Goal: Task Accomplishment & Management: Complete application form

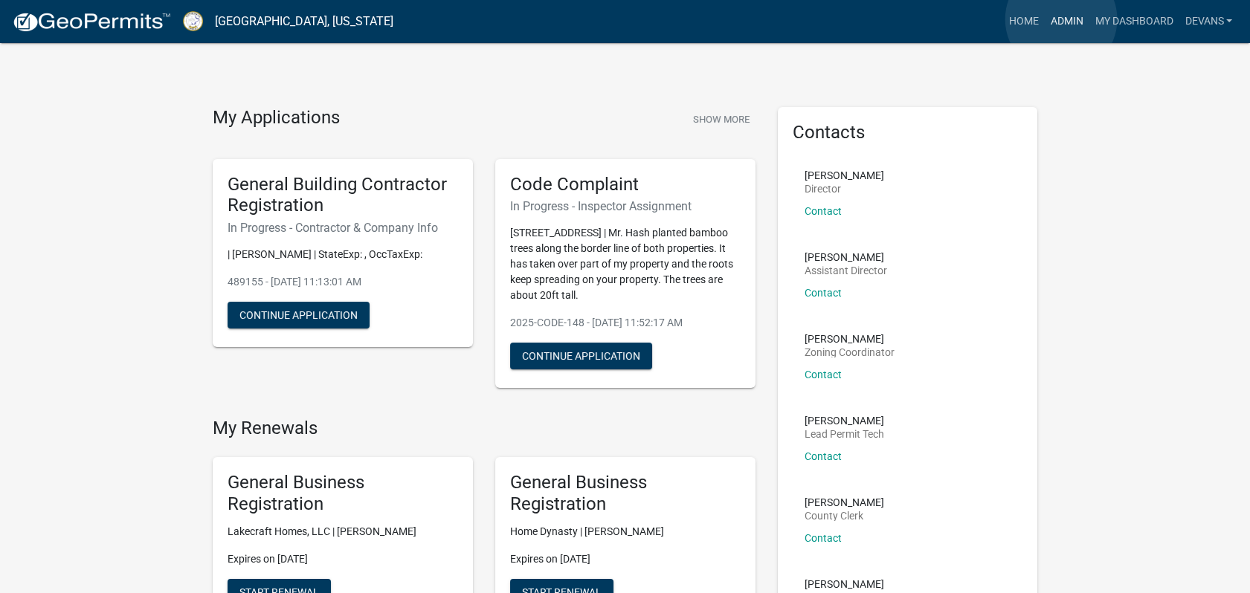
click at [1061, 19] on link "Admin" at bounding box center [1066, 21] width 45 height 28
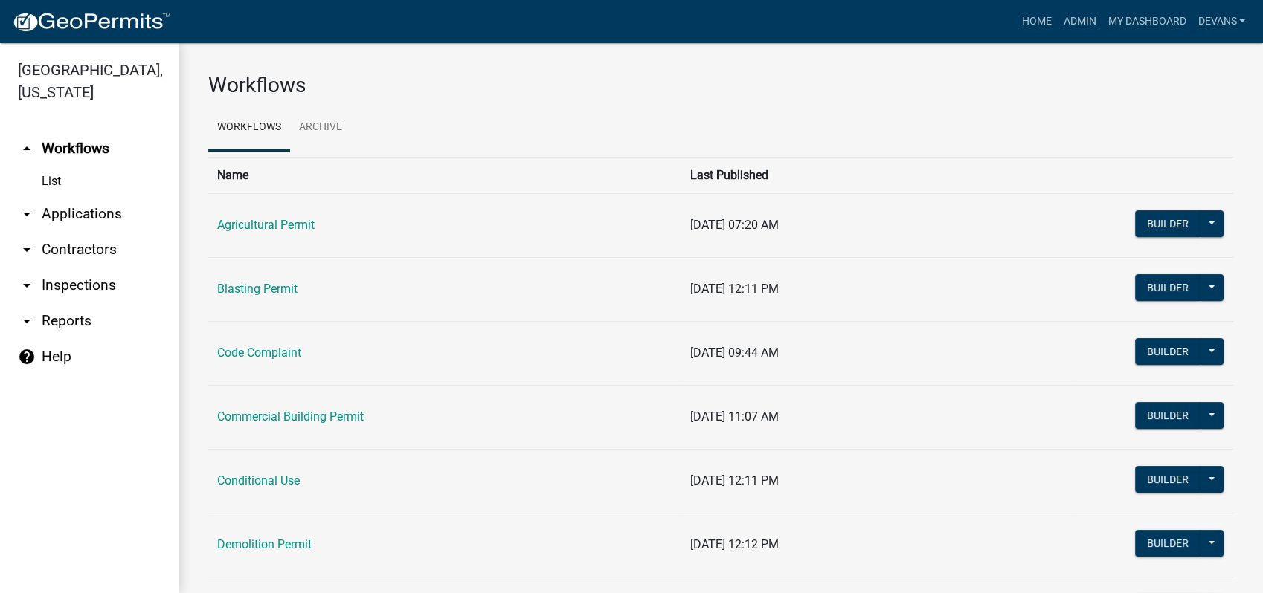
click at [90, 210] on link "arrow_drop_down Applications" at bounding box center [89, 214] width 178 height 36
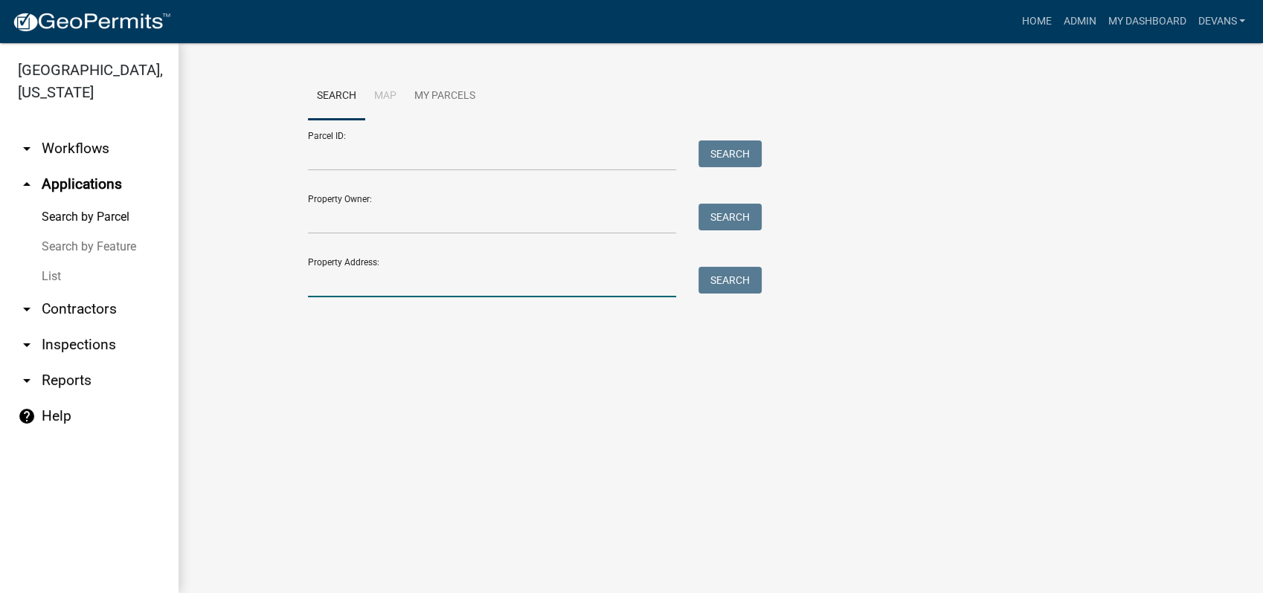
click at [369, 268] on input "Property Address:" at bounding box center [492, 282] width 368 height 30
type input "172 hickory point"
click at [741, 282] on button "Search" at bounding box center [729, 280] width 63 height 27
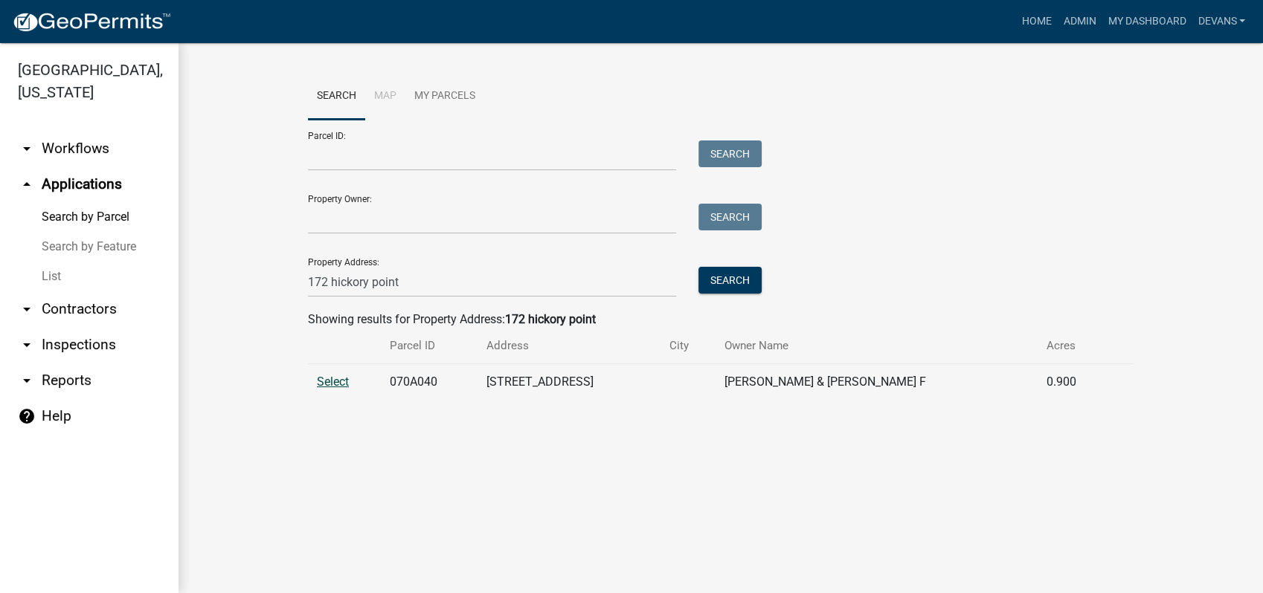
click at [329, 379] on span "Select" at bounding box center [333, 382] width 32 height 14
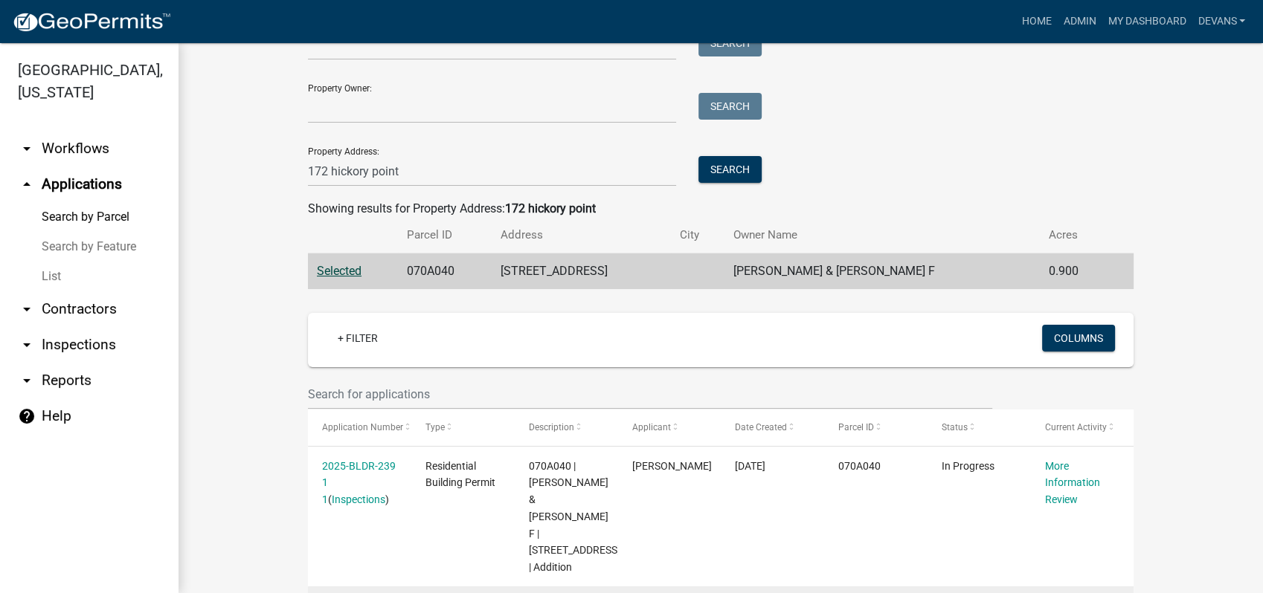
scroll to position [299, 0]
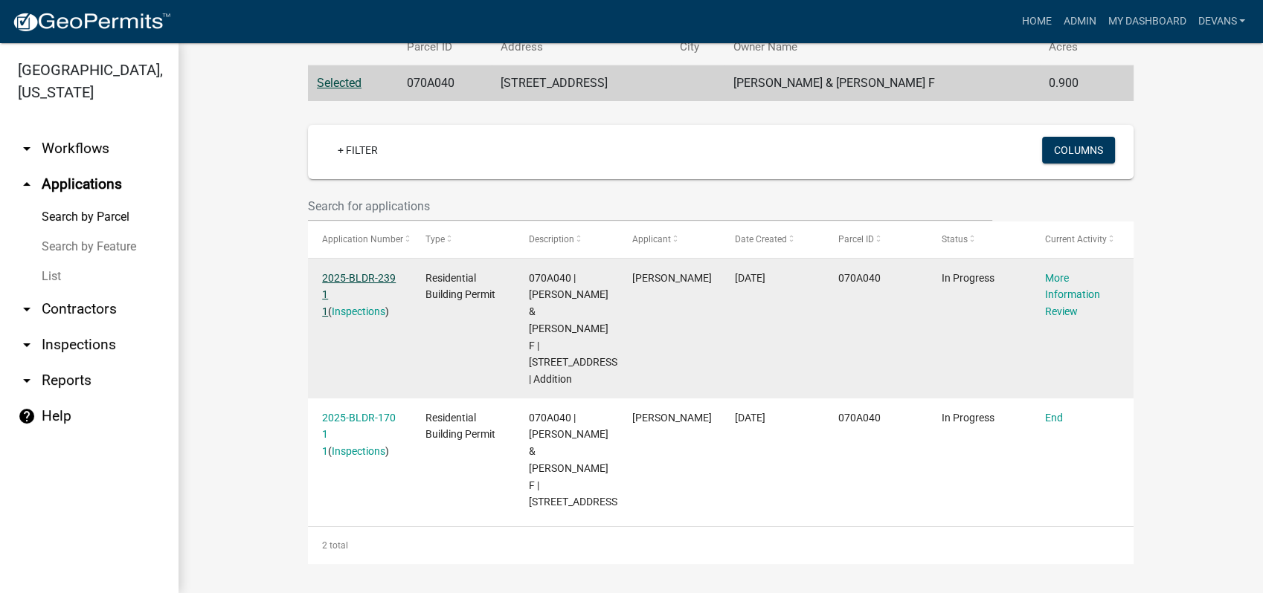
click at [363, 278] on link "2025-BLDR-239 1 1" at bounding box center [359, 295] width 74 height 46
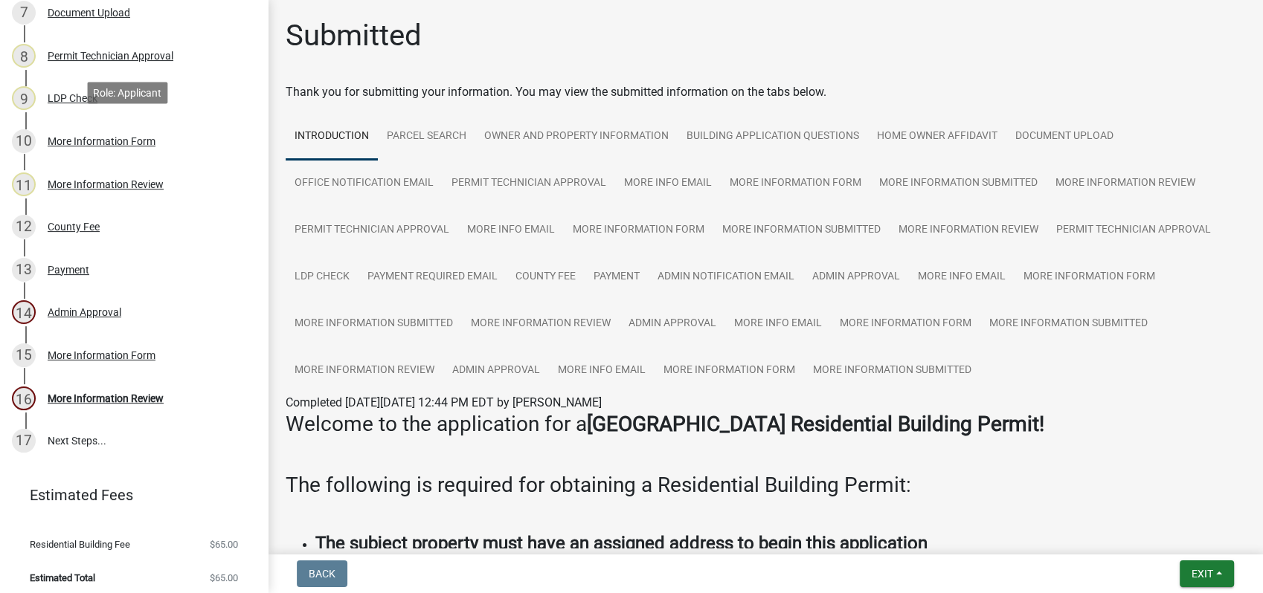
scroll to position [524, 0]
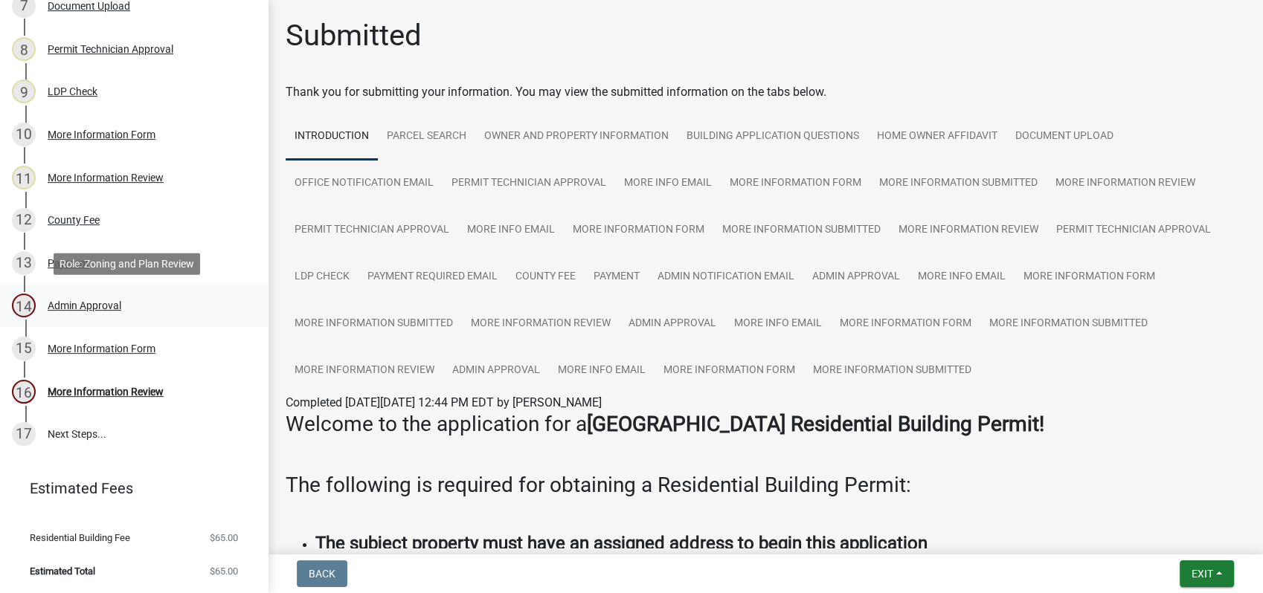
click at [106, 309] on div "Admin Approval" at bounding box center [85, 305] width 74 height 10
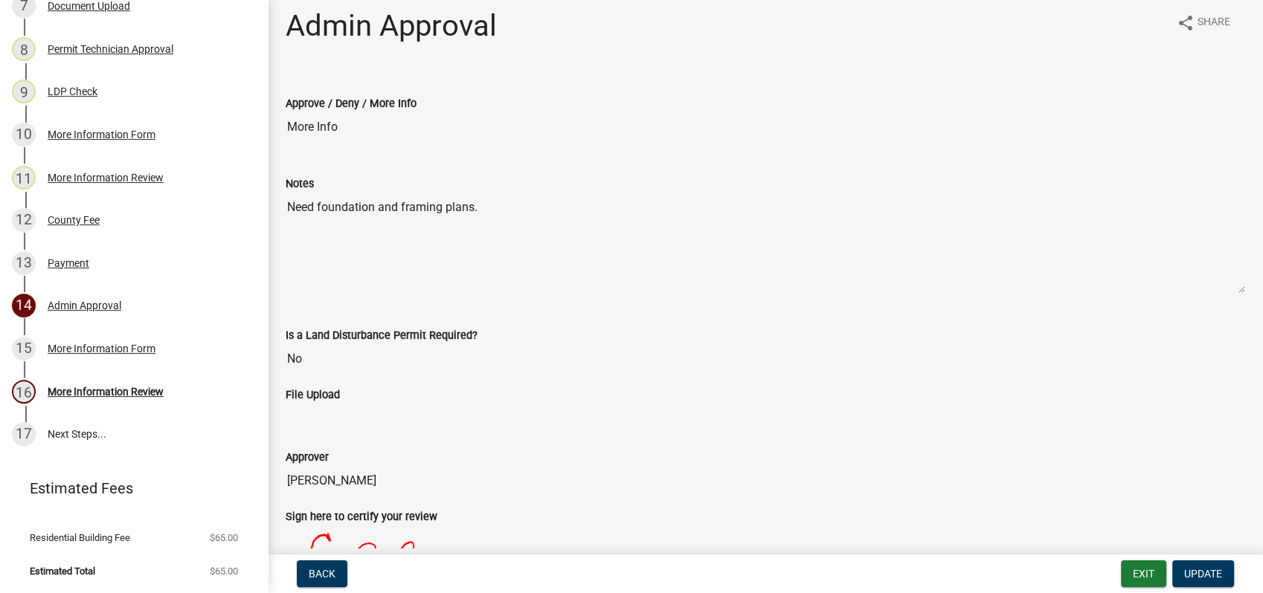
scroll to position [0, 0]
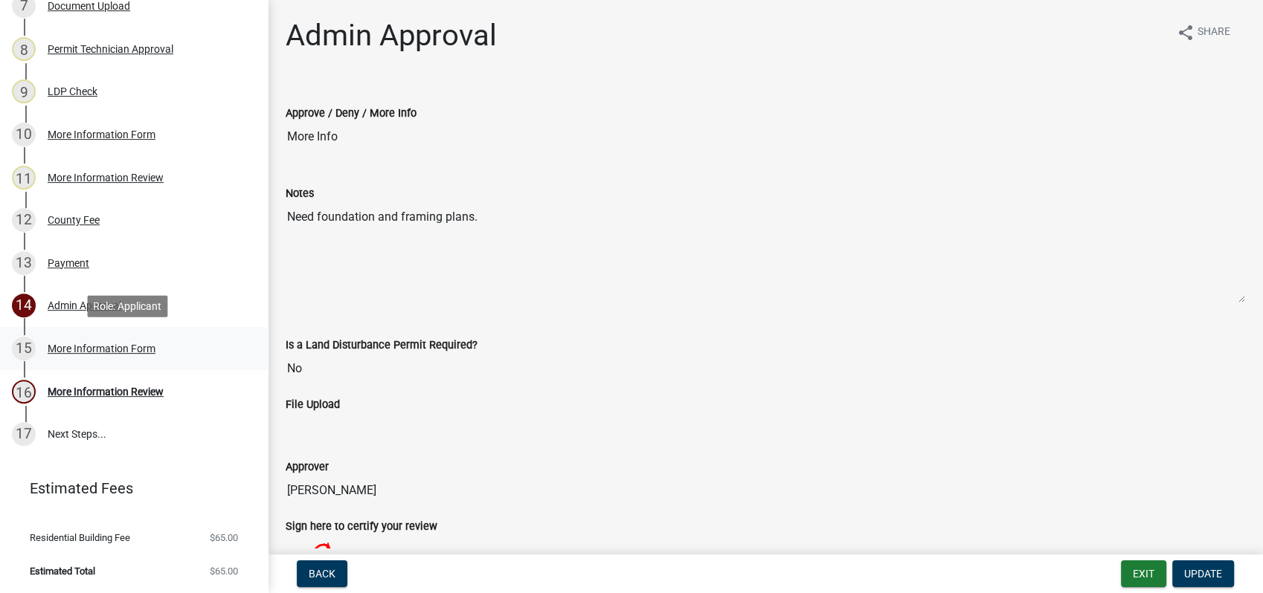
click at [119, 351] on div "More Information Form" at bounding box center [102, 349] width 108 height 10
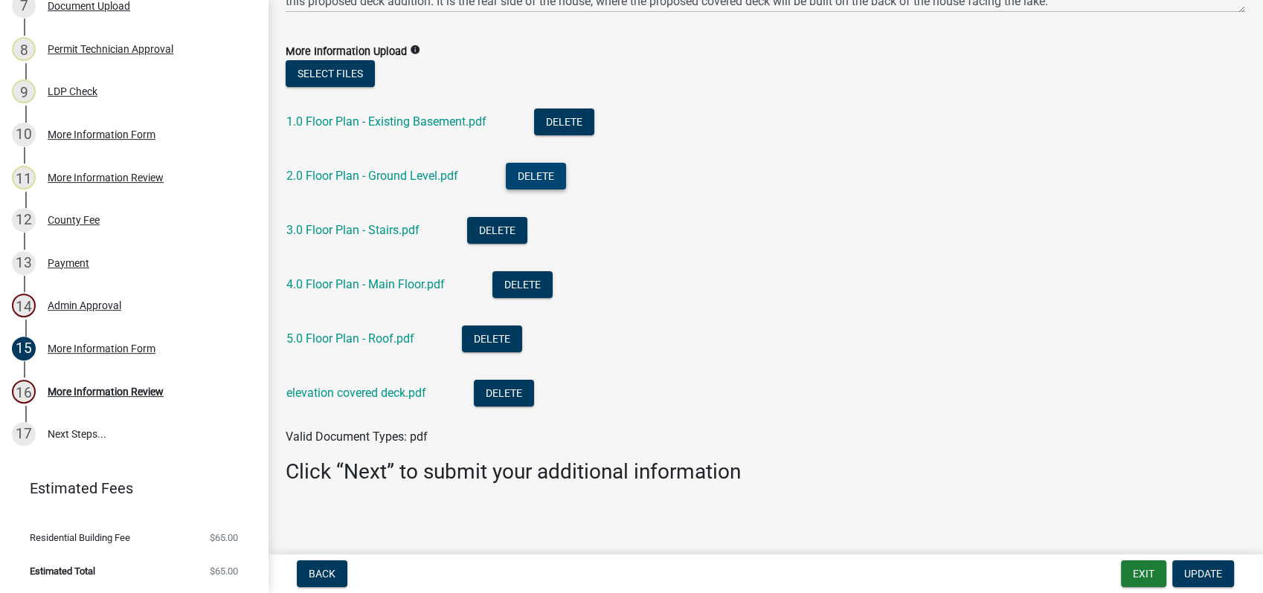
scroll to position [184, 0]
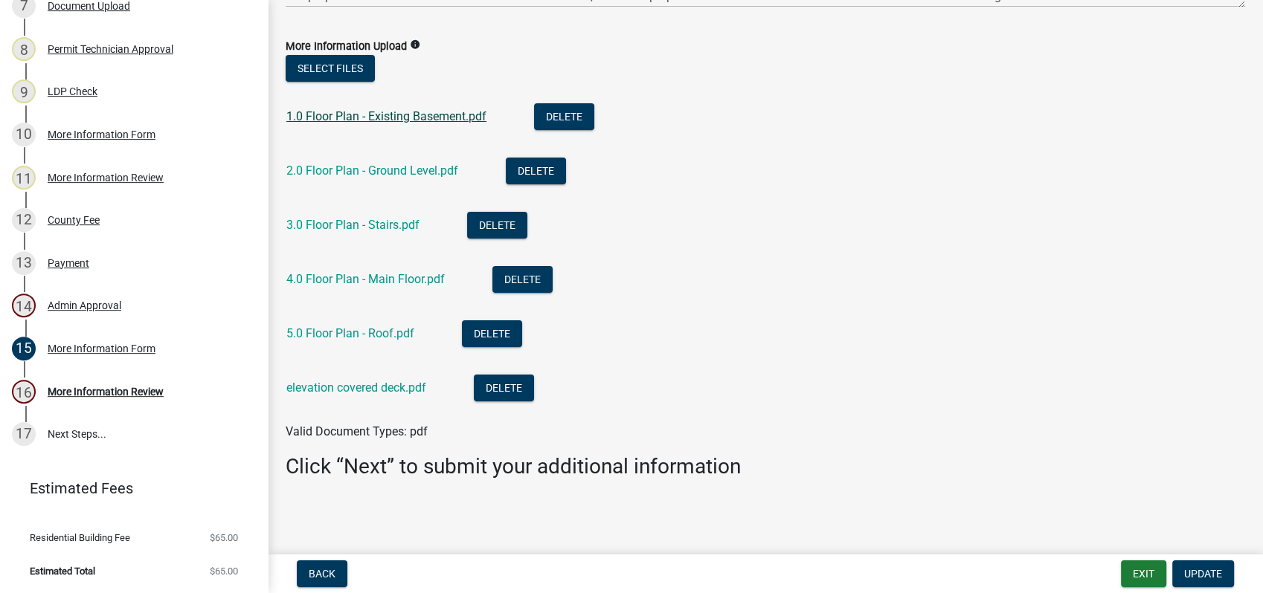
click at [425, 119] on link "1.0 Floor Plan - Existing Basement.pdf" at bounding box center [386, 116] width 200 height 14
click at [369, 174] on link "2.0 Floor Plan - Ground Level.pdf" at bounding box center [372, 171] width 172 height 14
click at [409, 222] on link "3.0 Floor Plan - Stairs.pdf" at bounding box center [352, 225] width 133 height 14
click at [314, 281] on link "4.0 Floor Plan - Main Floor.pdf" at bounding box center [365, 279] width 158 height 14
click at [354, 387] on link "elevation covered deck.pdf" at bounding box center [356, 388] width 140 height 14
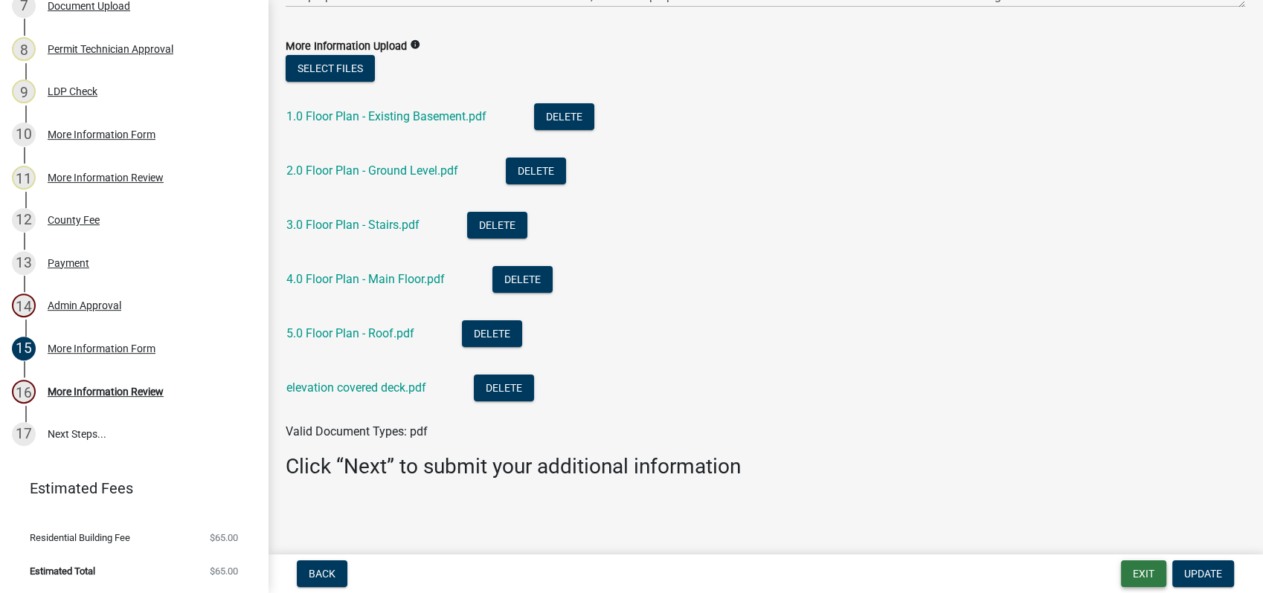
drag, startPoint x: 1136, startPoint y: 573, endPoint x: 1143, endPoint y: 586, distance: 15.0
click at [1143, 586] on button "Exit" at bounding box center [1143, 574] width 45 height 27
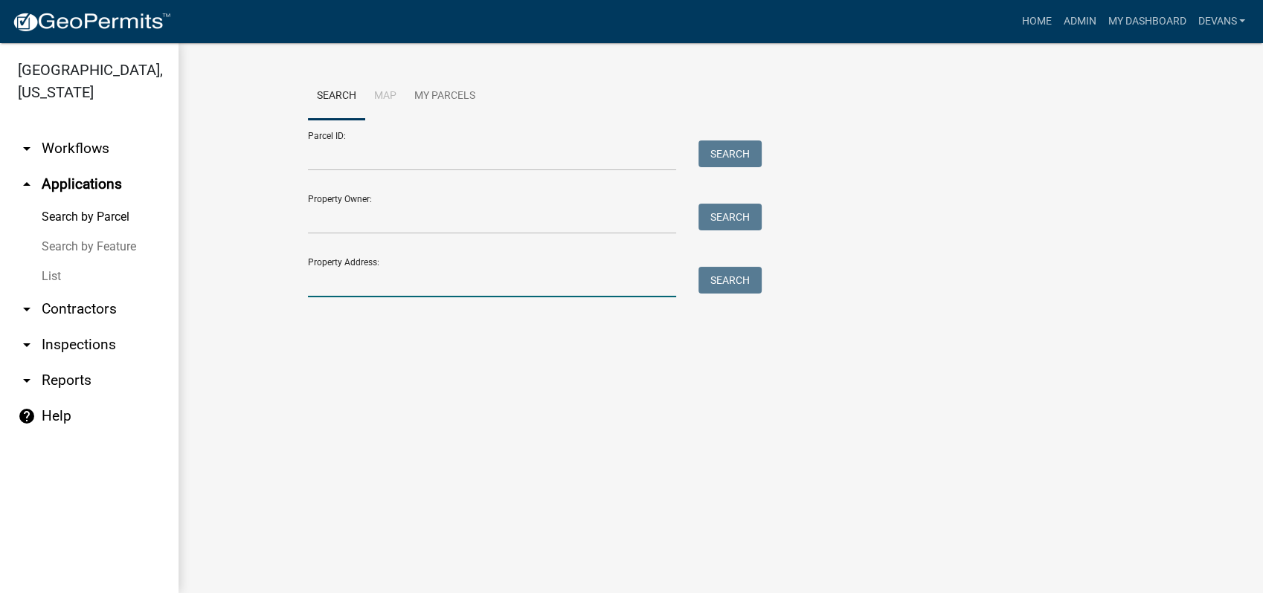
click at [398, 287] on input "Property Address:" at bounding box center [492, 282] width 368 height 30
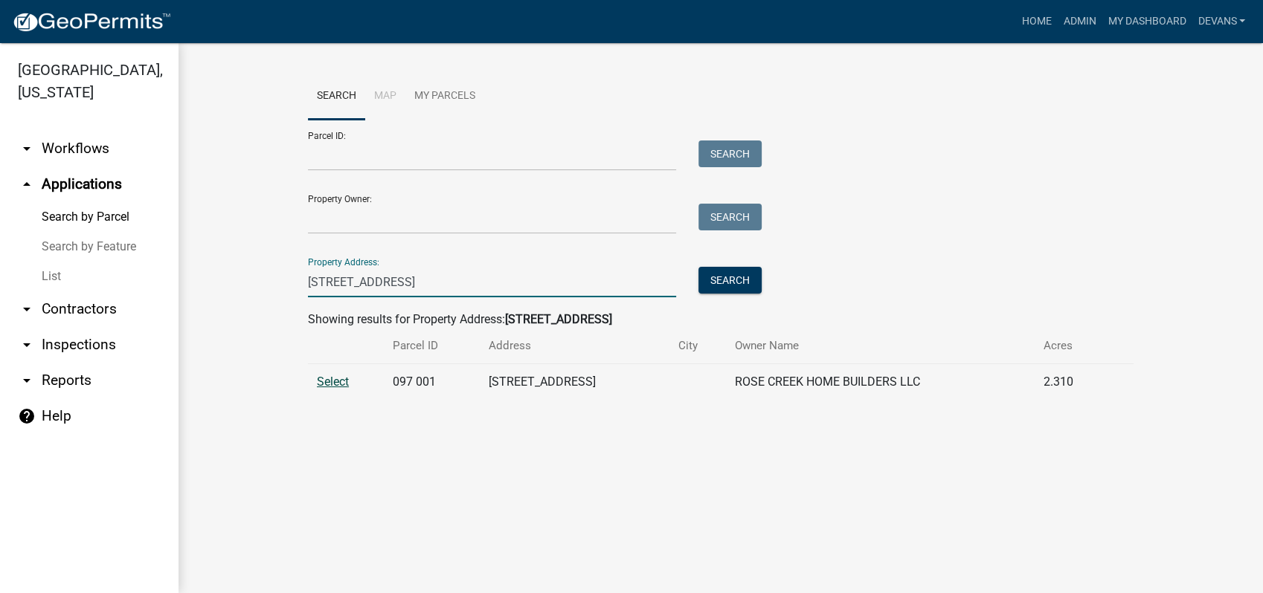
type input "517 harmony rd"
click at [338, 382] on span "Select" at bounding box center [333, 382] width 32 height 14
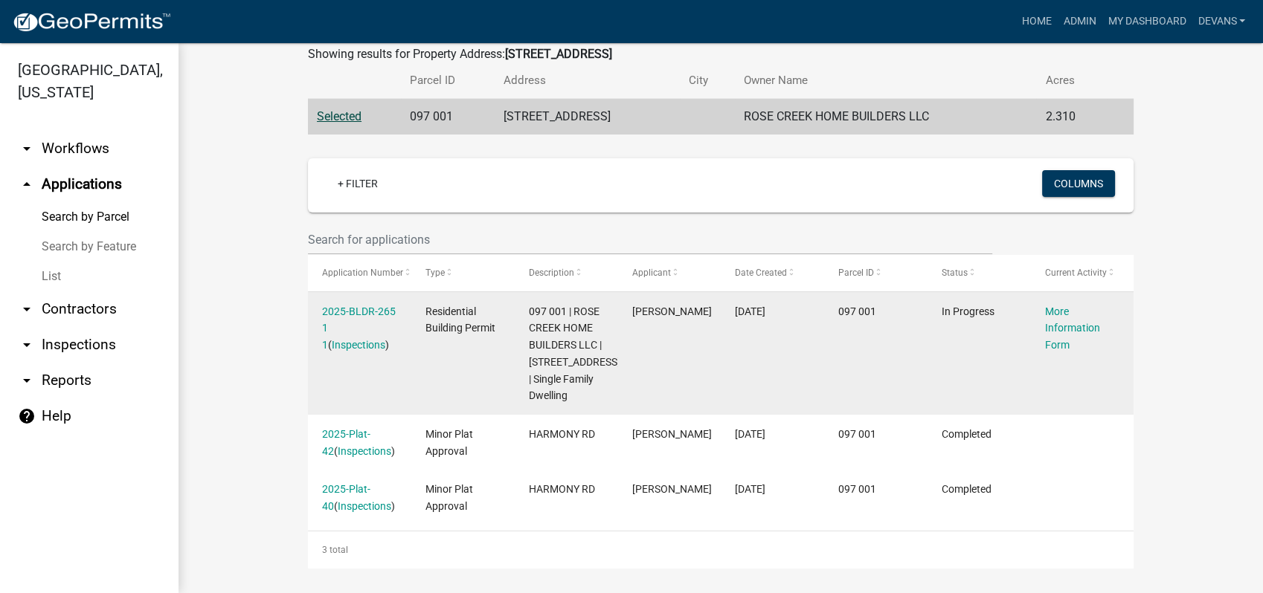
scroll to position [270, 0]
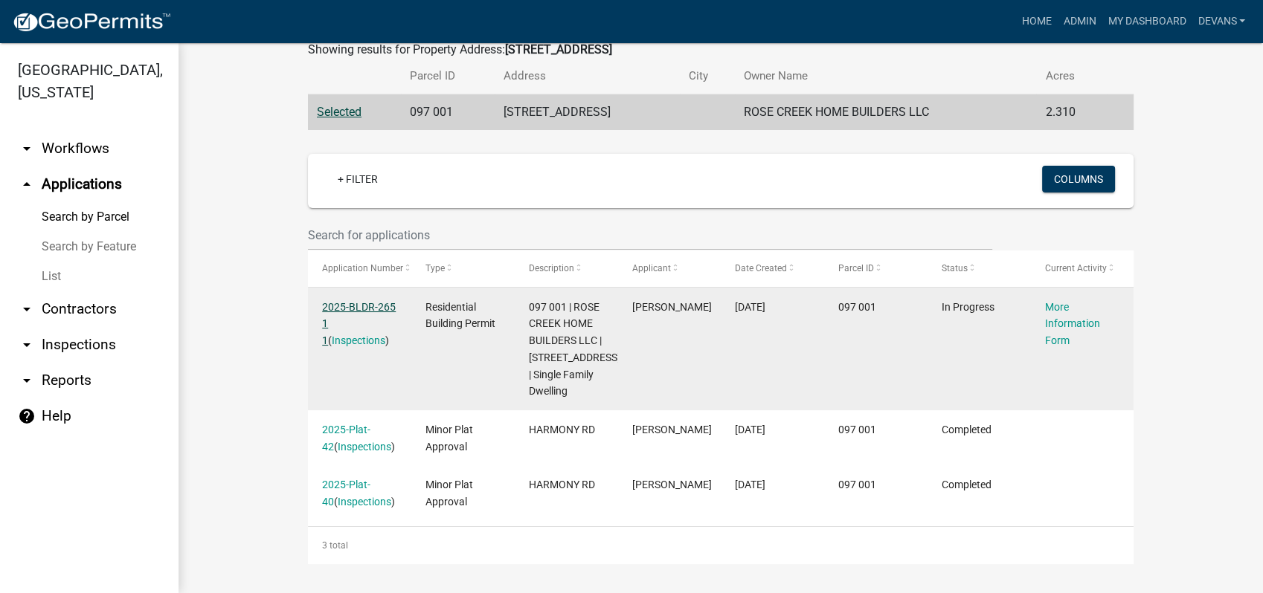
click at [363, 310] on link "2025-BLDR-265 1 1" at bounding box center [359, 324] width 74 height 46
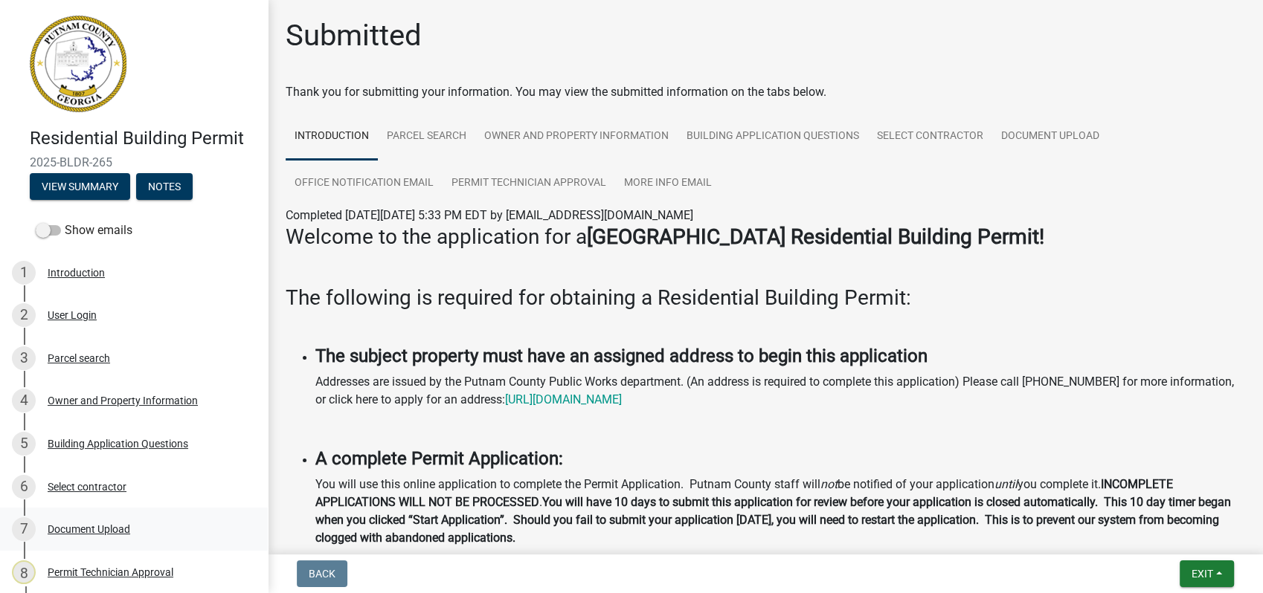
scroll to position [233, 0]
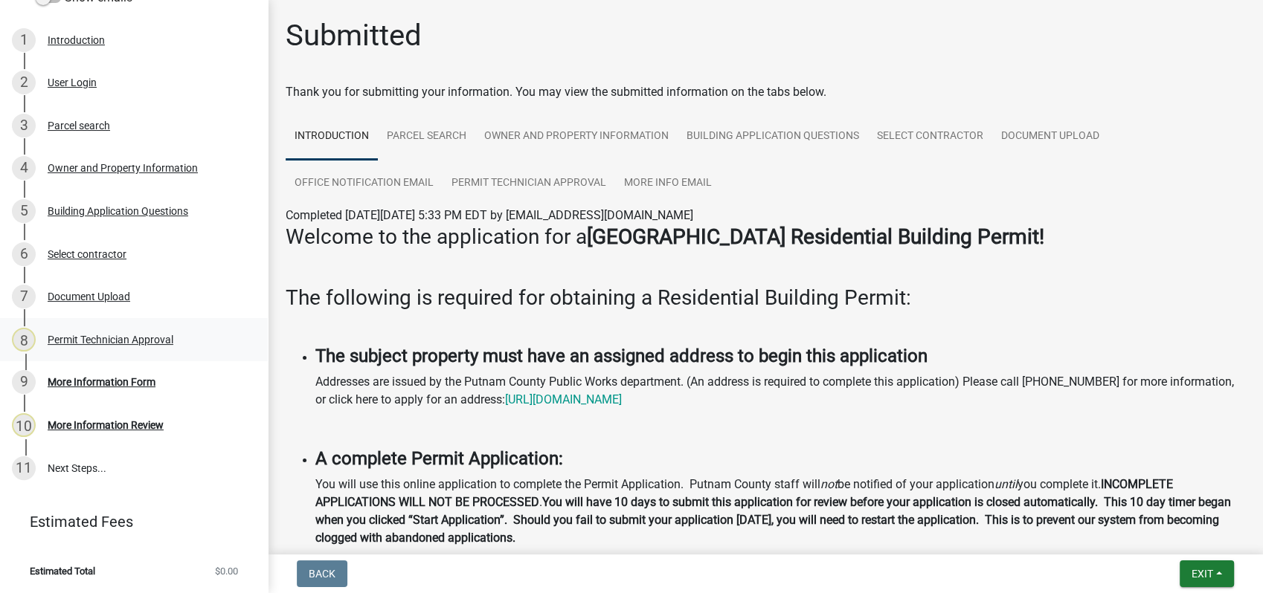
click at [112, 341] on div "Permit Technician Approval" at bounding box center [111, 340] width 126 height 10
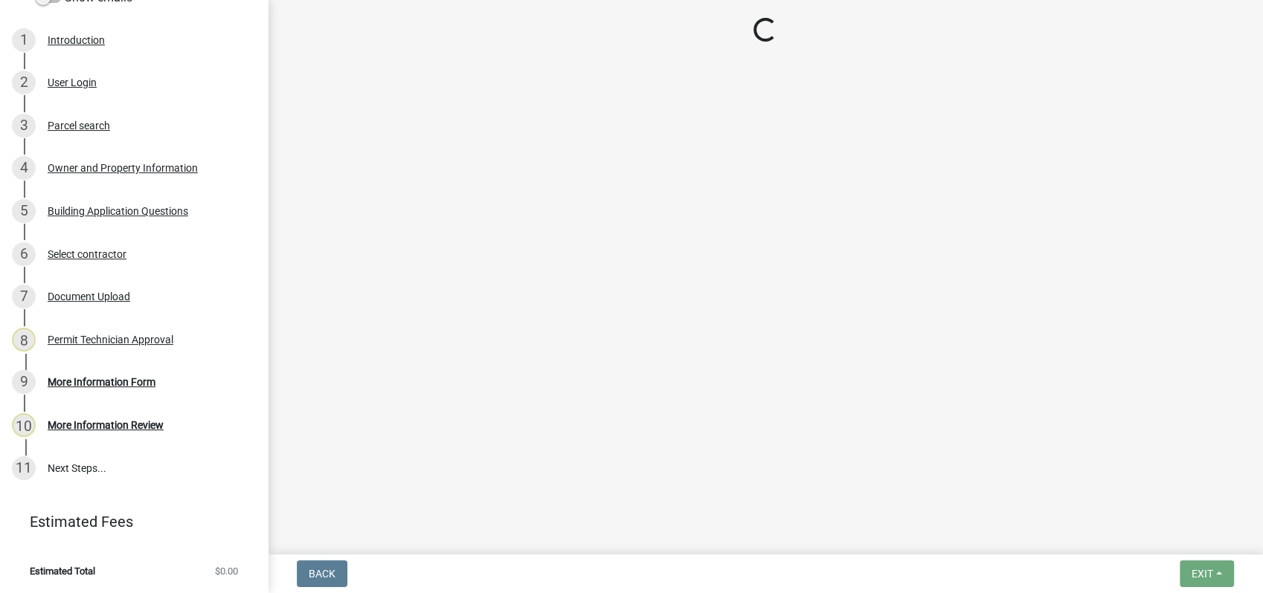
select select "34fe85c2-5f76-4343-b6bb-8ca387e0bed7"
select select "83394b22-4a11-496c-8e5c-75ade2e72faf"
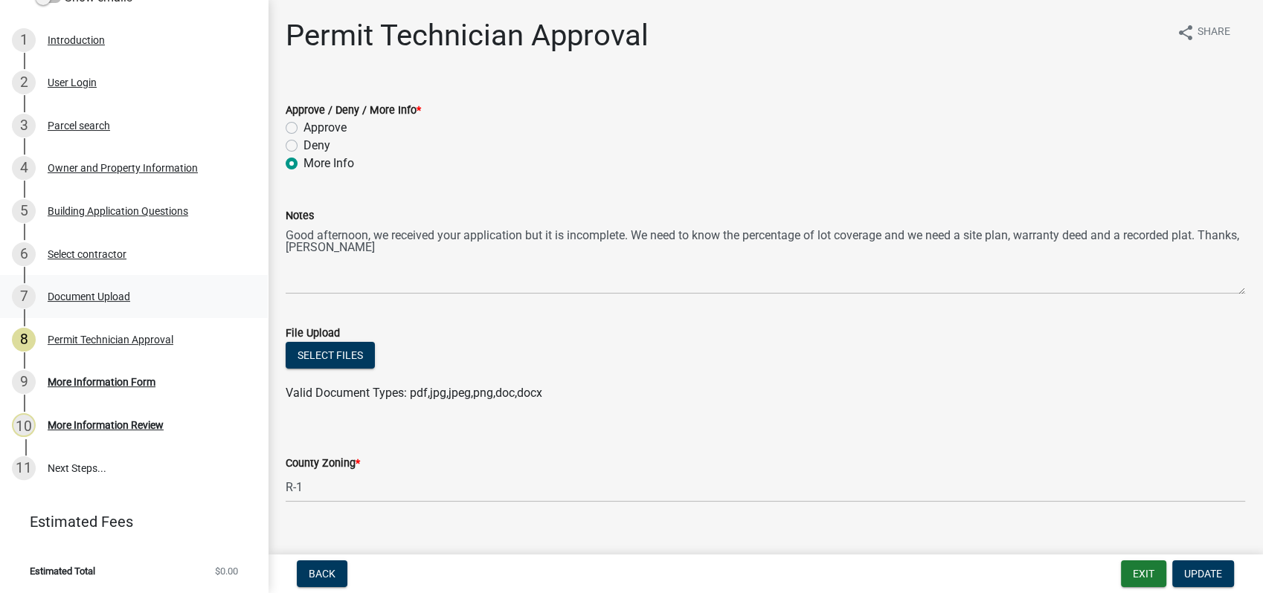
click at [96, 293] on div "Document Upload" at bounding box center [89, 296] width 83 height 10
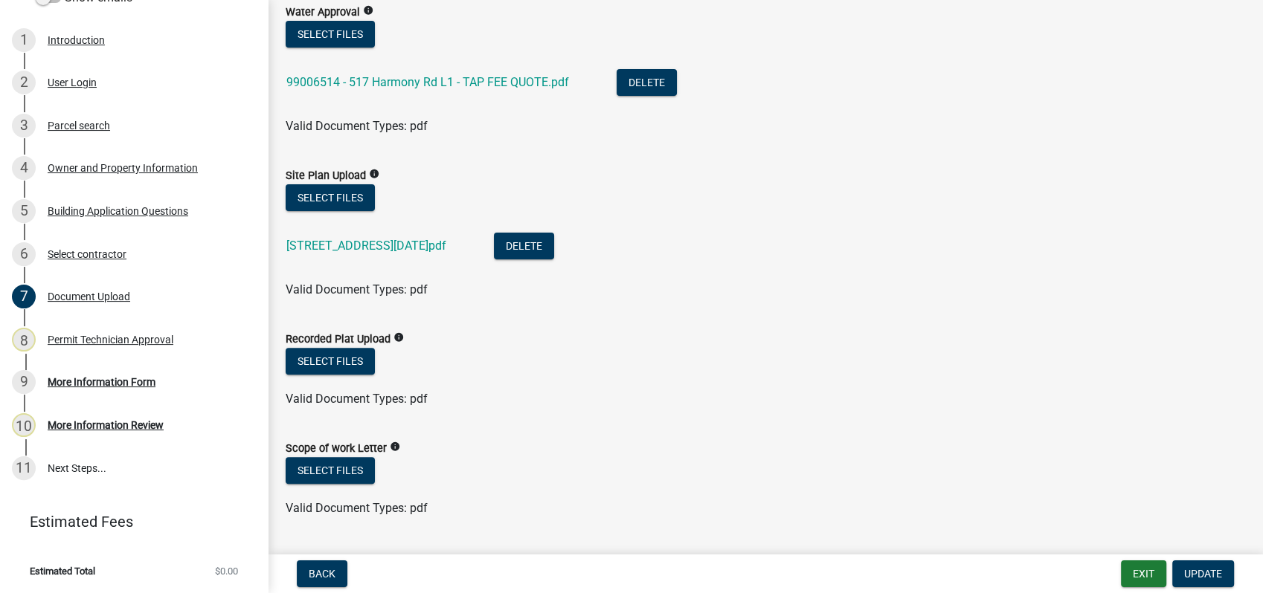
scroll to position [413, 0]
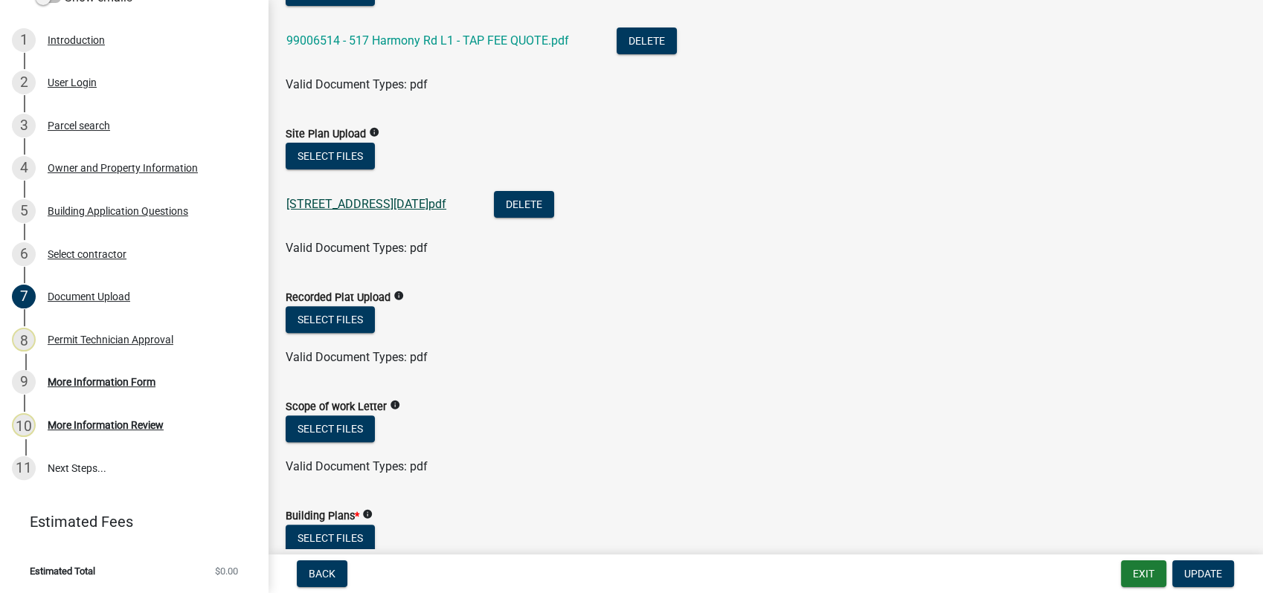
click at [438, 200] on link "517 harmony rd permit 9-2-2025.pdf" at bounding box center [366, 204] width 160 height 14
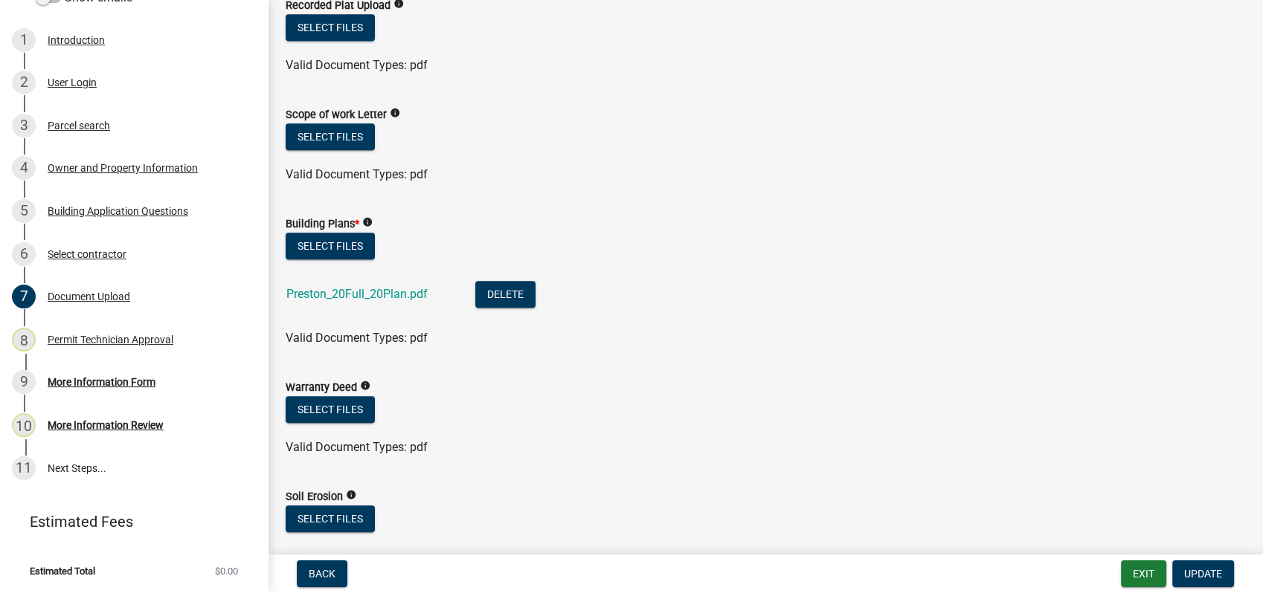
scroll to position [607, 0]
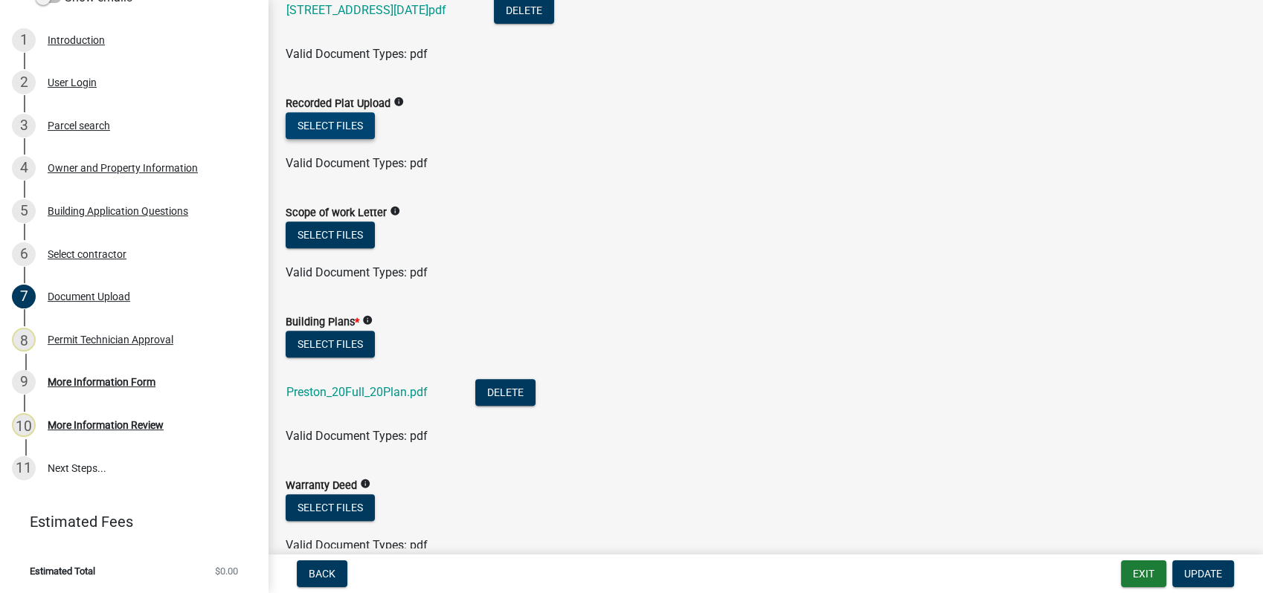
click at [319, 129] on button "Select files" at bounding box center [330, 125] width 89 height 27
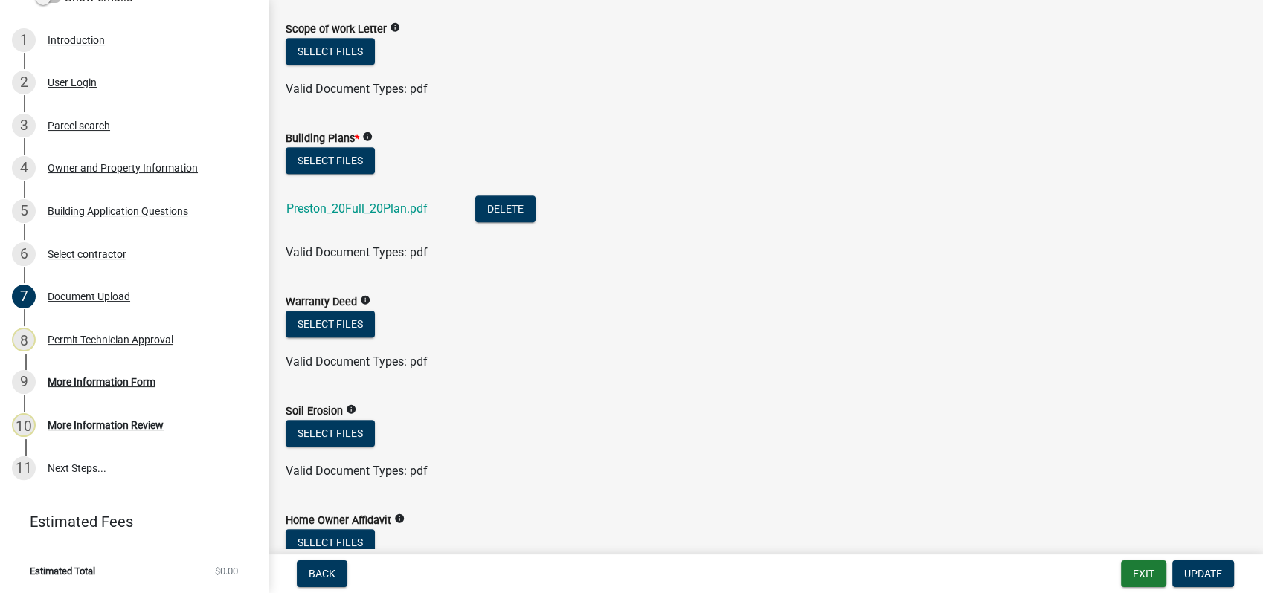
scroll to position [855, 0]
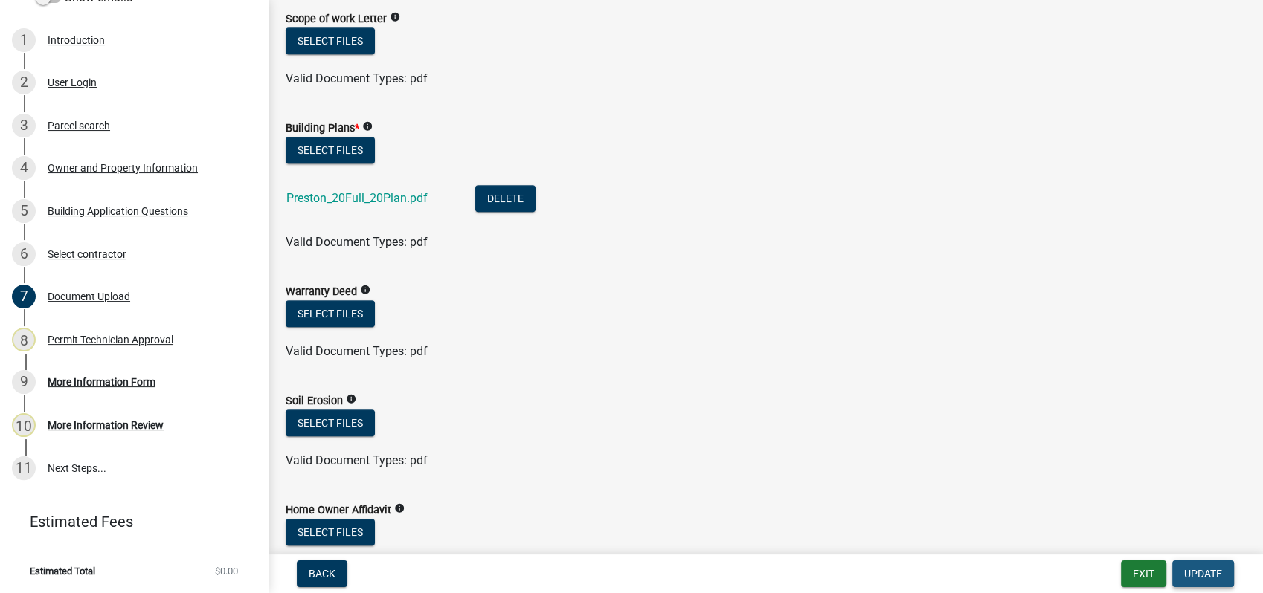
click at [1202, 579] on span "Update" at bounding box center [1203, 574] width 38 height 12
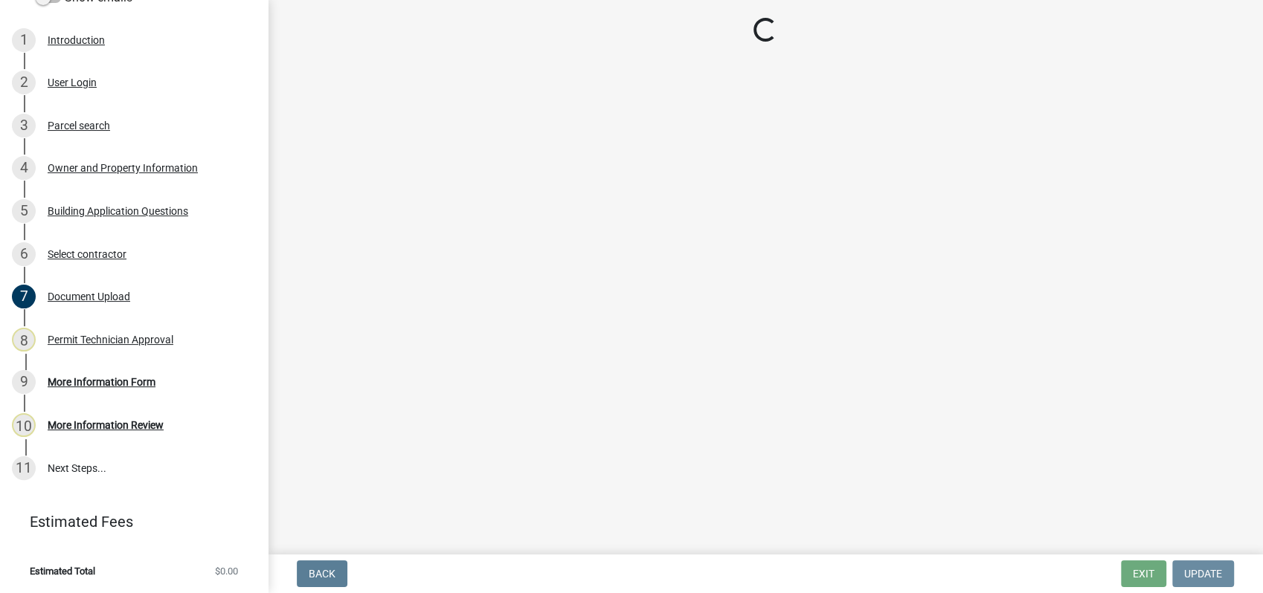
scroll to position [0, 0]
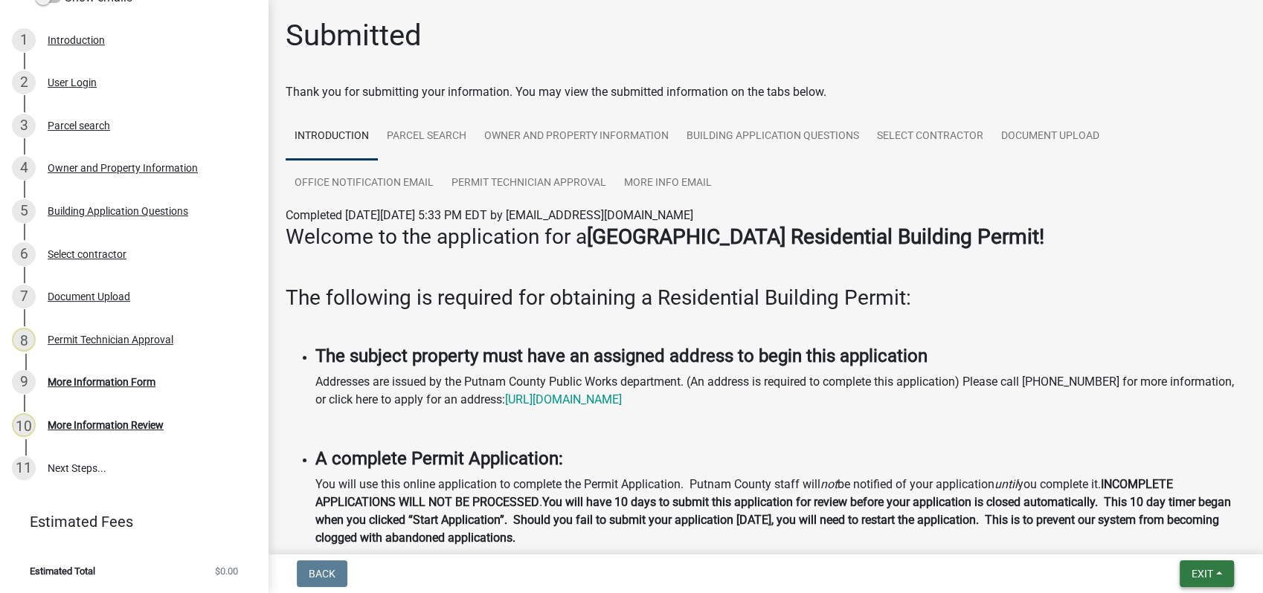
click at [1198, 571] on span "Exit" at bounding box center [1202, 574] width 22 height 12
click at [1196, 541] on button "Save & Exit" at bounding box center [1174, 536] width 119 height 36
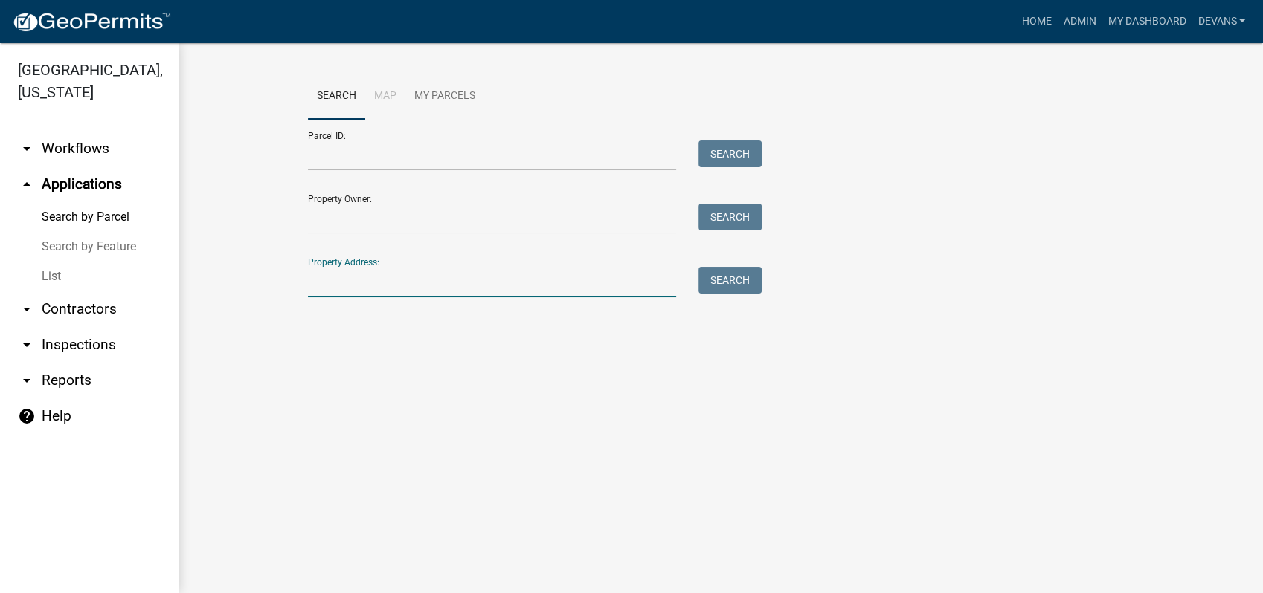
click at [341, 294] on input "Property Address:" at bounding box center [492, 282] width 368 height 30
type input "517 harmony rd"
click at [732, 283] on button "Search" at bounding box center [729, 280] width 63 height 27
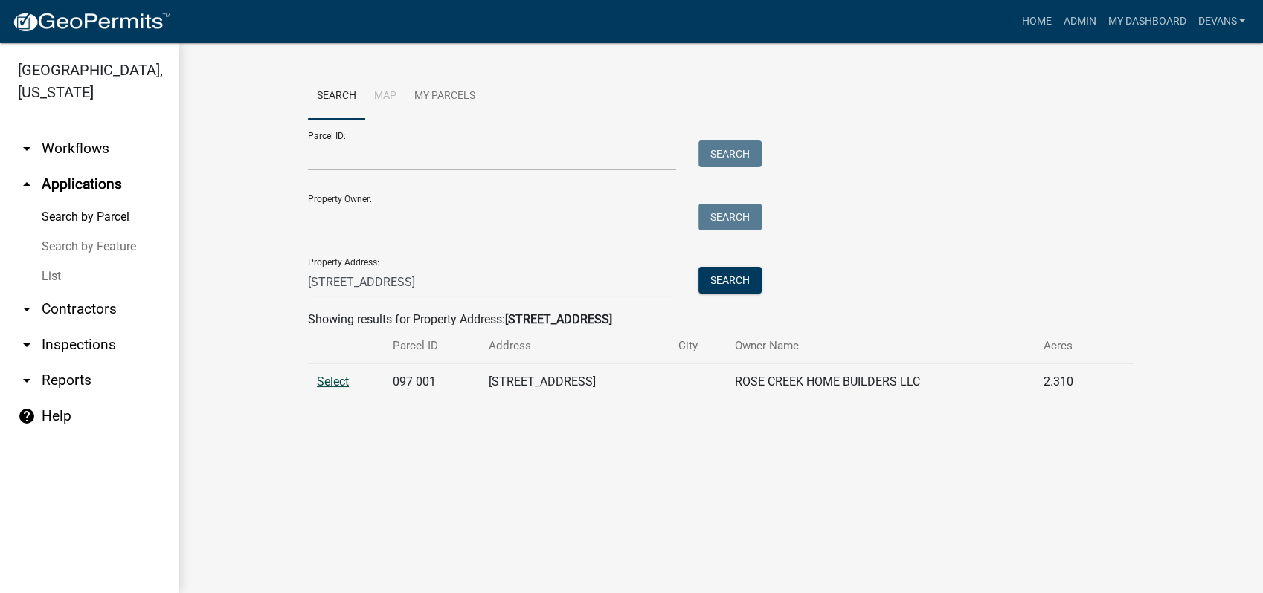
click at [339, 385] on span "Select" at bounding box center [333, 382] width 32 height 14
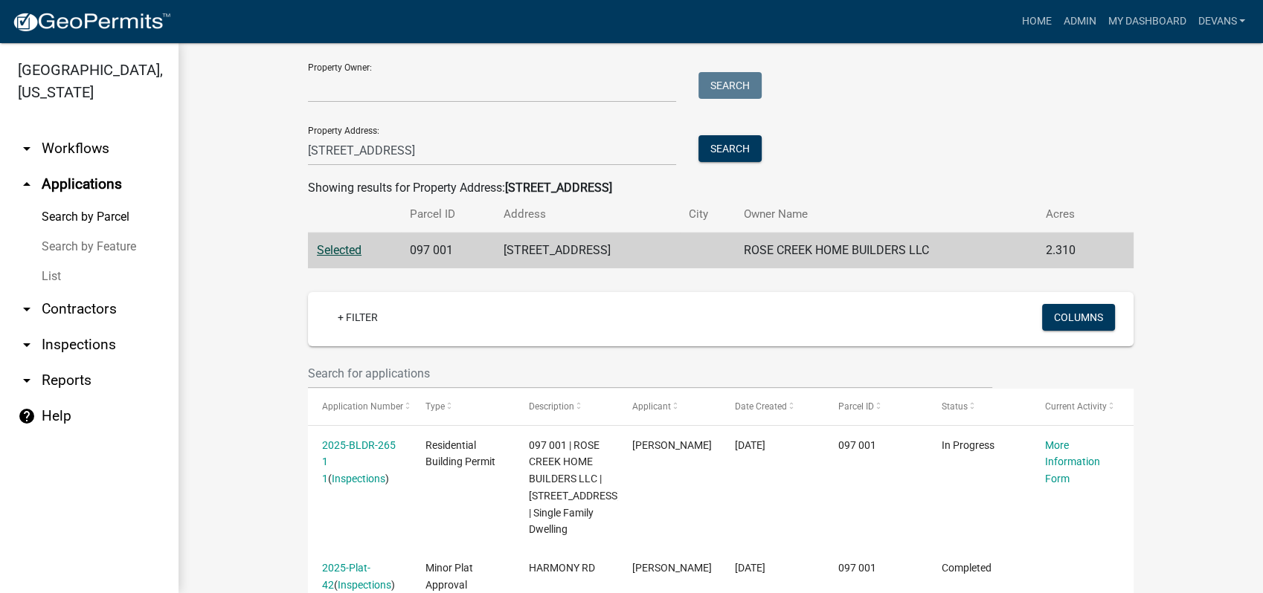
scroll to position [270, 0]
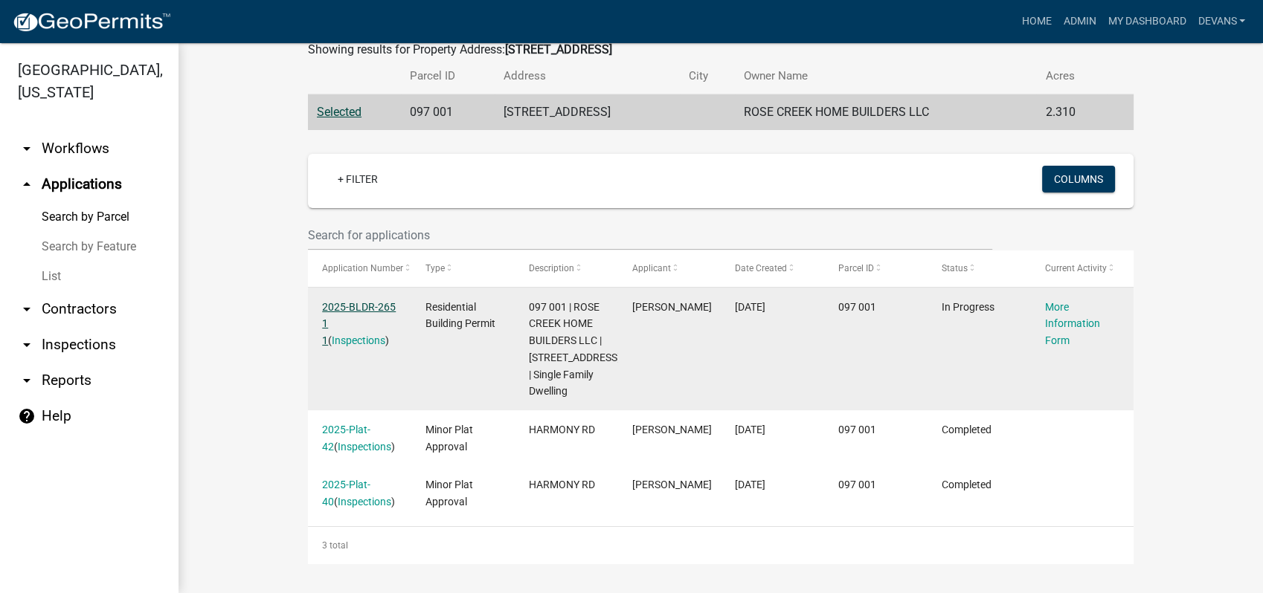
click at [341, 303] on link "2025-BLDR-265 1 1" at bounding box center [359, 324] width 74 height 46
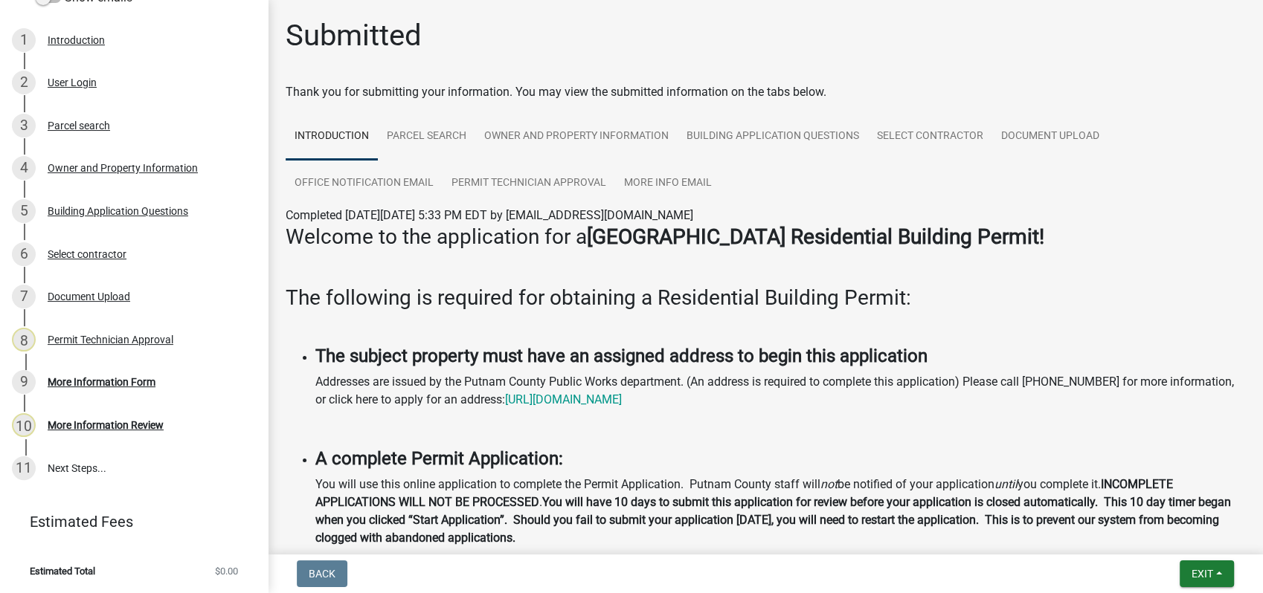
scroll to position [248, 0]
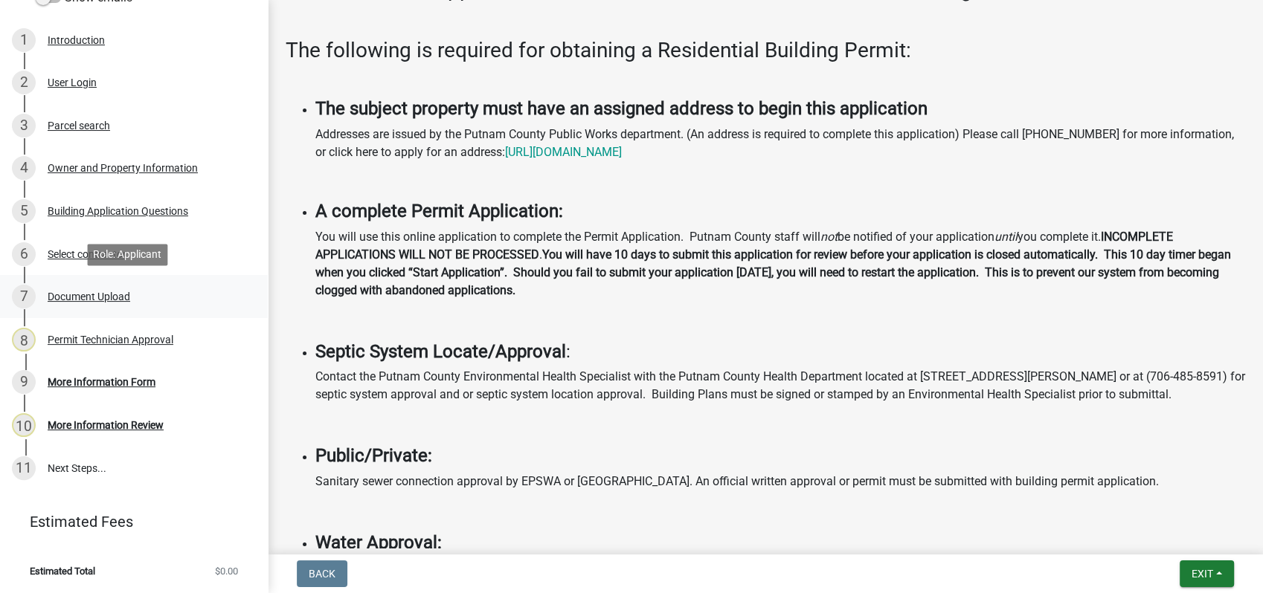
click at [110, 298] on div "Document Upload" at bounding box center [89, 296] width 83 height 10
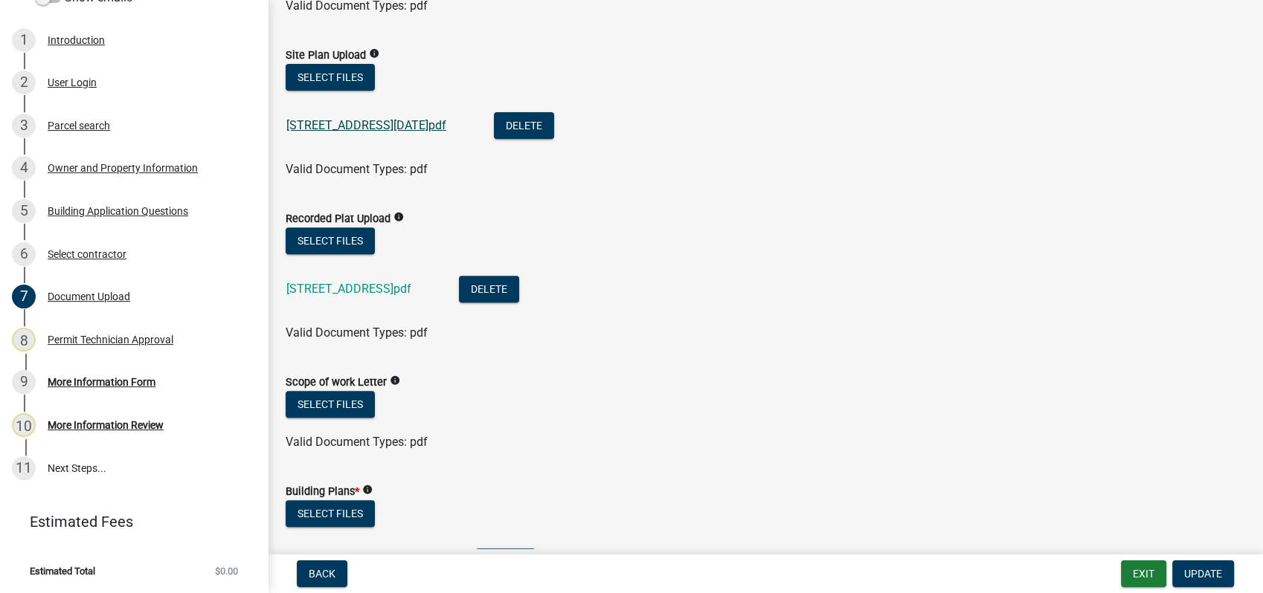
scroll to position [495, 0]
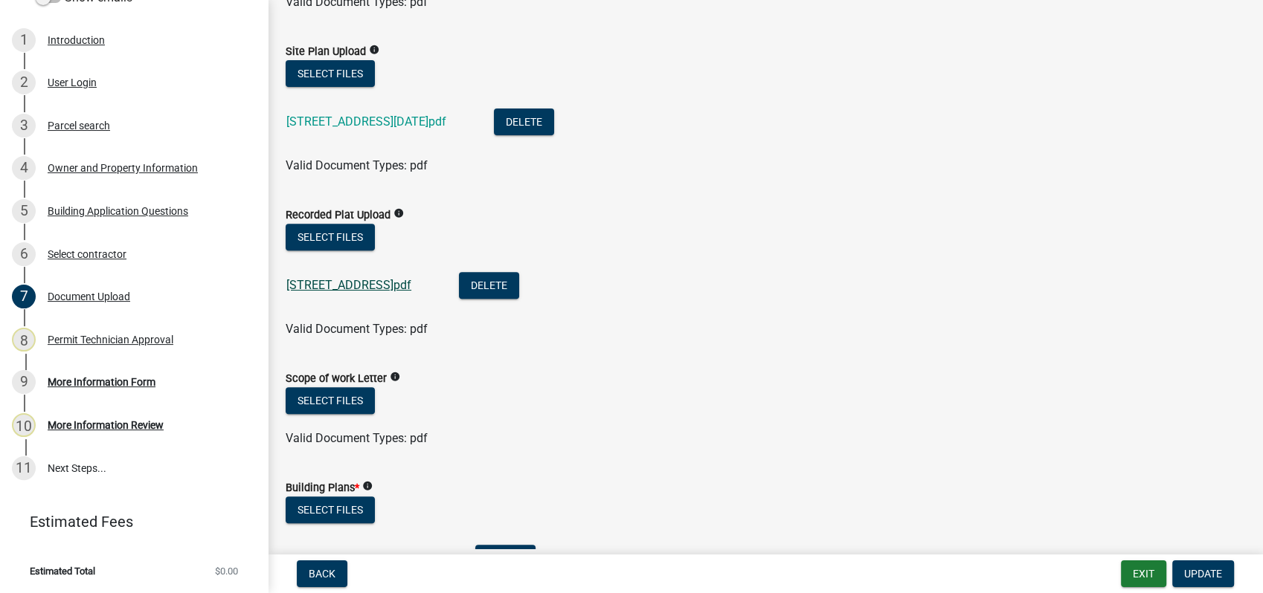
click at [367, 286] on link "517 Harmony Rd plat.pdf" at bounding box center [348, 285] width 125 height 14
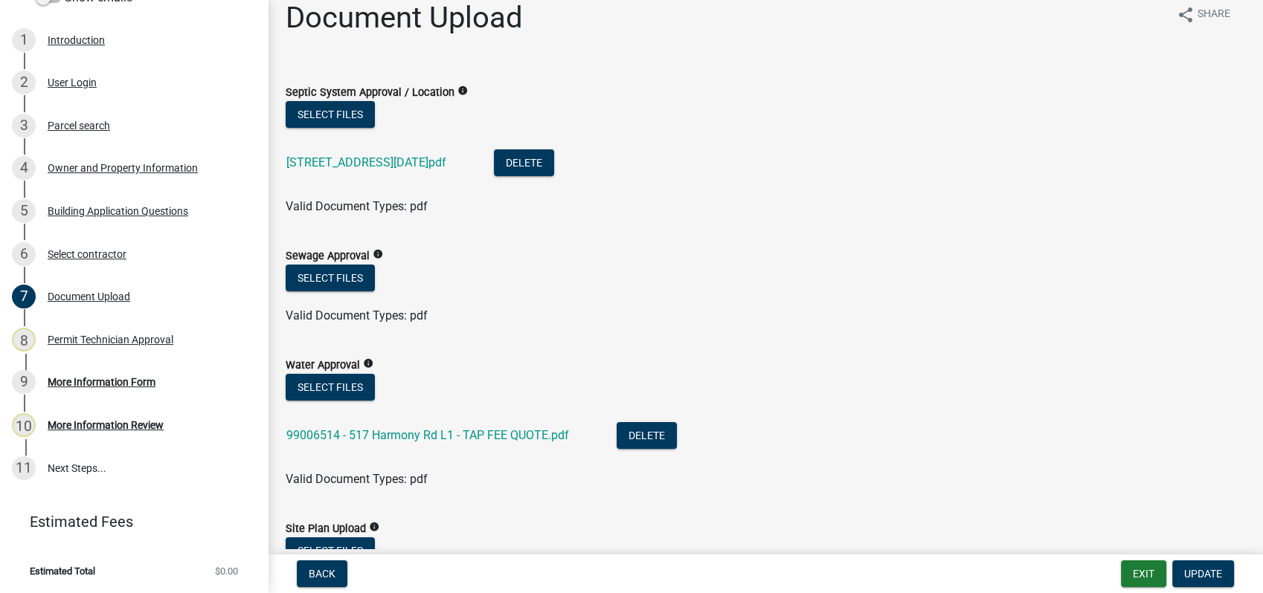
scroll to position [0, 0]
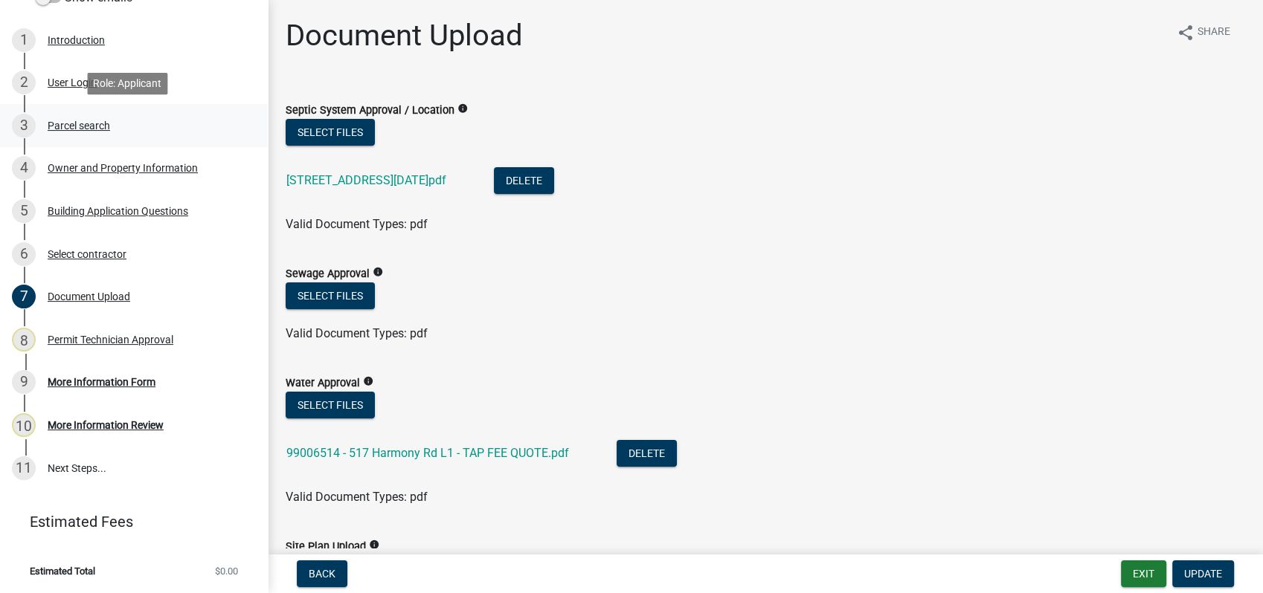
click at [81, 123] on div "Parcel search" at bounding box center [79, 125] width 62 height 10
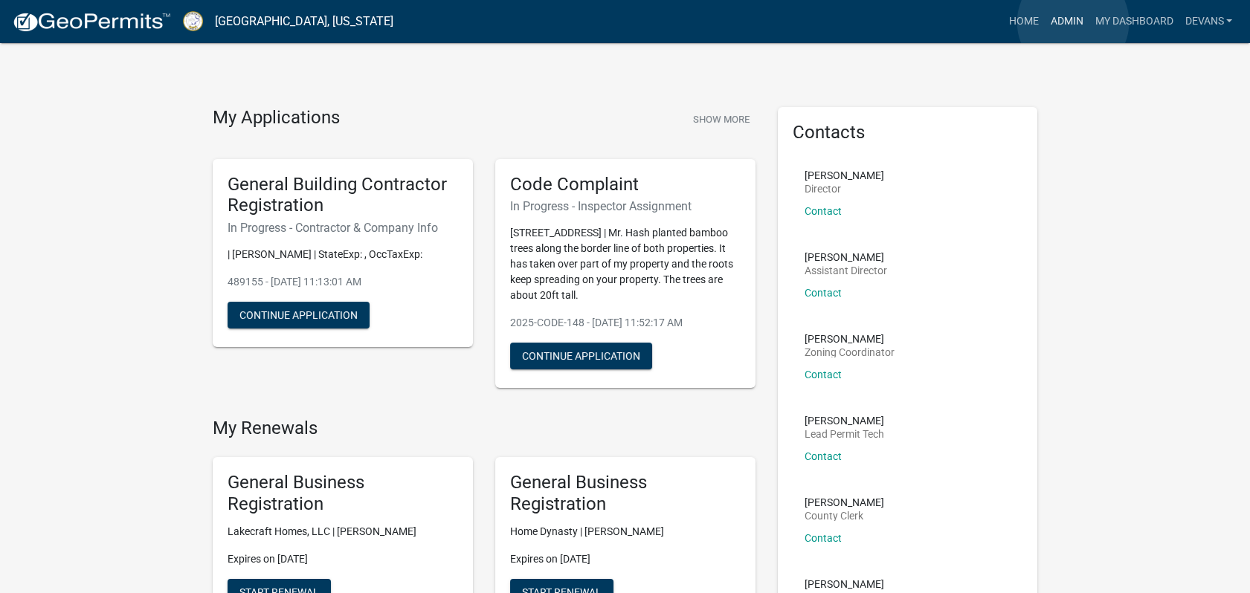
click at [1073, 22] on link "Admin" at bounding box center [1066, 21] width 45 height 28
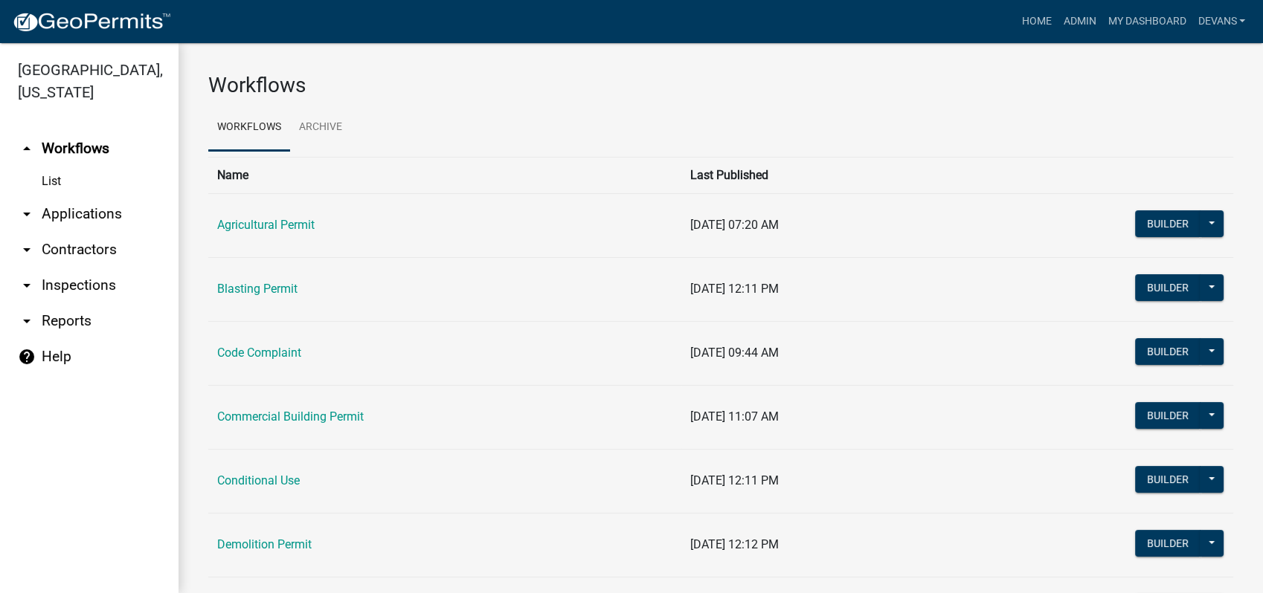
click at [106, 212] on link "arrow_drop_down Applications" at bounding box center [89, 214] width 178 height 36
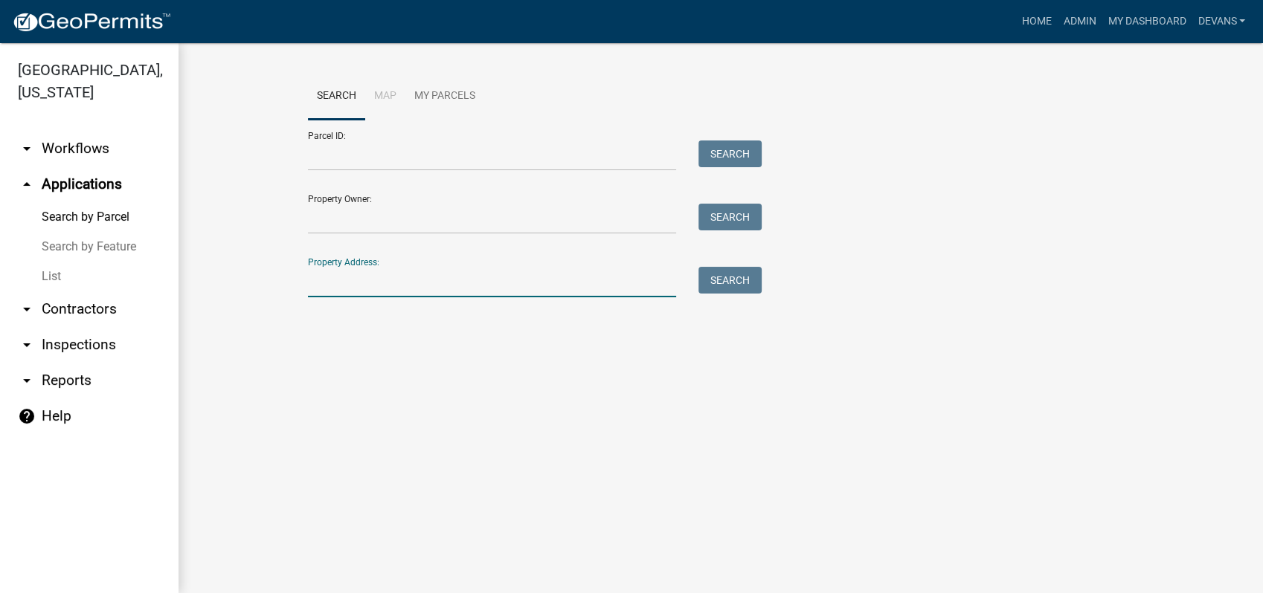
click at [371, 283] on input "Property Address:" at bounding box center [492, 282] width 368 height 30
type input "515 harmony"
click at [741, 285] on button "Search" at bounding box center [729, 280] width 63 height 27
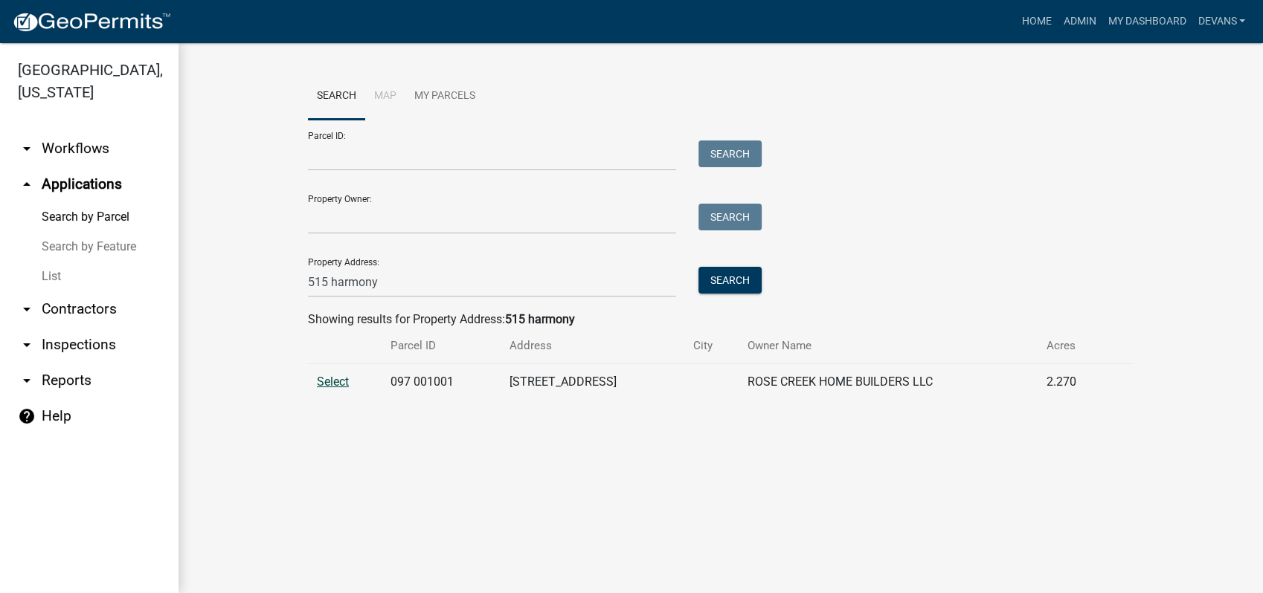
click at [335, 384] on span "Select" at bounding box center [333, 382] width 32 height 14
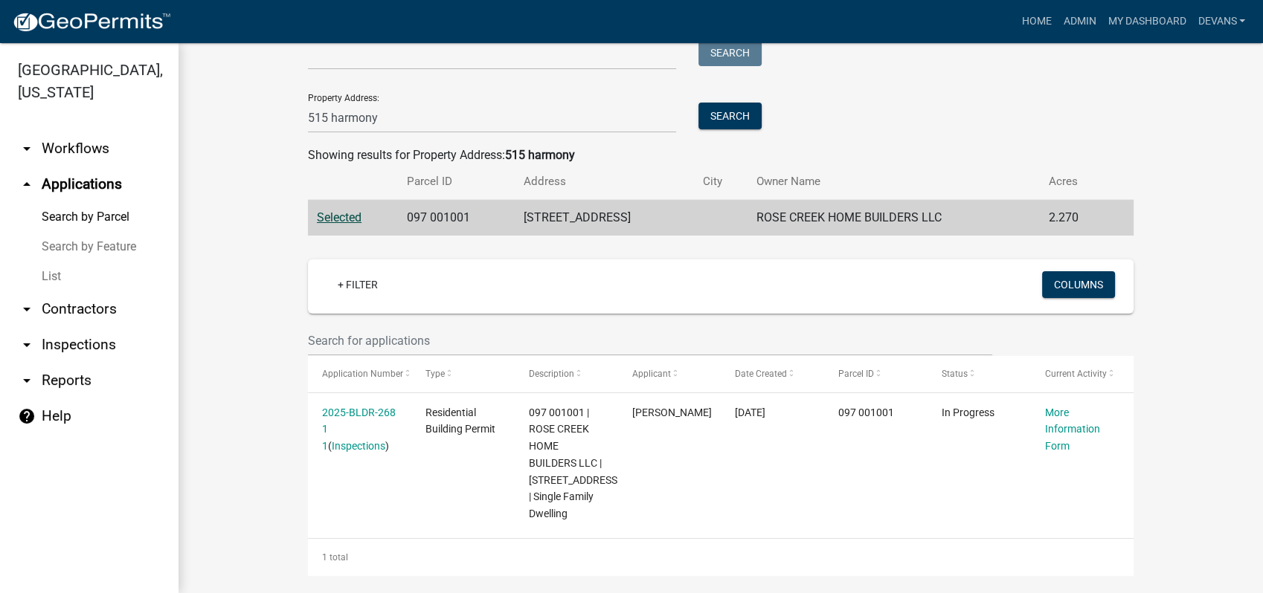
scroll to position [176, 0]
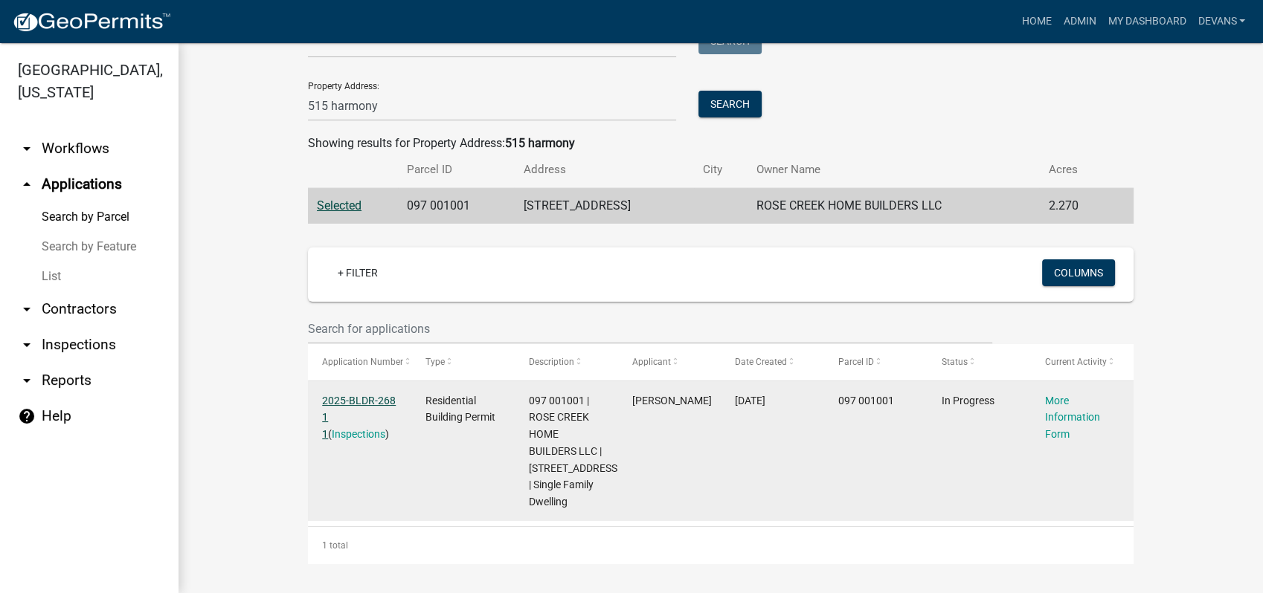
click at [363, 400] on link "2025-BLDR-268 1 1" at bounding box center [359, 418] width 74 height 46
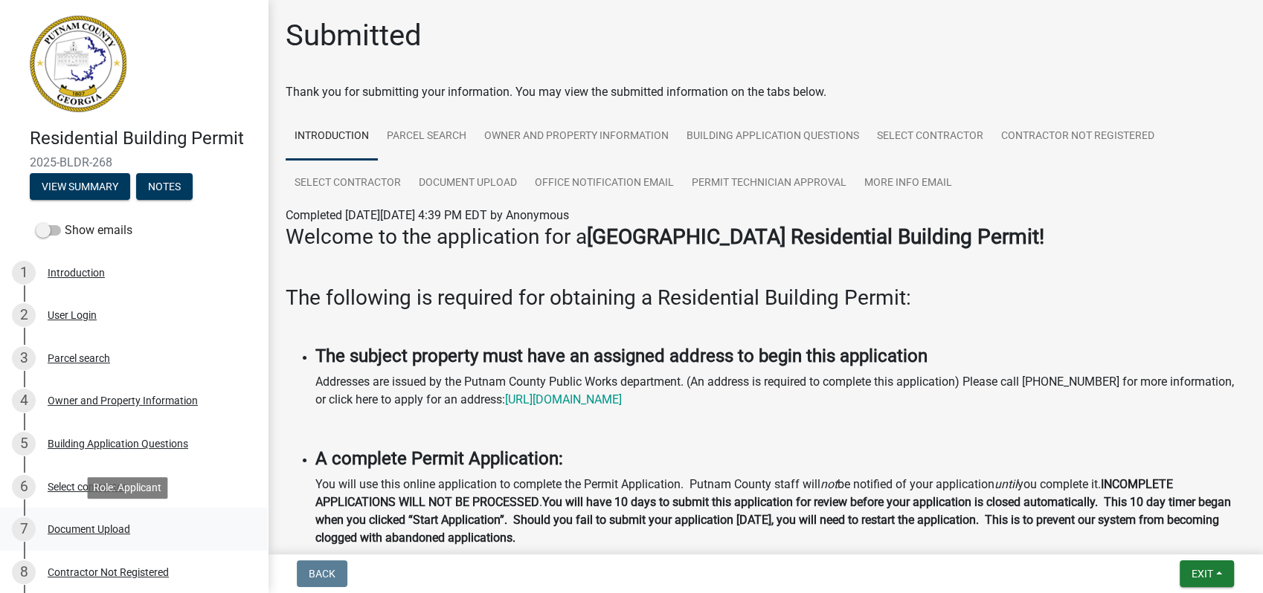
click at [95, 529] on div "Document Upload" at bounding box center [89, 529] width 83 height 10
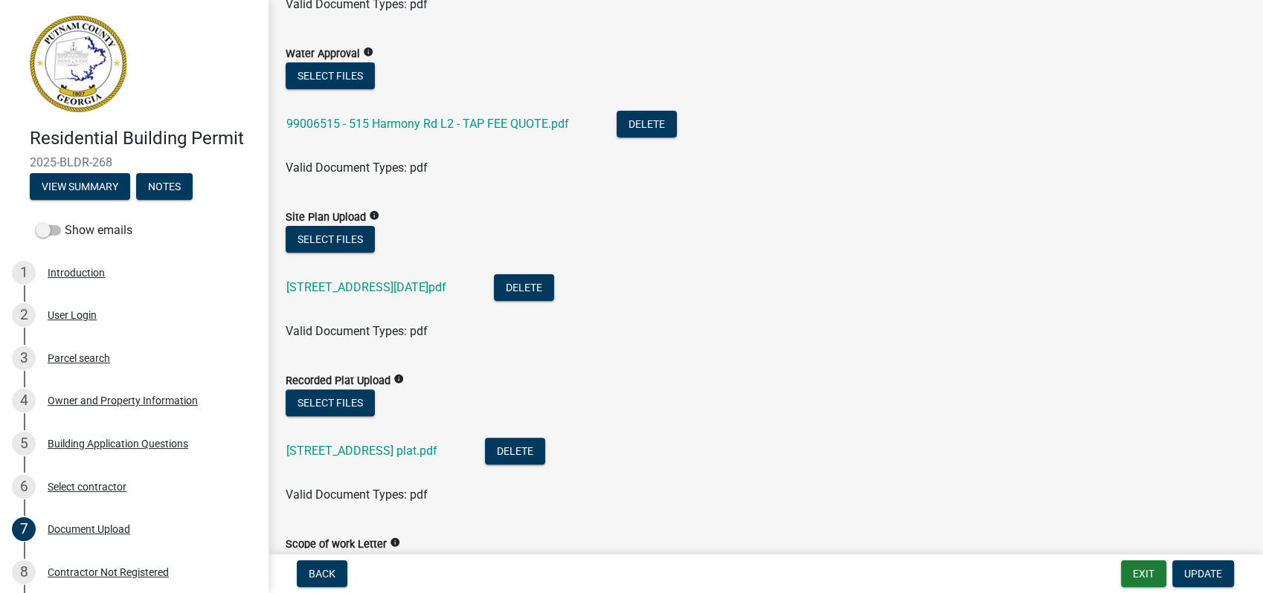
scroll to position [330, 0]
click at [327, 452] on link "515 Harmony Rd plat.pdf" at bounding box center [361, 450] width 151 height 14
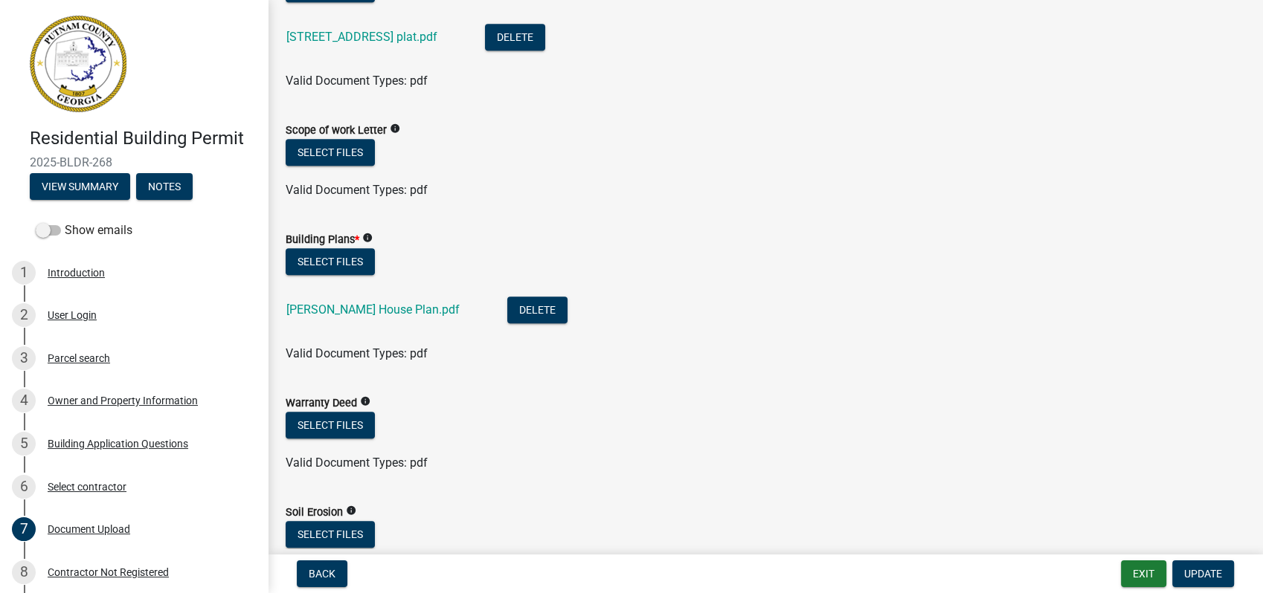
scroll to position [992, 0]
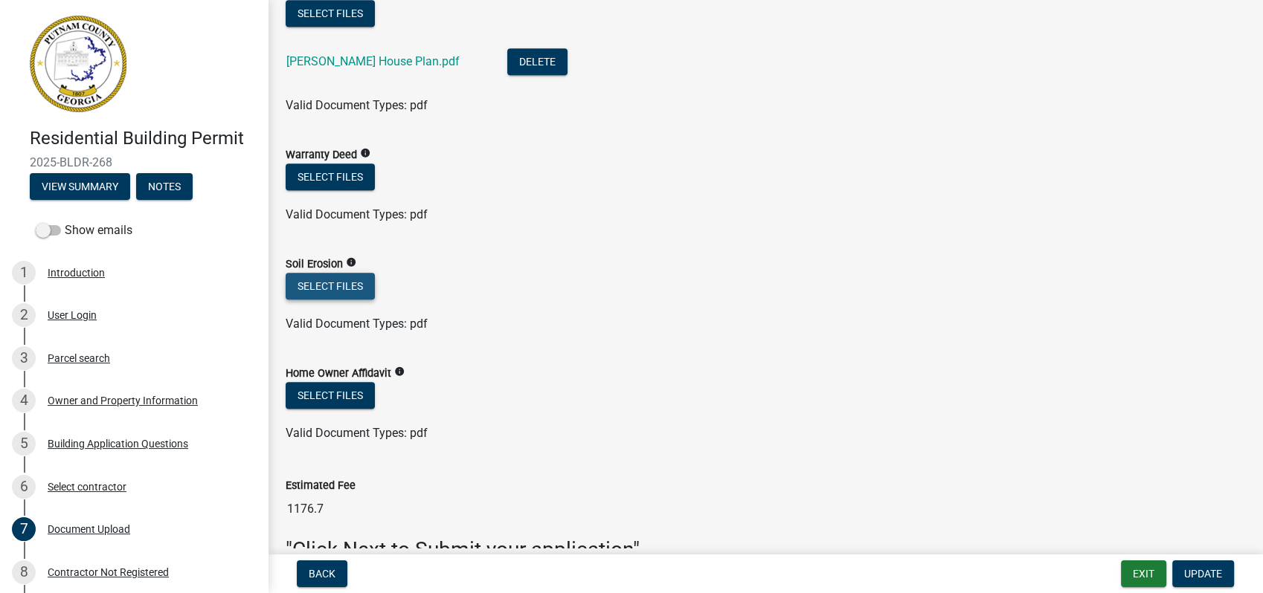
click at [335, 289] on button "Select files" at bounding box center [330, 286] width 89 height 27
click at [302, 275] on button "Select files" at bounding box center [330, 286] width 89 height 27
click at [327, 284] on button "Select files" at bounding box center [330, 286] width 89 height 27
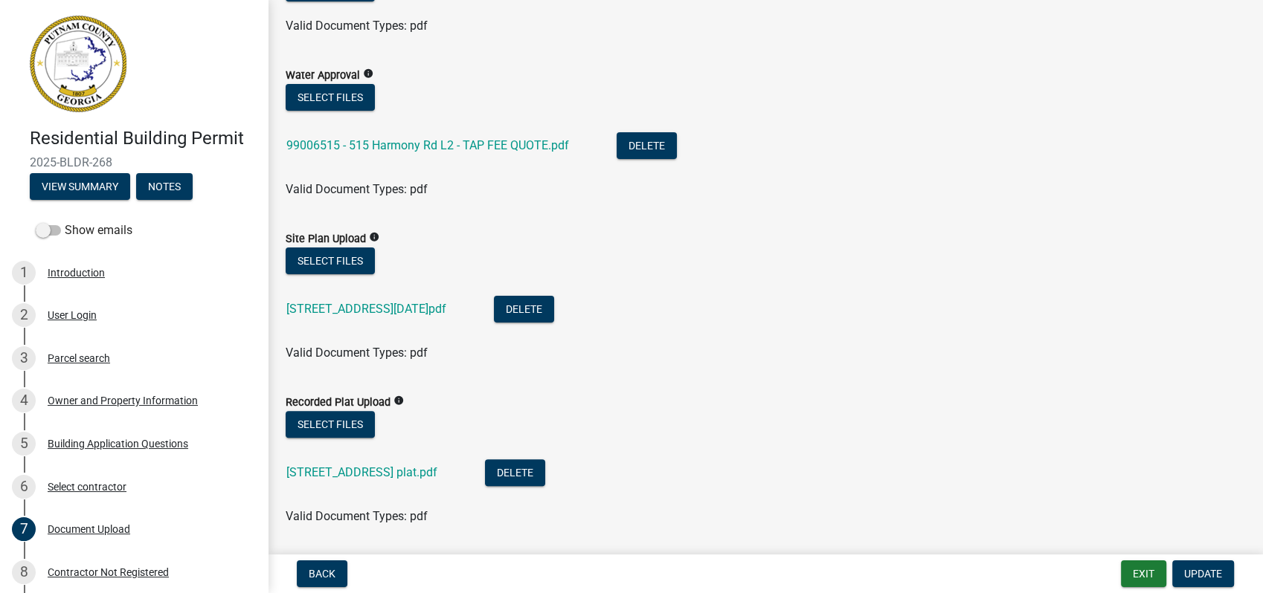
scroll to position [330, 0]
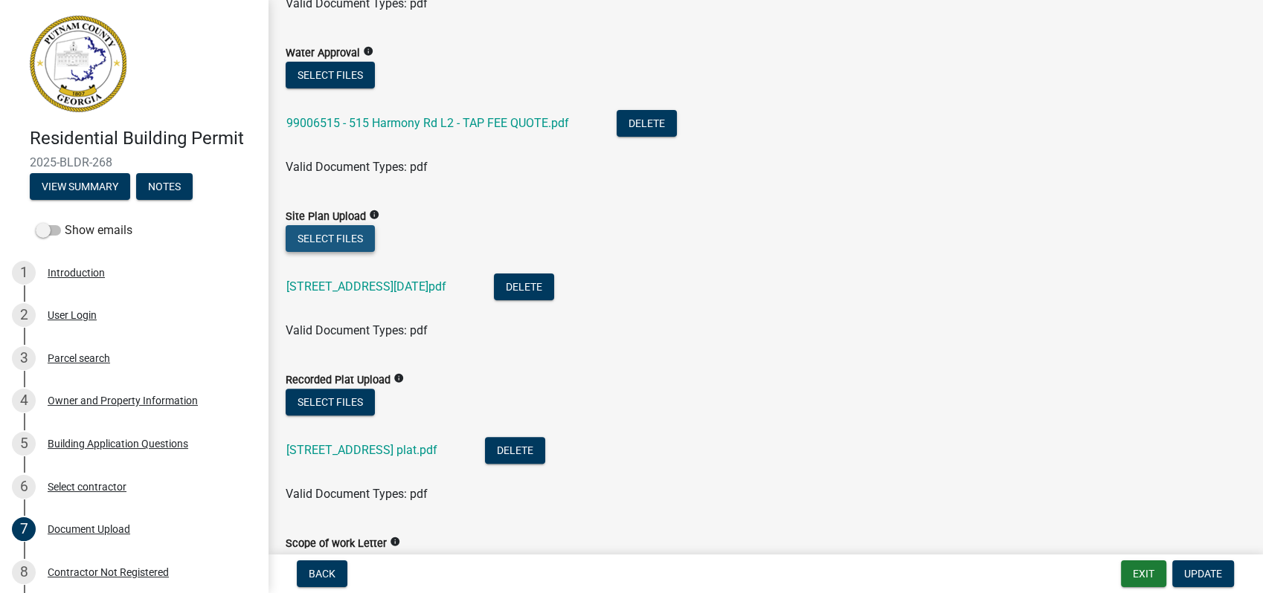
click at [317, 236] on button "Select files" at bounding box center [330, 238] width 89 height 27
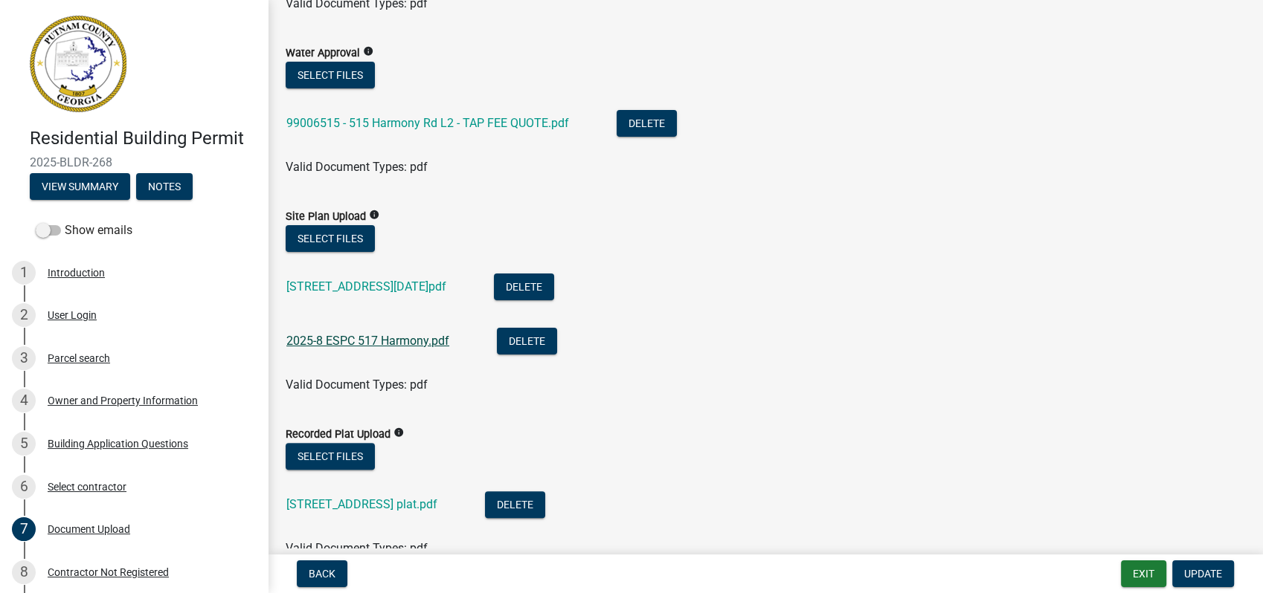
click at [315, 338] on link "2025-8 ESPC 517 Harmony.pdf" at bounding box center [367, 341] width 163 height 14
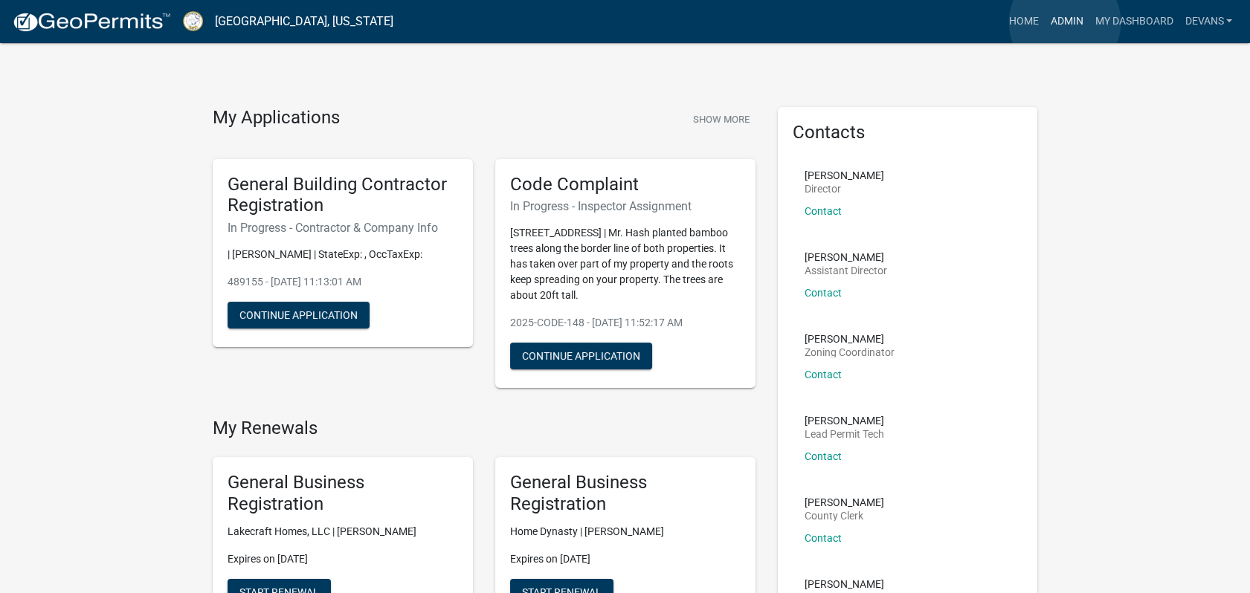
click at [1065, 22] on link "Admin" at bounding box center [1066, 21] width 45 height 28
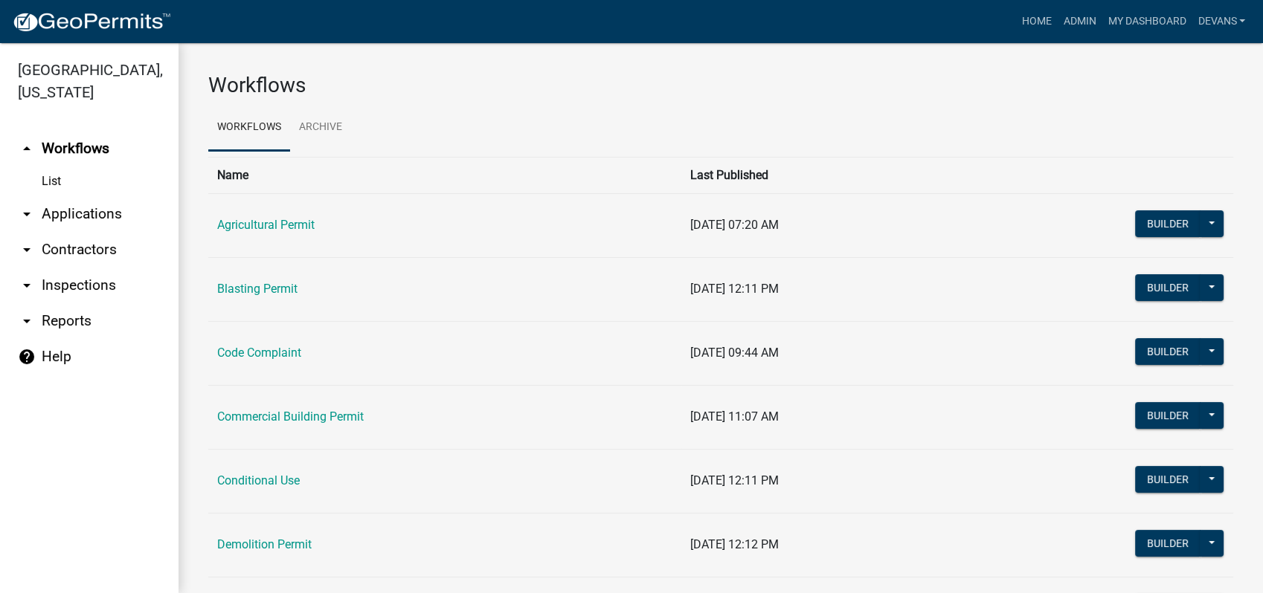
click at [61, 202] on link "arrow_drop_down Applications" at bounding box center [89, 214] width 178 height 36
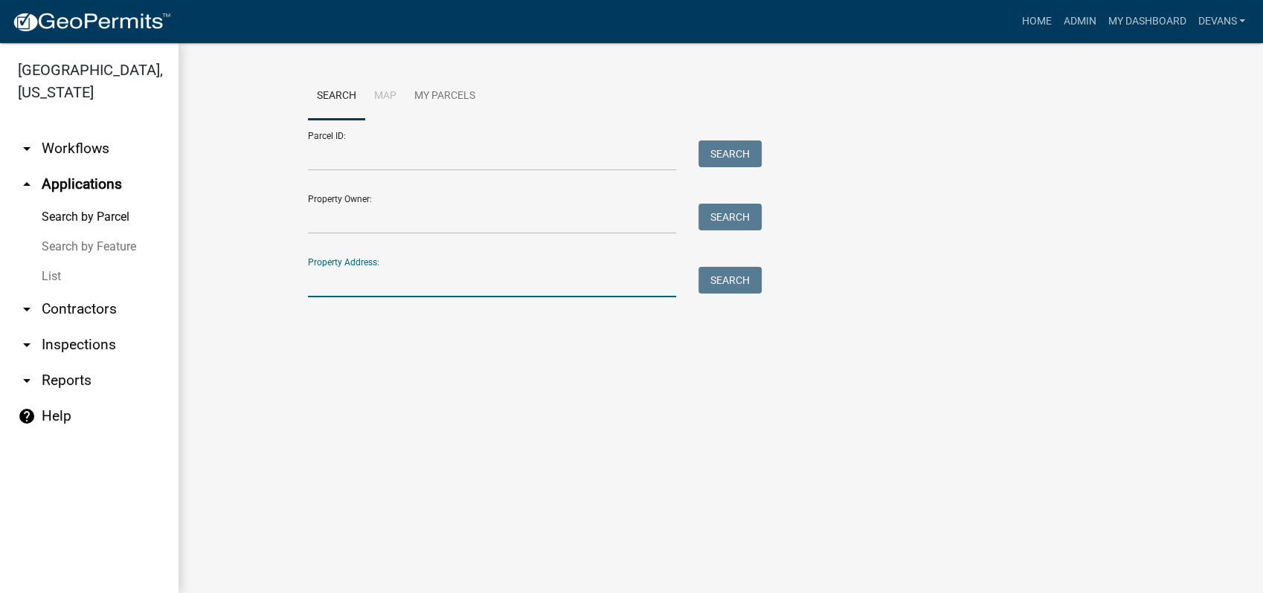
click at [363, 275] on input "Property Address:" at bounding box center [492, 282] width 368 height 30
type input "[STREET_ADDRESS]"
click at [713, 285] on button "Search" at bounding box center [729, 280] width 63 height 27
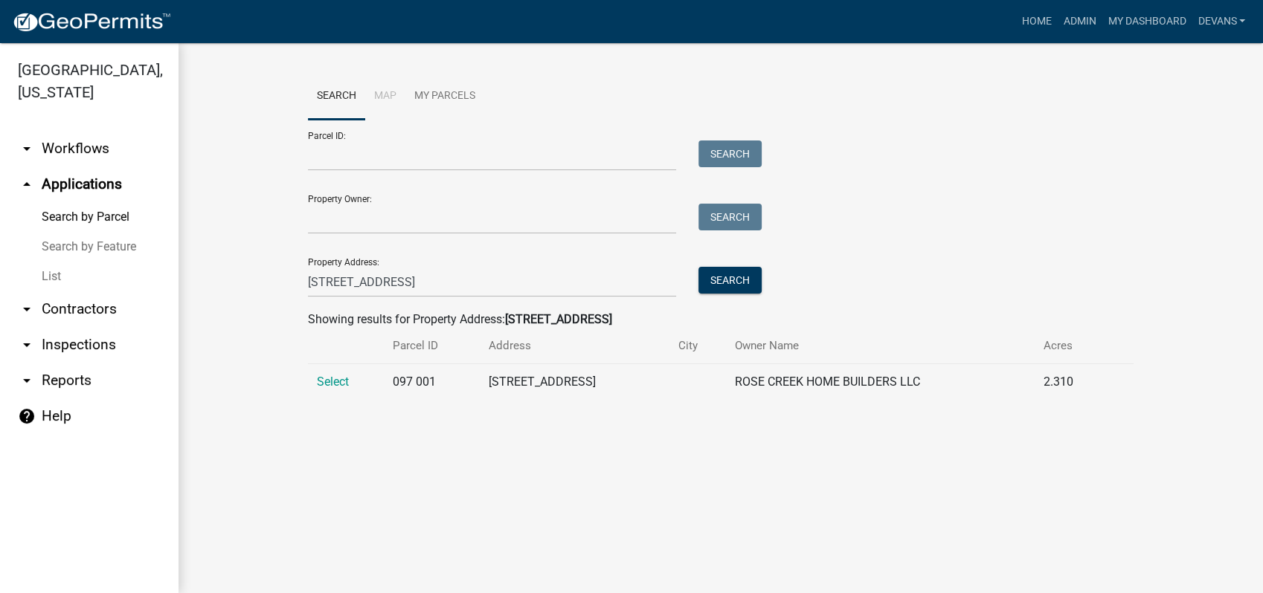
click at [308, 377] on td "Select" at bounding box center [346, 382] width 76 height 36
click at [338, 380] on span "Select" at bounding box center [333, 382] width 32 height 14
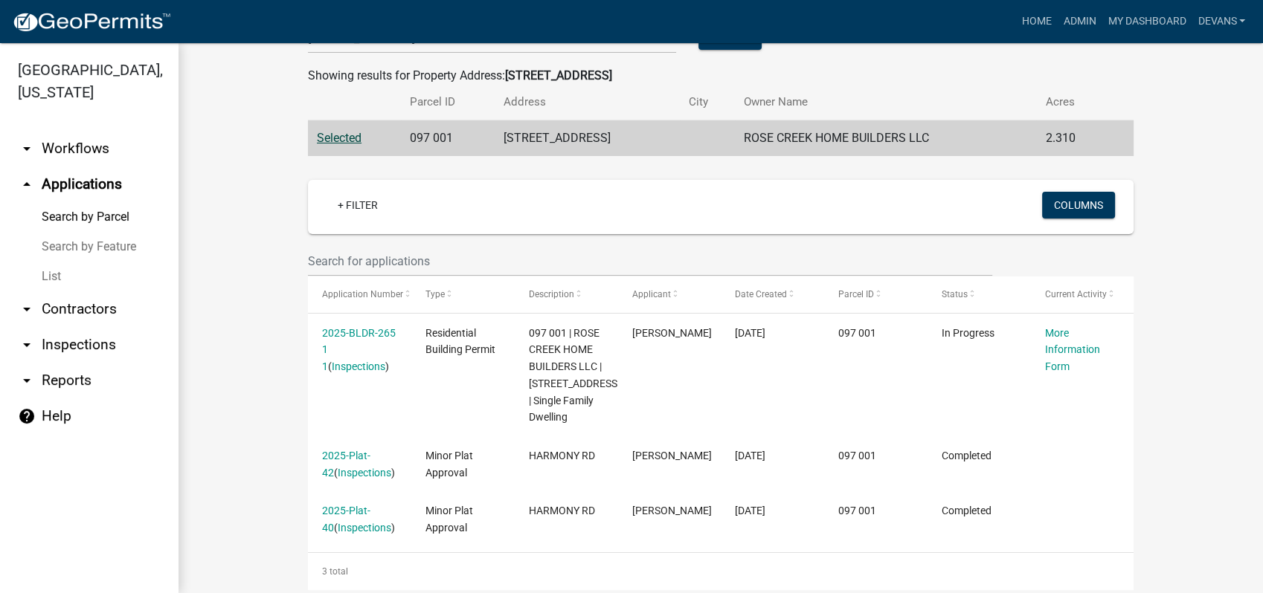
scroll to position [270, 0]
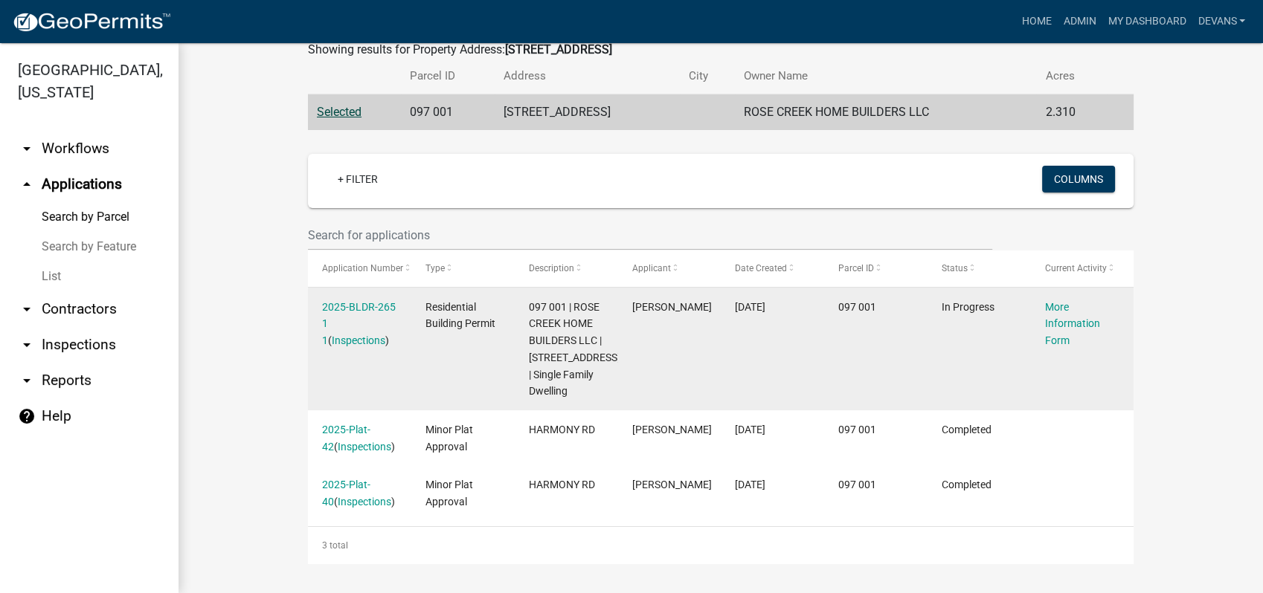
click at [340, 312] on div "2025-BLDR-265 1 1 ( Inspections )" at bounding box center [359, 324] width 74 height 51
click at [343, 306] on link "2025-BLDR-265 1 1" at bounding box center [359, 324] width 74 height 46
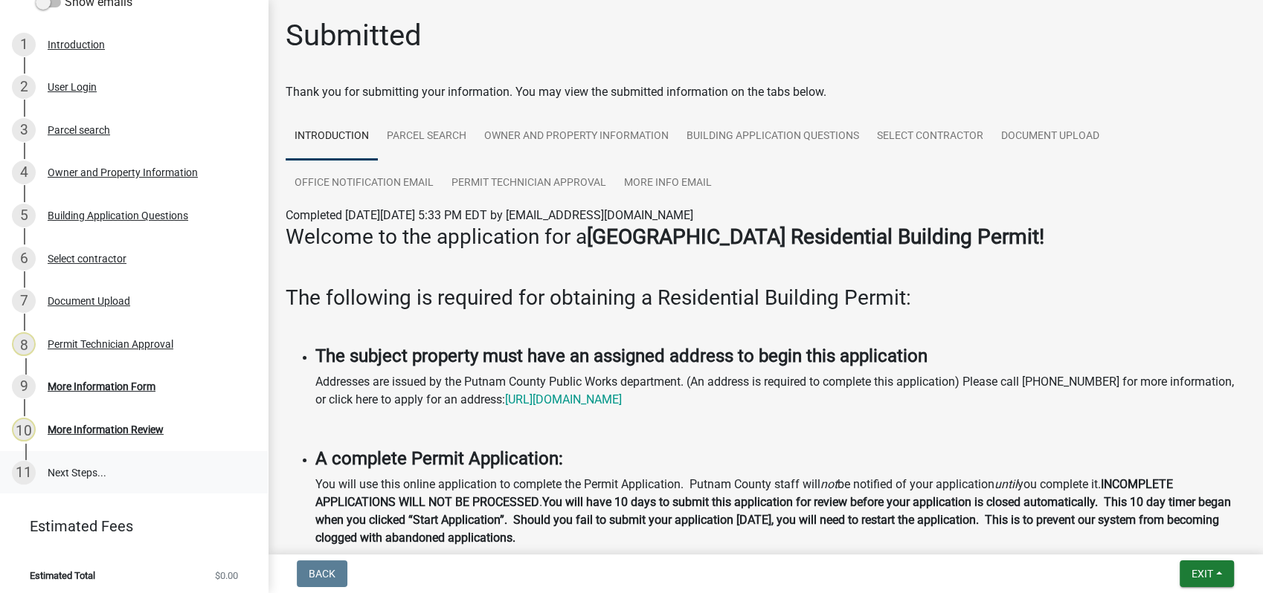
scroll to position [233, 0]
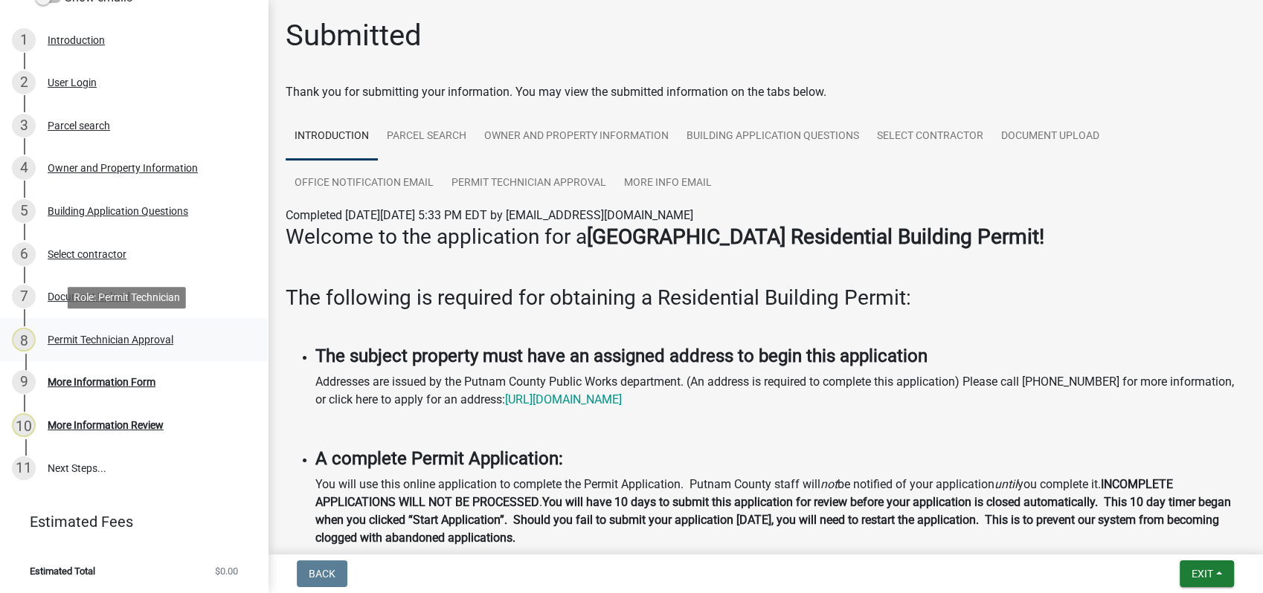
drag, startPoint x: 125, startPoint y: 335, endPoint x: 131, endPoint y: 341, distance: 8.4
click at [131, 341] on div "Permit Technician Approval" at bounding box center [111, 340] width 126 height 10
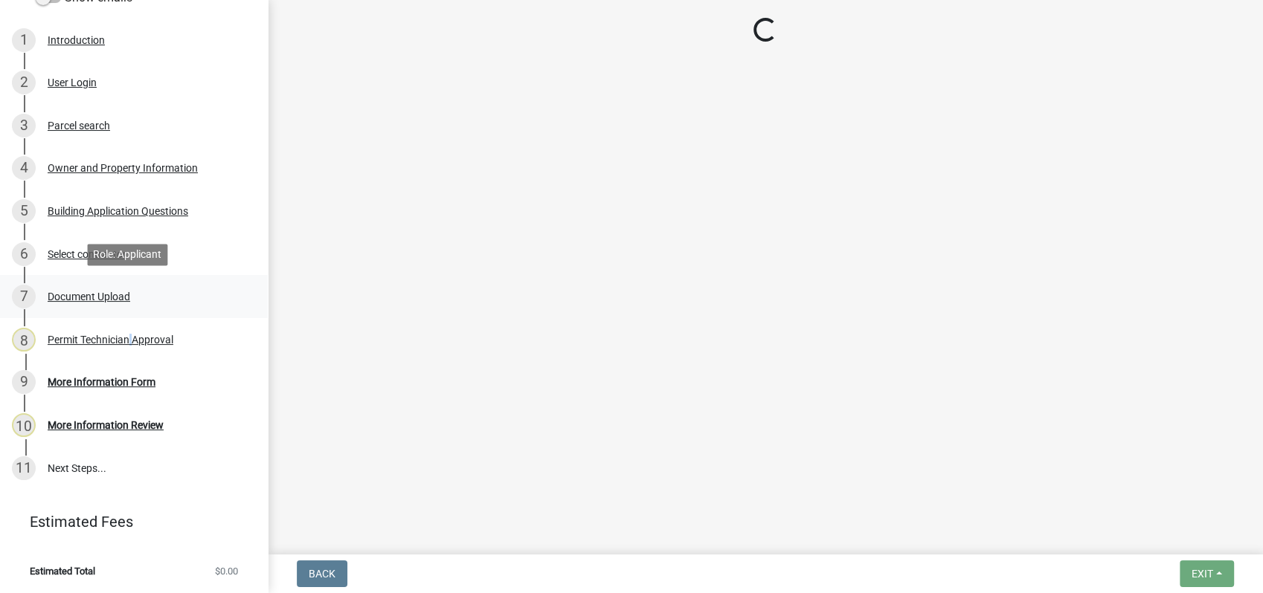
select select "34fe85c2-5f76-4343-b6bb-8ca387e0bed7"
select select "83394b22-4a11-496c-8e5c-75ade2e72faf"
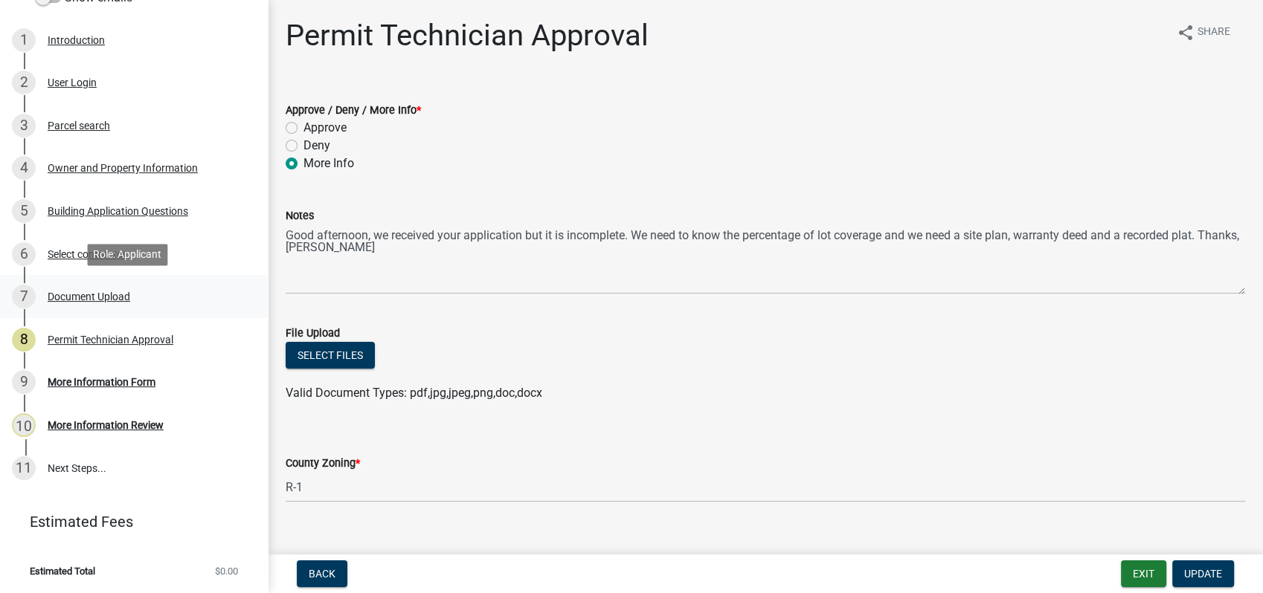
click at [116, 297] on div "Document Upload" at bounding box center [89, 296] width 83 height 10
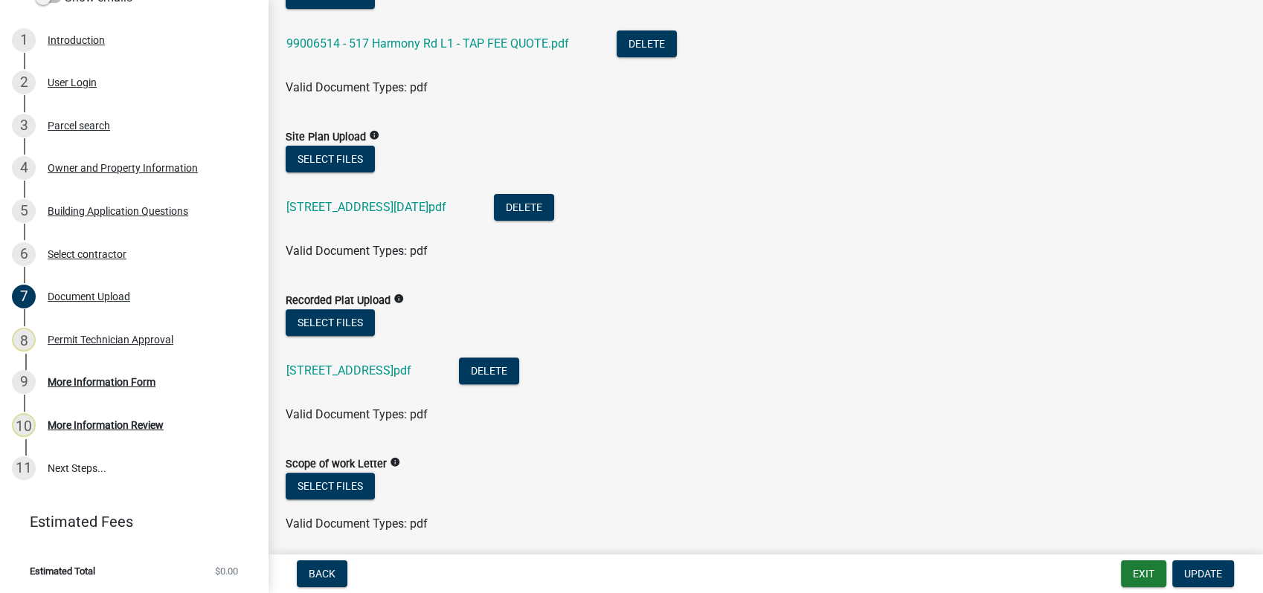
scroll to position [413, 0]
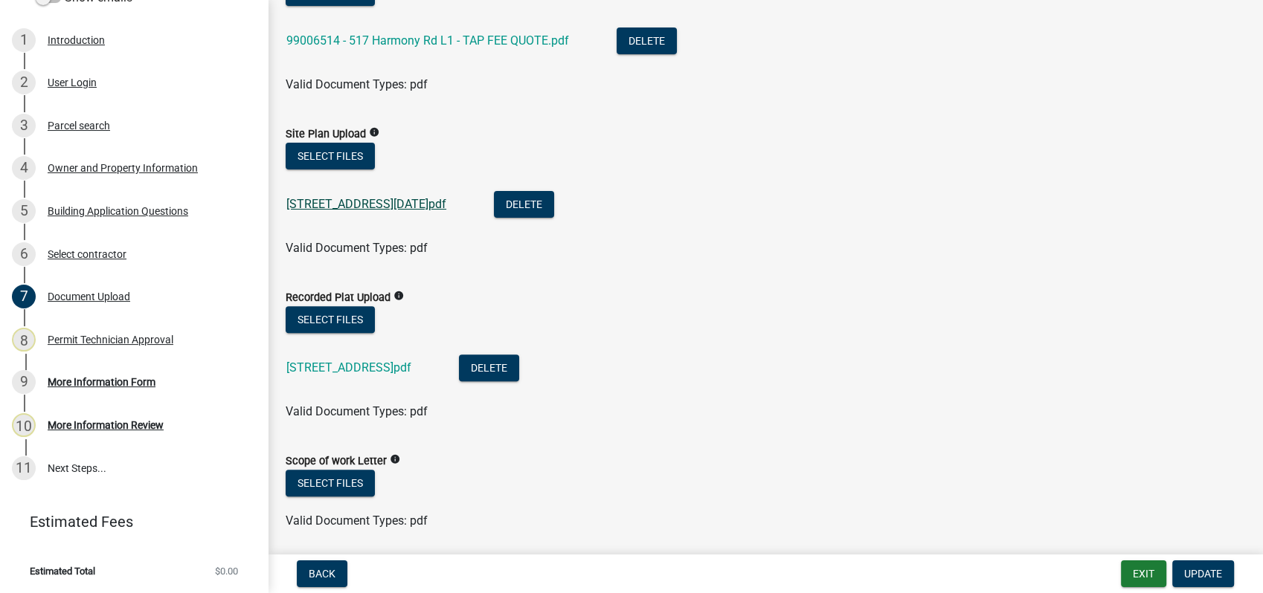
click at [339, 206] on link "[STREET_ADDRESS][DATE]pdf" at bounding box center [366, 204] width 160 height 14
click at [315, 149] on button "Select files" at bounding box center [330, 156] width 89 height 27
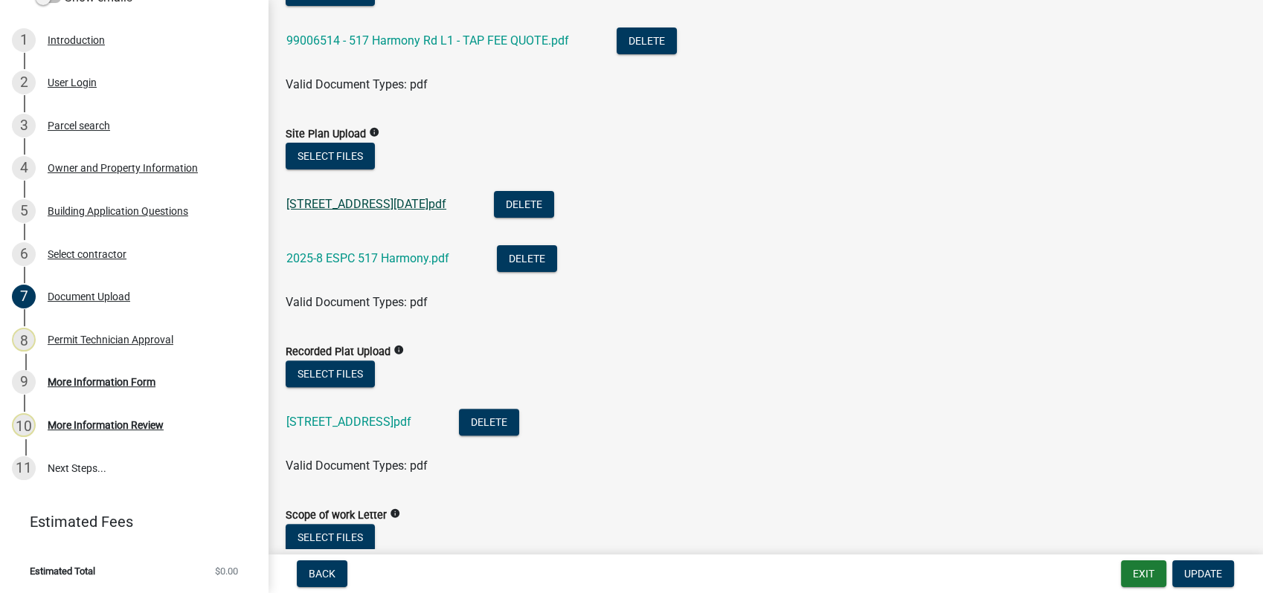
click at [396, 210] on link "[STREET_ADDRESS][DATE]pdf" at bounding box center [366, 204] width 160 height 14
click at [541, 207] on button "Delete" at bounding box center [524, 204] width 60 height 27
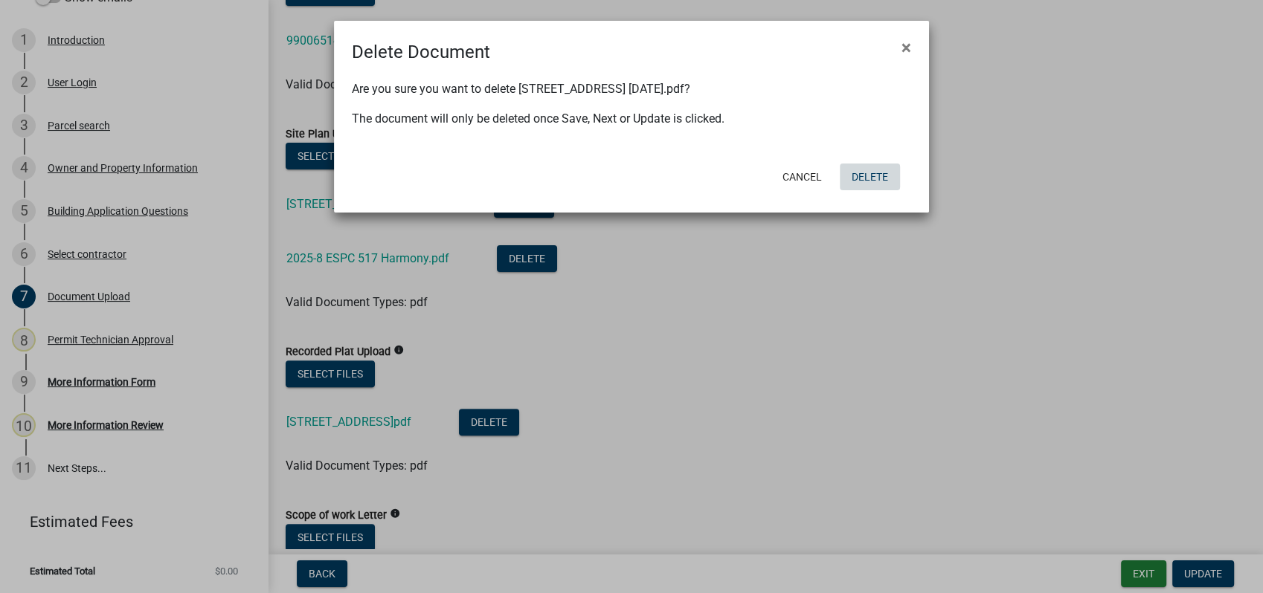
click at [866, 176] on button "Delete" at bounding box center [870, 177] width 60 height 27
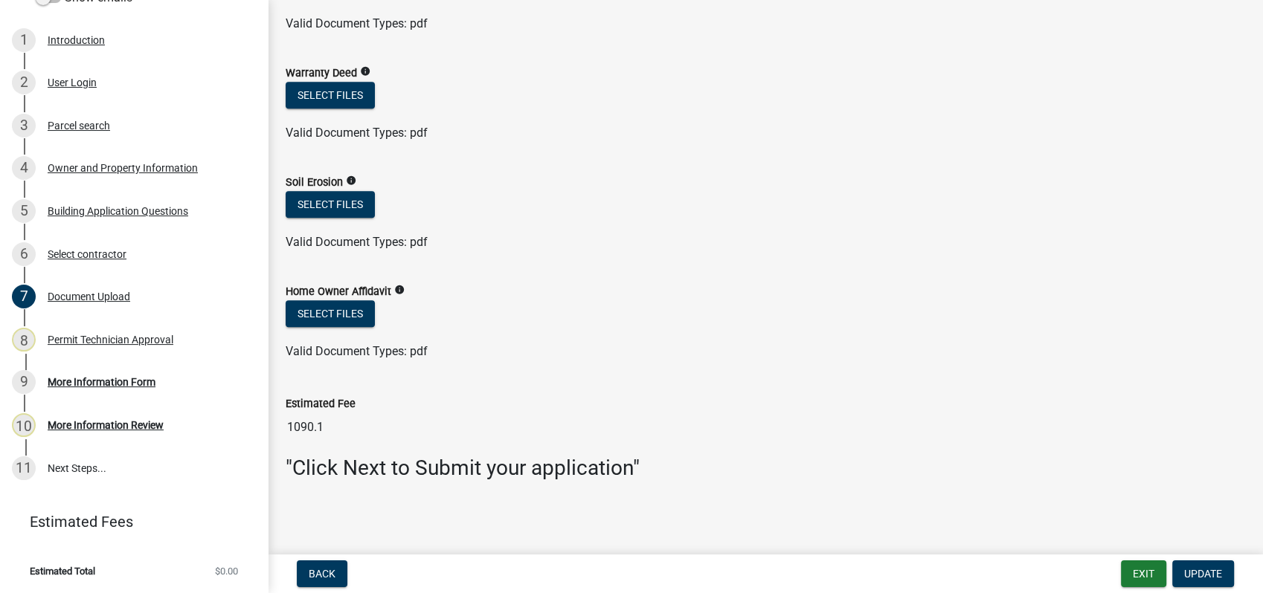
scroll to position [1075, 0]
click at [310, 204] on button "Select files" at bounding box center [330, 203] width 89 height 27
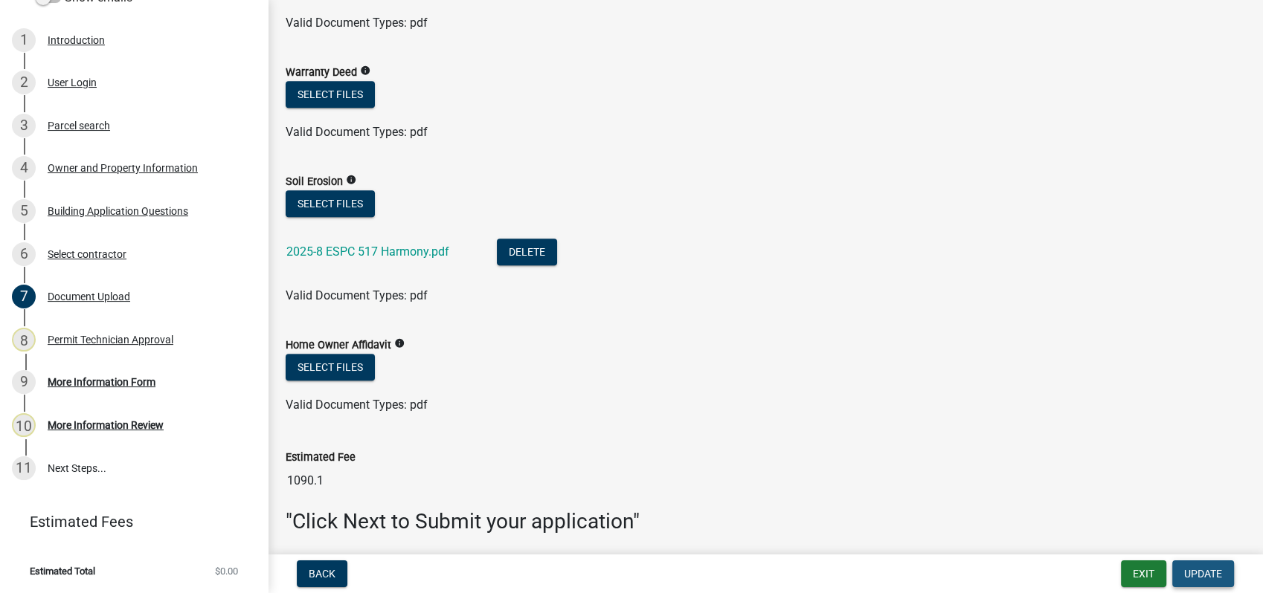
click at [1198, 573] on span "Update" at bounding box center [1203, 574] width 38 height 12
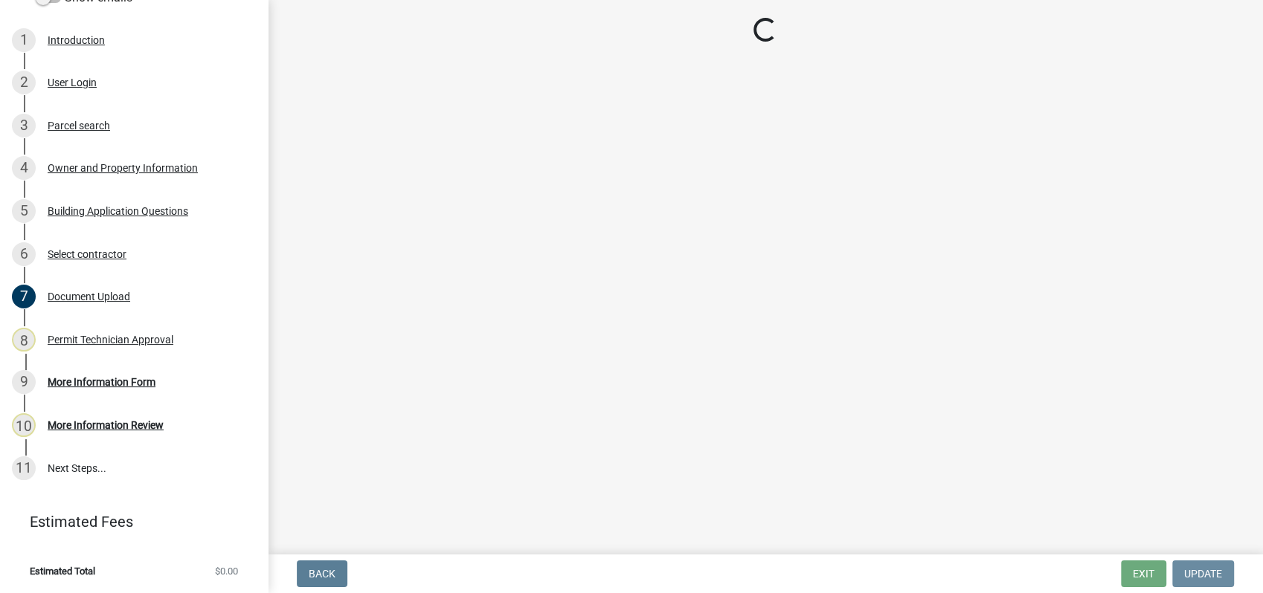
scroll to position [0, 0]
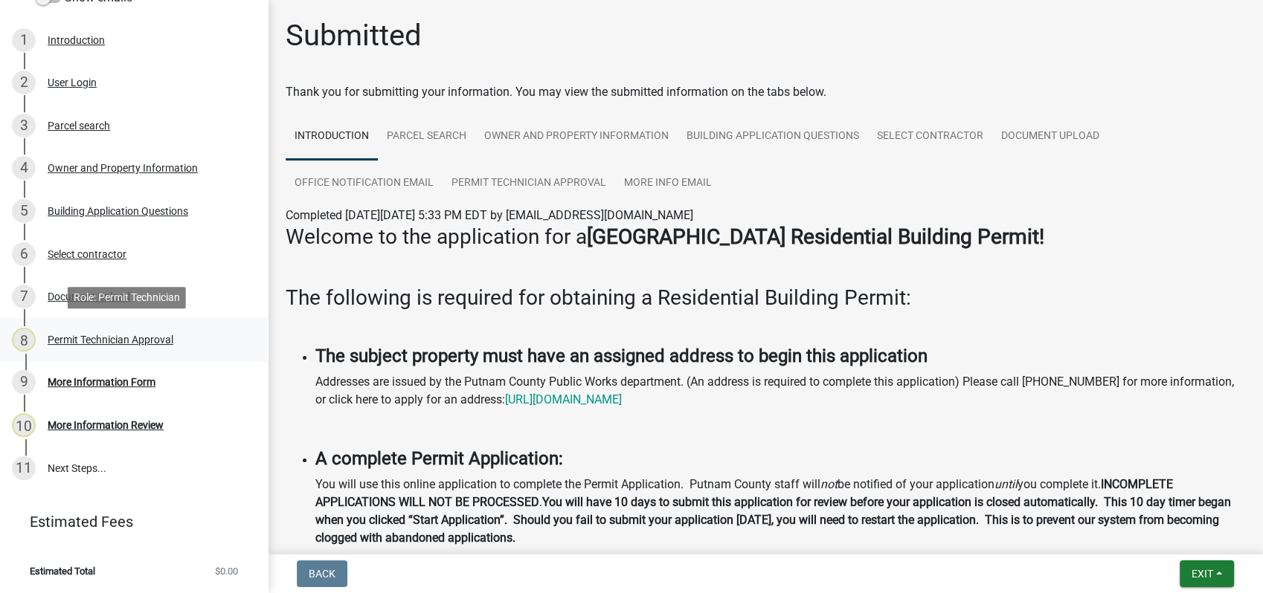
click at [136, 342] on div "Permit Technician Approval" at bounding box center [111, 340] width 126 height 10
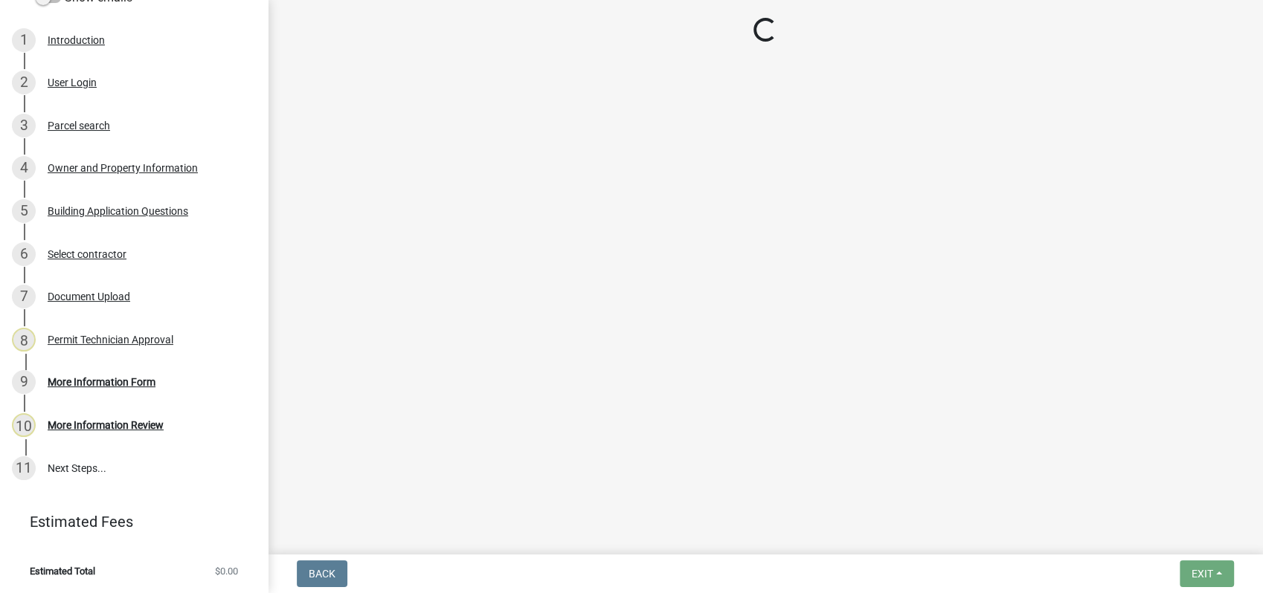
select select "34fe85c2-5f76-4343-b6bb-8ca387e0bed7"
select select "83394b22-4a11-496c-8e5c-75ade2e72faf"
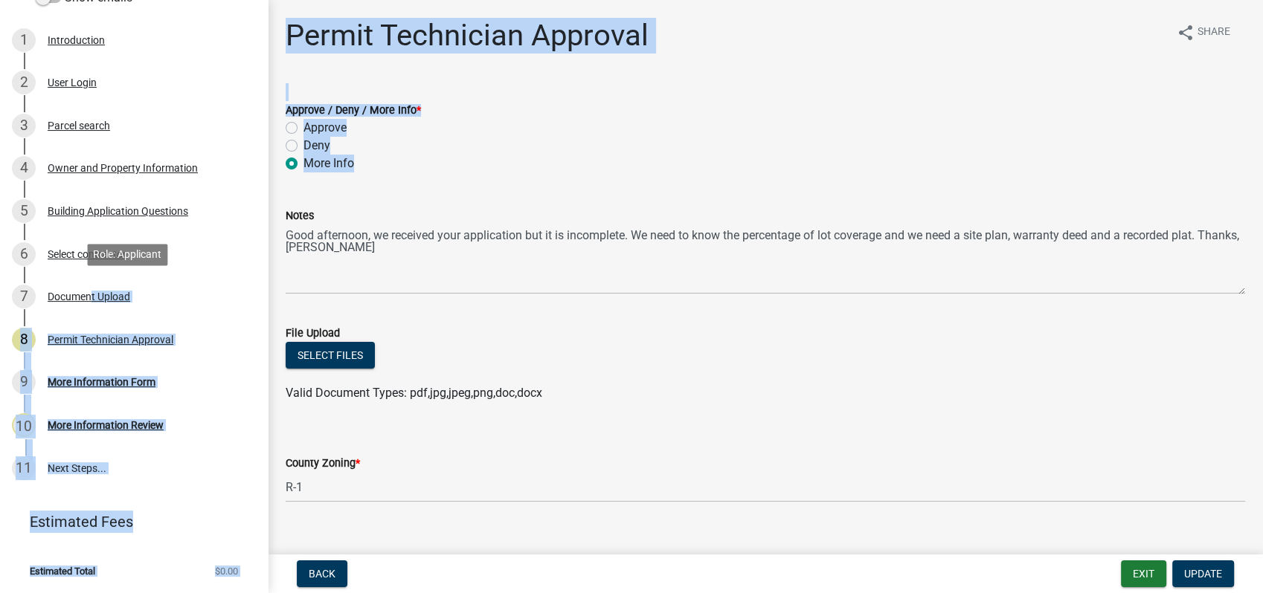
drag, startPoint x: 87, startPoint y: 289, endPoint x: 274, endPoint y: 277, distance: 187.7
click at [274, 277] on div "Residential Building Permit 2025-BLDR-265 View Summary Notes Show emails 1 Intr…" at bounding box center [631, 296] width 1263 height 593
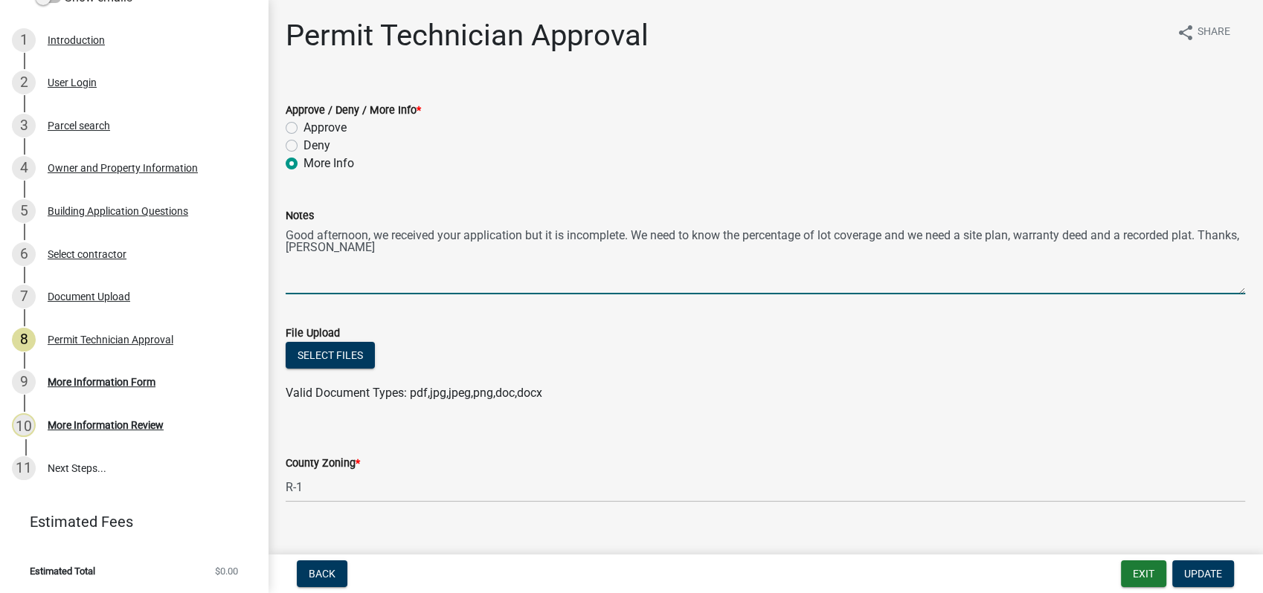
drag, startPoint x: 274, startPoint y: 277, endPoint x: 468, endPoint y: 306, distance: 196.1
click at [462, 303] on wm-data-entity-input "Notes Good afternoon, we received your application but it is incomplete. We nee…" at bounding box center [765, 246] width 959 height 120
click at [132, 166] on div "Owner and Property Information" at bounding box center [123, 168] width 150 height 10
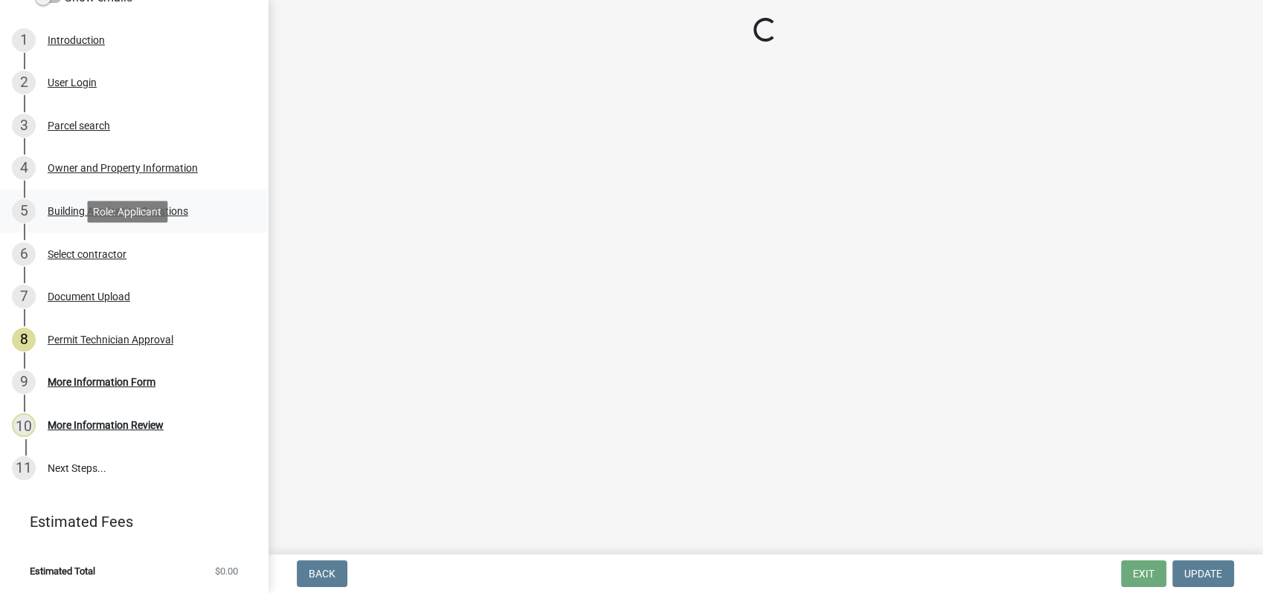
select select "34fe85c2-5f76-4343-b6bb-8ca387e0bed7"
select select "83394b22-4a11-496c-8e5c-75ade2e72faf"
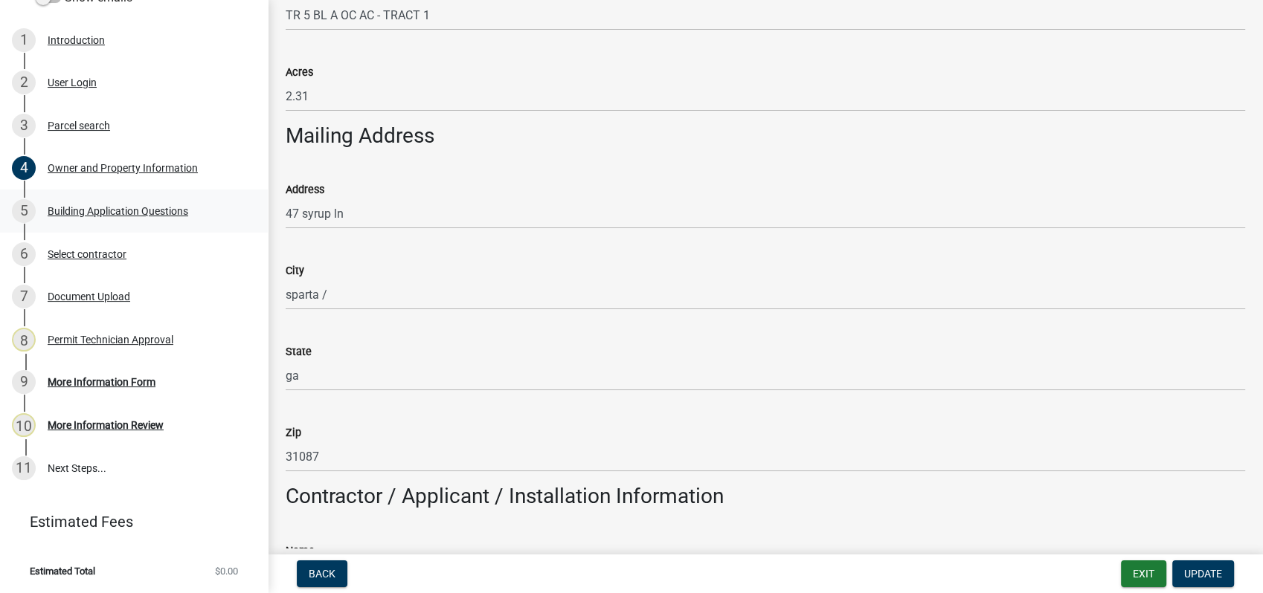
scroll to position [826, 0]
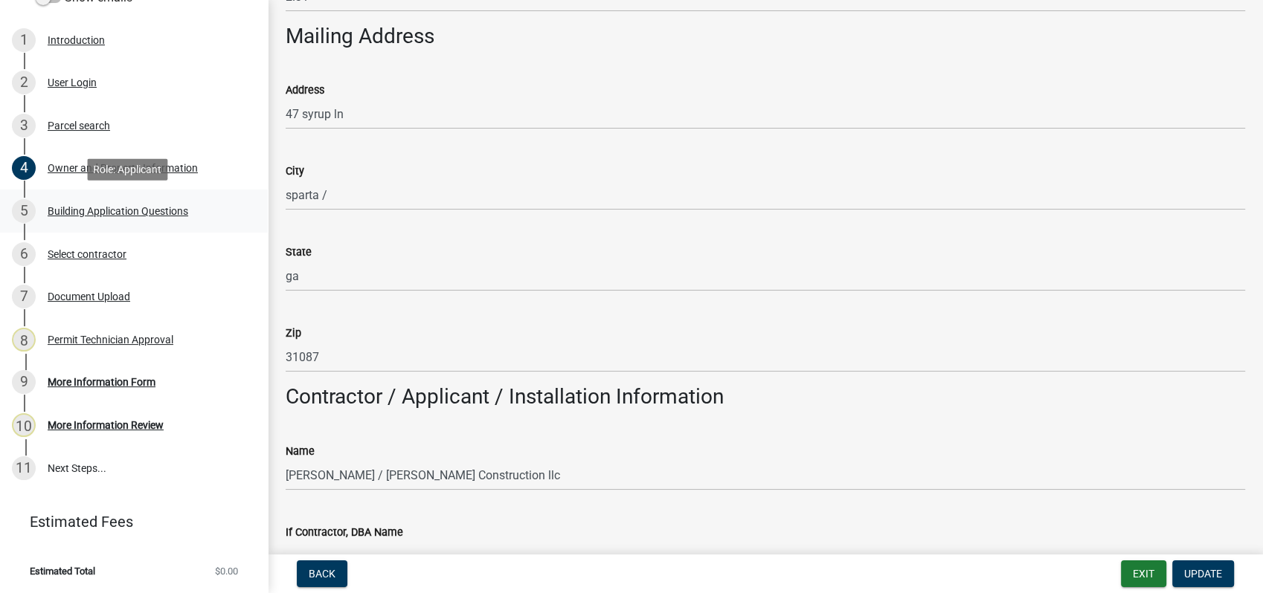
click at [115, 210] on div "Building Application Questions" at bounding box center [118, 211] width 141 height 10
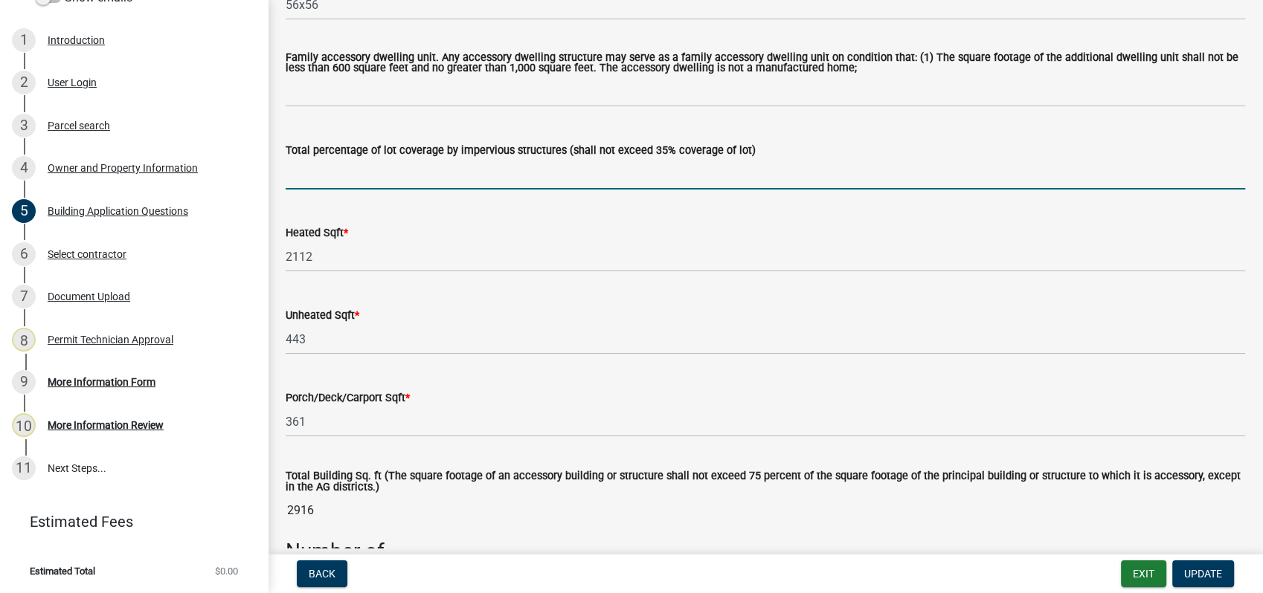
click at [300, 187] on input "text" at bounding box center [765, 174] width 959 height 30
type input "16"
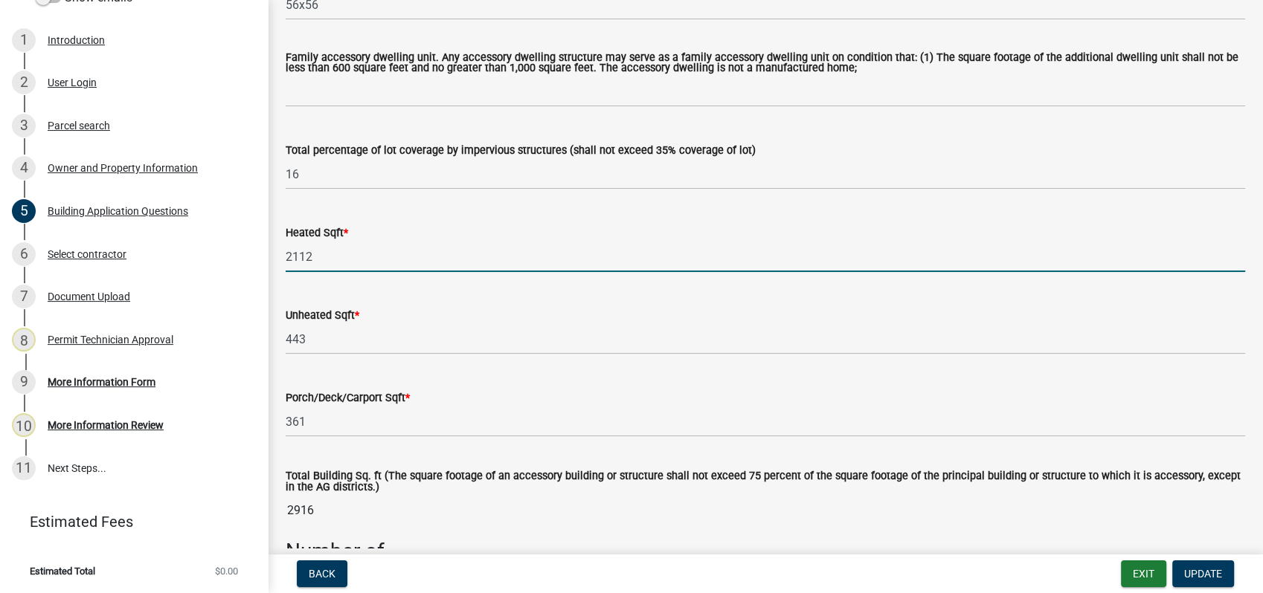
click at [529, 260] on input "2112" at bounding box center [765, 257] width 959 height 30
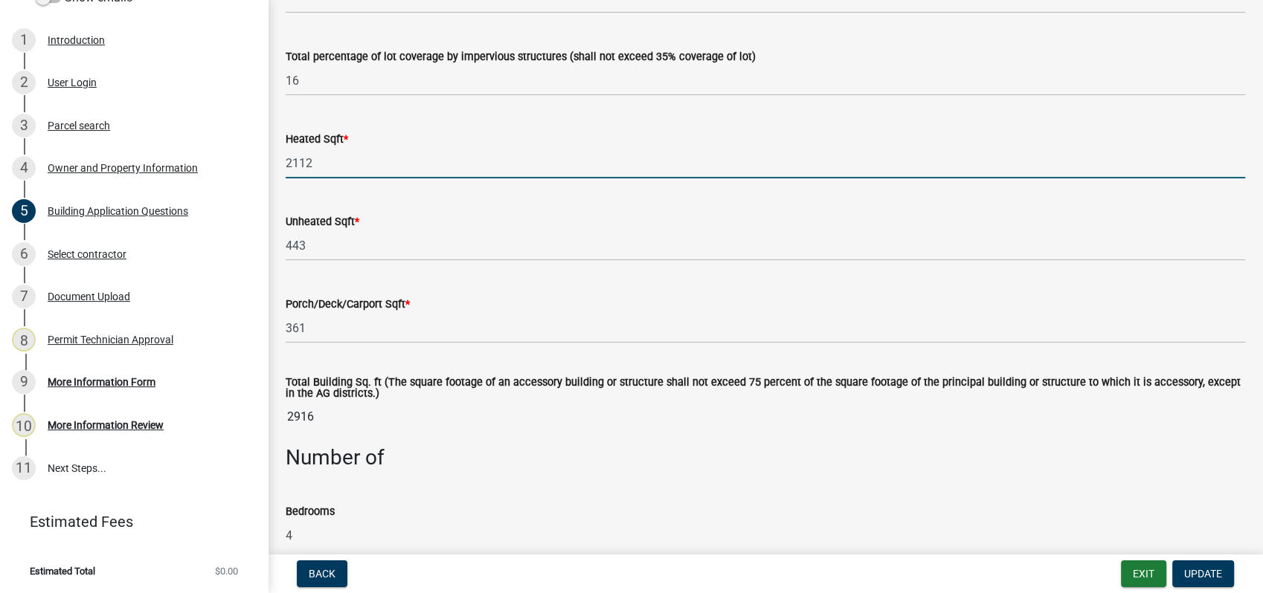
scroll to position [1156, 0]
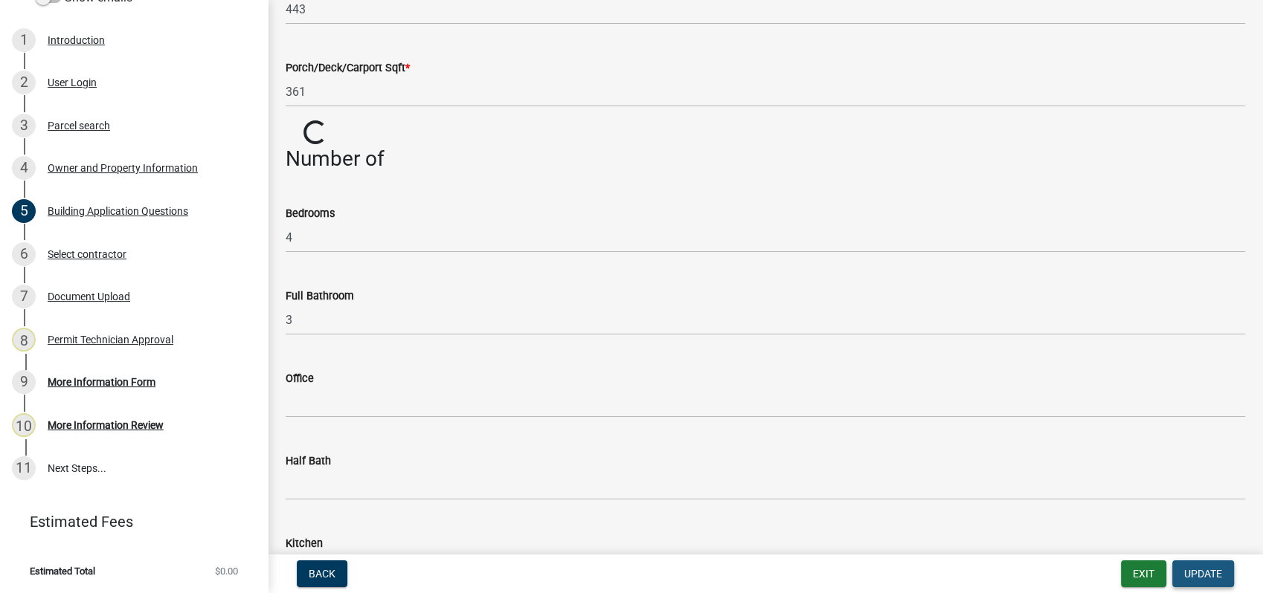
click at [1195, 573] on span "Update" at bounding box center [1203, 574] width 38 height 12
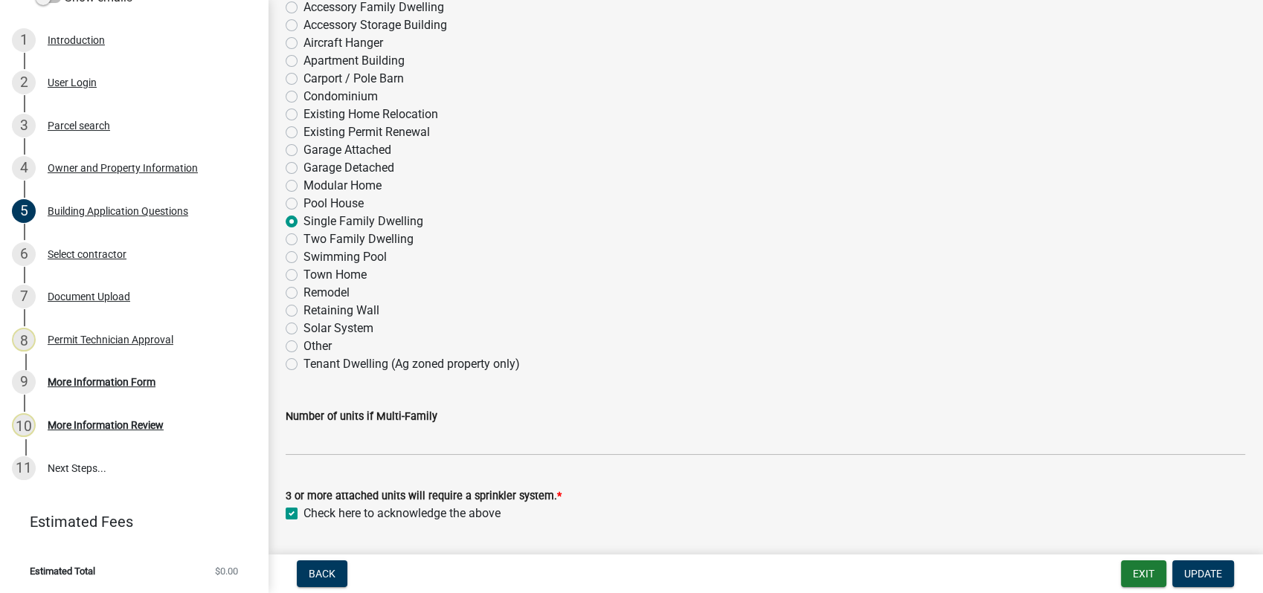
scroll to position [0, 0]
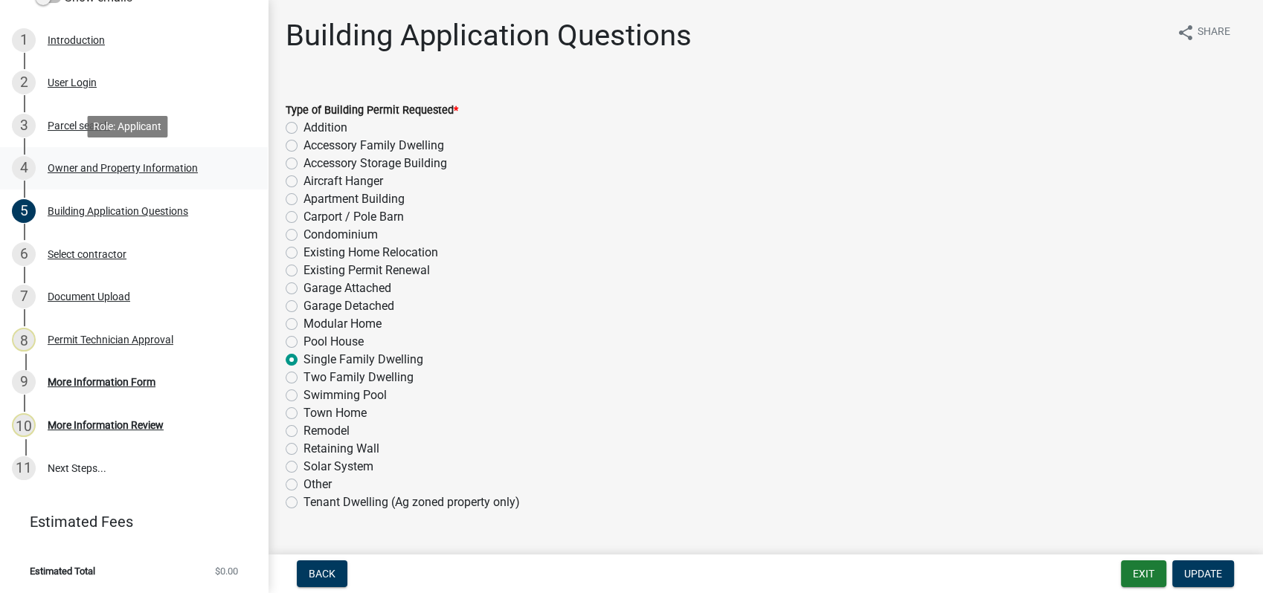
click at [119, 167] on div "Owner and Property Information" at bounding box center [123, 168] width 150 height 10
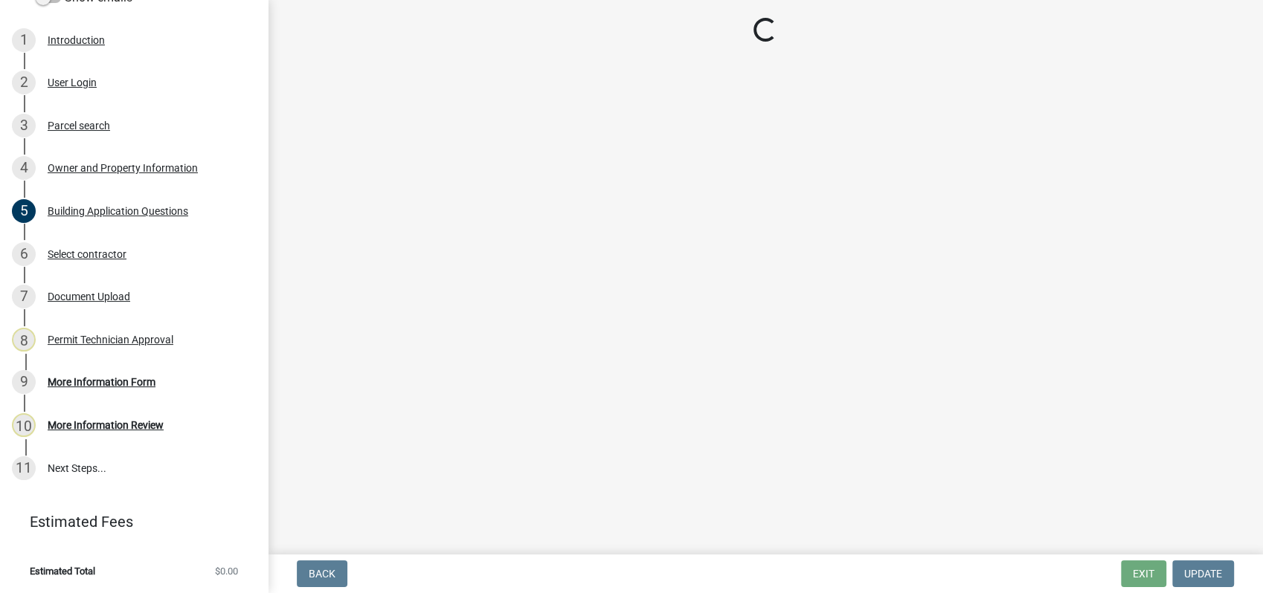
select select "34fe85c2-5f76-4343-b6bb-8ca387e0bed7"
select select "83394b22-4a11-496c-8e5c-75ade2e72faf"
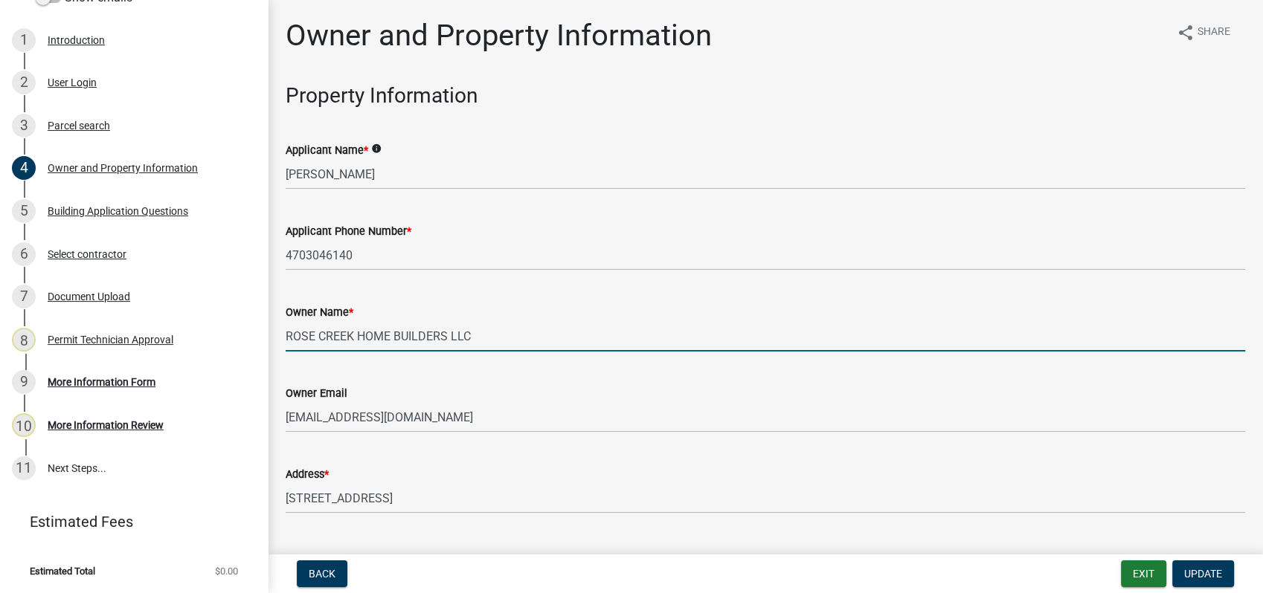
click at [503, 329] on input "ROSE CREEK HOME BUILDERS LLC" at bounding box center [765, 336] width 959 height 30
click at [485, 341] on input "ROSE CREEK HOME BUILDERS LLC/" at bounding box center [765, 336] width 959 height 30
click at [490, 335] on input "ROSE CREEK HOME BUILDERS LLC/" at bounding box center [765, 336] width 959 height 30
type input "ROSE CREEK HOME BUILDERS LLC/[PERSON_NAME]"
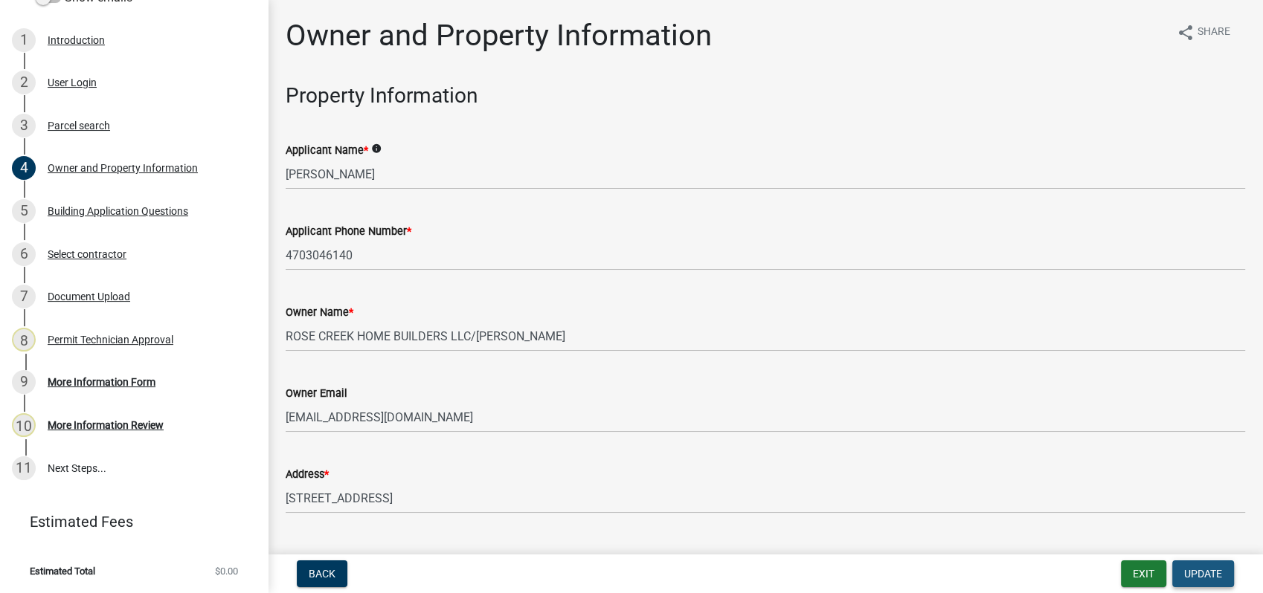
click at [1196, 569] on span "Update" at bounding box center [1203, 574] width 38 height 12
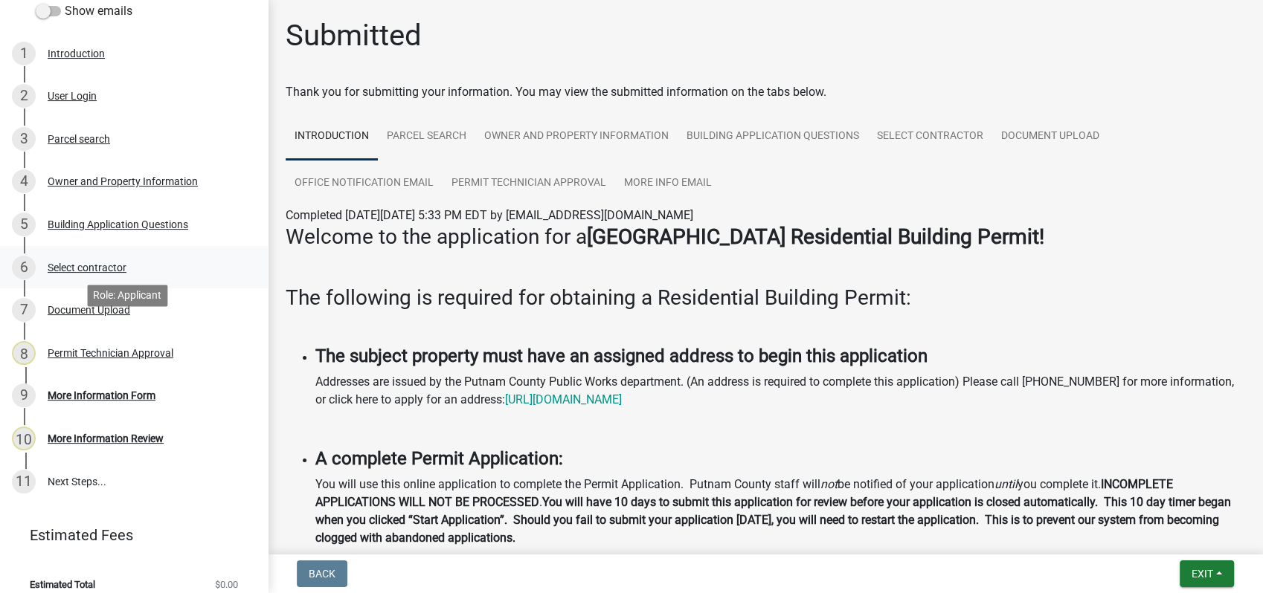
scroll to position [233, 0]
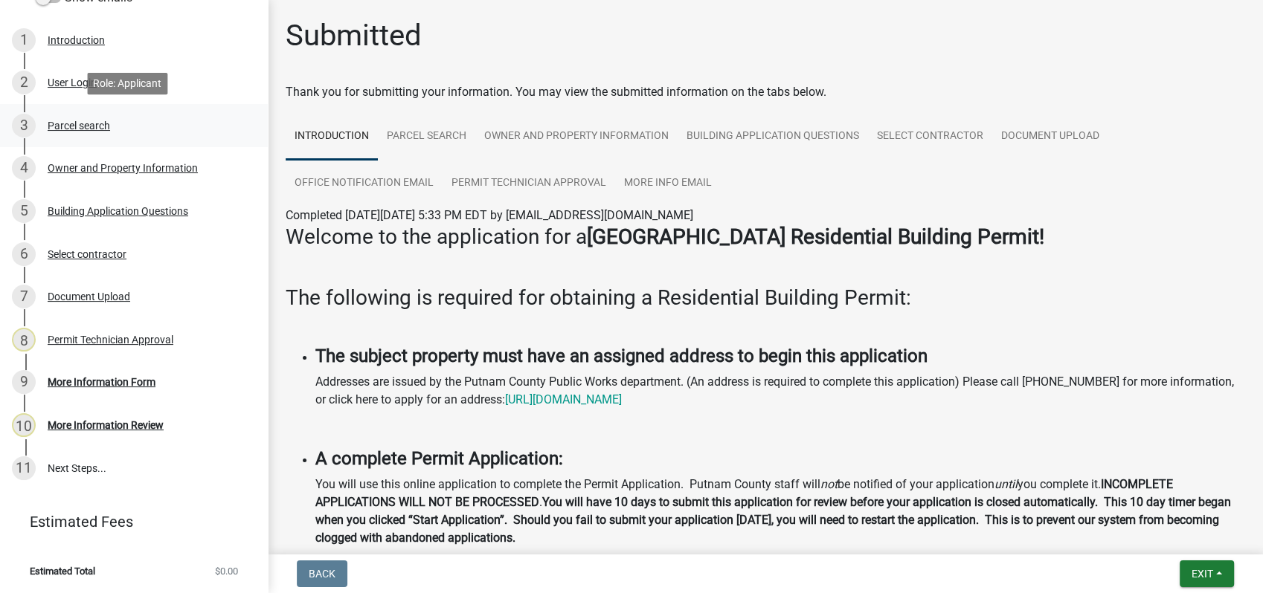
click at [59, 129] on div "Parcel search" at bounding box center [79, 125] width 62 height 10
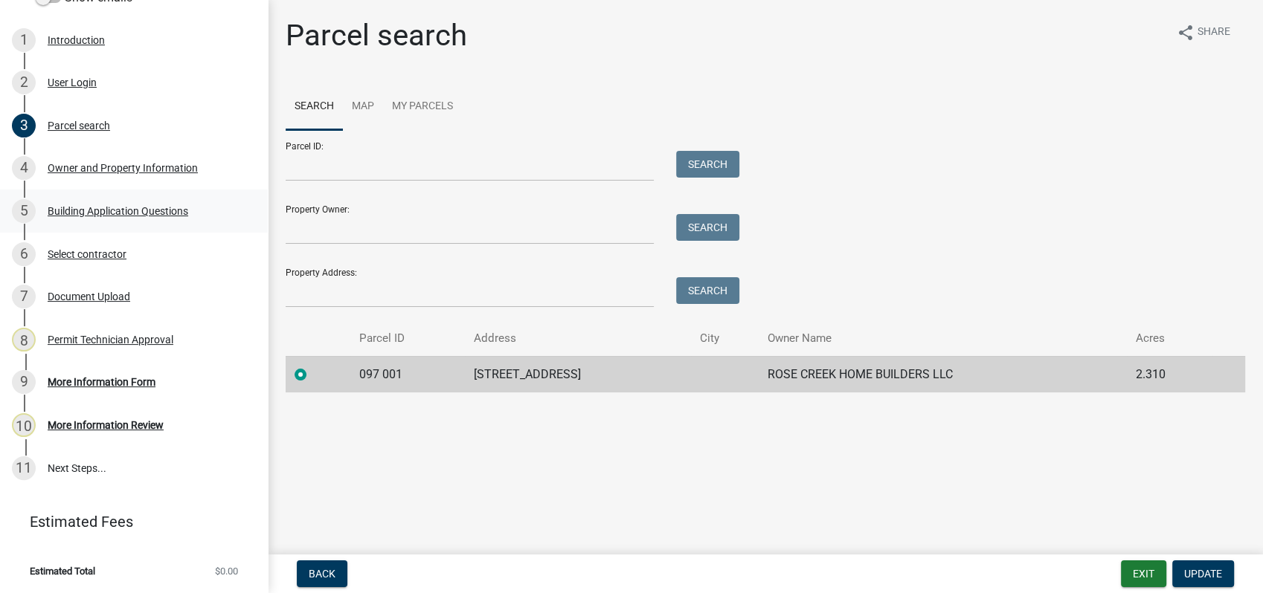
click at [107, 208] on div "Building Application Questions" at bounding box center [118, 211] width 141 height 10
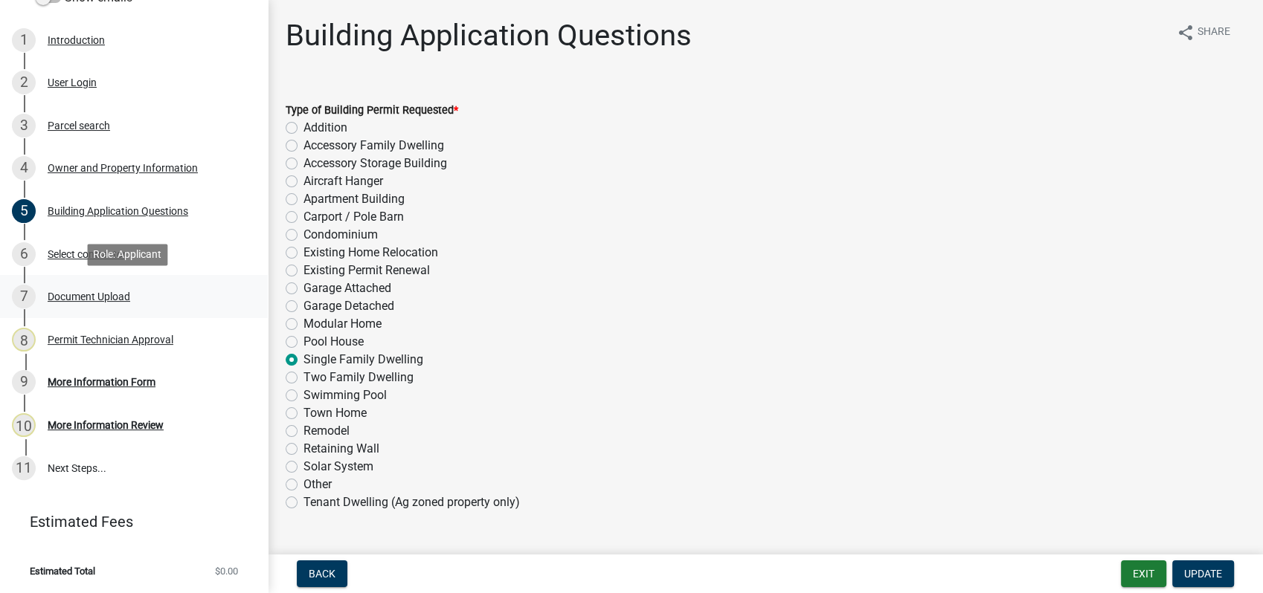
click at [155, 300] on div "7 Document Upload" at bounding box center [128, 297] width 232 height 24
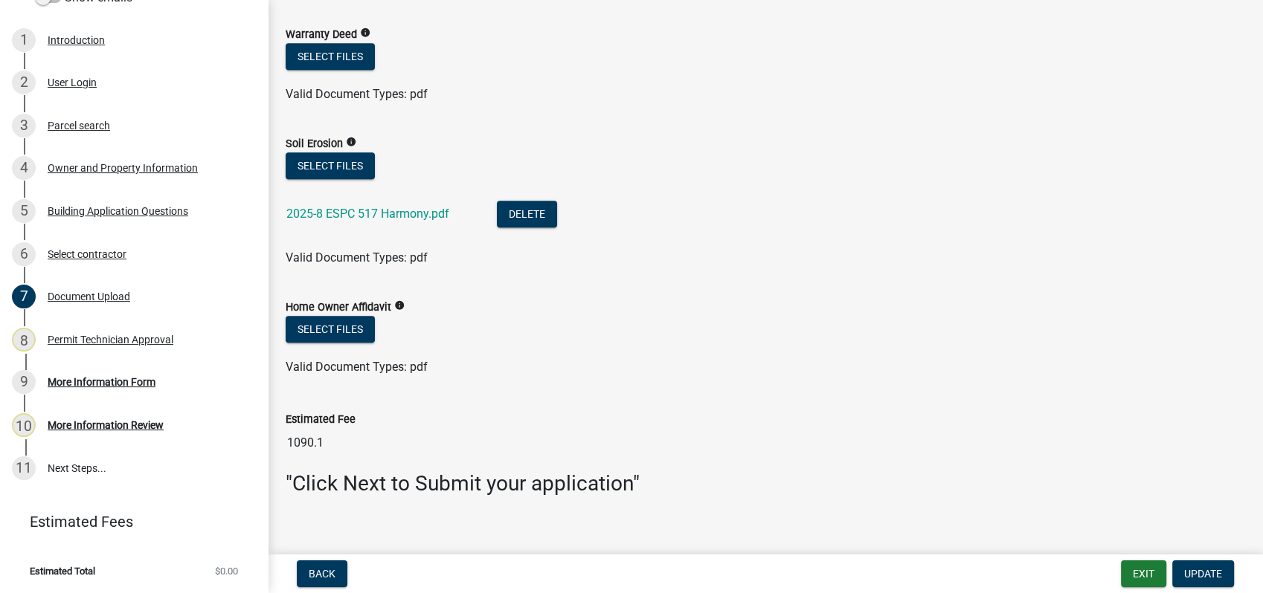
scroll to position [1130, 0]
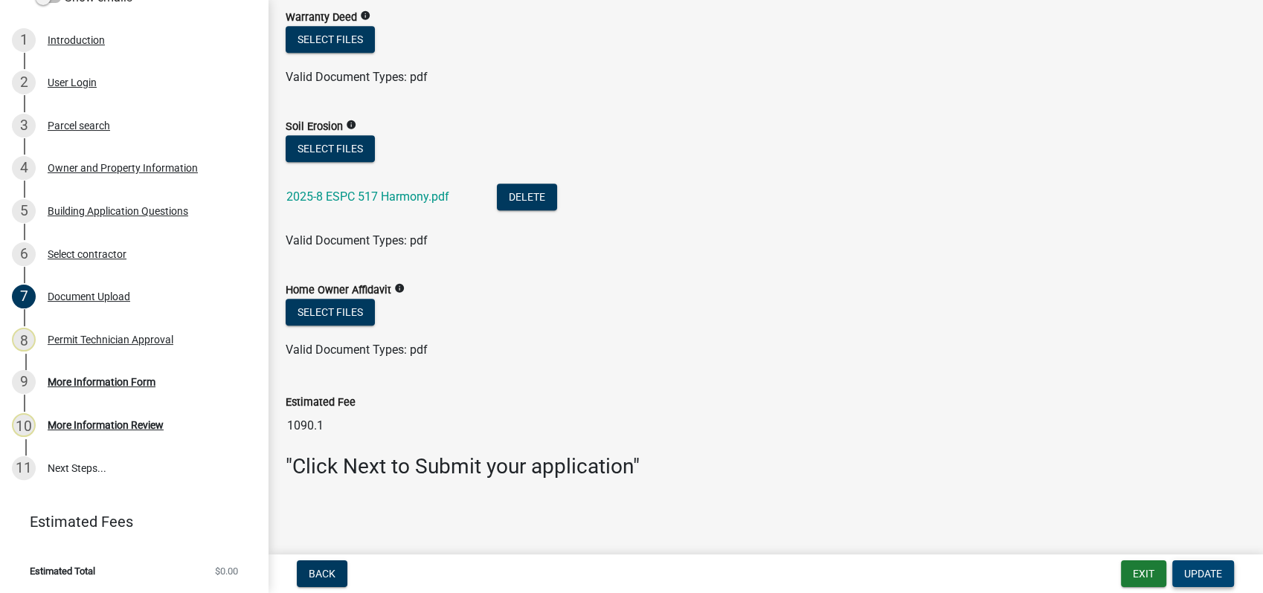
click at [1190, 570] on span "Update" at bounding box center [1203, 574] width 38 height 12
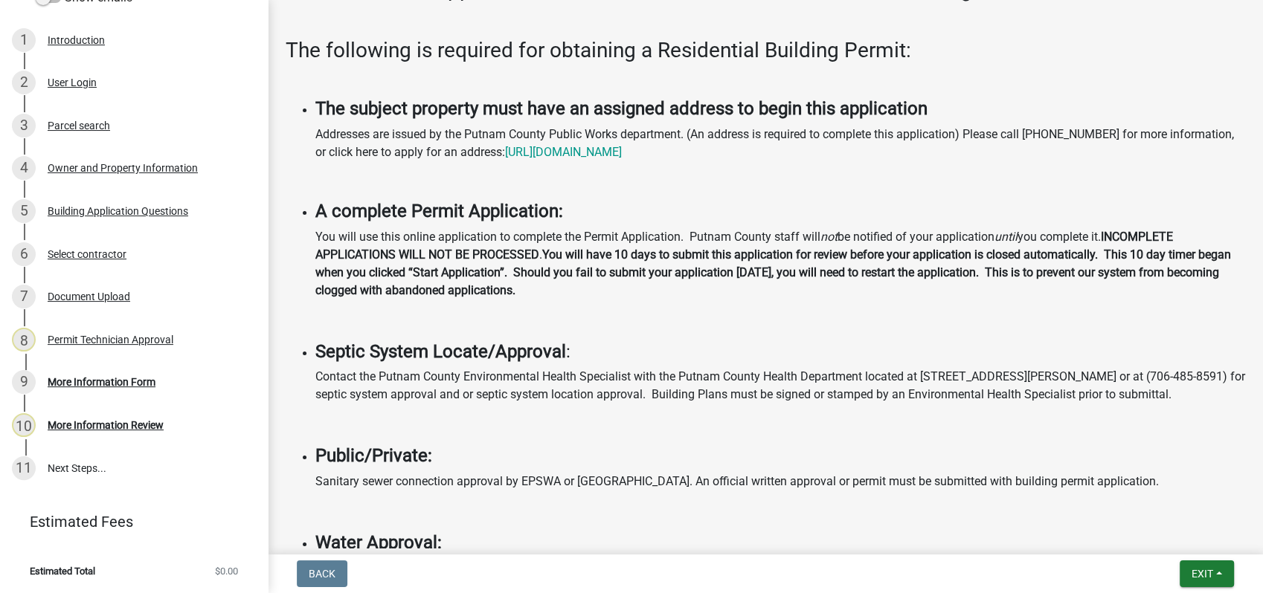
scroll to position [413, 0]
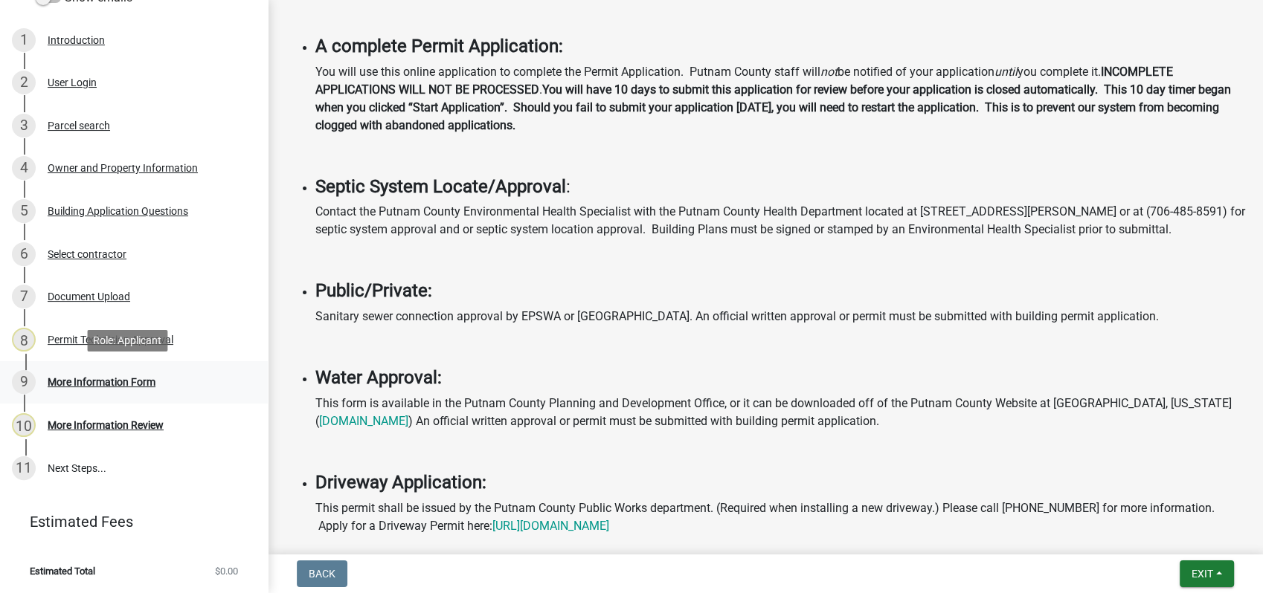
click at [124, 385] on div "More Information Form" at bounding box center [102, 382] width 108 height 10
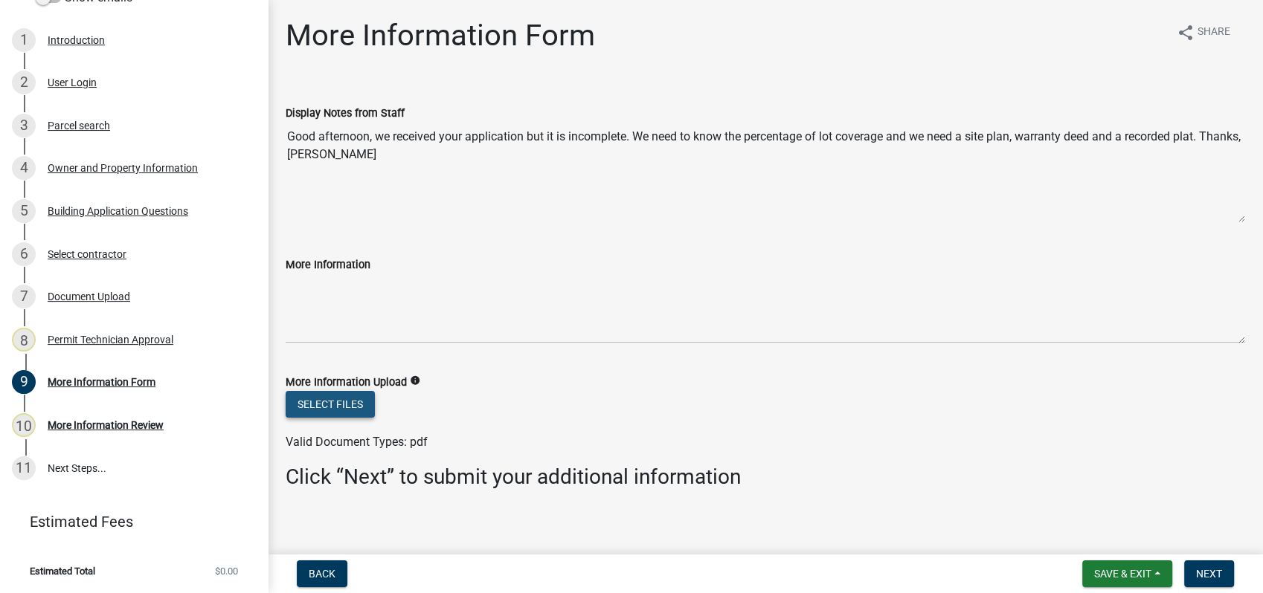
click at [335, 406] on button "Select files" at bounding box center [330, 404] width 89 height 27
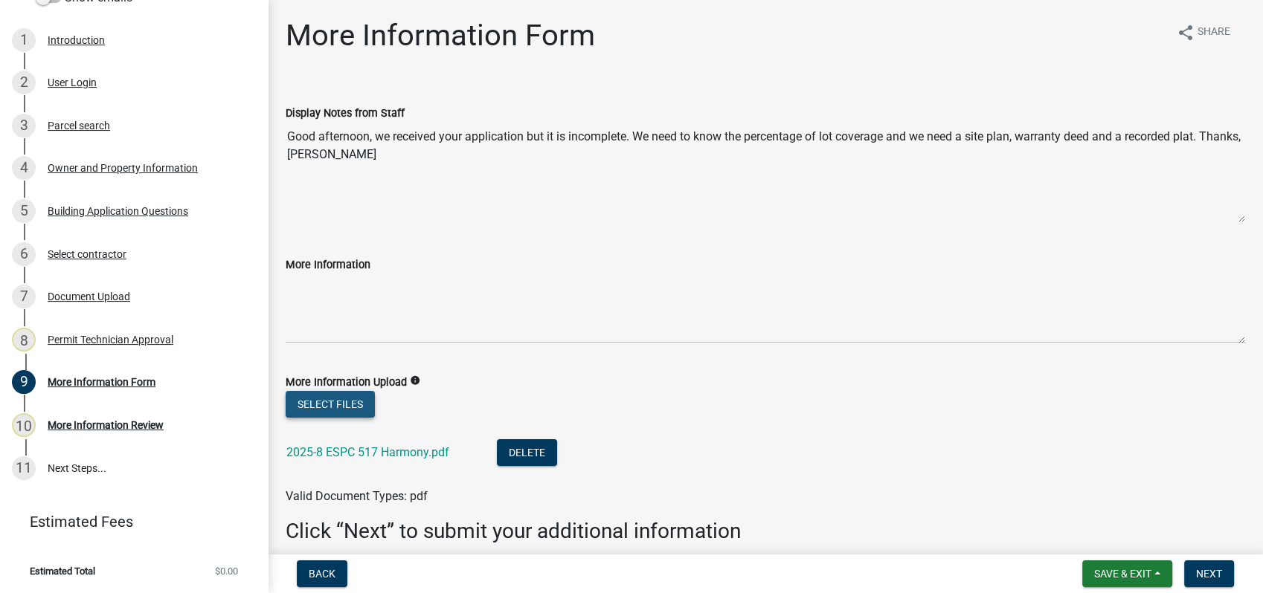
click at [344, 405] on button "Select files" at bounding box center [330, 404] width 89 height 27
click at [311, 402] on button "Select files" at bounding box center [330, 404] width 89 height 27
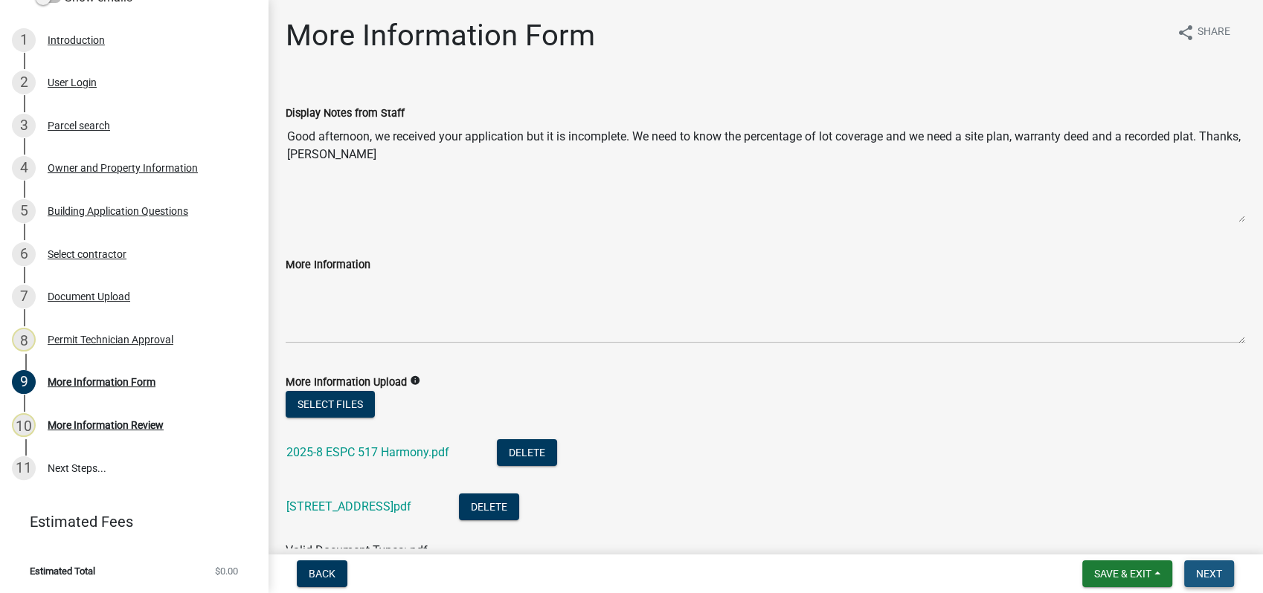
click at [1211, 572] on span "Next" at bounding box center [1209, 574] width 26 height 12
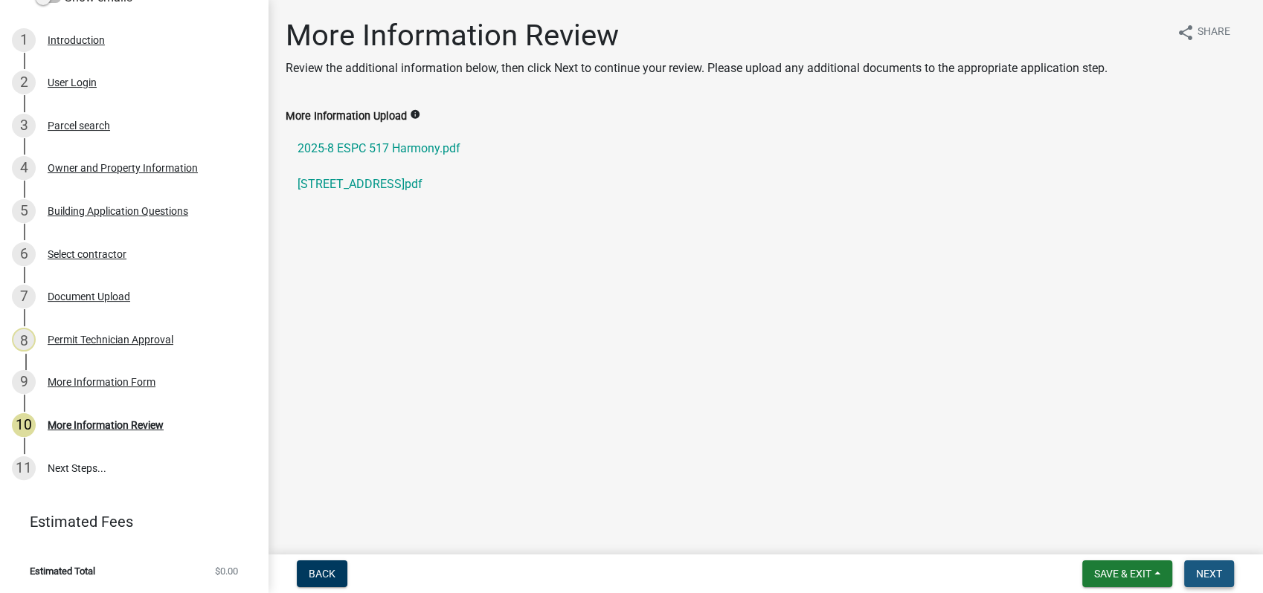
click at [1213, 573] on span "Next" at bounding box center [1209, 574] width 26 height 12
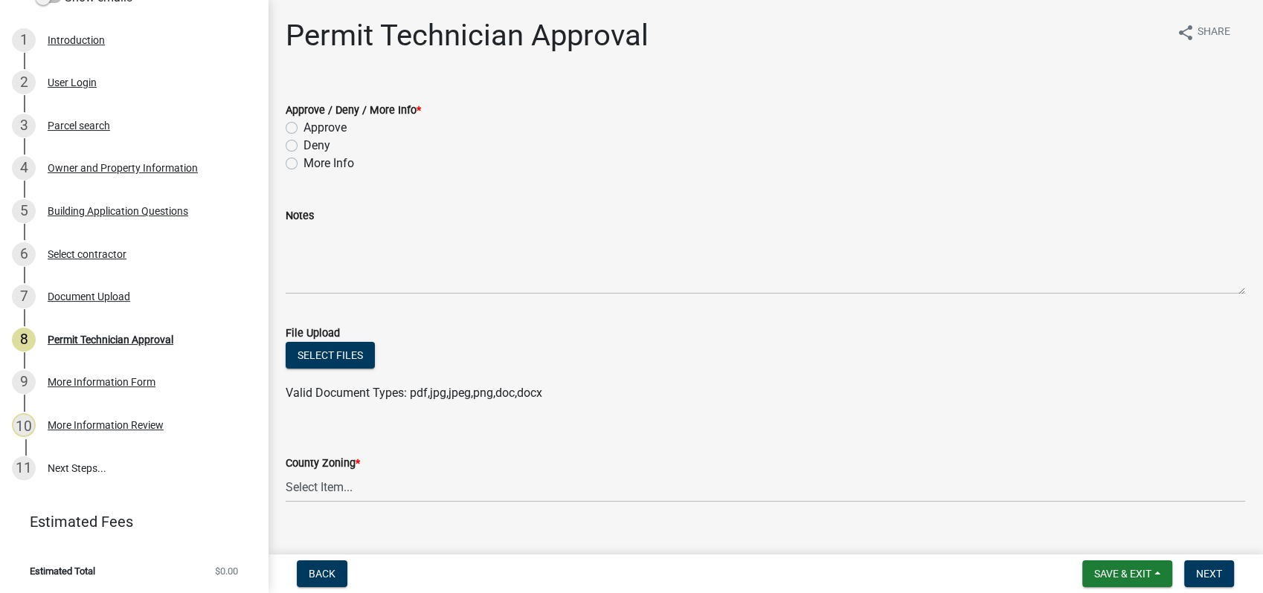
click at [303, 129] on label "Approve" at bounding box center [324, 128] width 43 height 18
click at [303, 129] on input "Approve" at bounding box center [308, 124] width 10 height 10
radio input "true"
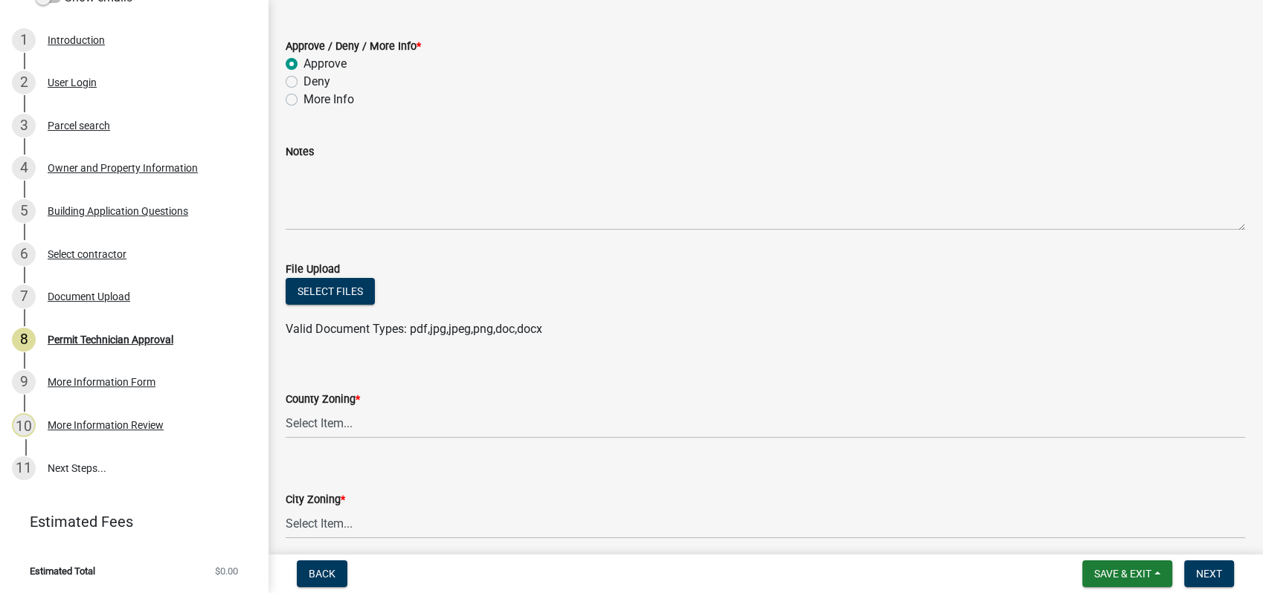
scroll to position [248, 0]
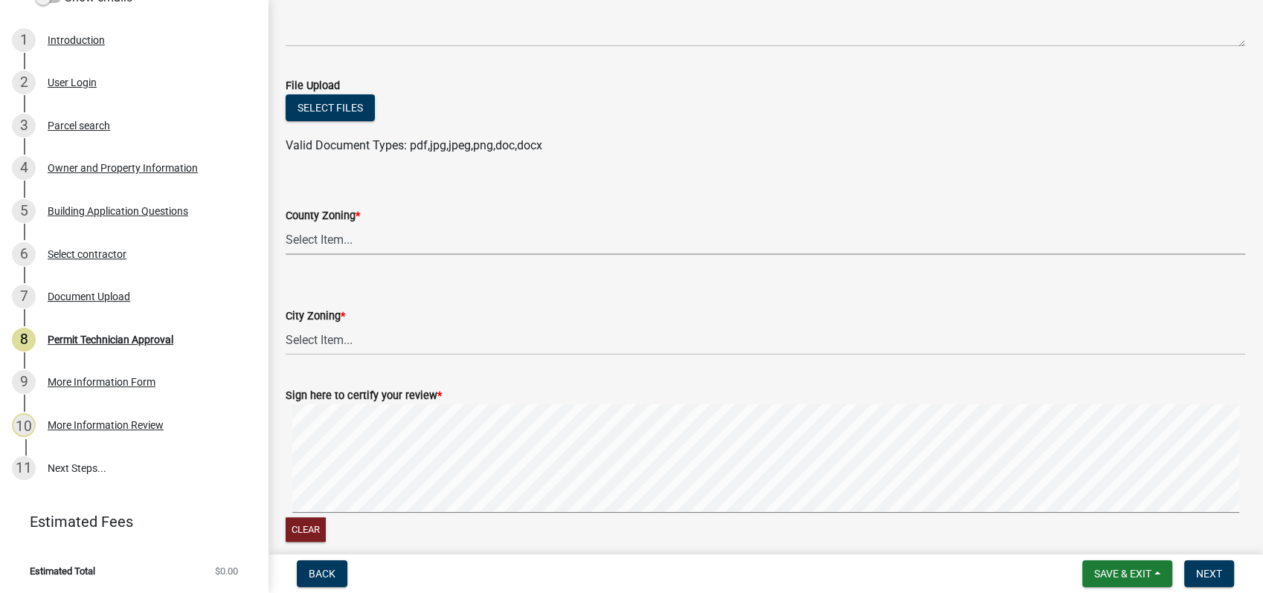
click at [309, 245] on select "Select Item... AG-1 R-1R R-1 R-2 MHP RM-1 RM-3 C-1 C-2 I-M PUD N/A" at bounding box center [765, 240] width 959 height 30
click at [286, 225] on select "Select Item... AG-1 R-1R R-1 R-2 MHP RM-1 RM-3 C-1 C-2 I-M PUD N/A" at bounding box center [765, 240] width 959 height 30
select select "34fe85c2-5f76-4343-b6bb-8ca387e0bed7"
click at [329, 345] on select "Select Item... A-1 A-2 R-1 R-2 R-3 R-4 MHP C-1 C-2 I-1 I-2 DB FH H-P N/A" at bounding box center [765, 340] width 959 height 30
click at [286, 325] on select "Select Item... A-1 A-2 R-1 R-2 R-3 R-4 MHP C-1 C-2 I-1 I-2 DB FH H-P N/A" at bounding box center [765, 340] width 959 height 30
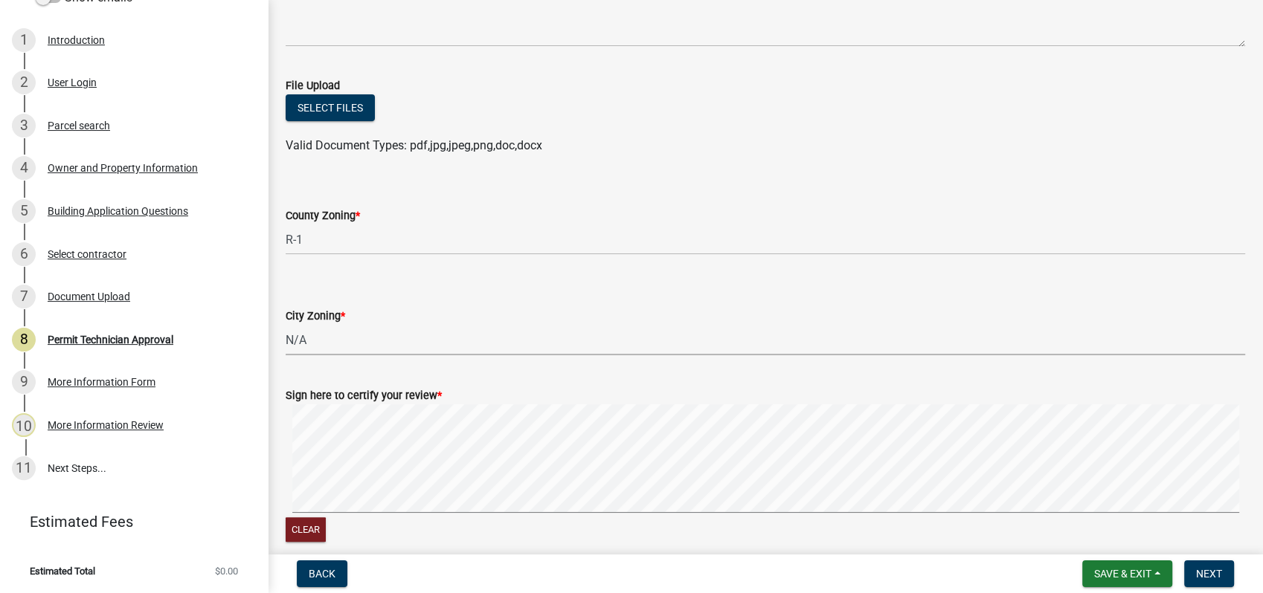
select select "83394b22-4a11-496c-8e5c-75ade2e72faf"
click at [326, 245] on select "Select Item... AG-1 R-1R R-1 R-2 MHP RM-1 RM-3 C-1 C-2 I-M PUD N/A" at bounding box center [765, 240] width 959 height 30
click at [286, 225] on select "Select Item... AG-1 R-1R R-1 R-2 MHP RM-1 RM-3 C-1 C-2 I-M PUD N/A" at bounding box center [765, 240] width 959 height 30
select select "a4366e26-0f82-401b-a682-956e4112ff86"
click at [941, 537] on div "Clear" at bounding box center [765, 475] width 959 height 141
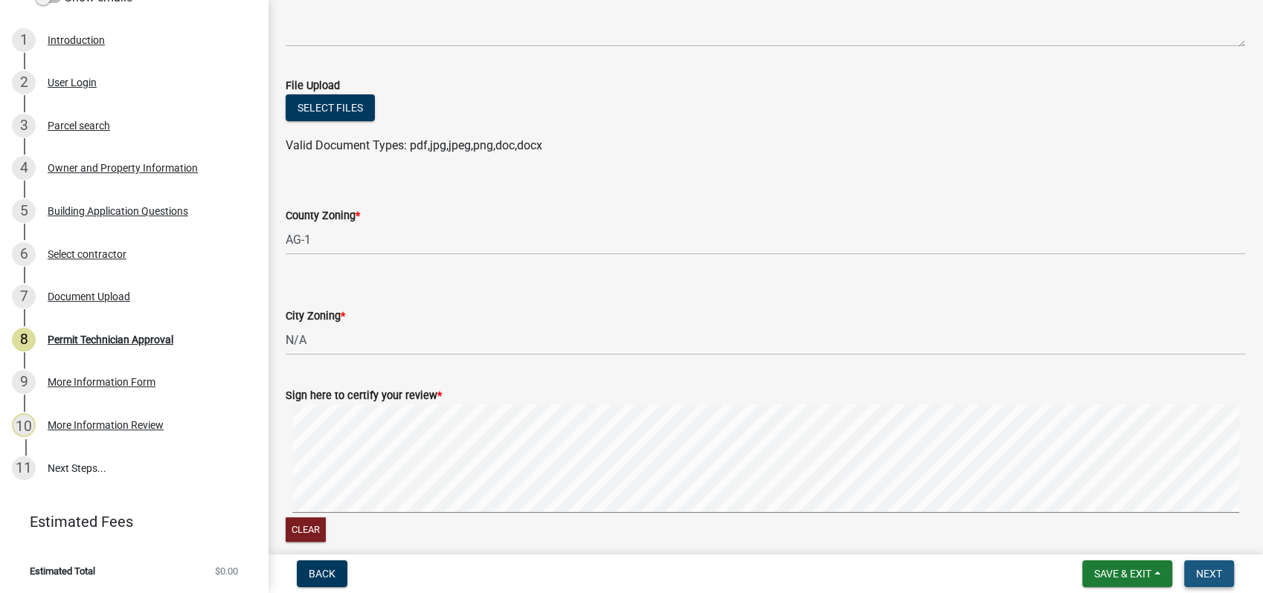
click at [1213, 573] on span "Next" at bounding box center [1209, 574] width 26 height 12
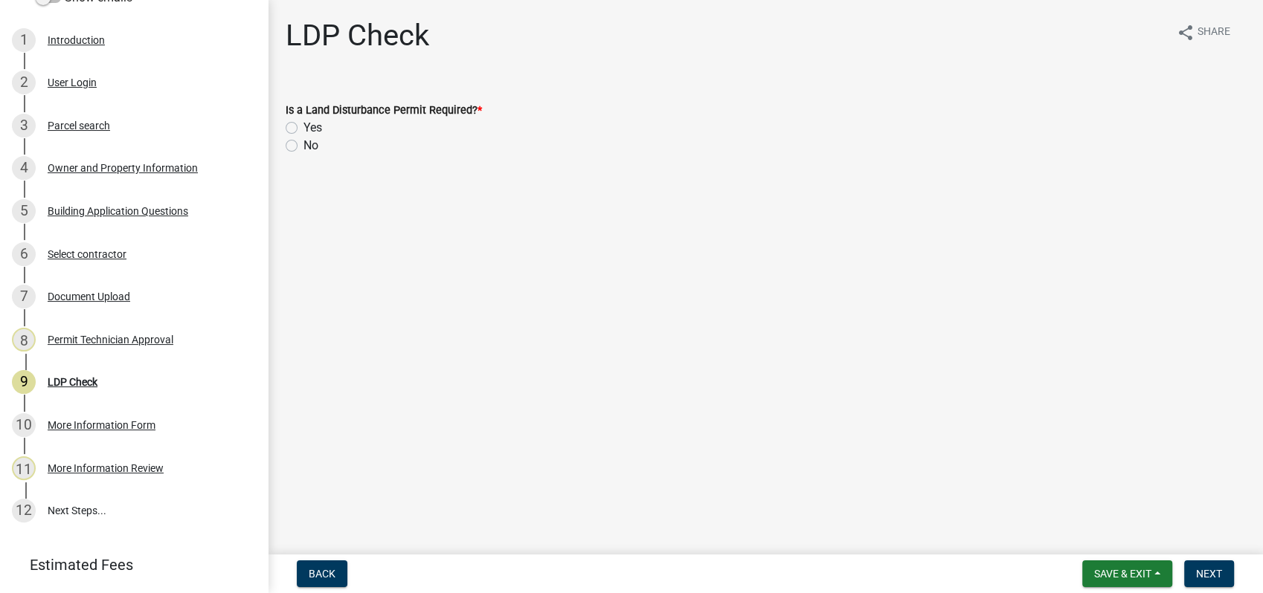
click at [303, 146] on label "No" at bounding box center [310, 146] width 15 height 18
click at [303, 146] on input "No" at bounding box center [308, 142] width 10 height 10
radio input "true"
click at [1208, 571] on span "Next" at bounding box center [1209, 574] width 26 height 12
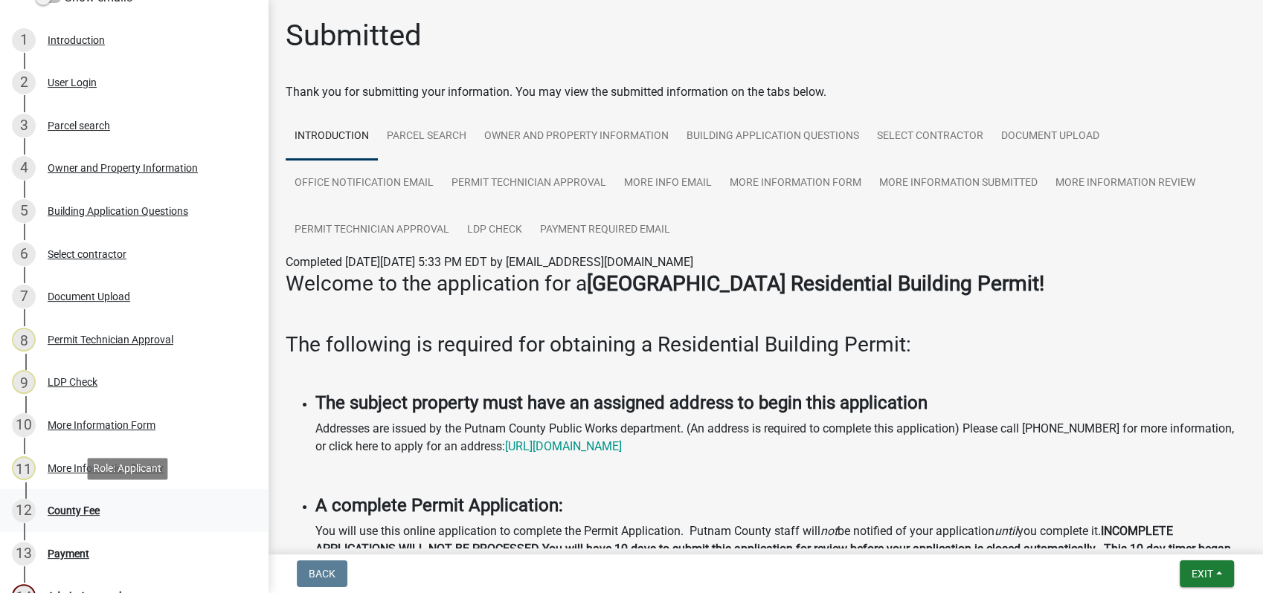
click at [57, 506] on div "County Fee" at bounding box center [74, 511] width 52 height 10
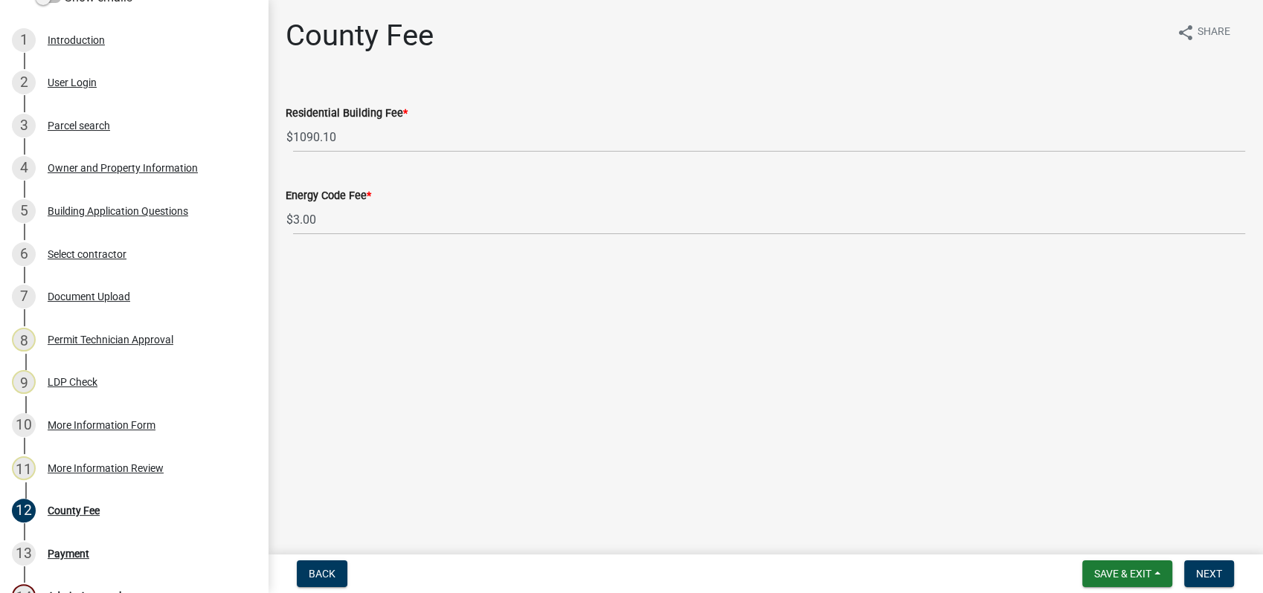
click at [277, 231] on div "Energy Code Fee * $ 3.00" at bounding box center [765, 200] width 982 height 69
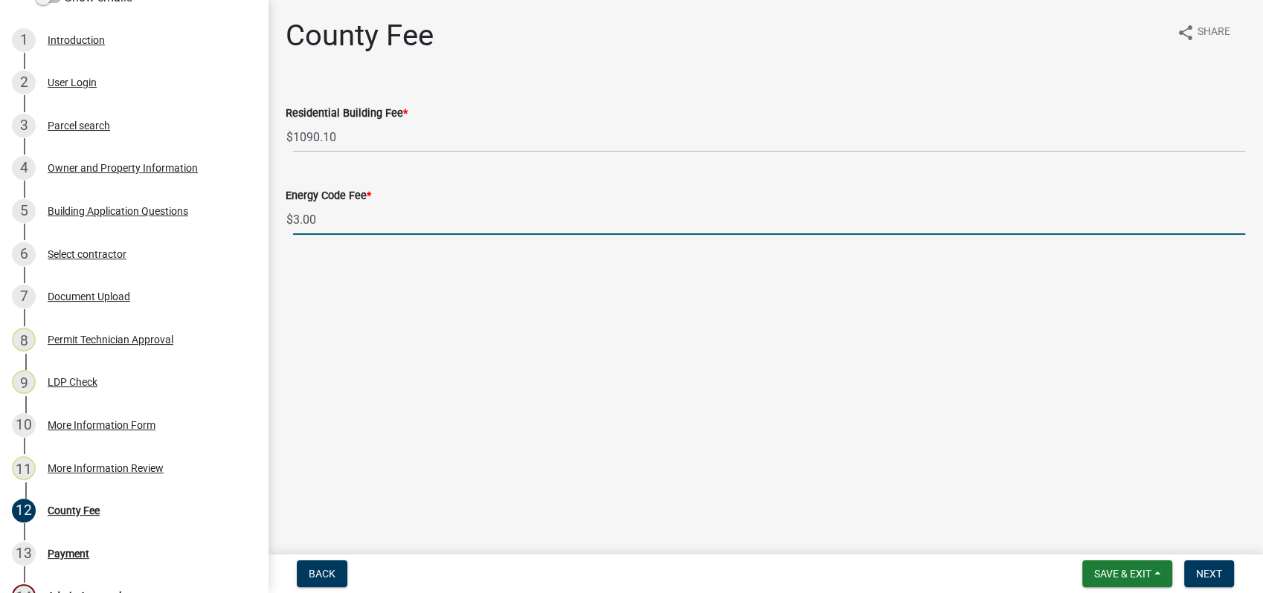
click at [294, 225] on input "3.00" at bounding box center [769, 219] width 952 height 30
drag, startPoint x: 358, startPoint y: 224, endPoint x: 216, endPoint y: 226, distance: 141.3
click at [236, 226] on div "Residential Building Permit 2025-BLDR-265 View Summary Notes Show emails 1 Intr…" at bounding box center [631, 296] width 1263 height 593
type input "0"
click at [1193, 571] on button "Next" at bounding box center [1209, 574] width 50 height 27
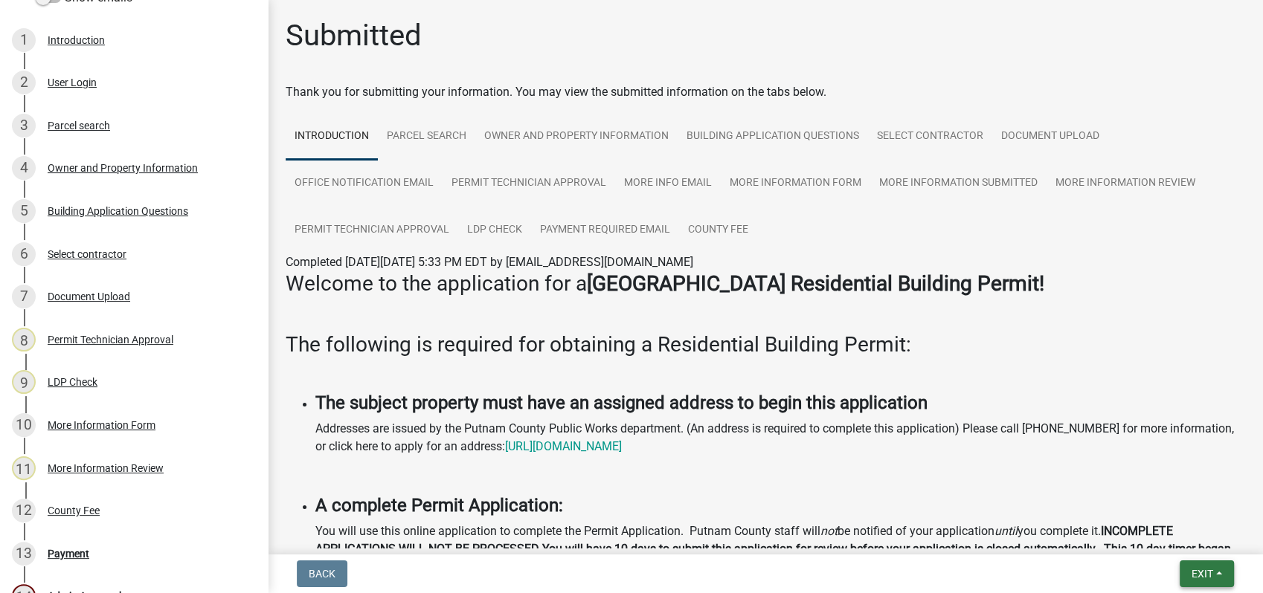
click at [1200, 575] on span "Exit" at bounding box center [1202, 574] width 22 height 12
click at [1179, 541] on button "Save & Exit" at bounding box center [1174, 536] width 119 height 36
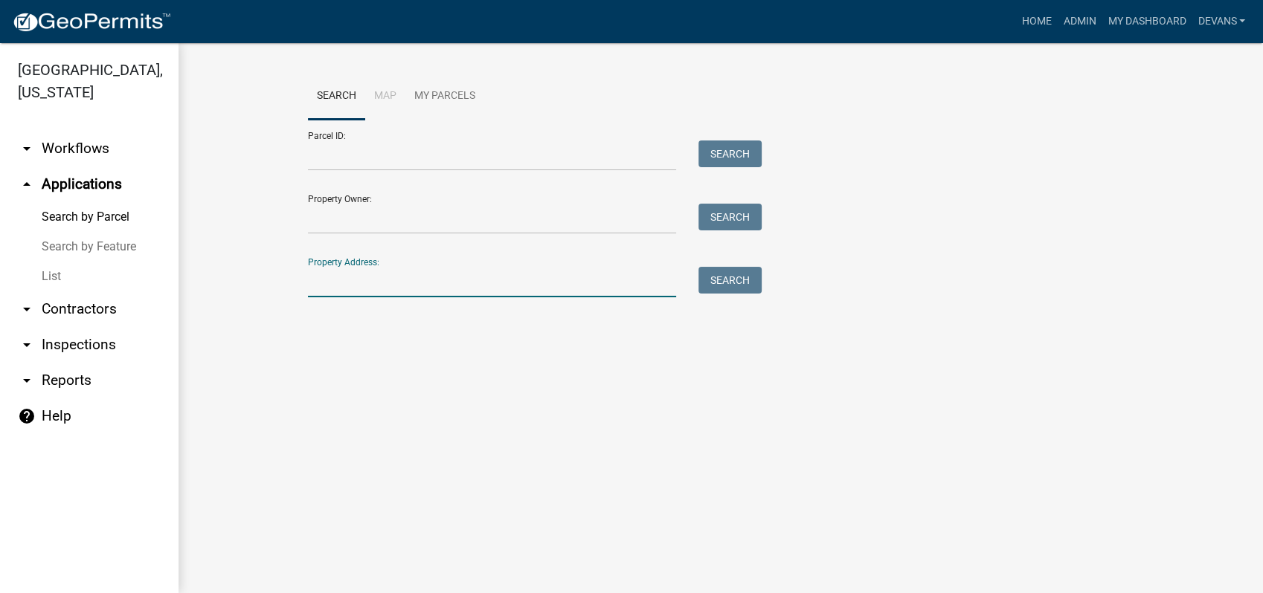
click at [445, 275] on input "Property Address:" at bounding box center [492, 282] width 368 height 30
type input "515 harmony"
click at [718, 270] on button "Search" at bounding box center [729, 280] width 63 height 27
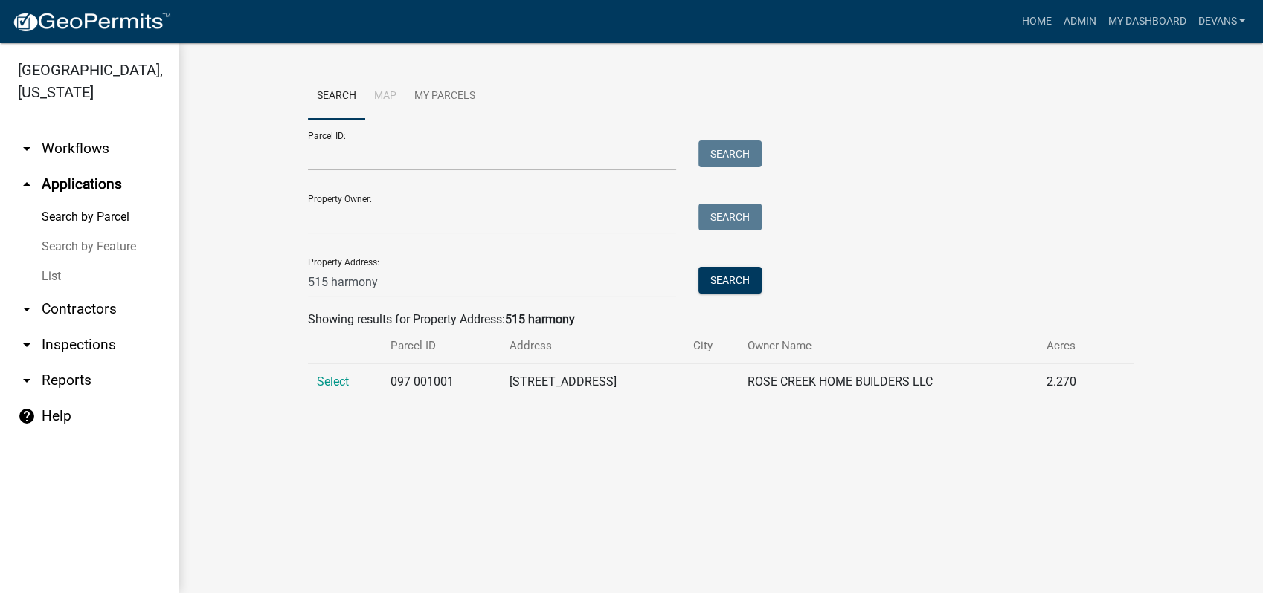
click at [321, 373] on td "Select" at bounding box center [345, 382] width 74 height 36
click at [329, 374] on td "Select" at bounding box center [345, 382] width 74 height 36
click at [329, 381] on span "Select" at bounding box center [333, 382] width 32 height 14
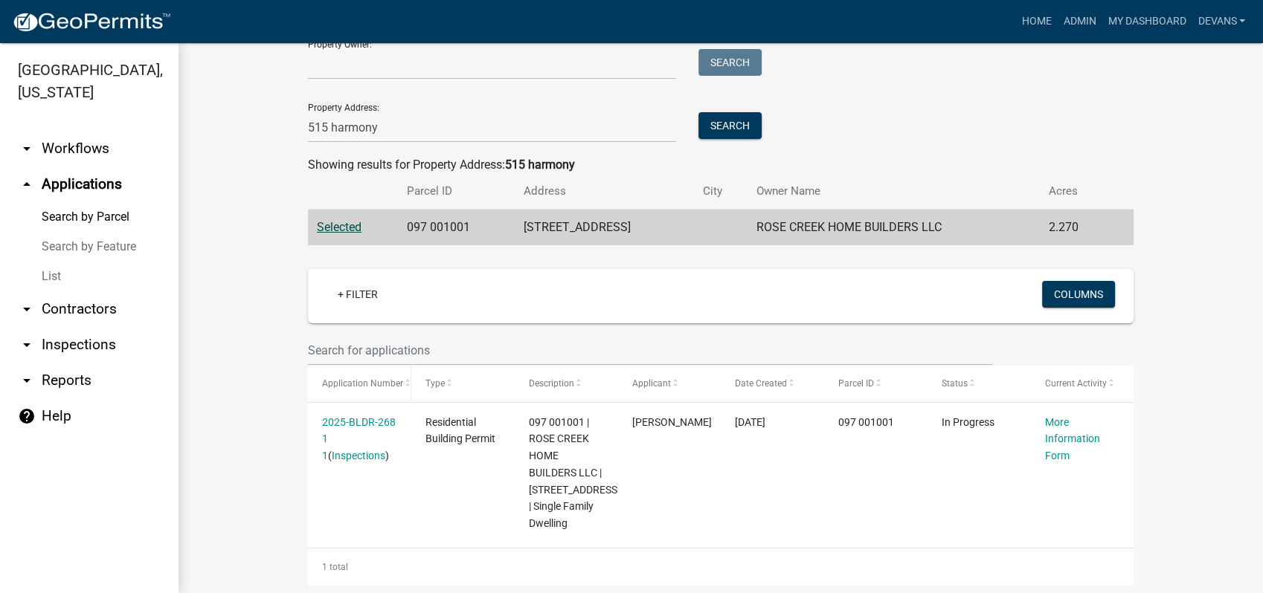
scroll to position [176, 0]
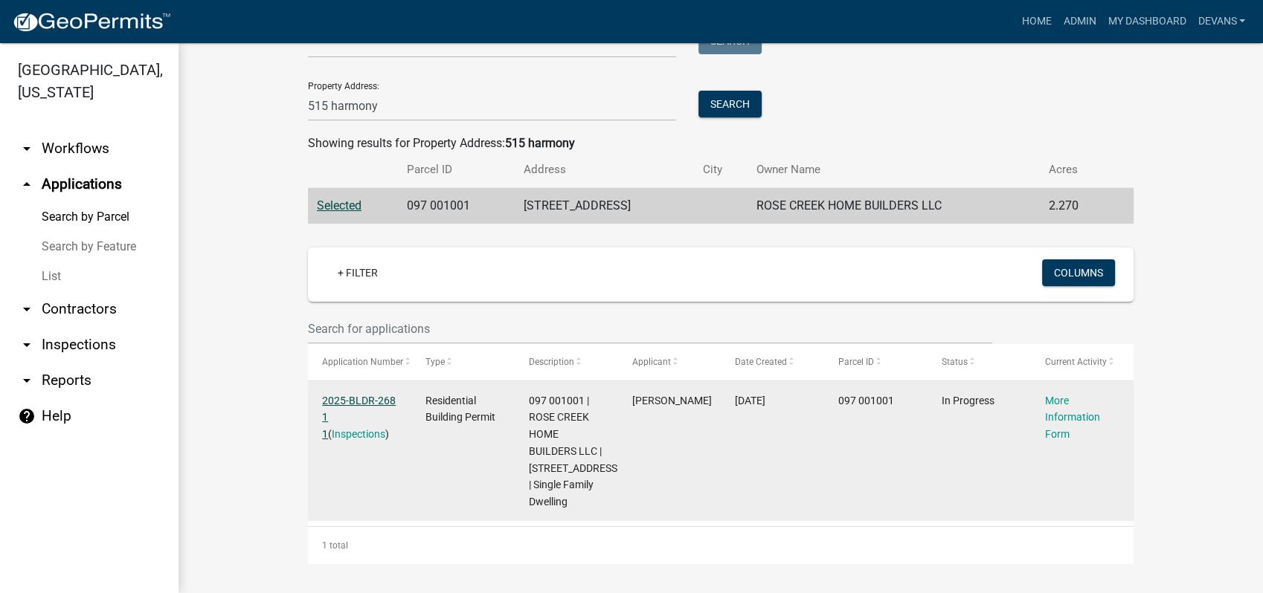
click at [349, 399] on link "2025-BLDR-268 1 1" at bounding box center [359, 418] width 74 height 46
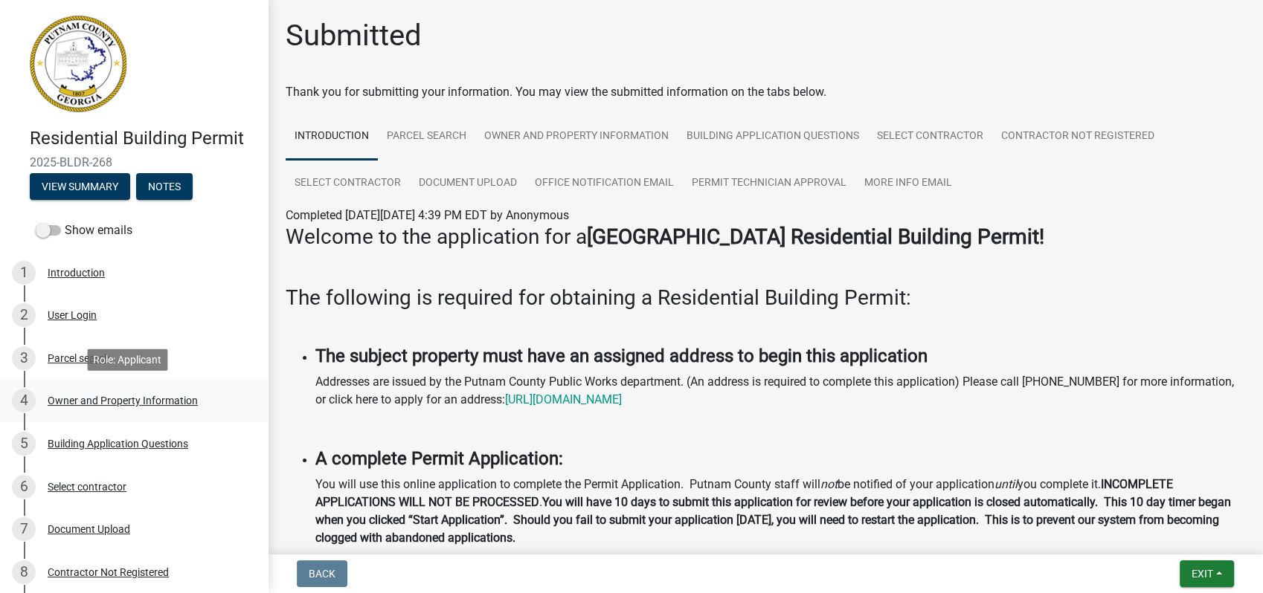
click at [116, 399] on div "Owner and Property Information" at bounding box center [123, 401] width 150 height 10
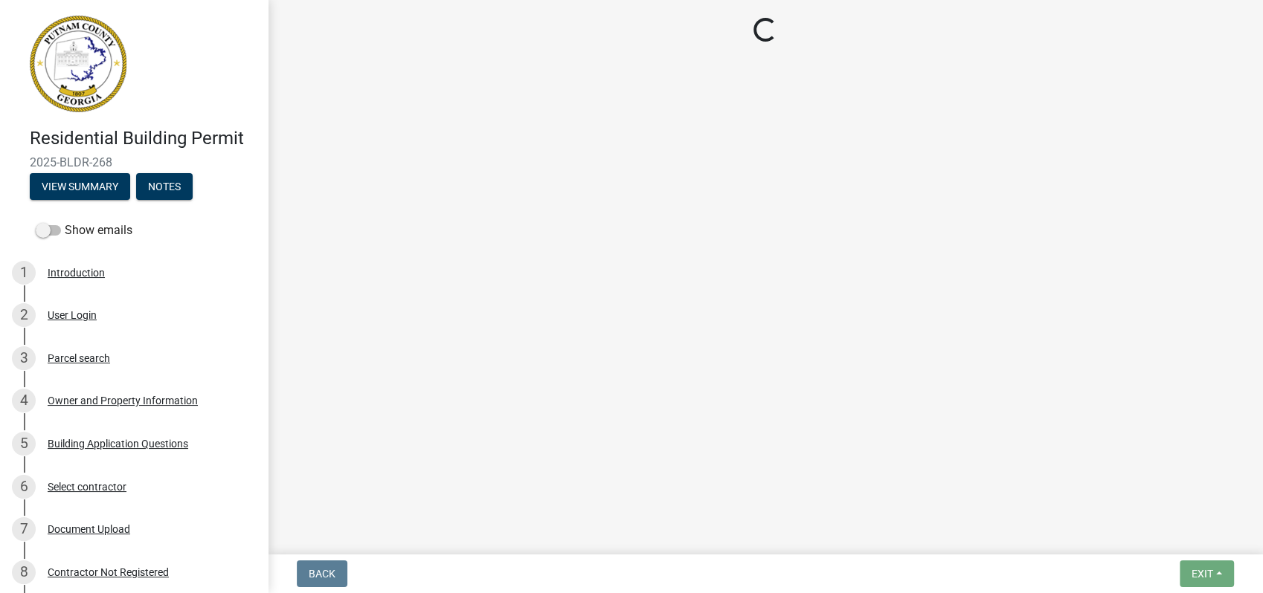
select select "a4366e26-0f82-401b-a682-956e4112ff86"
select select "83394b22-4a11-496c-8e5c-75ade2e72faf"
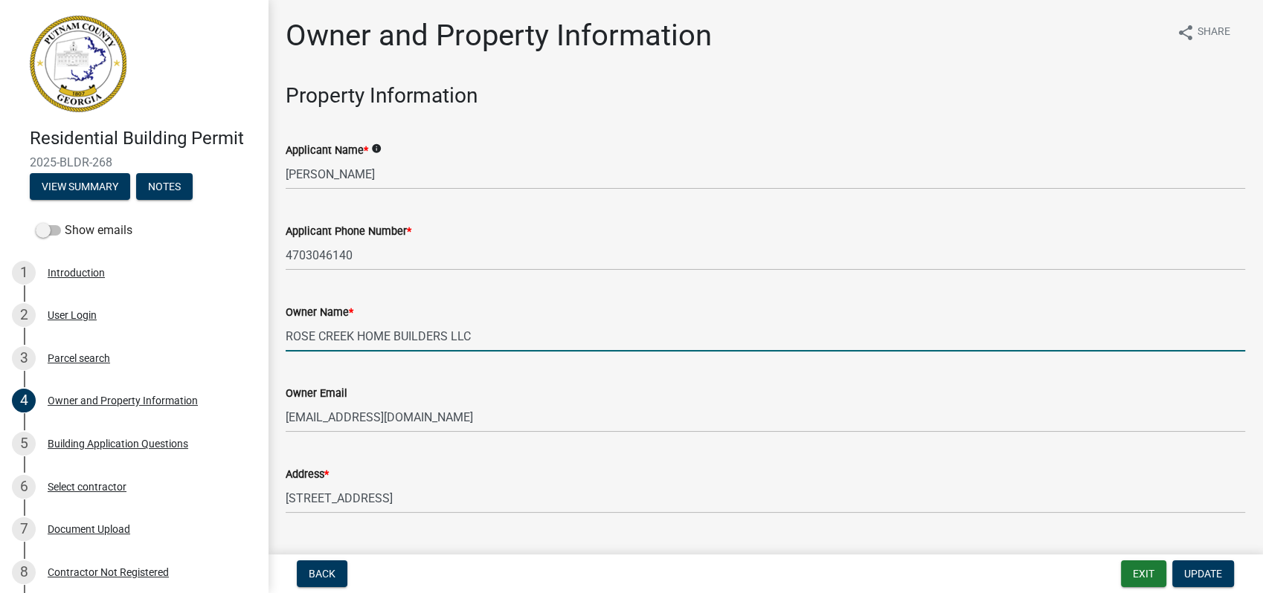
click at [520, 331] on input "ROSE CREEK HOME BUILDERS LLC" at bounding box center [765, 336] width 959 height 30
type input "ROSE CREEK HOME BUILDERS LLC/Scott Clack"
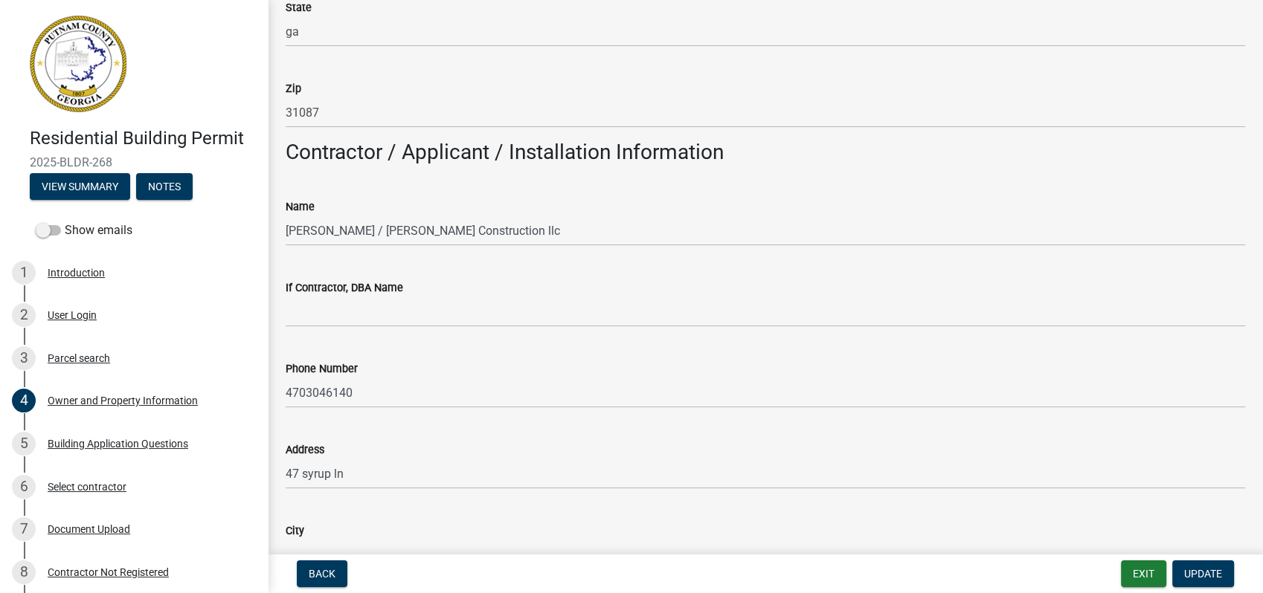
scroll to position [1074, 0]
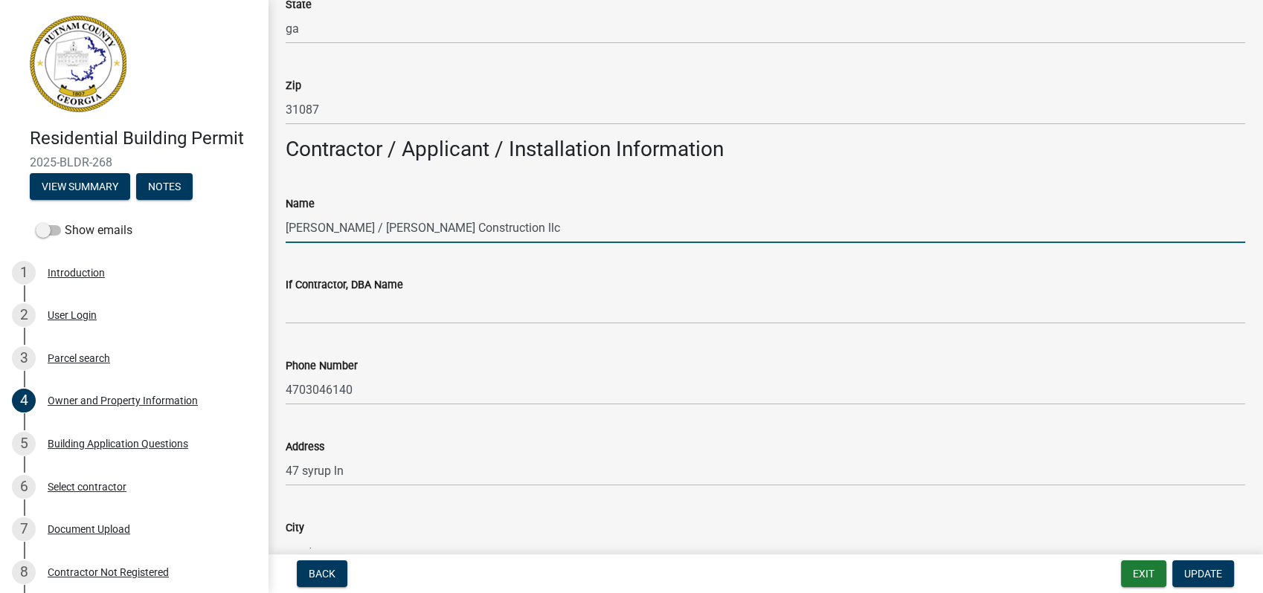
drag, startPoint x: 352, startPoint y: 223, endPoint x: 241, endPoint y: 229, distance: 111.7
click at [241, 229] on div "Residential Building Permit 2025-BLDR-268 View Summary Notes Show emails 1 Intr…" at bounding box center [631, 296] width 1263 height 593
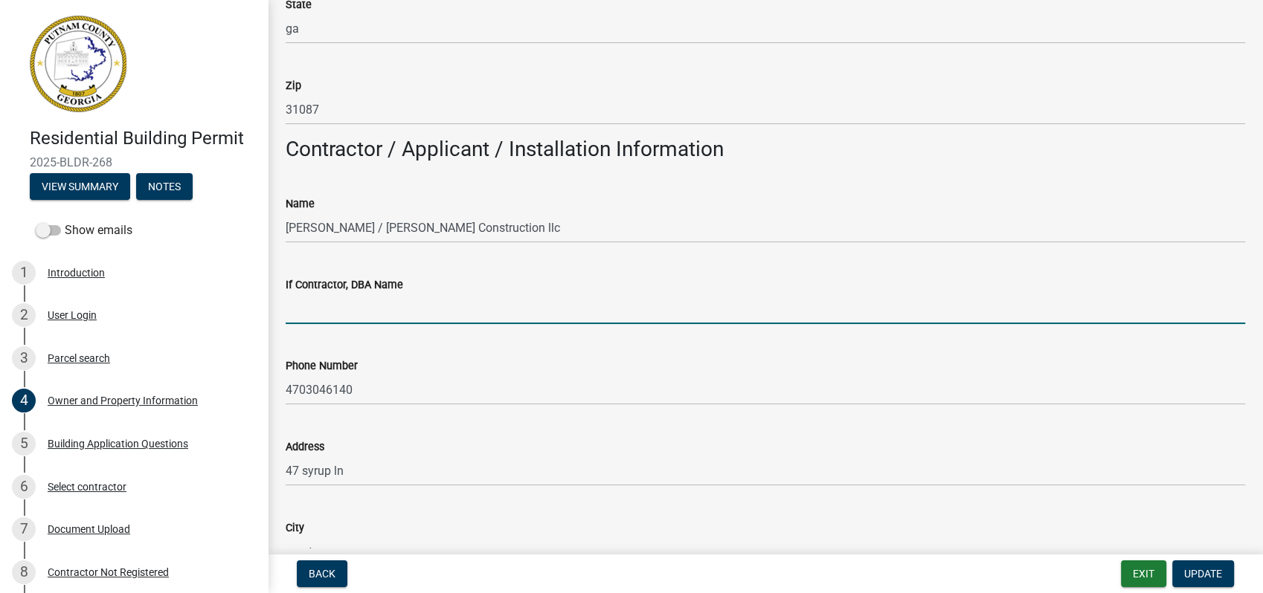
click at [329, 309] on input "If Contractor, DBA Name" at bounding box center [765, 309] width 959 height 30
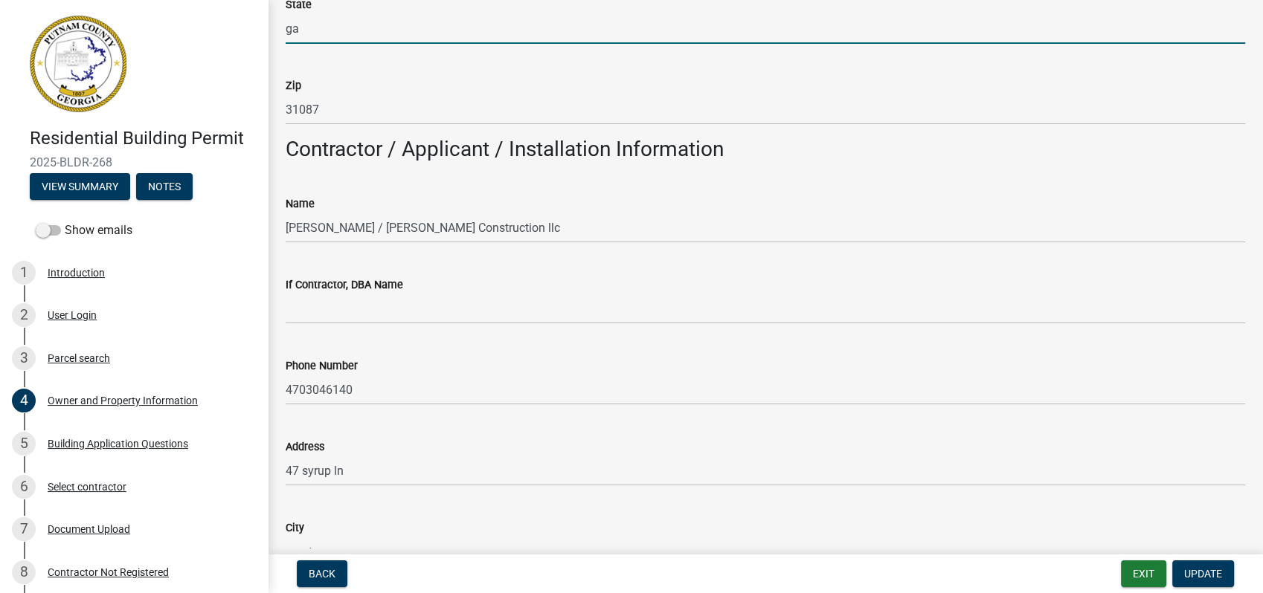
drag, startPoint x: 329, startPoint y: 309, endPoint x: 637, endPoint y: 44, distance: 406.5
click at [637, 44] on wm-data-entity-input "State ga" at bounding box center [765, 15] width 959 height 81
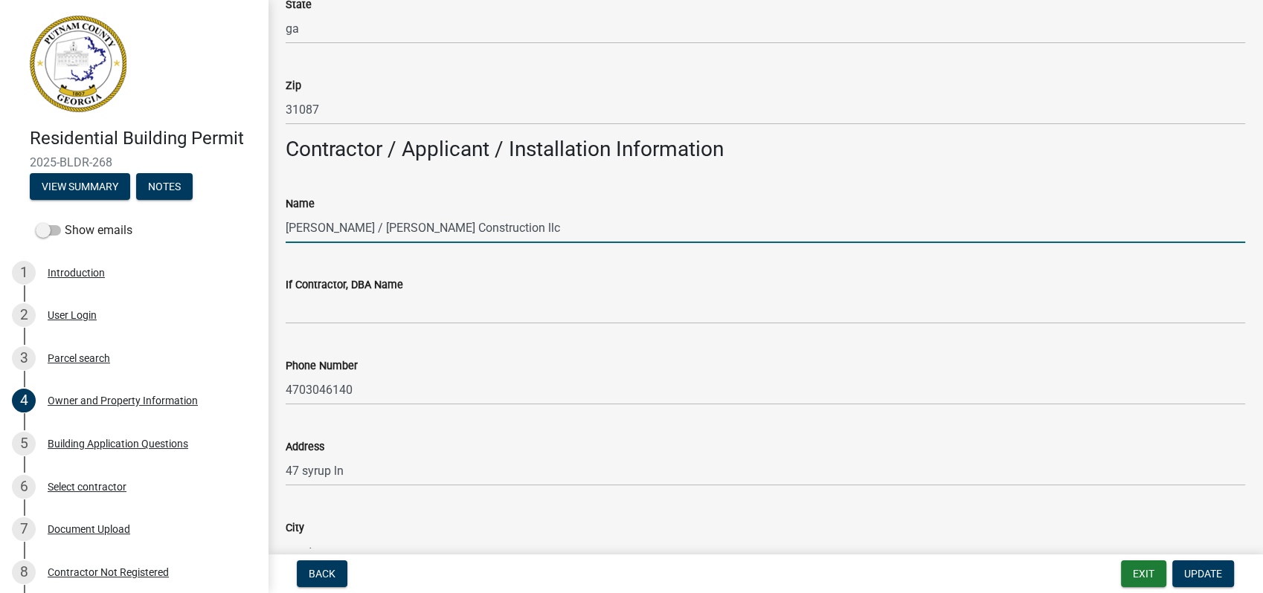
drag, startPoint x: 476, startPoint y: 225, endPoint x: 352, endPoint y: 227, distance: 123.5
click at [352, 227] on input "scott clack / Clack Construction llc" at bounding box center [765, 228] width 959 height 30
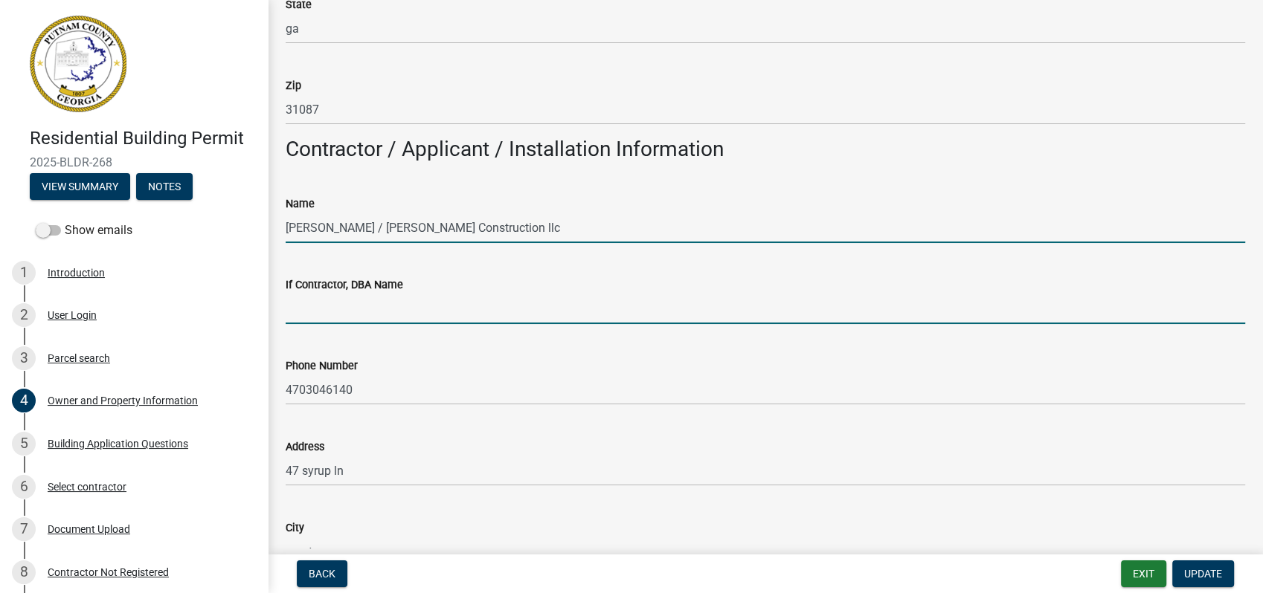
click at [356, 311] on input "If Contractor, DBA Name" at bounding box center [765, 309] width 959 height 30
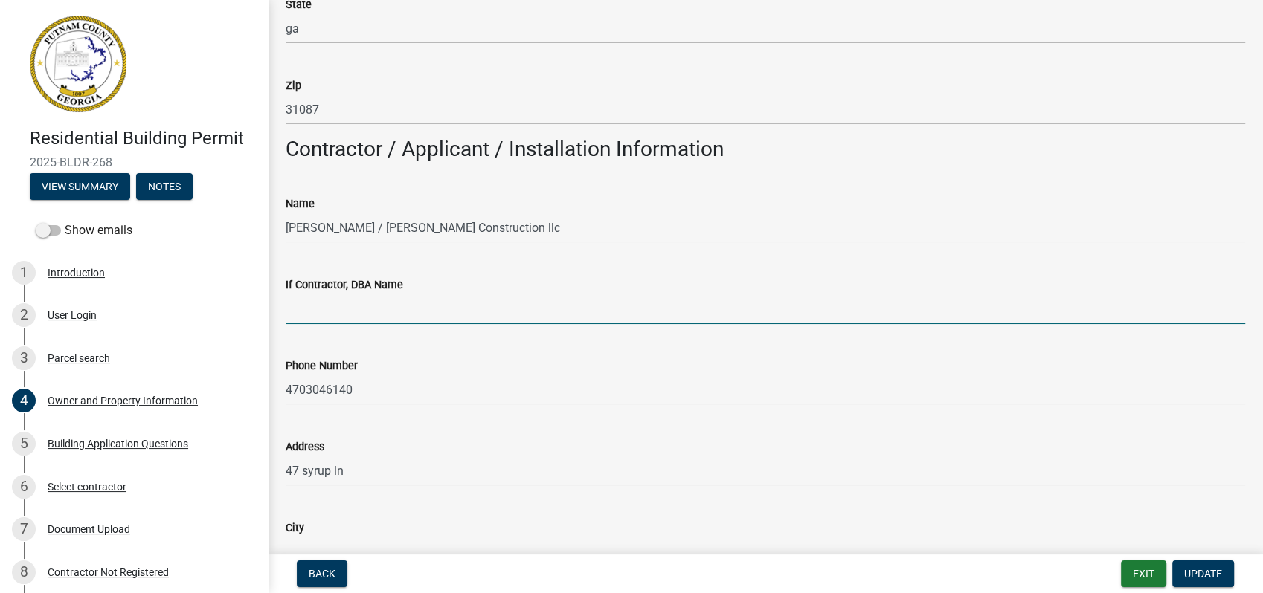
paste input "Clack Construction llc"
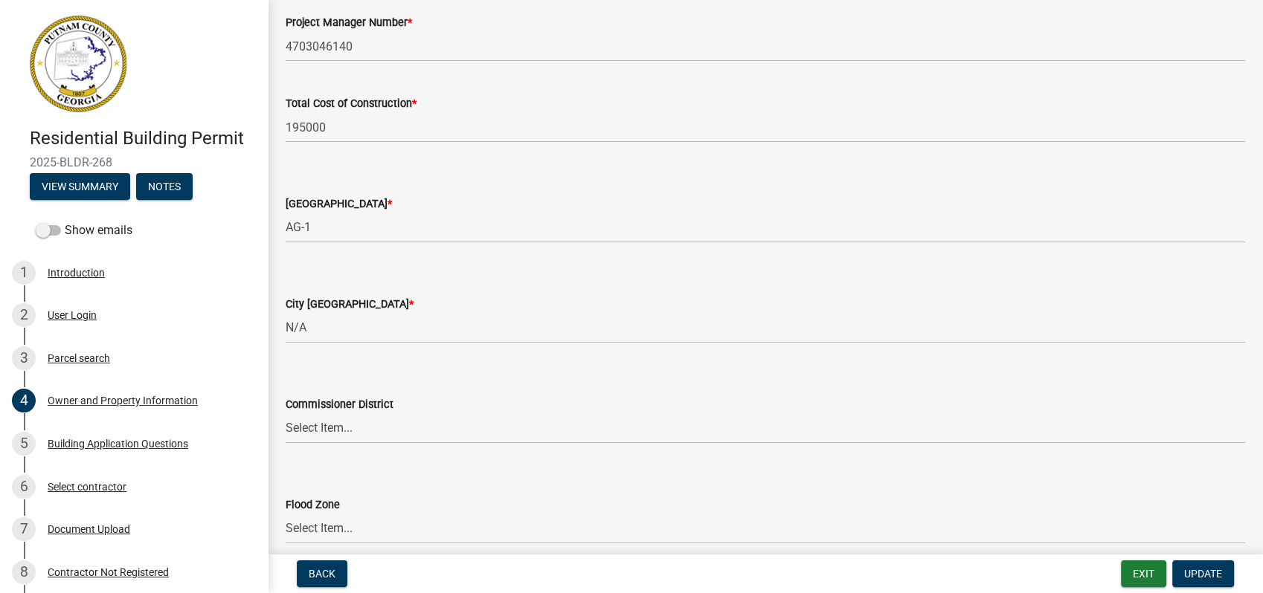
scroll to position [2519, 0]
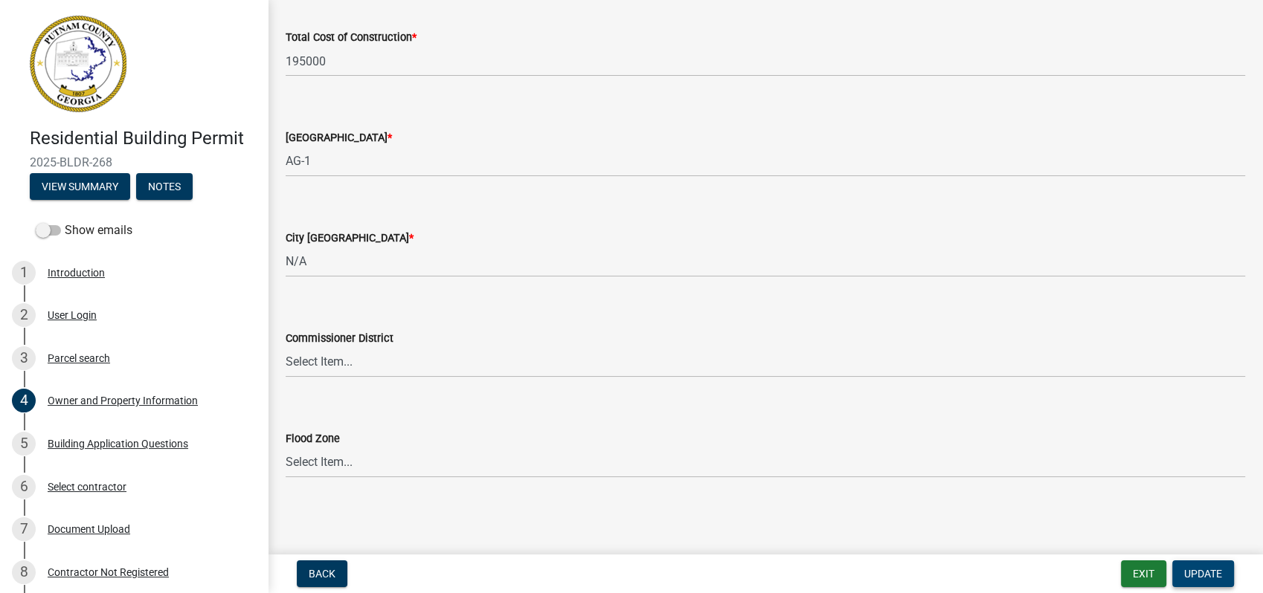
type input "Clack Construction llc"
click at [1194, 573] on span "Update" at bounding box center [1203, 574] width 38 height 12
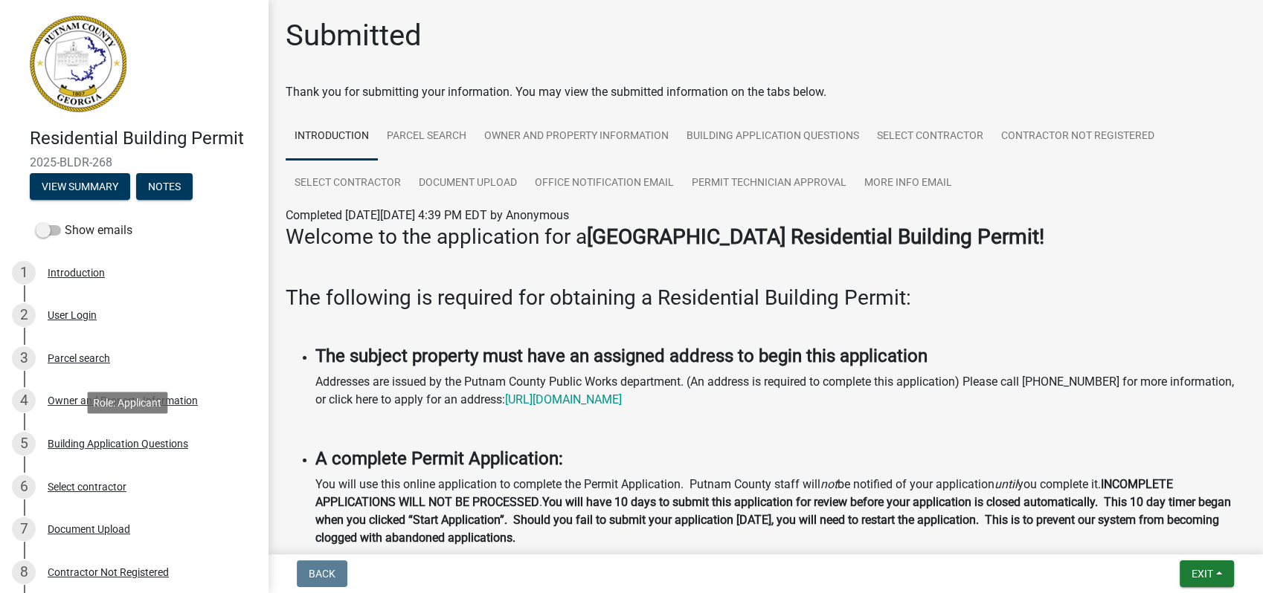
click at [147, 442] on div "Building Application Questions" at bounding box center [118, 444] width 141 height 10
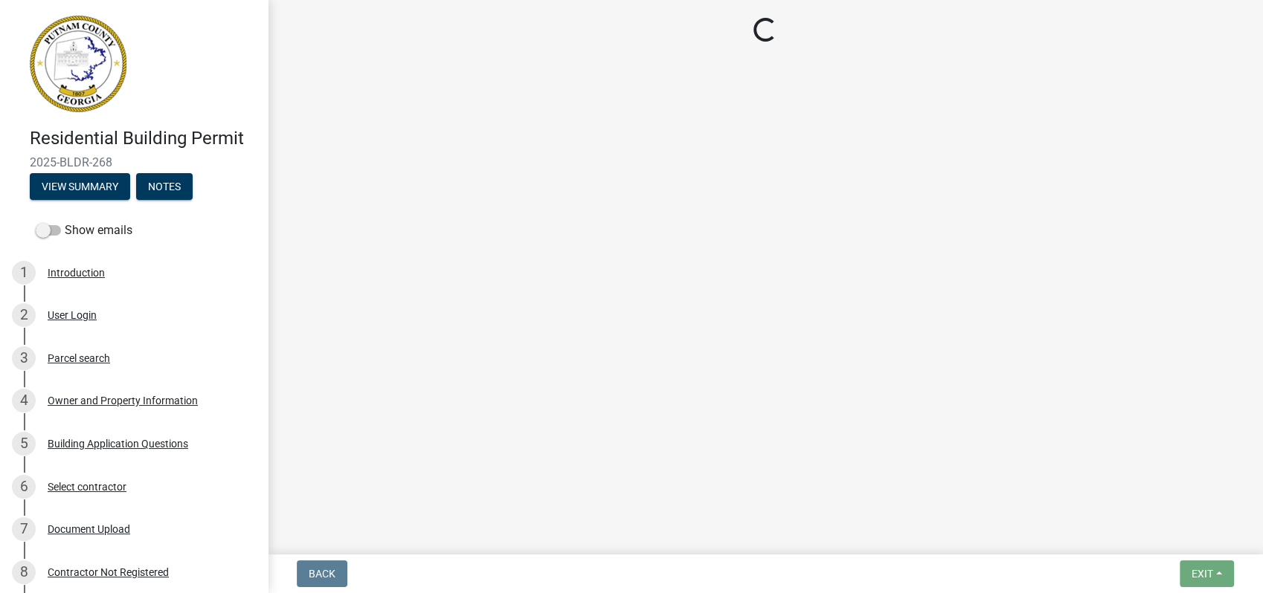
select select "004f4fbb-5e42-4e8e-b1b8-58fc8091e2ba"
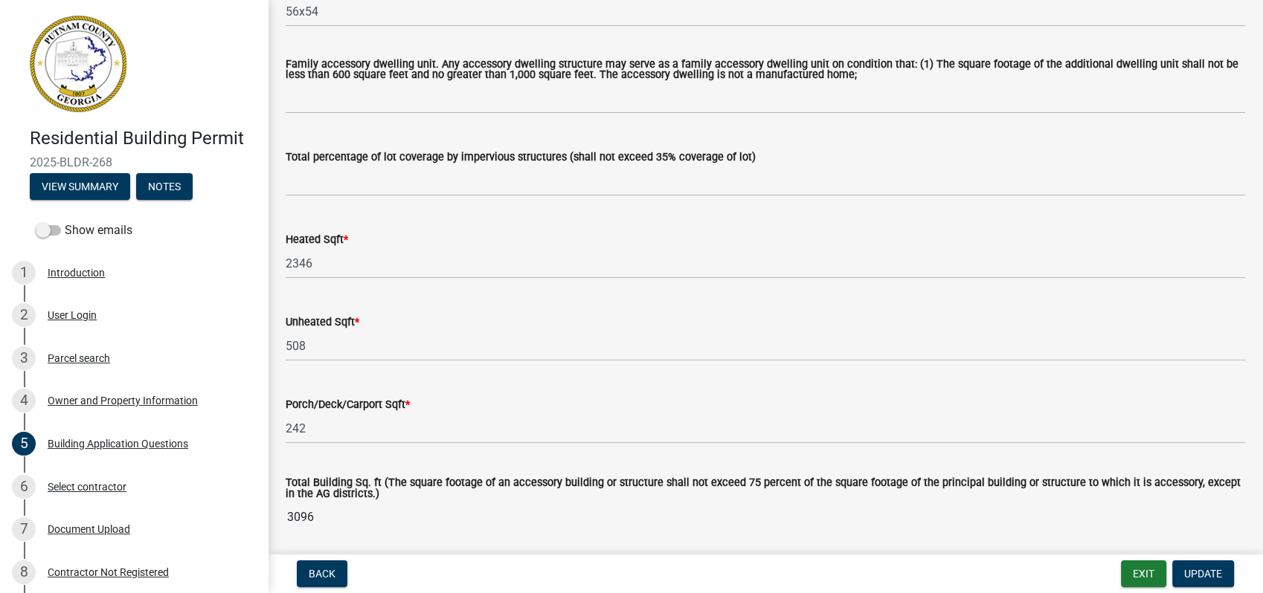
scroll to position [826, 0]
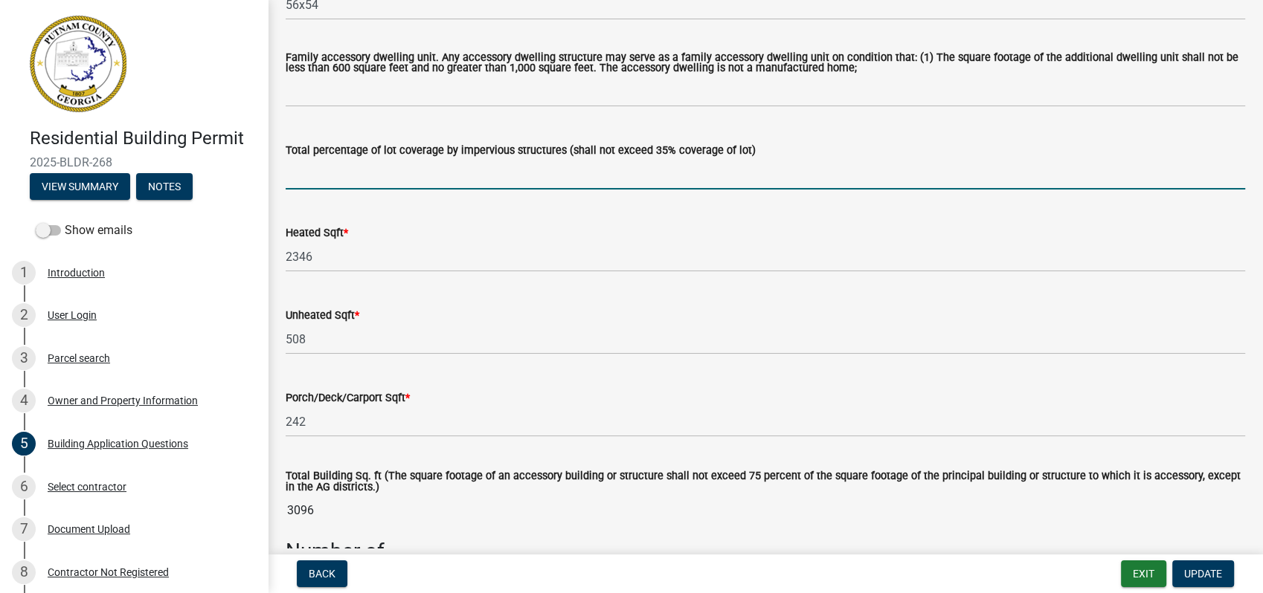
click at [323, 171] on input "text" at bounding box center [765, 174] width 959 height 30
type input "16"
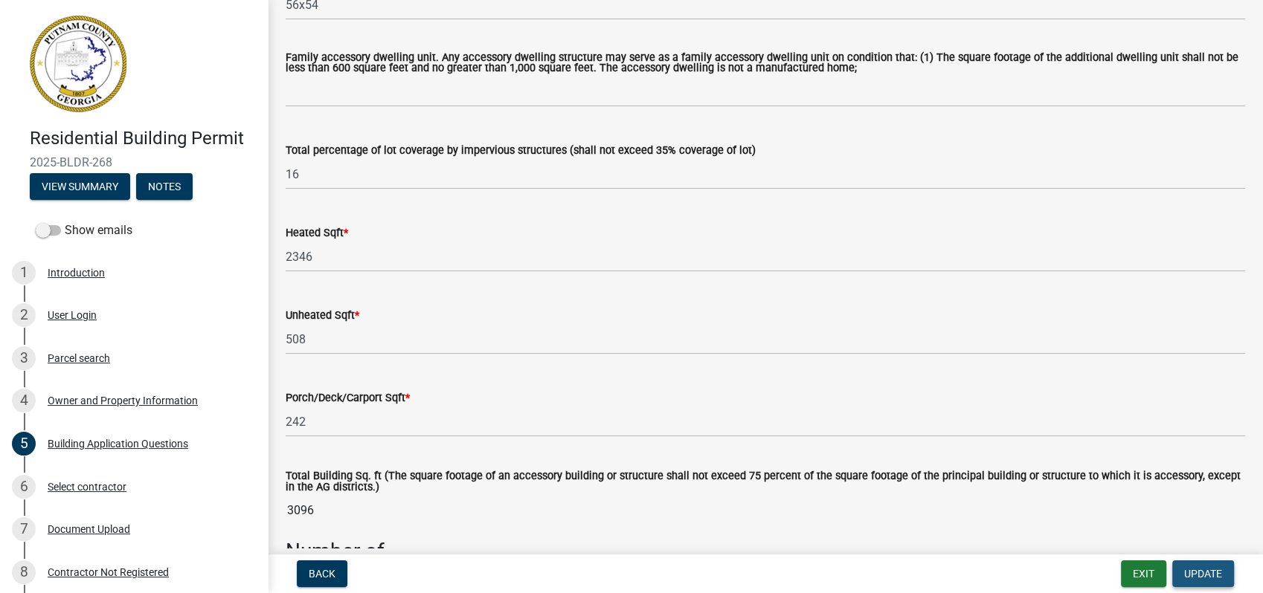
click at [1196, 579] on span "Update" at bounding box center [1203, 574] width 38 height 12
click at [1190, 576] on span "Update" at bounding box center [1203, 574] width 38 height 12
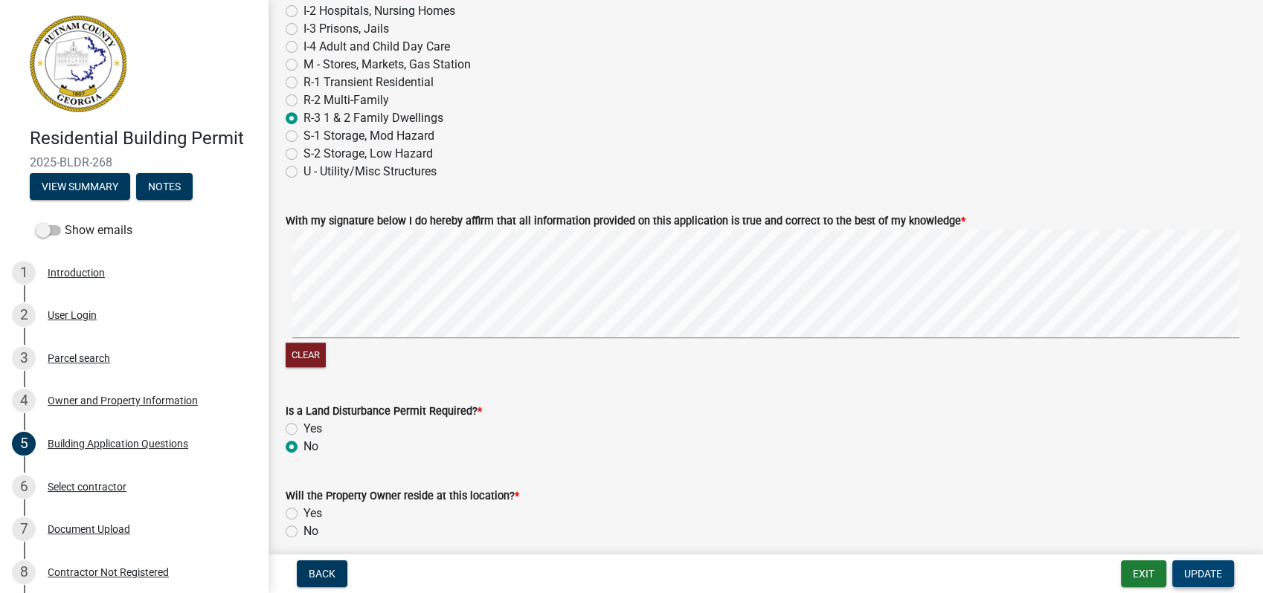
scroll to position [6380, 0]
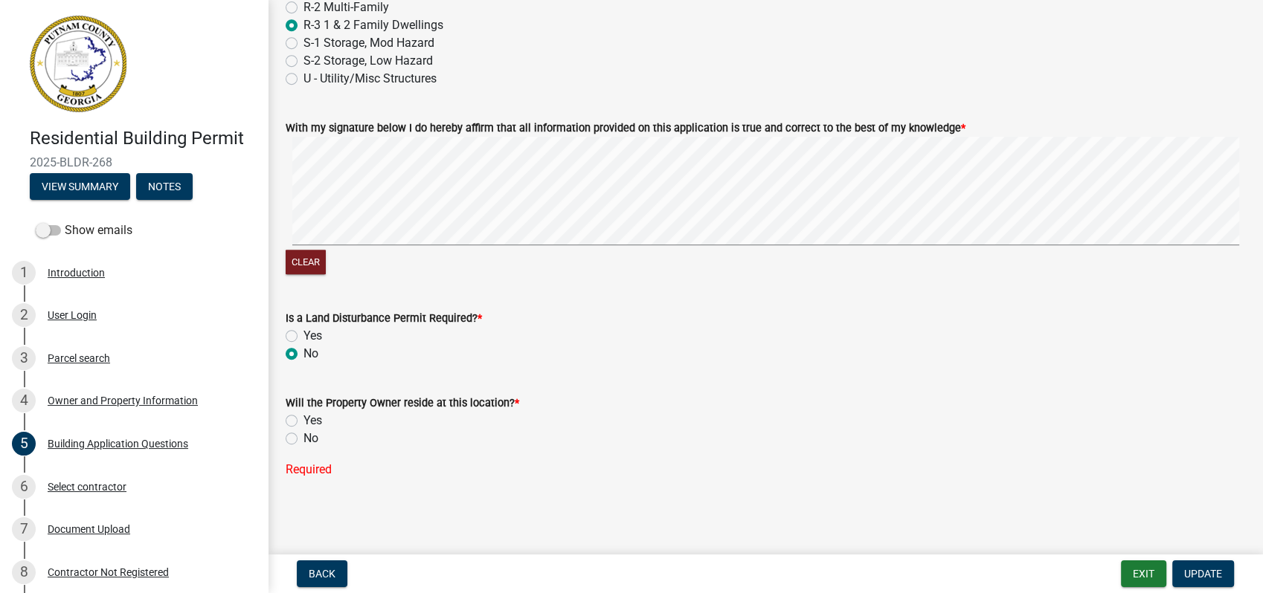
drag, startPoint x: 287, startPoint y: 422, endPoint x: 298, endPoint y: 428, distance: 13.0
click at [298, 428] on div "Yes" at bounding box center [765, 421] width 959 height 18
drag, startPoint x: 298, startPoint y: 428, endPoint x: 291, endPoint y: 436, distance: 10.0
click at [303, 436] on label "No" at bounding box center [310, 439] width 15 height 18
click at [303, 436] on input "No" at bounding box center [308, 435] width 10 height 10
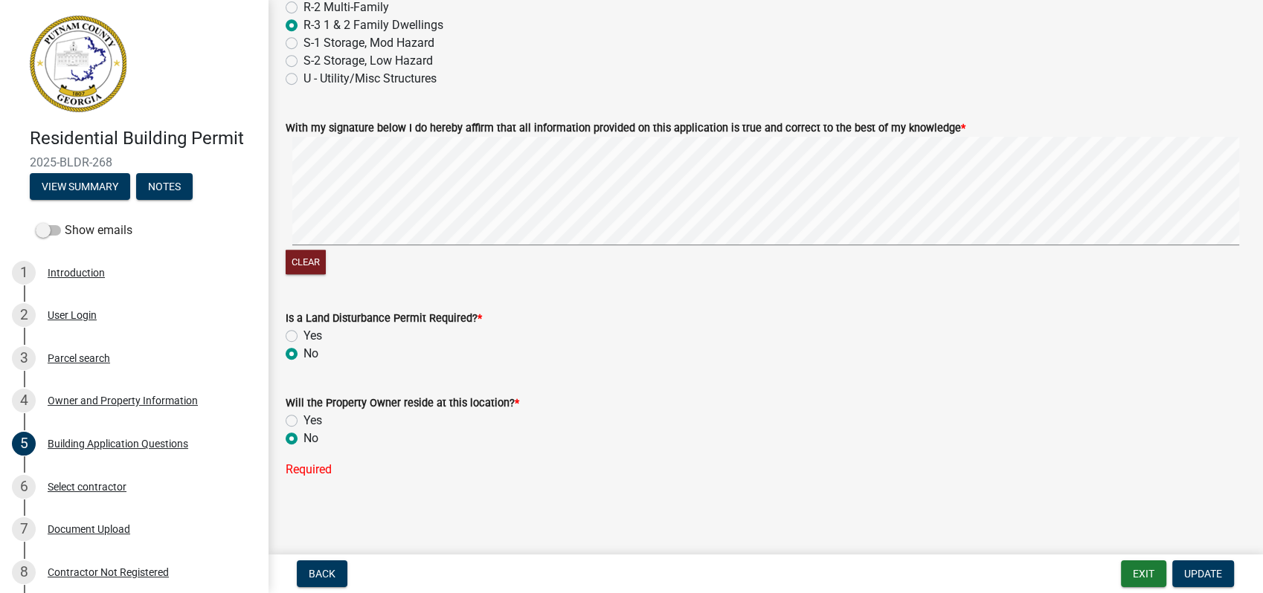
radio input "true"
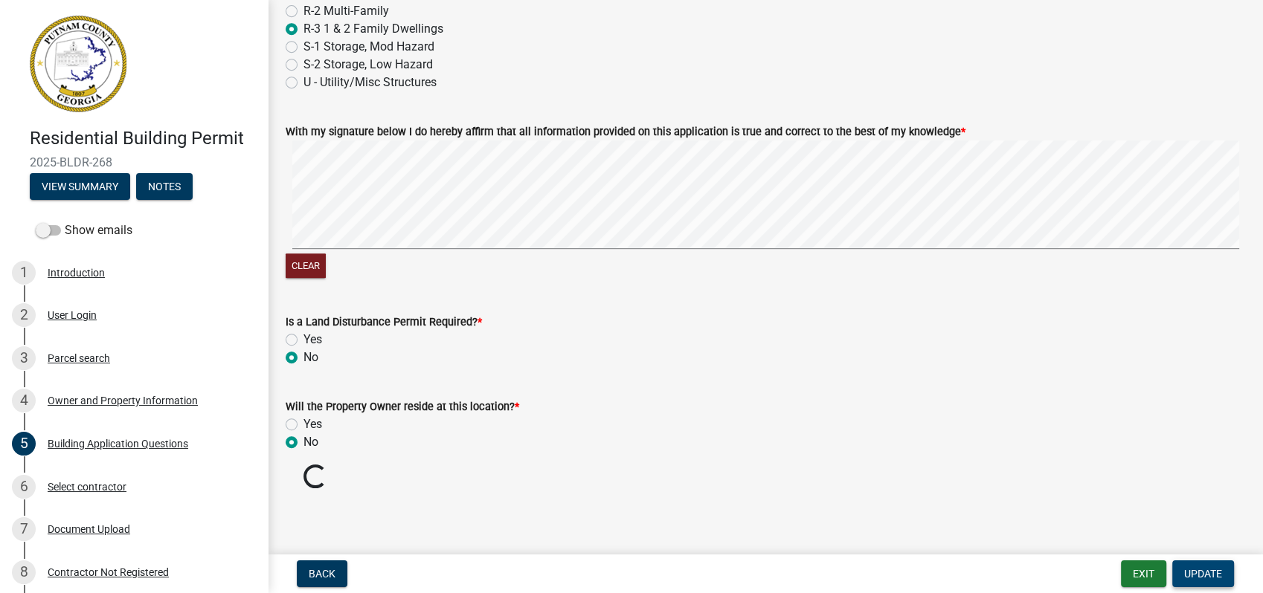
scroll to position [6350, 0]
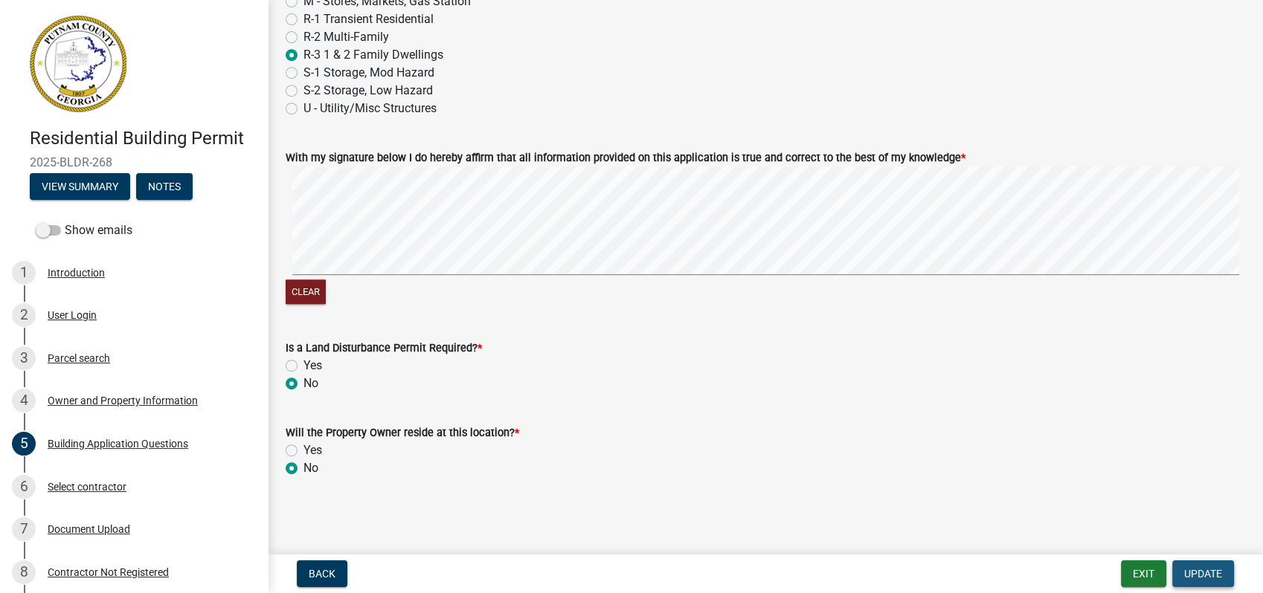
click at [1205, 577] on span "Update" at bounding box center [1203, 574] width 38 height 12
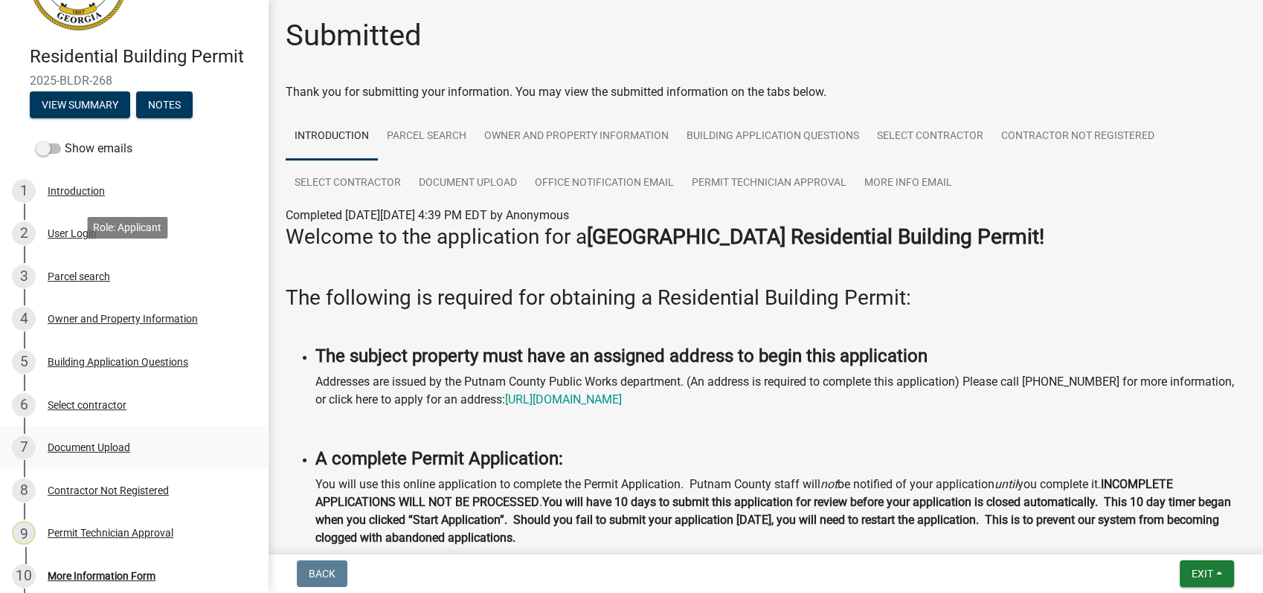
scroll to position [248, 0]
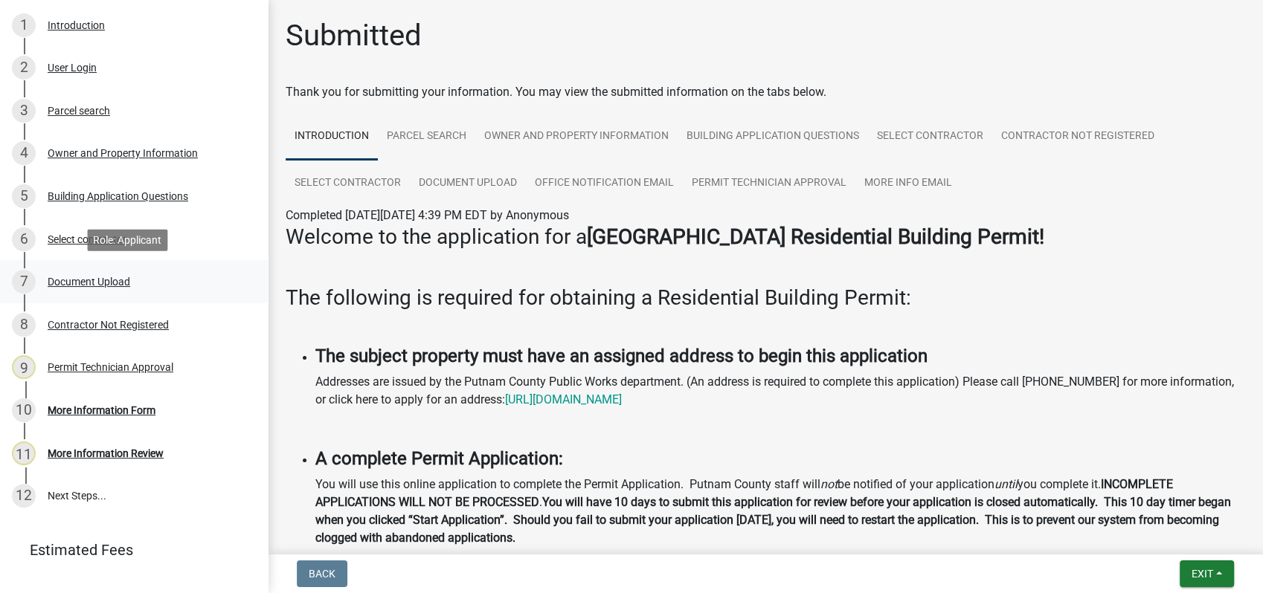
click at [75, 280] on div "Document Upload" at bounding box center [89, 282] width 83 height 10
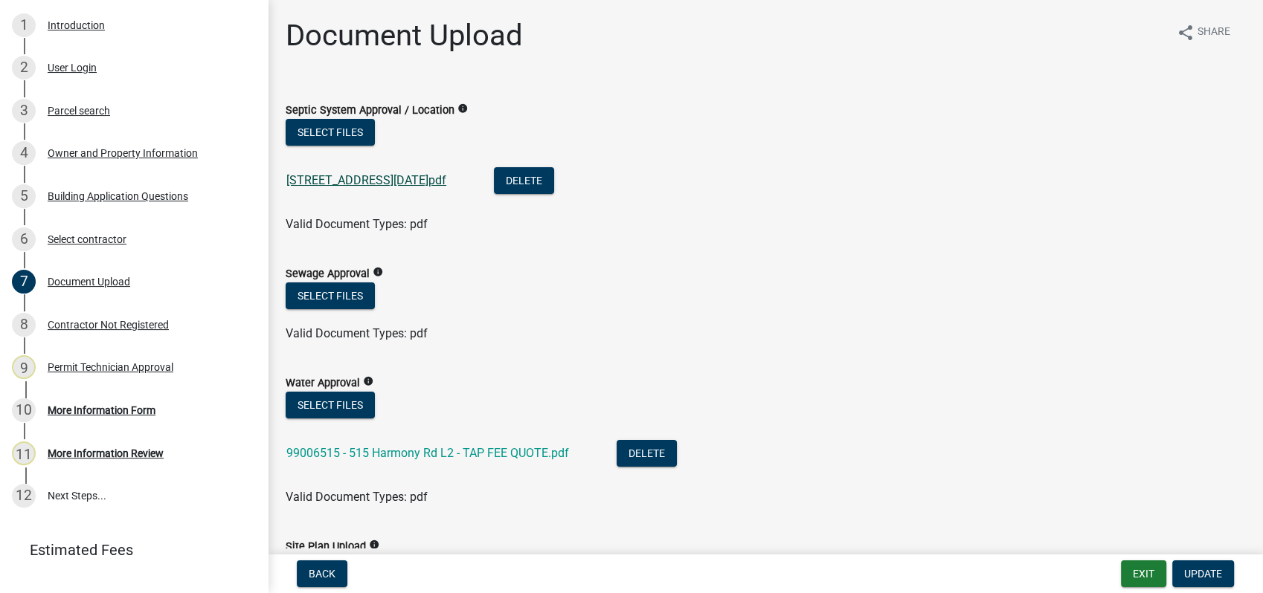
click at [375, 180] on link "515 harmony rd permit 9-3-2025.pdf" at bounding box center [366, 180] width 160 height 14
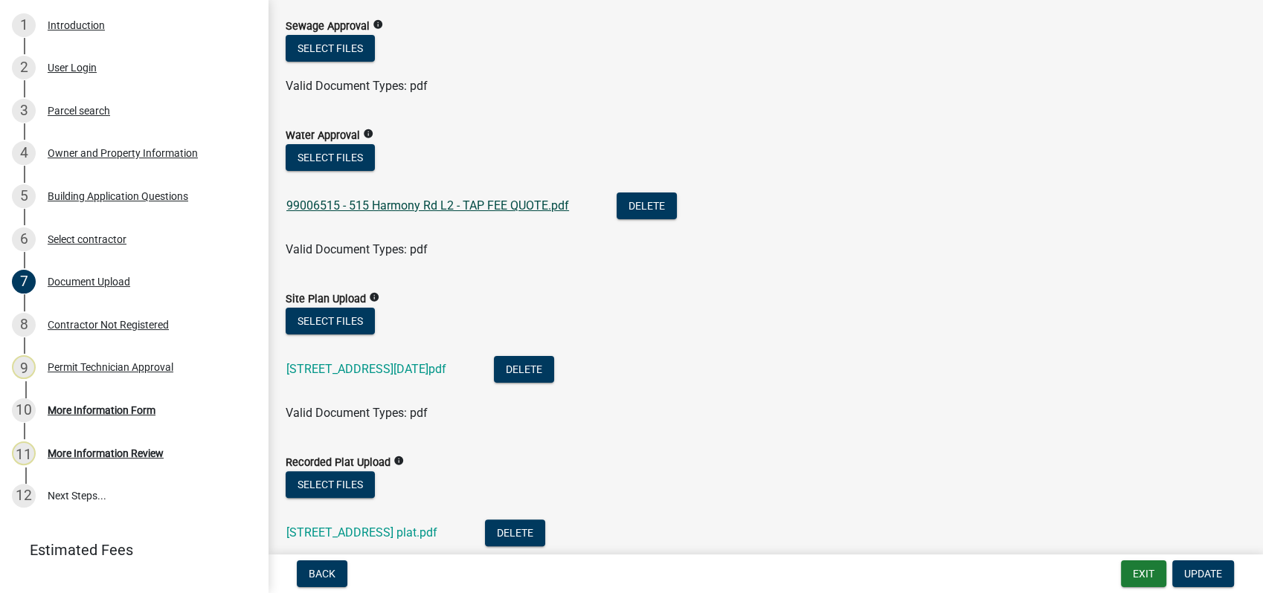
click at [386, 204] on link "99006515 - 515 Harmony Rd L2 - TAP FEE QUOTE.pdf" at bounding box center [427, 206] width 283 height 14
click at [417, 363] on link "515 harmony rd permit 9-3-2025.pdf" at bounding box center [366, 369] width 160 height 14
click at [335, 323] on button "Select files" at bounding box center [330, 321] width 89 height 27
click at [309, 317] on button "Select files" at bounding box center [330, 321] width 89 height 27
click at [315, 318] on button "Select files" at bounding box center [330, 321] width 89 height 27
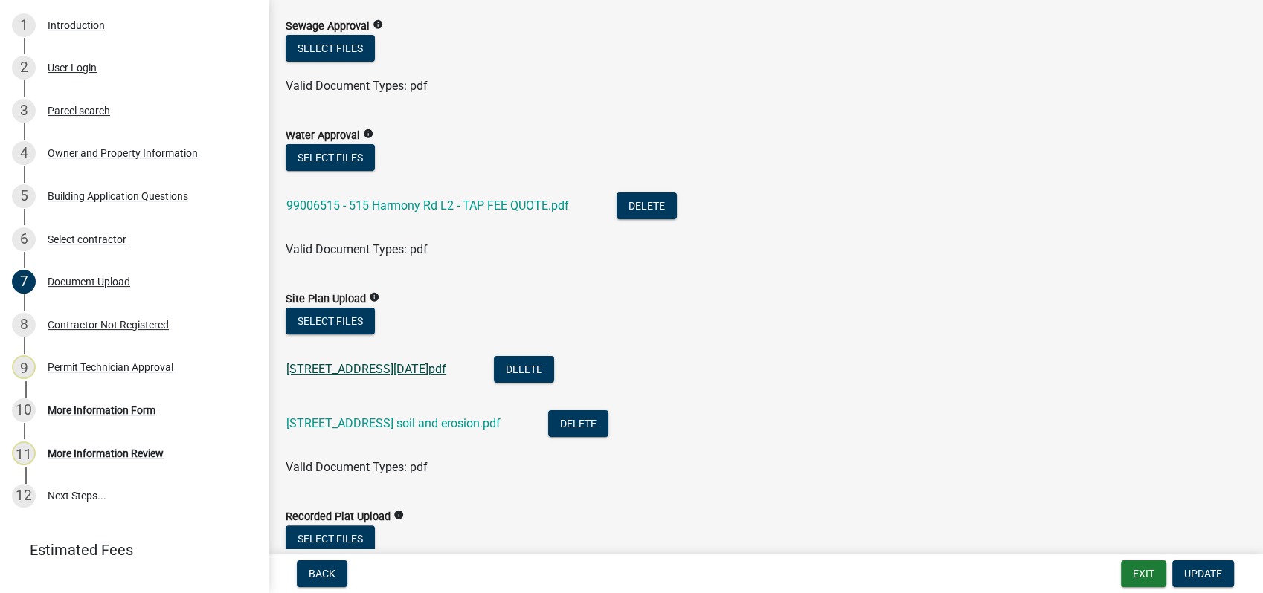
click at [446, 364] on link "515 harmony rd permit 9-3-2025.pdf" at bounding box center [366, 369] width 160 height 14
click at [550, 366] on button "Delete" at bounding box center [524, 369] width 60 height 27
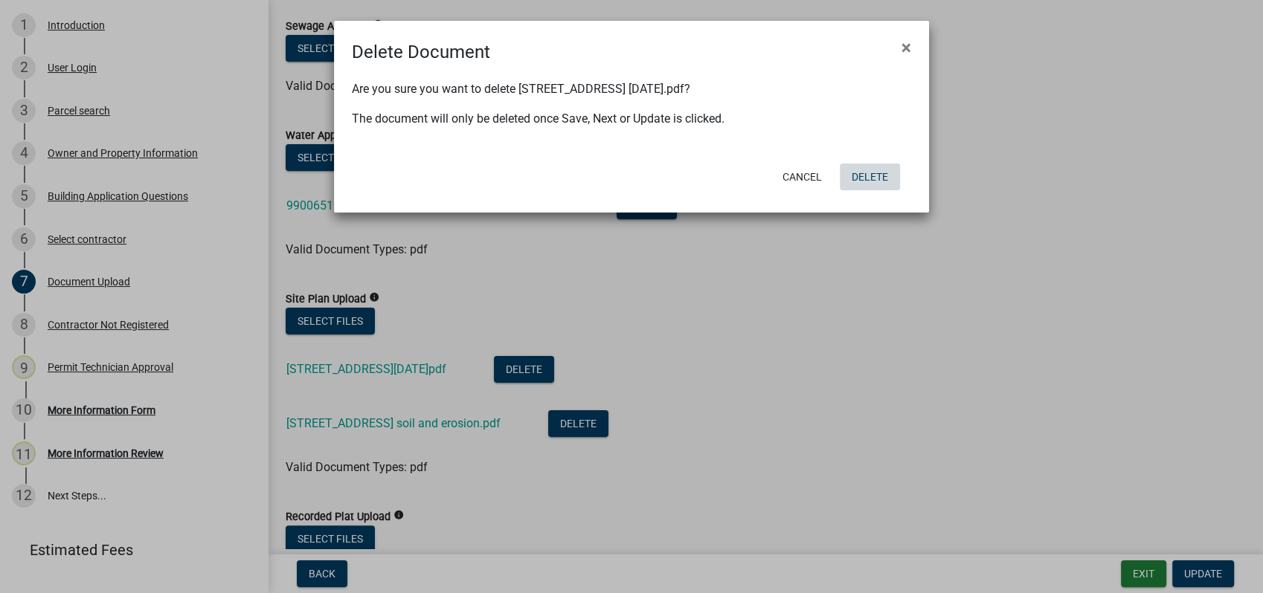
click at [866, 175] on button "Delete" at bounding box center [870, 177] width 60 height 27
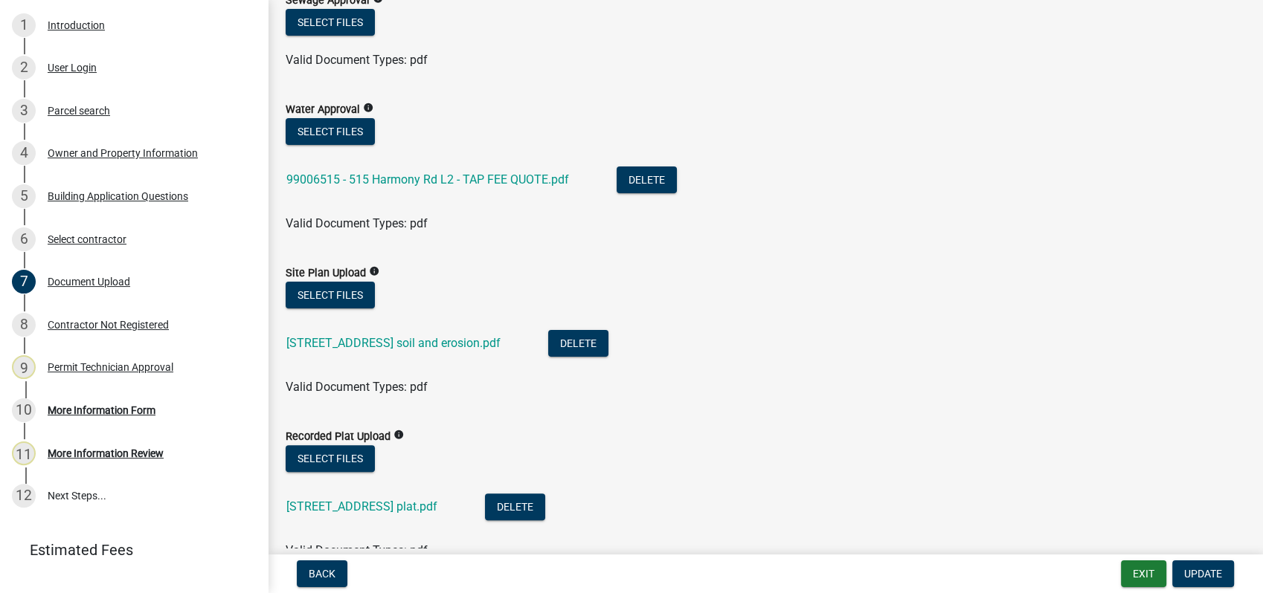
scroll to position [413, 0]
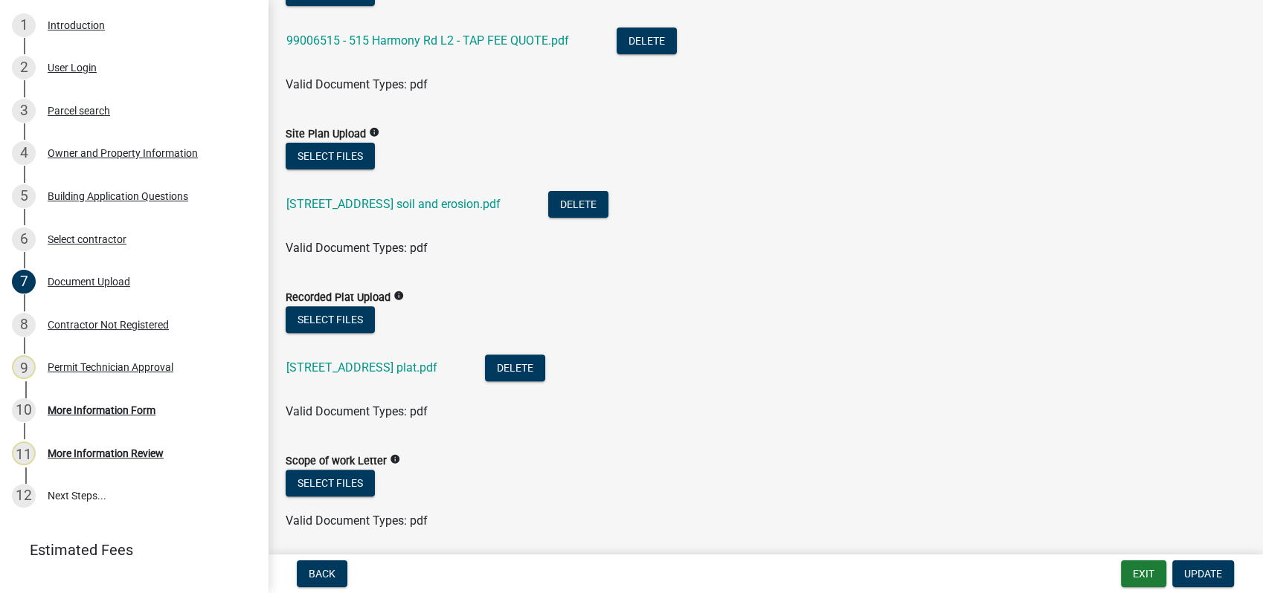
click at [339, 375] on div "515 Harmony Rd plat.pdf" at bounding box center [373, 370] width 175 height 30
click at [357, 369] on link "515 Harmony Rd plat.pdf" at bounding box center [361, 368] width 151 height 14
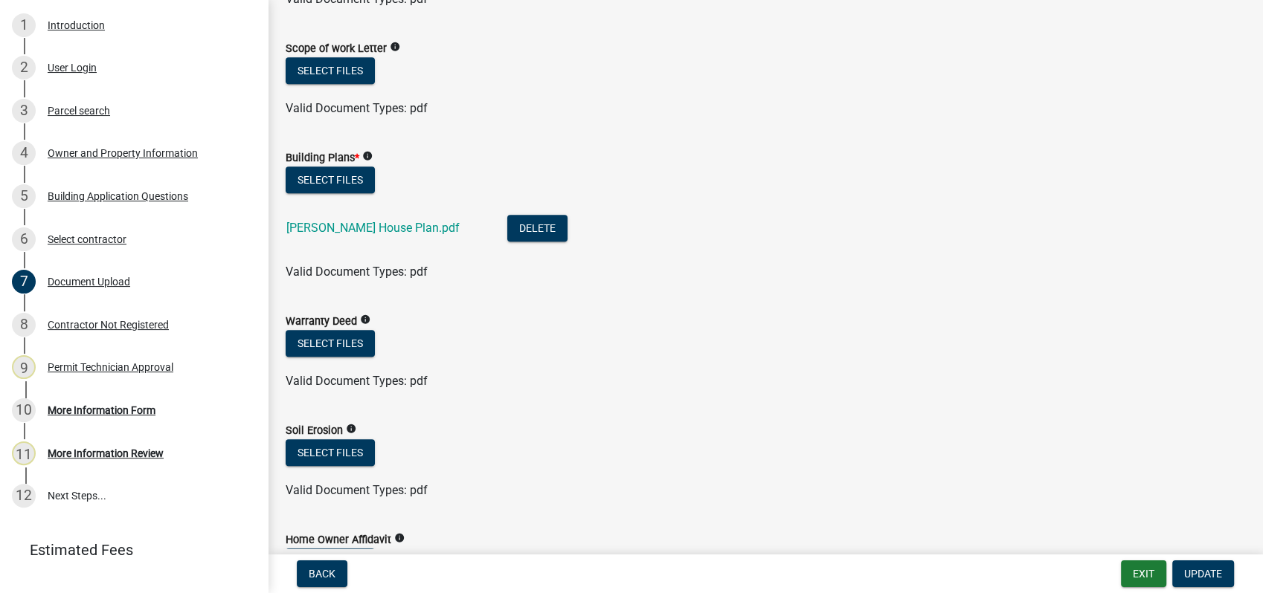
scroll to position [826, 0]
click at [314, 457] on button "Select files" at bounding box center [330, 452] width 89 height 27
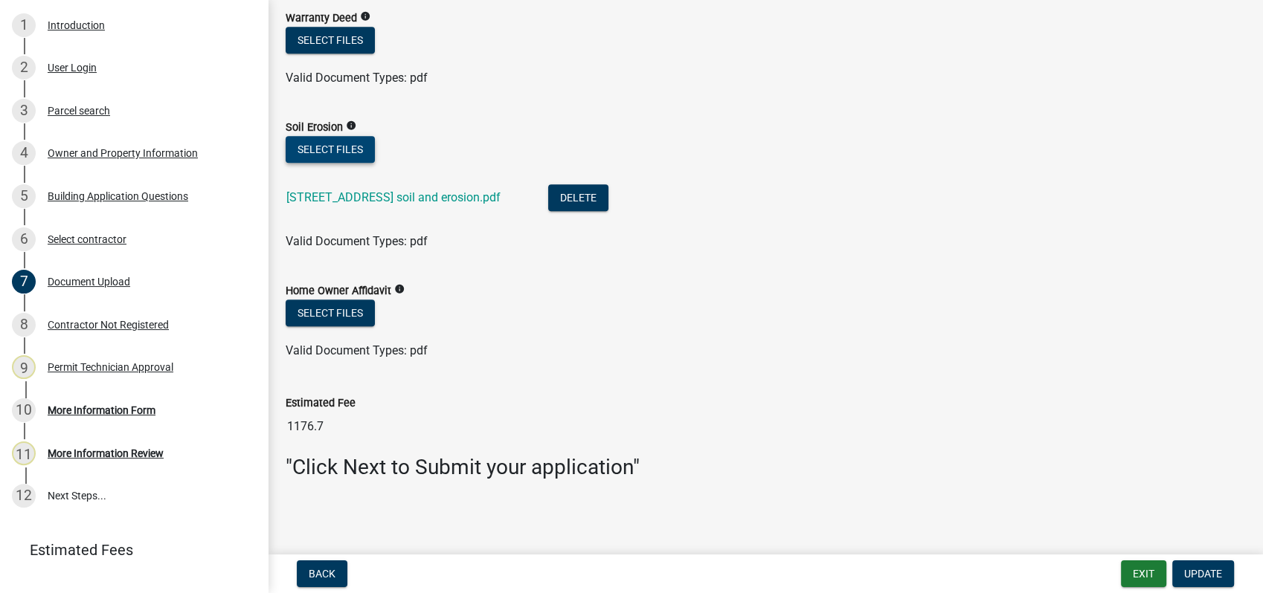
scroll to position [1130, 0]
click at [1191, 577] on span "Update" at bounding box center [1203, 574] width 38 height 12
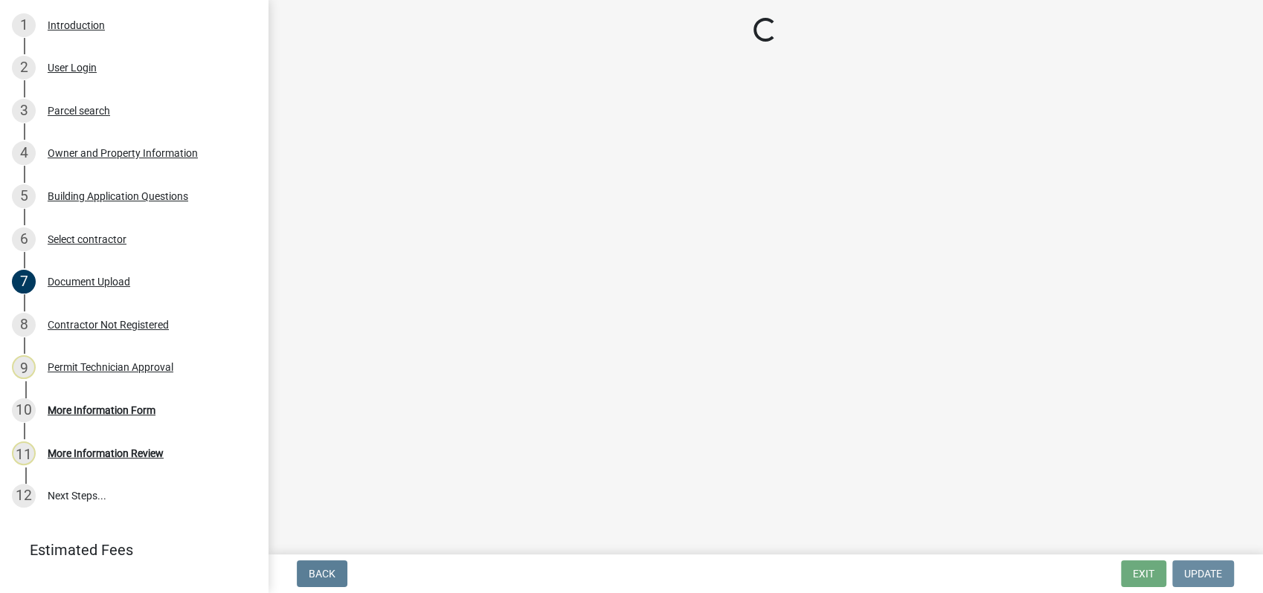
scroll to position [0, 0]
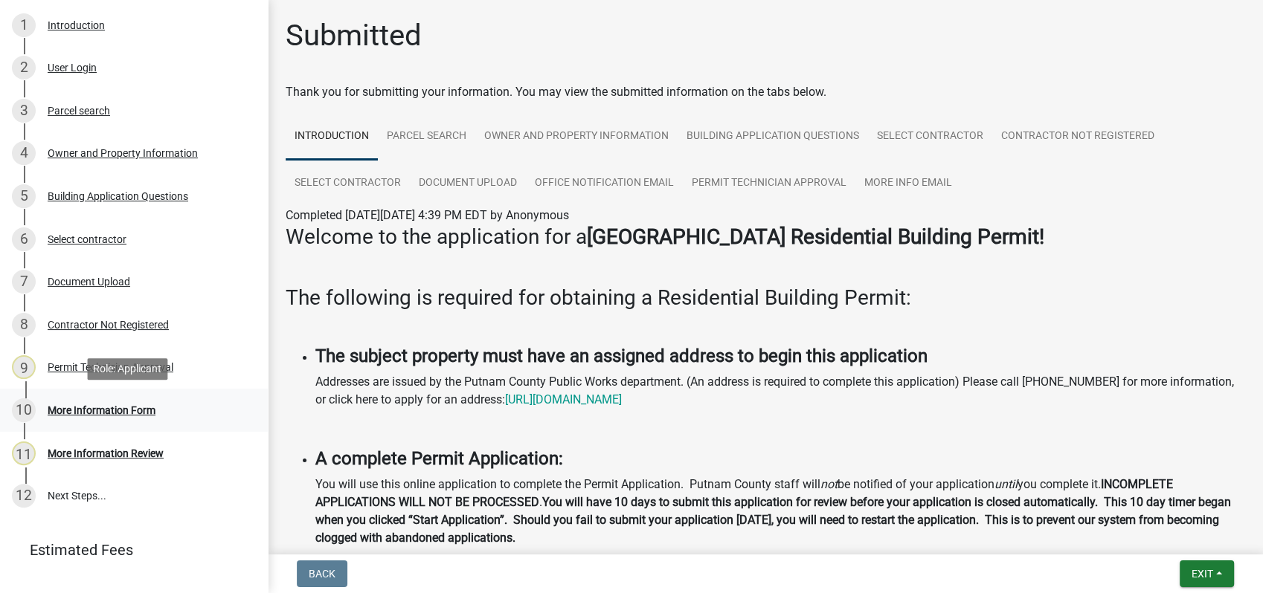
click at [125, 407] on div "More Information Form" at bounding box center [102, 410] width 108 height 10
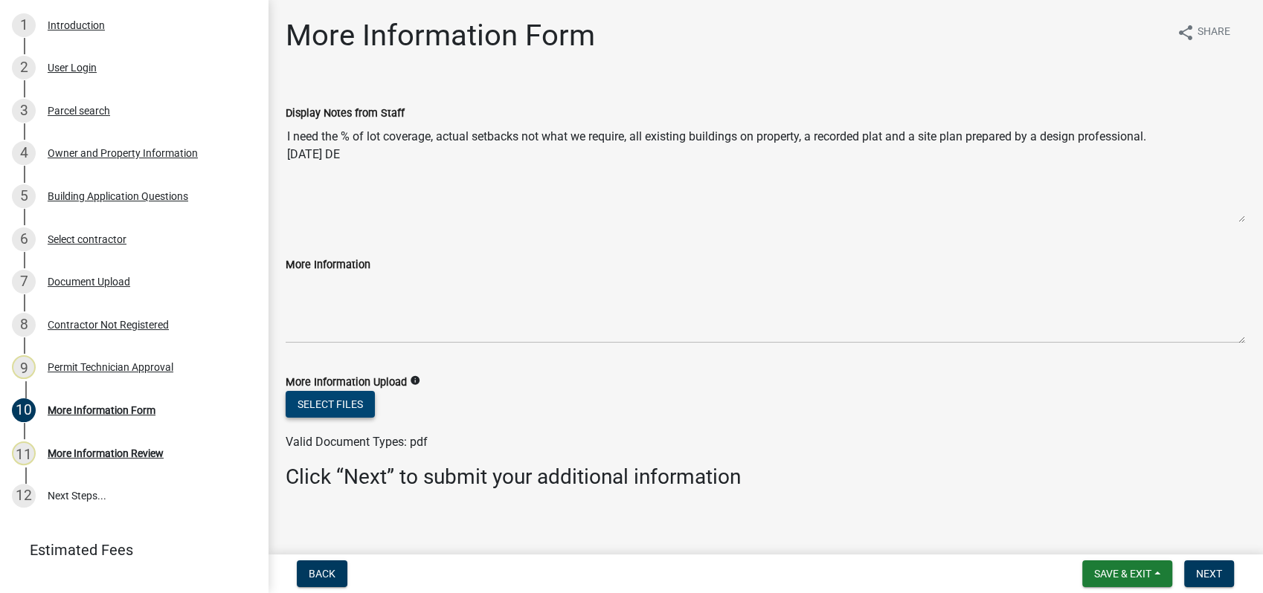
click at [329, 405] on button "Select files" at bounding box center [330, 404] width 89 height 27
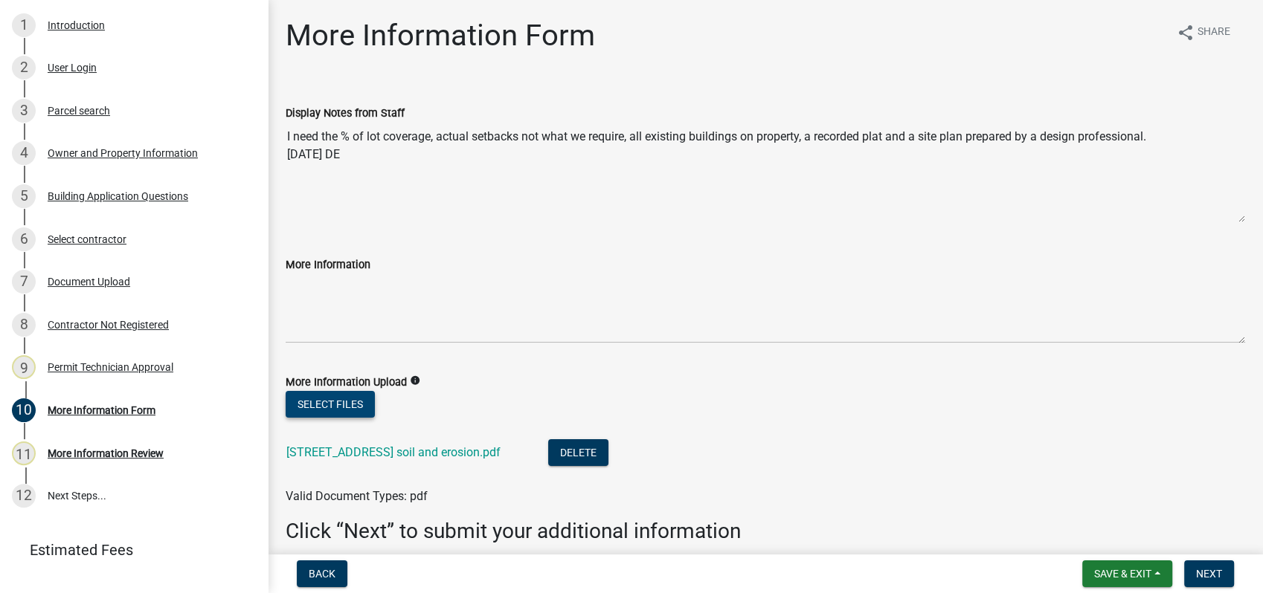
click at [350, 405] on button "Select files" at bounding box center [330, 404] width 89 height 27
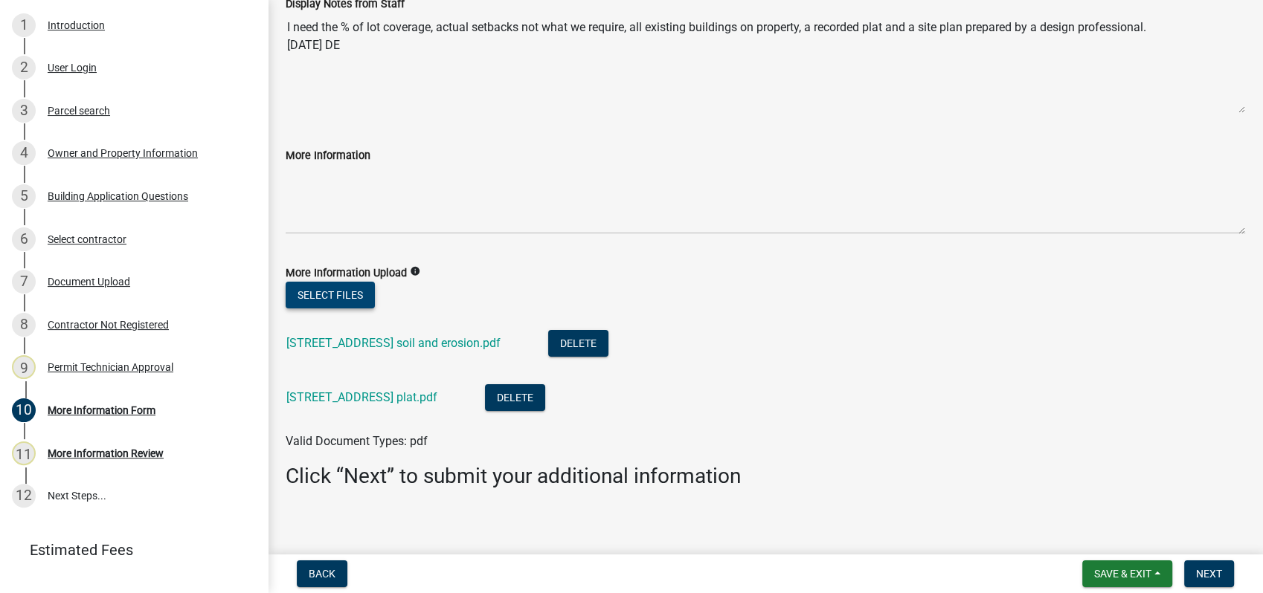
scroll to position [119, 0]
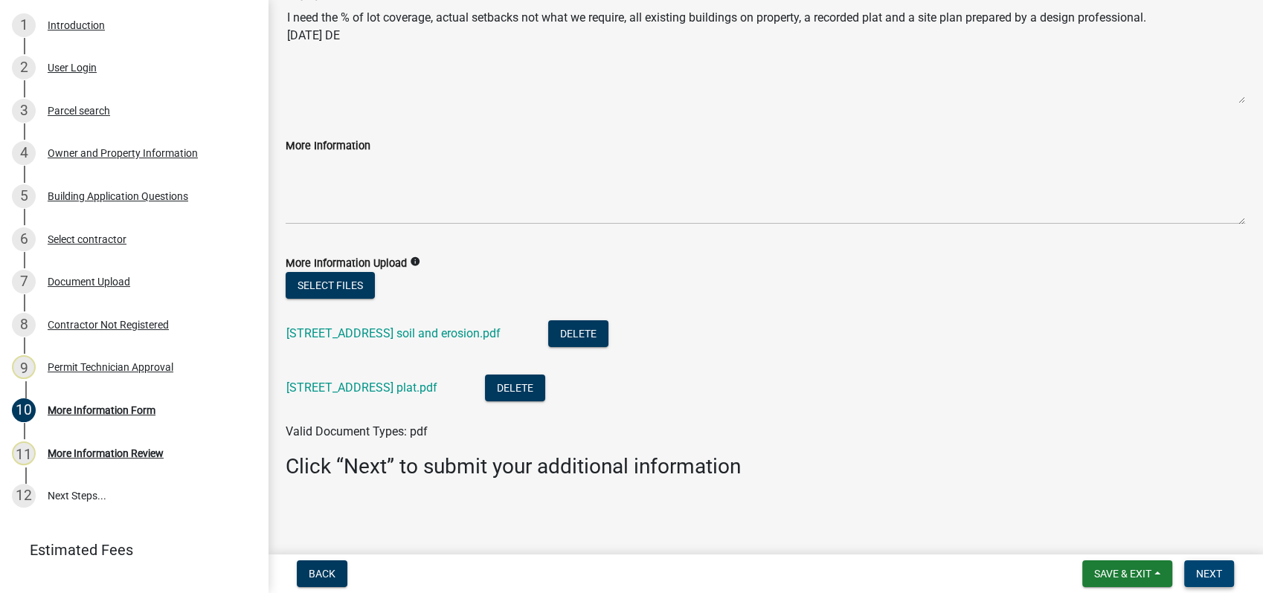
click at [1214, 566] on button "Next" at bounding box center [1209, 574] width 50 height 27
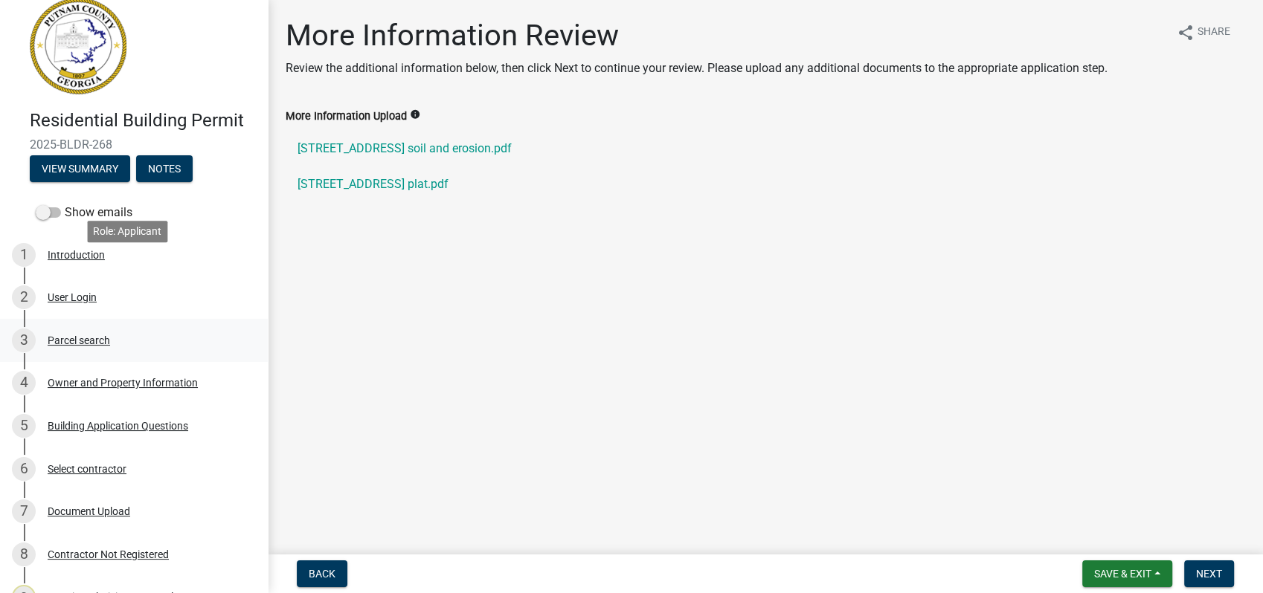
scroll to position [0, 0]
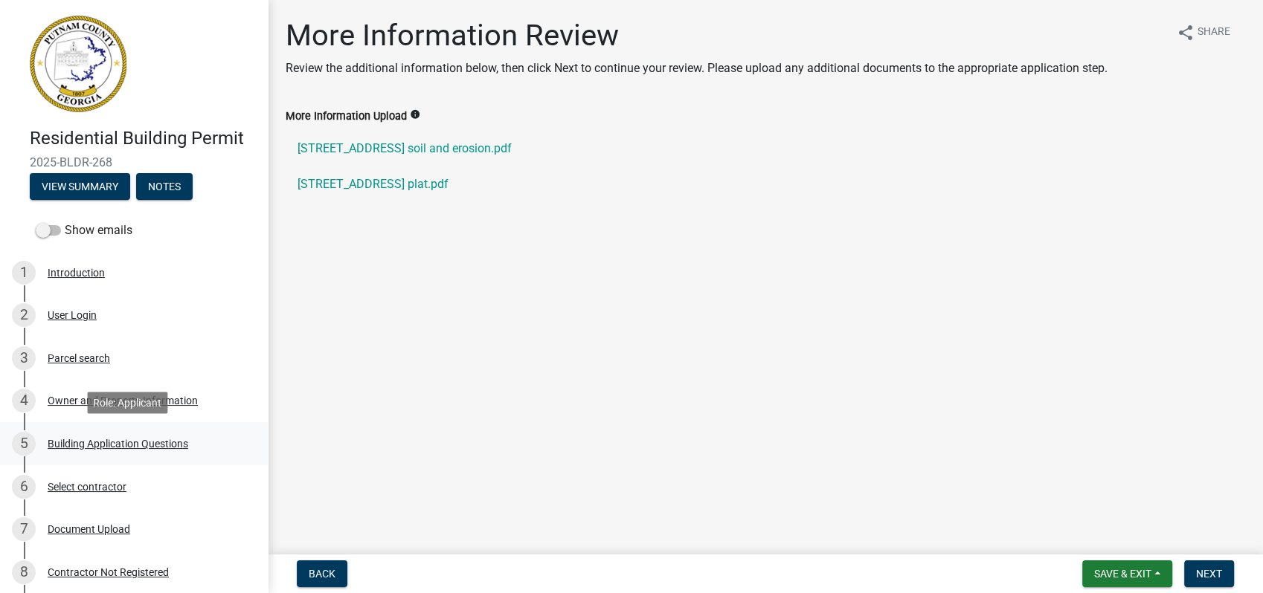
click at [135, 439] on div "Building Application Questions" at bounding box center [118, 444] width 141 height 10
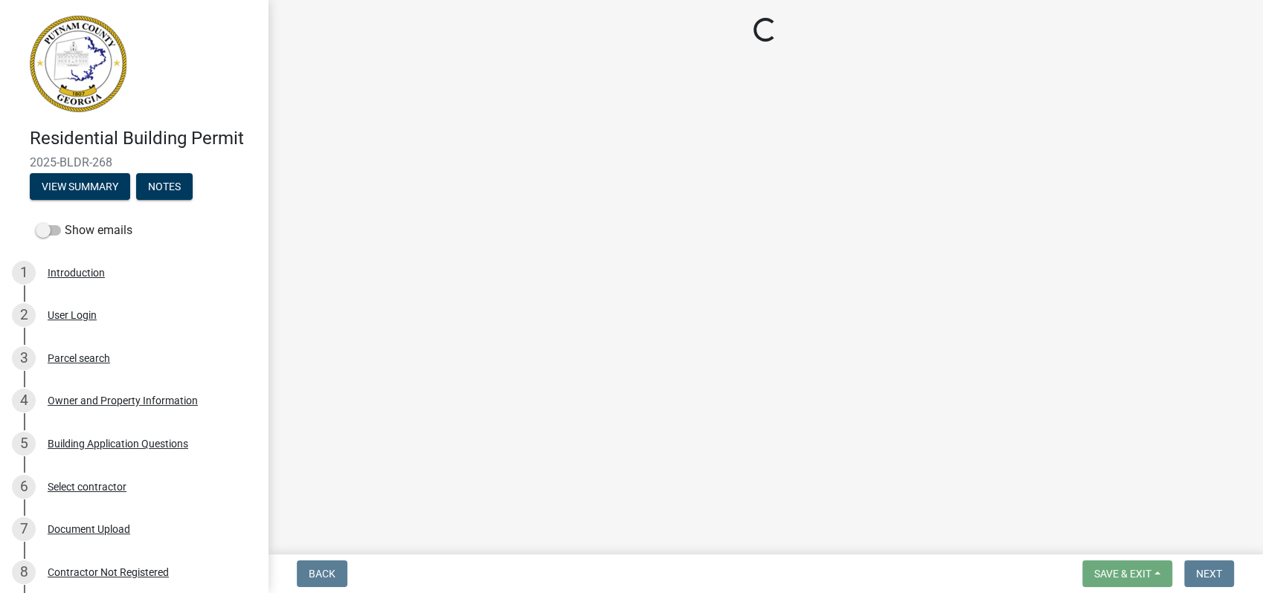
select select "004f4fbb-5e42-4e8e-b1b8-58fc8091e2ba"
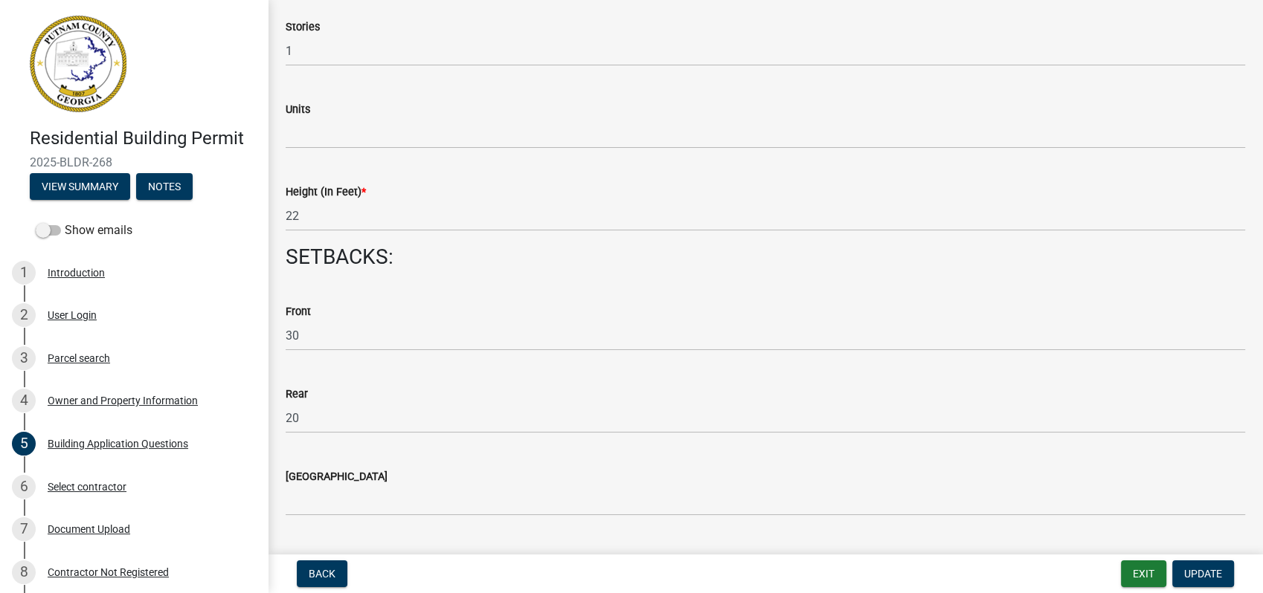
scroll to position [2148, 0]
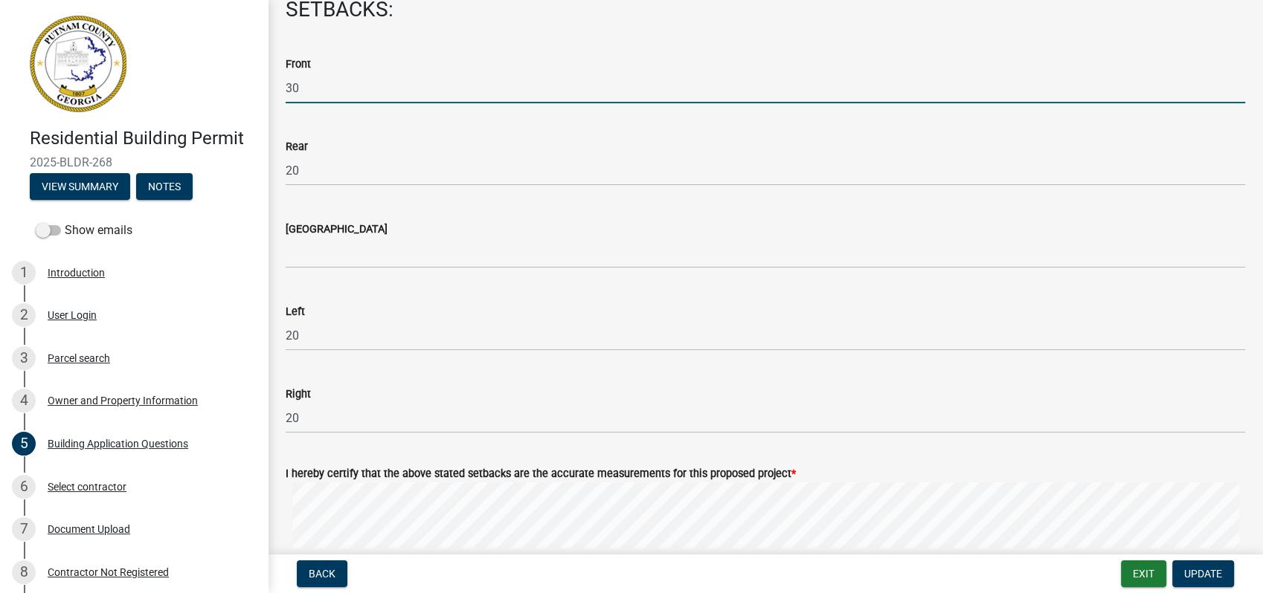
drag, startPoint x: 358, startPoint y: 84, endPoint x: 256, endPoint y: 102, distance: 103.4
click at [259, 101] on div "Residential Building Permit 2025-BLDR-268 View Summary Notes Show emails 1 Intr…" at bounding box center [631, 296] width 1263 height 593
type input "105"
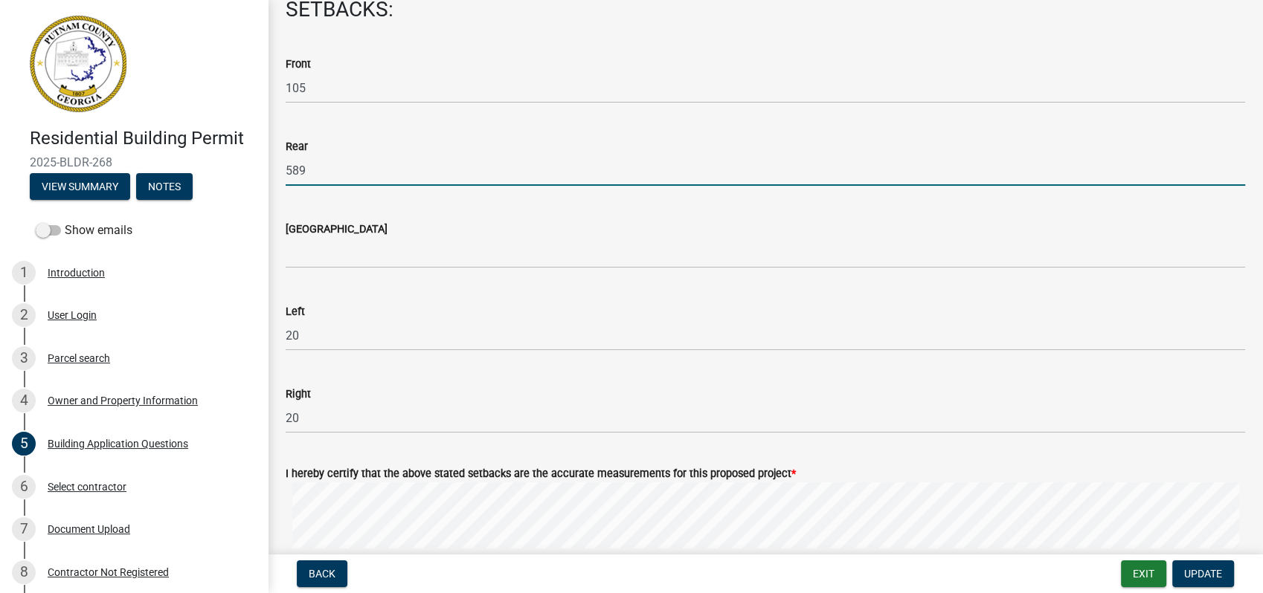
type input "589"
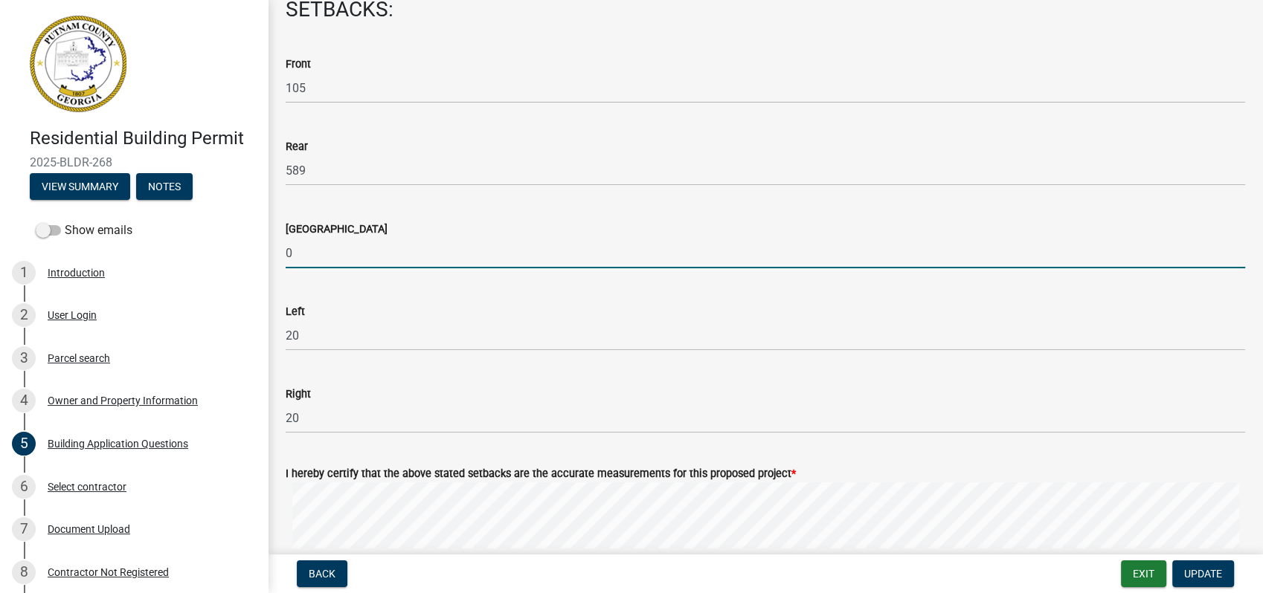
type input "0"
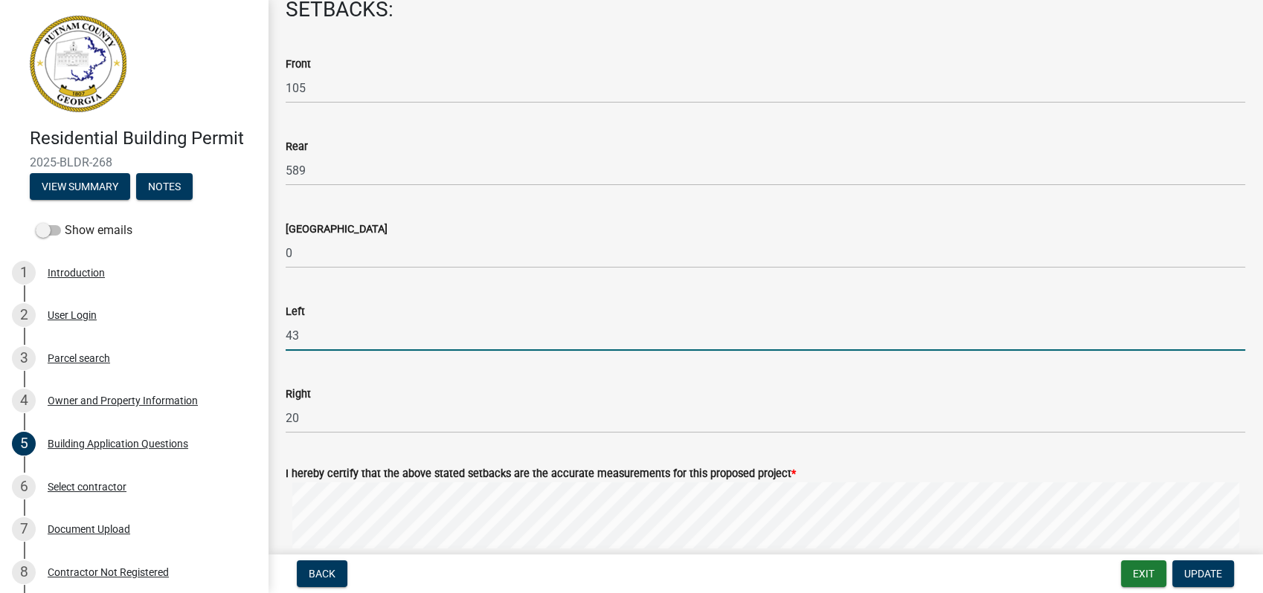
type input "43"
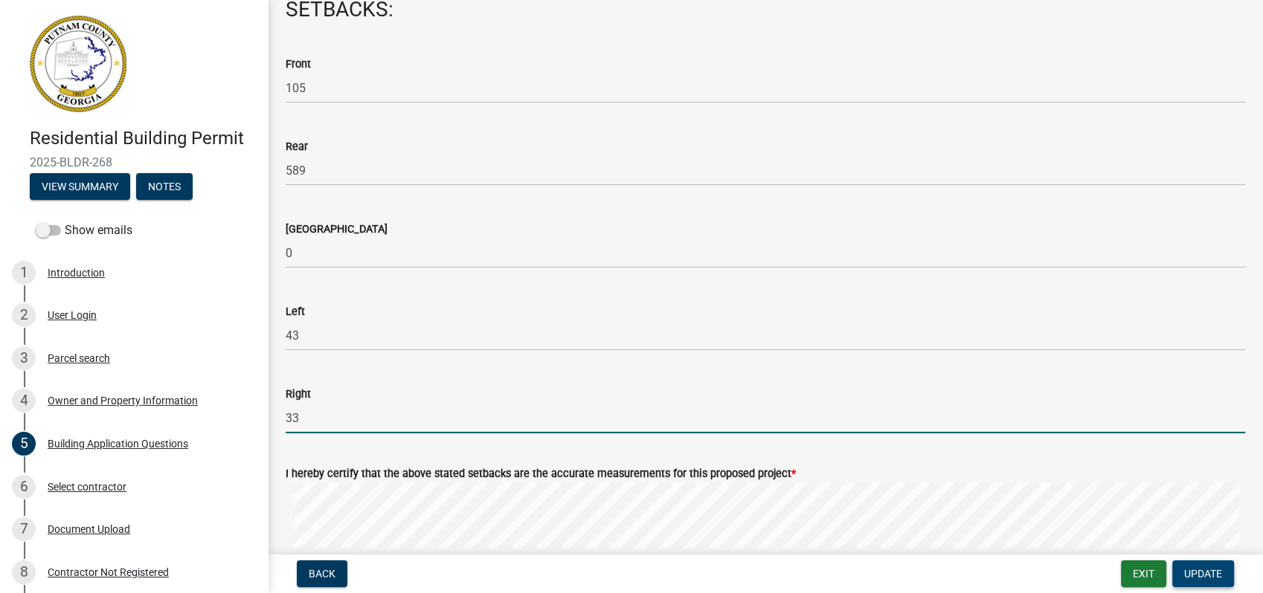
type input "33"
click at [1184, 575] on span "Update" at bounding box center [1203, 574] width 38 height 12
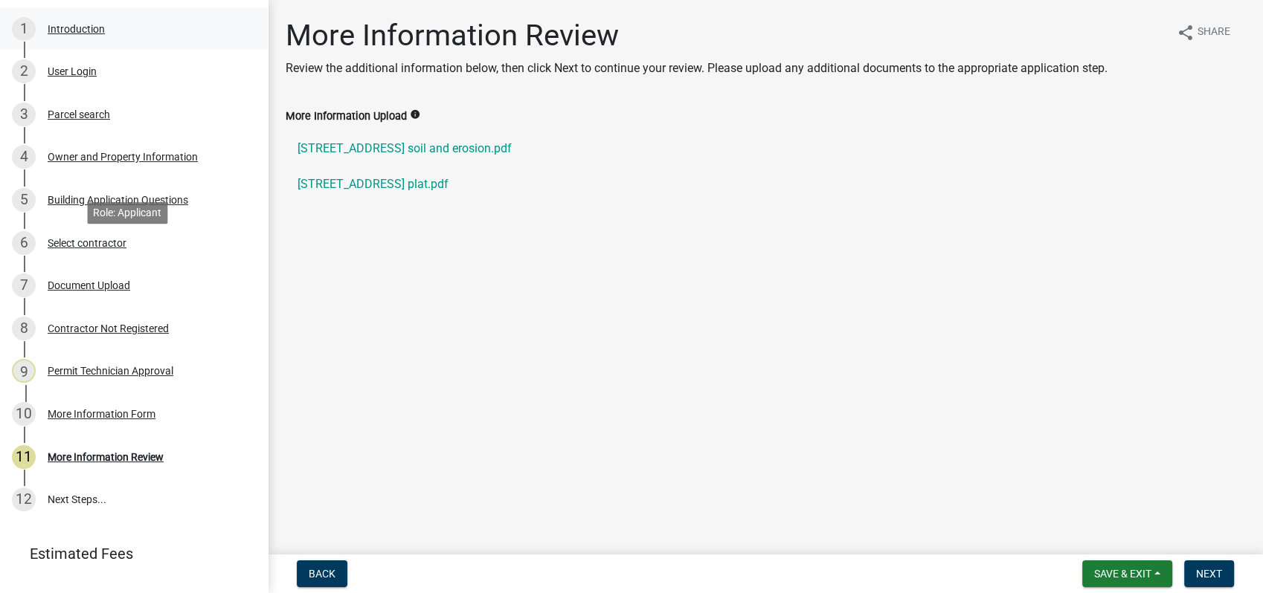
scroll to position [276, 0]
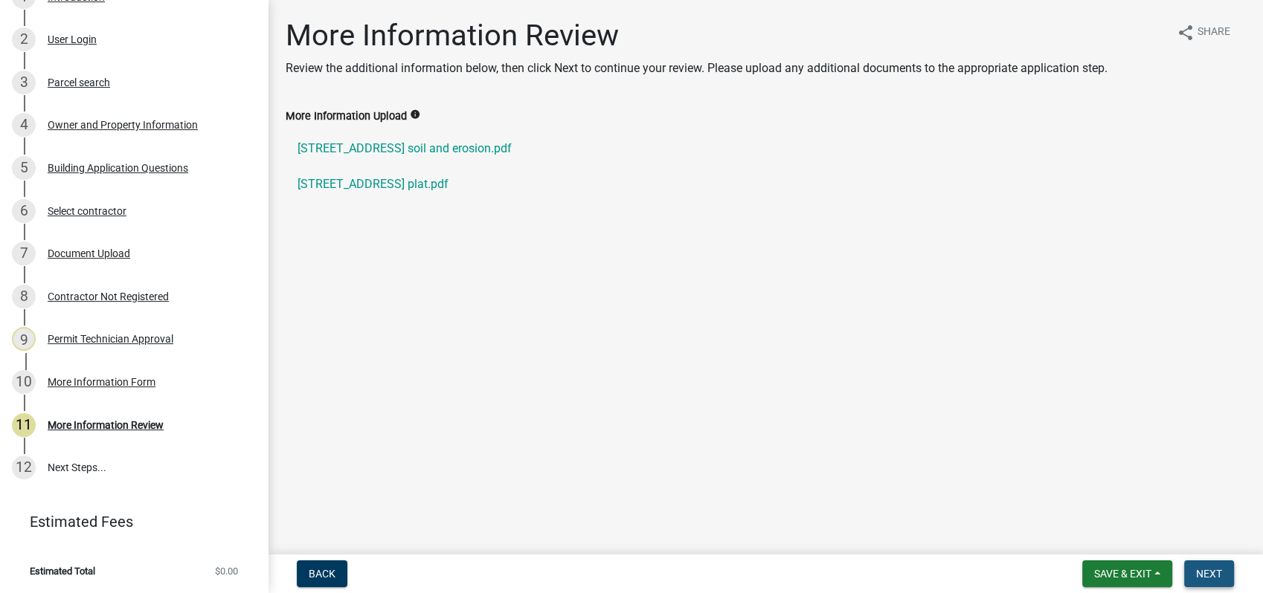
click at [1198, 572] on span "Next" at bounding box center [1209, 574] width 26 height 12
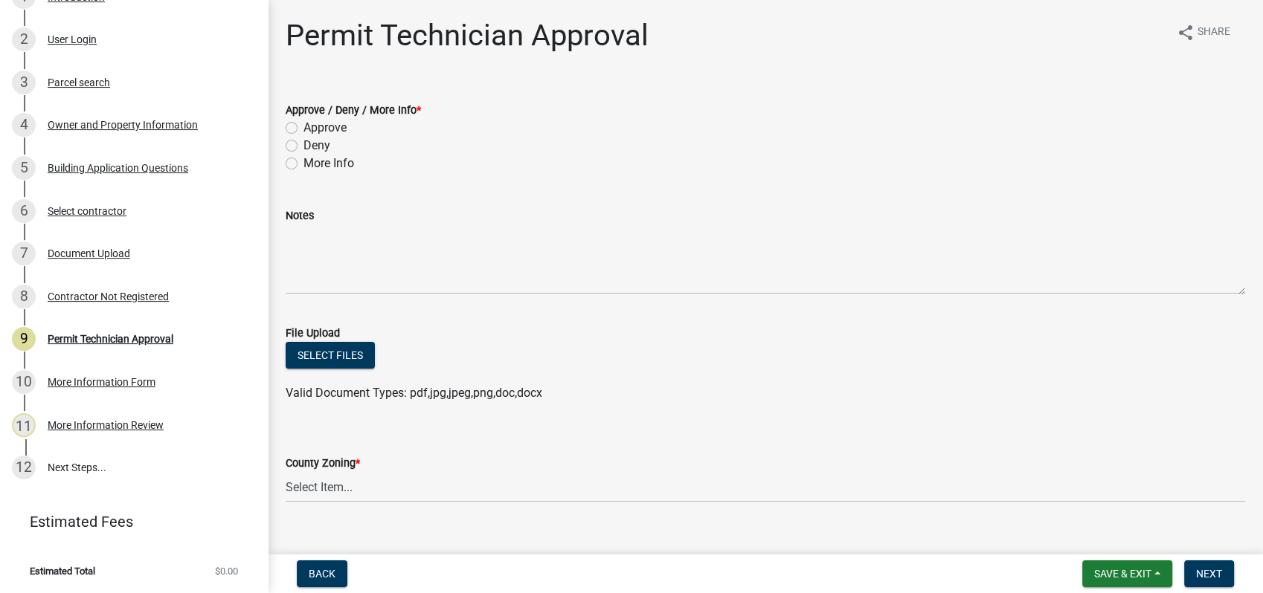
click at [303, 126] on label "Approve" at bounding box center [324, 128] width 43 height 18
click at [303, 126] on input "Approve" at bounding box center [308, 124] width 10 height 10
radio input "true"
click at [332, 481] on select "Select Item... AG-1 R-1R R-1 R-2 MHP RM-1 RM-3 C-1 C-2 I-M PUD N/A" at bounding box center [765, 487] width 959 height 30
click at [286, 472] on select "Select Item... AG-1 R-1R R-1 R-2 MHP RM-1 RM-3 C-1 C-2 I-M PUD N/A" at bounding box center [765, 487] width 959 height 30
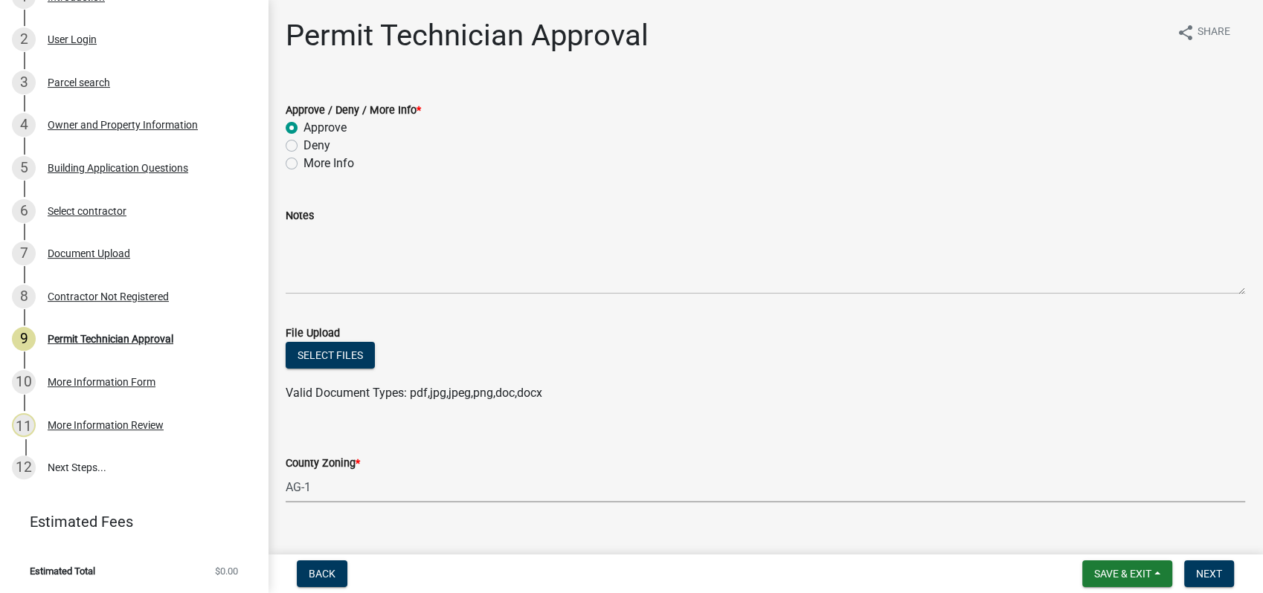
select select "a4366e26-0f82-401b-a682-956e4112ff86"
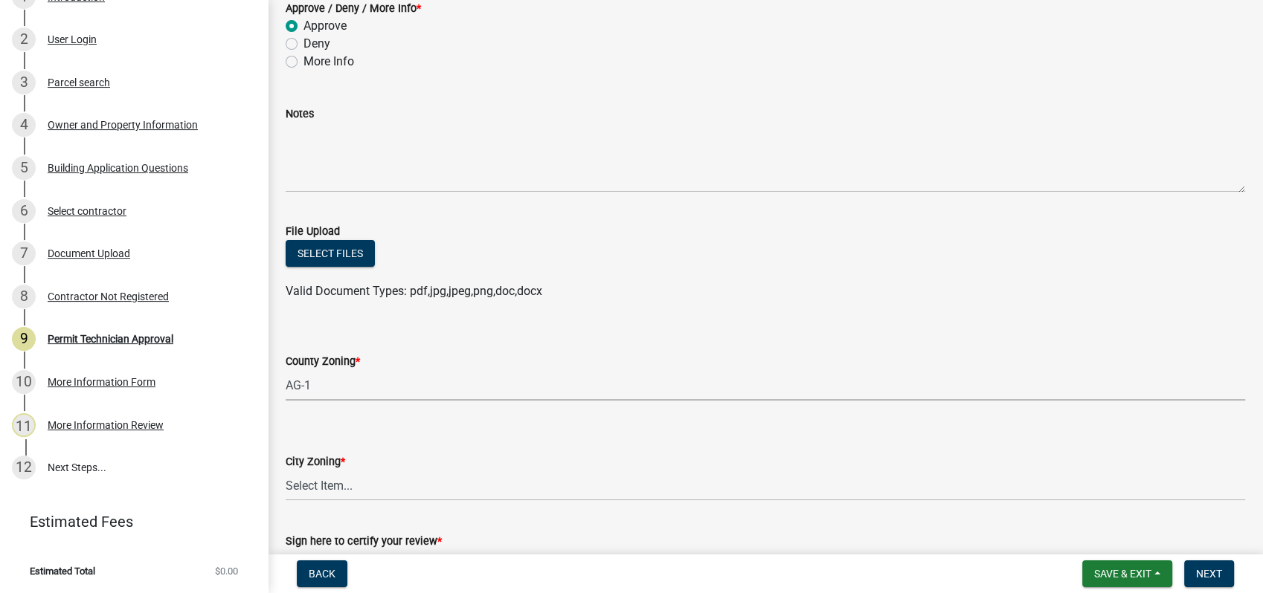
scroll to position [165, 0]
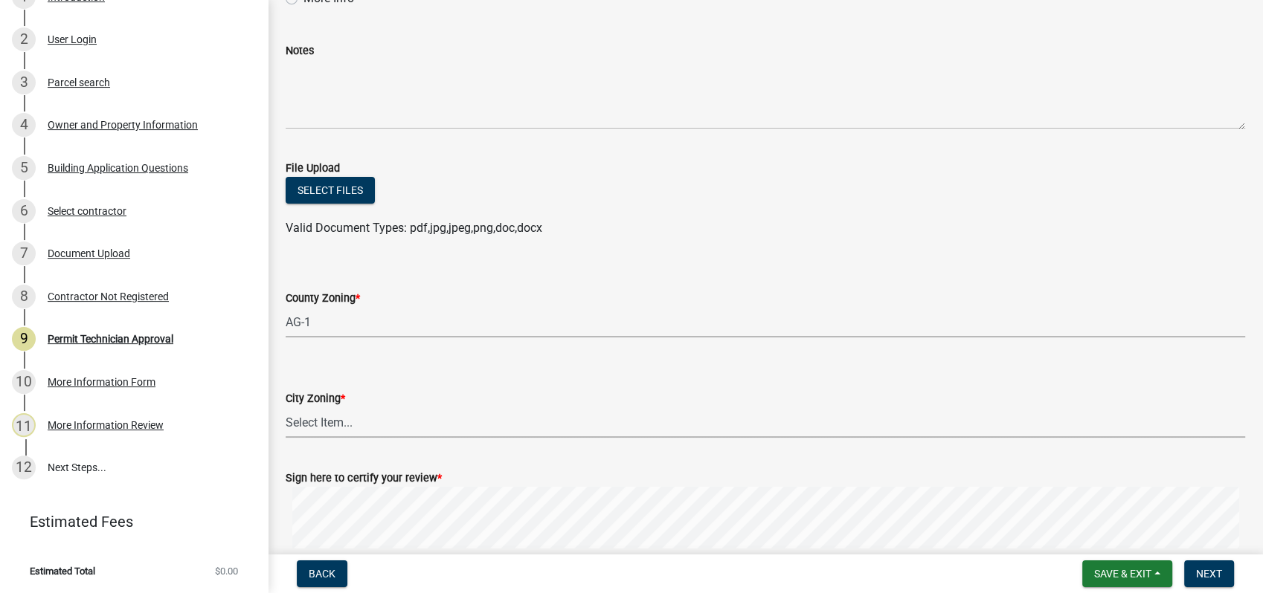
click at [309, 431] on select "Select Item... A-1 A-2 R-1 R-2 R-3 R-4 MHP C-1 C-2 I-1 I-2 DB FH H-P N/A" at bounding box center [765, 423] width 959 height 30
click at [286, 408] on select "Select Item... A-1 A-2 R-1 R-2 R-3 R-4 MHP C-1 C-2 I-1 I-2 DB FH H-P N/A" at bounding box center [765, 423] width 959 height 30
select select "83394b22-4a11-496c-8e5c-75ade2e72faf"
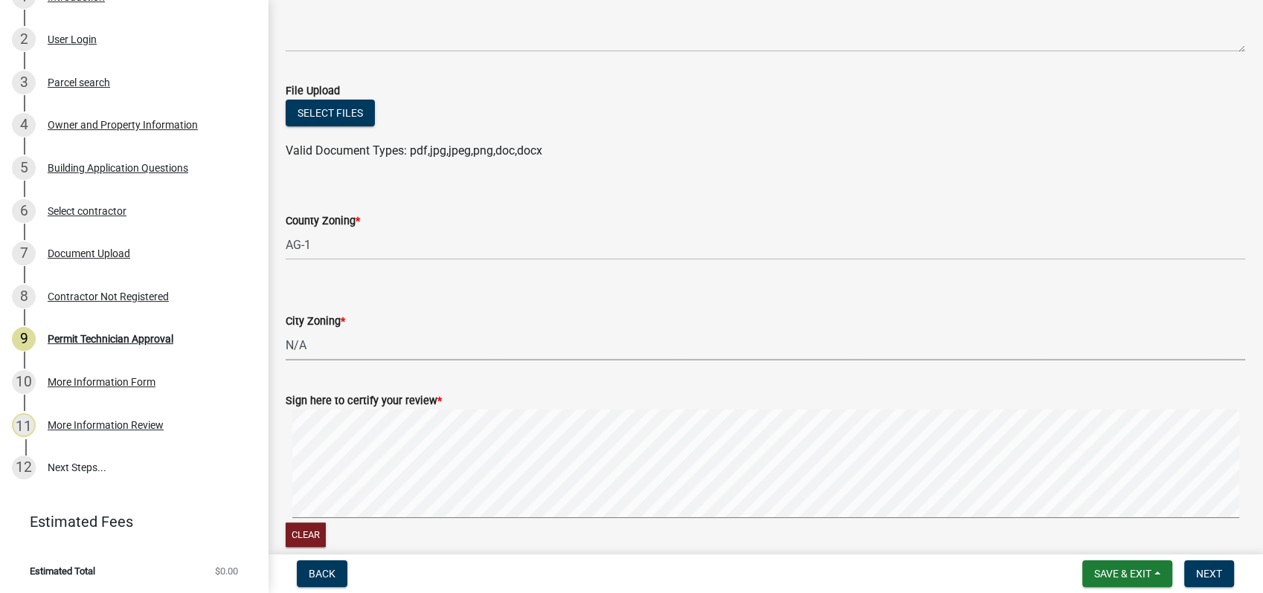
scroll to position [315, 0]
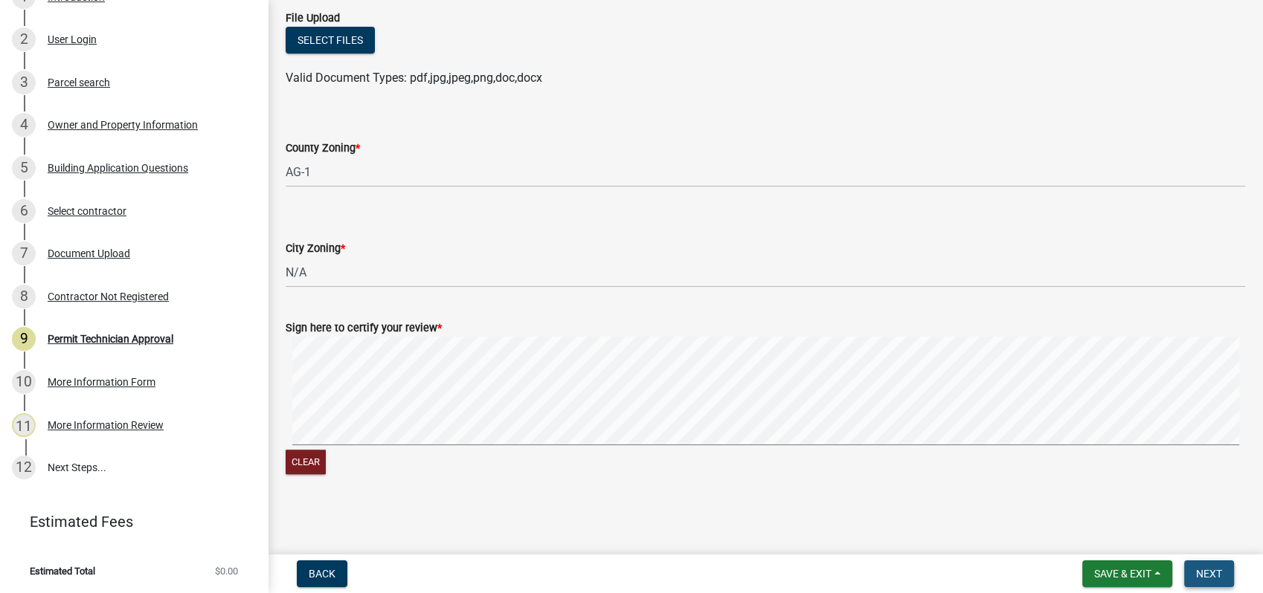
click at [1196, 573] on span "Next" at bounding box center [1209, 574] width 26 height 12
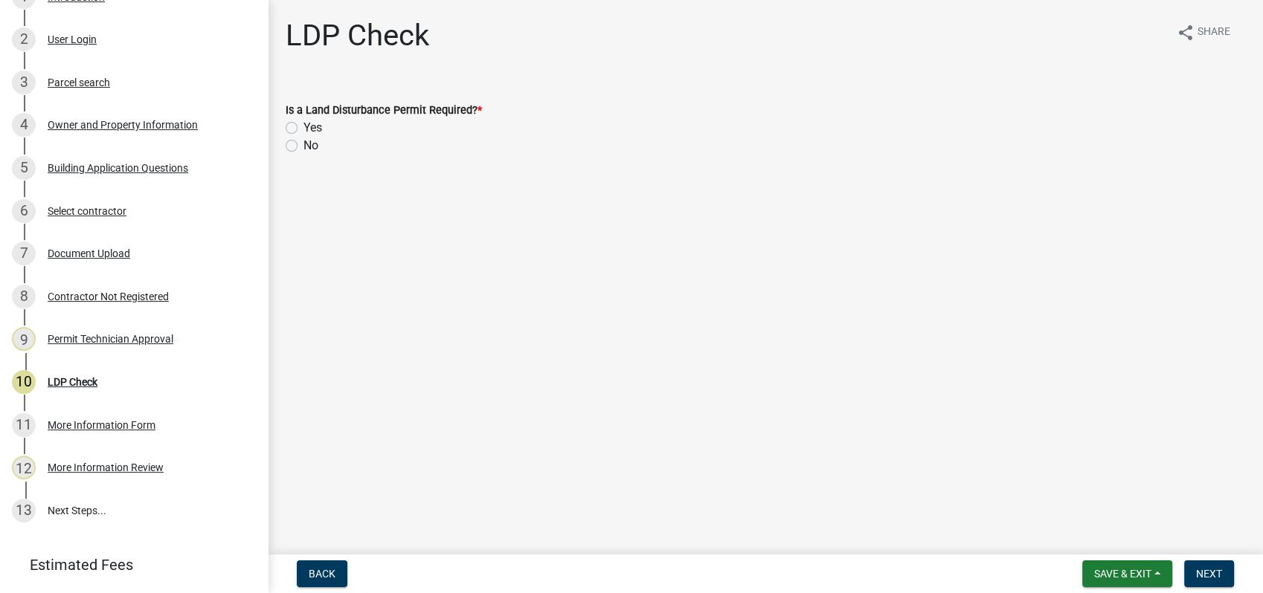
scroll to position [318, 0]
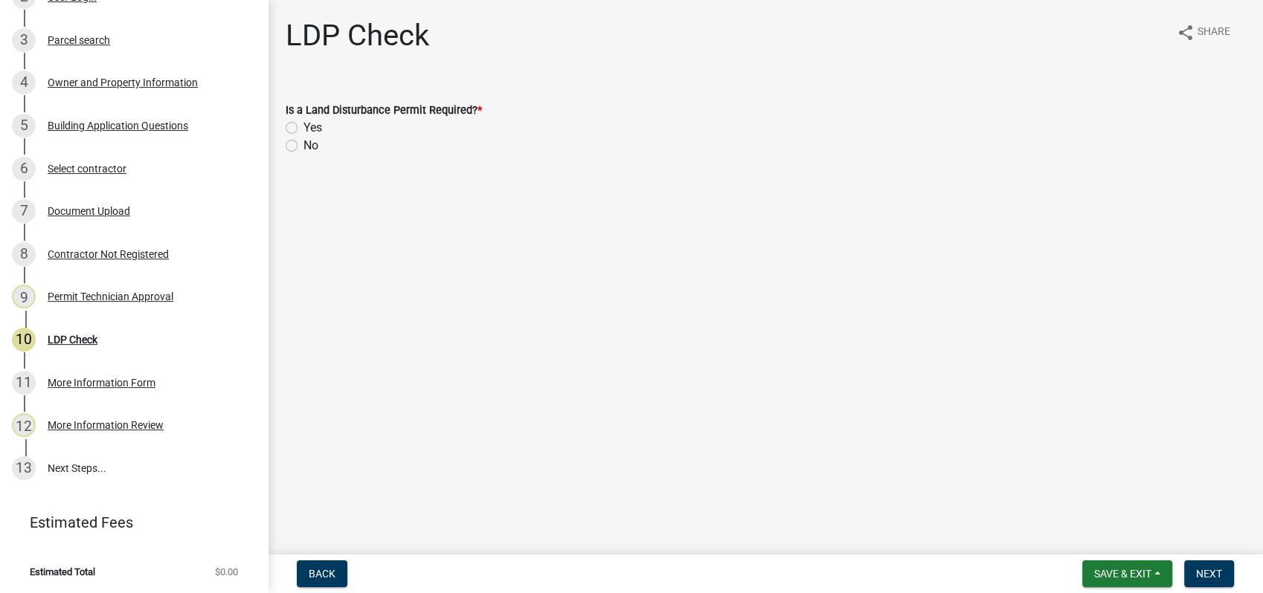
click at [303, 149] on label "No" at bounding box center [310, 146] width 15 height 18
click at [303, 146] on input "No" at bounding box center [308, 142] width 10 height 10
radio input "true"
click at [1211, 564] on button "Next" at bounding box center [1209, 574] width 50 height 27
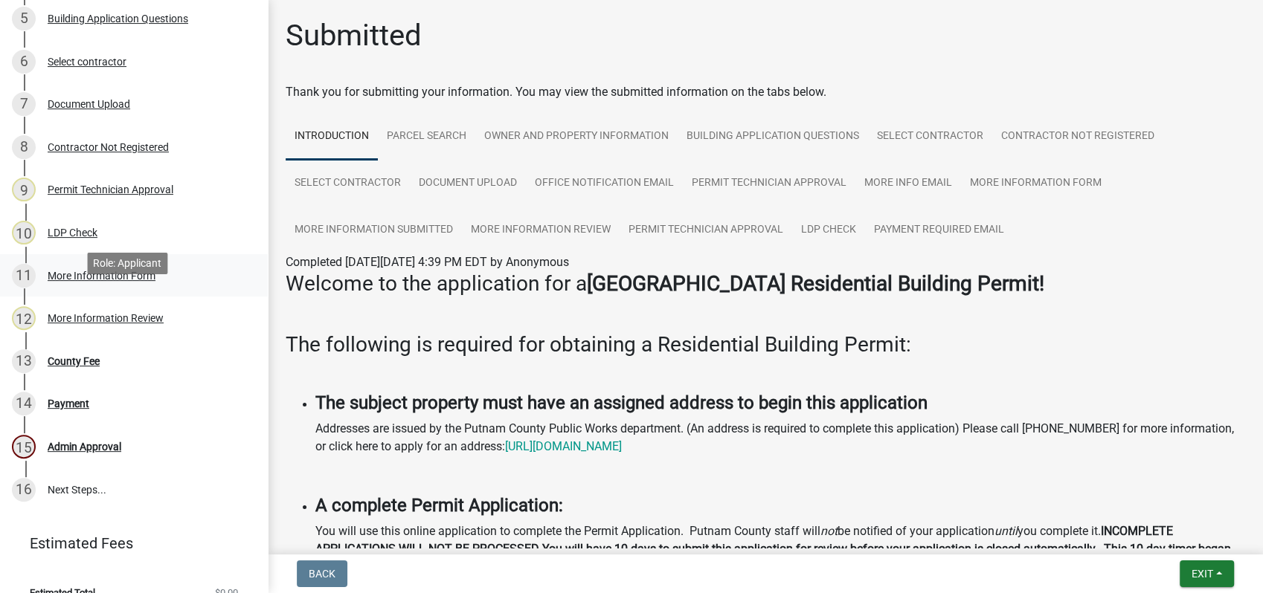
scroll to position [447, 0]
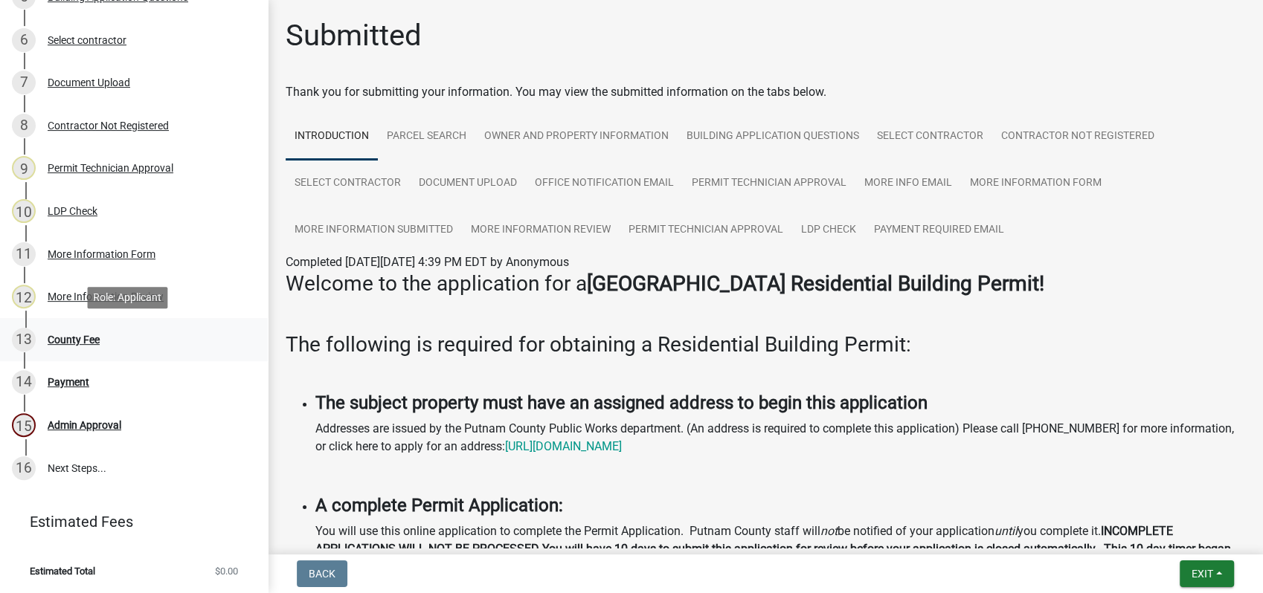
click at [65, 335] on div "County Fee" at bounding box center [74, 340] width 52 height 10
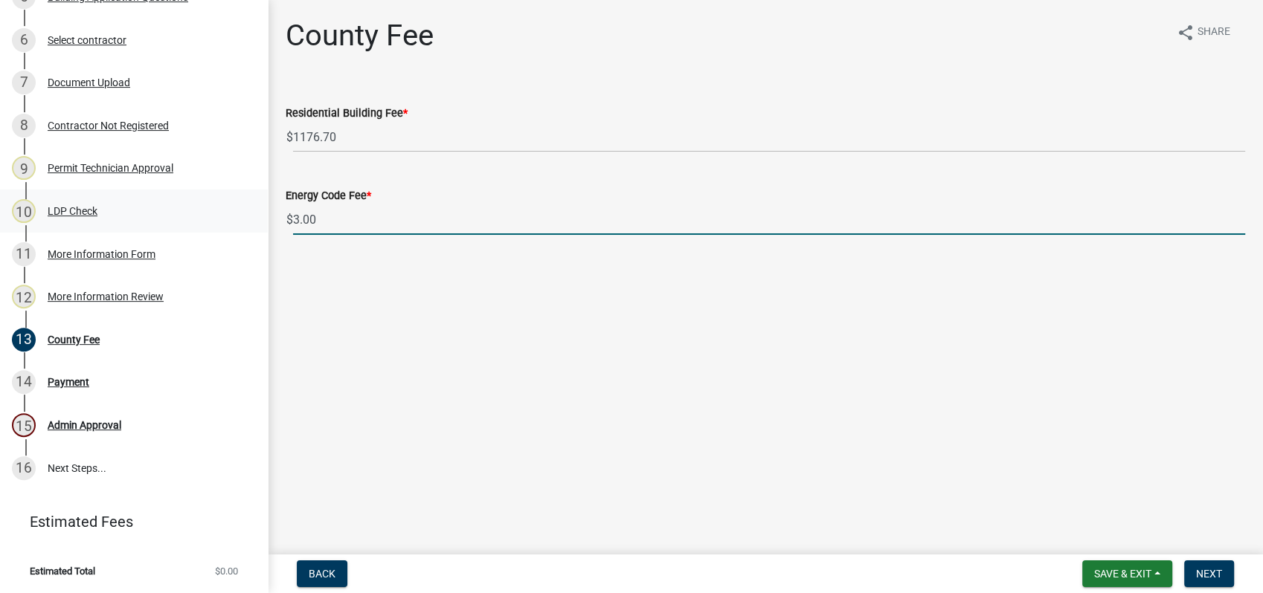
drag, startPoint x: 318, startPoint y: 219, endPoint x: 240, endPoint y: 218, distance: 78.1
click at [242, 218] on div "Residential Building Permit 2025-BLDR-268 View Summary Notes Show emails 1 Intr…" at bounding box center [631, 296] width 1263 height 593
type input "0"
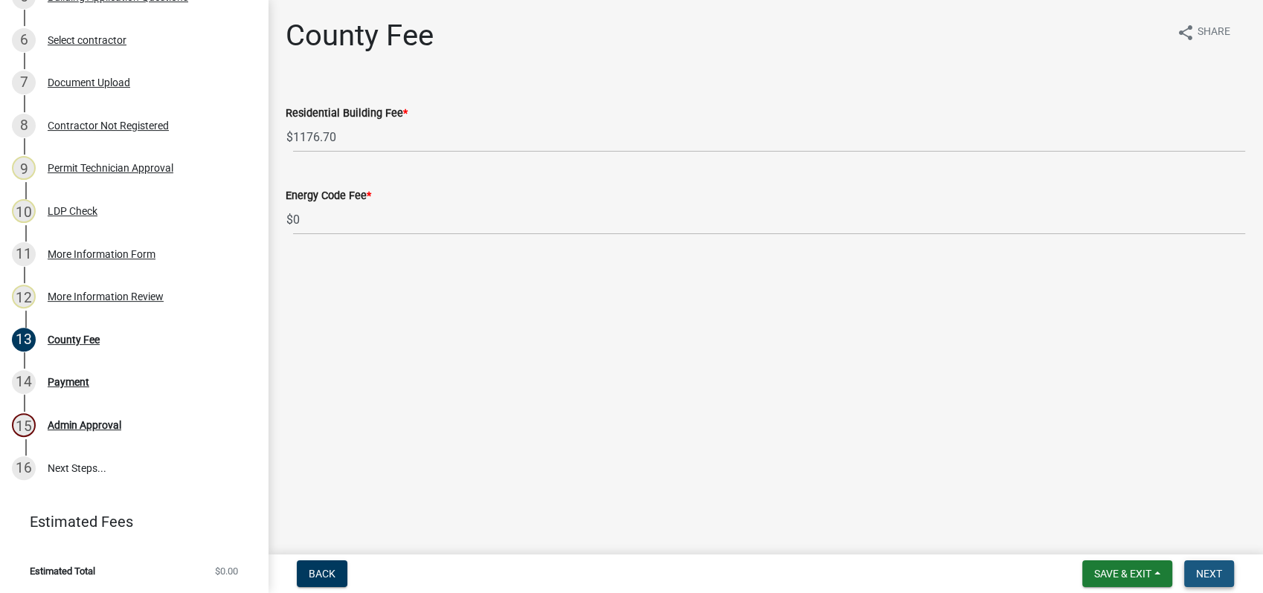
click at [1214, 575] on span "Next" at bounding box center [1209, 574] width 26 height 12
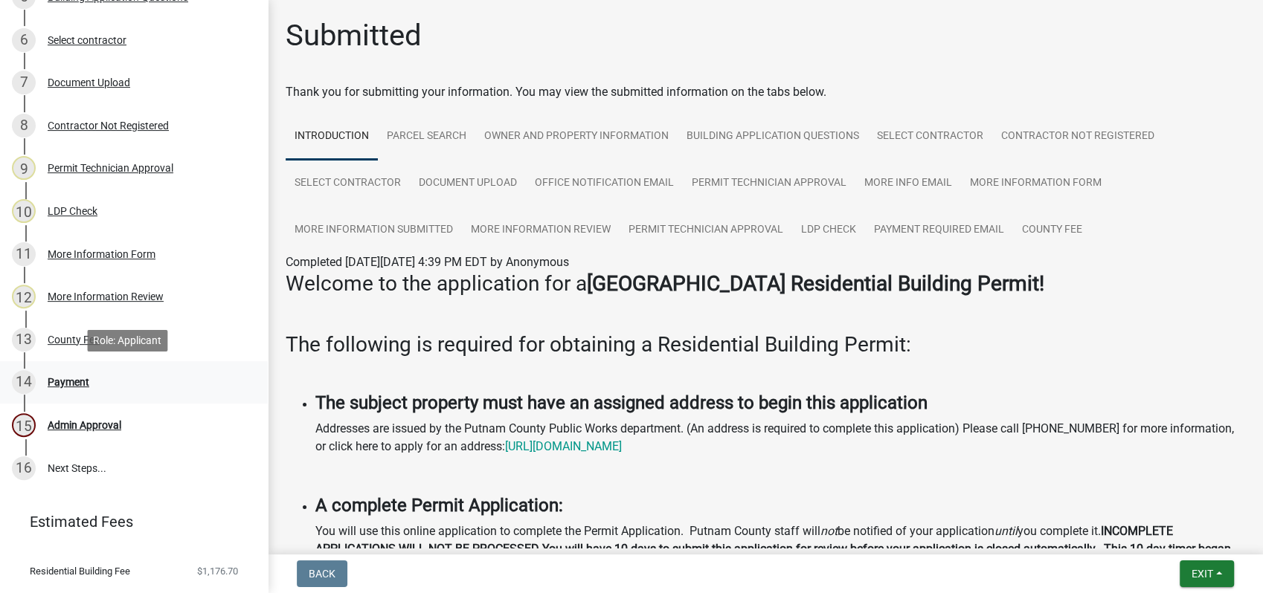
click at [71, 373] on div "14 Payment" at bounding box center [128, 382] width 232 height 24
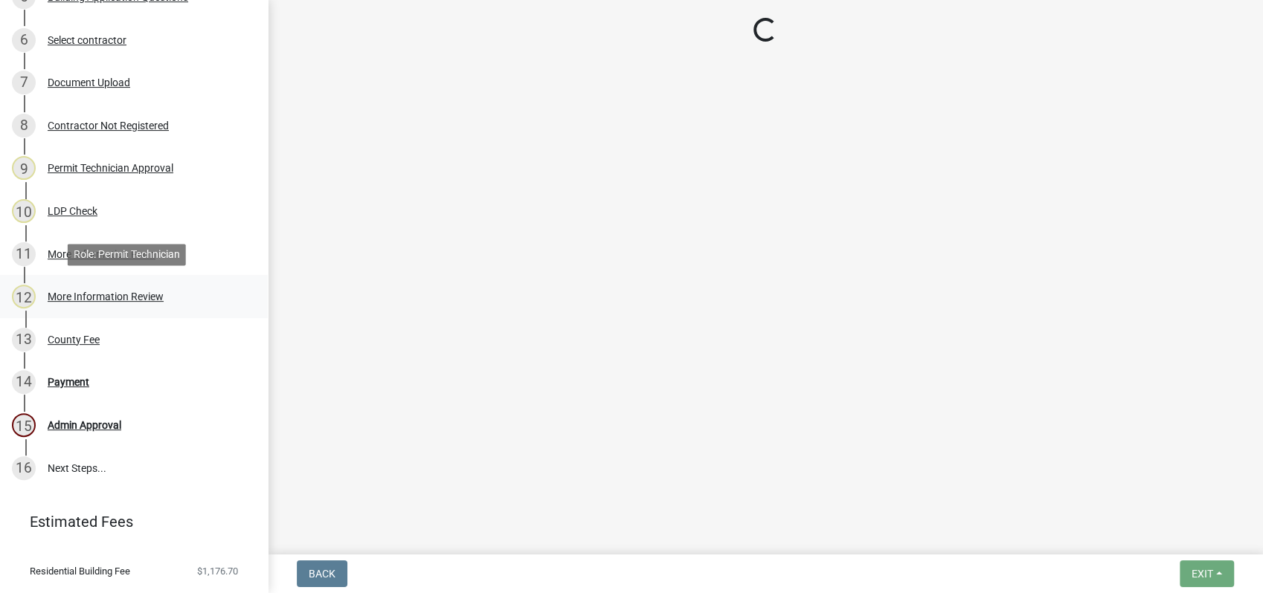
select select "3: 3"
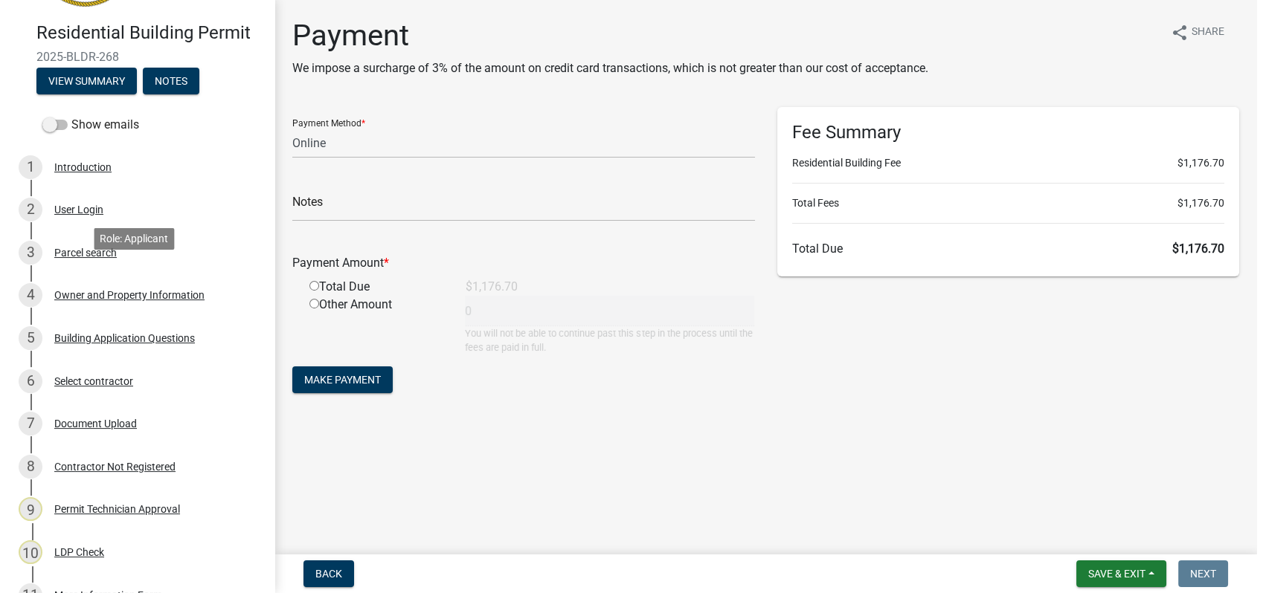
scroll to position [0, 0]
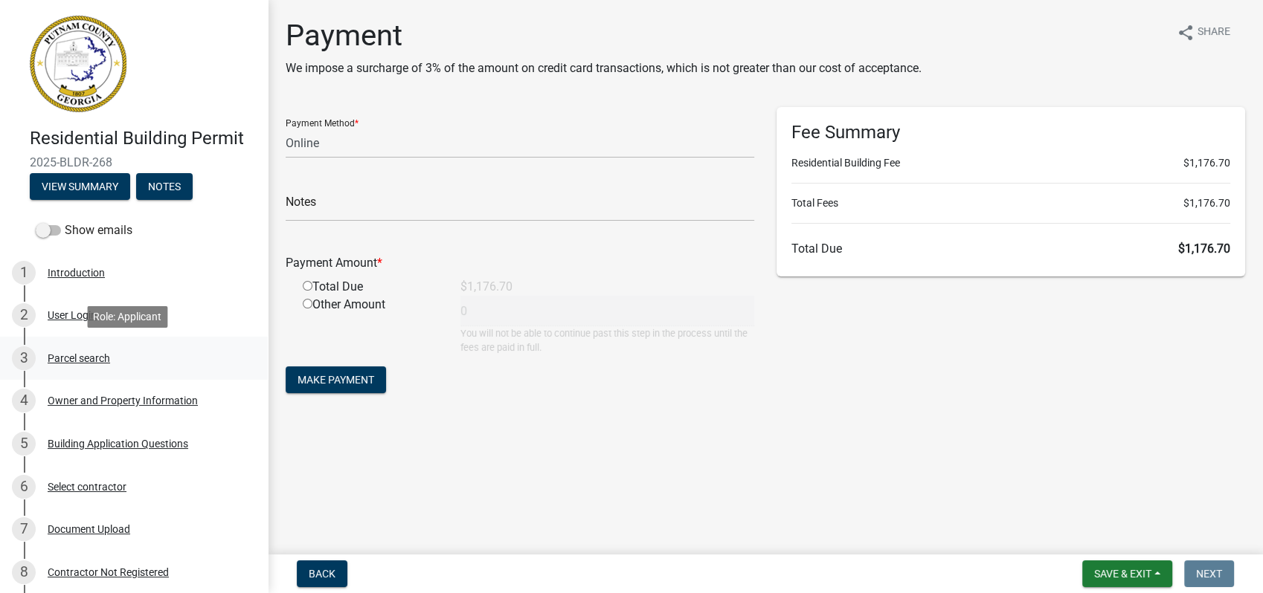
click at [83, 357] on div "Parcel search" at bounding box center [79, 358] width 62 height 10
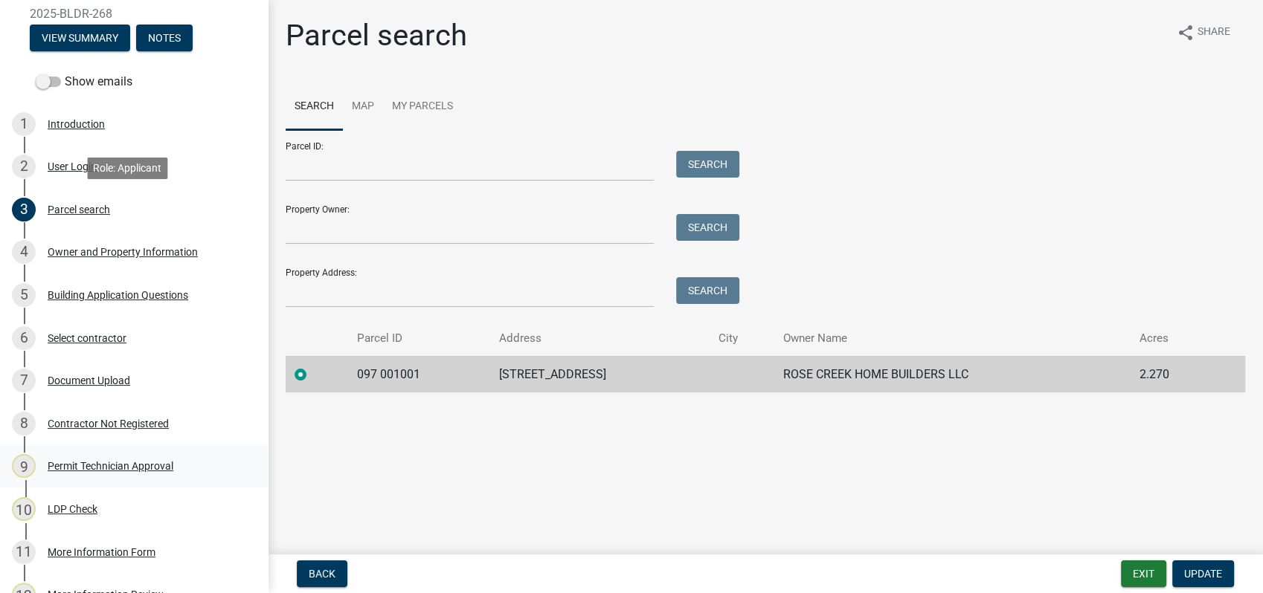
scroll to position [248, 0]
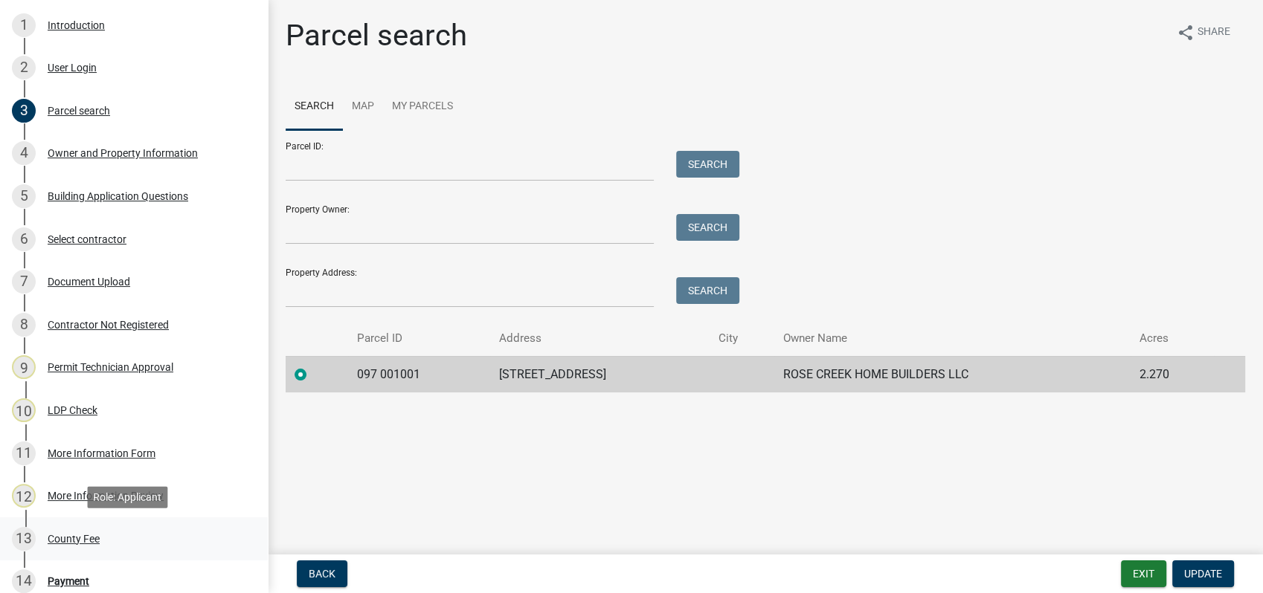
click at [77, 541] on div "County Fee" at bounding box center [74, 539] width 52 height 10
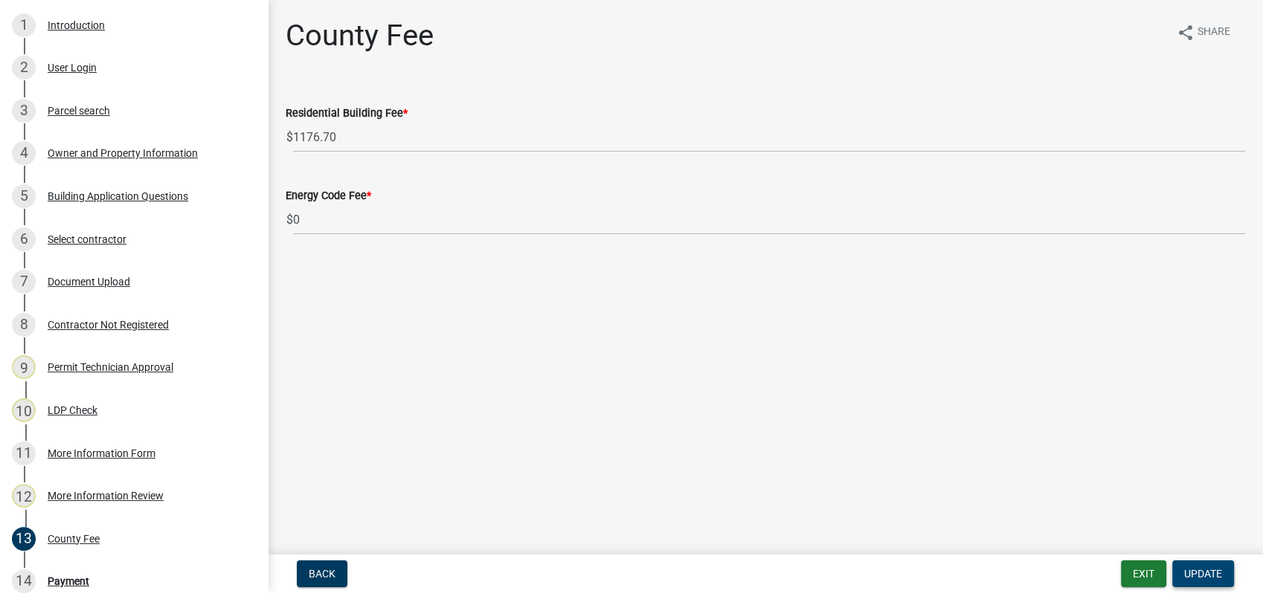
click at [1192, 573] on span "Update" at bounding box center [1203, 574] width 38 height 12
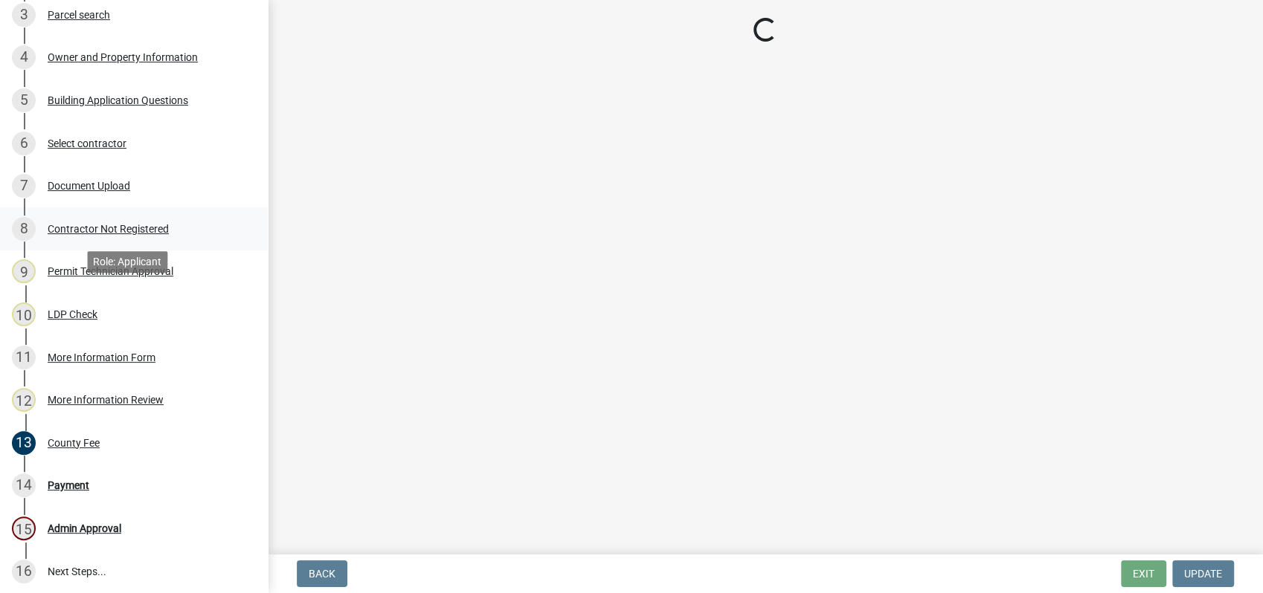
scroll to position [481, 0]
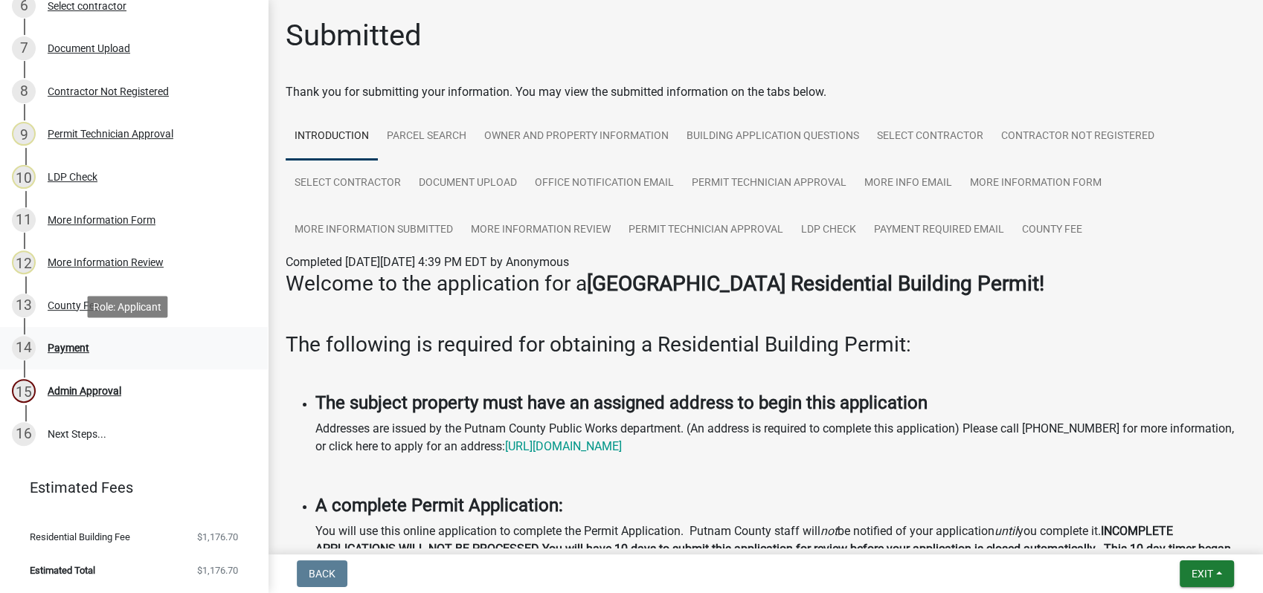
click at [71, 346] on div "Payment" at bounding box center [69, 348] width 42 height 10
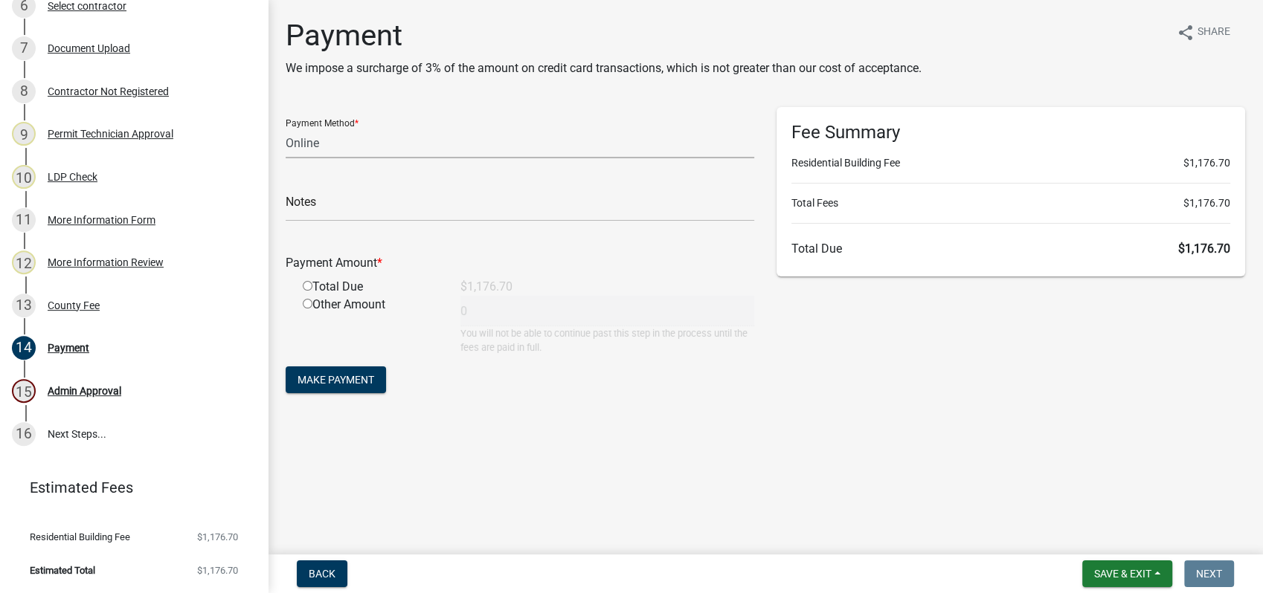
click at [320, 145] on select "Credit Card POS Check Cash Online" at bounding box center [520, 143] width 468 height 30
select select "1: 0"
click at [286, 128] on select "Credit Card POS Check Cash Online" at bounding box center [520, 143] width 468 height 30
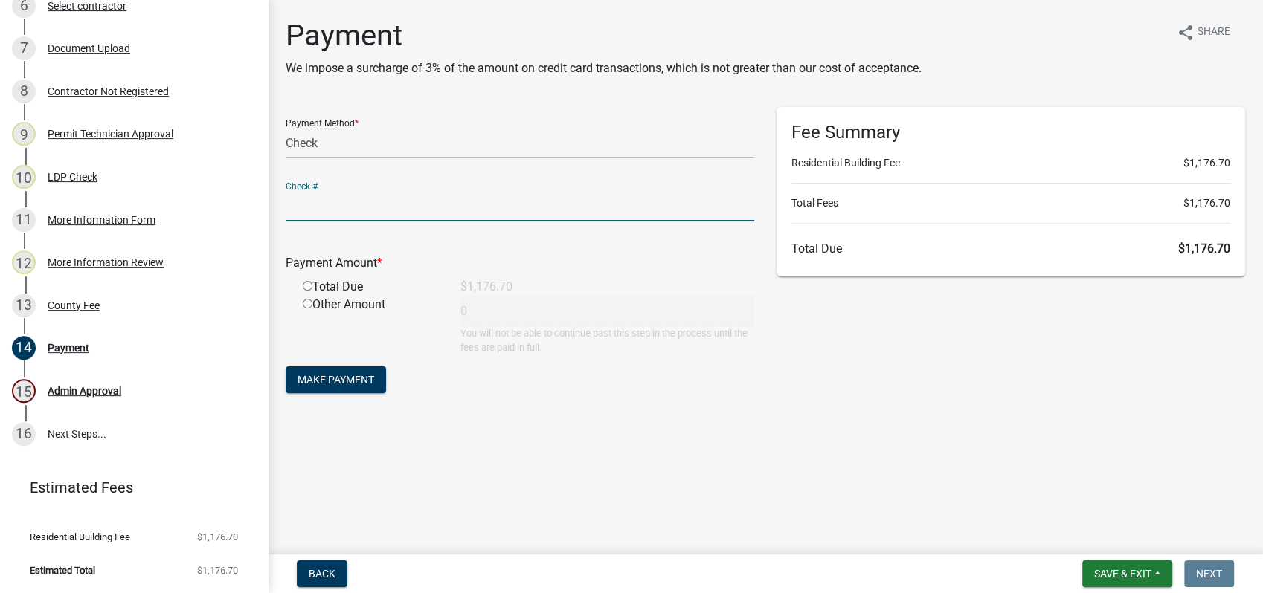
click at [327, 212] on input "text" at bounding box center [520, 206] width 468 height 30
type input "1493"
click at [303, 283] on input "radio" at bounding box center [308, 286] width 10 height 10
radio input "true"
type input "1176.7"
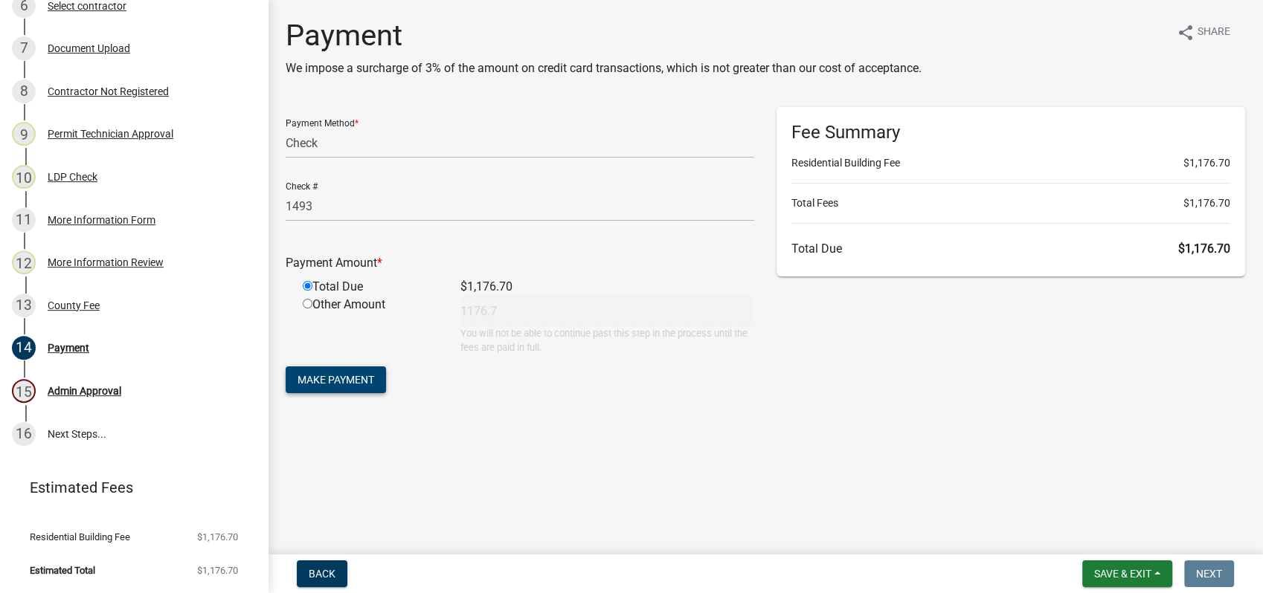
click at [331, 377] on span "Make Payment" at bounding box center [335, 380] width 77 height 12
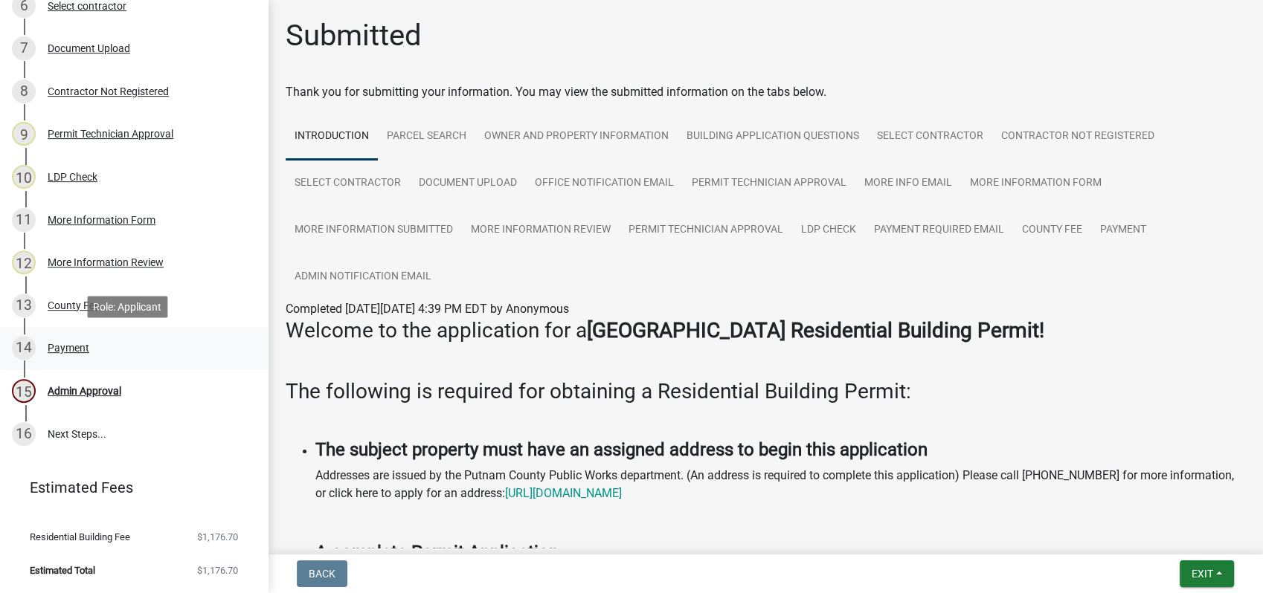
click at [74, 347] on div "Payment" at bounding box center [69, 348] width 42 height 10
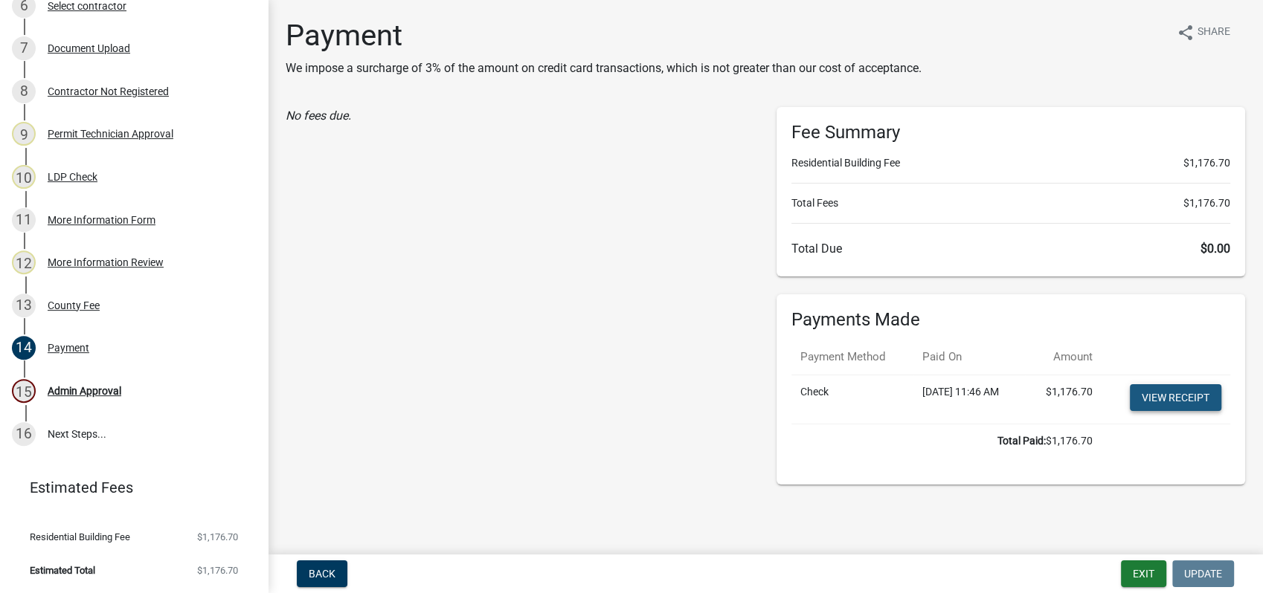
click at [1152, 399] on link "View receipt" at bounding box center [1175, 397] width 91 height 27
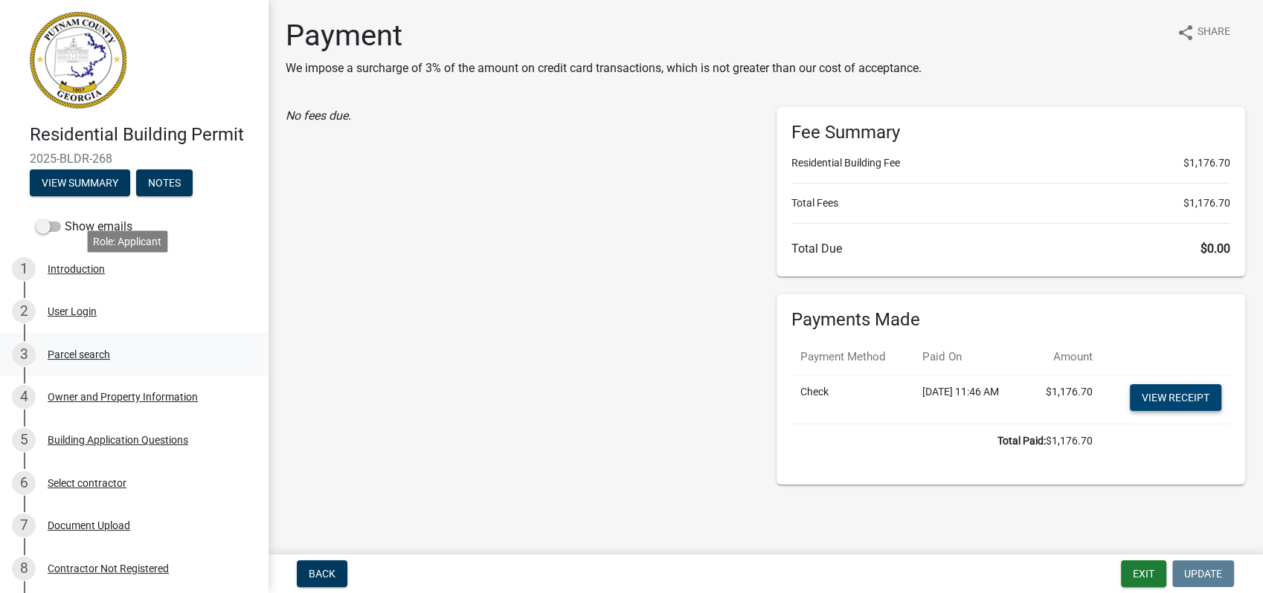
scroll to position [0, 0]
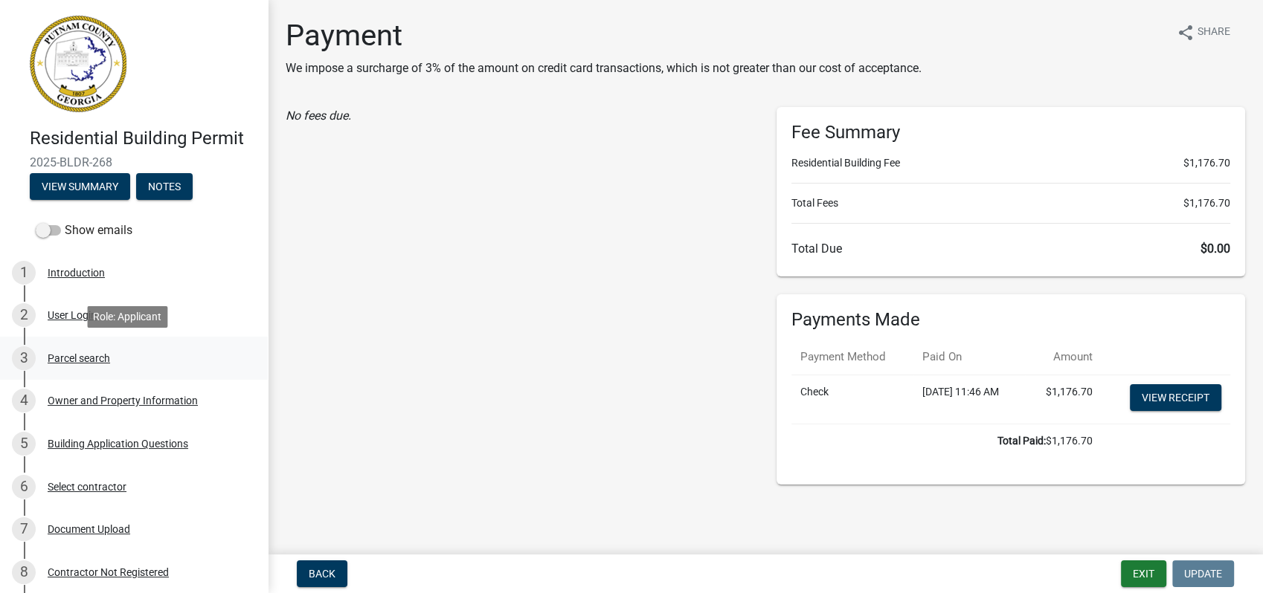
click at [128, 344] on link "3 Parcel search" at bounding box center [134, 358] width 268 height 43
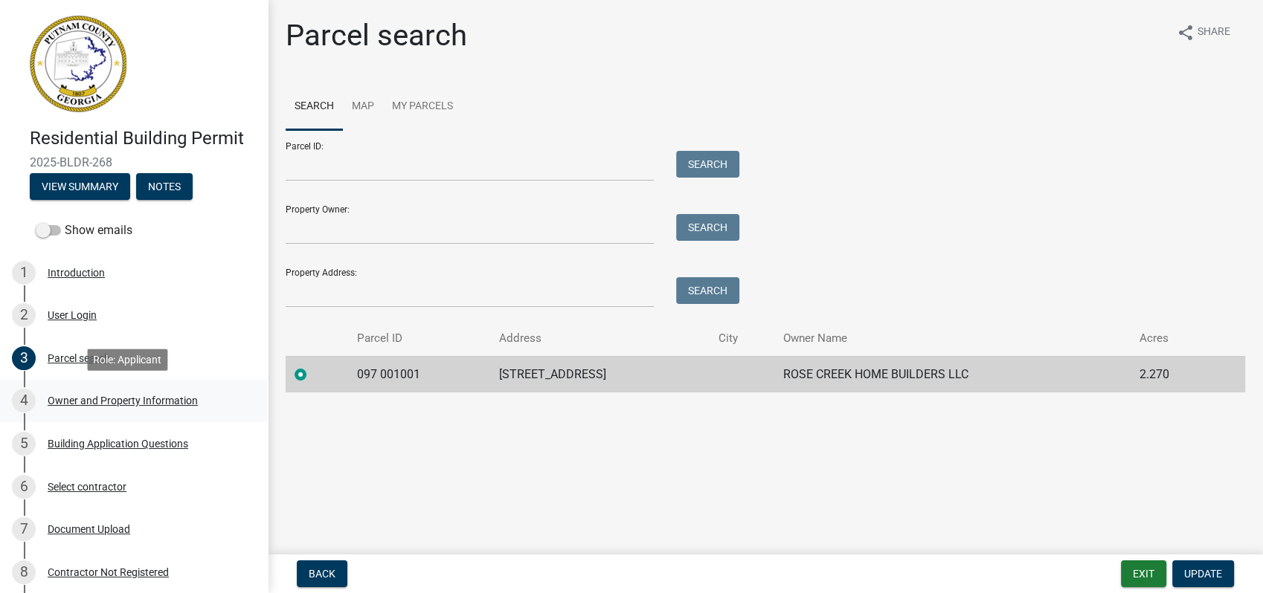
click at [107, 401] on div "Owner and Property Information" at bounding box center [123, 401] width 150 height 10
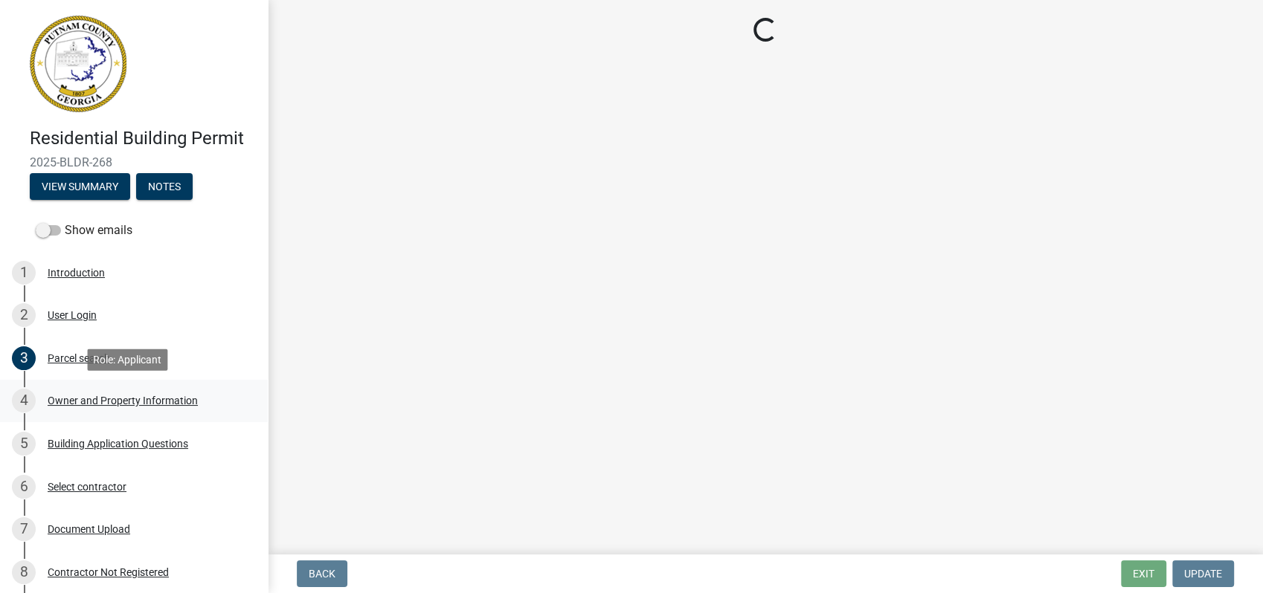
select select "a4366e26-0f82-401b-a682-956e4112ff86"
select select "83394b22-4a11-496c-8e5c-75ade2e72faf"
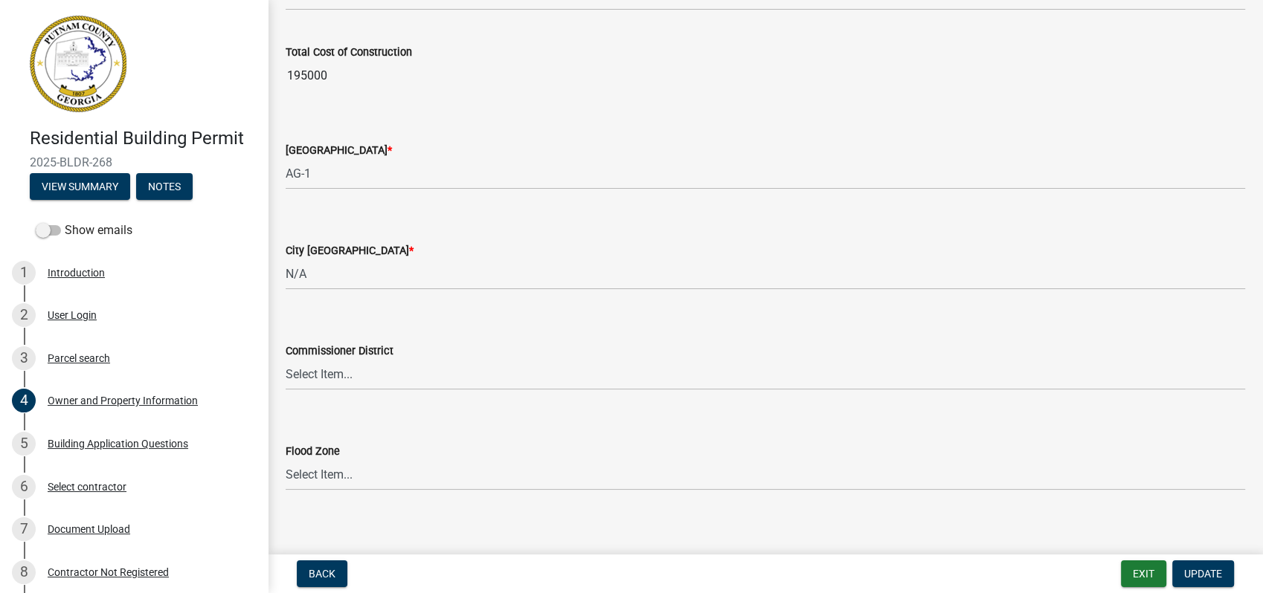
scroll to position [2516, 0]
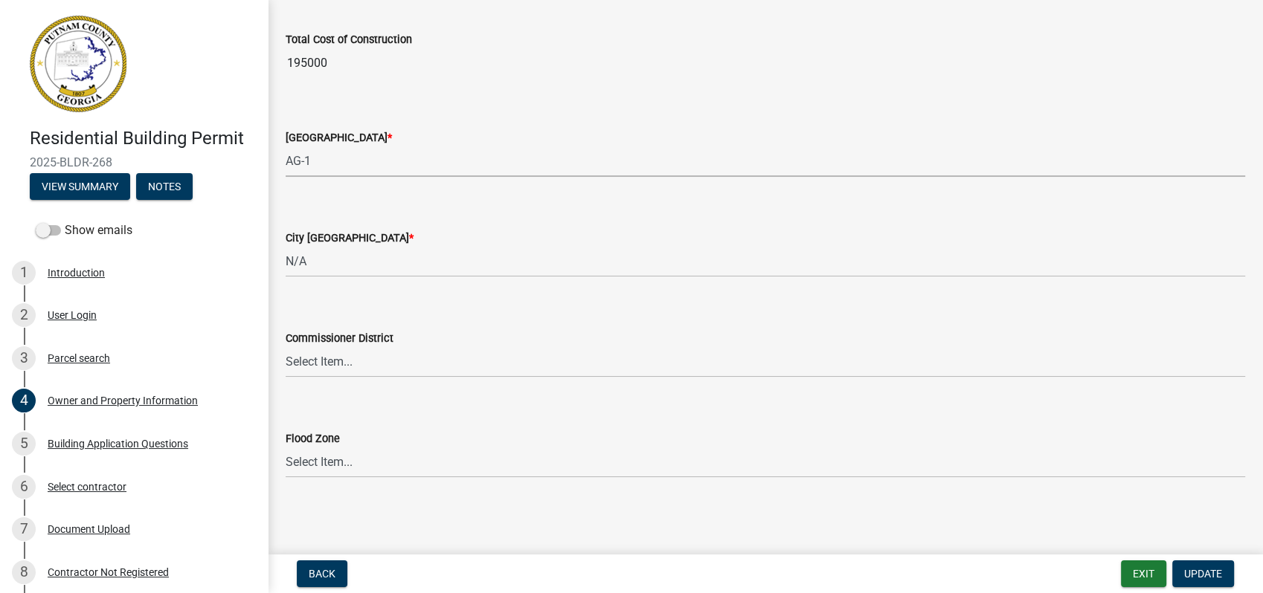
click at [309, 167] on select "Select Item... AG-1 R-1R R-1 R-2 MHP RM-1 RM-3 C-1 C-2 I-M PUD N/A" at bounding box center [765, 161] width 959 height 30
click at [286, 146] on select "Select Item... AG-1 R-1R R-1 R-2 MHP RM-1 RM-3 C-1 C-2 I-M PUD N/A" at bounding box center [765, 161] width 959 height 30
select select "34fe85c2-5f76-4343-b6bb-8ca387e0bed7"
click at [320, 363] on select "Select Item... District 1 District 2 District 3 District 4" at bounding box center [765, 362] width 959 height 30
click at [286, 347] on select "Select Item... District 1 District 2 District 3 District 4" at bounding box center [765, 362] width 959 height 30
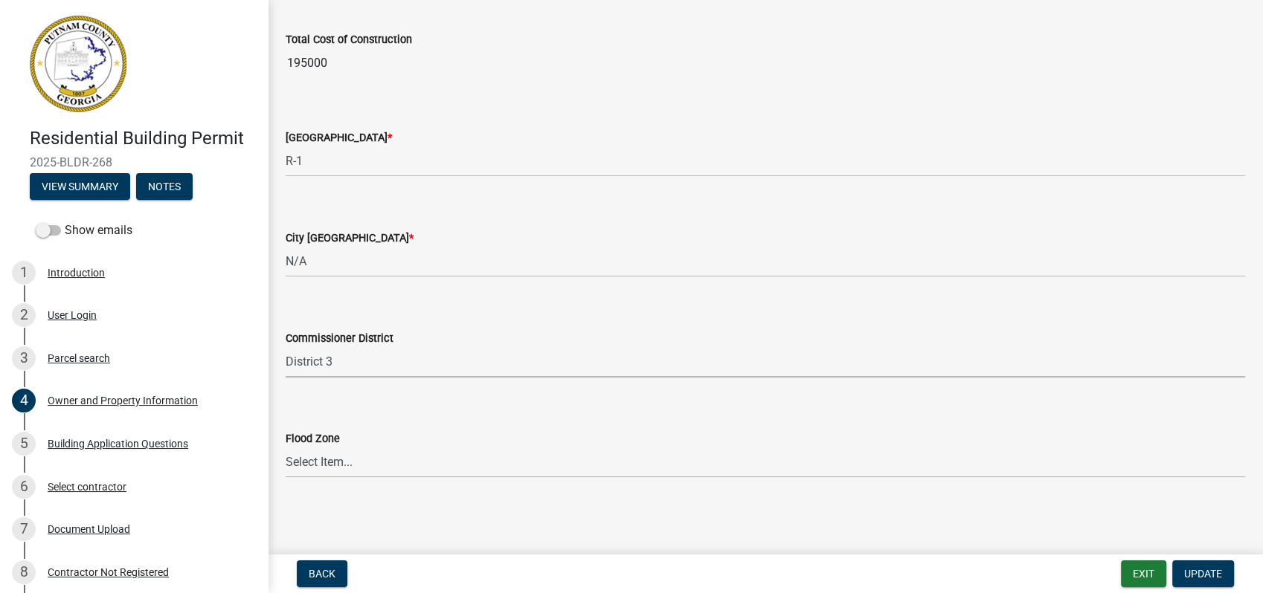
select select "469c5908-2854-42d5-89ed-bee7fc26529e"
click at [330, 358] on select "Select Item... District 1 District 2 District 3 District 4" at bounding box center [765, 362] width 959 height 30
click at [1196, 575] on span "Update" at bounding box center [1203, 574] width 38 height 12
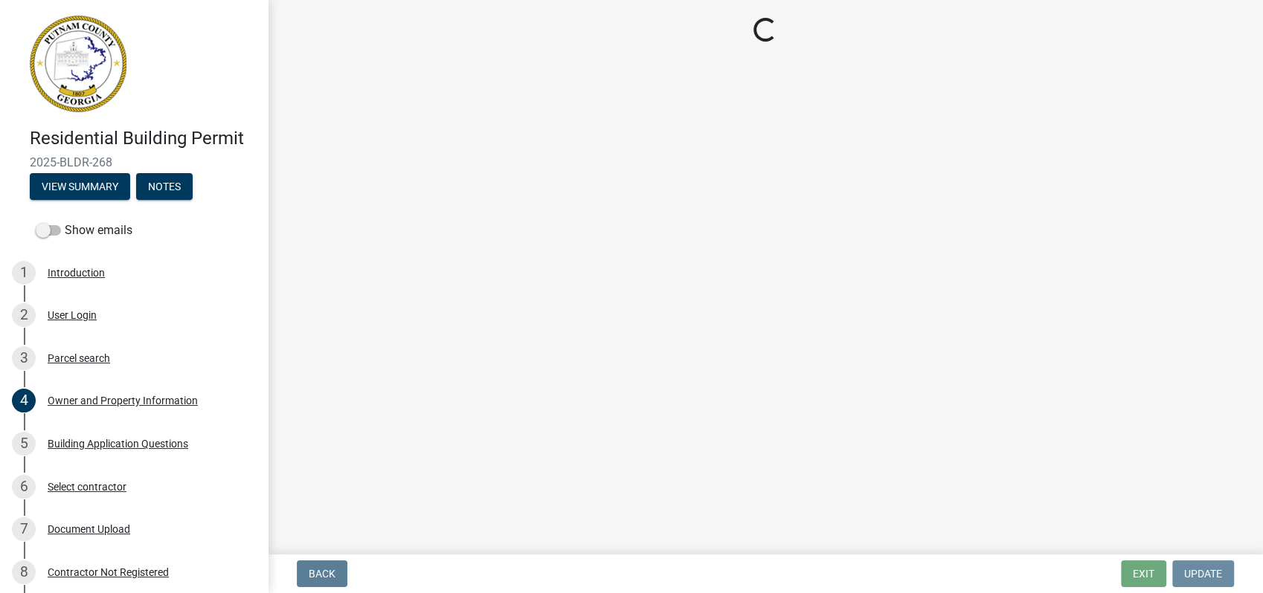
scroll to position [0, 0]
click at [69, 442] on div "Building Application Questions" at bounding box center [118, 444] width 141 height 10
select select "004f4fbb-5e42-4e8e-b1b8-58fc8091e2ba"
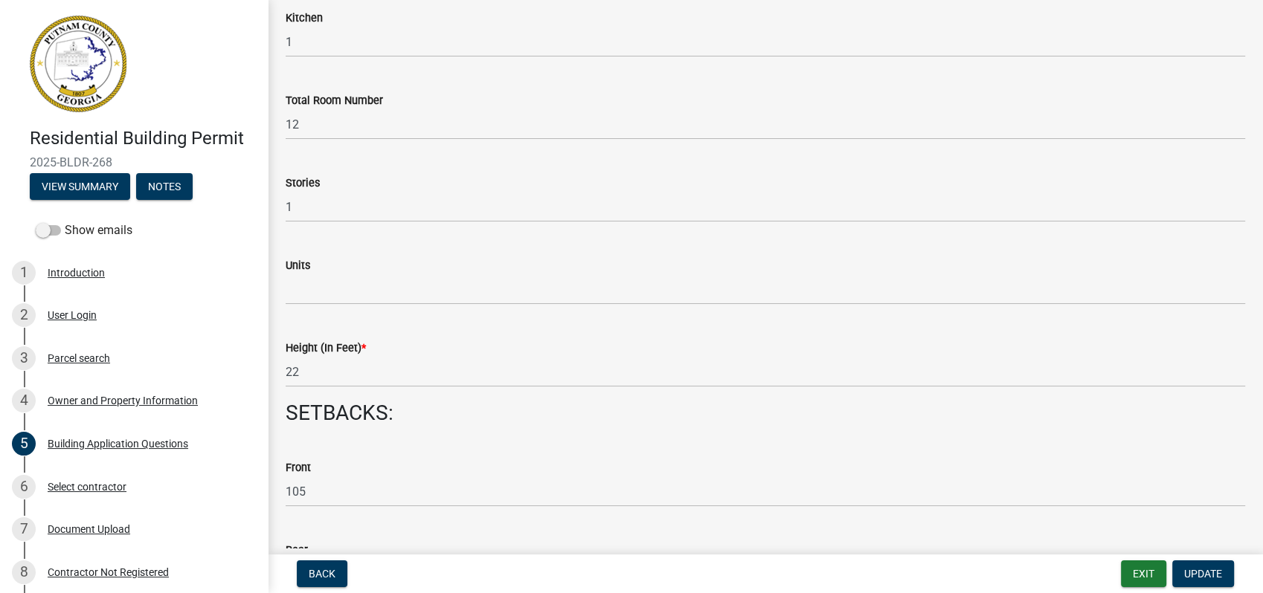
scroll to position [1404, 0]
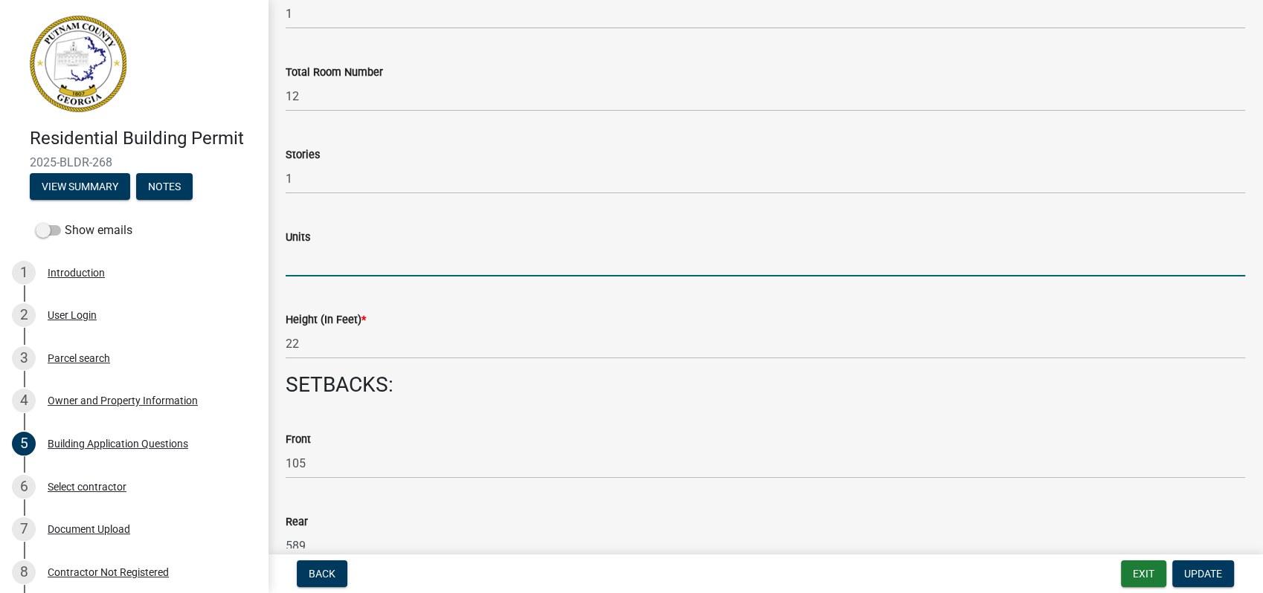
click at [308, 254] on input "text" at bounding box center [765, 261] width 959 height 30
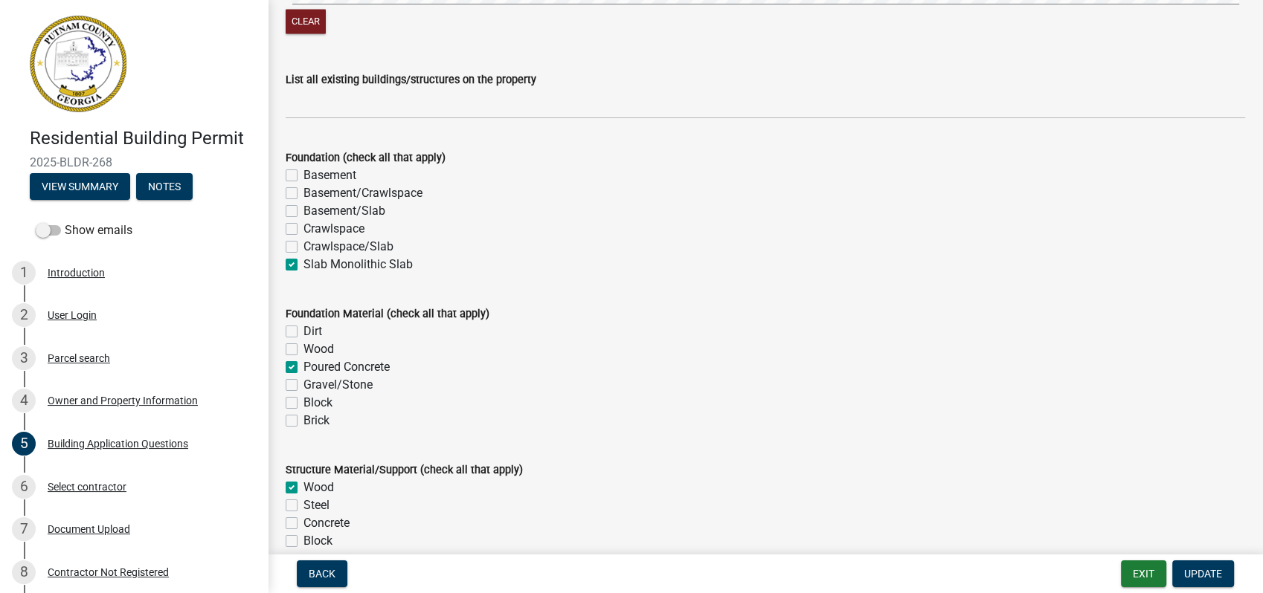
scroll to position [2396, 0]
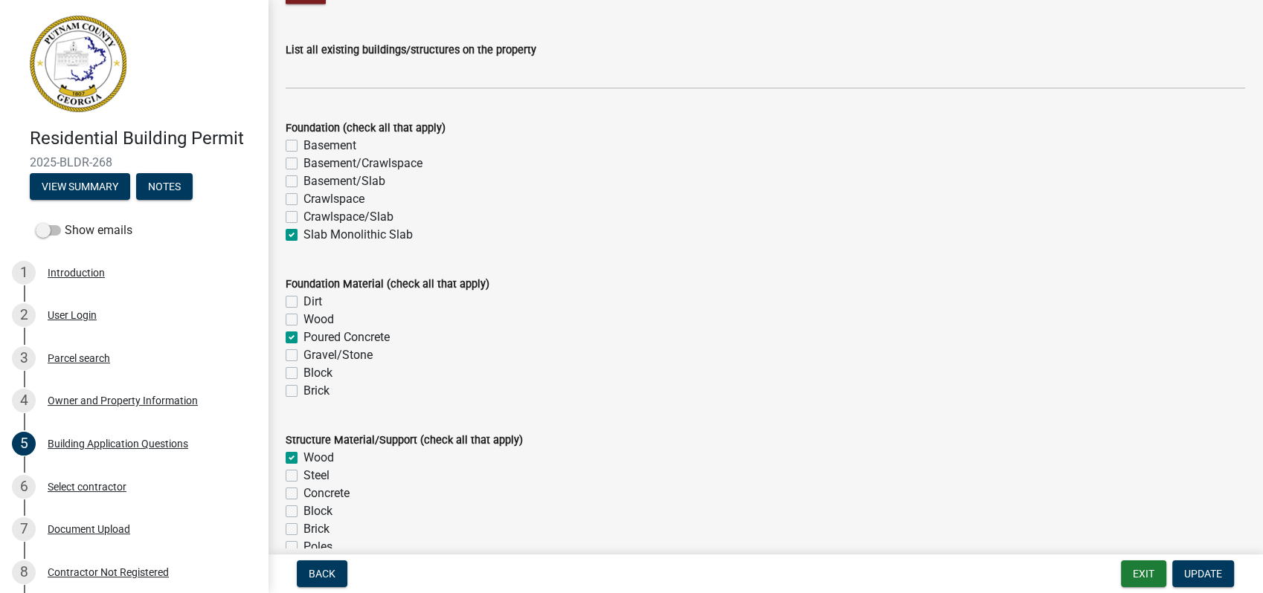
type input "1"
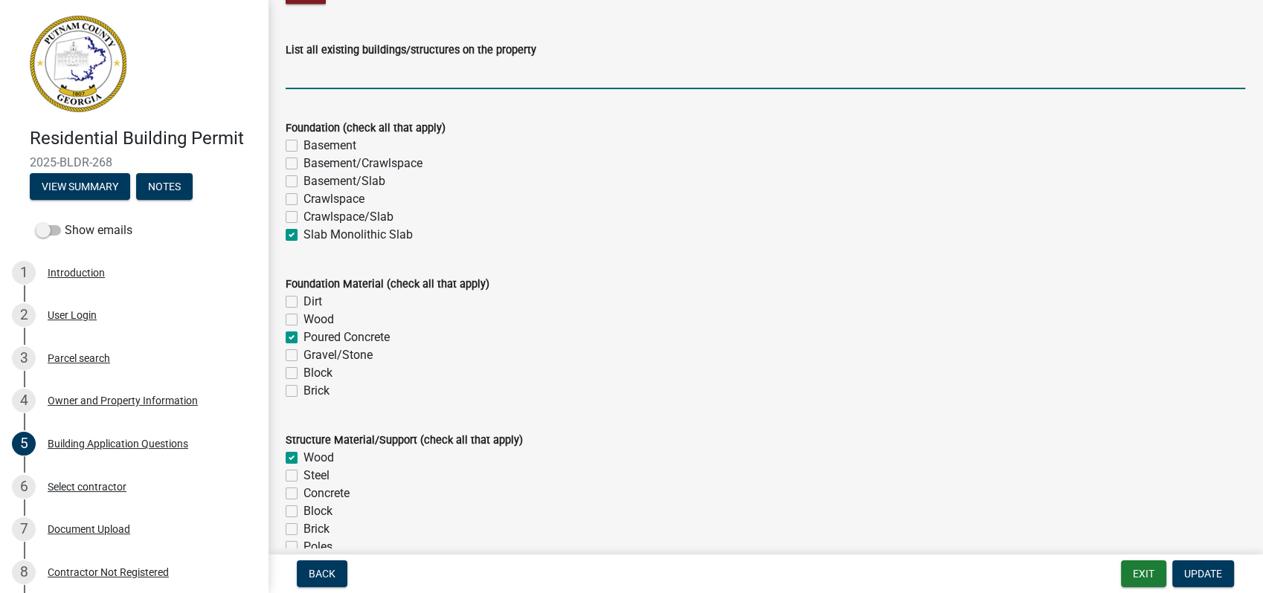
click at [332, 64] on input "List all existing buildings/structures on the property" at bounding box center [765, 74] width 959 height 30
type input "None"
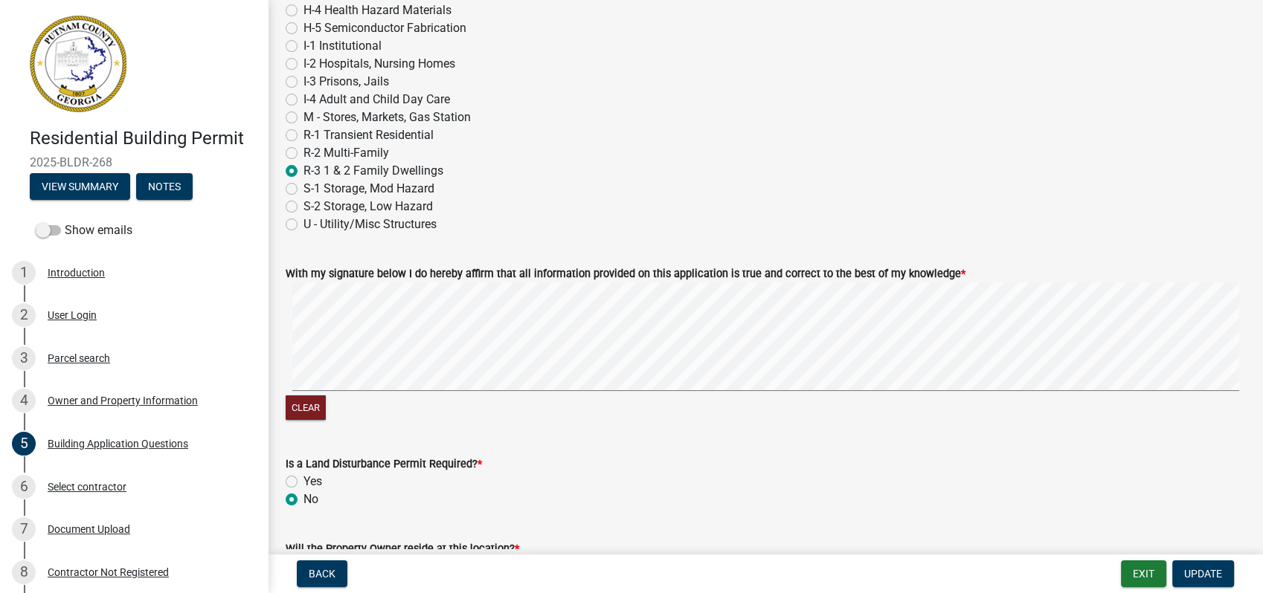
scroll to position [5981, 0]
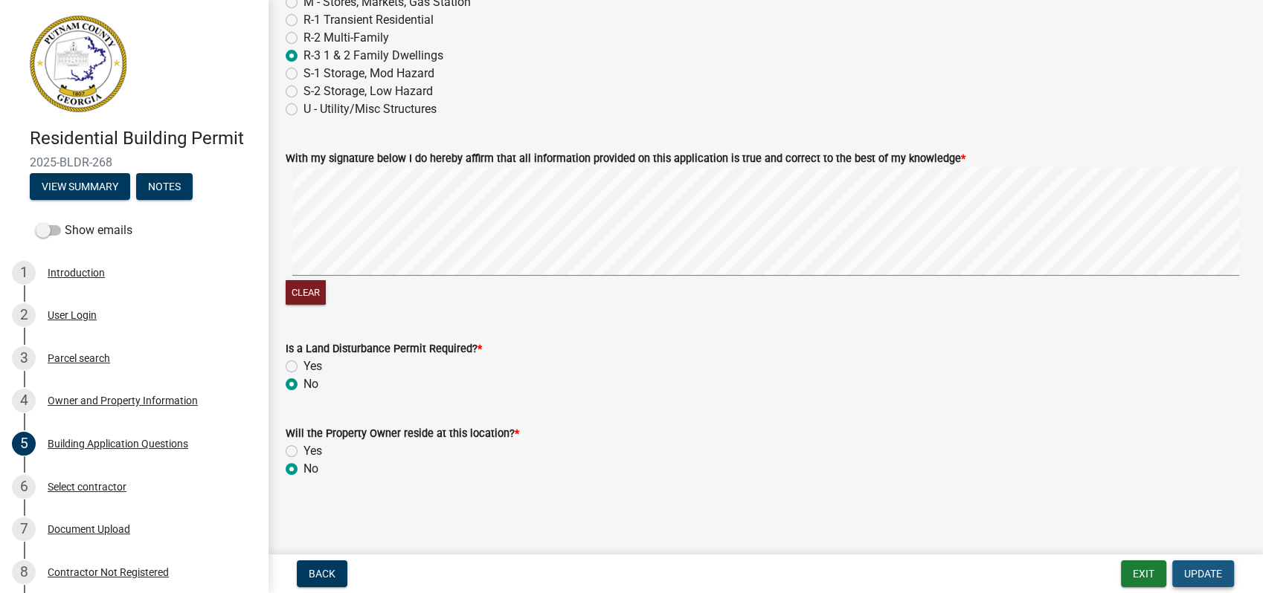
click at [1203, 573] on span "Update" at bounding box center [1203, 574] width 38 height 12
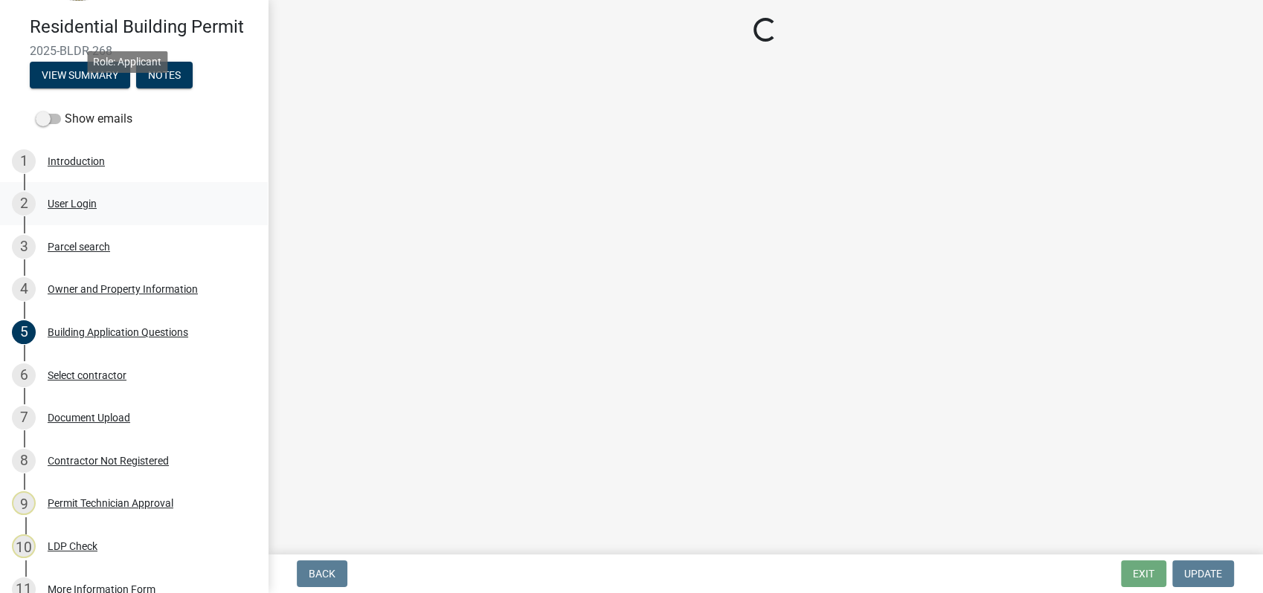
scroll to position [330, 0]
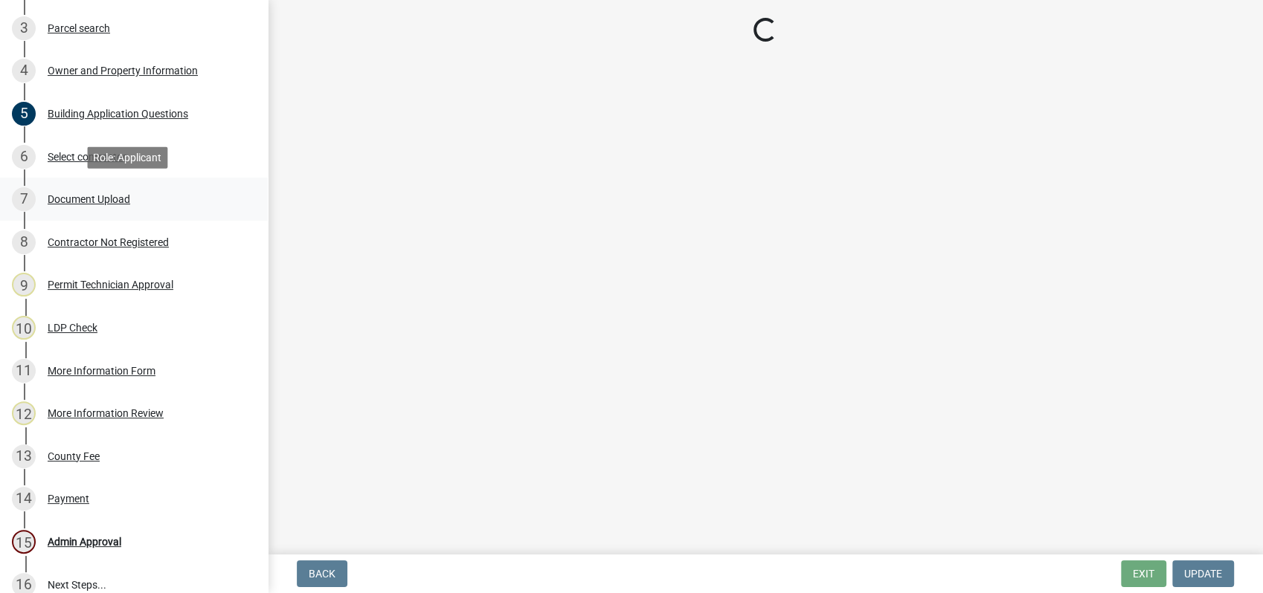
click at [117, 202] on div "Document Upload" at bounding box center [89, 199] width 83 height 10
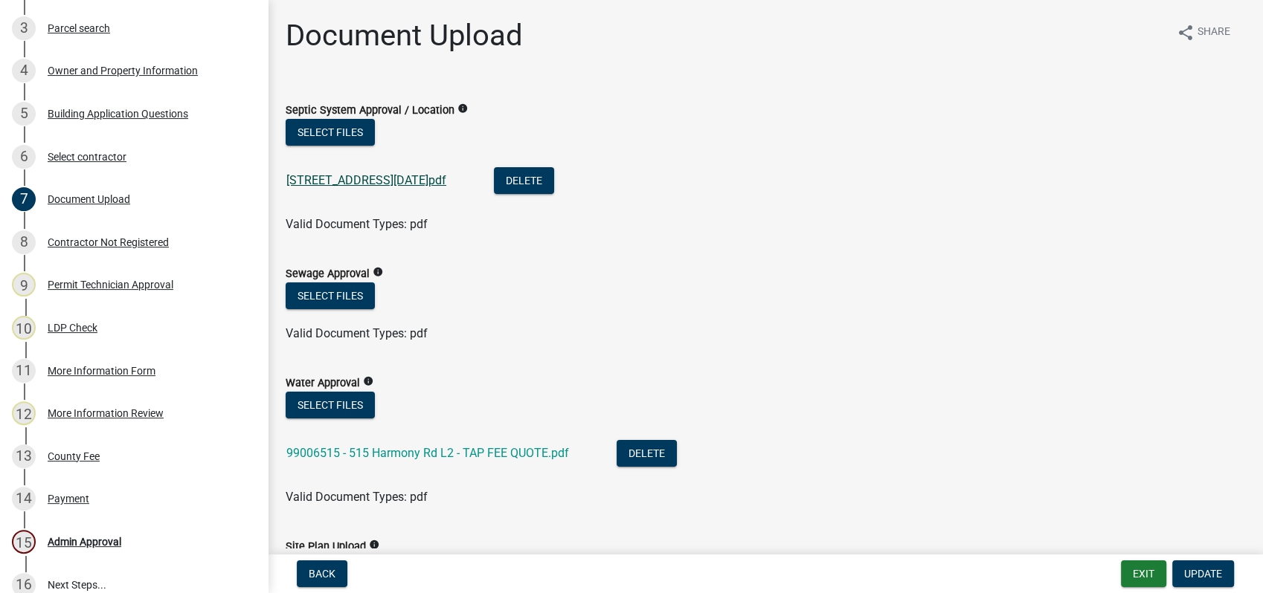
click at [350, 178] on link "515 harmony rd permit 9-3-2025.pdf" at bounding box center [366, 180] width 160 height 14
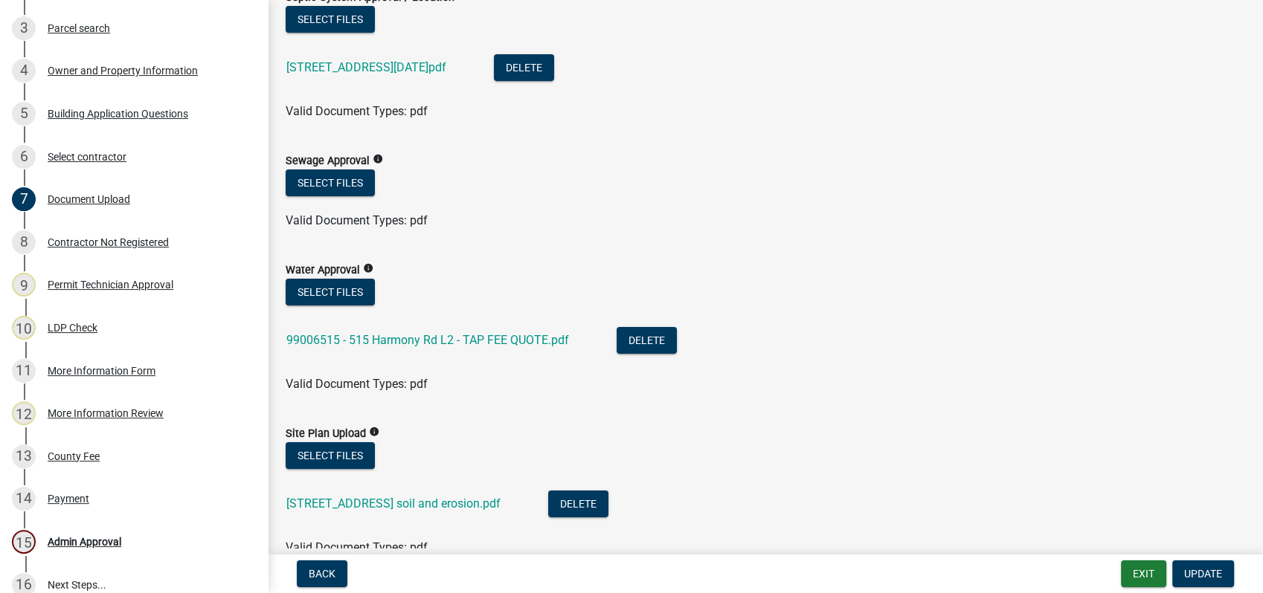
scroll to position [165, 0]
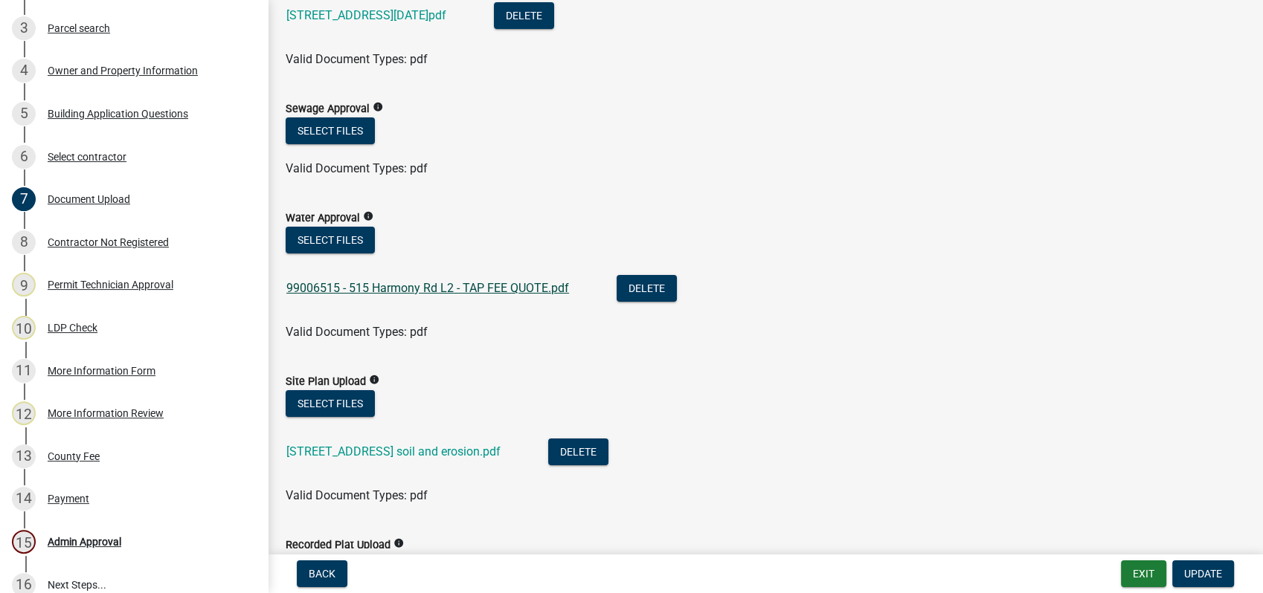
click at [399, 289] on link "99006515 - 515 Harmony Rd L2 - TAP FEE QUOTE.pdf" at bounding box center [427, 288] width 283 height 14
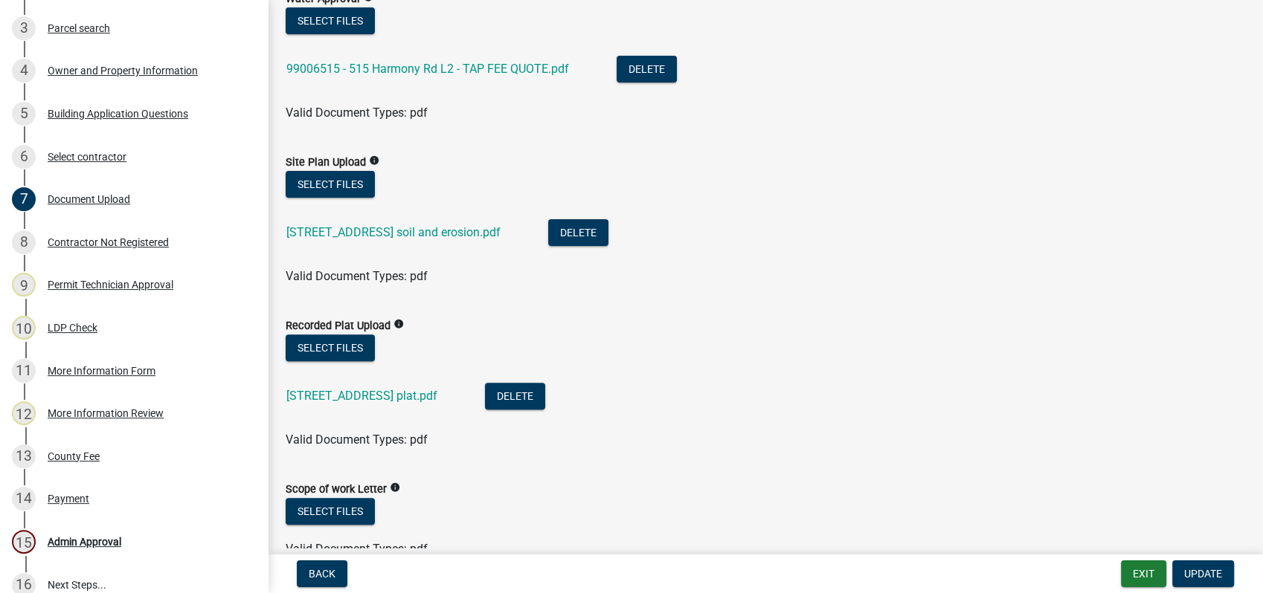
scroll to position [413, 0]
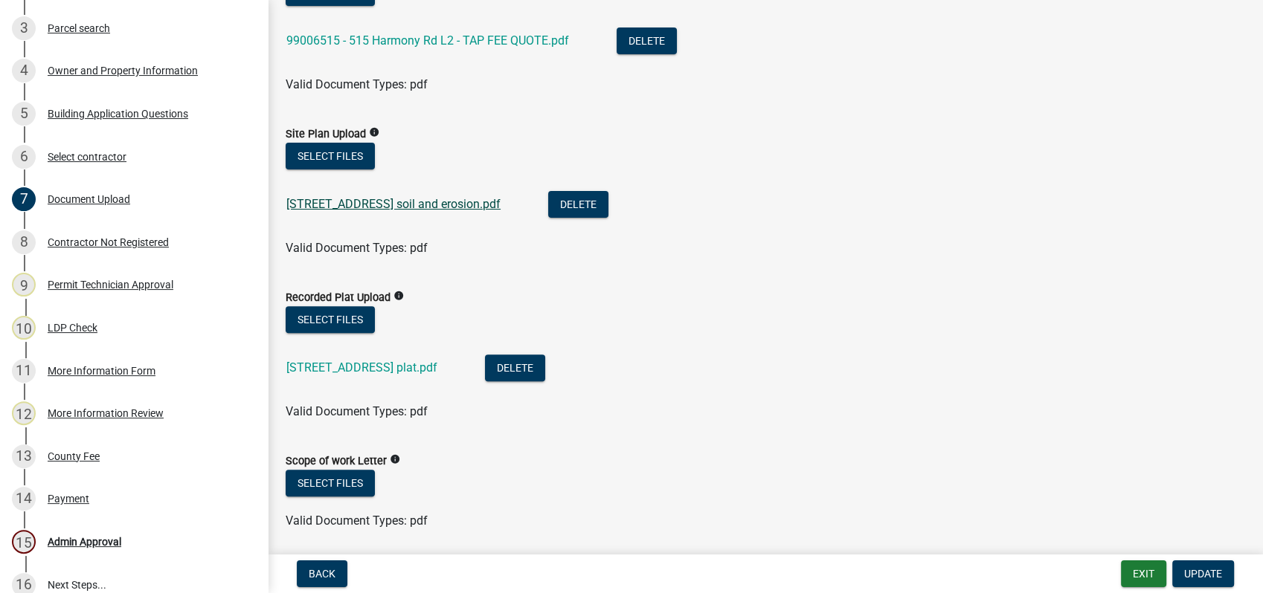
click at [372, 199] on link "515 harmony rd soil and erosion.pdf" at bounding box center [393, 204] width 214 height 14
click at [381, 368] on link "515 Harmony Rd plat.pdf" at bounding box center [361, 368] width 151 height 14
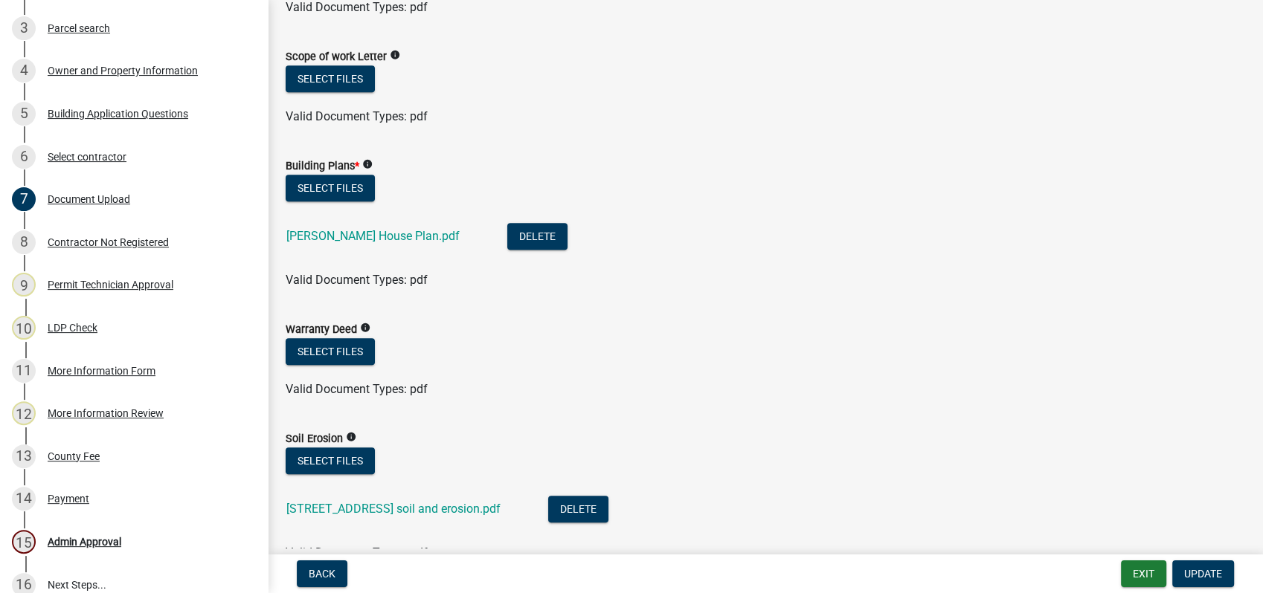
scroll to position [826, 0]
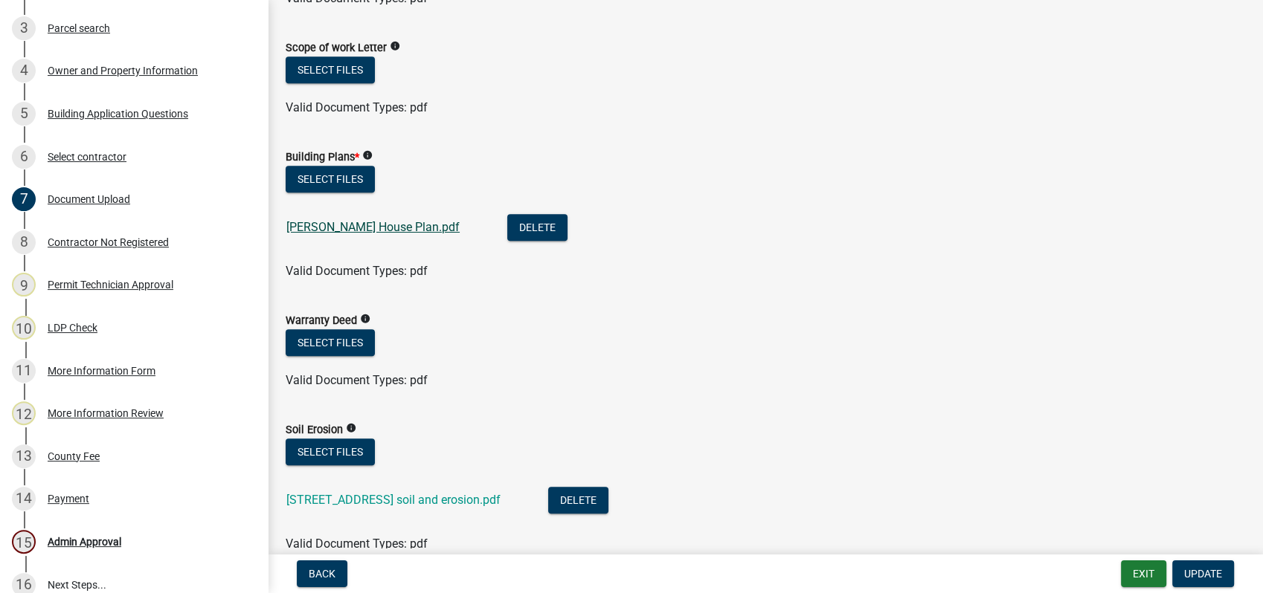
click at [351, 226] on link "Palmer House Plan.pdf" at bounding box center [372, 227] width 173 height 14
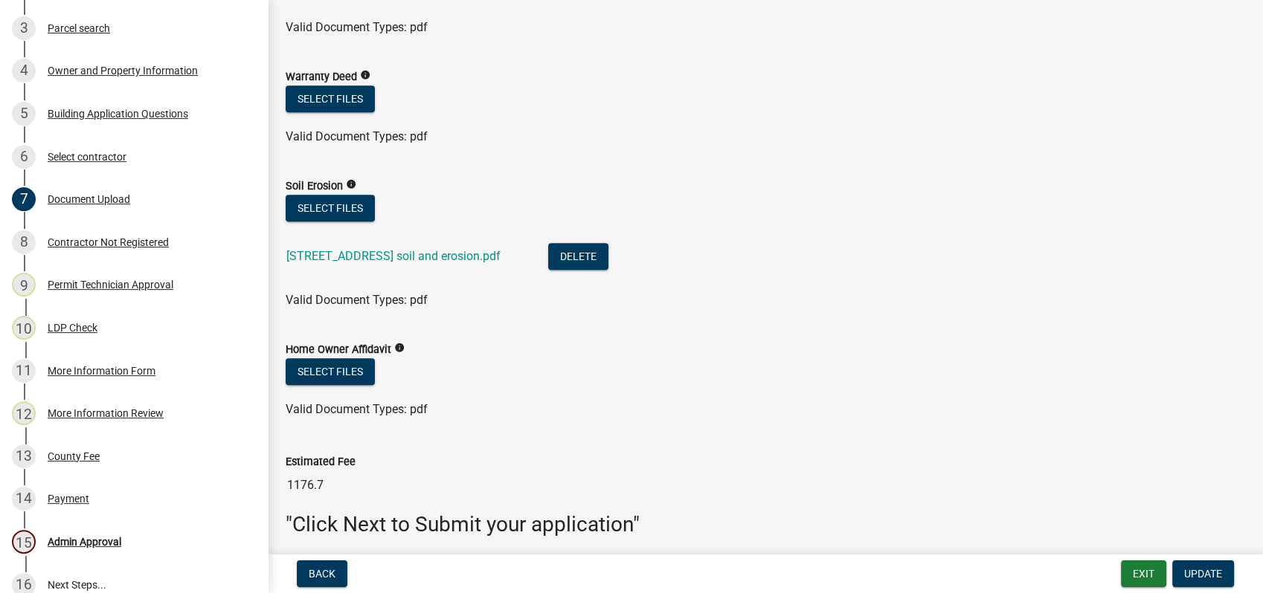
scroll to position [1074, 0]
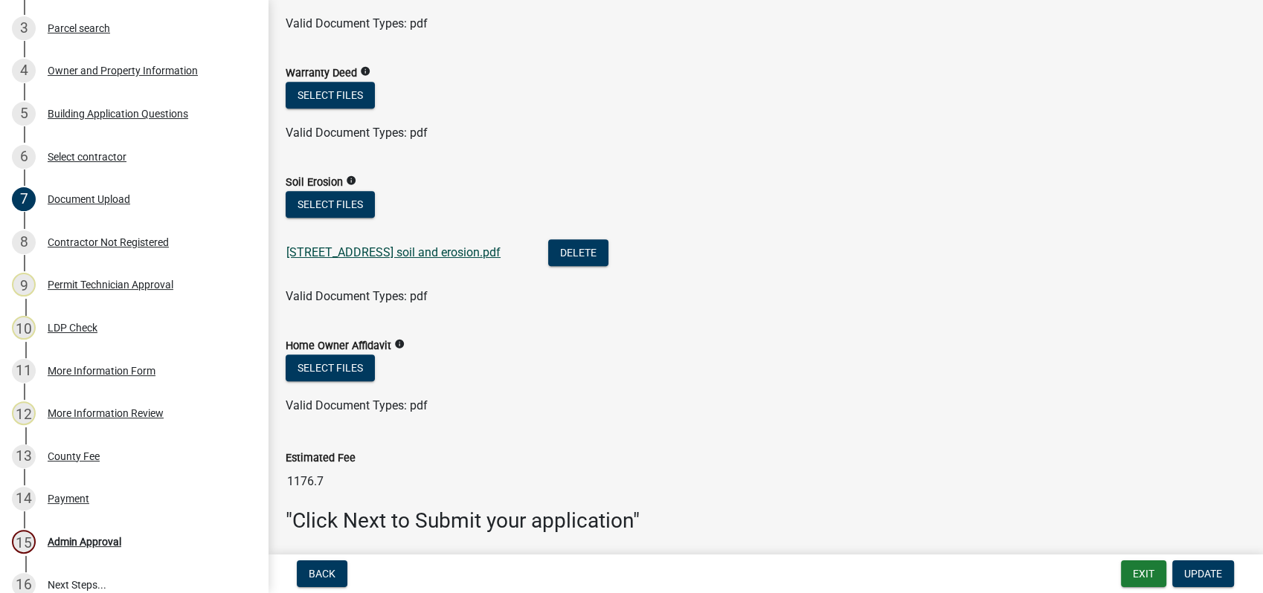
click at [345, 253] on link "515 harmony rd soil and erosion.pdf" at bounding box center [393, 252] width 214 height 14
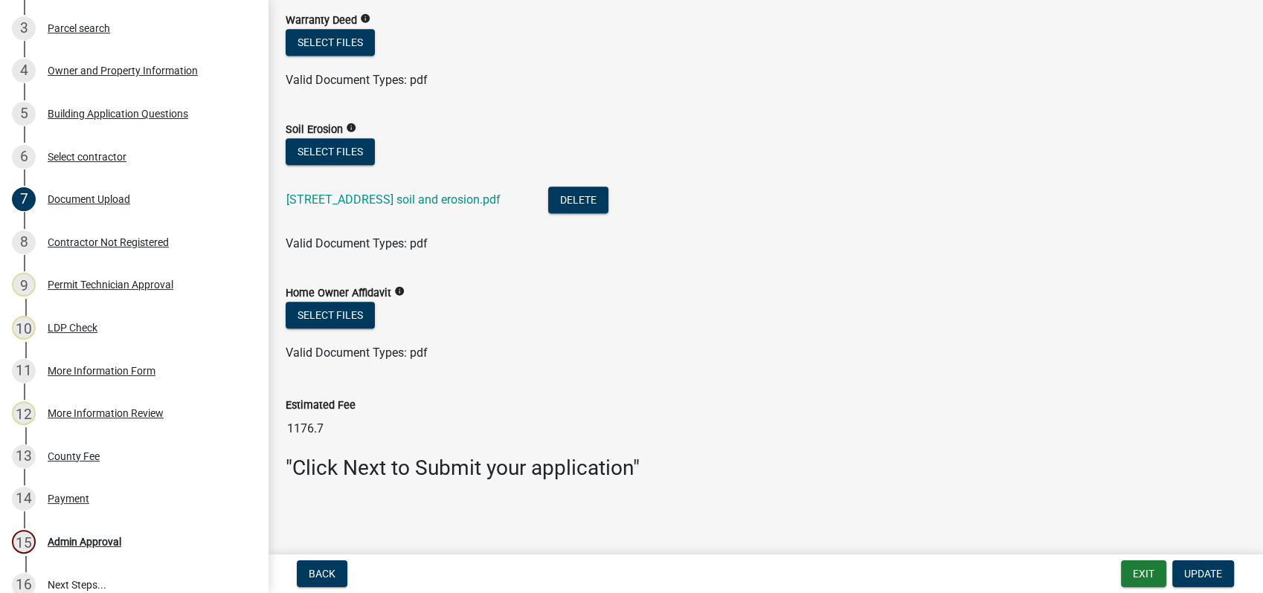
scroll to position [1127, 0]
click at [1196, 568] on span "Update" at bounding box center [1203, 574] width 38 height 12
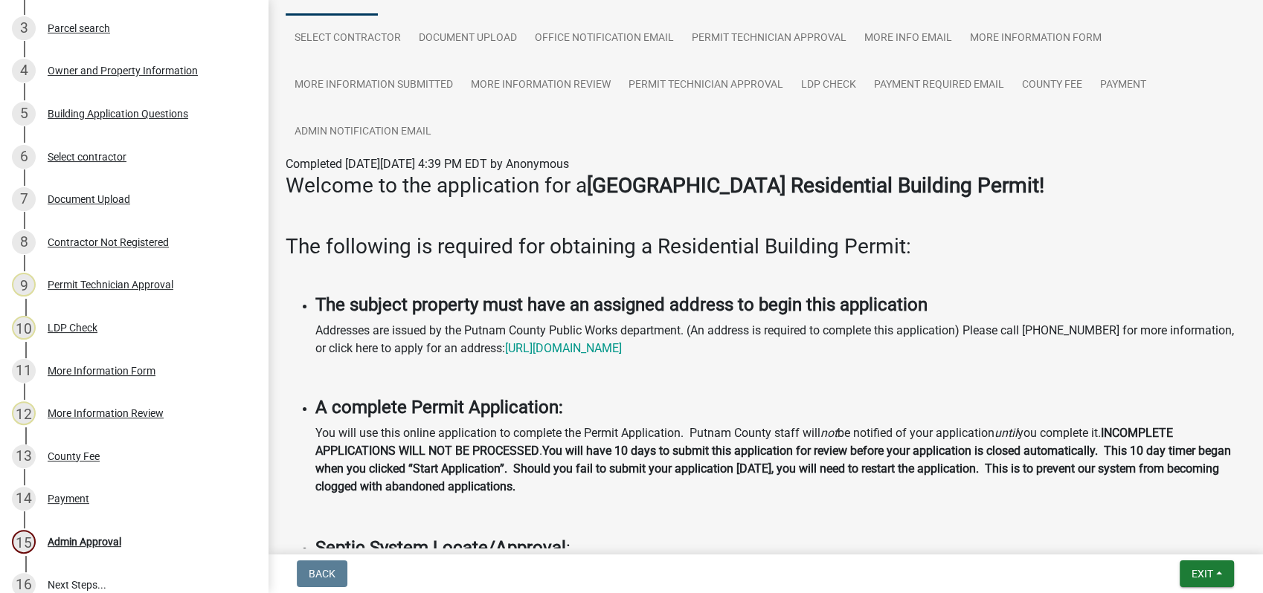
scroll to position [165, 0]
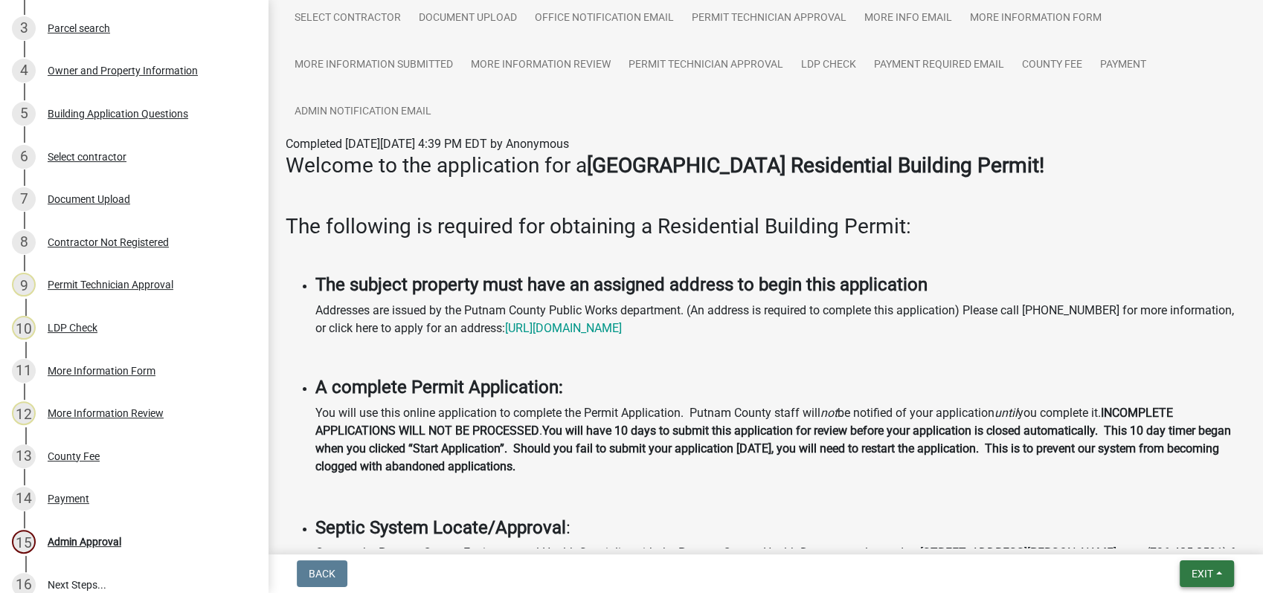
click at [1189, 574] on button "Exit" at bounding box center [1206, 574] width 54 height 27
click at [1176, 539] on button "Save & Exit" at bounding box center [1174, 536] width 119 height 36
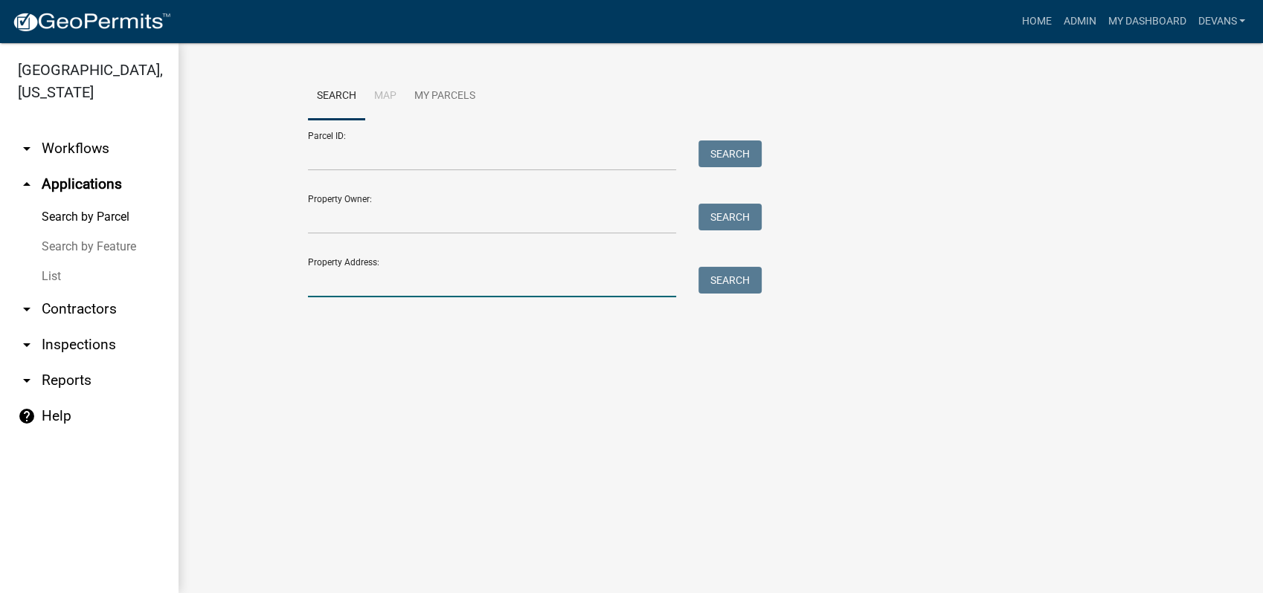
click at [396, 287] on input "Property Address:" at bounding box center [492, 282] width 368 height 30
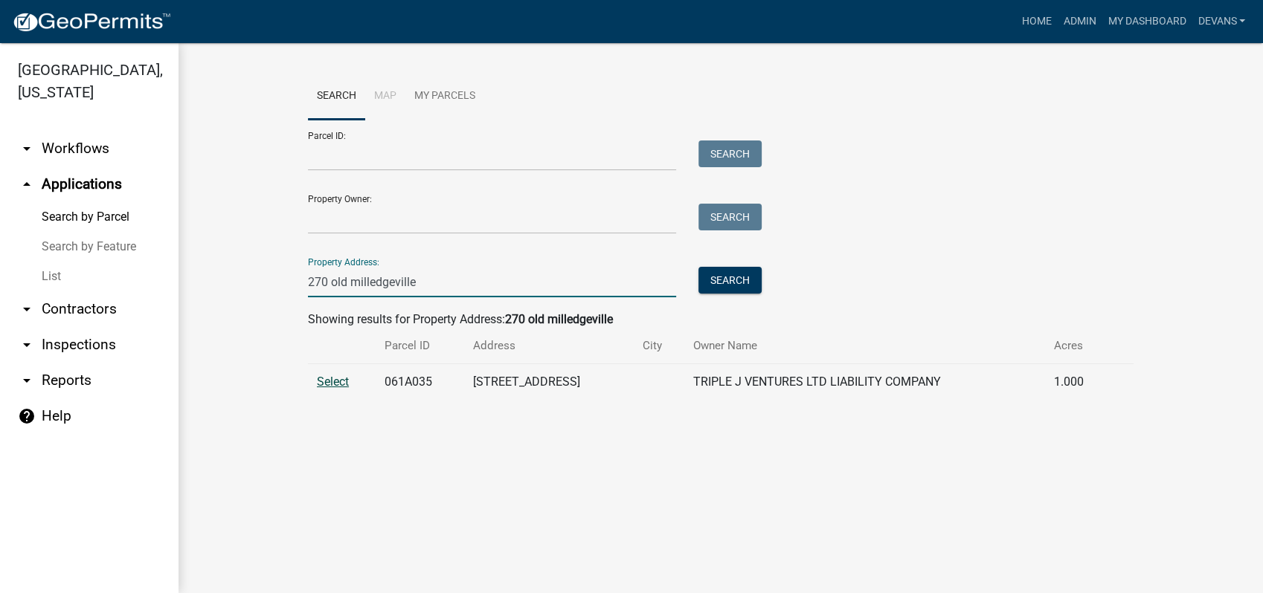
type input "270 old milledgeville"
click at [335, 381] on span "Select" at bounding box center [333, 382] width 32 height 14
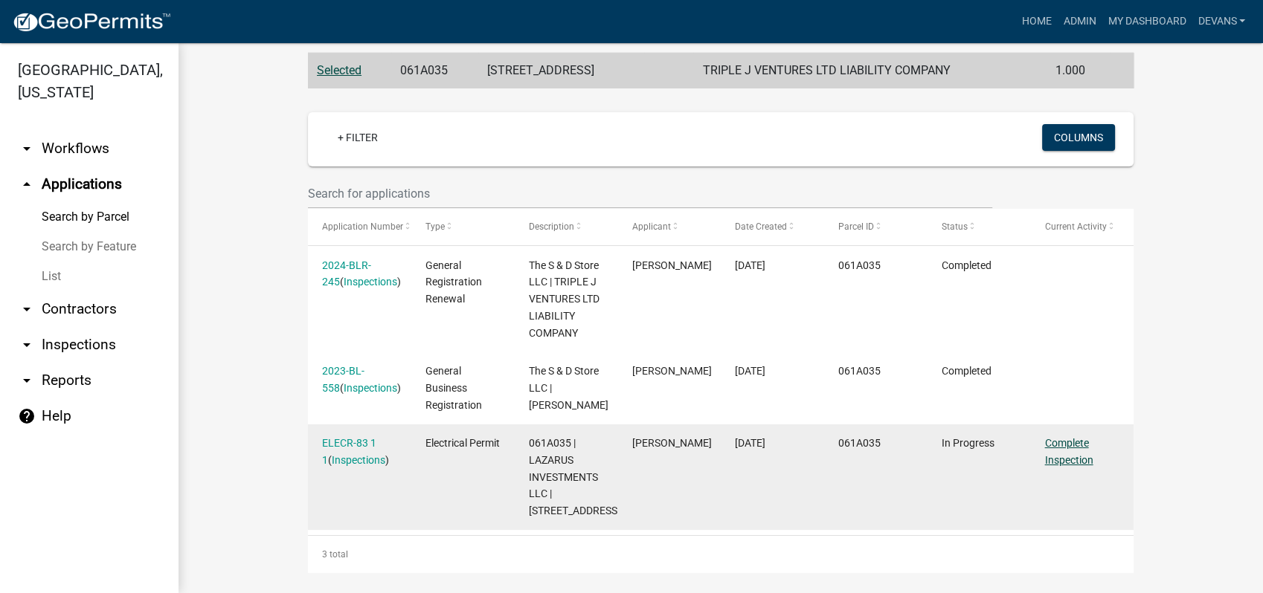
scroll to position [321, 0]
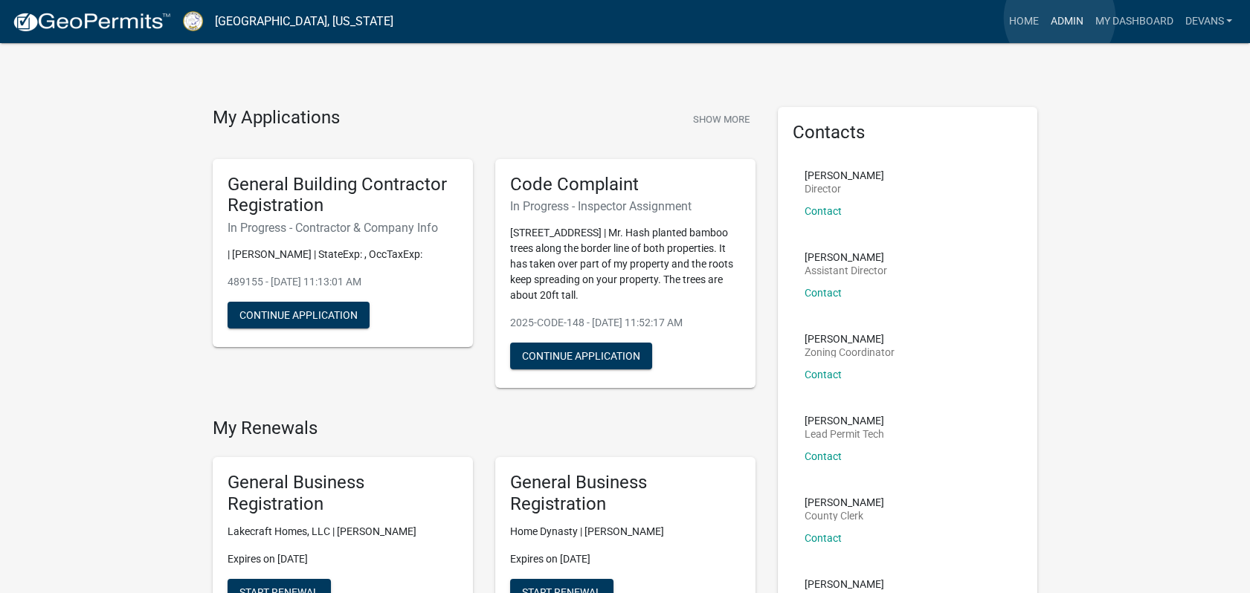
click at [1060, 18] on link "Admin" at bounding box center [1066, 21] width 45 height 28
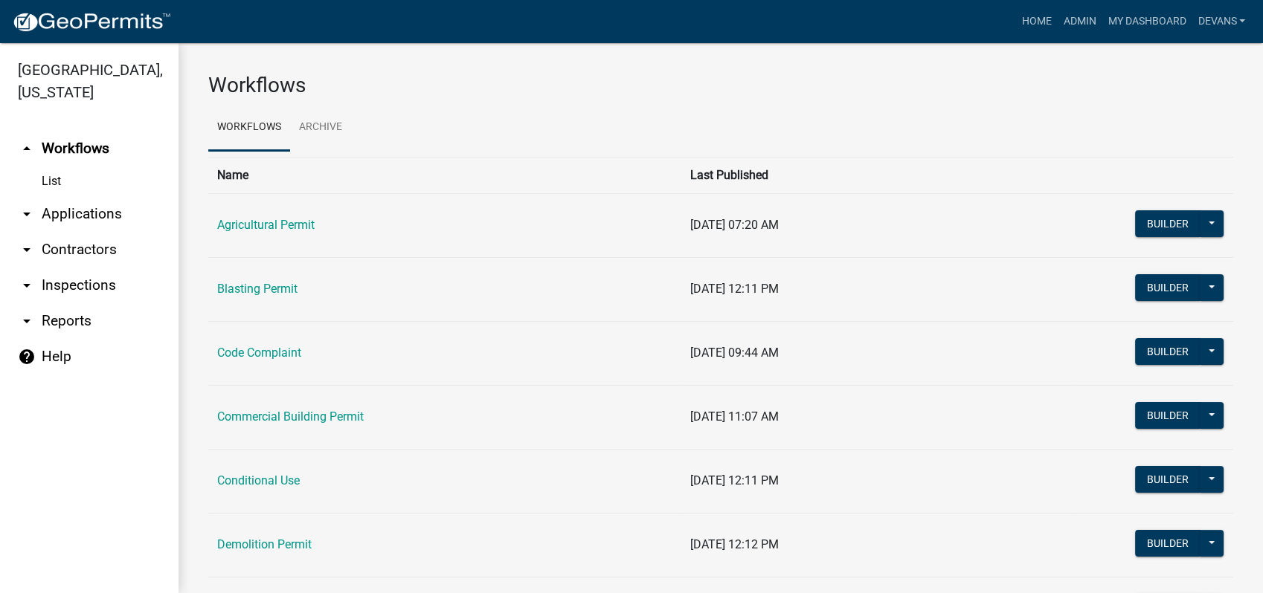
click at [71, 218] on link "arrow_drop_down Applications" at bounding box center [89, 214] width 178 height 36
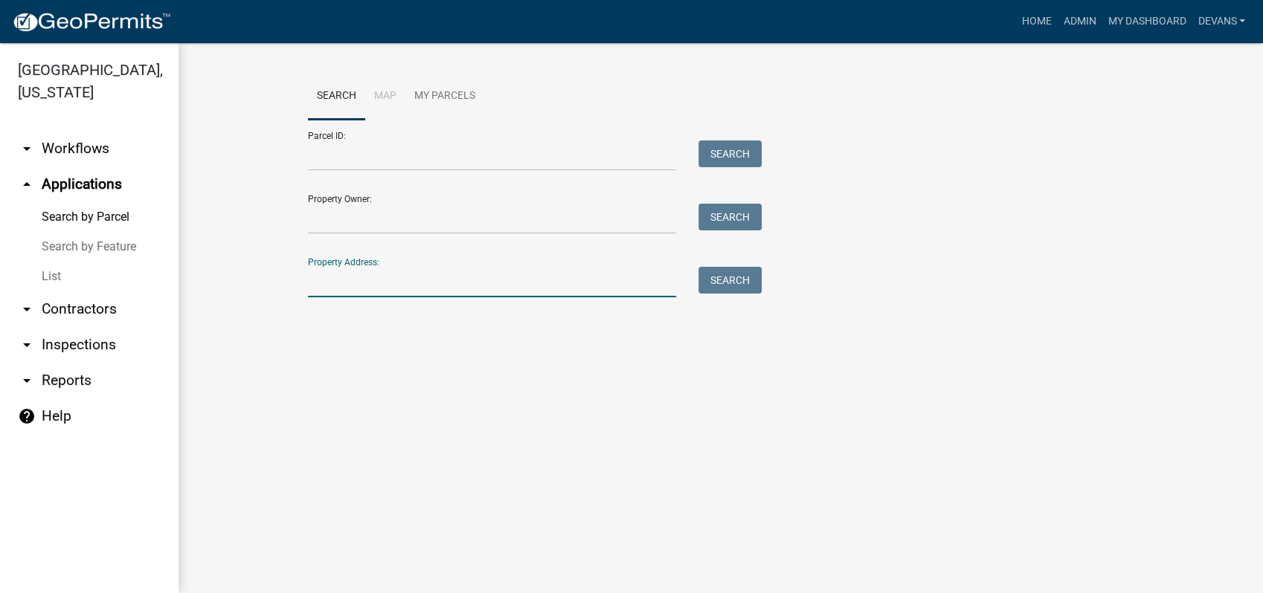
click at [338, 280] on input "Property Address:" at bounding box center [492, 282] width 368 height 30
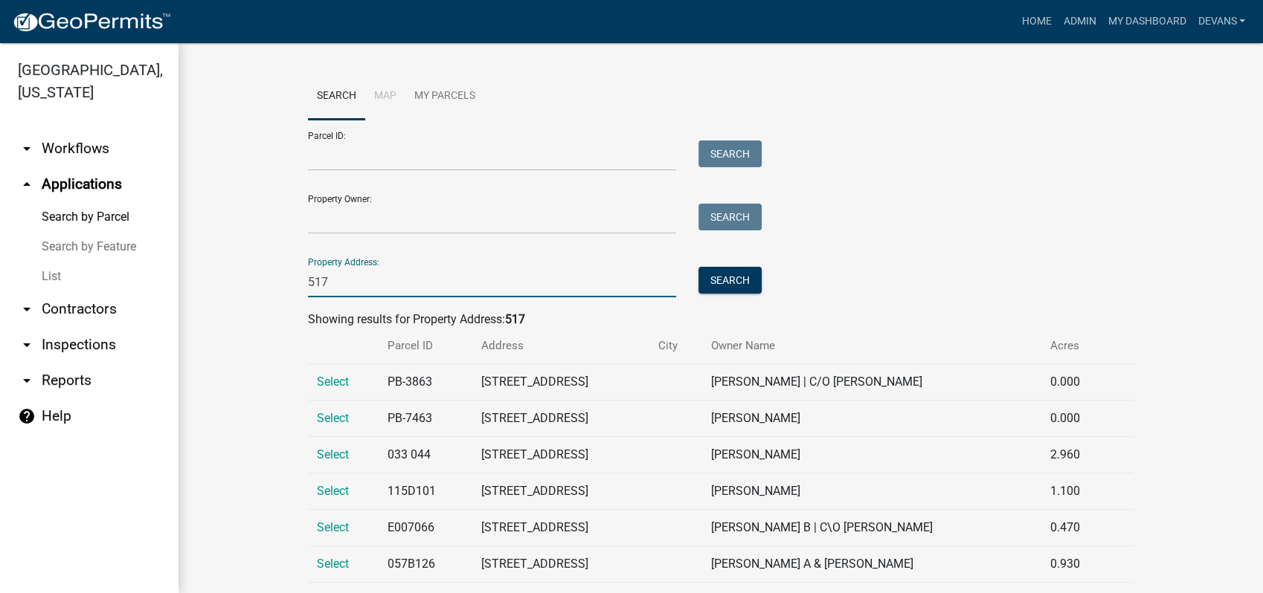
type input "[STREET_ADDRESS]"
drag, startPoint x: 722, startPoint y: 279, endPoint x: 706, endPoint y: 280, distance: 16.4
click at [721, 280] on button "Search" at bounding box center [729, 280] width 63 height 27
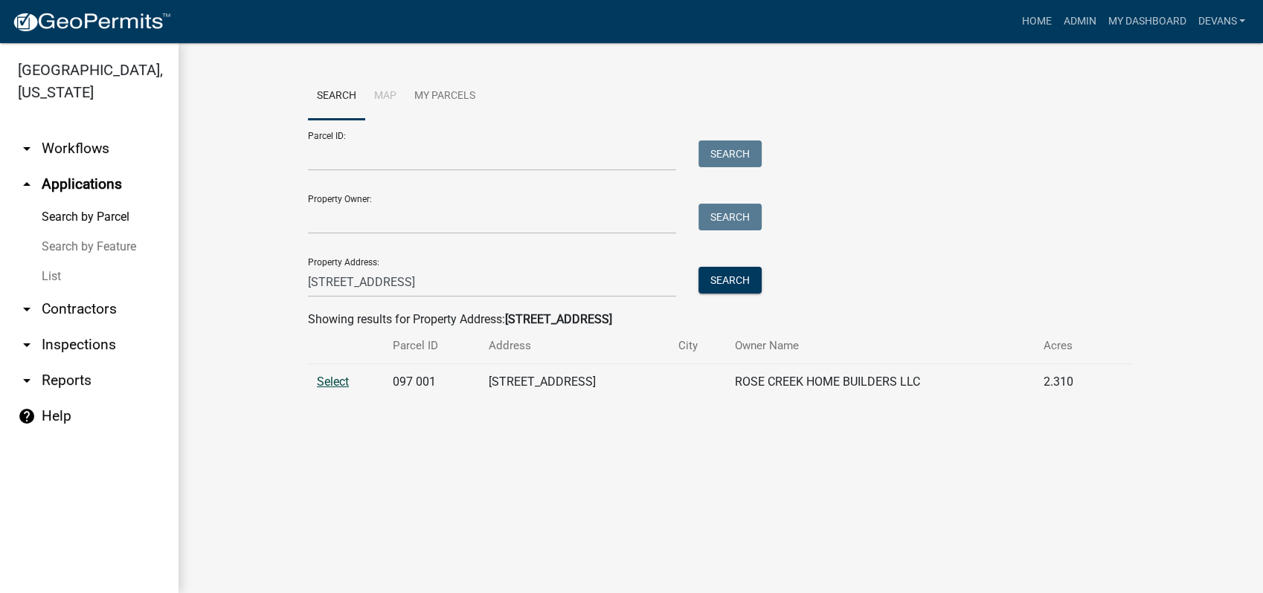
click at [327, 378] on span "Select" at bounding box center [333, 382] width 32 height 14
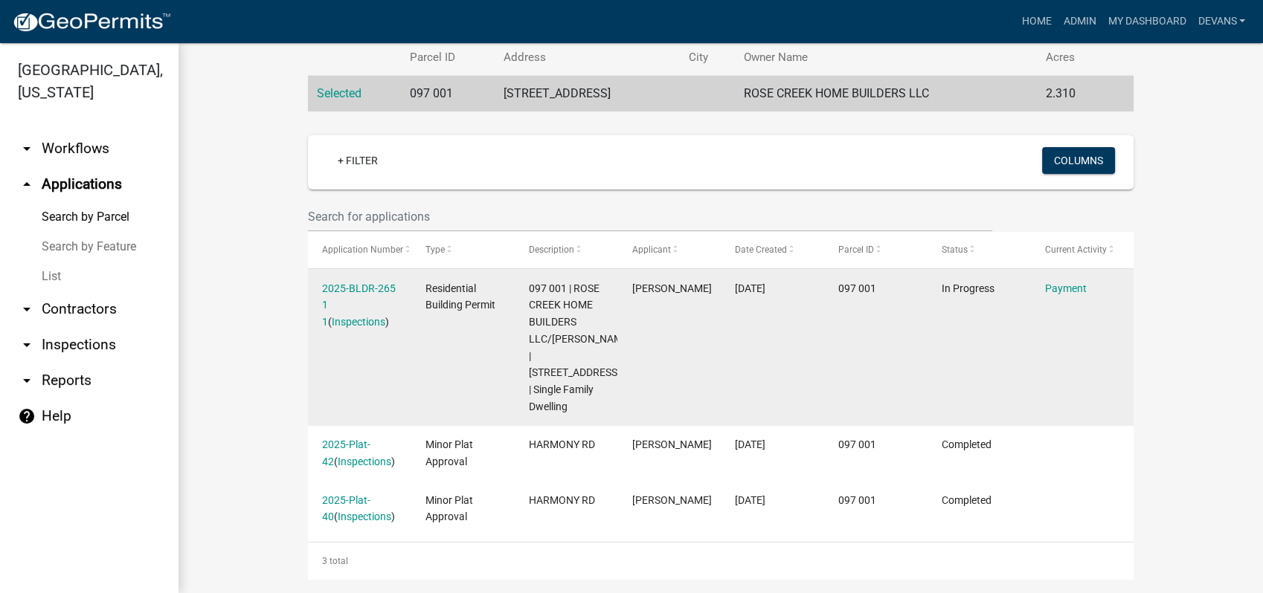
scroll to position [303, 0]
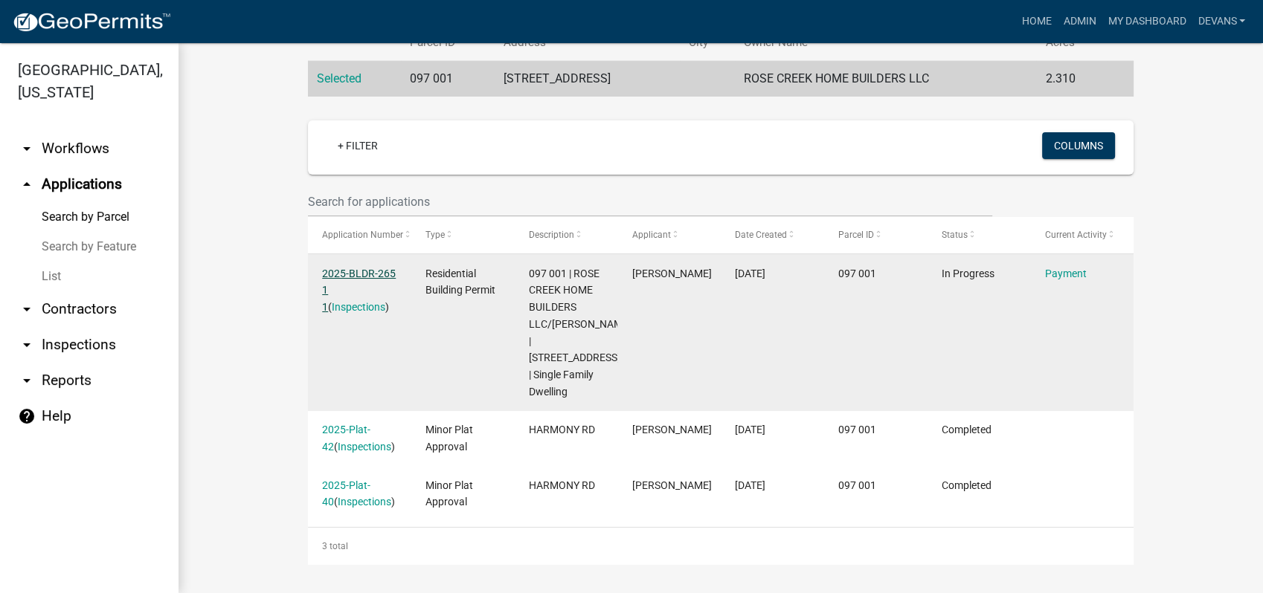
click at [347, 270] on link "2025-BLDR-265 1 1" at bounding box center [359, 291] width 74 height 46
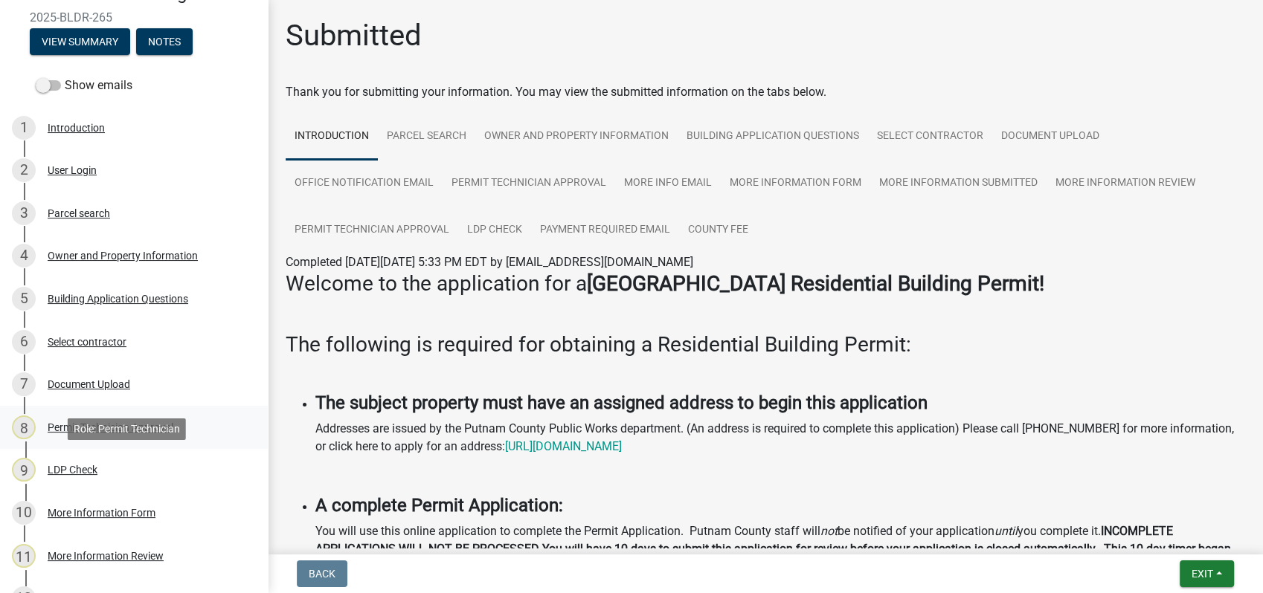
scroll to position [165, 0]
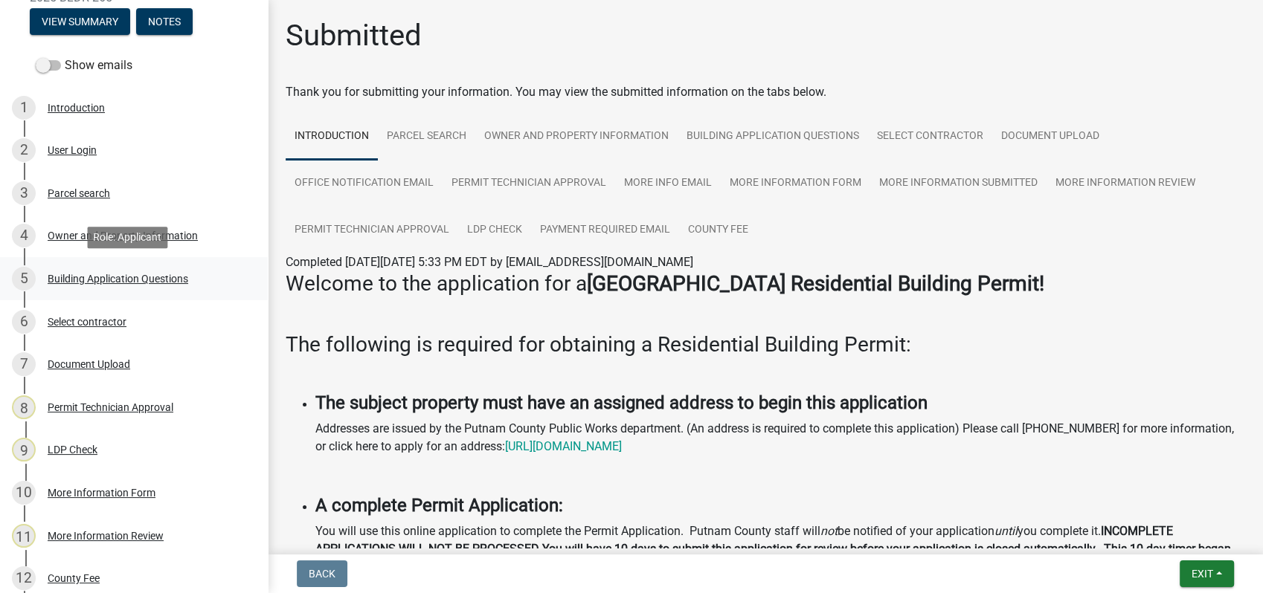
click at [90, 269] on div "5 Building Application Questions" at bounding box center [128, 279] width 232 height 24
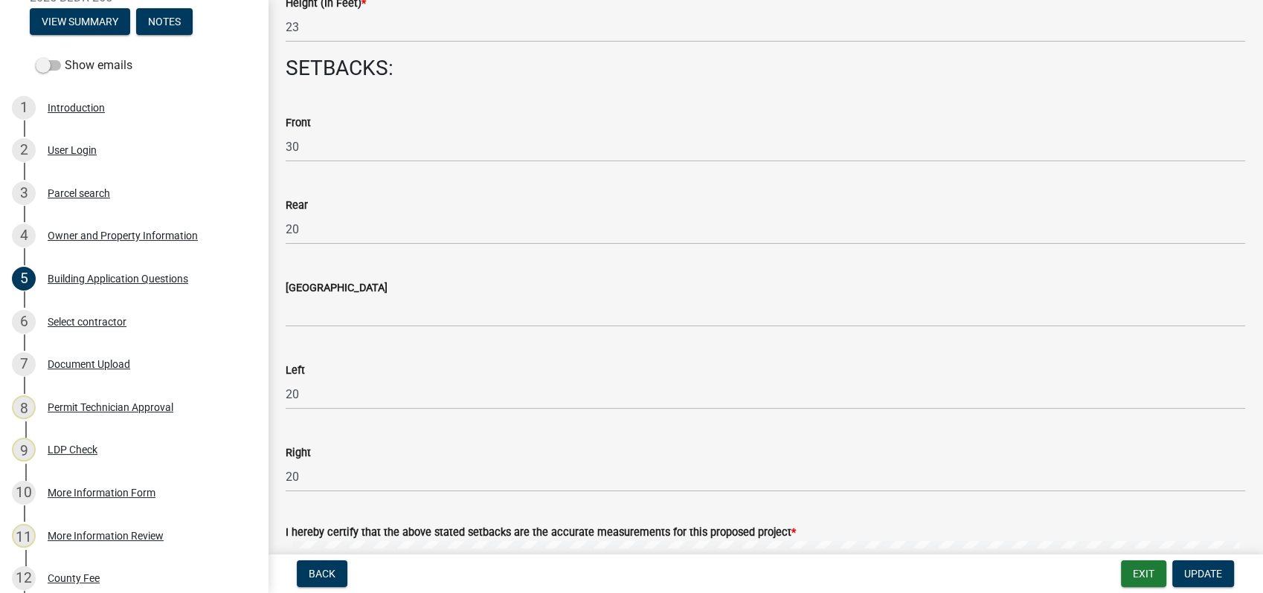
scroll to position [1982, 0]
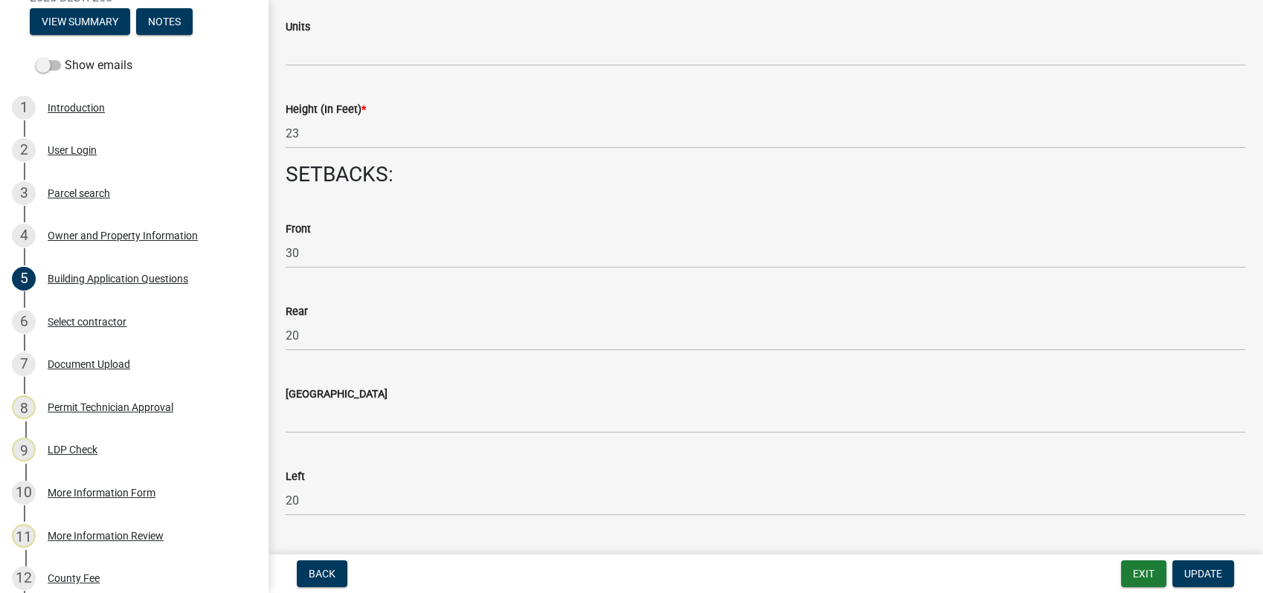
drag, startPoint x: 282, startPoint y: 259, endPoint x: 297, endPoint y: 254, distance: 16.2
click at [297, 254] on div "Front 30" at bounding box center [765, 233] width 982 height 69
drag, startPoint x: 285, startPoint y: 251, endPoint x: 313, endPoint y: 251, distance: 28.3
click at [313, 251] on div "Front 30" at bounding box center [765, 233] width 982 height 69
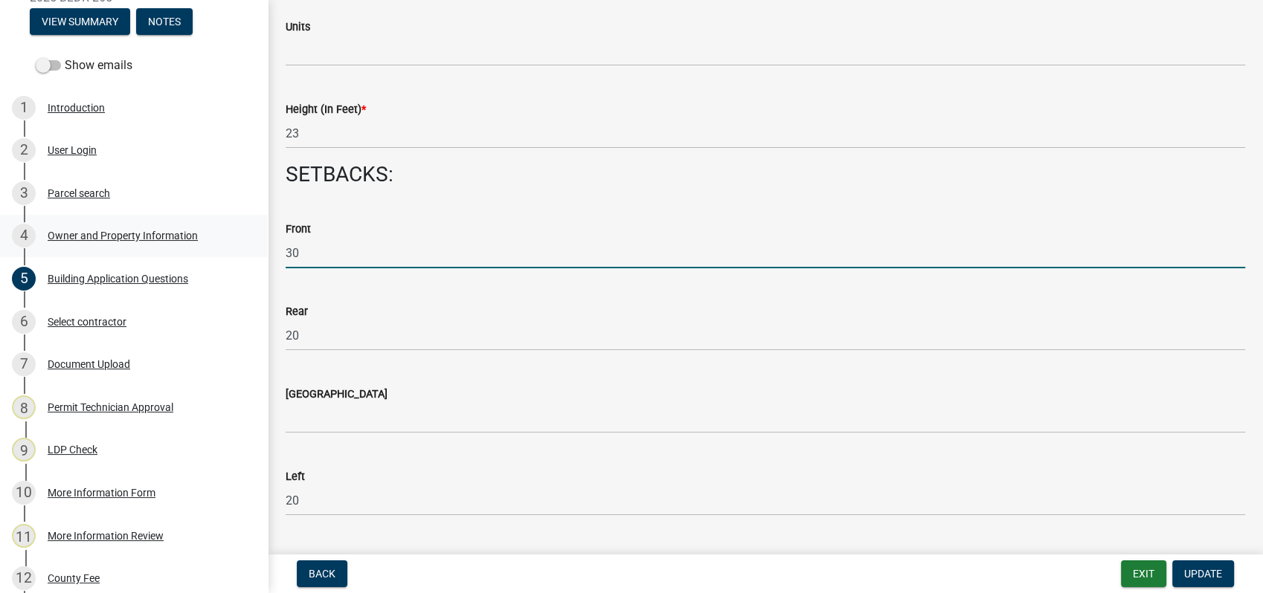
drag, startPoint x: 308, startPoint y: 252, endPoint x: 248, endPoint y: 254, distance: 59.5
click at [265, 255] on div "Residential Building Permit 2025-BLDR-265 View Summary Notes Show emails 1 Intr…" at bounding box center [631, 296] width 1263 height 593
type input "112"
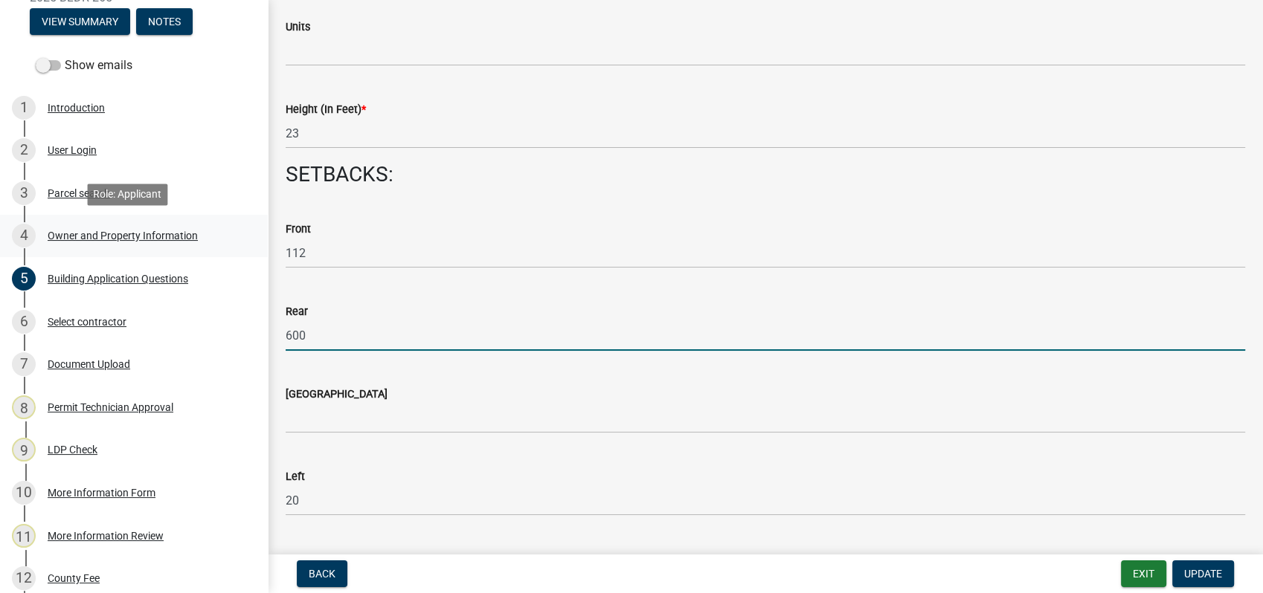
type input "600"
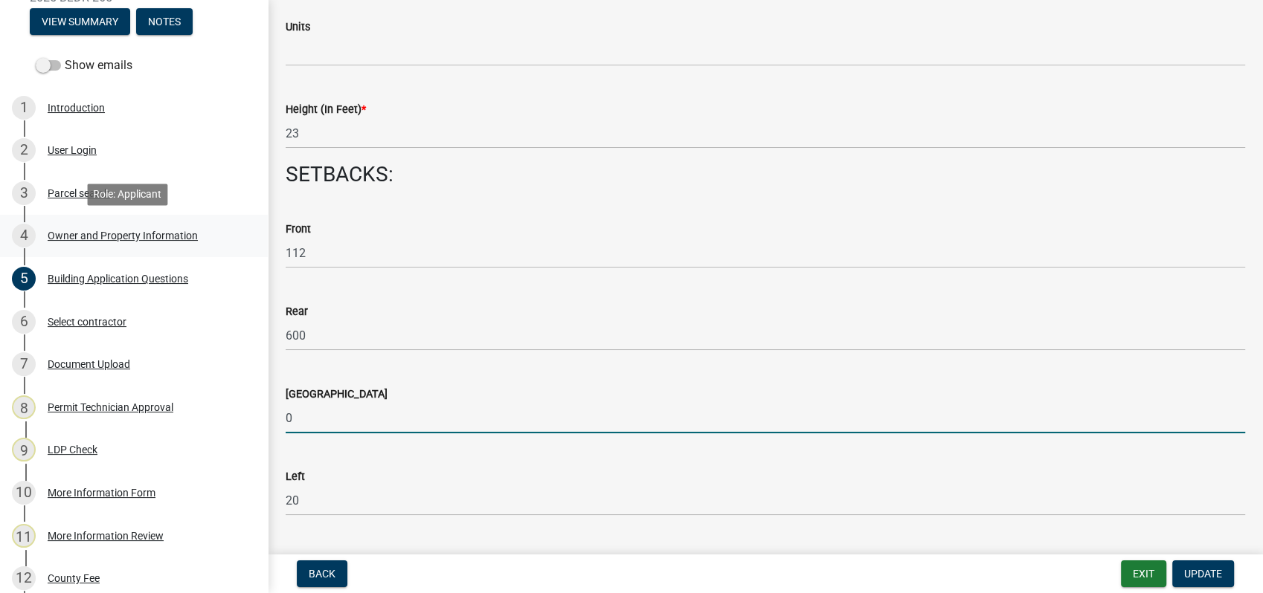
type input "0"
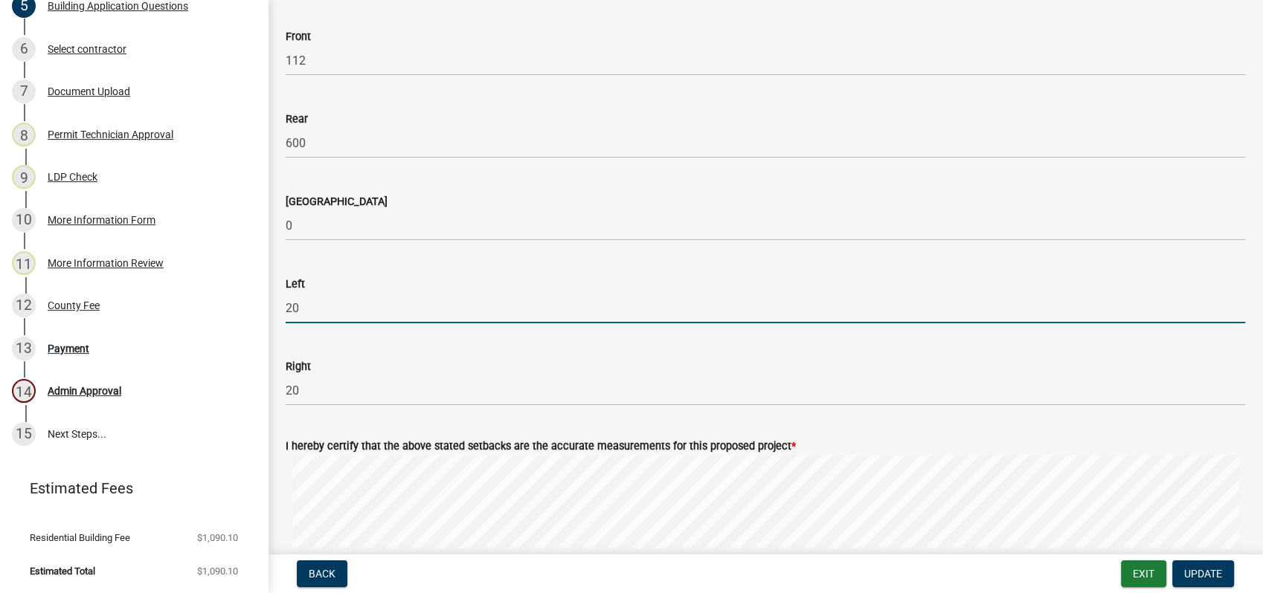
scroll to position [2313, 0]
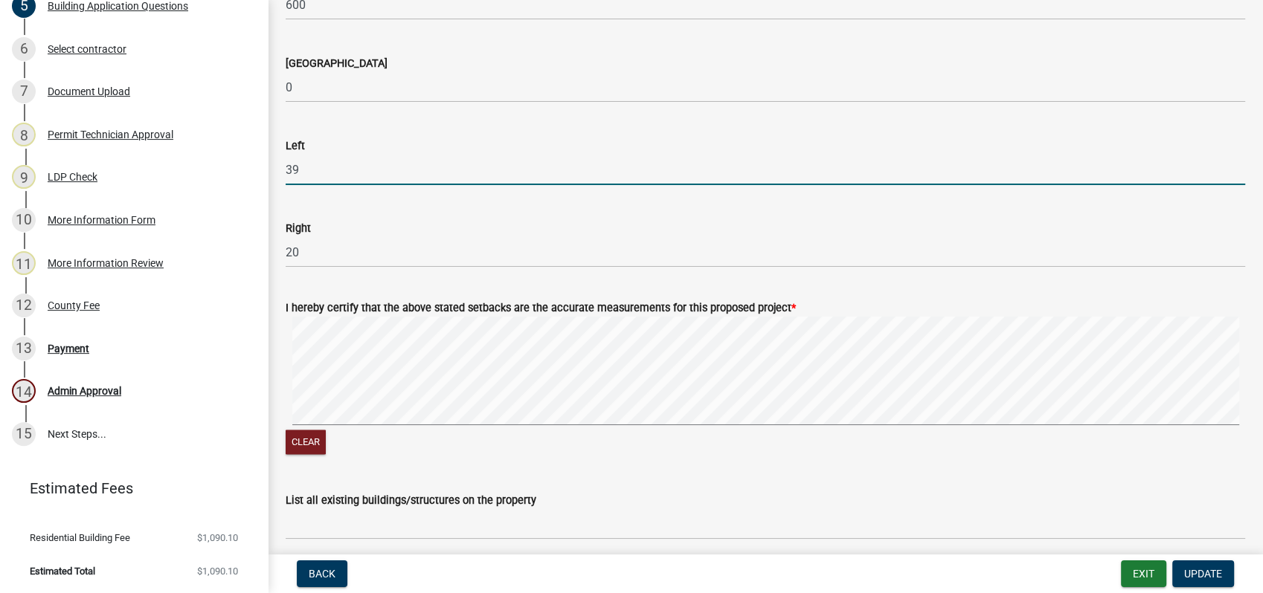
type input "39"
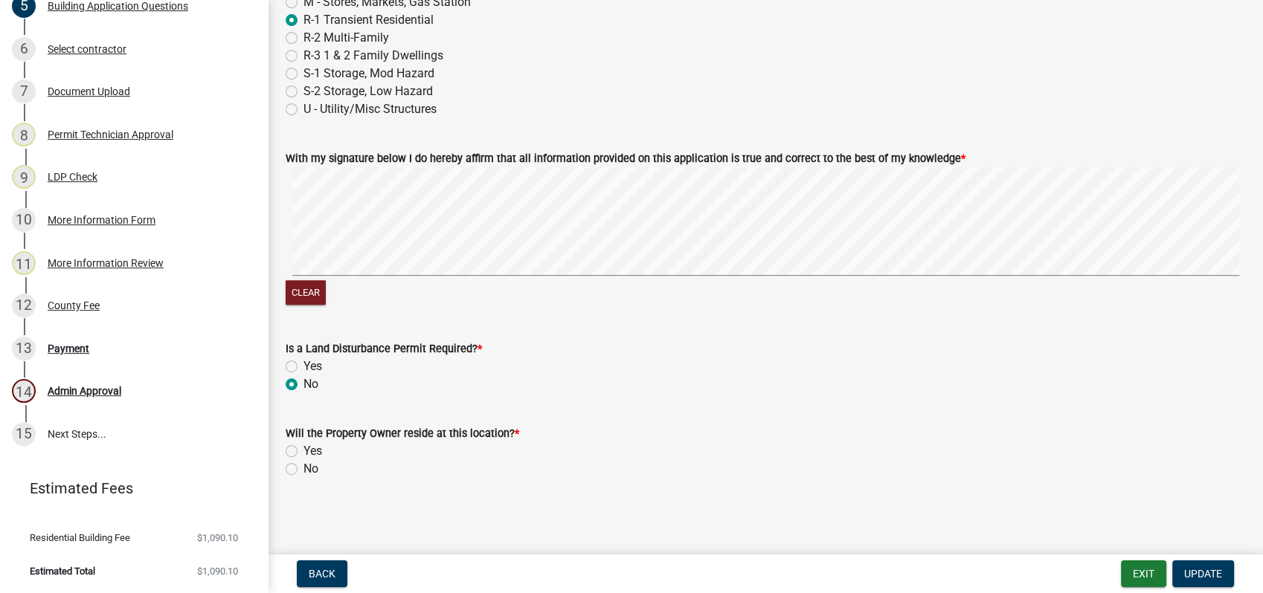
scroll to position [6350, 0]
type input "36"
click at [303, 471] on label "No" at bounding box center [310, 469] width 15 height 18
click at [303, 469] on input "No" at bounding box center [308, 465] width 10 height 10
radio input "true"
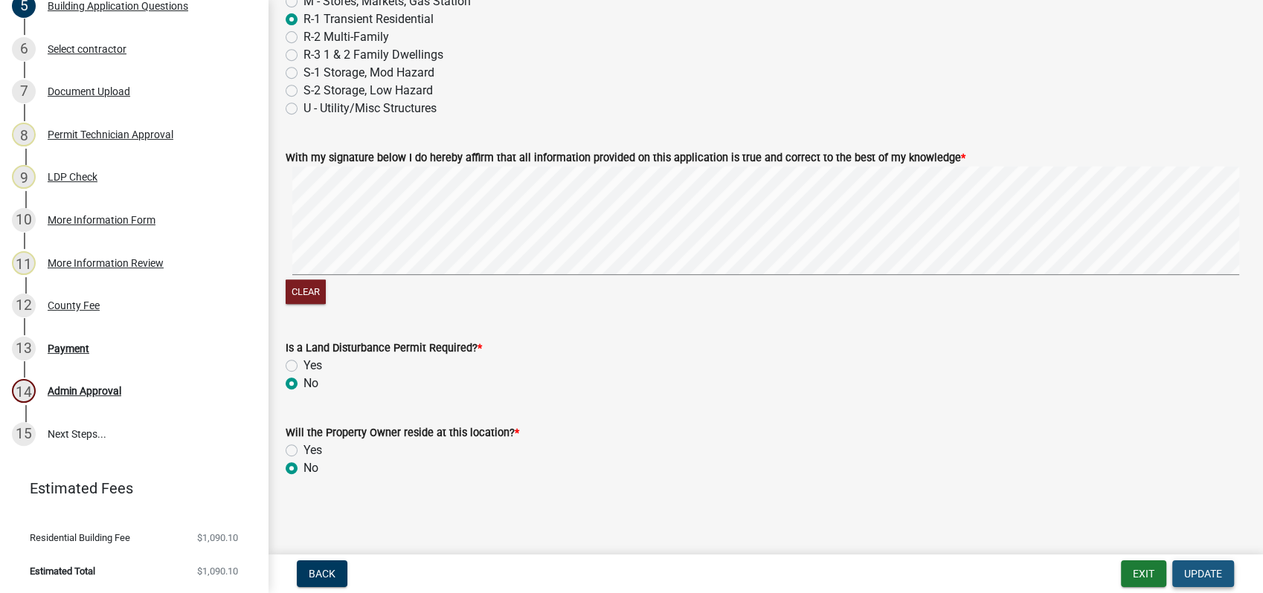
click at [1199, 573] on span "Update" at bounding box center [1203, 574] width 38 height 12
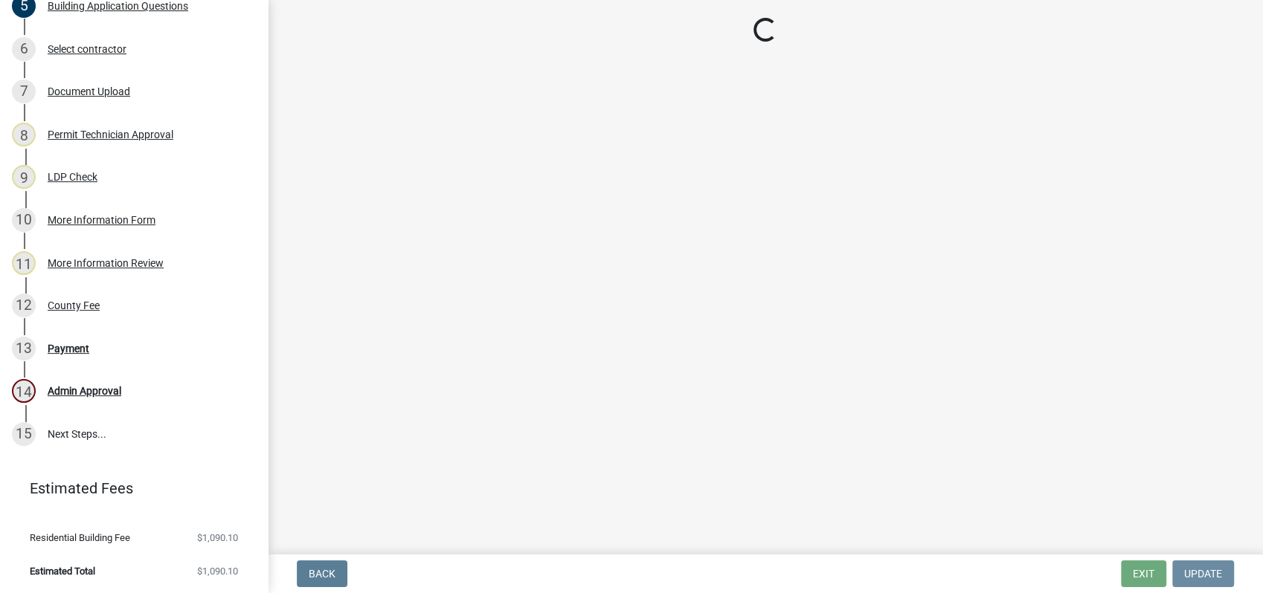
scroll to position [0, 0]
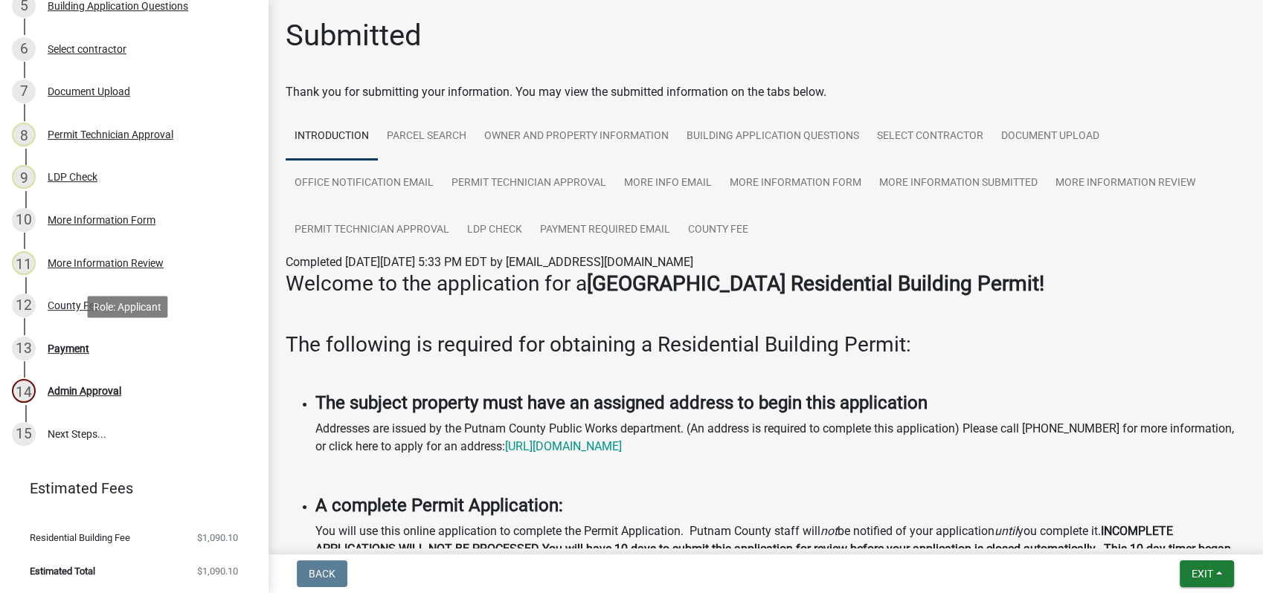
click at [65, 344] on div "Payment" at bounding box center [69, 349] width 42 height 10
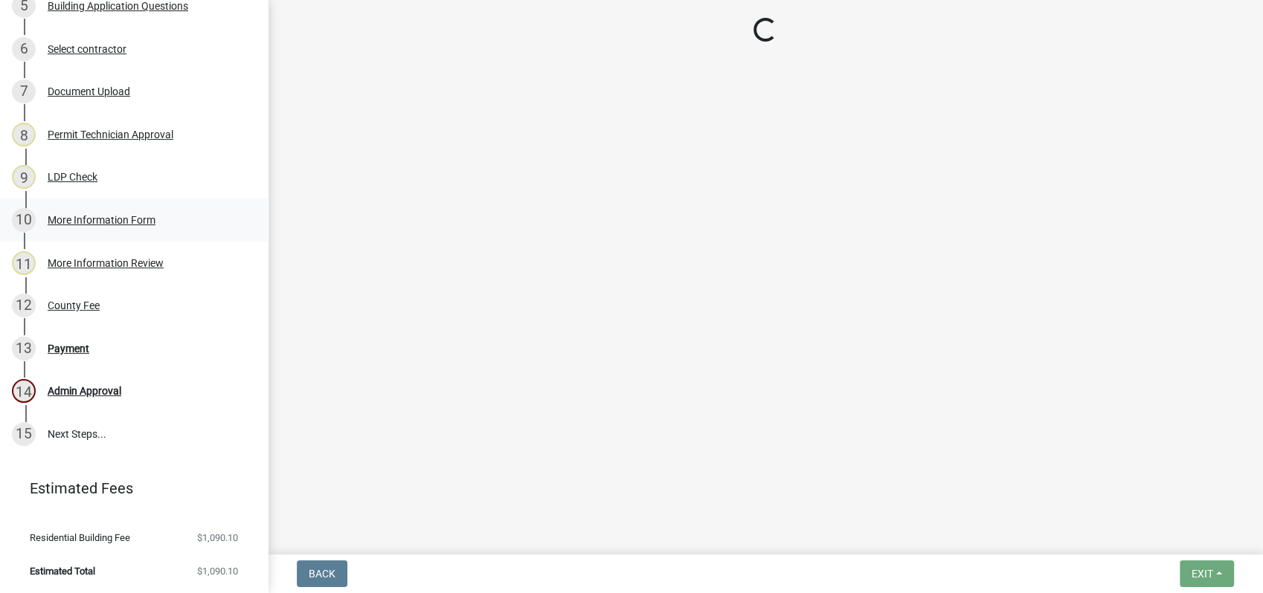
select select "3: 3"
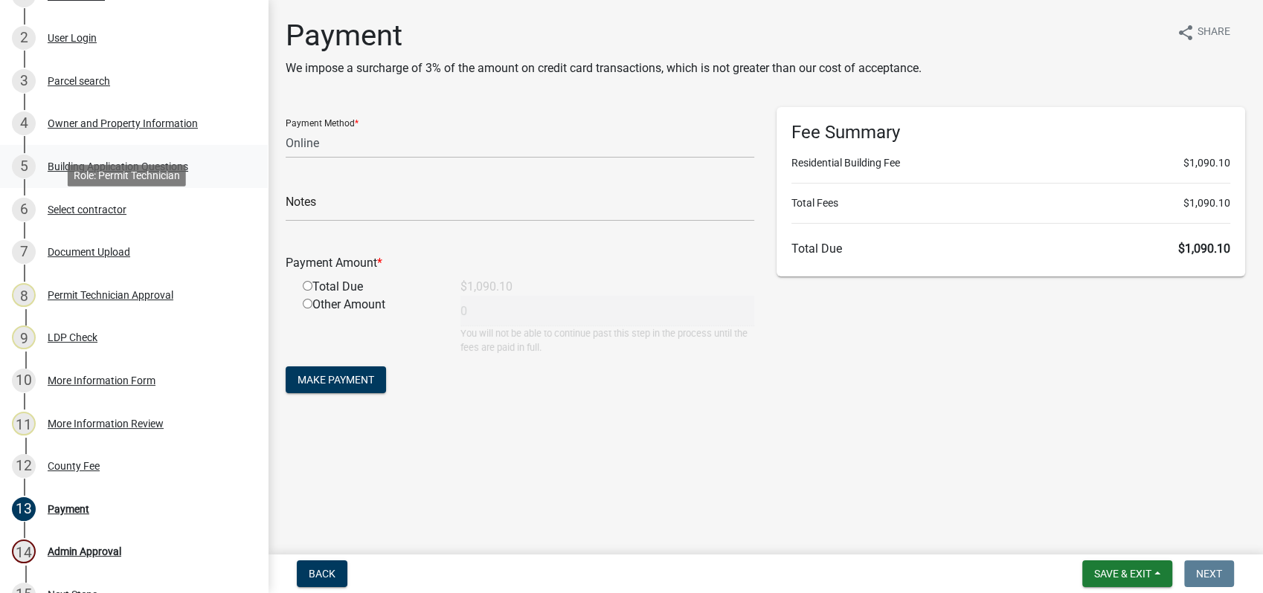
scroll to position [190, 0]
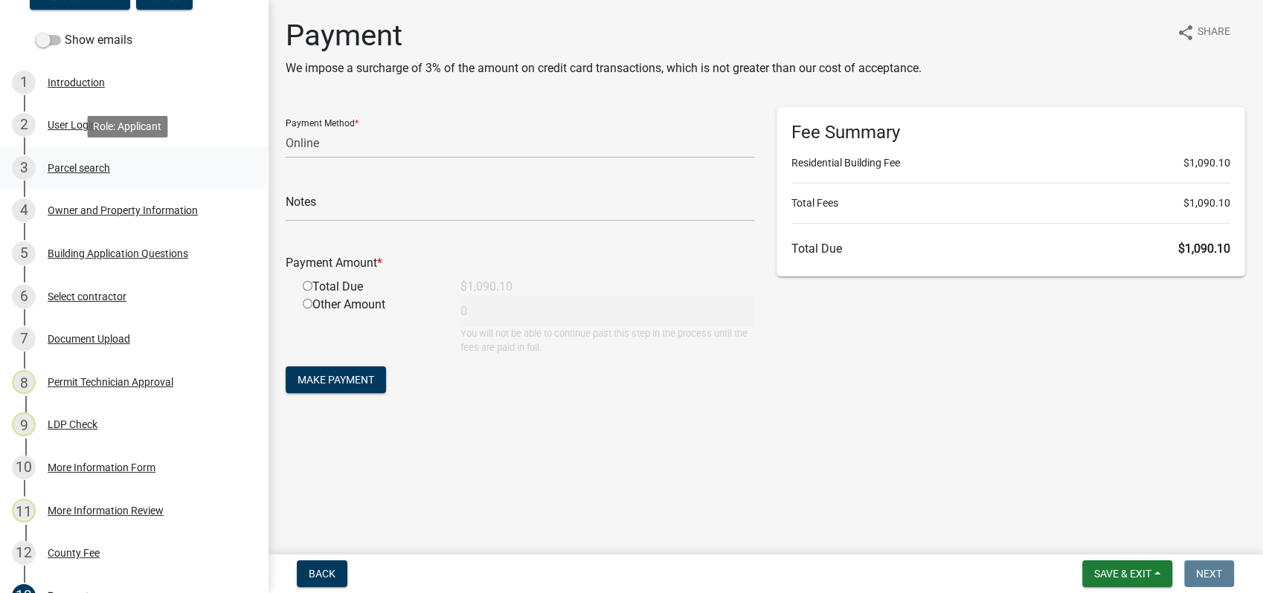
click at [101, 170] on div "Parcel search" at bounding box center [79, 168] width 62 height 10
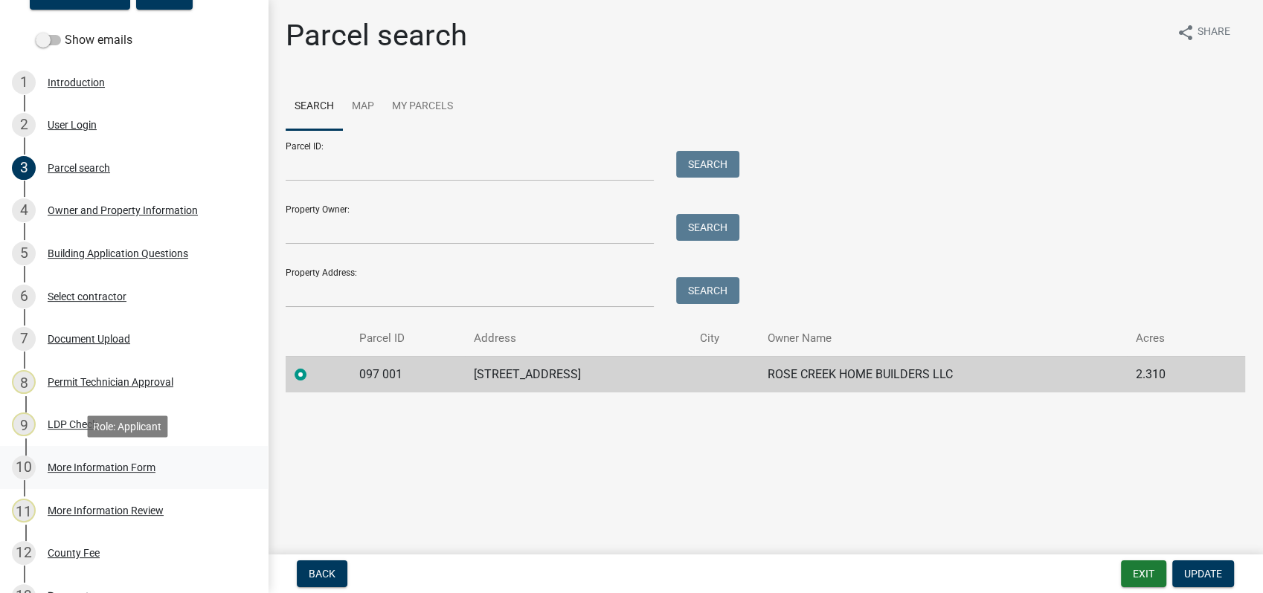
scroll to position [355, 0]
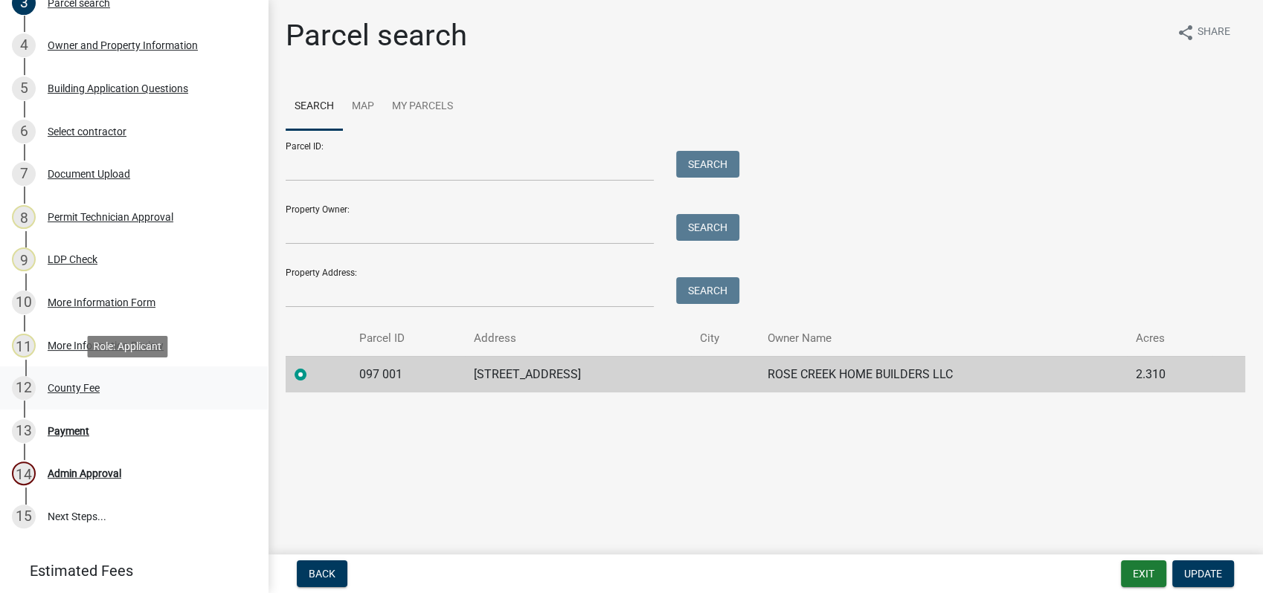
click at [74, 384] on div "County Fee" at bounding box center [74, 388] width 52 height 10
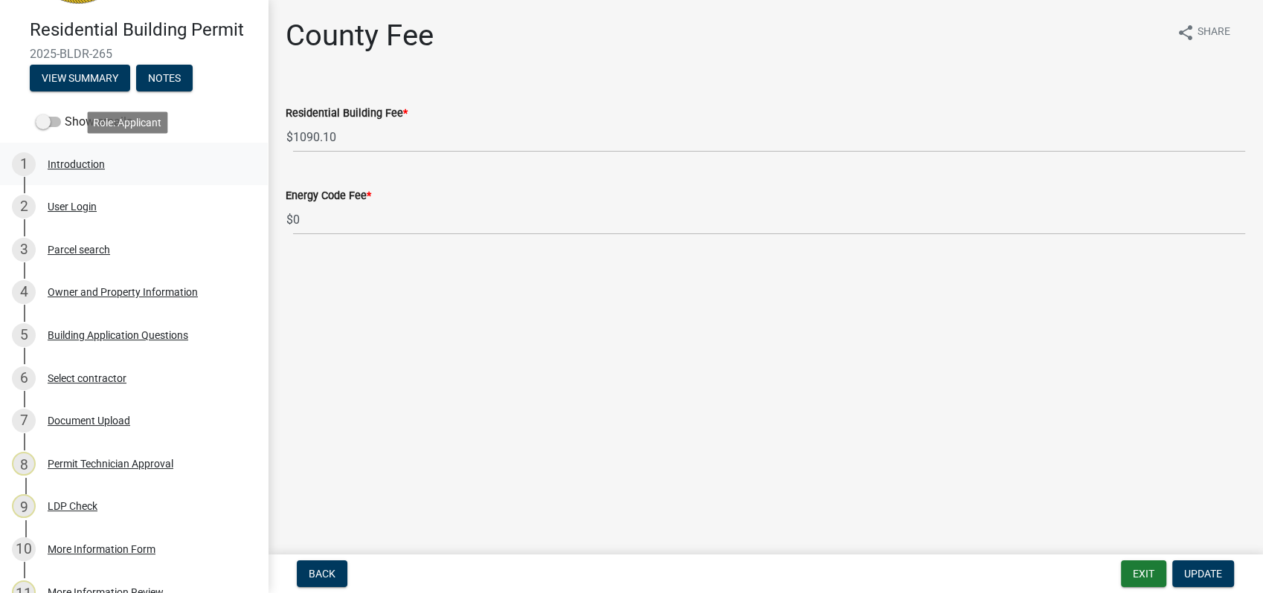
scroll to position [107, 0]
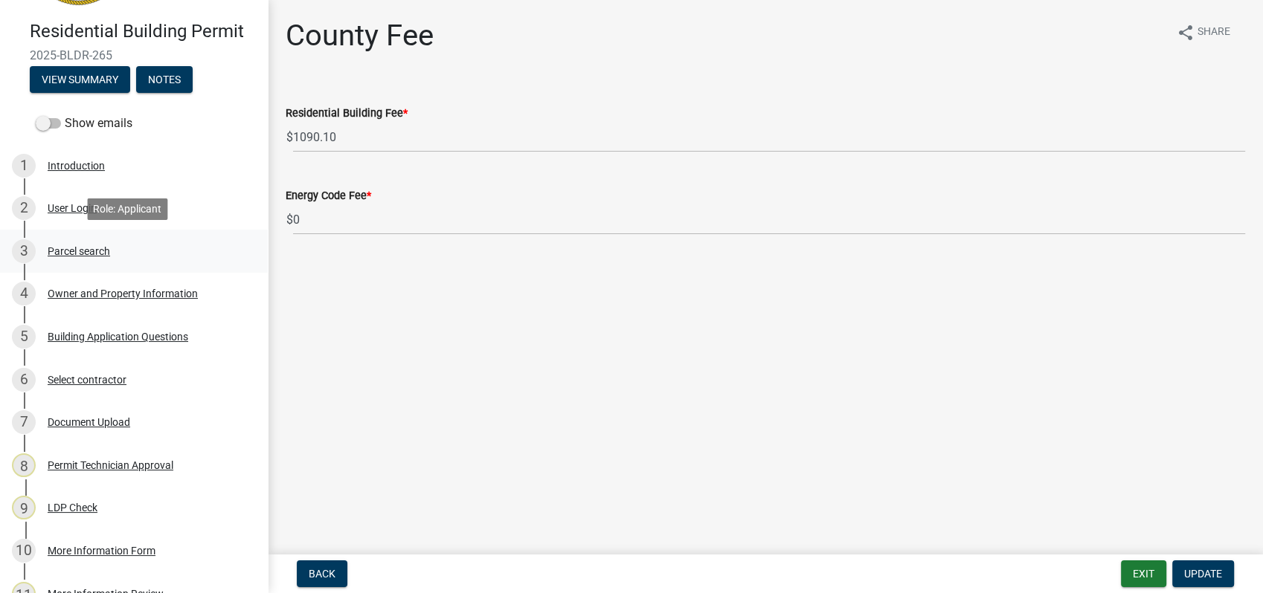
click at [82, 251] on div "Parcel search" at bounding box center [79, 251] width 62 height 10
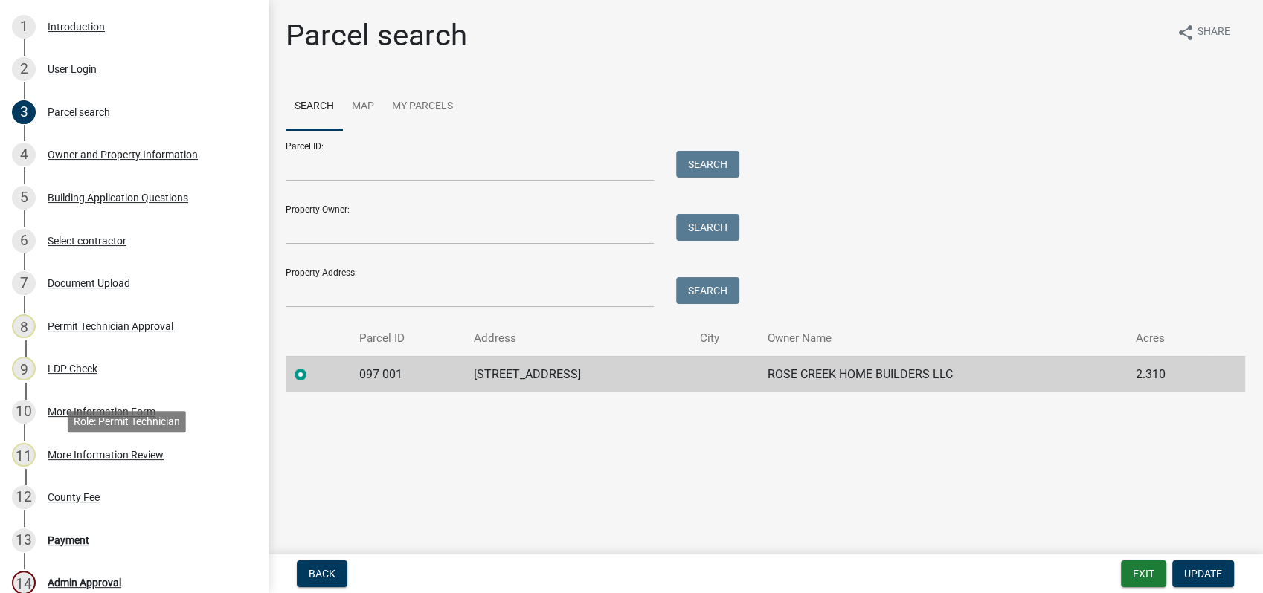
scroll to position [438, 0]
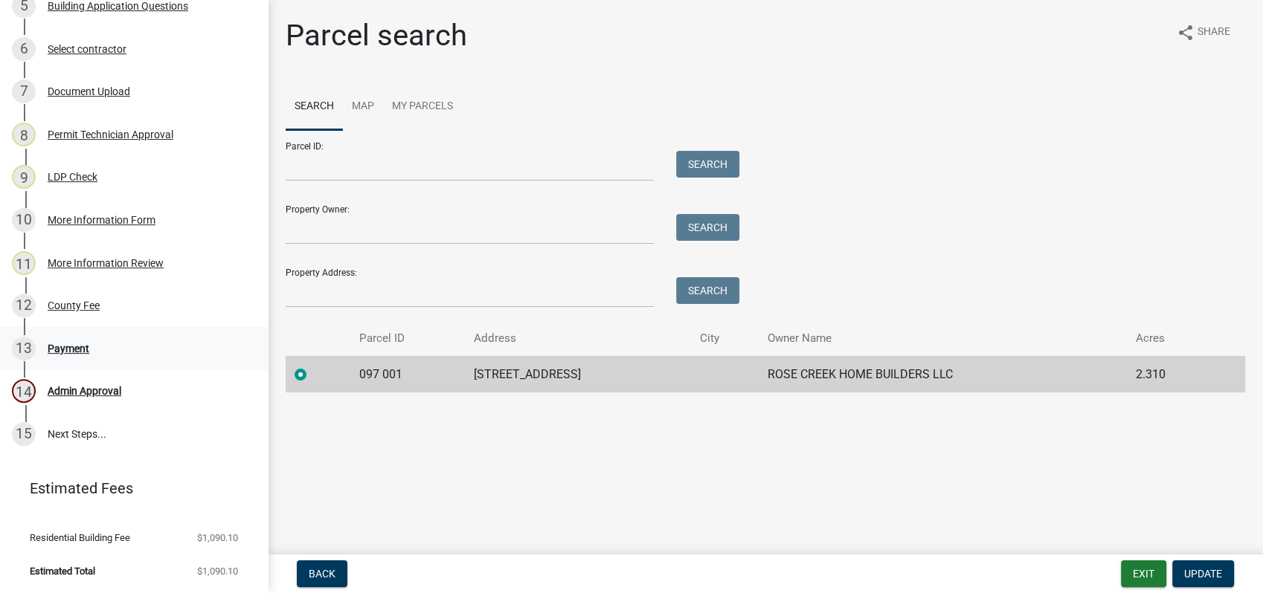
click at [75, 346] on div "Payment" at bounding box center [69, 349] width 42 height 10
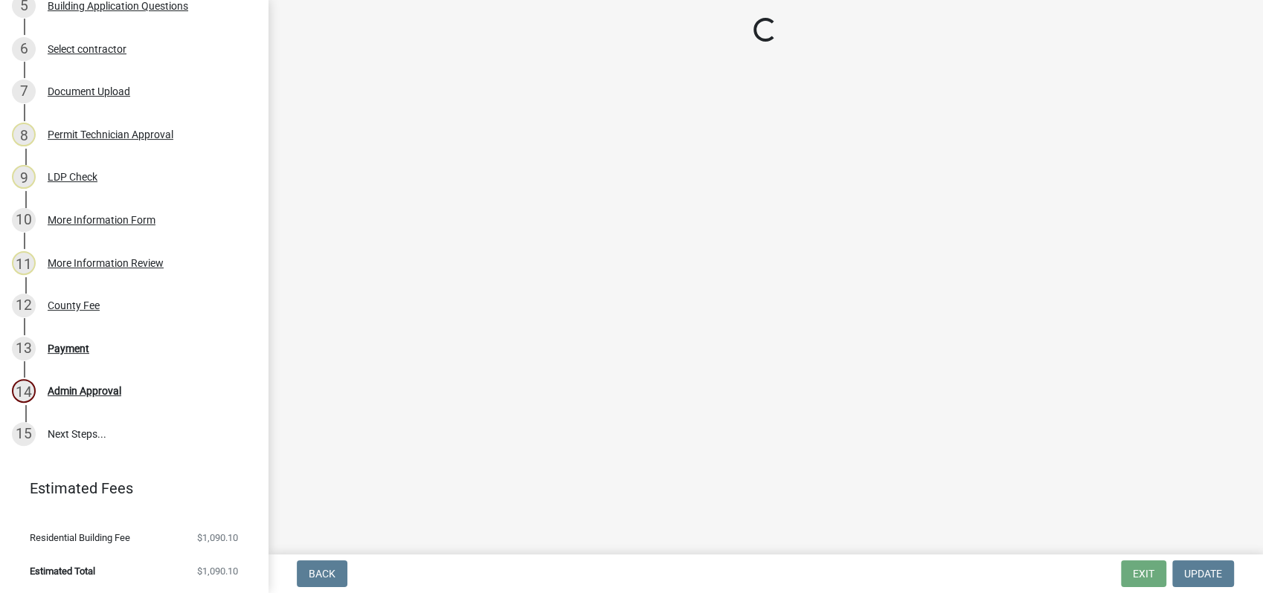
select select "3: 3"
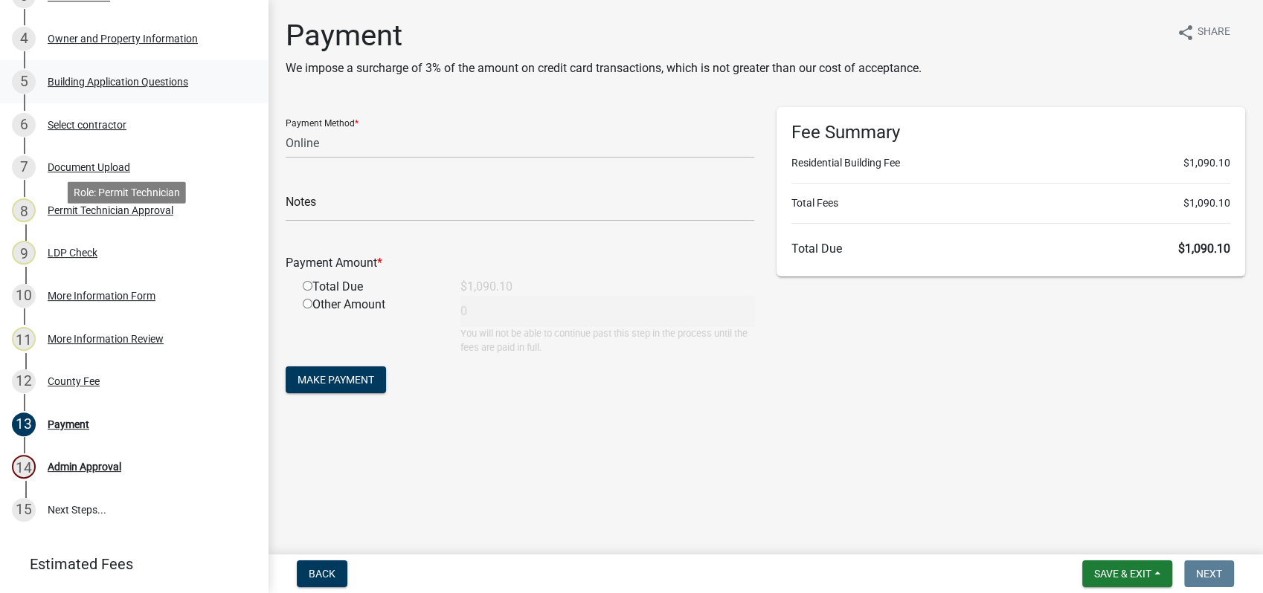
scroll to position [273, 0]
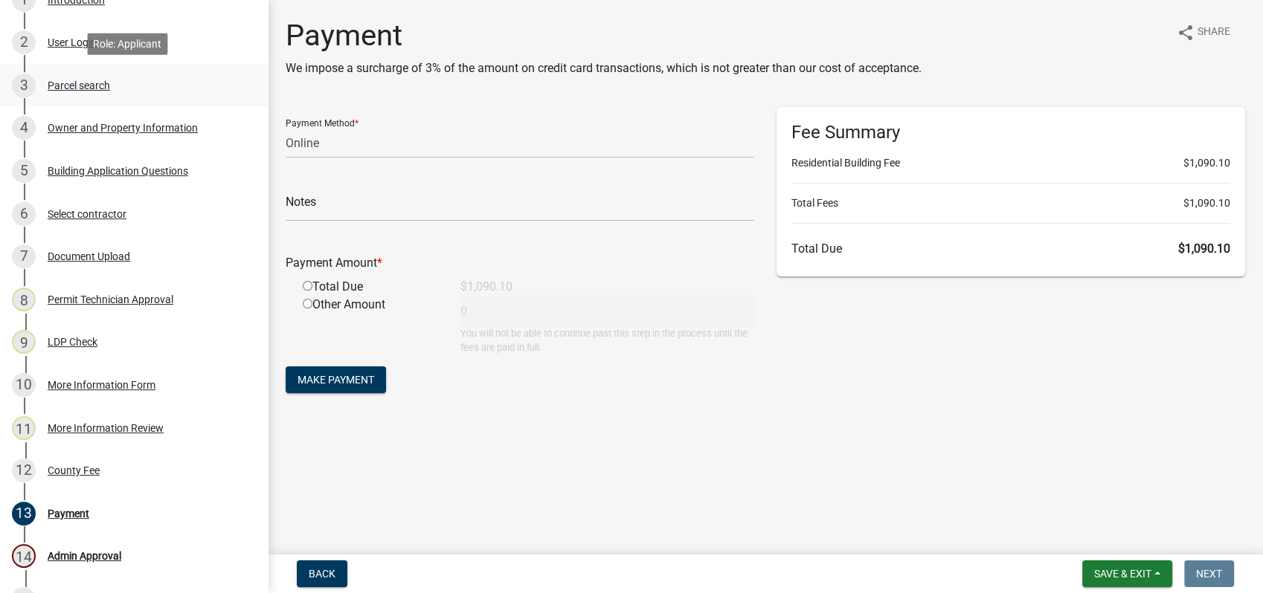
click at [91, 83] on div "Parcel search" at bounding box center [79, 85] width 62 height 10
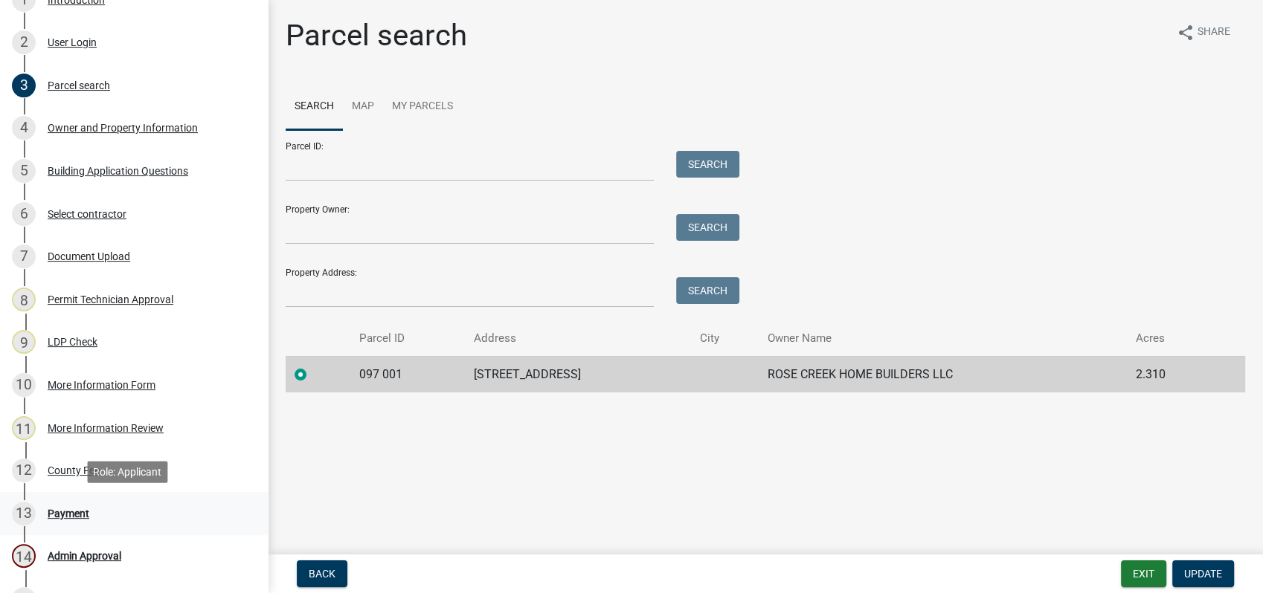
click at [69, 512] on div "Payment" at bounding box center [69, 514] width 42 height 10
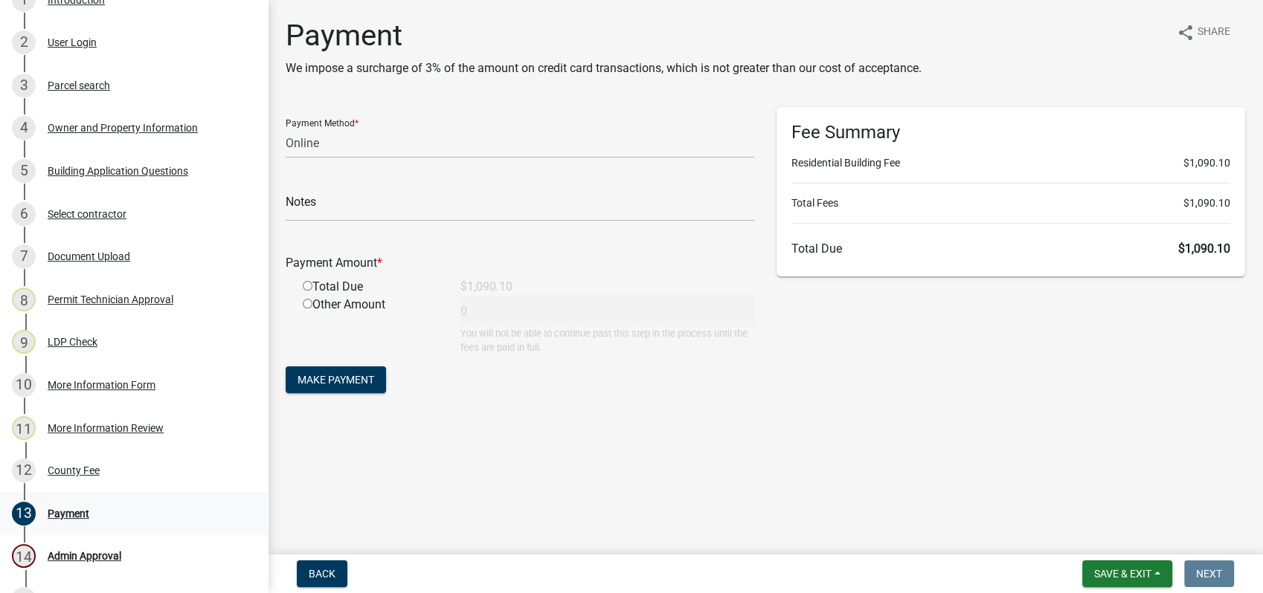
click at [75, 509] on div "Payment" at bounding box center [69, 514] width 42 height 10
click at [315, 143] on select "Credit Card POS Check Cash Online" at bounding box center [520, 143] width 468 height 30
select select "1: 0"
click at [286, 128] on select "Credit Card POS Check Cash Online" at bounding box center [520, 143] width 468 height 30
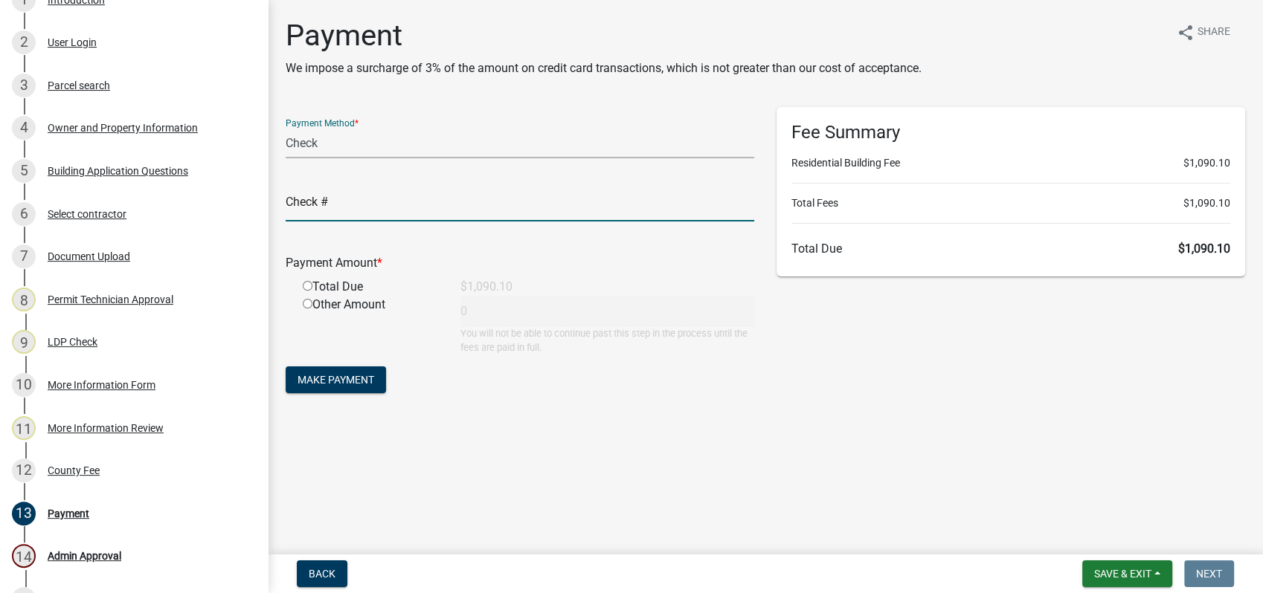
click at [332, 204] on input "text" at bounding box center [520, 206] width 468 height 30
type input "1493"
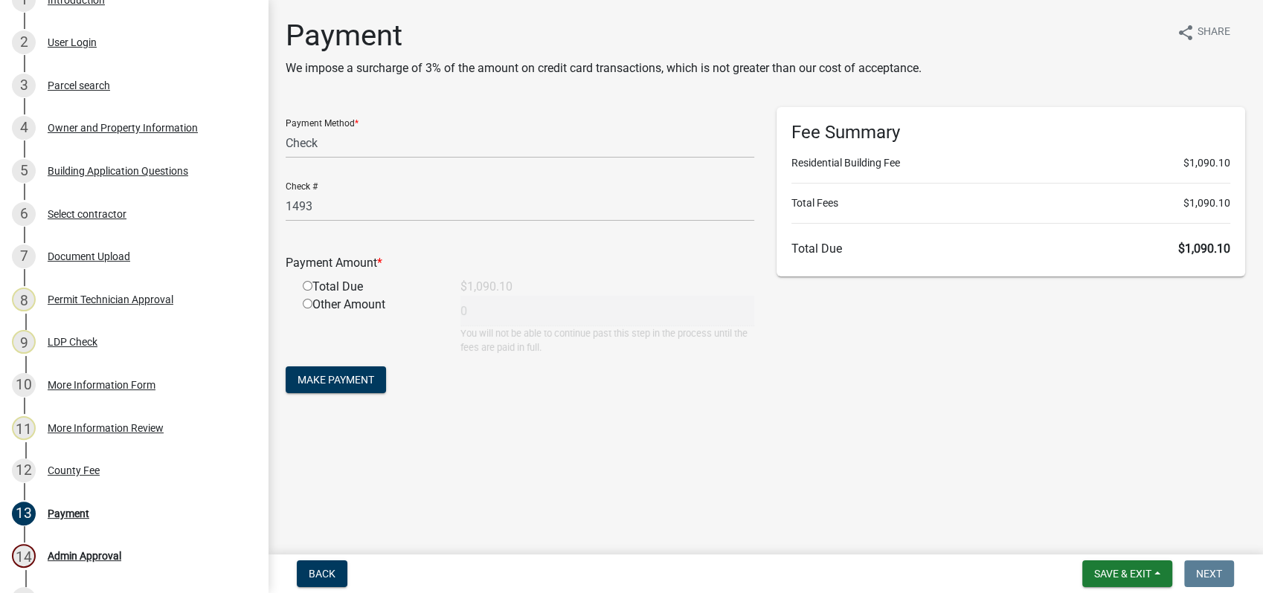
click at [309, 283] on input "radio" at bounding box center [308, 286] width 10 height 10
radio input "true"
type input "1090.1"
click at [345, 380] on span "Make Payment" at bounding box center [335, 380] width 77 height 12
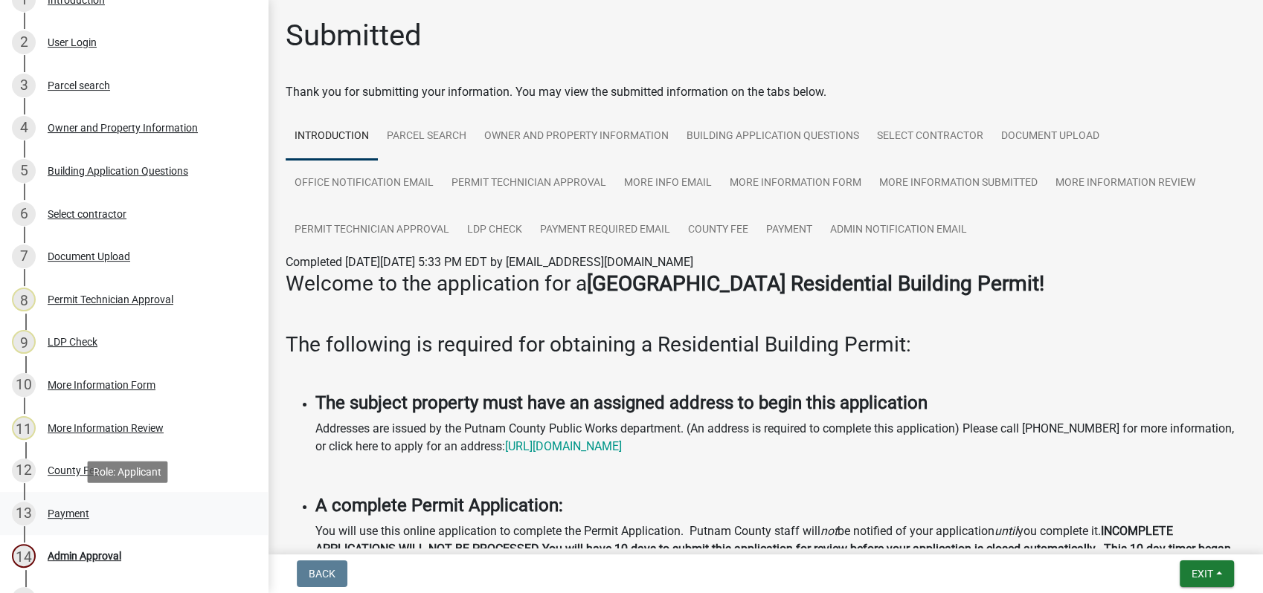
click at [71, 526] on link "13 Payment" at bounding box center [134, 513] width 268 height 43
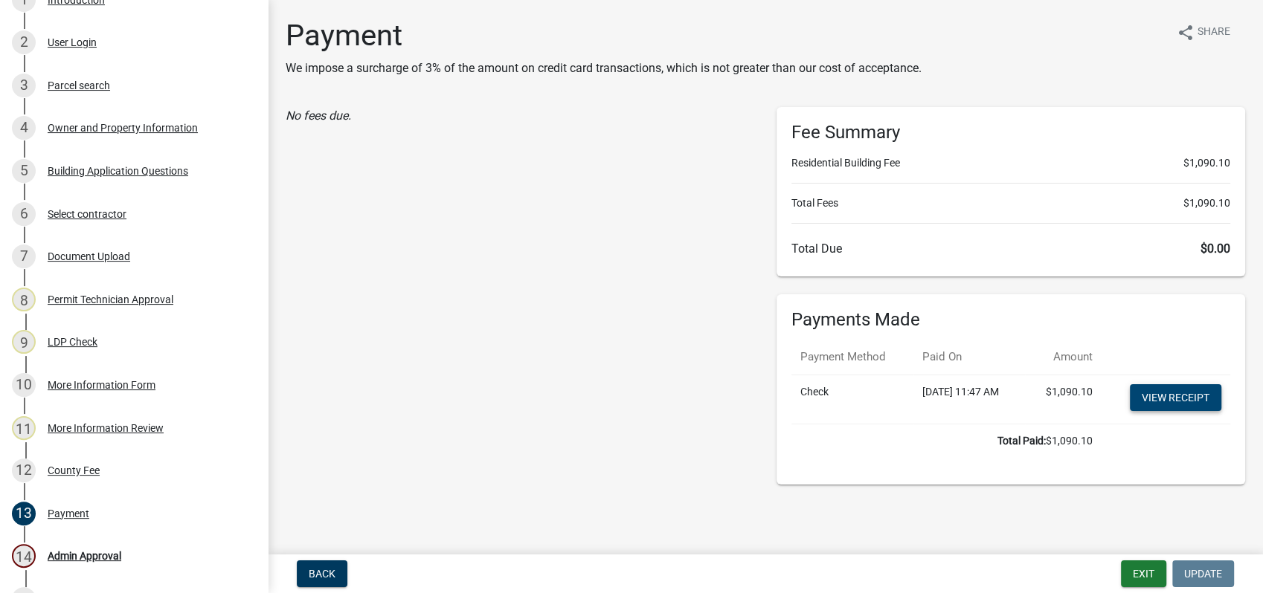
click at [1166, 387] on link "View receipt" at bounding box center [1175, 397] width 91 height 27
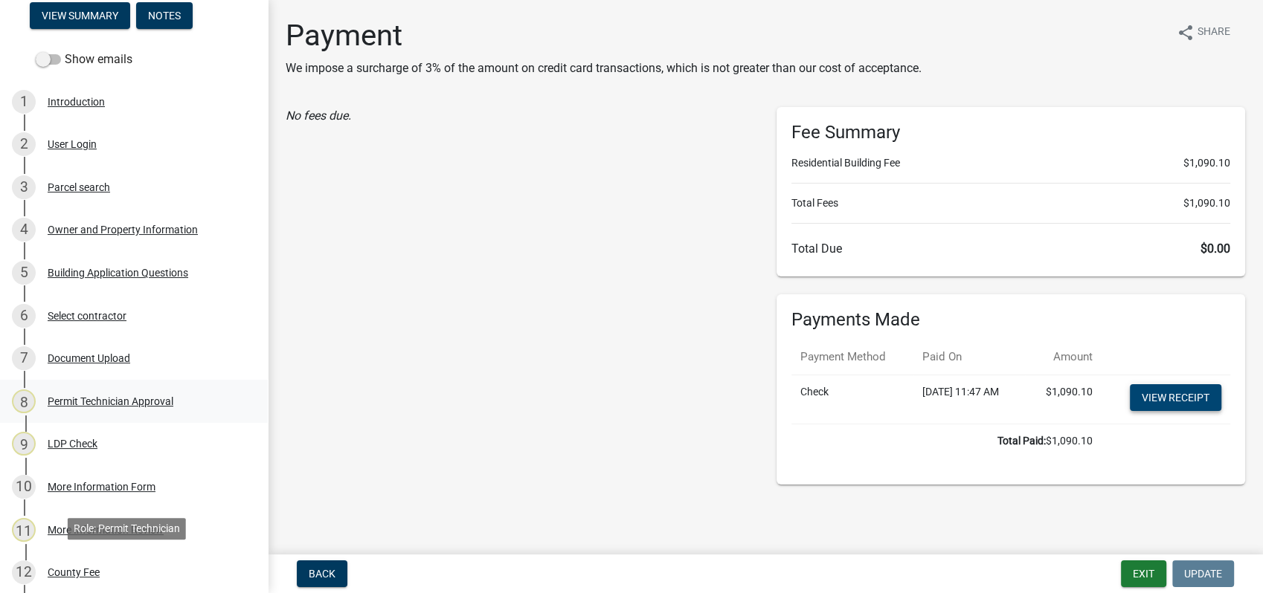
scroll to position [0, 0]
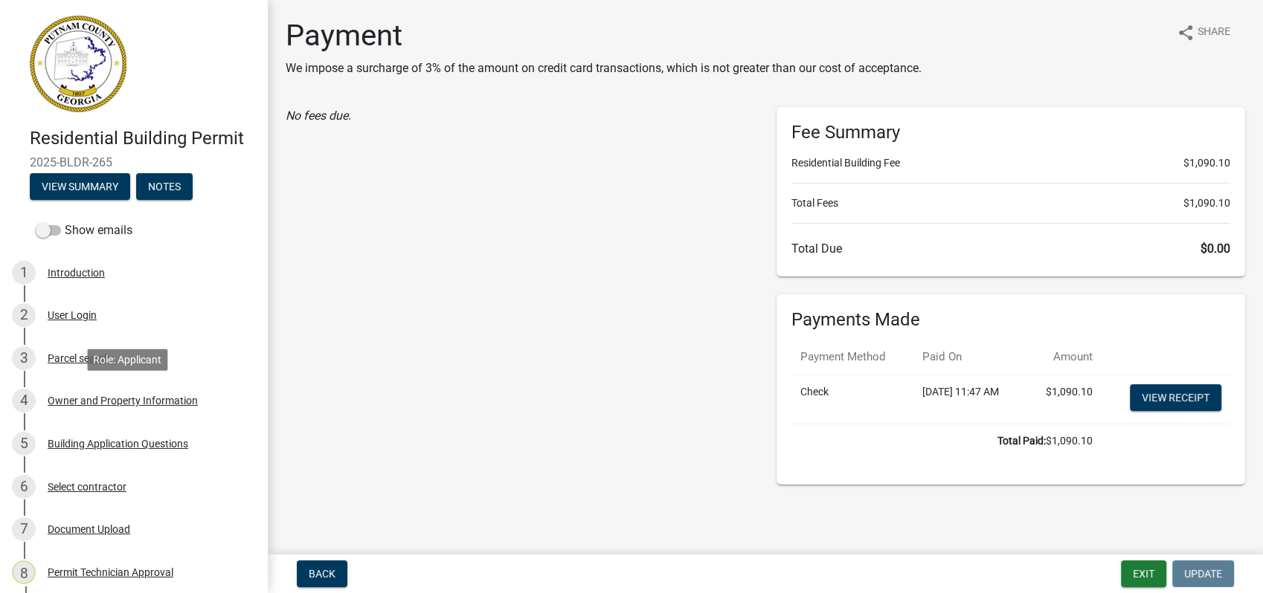
click at [162, 408] on div "4 Owner and Property Information" at bounding box center [128, 401] width 232 height 24
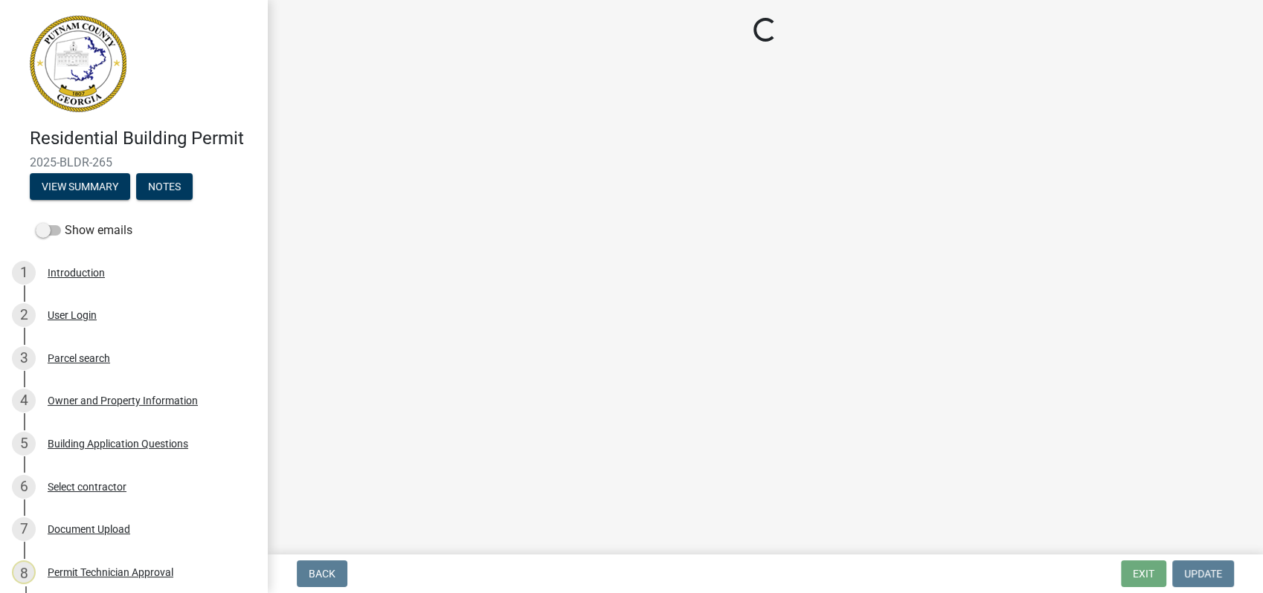
select select "34fe85c2-5f76-4343-b6bb-8ca387e0bed7"
select select "83394b22-4a11-496c-8e5c-75ade2e72faf"
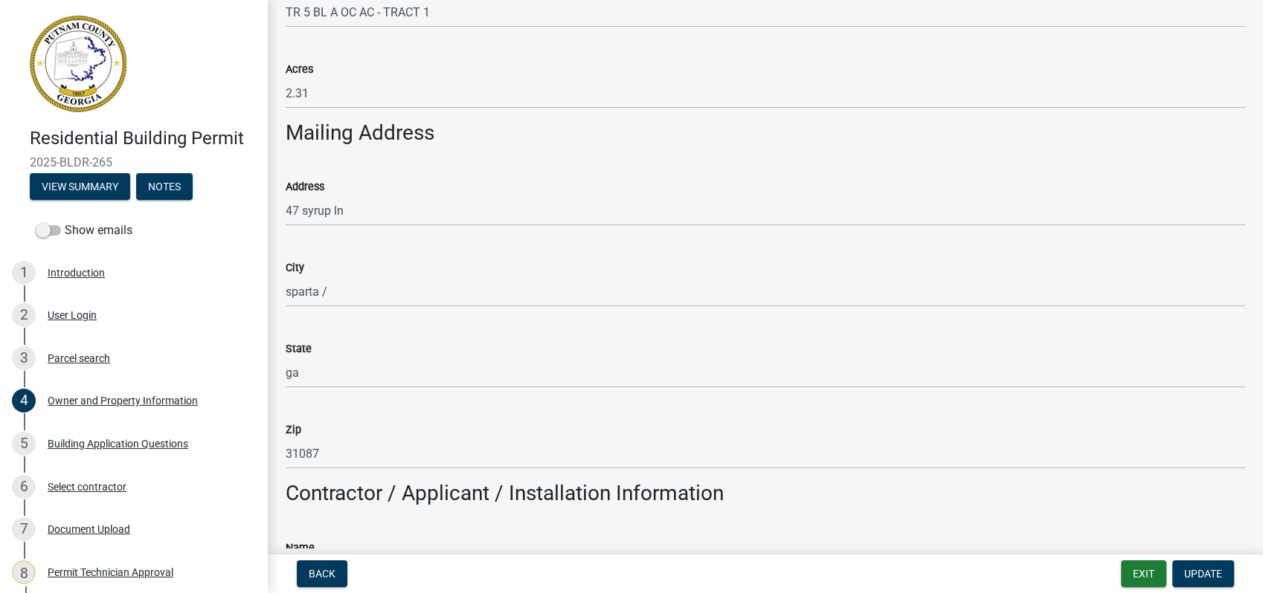
scroll to position [744, 0]
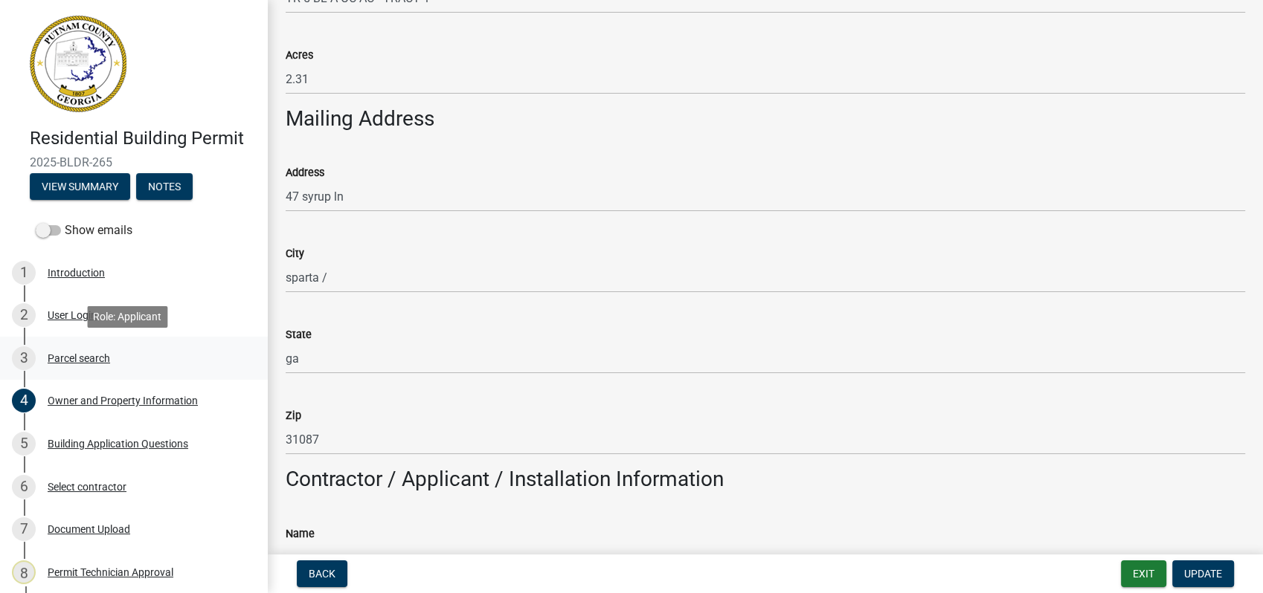
click at [90, 359] on div "Parcel search" at bounding box center [79, 358] width 62 height 10
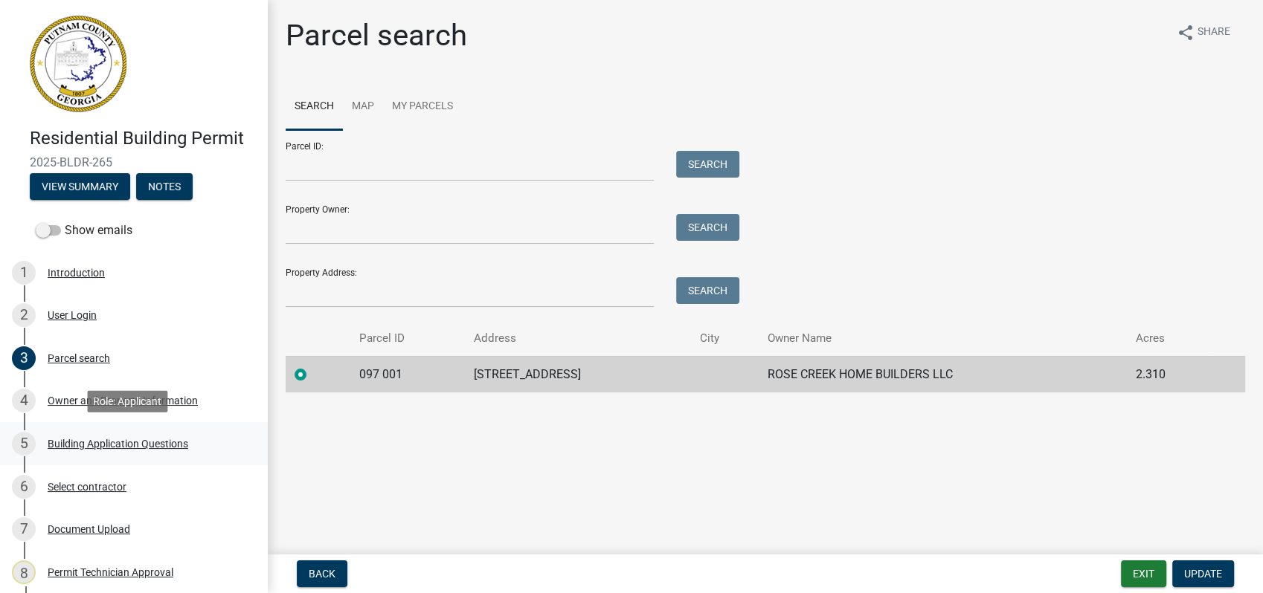
scroll to position [83, 0]
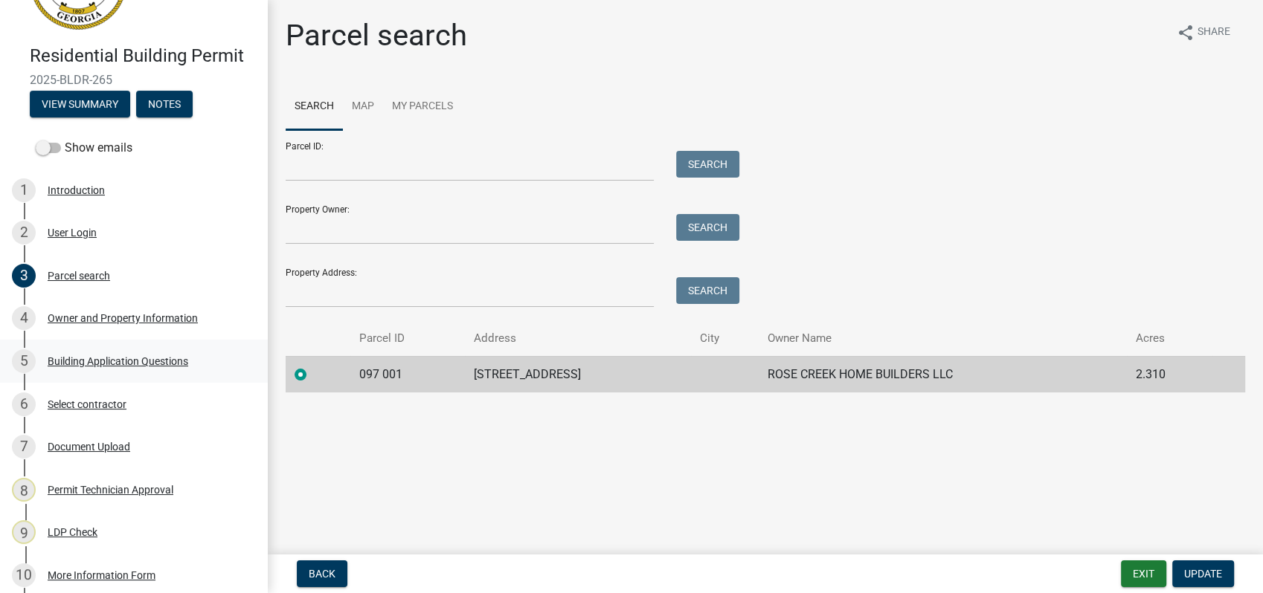
click at [140, 358] on div "Building Application Questions" at bounding box center [118, 361] width 141 height 10
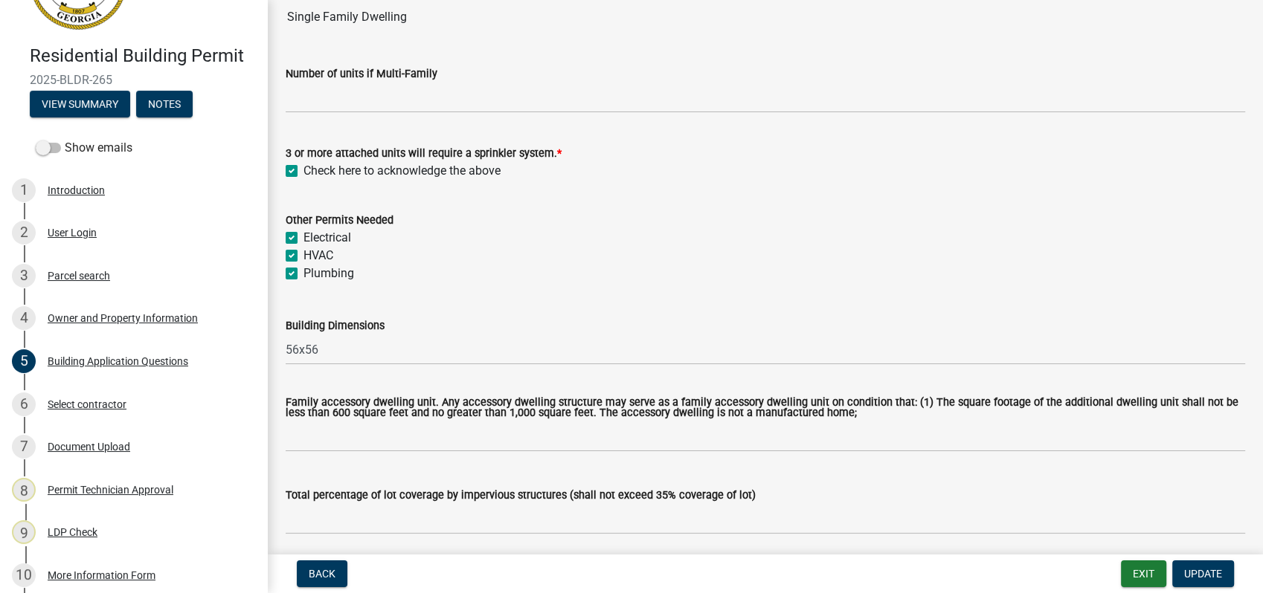
scroll to position [330, 0]
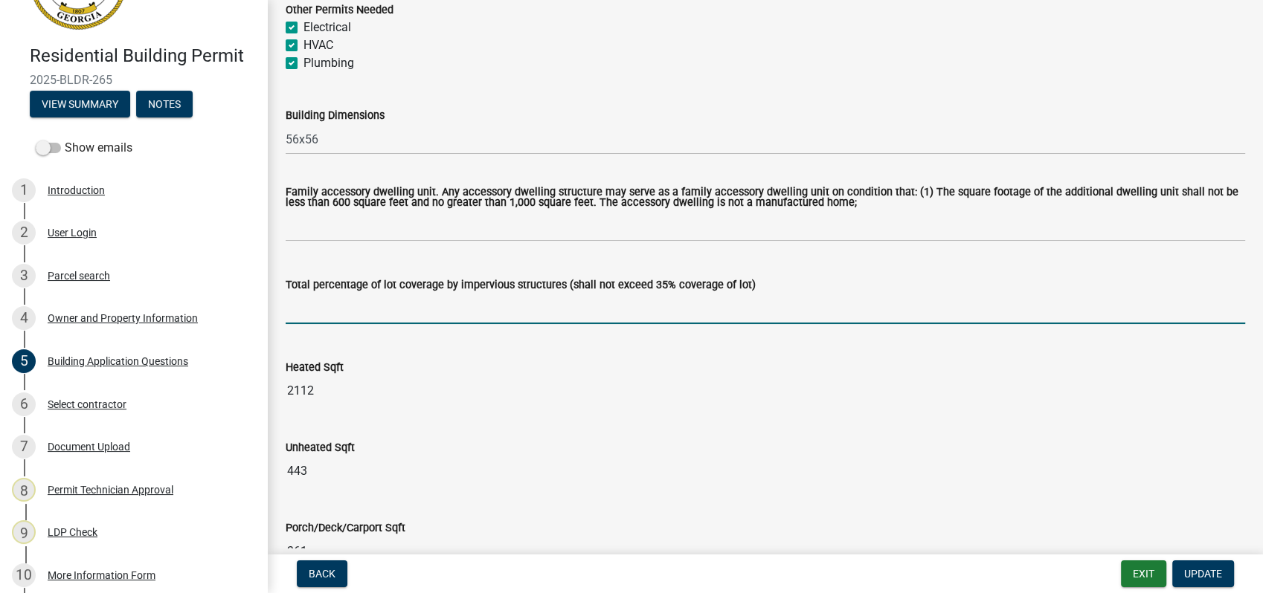
click at [297, 310] on input "text" at bounding box center [765, 309] width 959 height 30
type input "16"
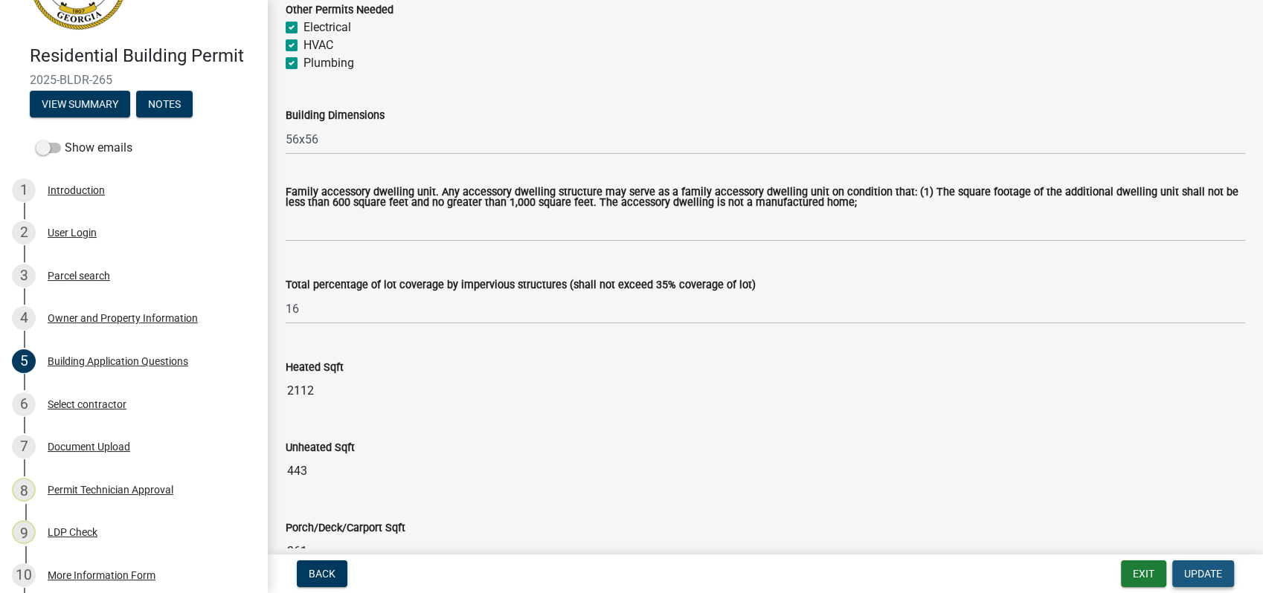
click at [1187, 574] on span "Update" at bounding box center [1203, 574] width 38 height 12
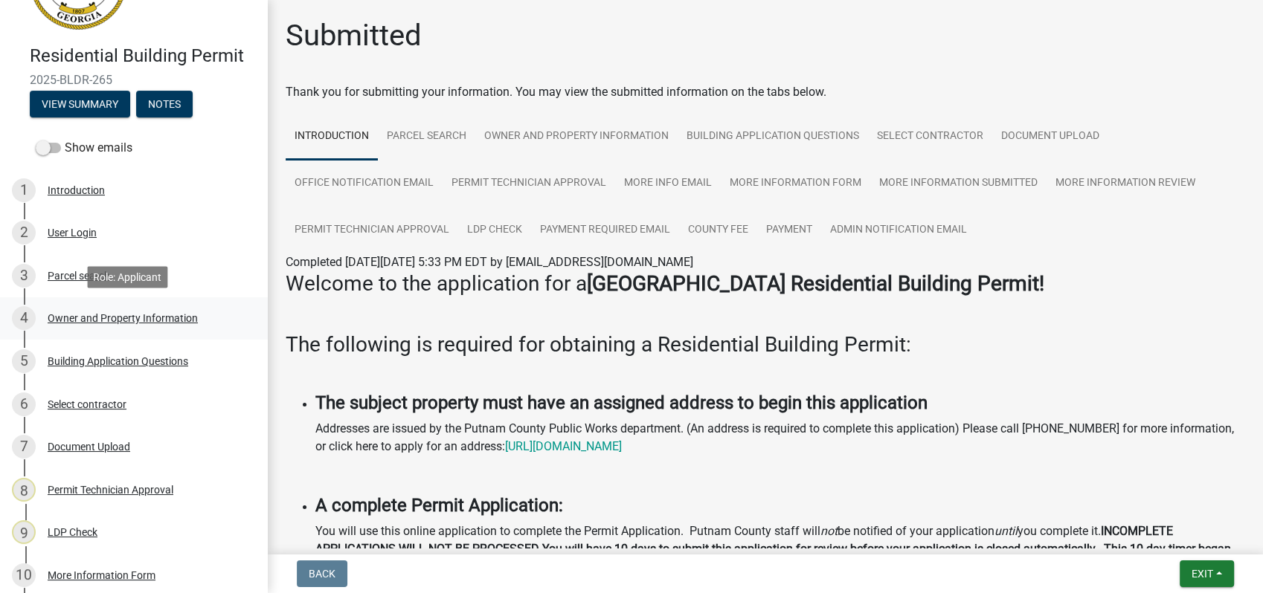
click at [61, 311] on div "4 Owner and Property Information" at bounding box center [128, 318] width 232 height 24
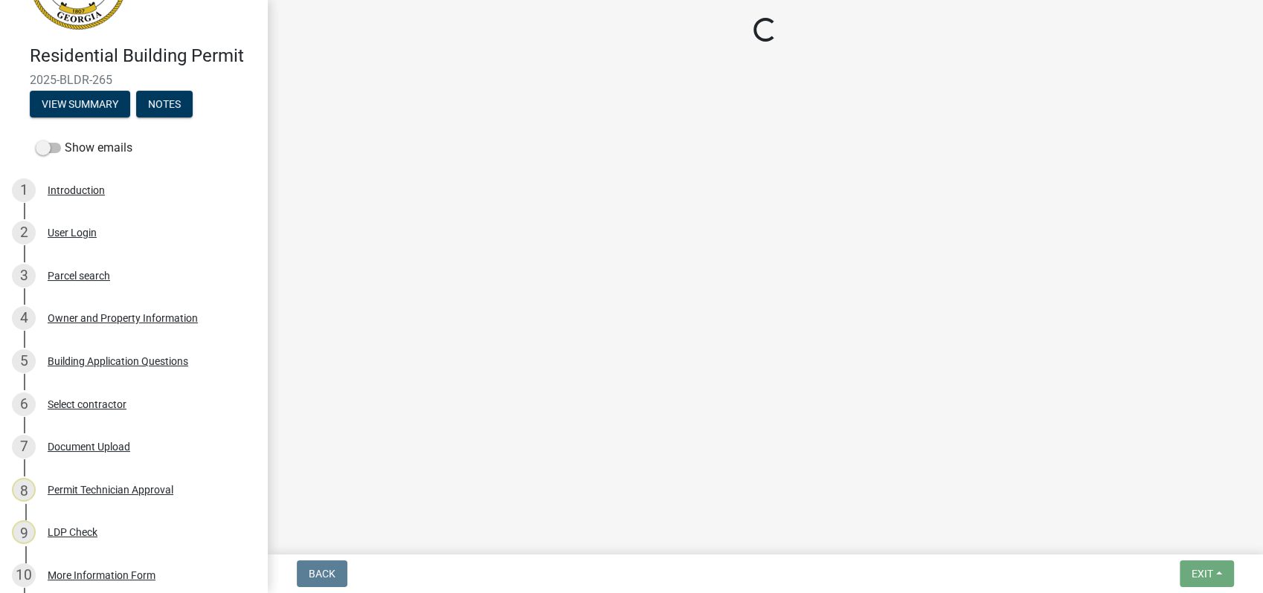
select select "34fe85c2-5f76-4343-b6bb-8ca387e0bed7"
select select "83394b22-4a11-496c-8e5c-75ade2e72faf"
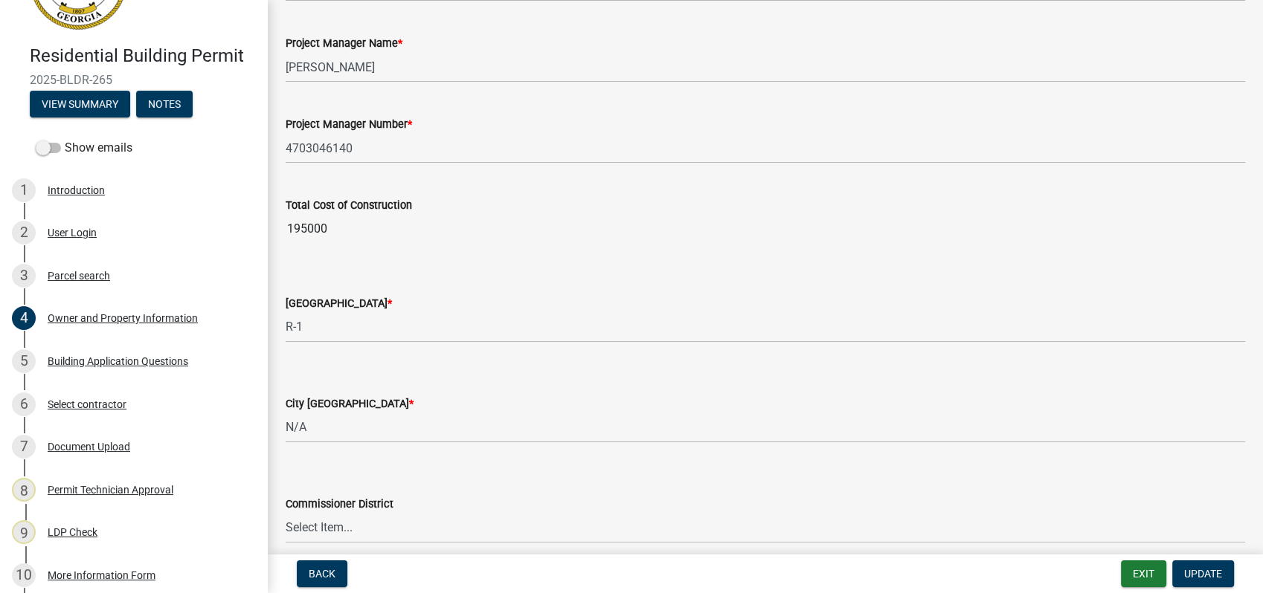
scroll to position [2516, 0]
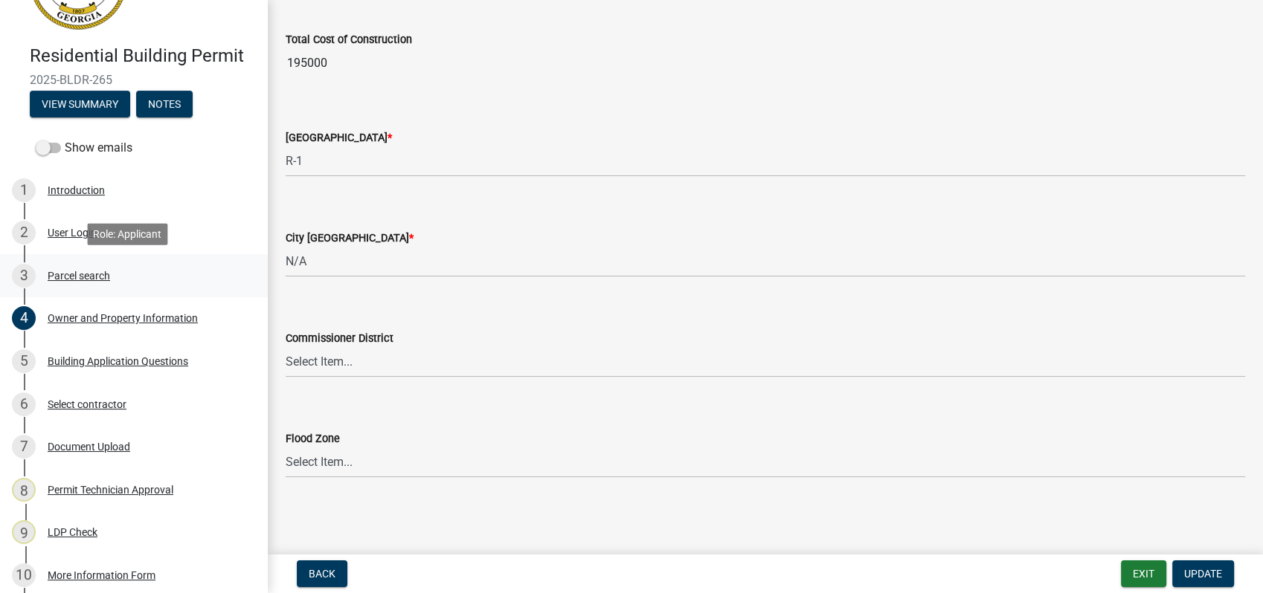
click at [83, 274] on div "Parcel search" at bounding box center [79, 276] width 62 height 10
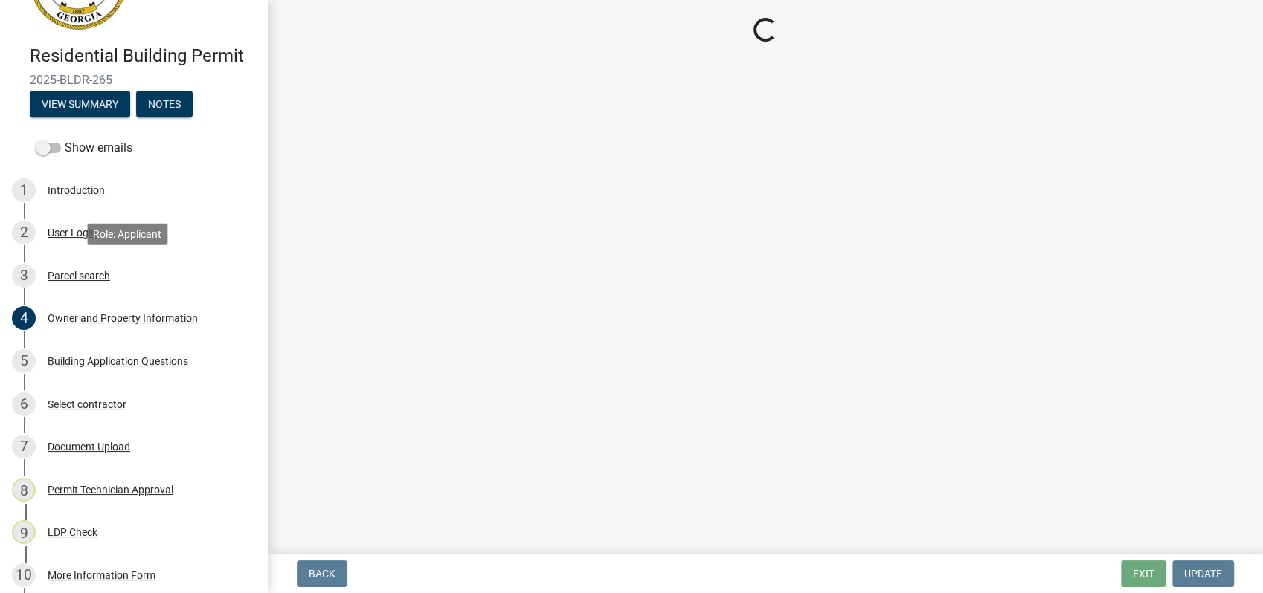
scroll to position [0, 0]
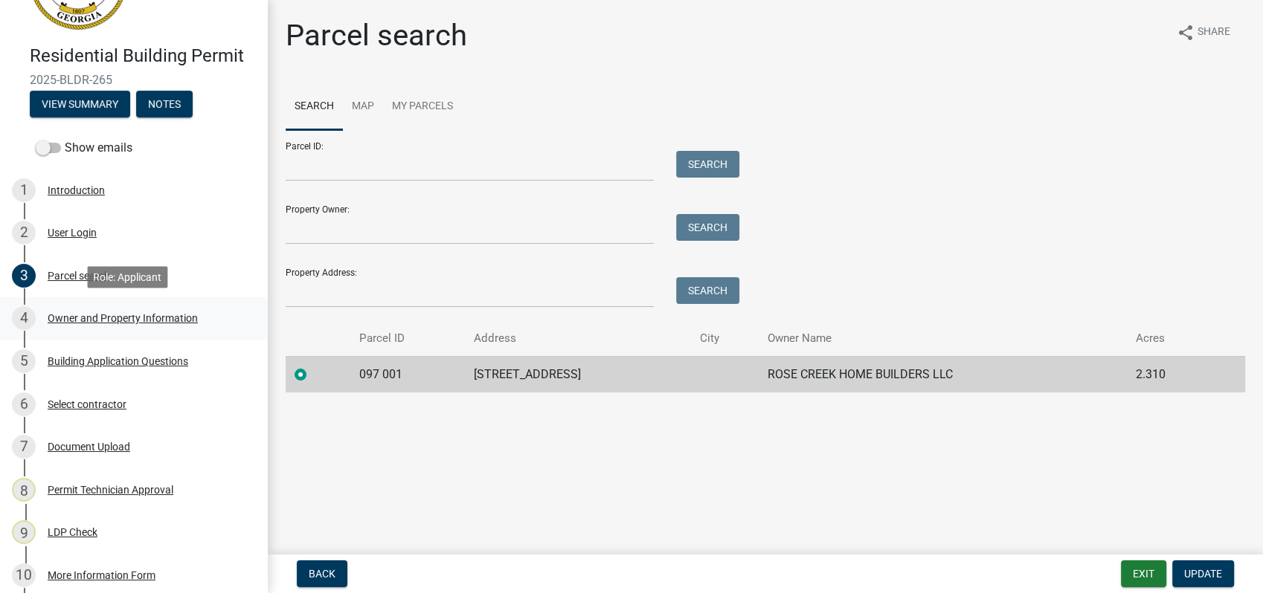
click at [120, 314] on div "Owner and Property Information" at bounding box center [123, 318] width 150 height 10
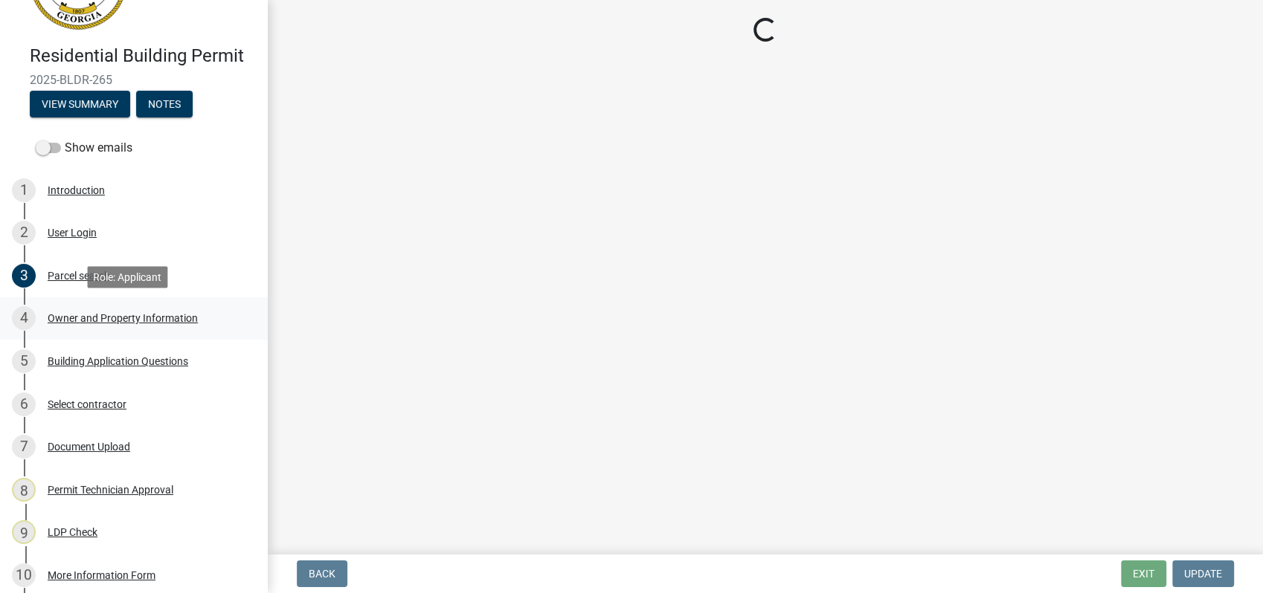
select select "34fe85c2-5f76-4343-b6bb-8ca387e0bed7"
select select "83394b22-4a11-496c-8e5c-75ade2e72faf"
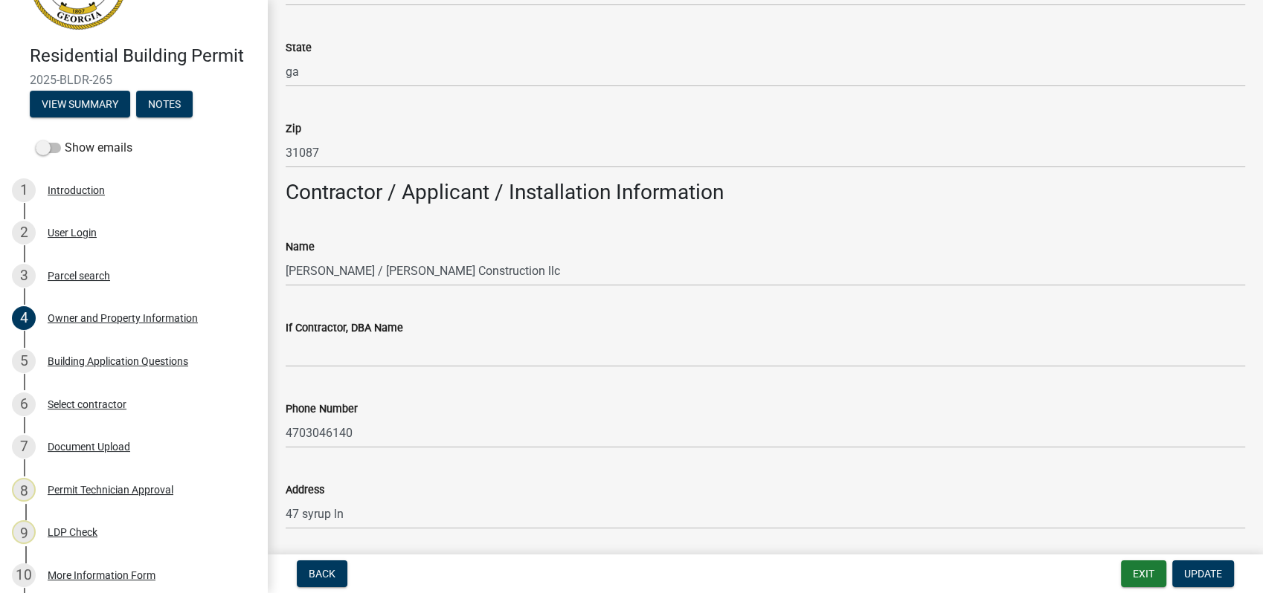
scroll to position [1074, 0]
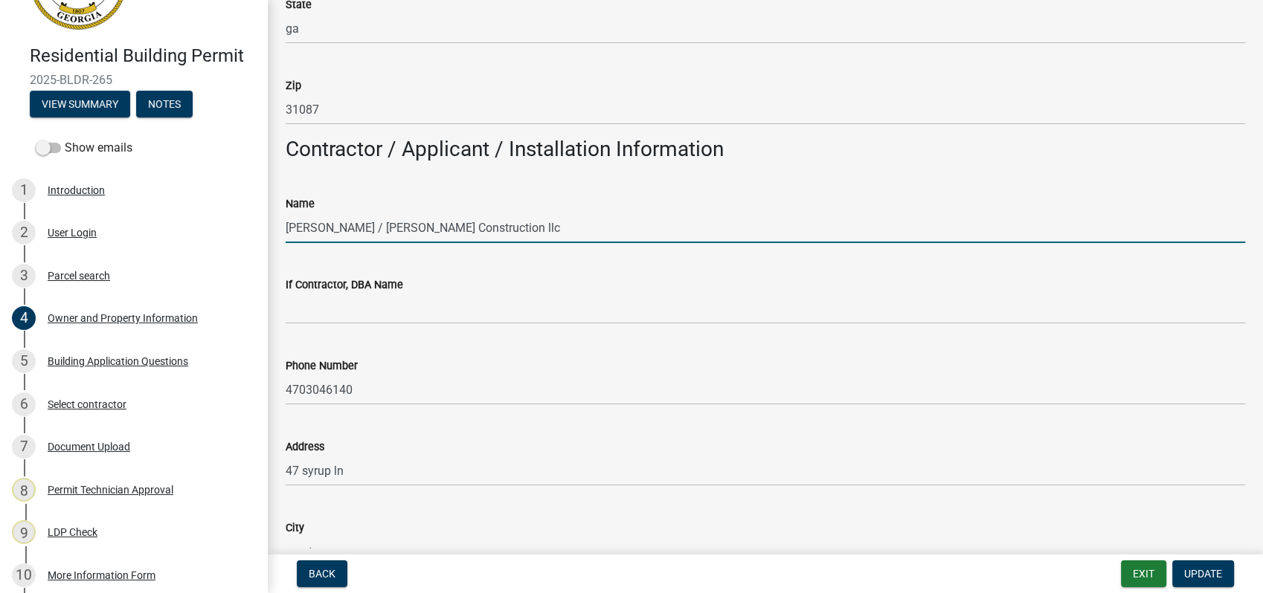
drag, startPoint x: 475, startPoint y: 228, endPoint x: 353, endPoint y: 221, distance: 122.2
click at [353, 221] on input "[PERSON_NAME] / [PERSON_NAME] Construction llc" at bounding box center [765, 228] width 959 height 30
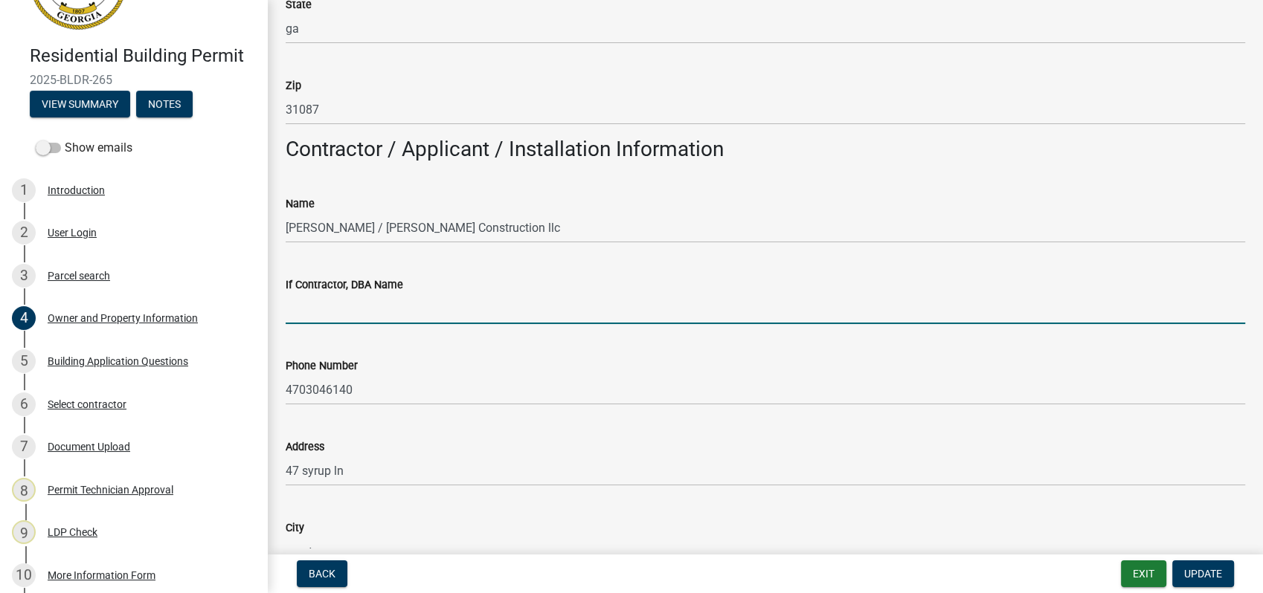
paste input "[PERSON_NAME] Construction llc"
type input "[PERSON_NAME] Construction llc"
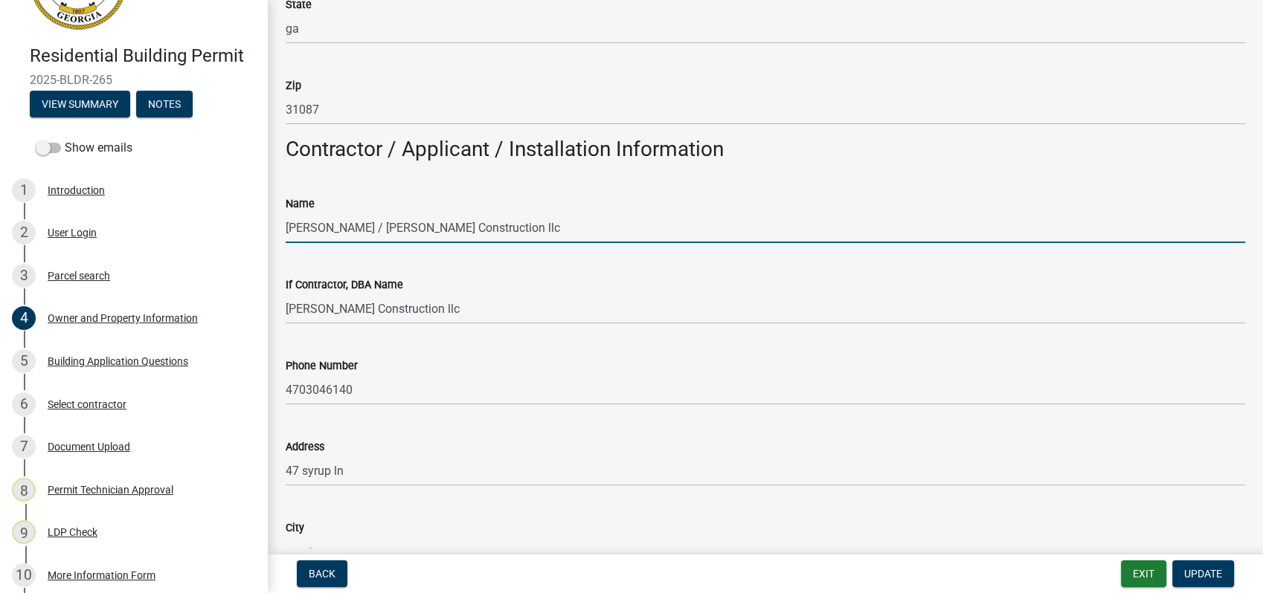
drag, startPoint x: 470, startPoint y: 231, endPoint x: 348, endPoint y: 242, distance: 122.5
click at [348, 242] on input "[PERSON_NAME] / [PERSON_NAME] Construction llc" at bounding box center [765, 228] width 959 height 30
type input "[PERSON_NAME]"
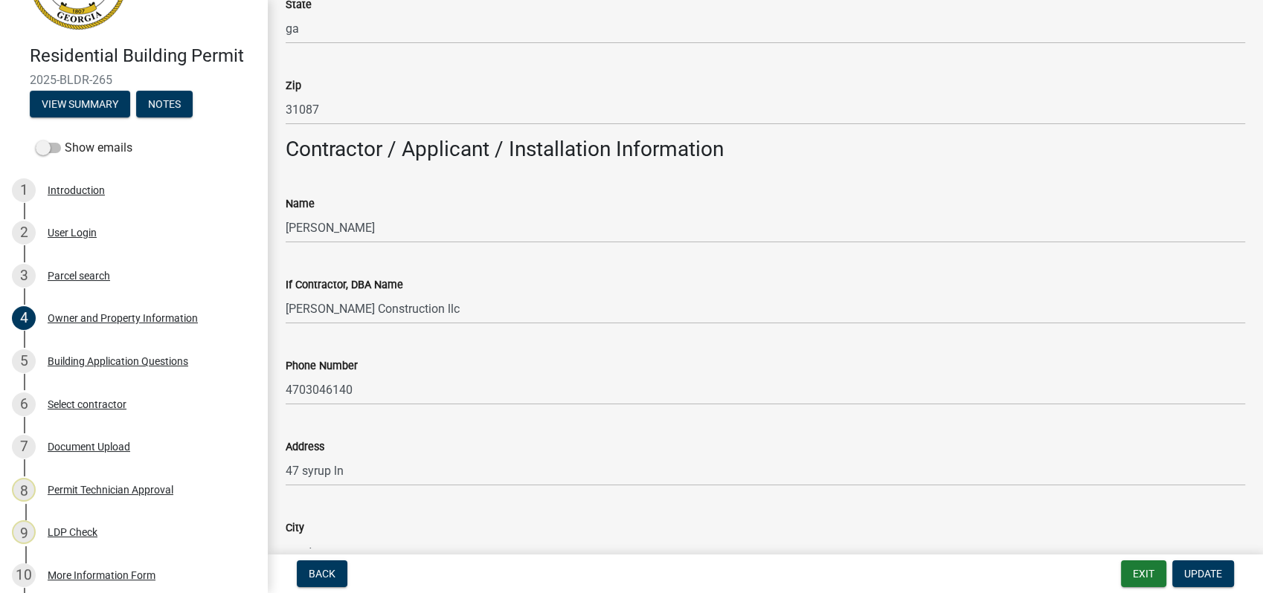
click at [710, 362] on div "Phone Number" at bounding box center [765, 366] width 959 height 18
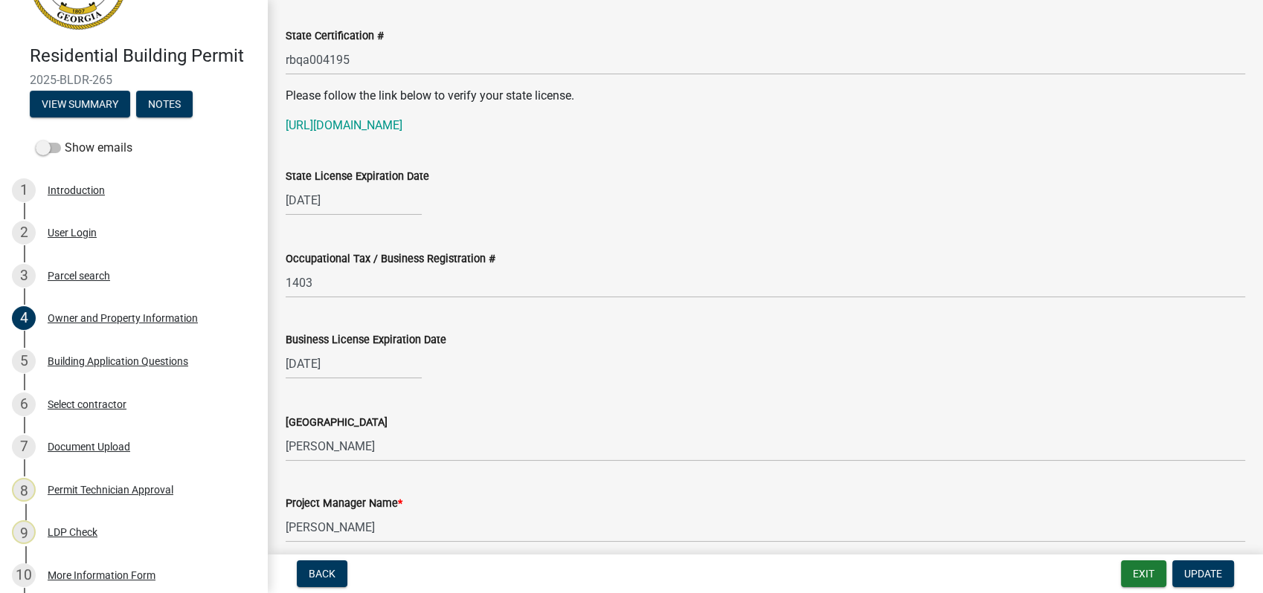
scroll to position [1900, 0]
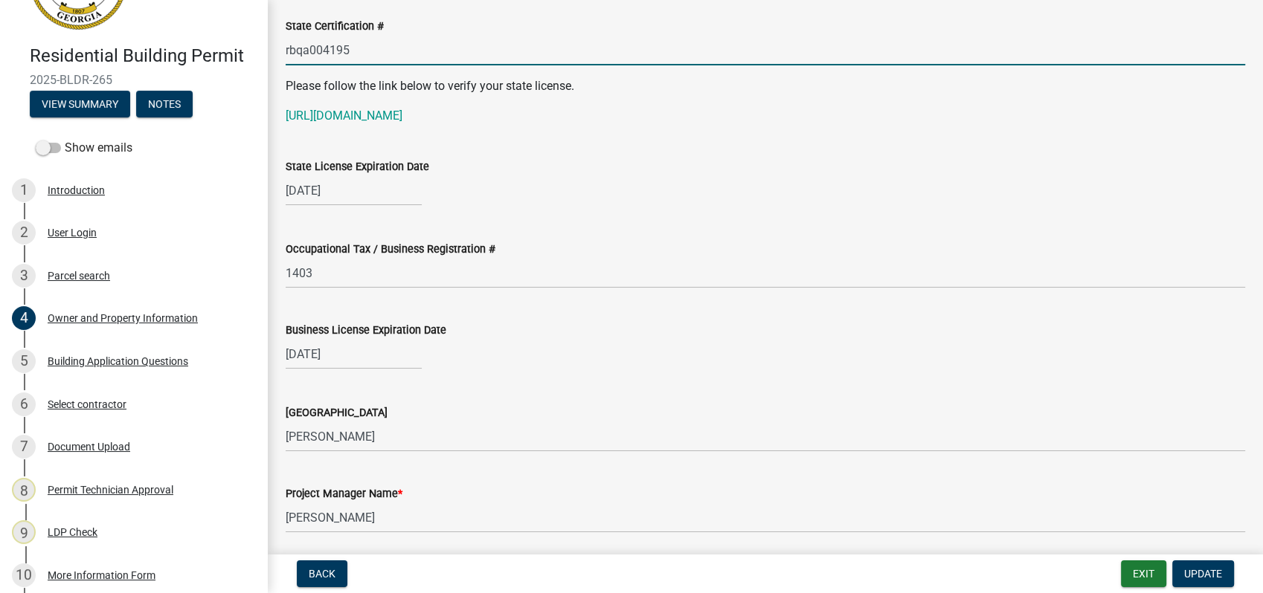
drag, startPoint x: 351, startPoint y: 51, endPoint x: 280, endPoint y: 47, distance: 71.5
click at [280, 47] on div "State Certification # rbqa004195" at bounding box center [765, 30] width 982 height 69
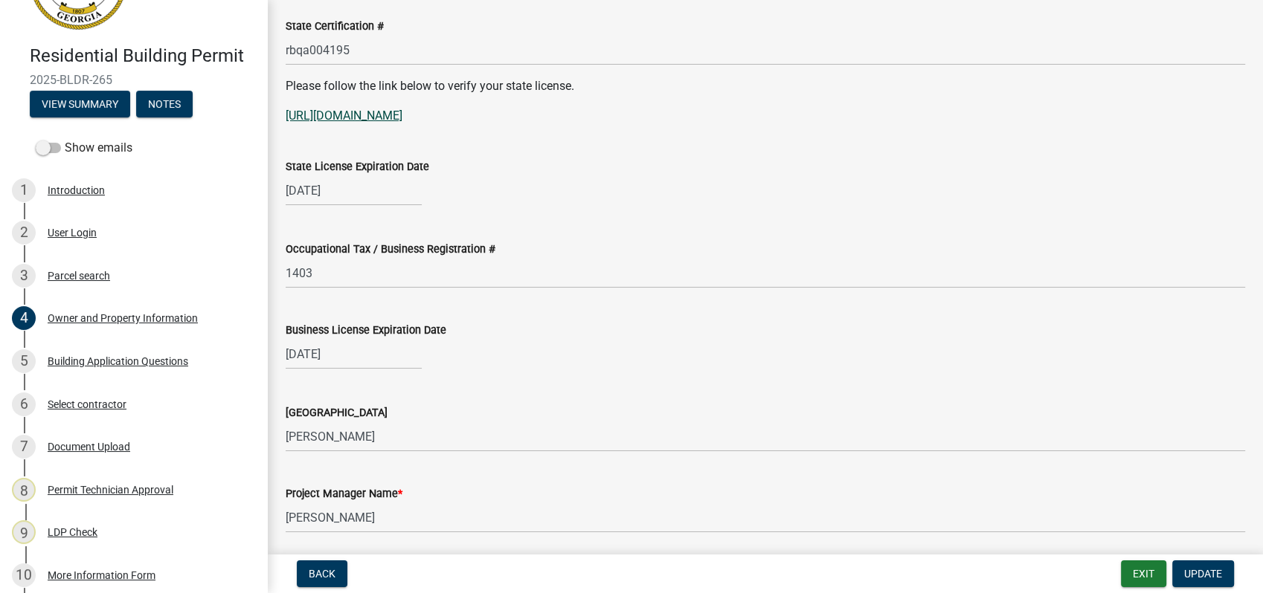
click at [356, 114] on link "[URL][DOMAIN_NAME]" at bounding box center [344, 116] width 117 height 14
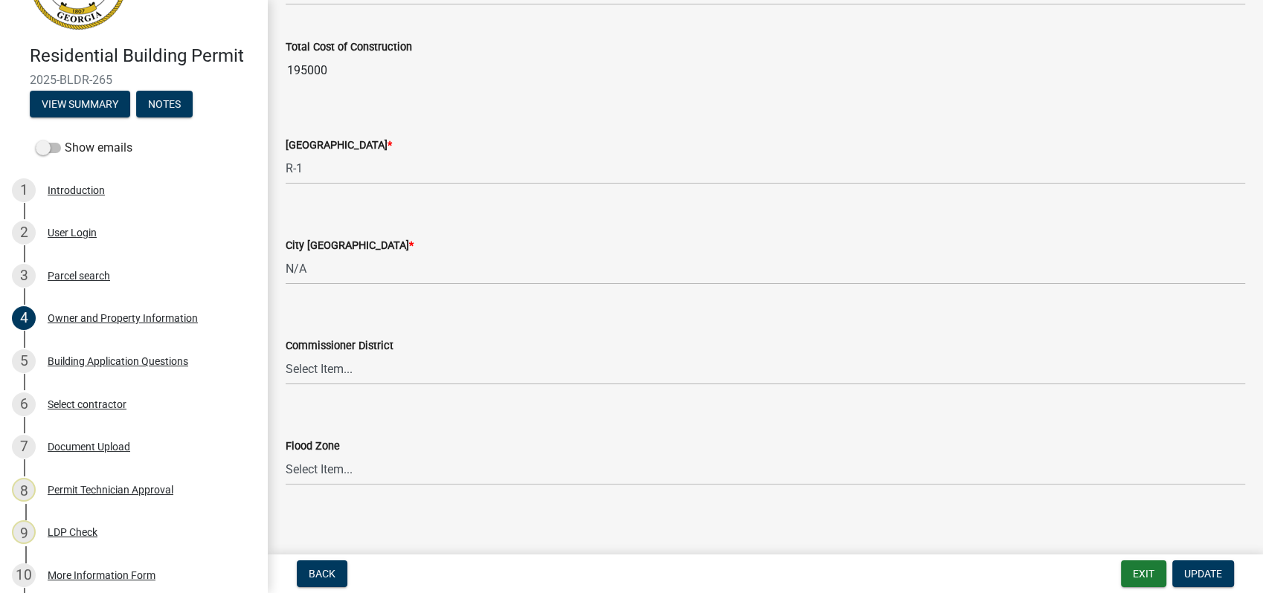
scroll to position [2516, 0]
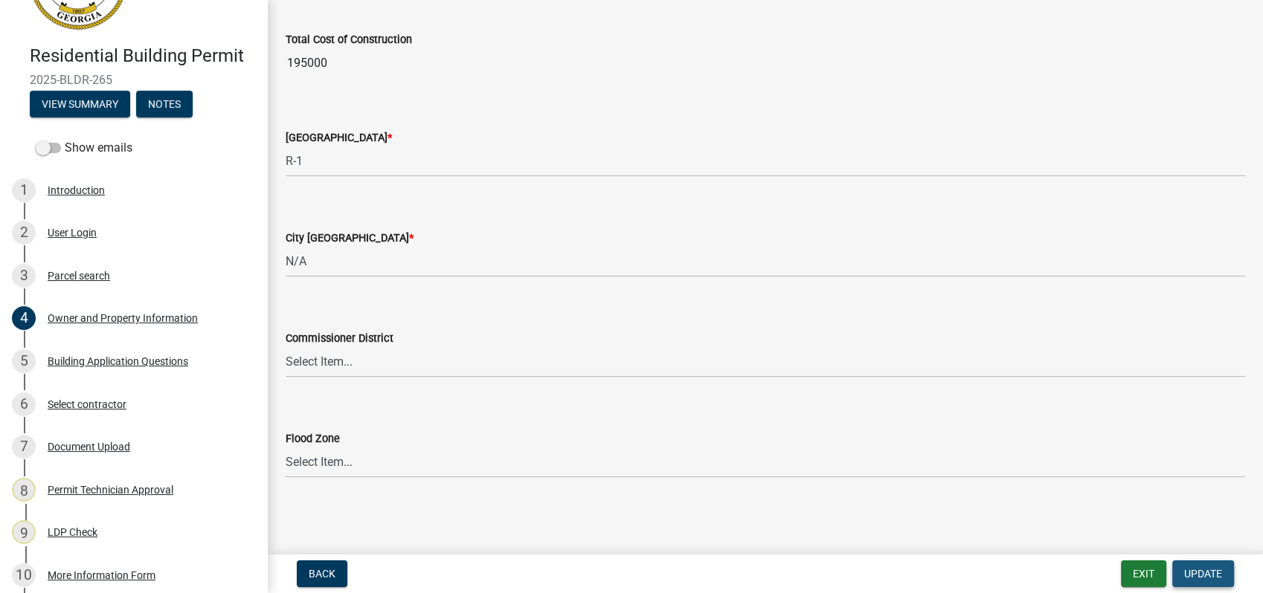
click at [1202, 573] on span "Update" at bounding box center [1203, 574] width 38 height 12
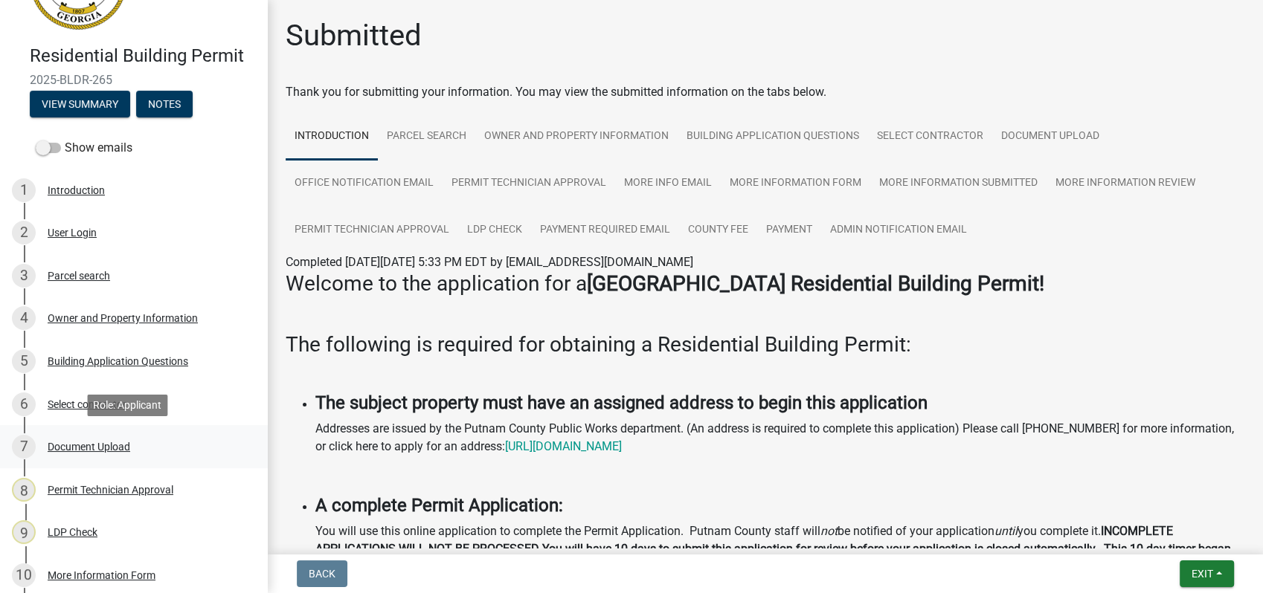
click at [91, 442] on div "Document Upload" at bounding box center [89, 447] width 83 height 10
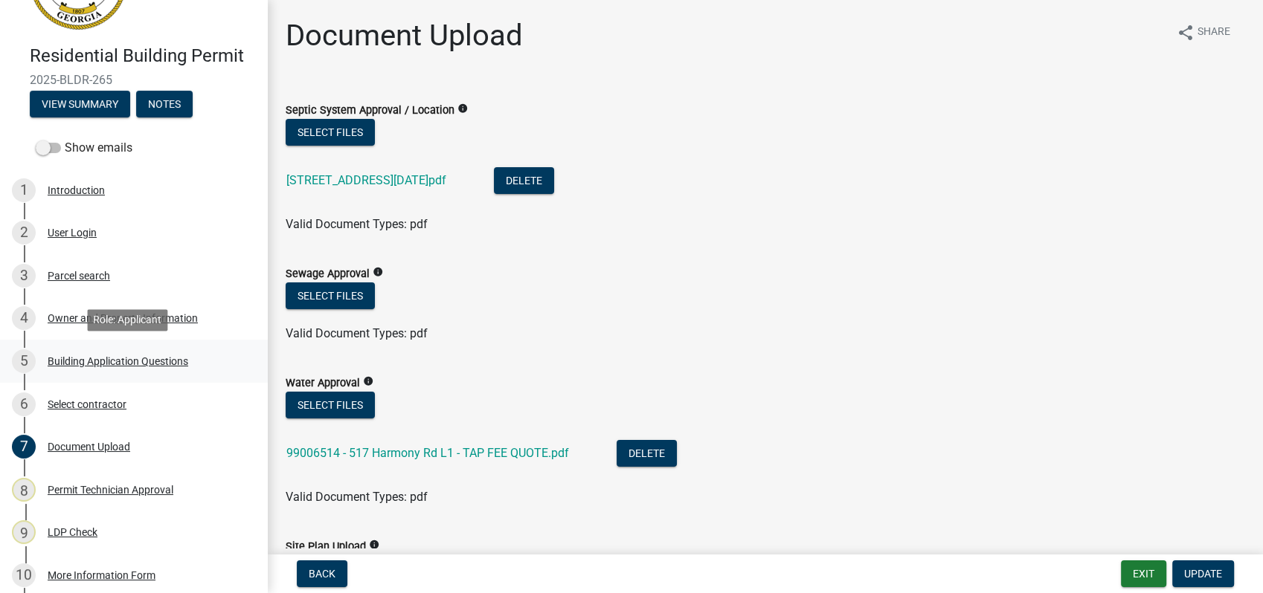
click at [150, 361] on div "Building Application Questions" at bounding box center [118, 361] width 141 height 10
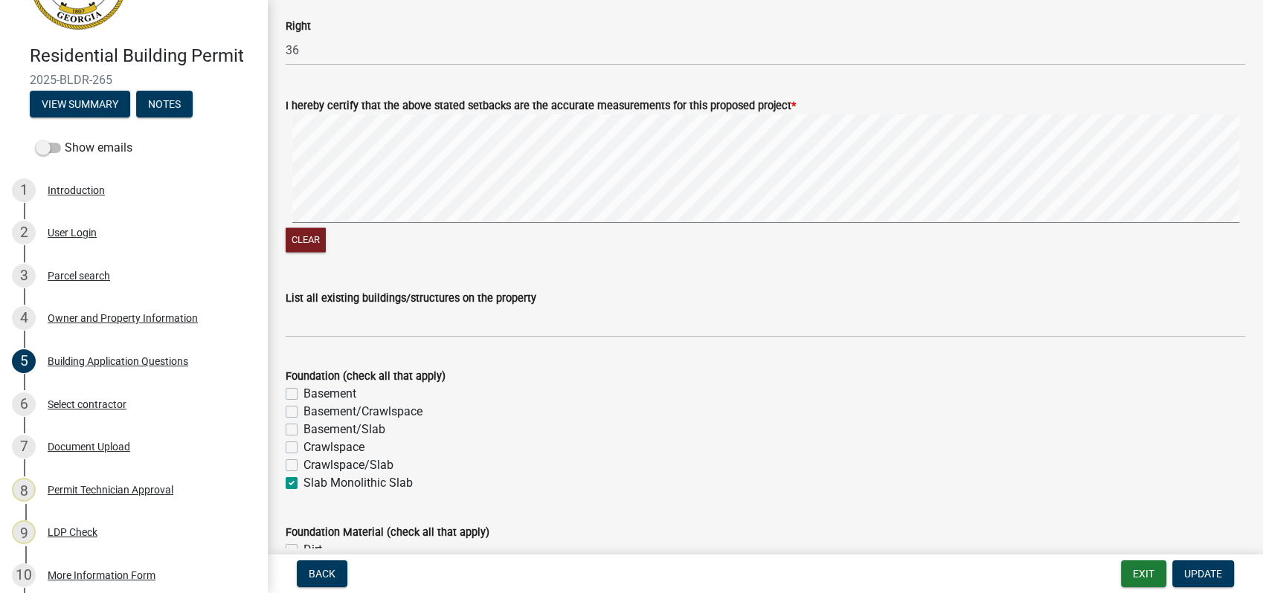
scroll to position [2313, 0]
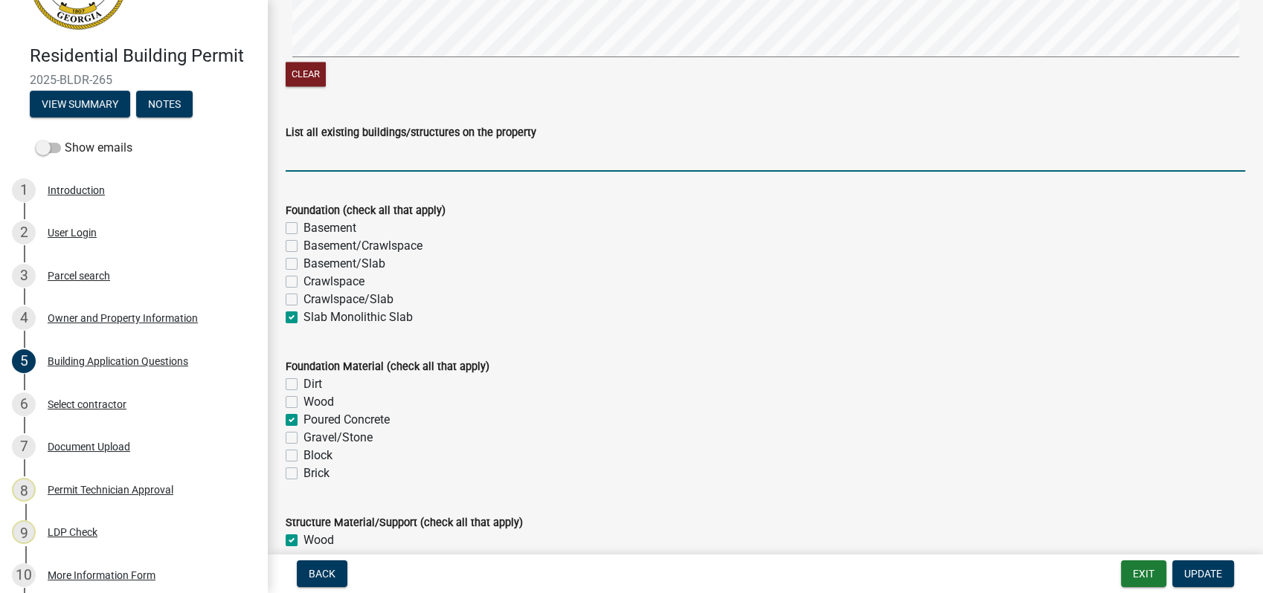
click at [408, 164] on input "List all existing buildings/structures on the property" at bounding box center [765, 156] width 959 height 30
type input "None"
type input "1"
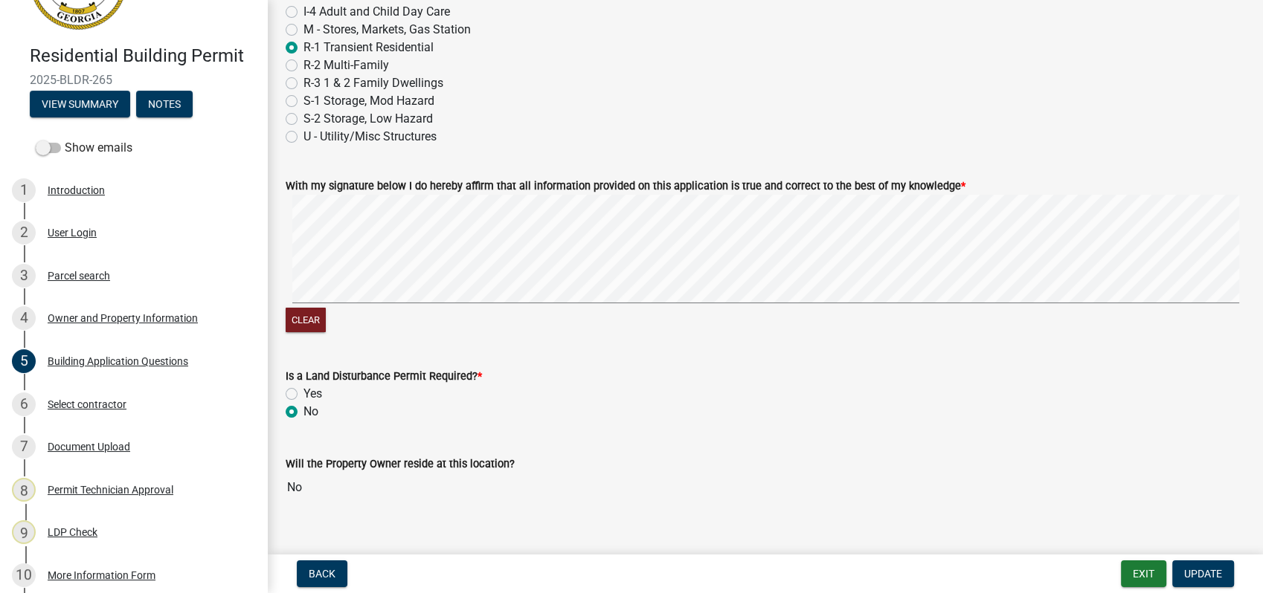
scroll to position [5972, 0]
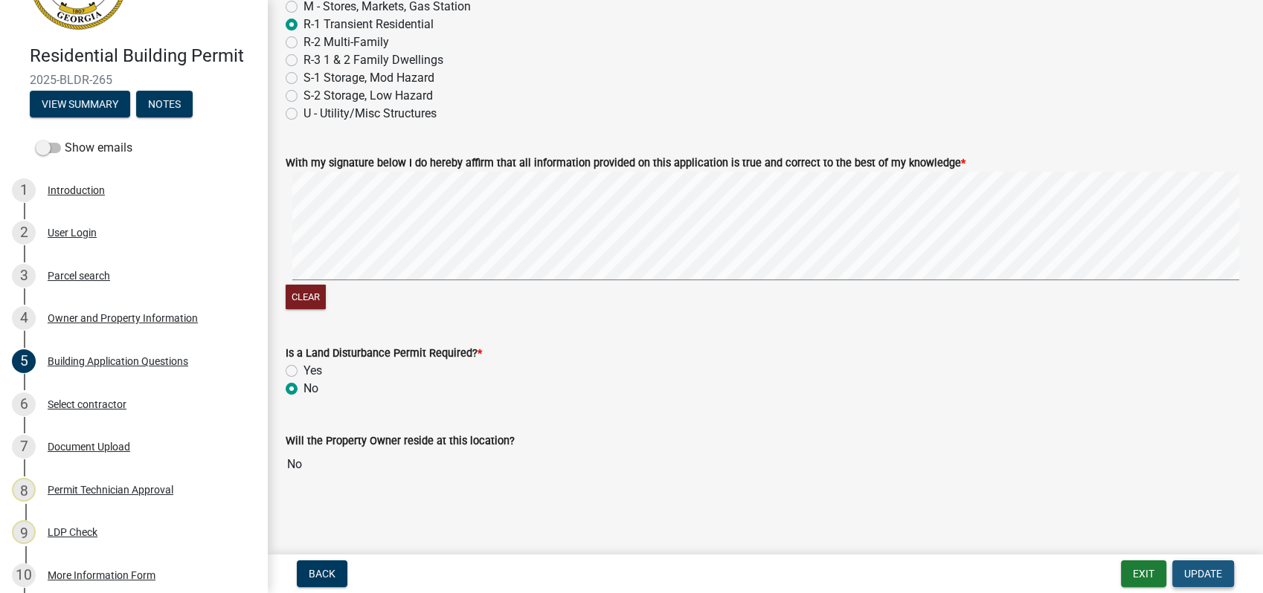
click at [1191, 571] on span "Update" at bounding box center [1203, 574] width 38 height 12
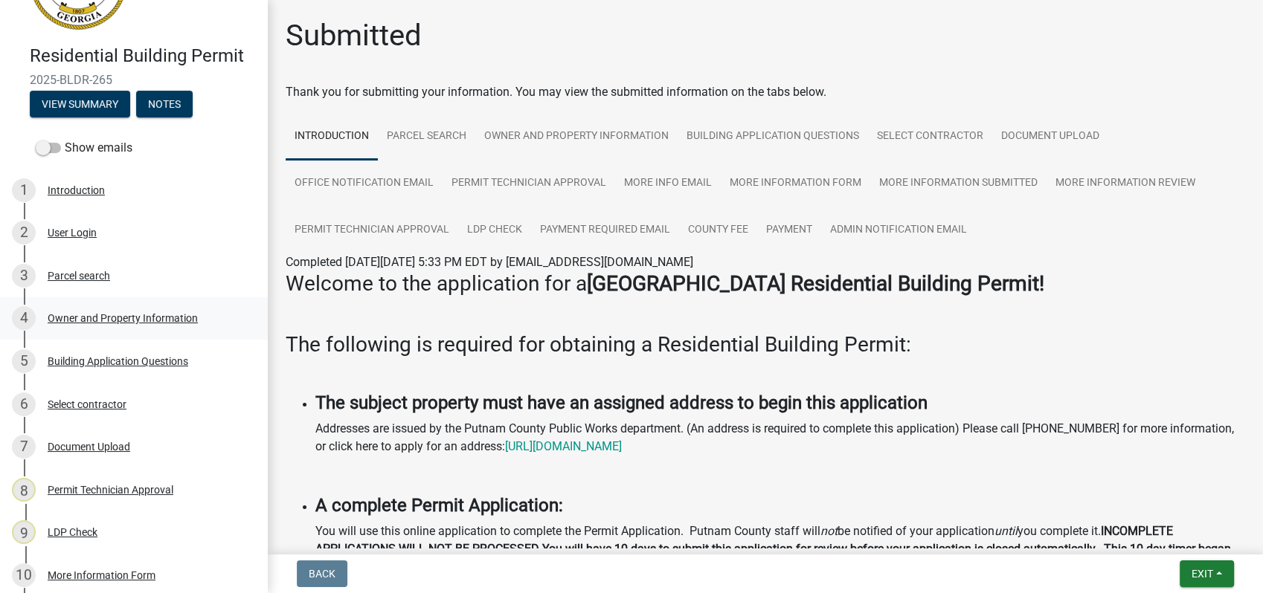
click at [141, 321] on div "Owner and Property Information" at bounding box center [123, 318] width 150 height 10
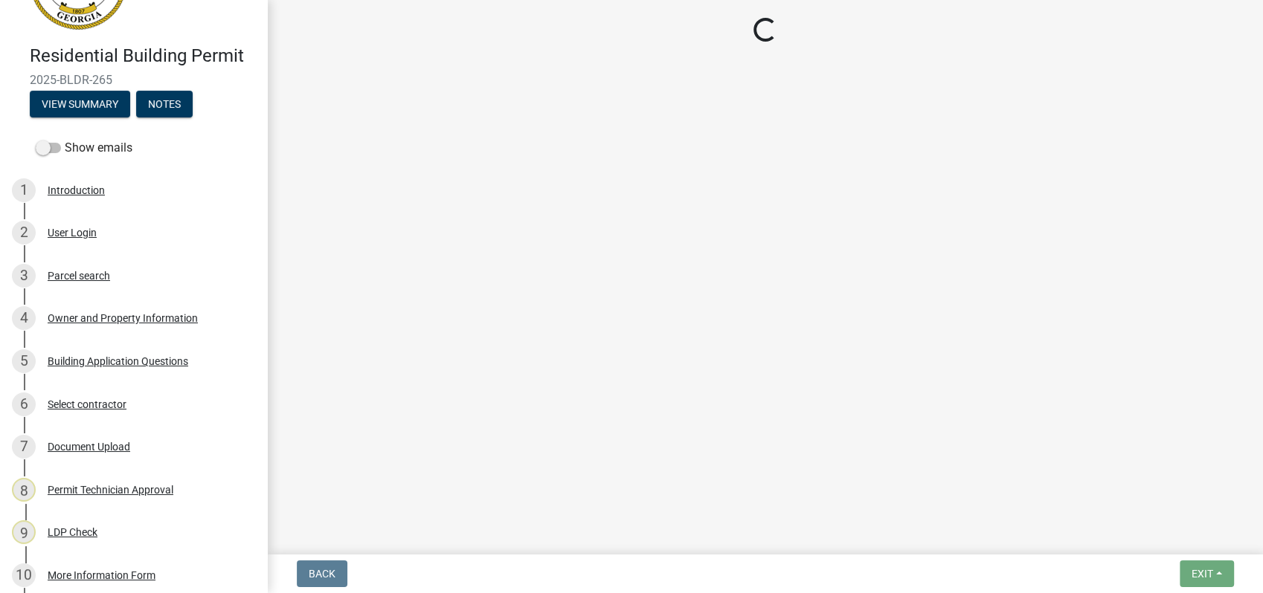
select select "34fe85c2-5f76-4343-b6bb-8ca387e0bed7"
select select "83394b22-4a11-496c-8e5c-75ade2e72faf"
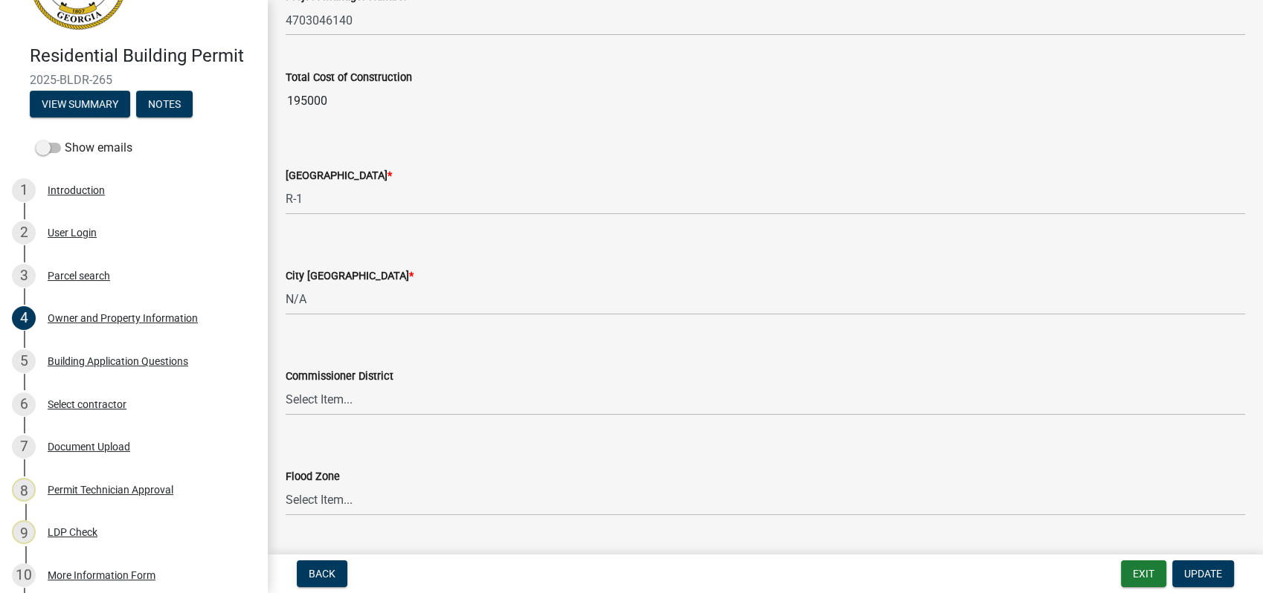
scroll to position [2516, 0]
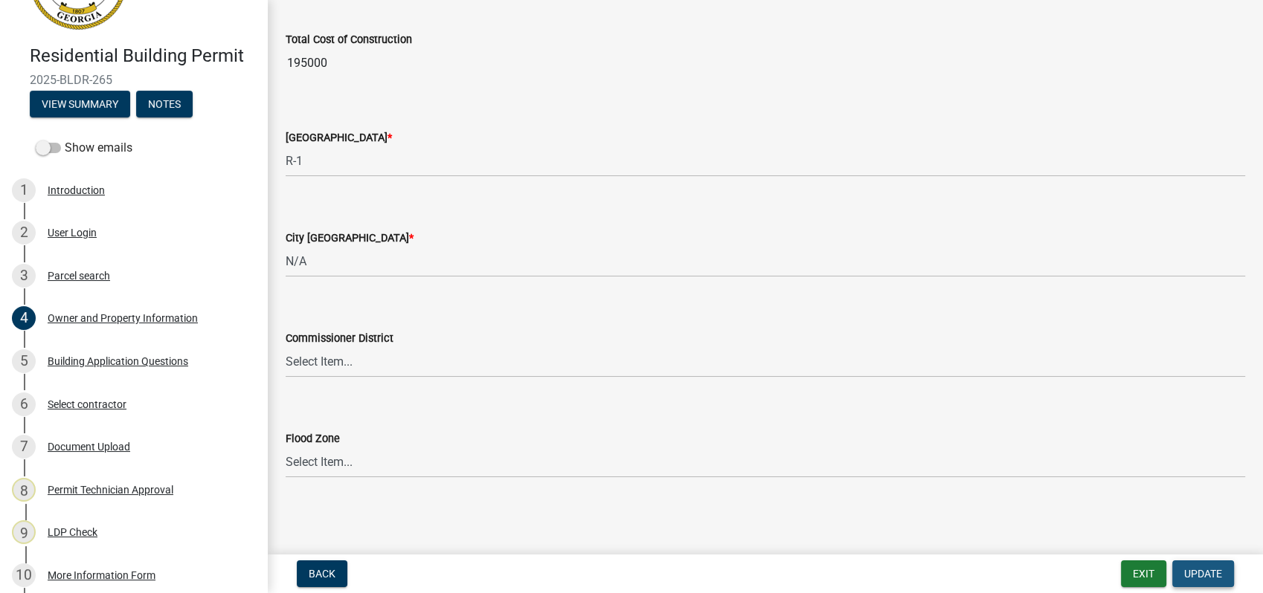
drag, startPoint x: 1199, startPoint y: 577, endPoint x: 594, endPoint y: 449, distance: 617.9
click at [1196, 577] on span "Update" at bounding box center [1203, 574] width 38 height 12
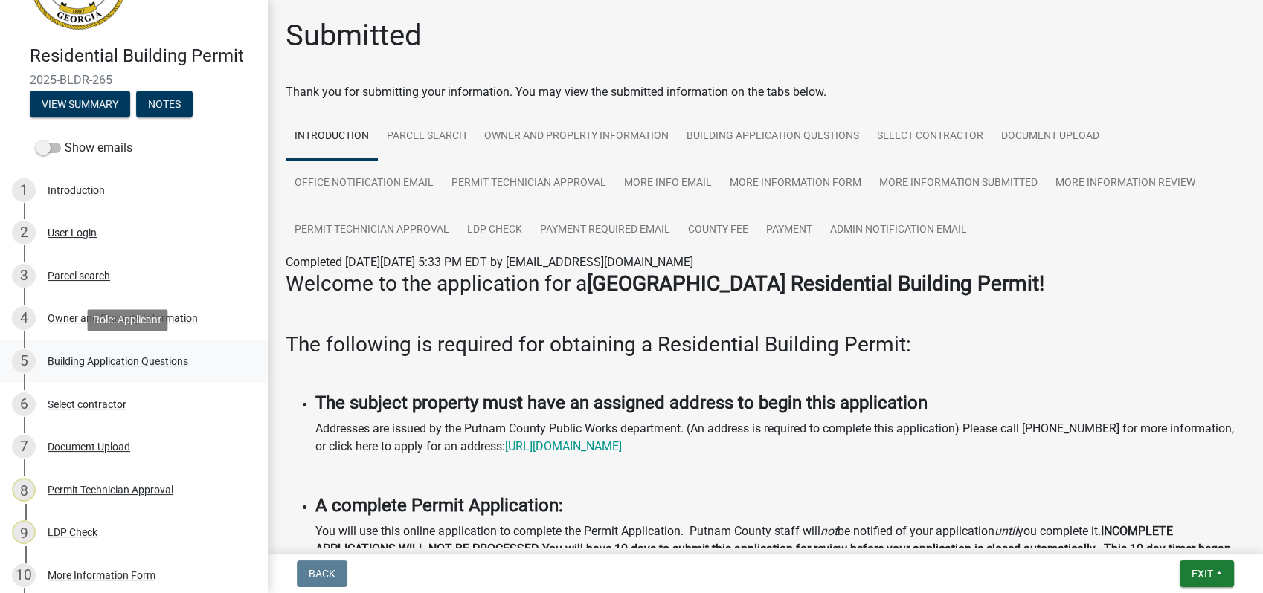
click at [88, 361] on div "Building Application Questions" at bounding box center [118, 361] width 141 height 10
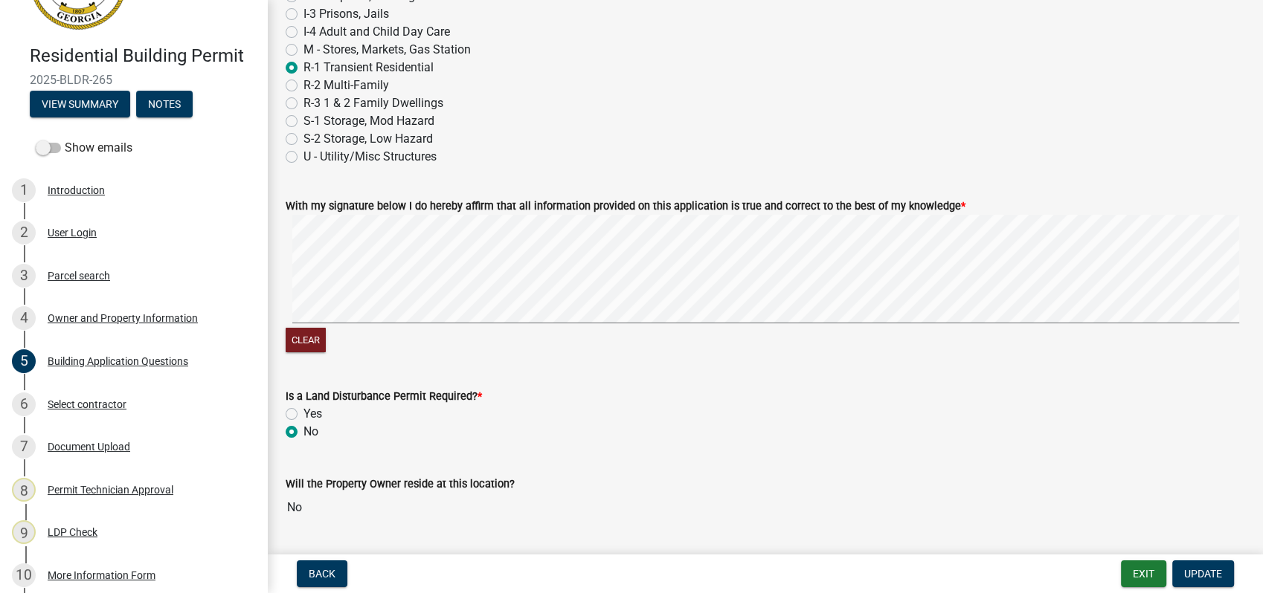
scroll to position [5972, 0]
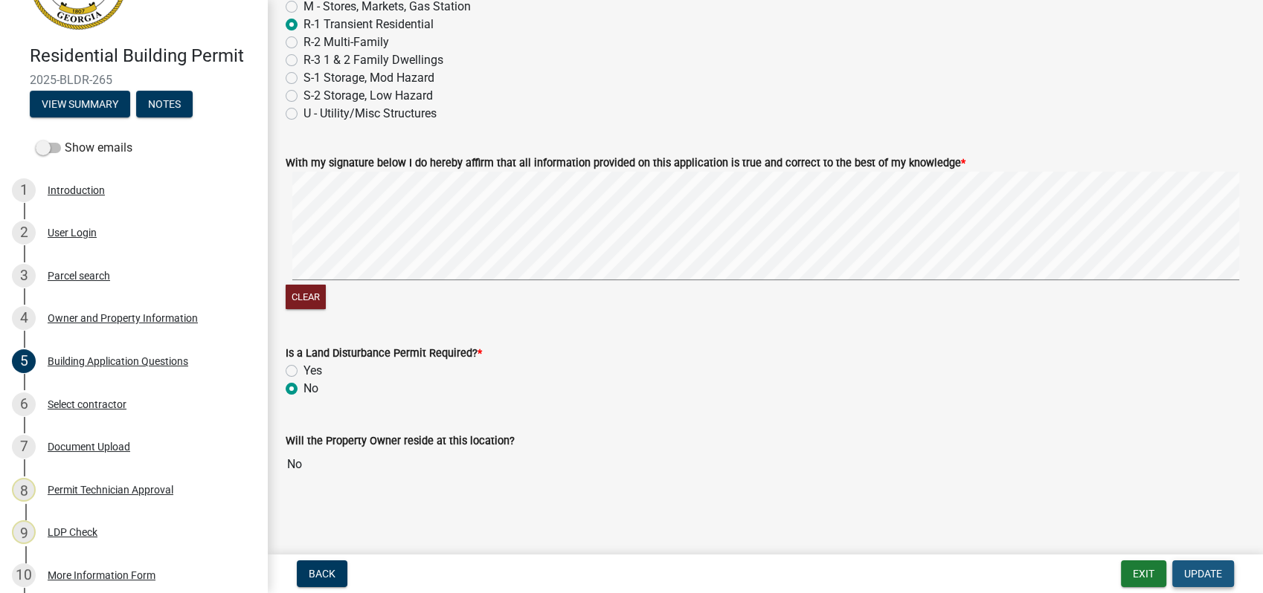
click at [1196, 581] on button "Update" at bounding box center [1203, 574] width 62 height 27
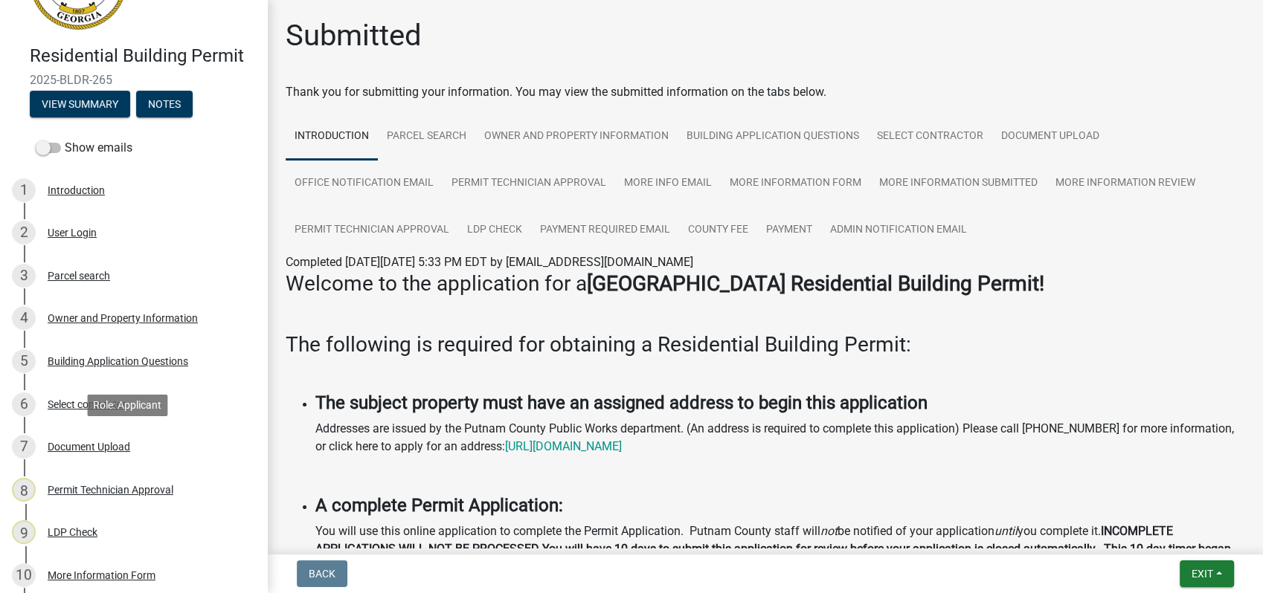
click at [94, 448] on div "Document Upload" at bounding box center [89, 447] width 83 height 10
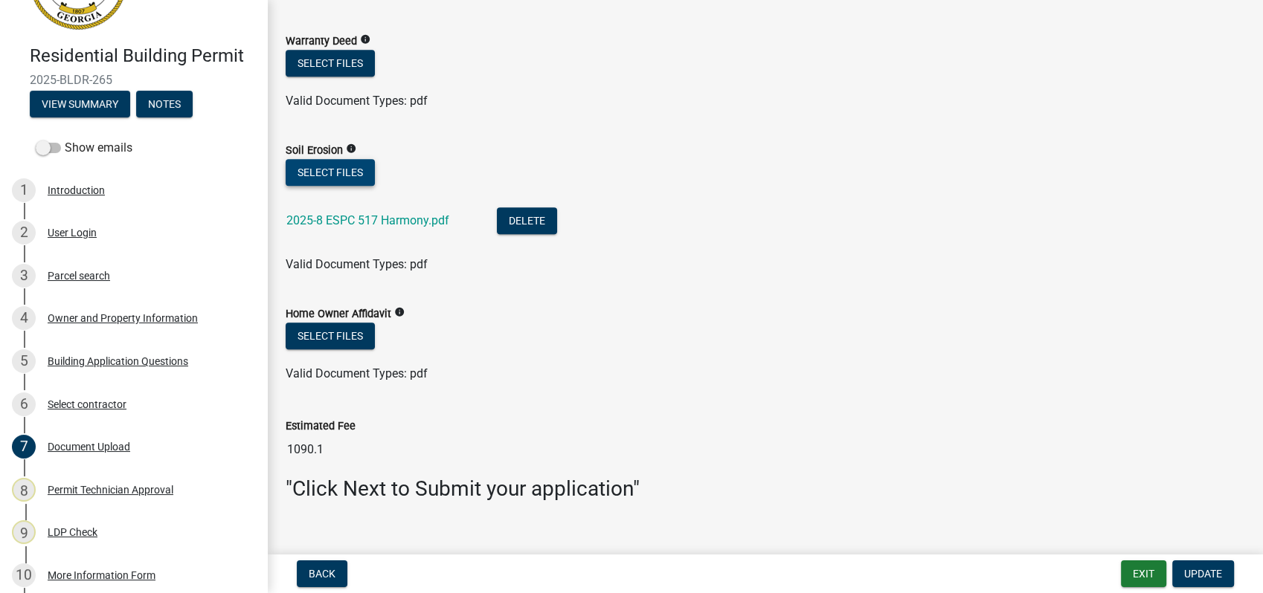
scroll to position [1127, 0]
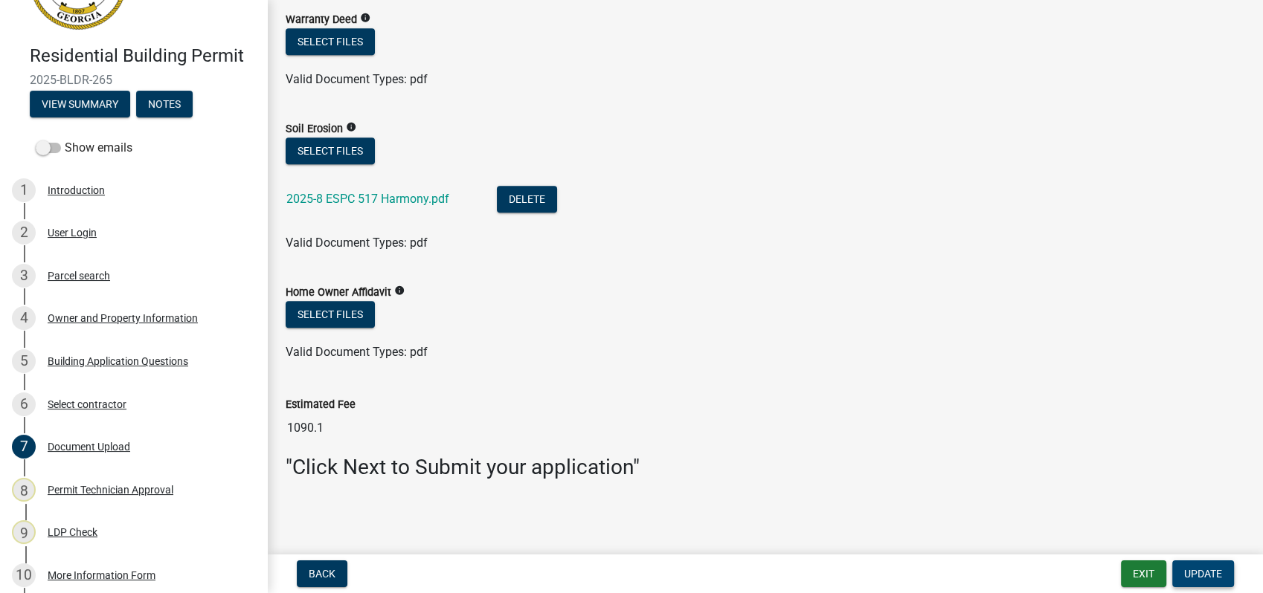
click at [1203, 569] on span "Update" at bounding box center [1203, 574] width 38 height 12
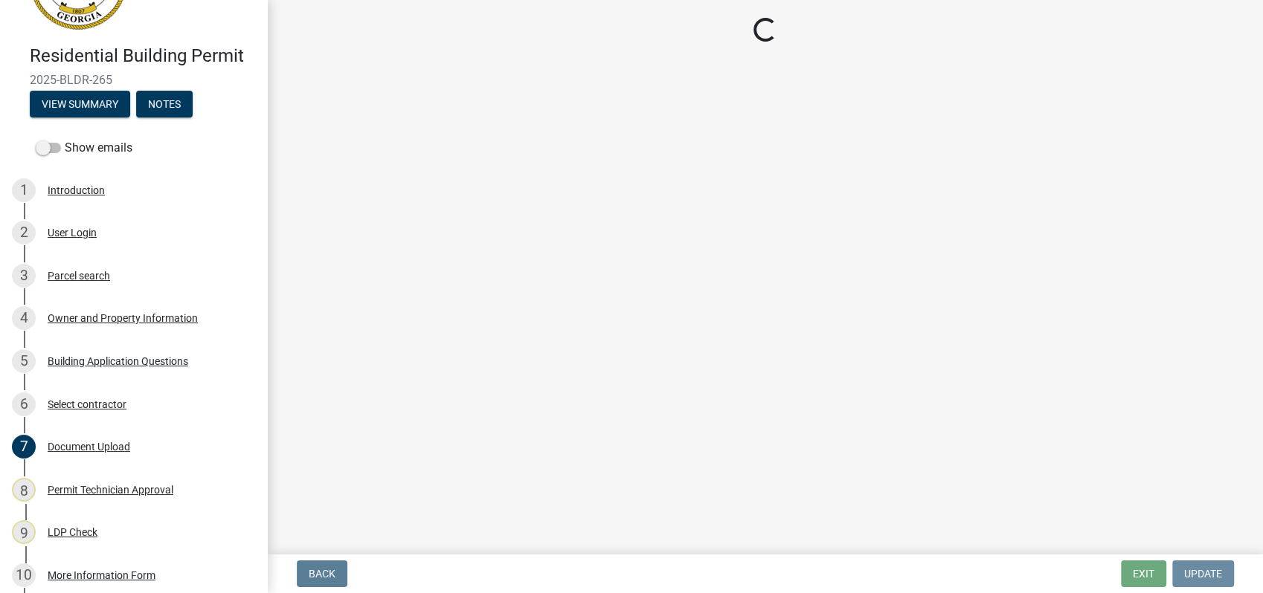
scroll to position [0, 0]
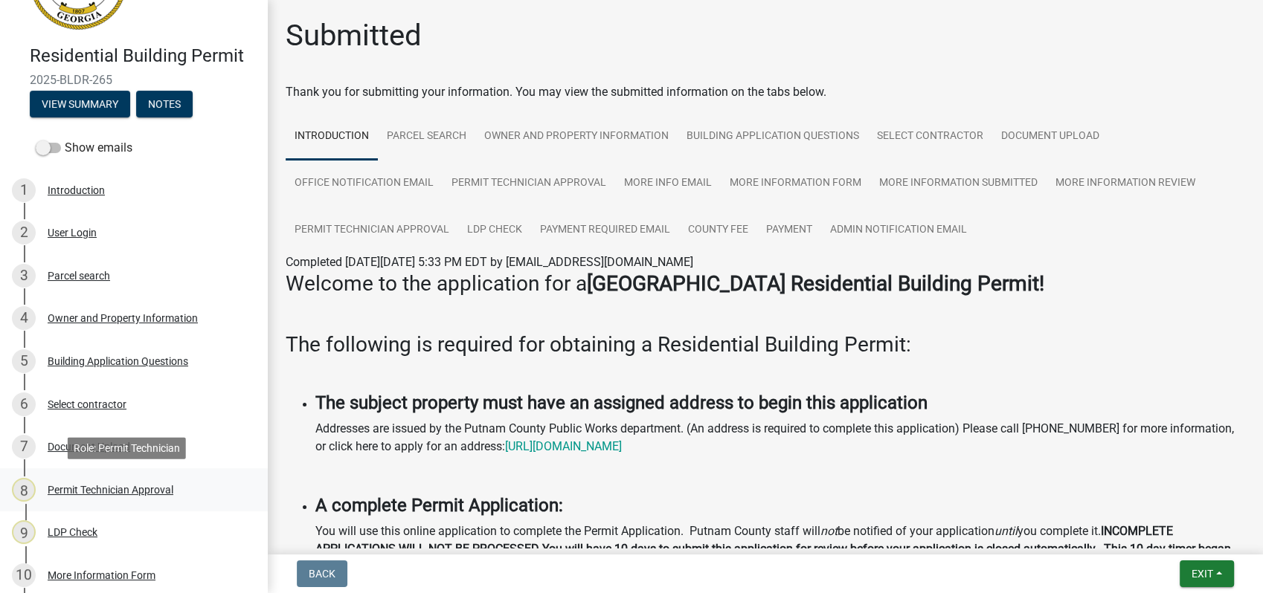
click at [136, 493] on div "Permit Technician Approval" at bounding box center [111, 490] width 126 height 10
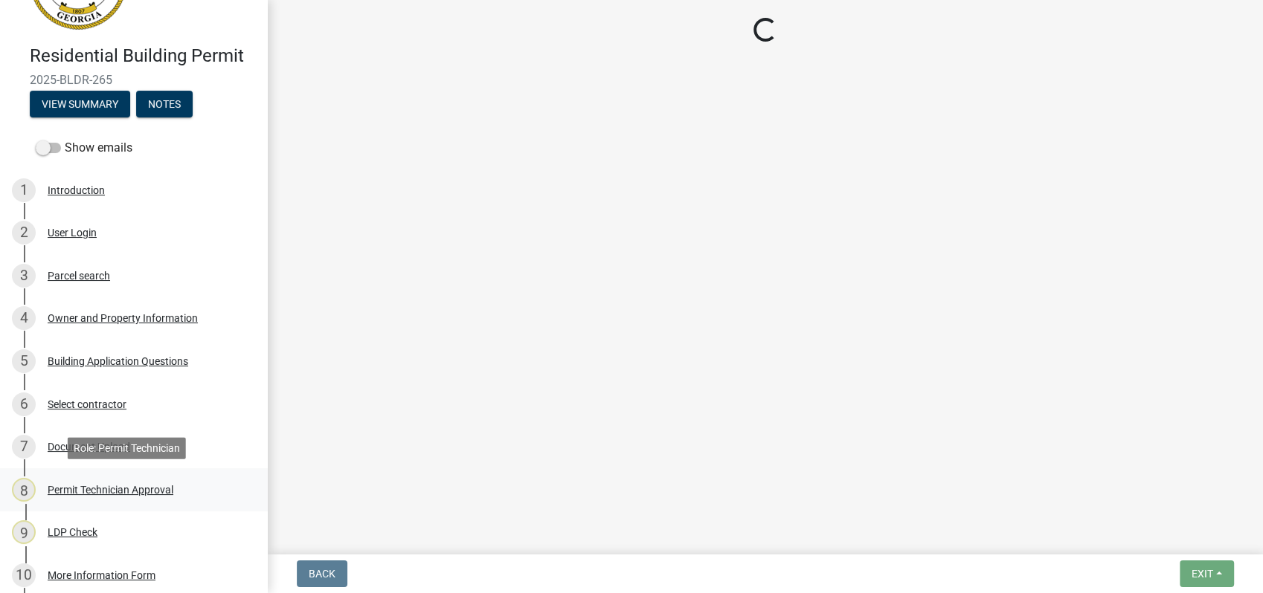
select select "a4366e26-0f82-401b-a682-956e4112ff86"
select select "83394b22-4a11-496c-8e5c-75ade2e72faf"
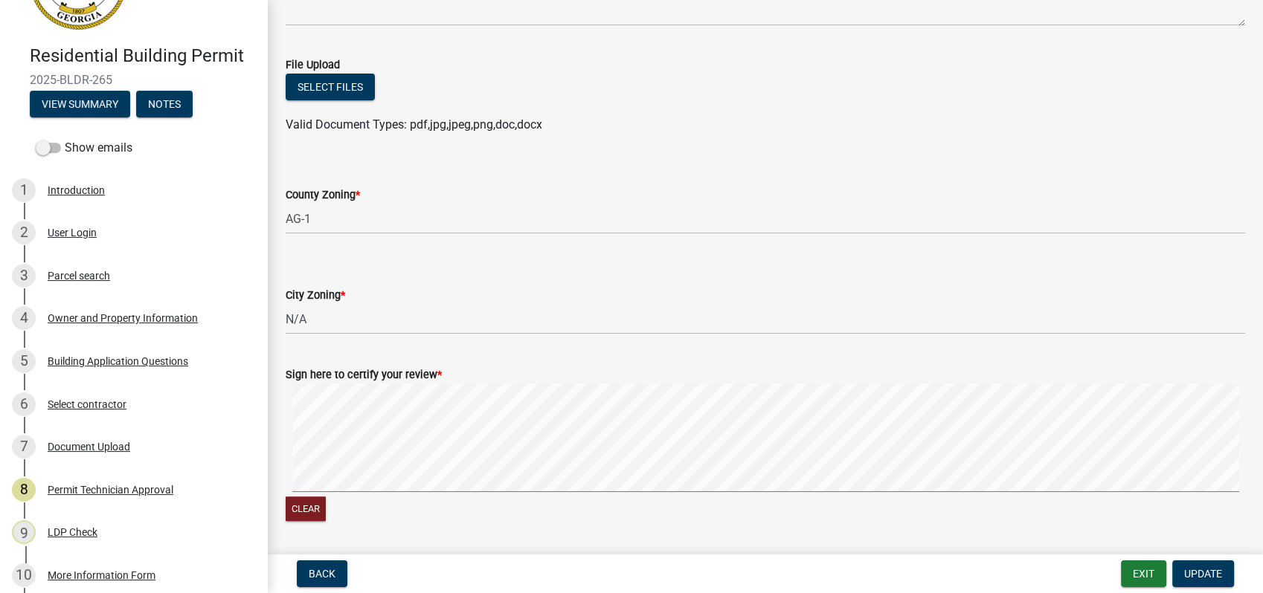
scroll to position [248, 0]
click at [314, 220] on select "Select Item... AG-1 R-1R R-1 R-2 MHP RM-1 RM-3 C-1 C-2 I-M PUD N/A" at bounding box center [765, 217] width 959 height 30
click at [286, 202] on select "Select Item... AG-1 R-1R R-1 R-2 MHP RM-1 RM-3 C-1 C-2 I-M PUD N/A" at bounding box center [765, 217] width 959 height 30
select select "34fe85c2-5f76-4343-b6bb-8ca387e0bed7"
click at [1194, 570] on span "Update" at bounding box center [1203, 574] width 38 height 12
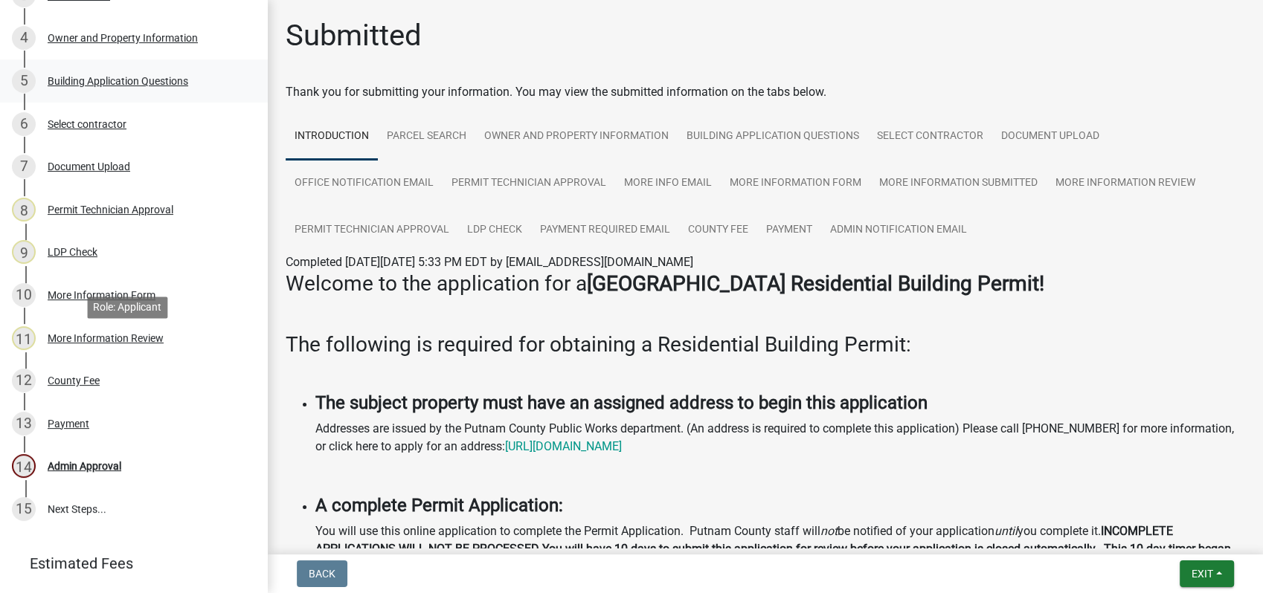
scroll to position [438, 0]
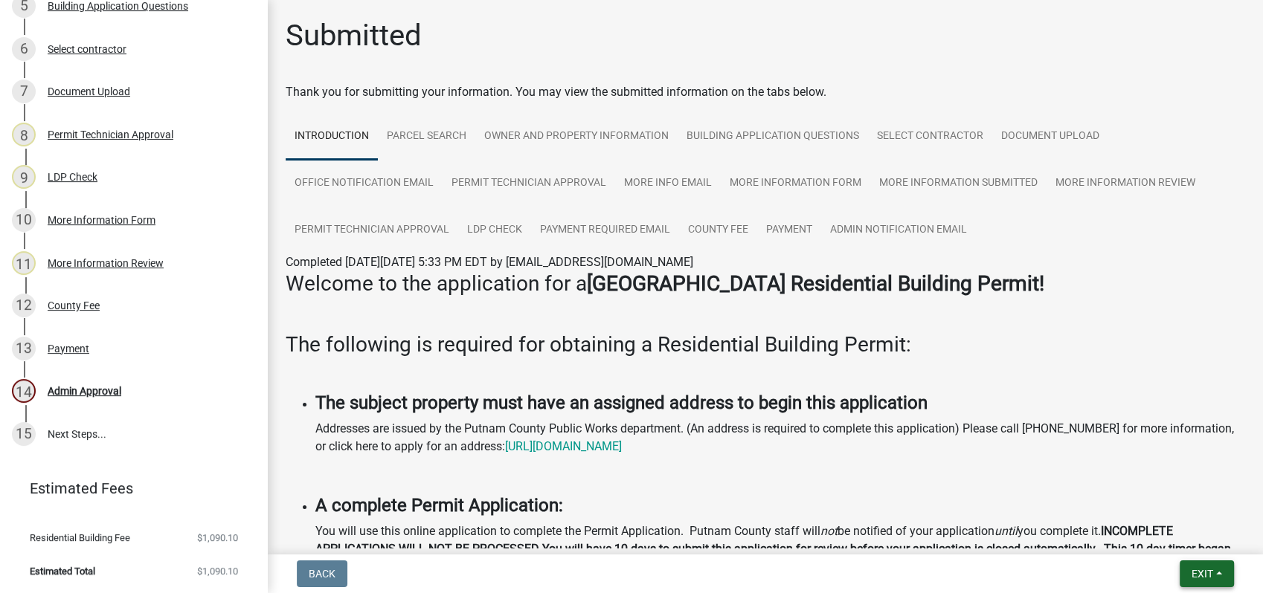
click at [1187, 580] on button "Exit" at bounding box center [1206, 574] width 54 height 27
click at [1184, 529] on button "Save & Exit" at bounding box center [1174, 536] width 119 height 36
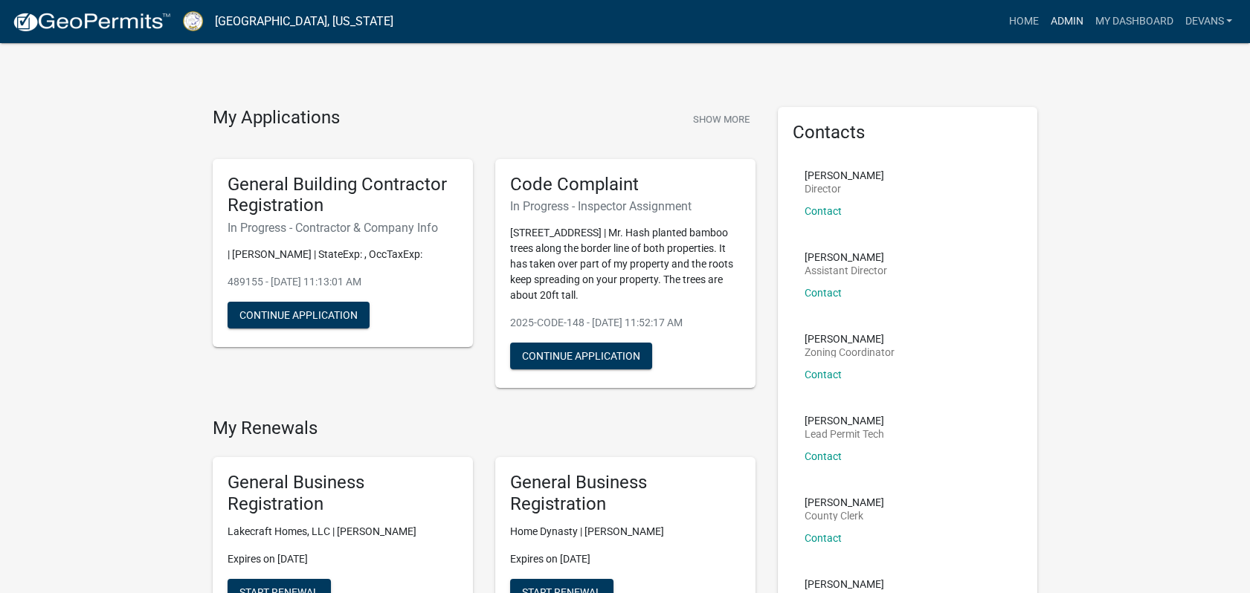
click at [1054, 22] on link "Admin" at bounding box center [1066, 21] width 45 height 28
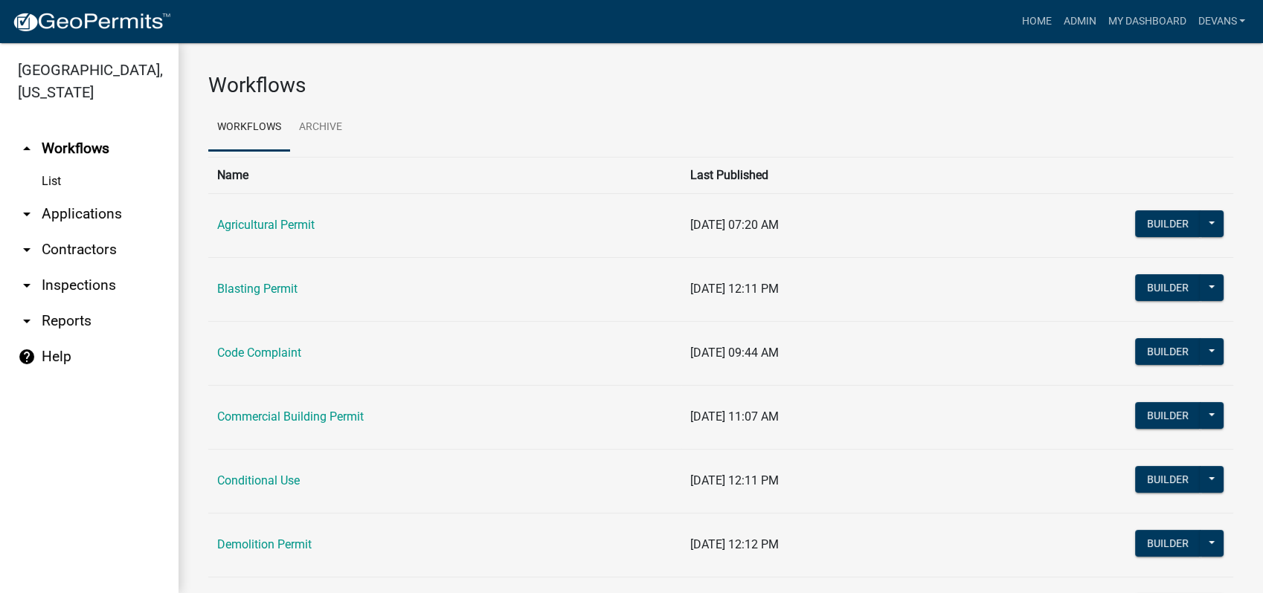
click at [74, 222] on link "arrow_drop_down Applications" at bounding box center [89, 214] width 178 height 36
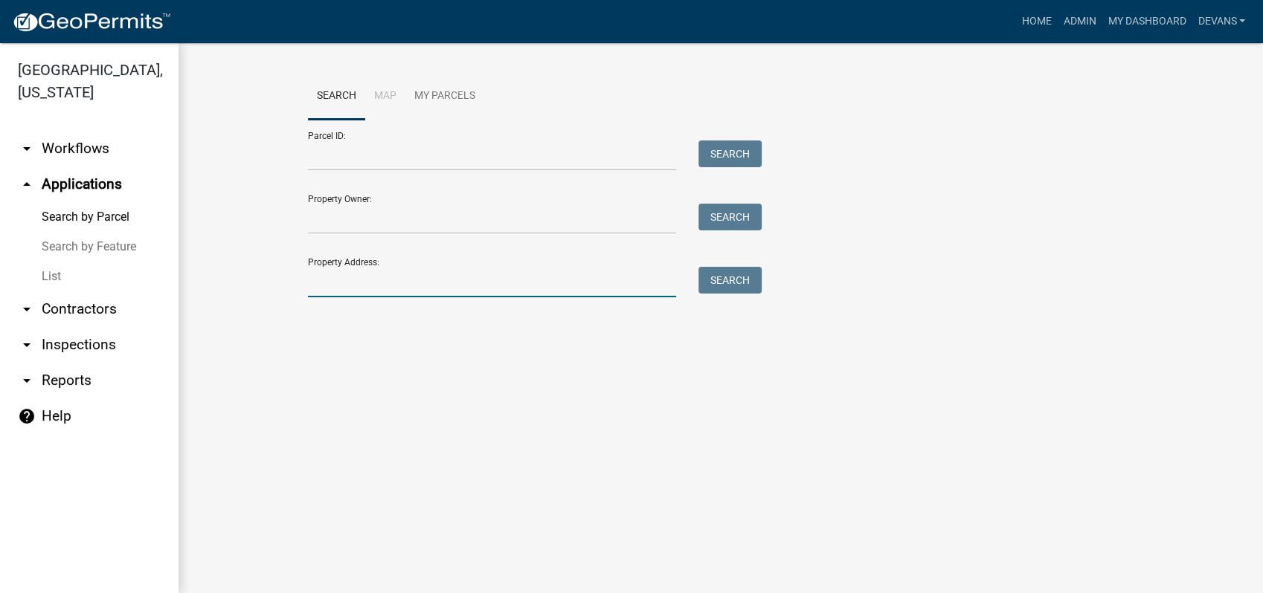
click at [402, 277] on input "Property Address:" at bounding box center [492, 282] width 368 height 30
type input "[STREET_ADDRESS]"
click at [732, 276] on button "Search" at bounding box center [729, 280] width 63 height 27
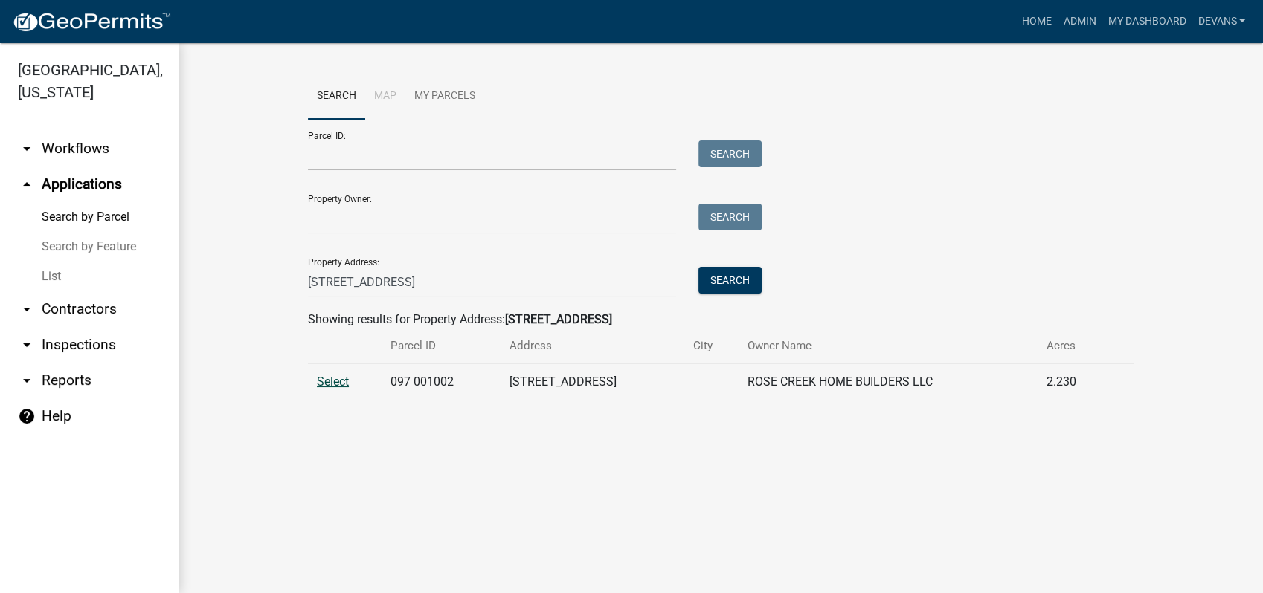
click at [318, 381] on span "Select" at bounding box center [333, 382] width 32 height 14
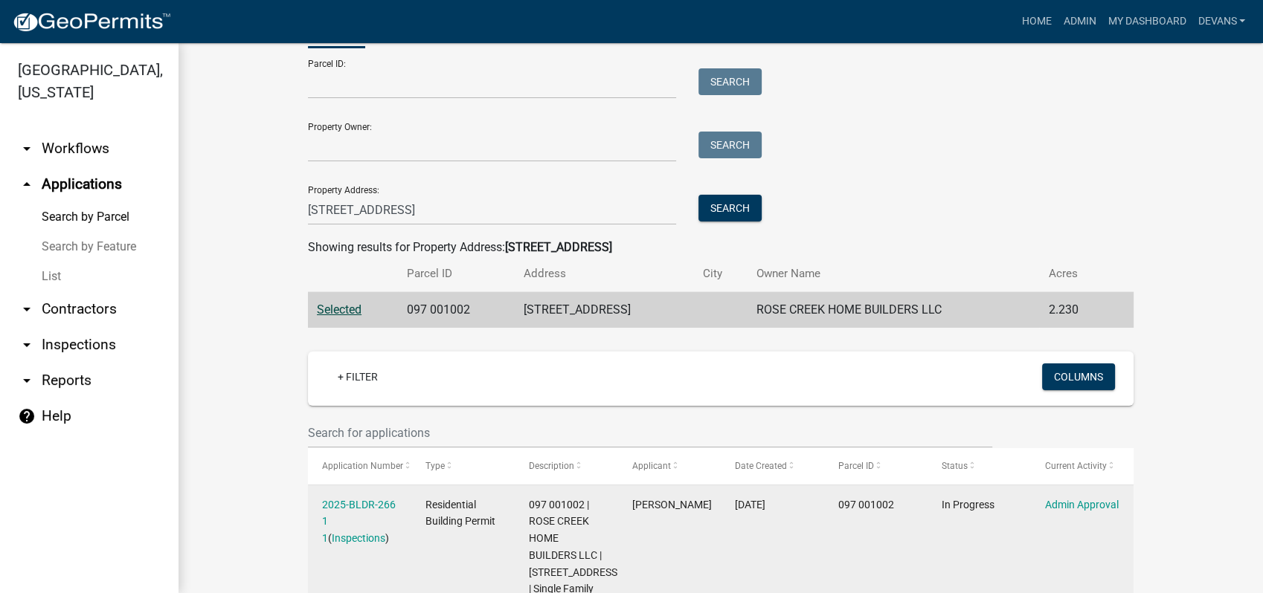
scroll to position [176, 0]
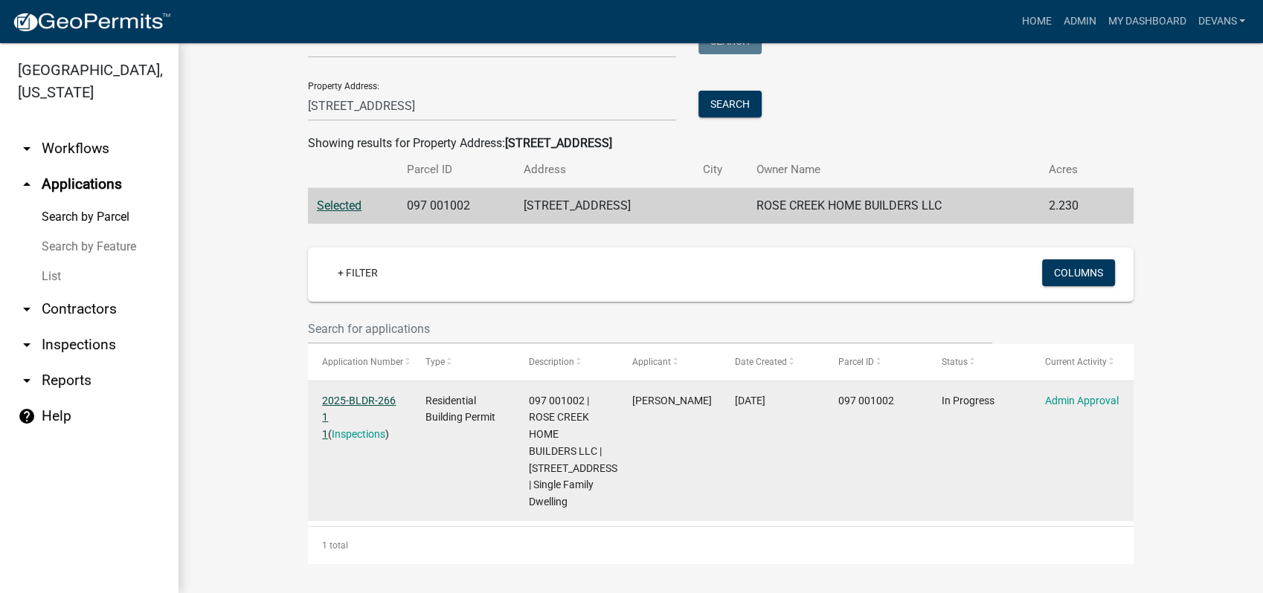
click at [346, 399] on link "2025-BLDR-266 1 1" at bounding box center [359, 418] width 74 height 46
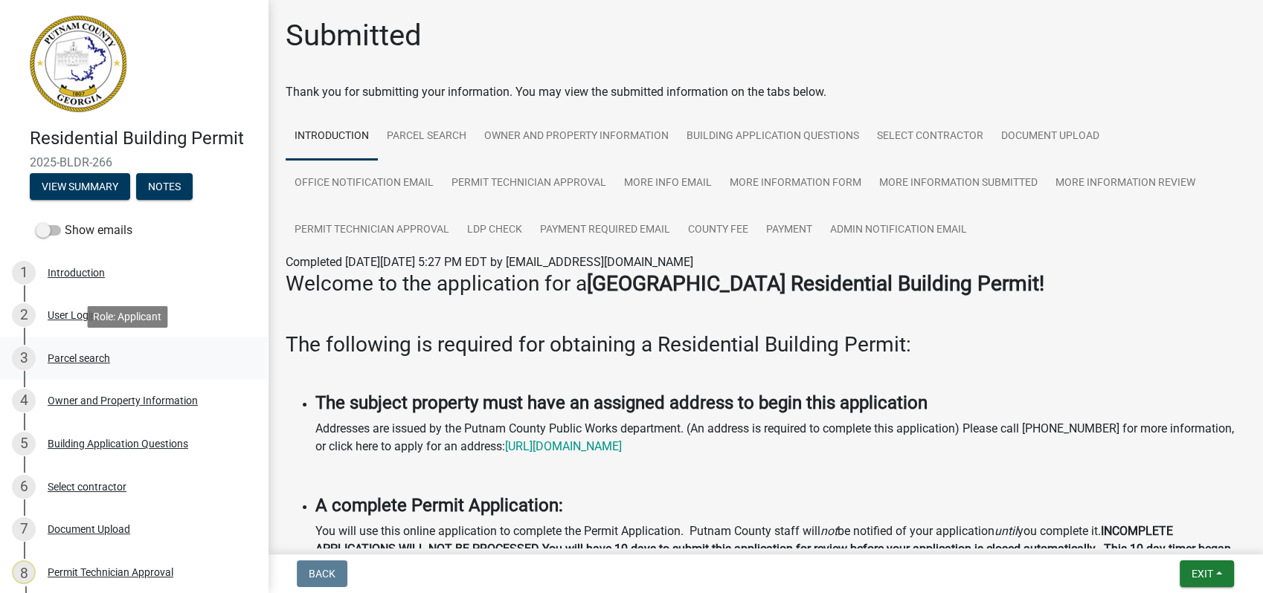
click at [108, 361] on div "Parcel search" at bounding box center [79, 358] width 62 height 10
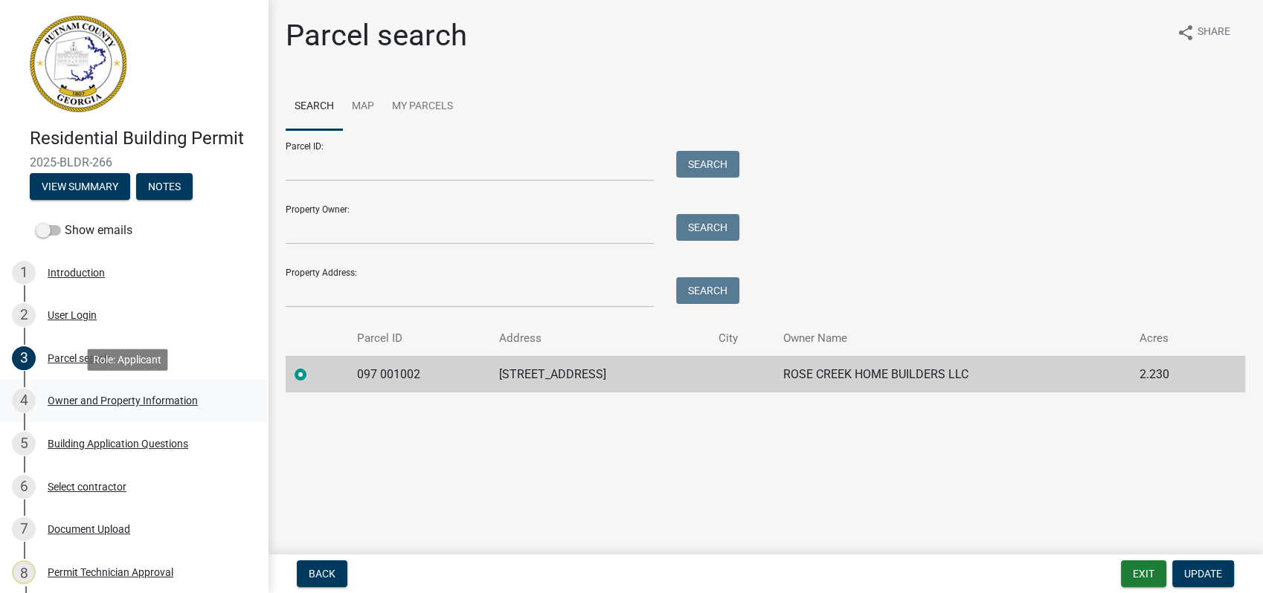
click at [124, 398] on div "Owner and Property Information" at bounding box center [123, 401] width 150 height 10
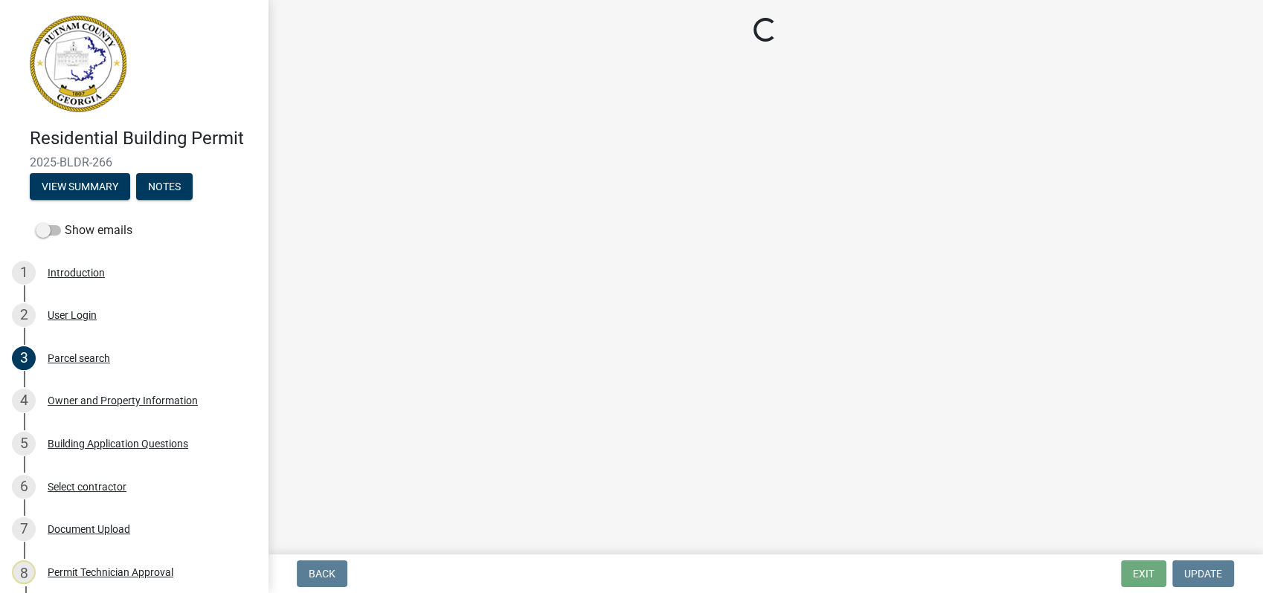
select select "a4366e26-0f82-401b-a682-956e4112ff86"
select select "83394b22-4a11-496c-8e5c-75ade2e72faf"
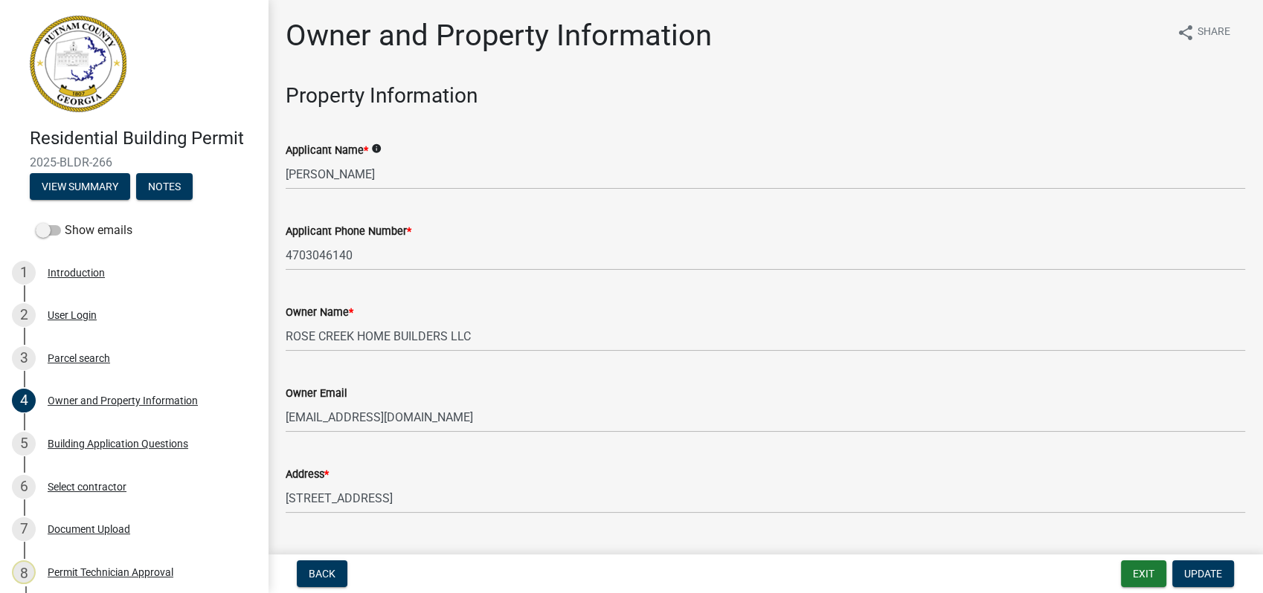
click at [500, 318] on div "Owner Name *" at bounding box center [765, 312] width 959 height 18
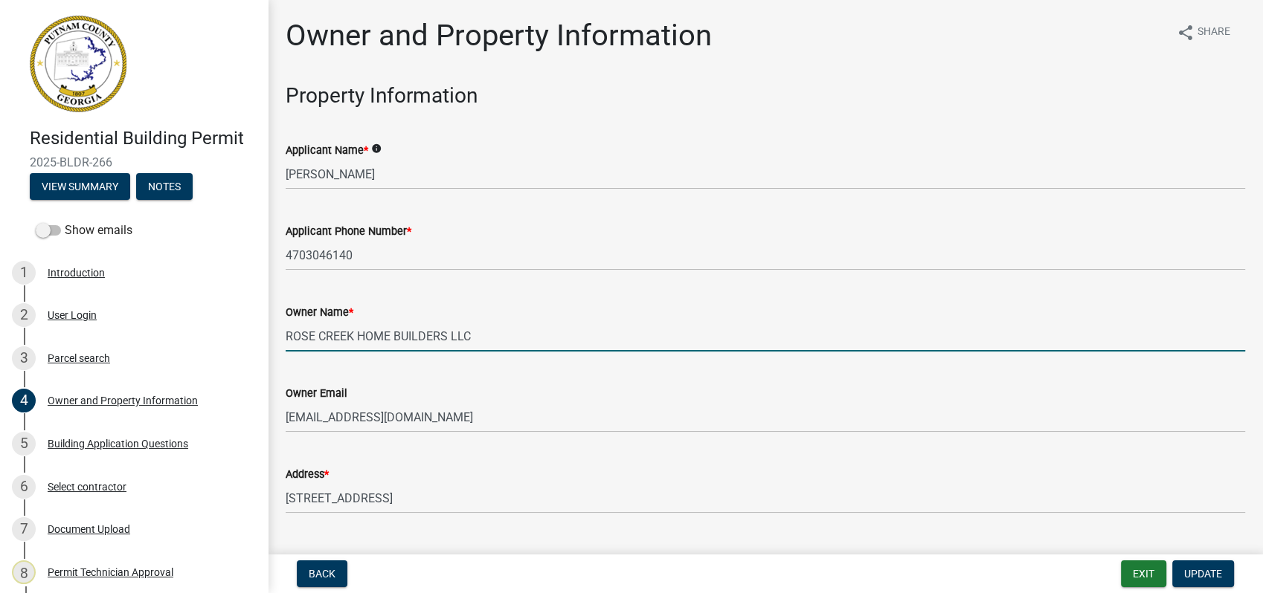
click at [503, 339] on input "ROSE CREEK HOME BUILDERS LLC" at bounding box center [765, 336] width 959 height 30
type input "ROSE CREEK HOME BUILDERS LLC/[PERSON_NAME]"
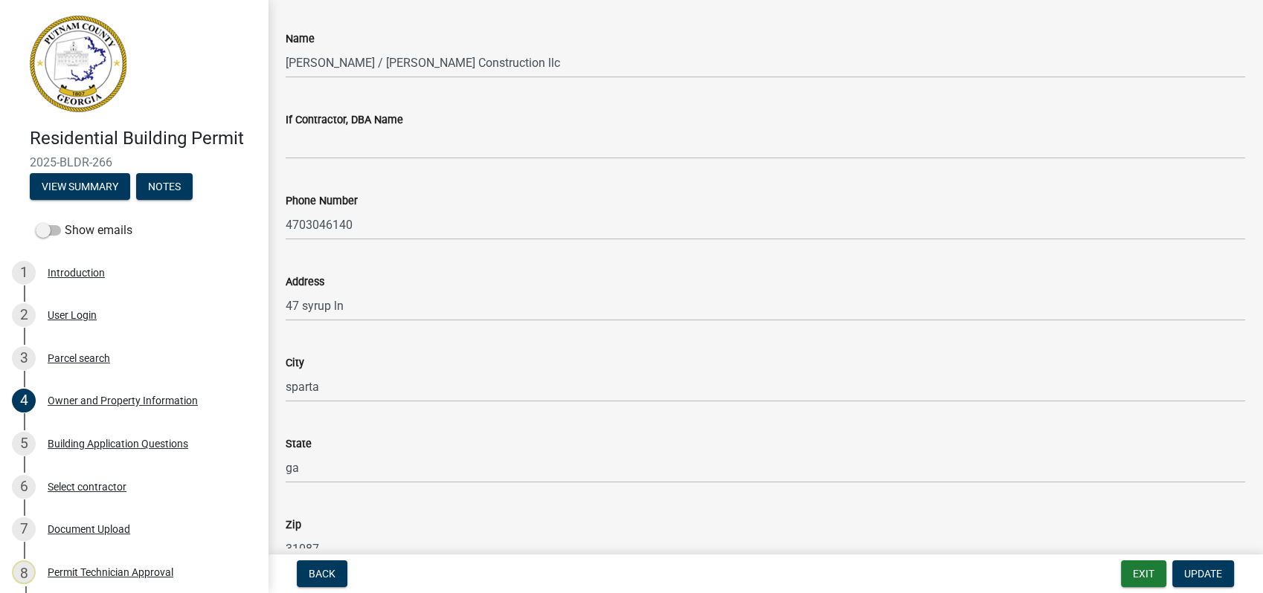
scroll to position [1074, 0]
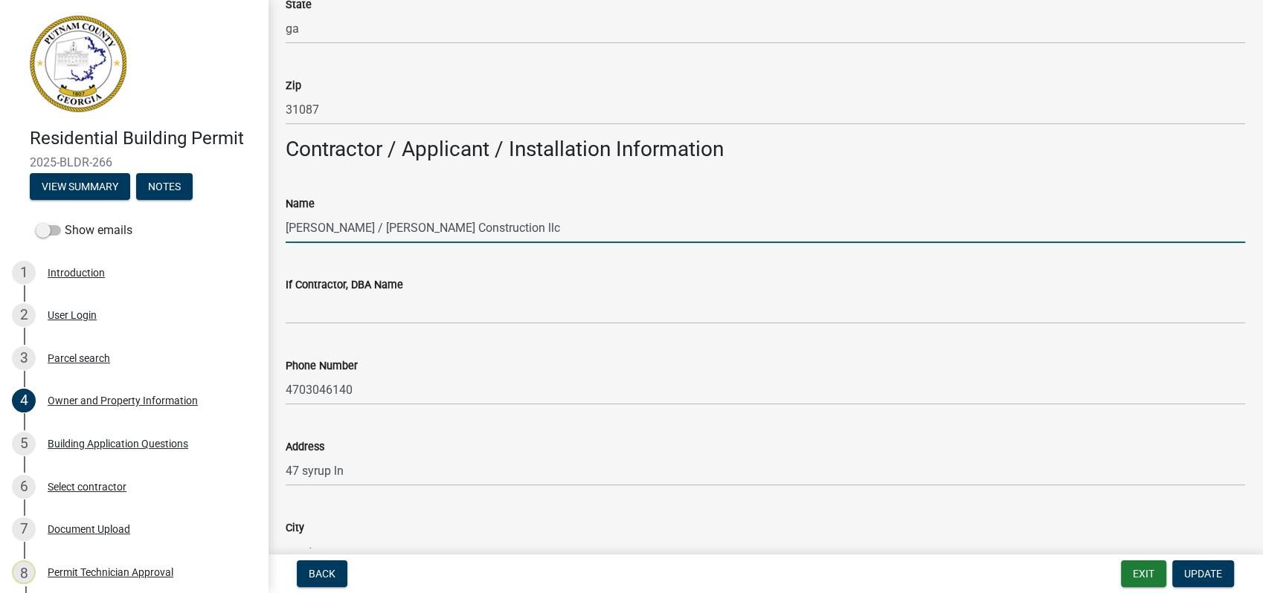
drag, startPoint x: 482, startPoint y: 222, endPoint x: 354, endPoint y: 228, distance: 128.1
click at [354, 228] on input "[PERSON_NAME] / [PERSON_NAME] Construction llc" at bounding box center [765, 228] width 959 height 30
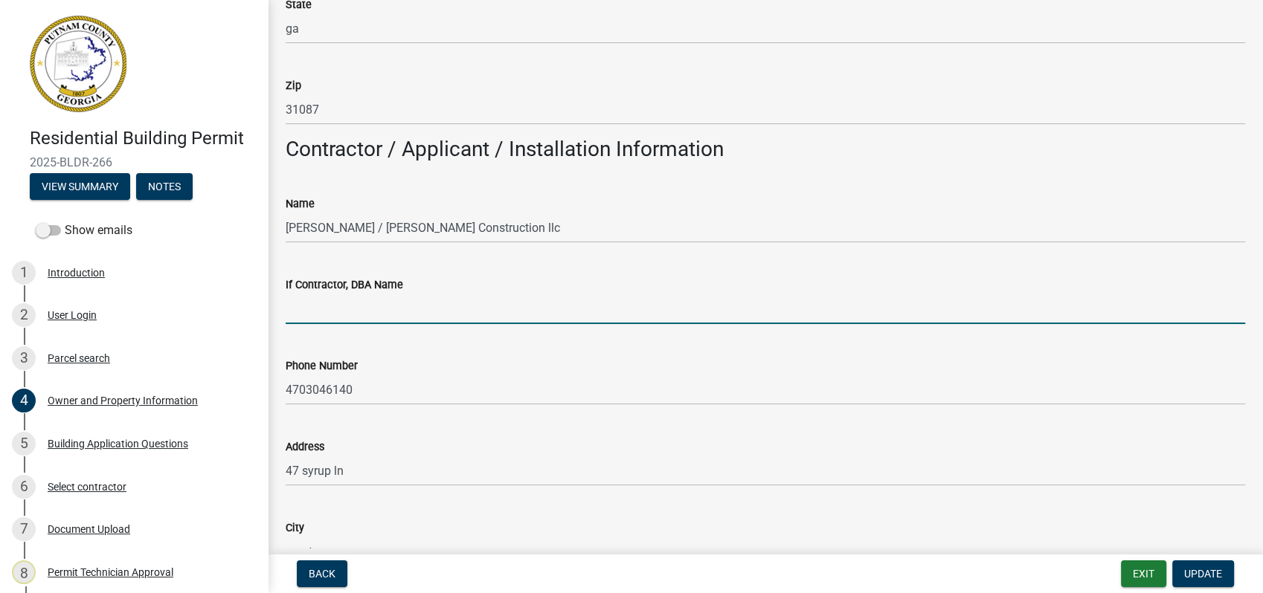
click at [351, 305] on input "If Contractor, DBA Name" at bounding box center [765, 309] width 959 height 30
type input "[PERSON_NAME] Construction llc"
select select "34fe85c2-5f76-4343-b6bb-8ca387e0bed7"
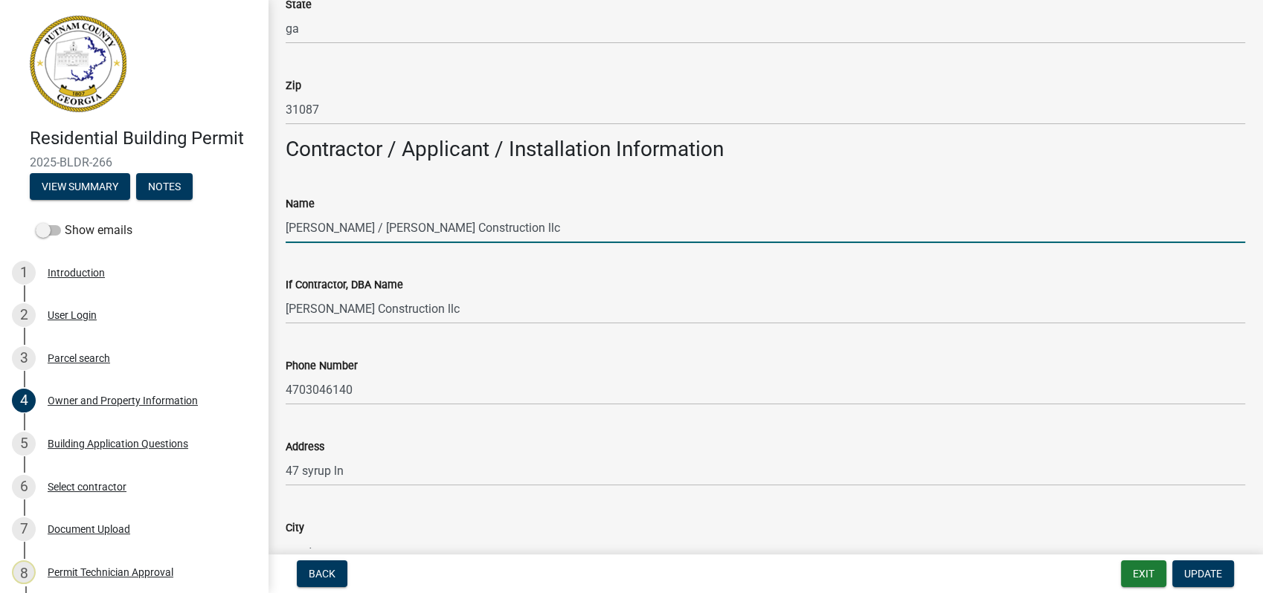
drag, startPoint x: 470, startPoint y: 231, endPoint x: 345, endPoint y: 240, distance: 125.2
click at [345, 240] on input "[PERSON_NAME] / [PERSON_NAME] Construction llc" at bounding box center [765, 228] width 959 height 30
type input "[PERSON_NAME]"
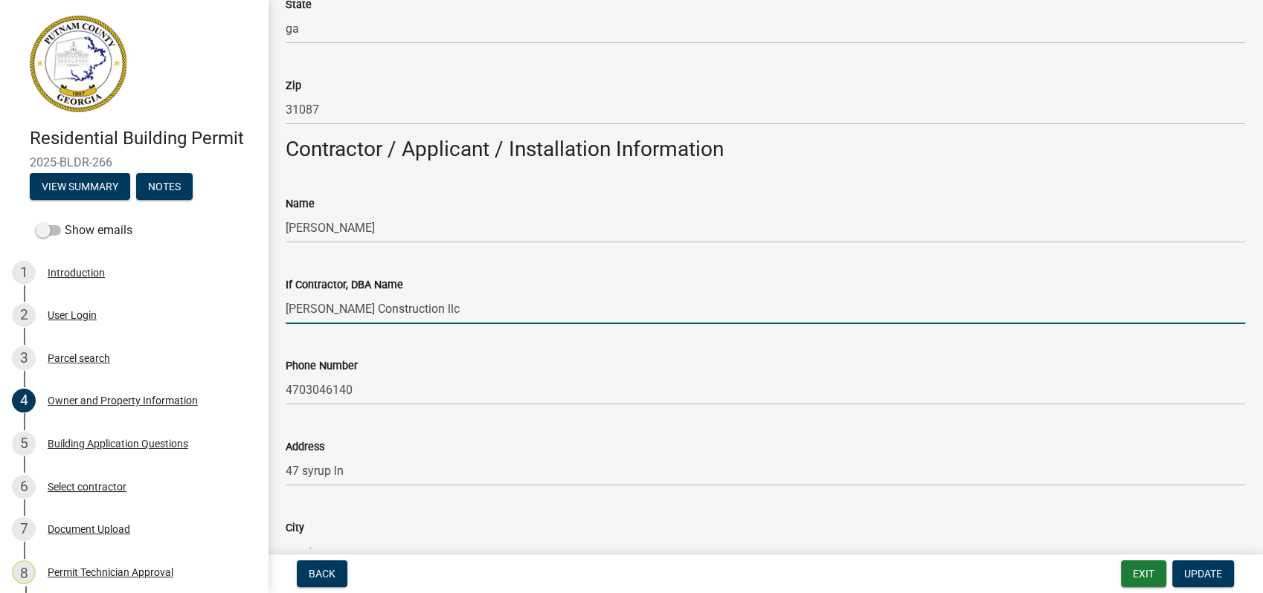
click at [654, 294] on input "[PERSON_NAME] Construction llc" at bounding box center [765, 309] width 959 height 30
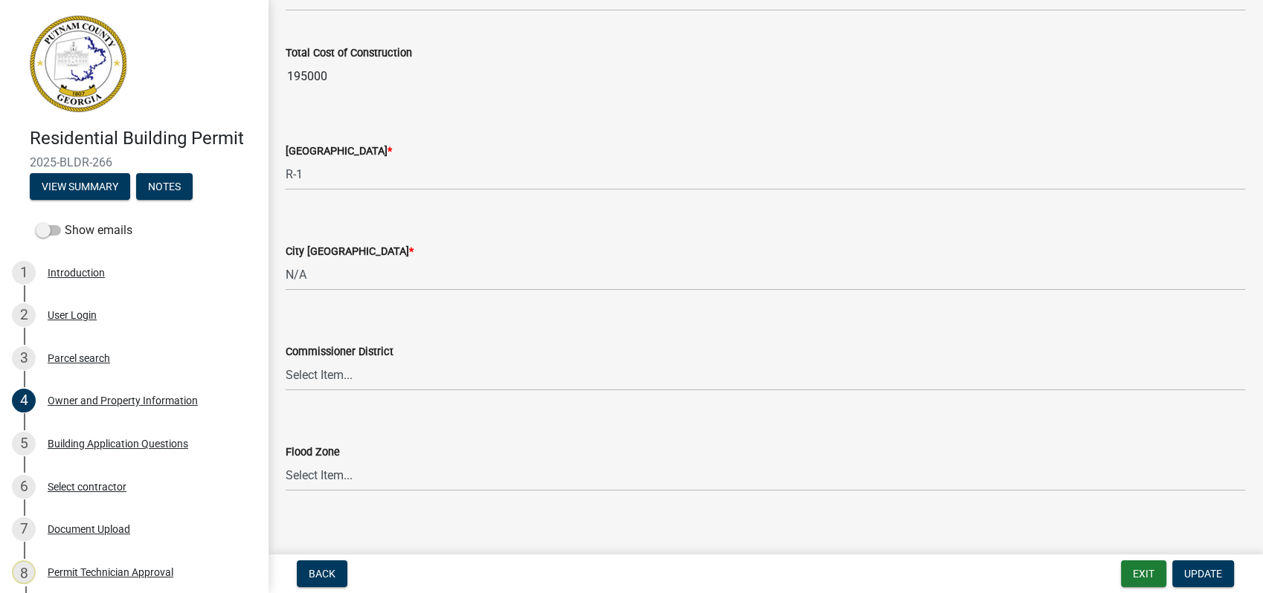
scroll to position [2516, 0]
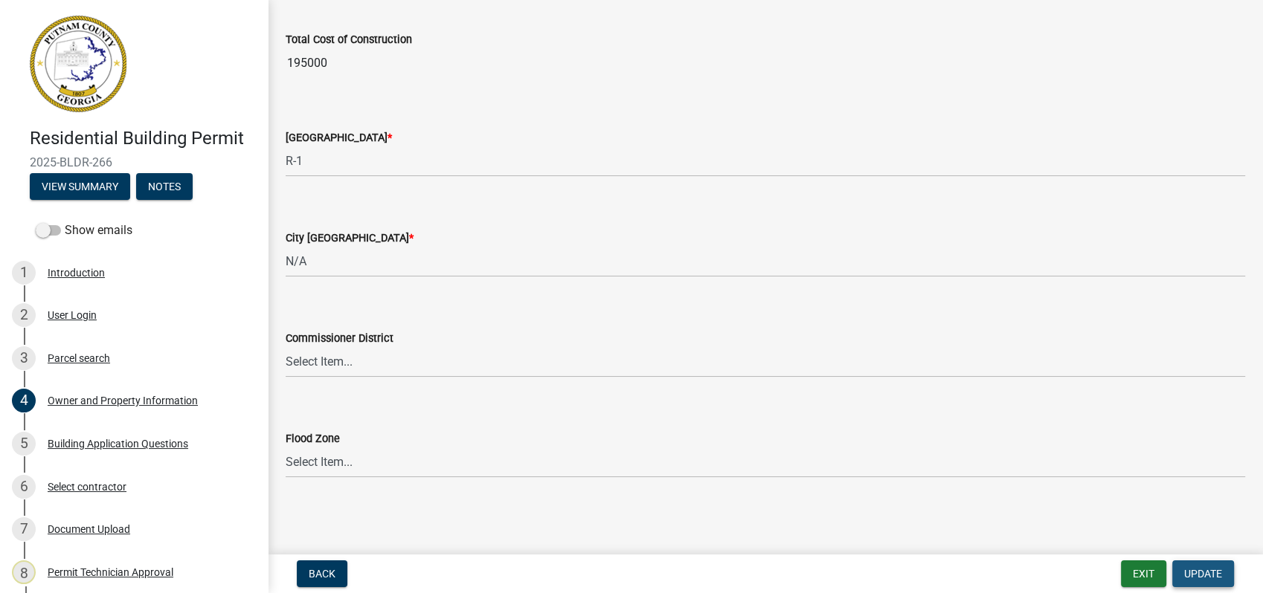
click at [1191, 570] on span "Update" at bounding box center [1203, 574] width 38 height 12
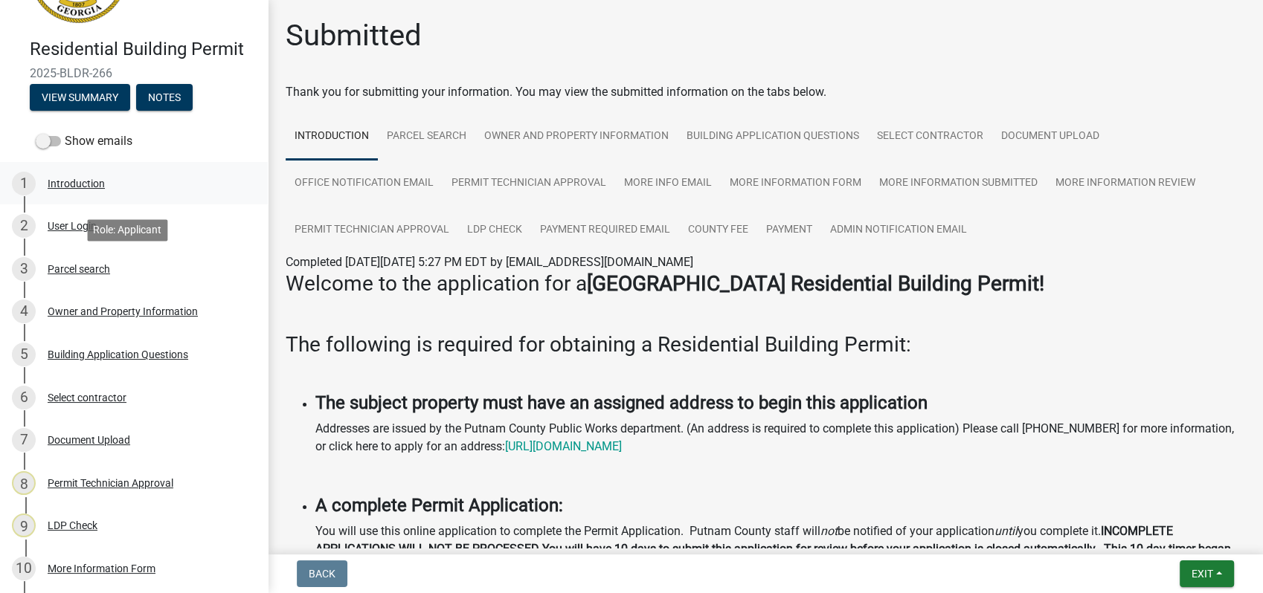
scroll to position [248, 0]
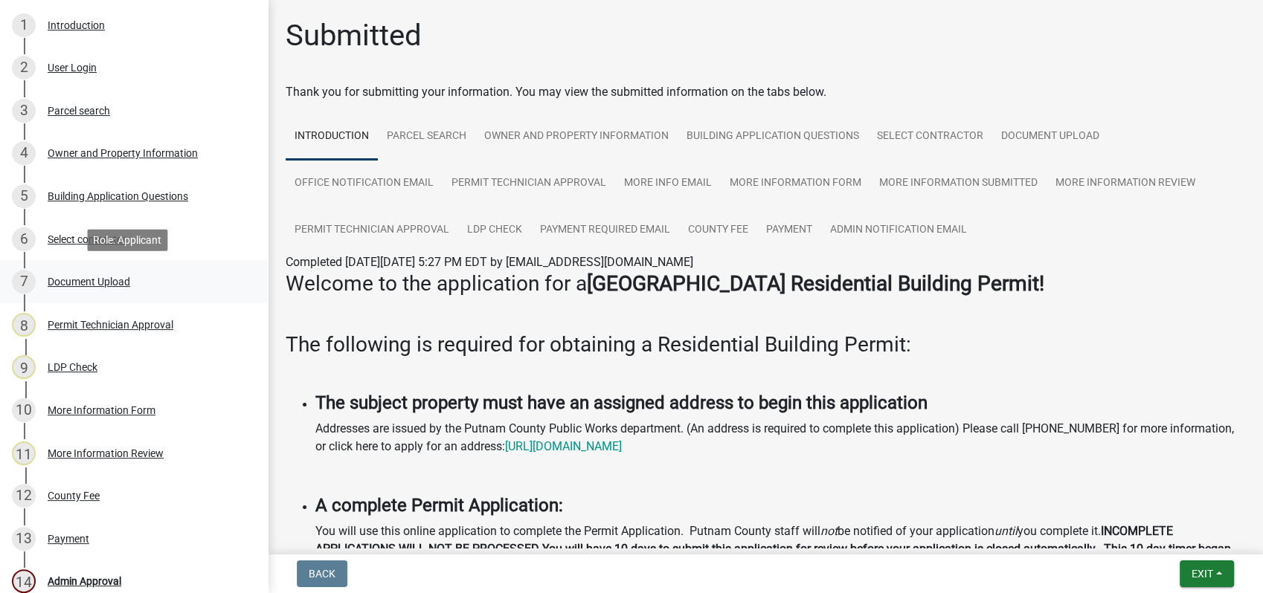
click at [107, 277] on div "Document Upload" at bounding box center [89, 282] width 83 height 10
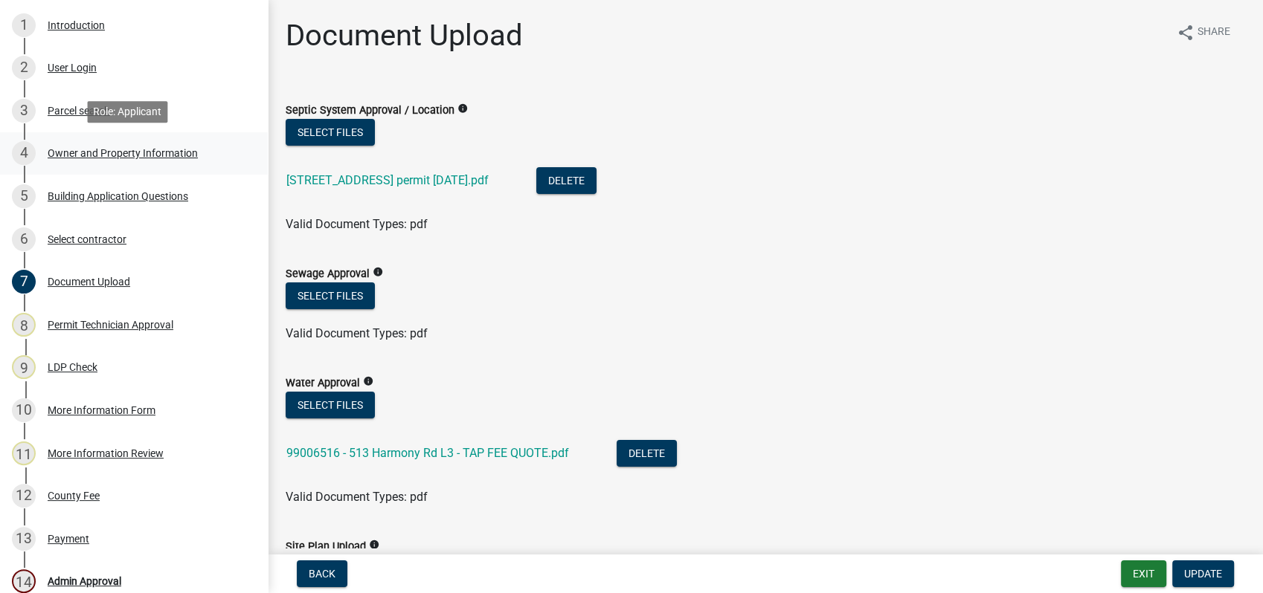
click at [138, 166] on link "4 Owner and Property Information" at bounding box center [134, 153] width 268 height 43
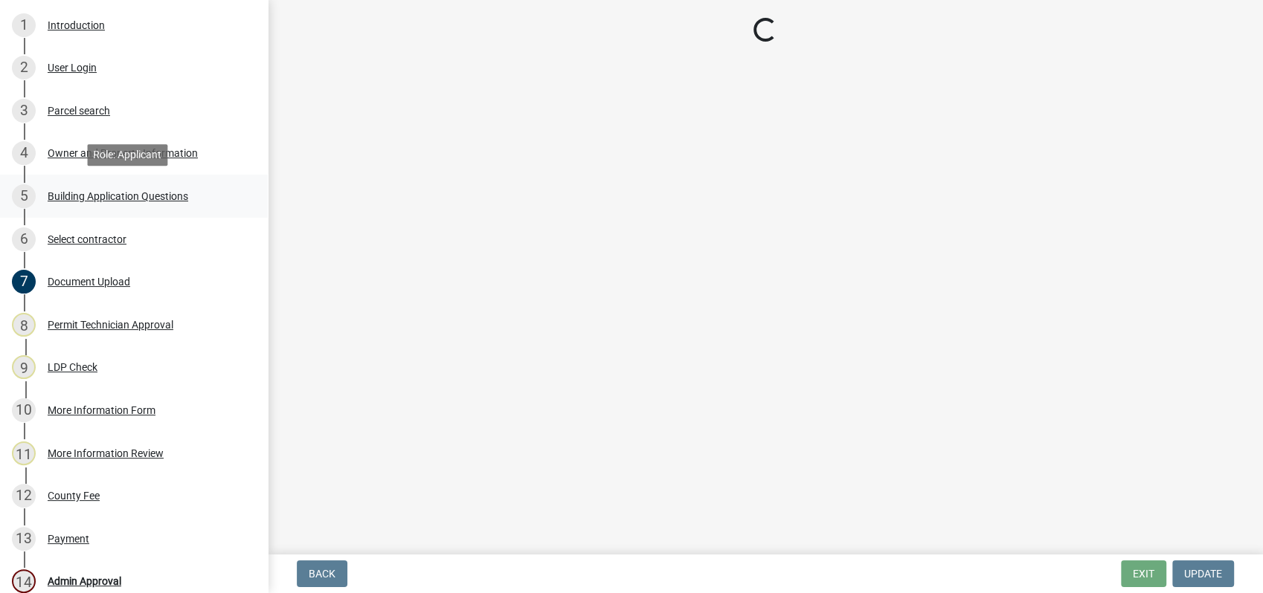
select select "34fe85c2-5f76-4343-b6bb-8ca387e0bed7"
select select "83394b22-4a11-496c-8e5c-75ade2e72faf"
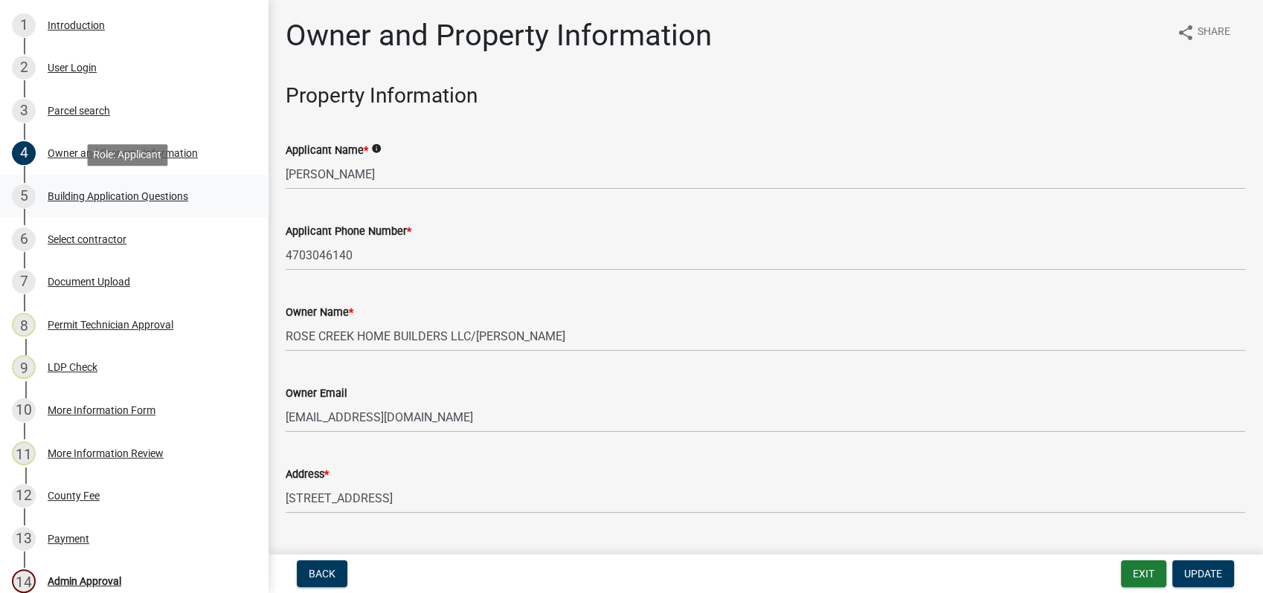
click at [142, 199] on div "Building Application Questions" at bounding box center [118, 196] width 141 height 10
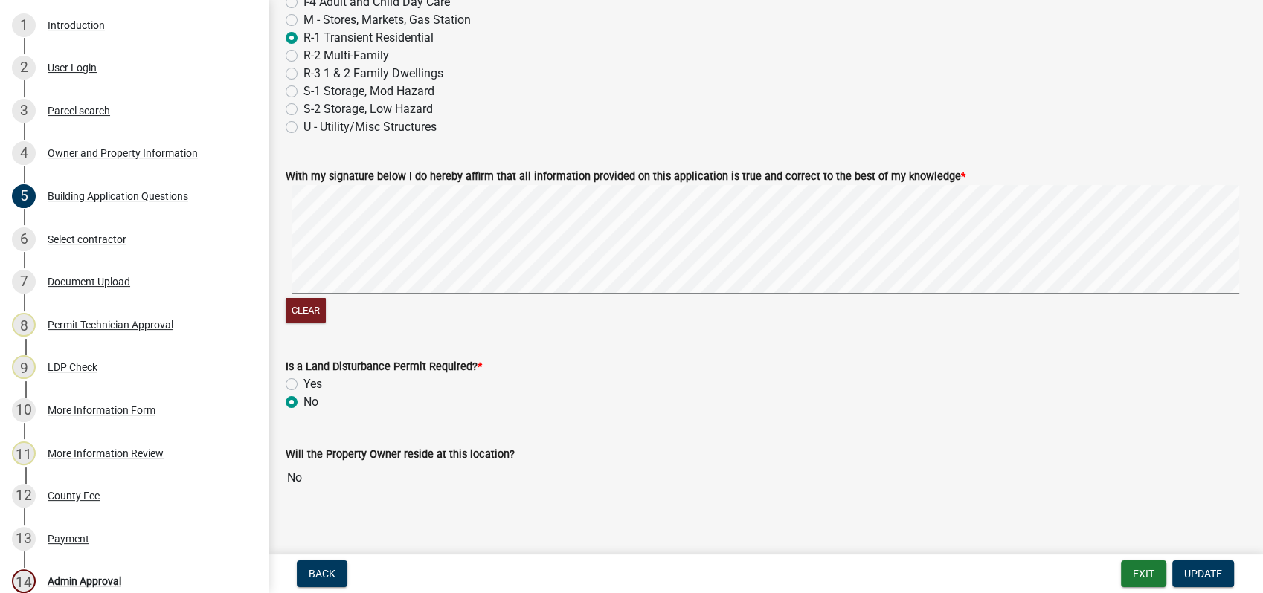
scroll to position [5972, 0]
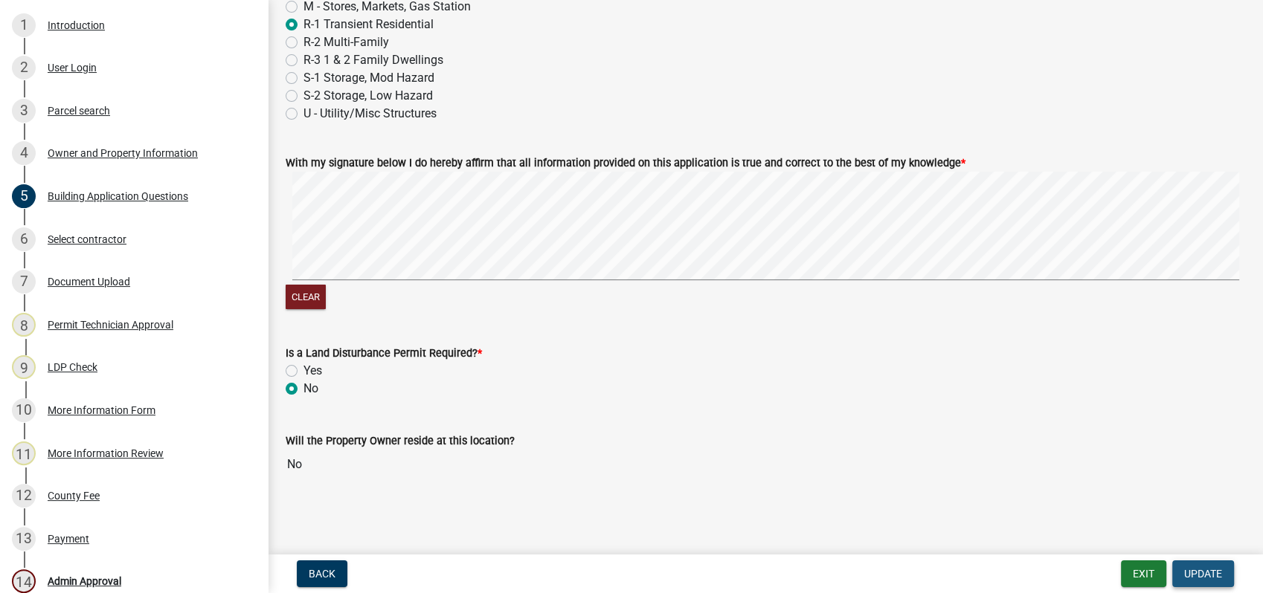
click at [1176, 577] on button "Update" at bounding box center [1203, 574] width 62 height 27
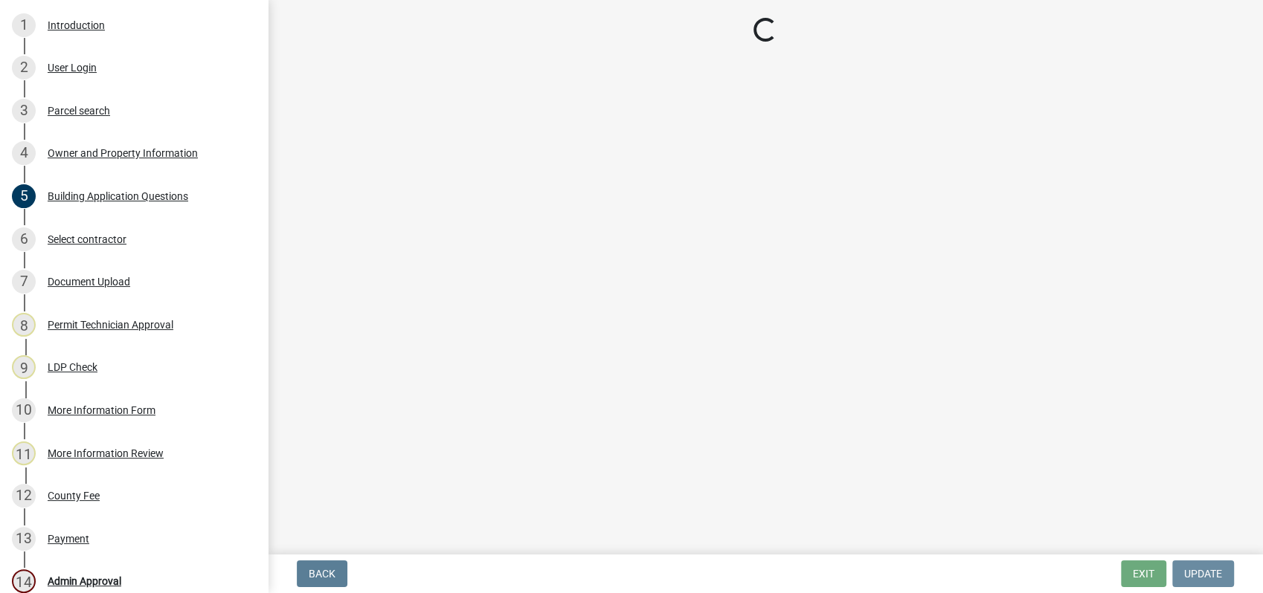
scroll to position [0, 0]
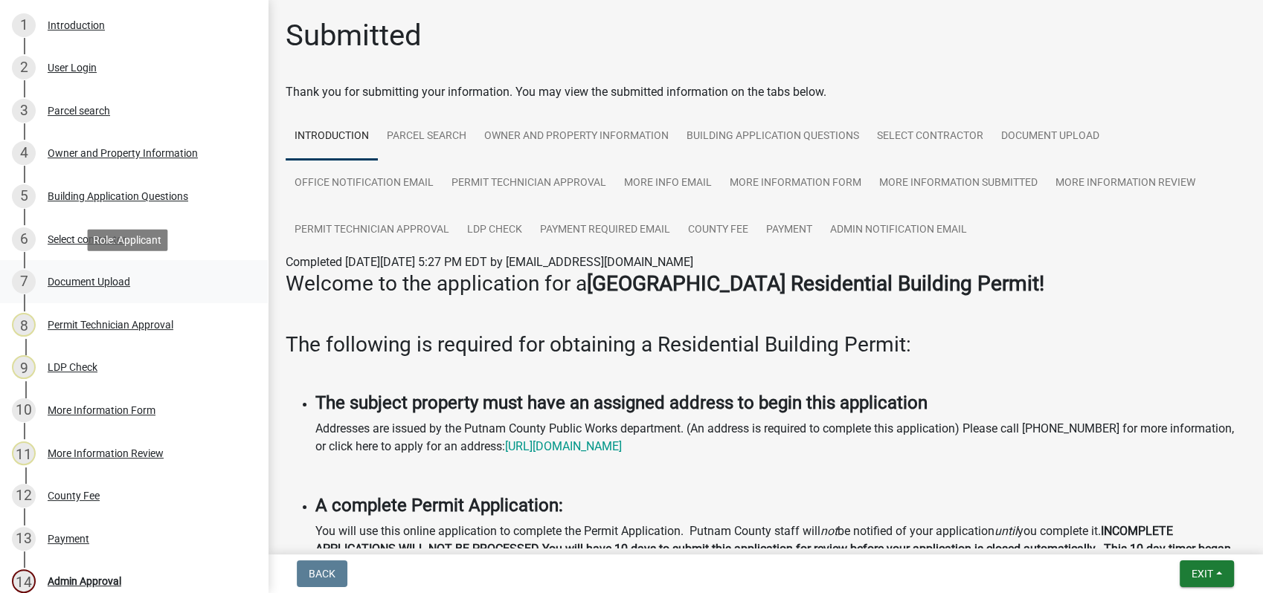
click at [129, 274] on div "7 Document Upload" at bounding box center [128, 282] width 232 height 24
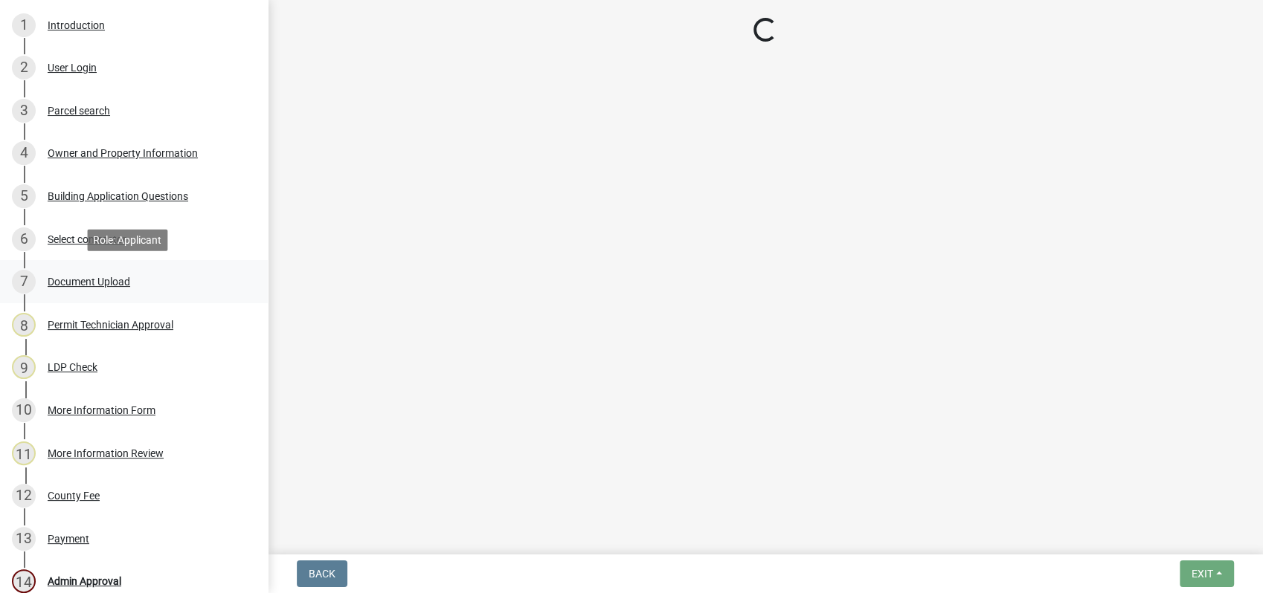
click at [93, 280] on div "Document Upload" at bounding box center [89, 282] width 83 height 10
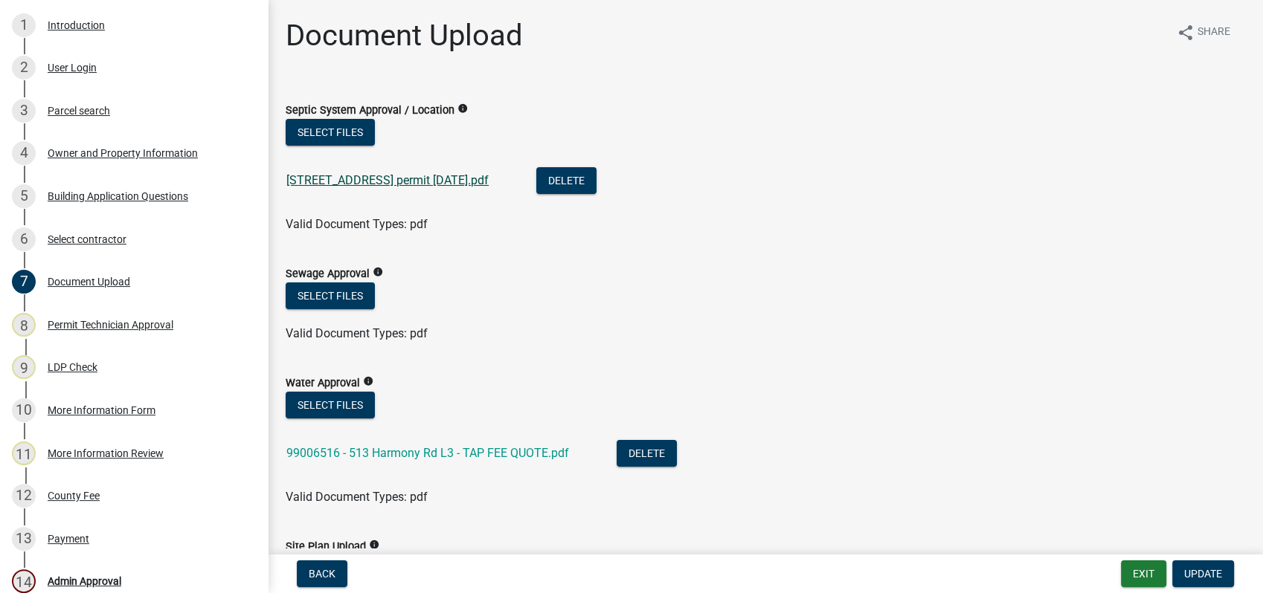
click at [367, 182] on link "513 harmony rd permit 9-2-2025.pdf" at bounding box center [387, 180] width 202 height 14
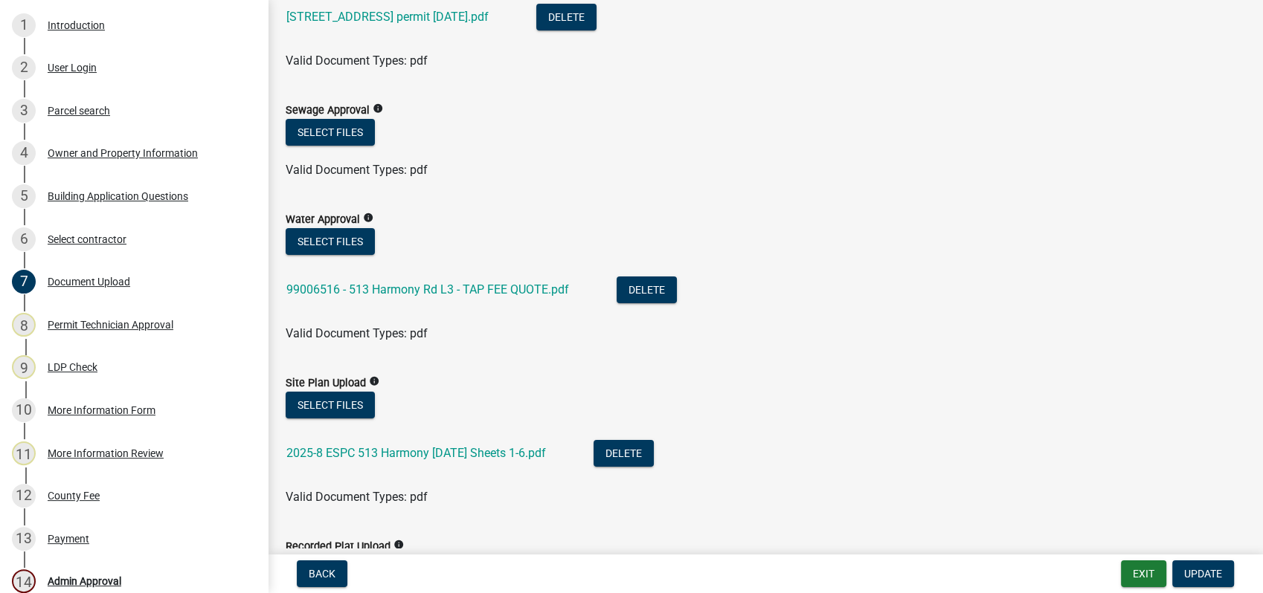
scroll to position [248, 0]
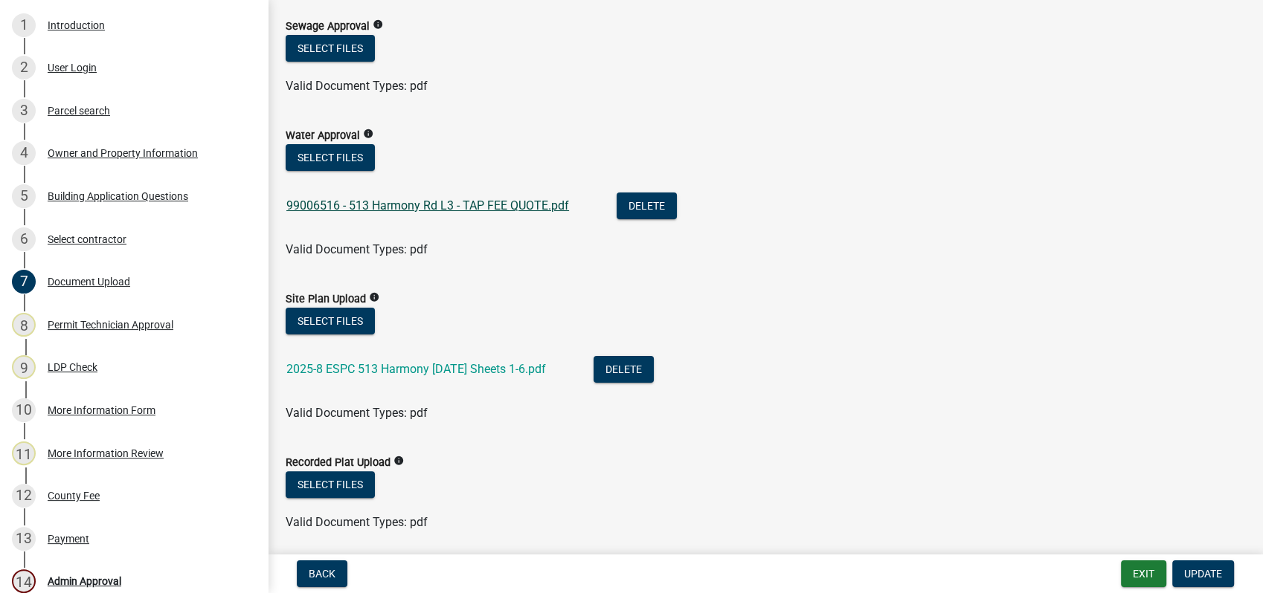
click at [364, 206] on link "99006516 - 513 Harmony Rd L3 - TAP FEE QUOTE.pdf" at bounding box center [427, 206] width 283 height 14
click at [435, 199] on link "99006516 - 513 Harmony Rd L3 - TAP FEE QUOTE.pdf" at bounding box center [427, 206] width 283 height 14
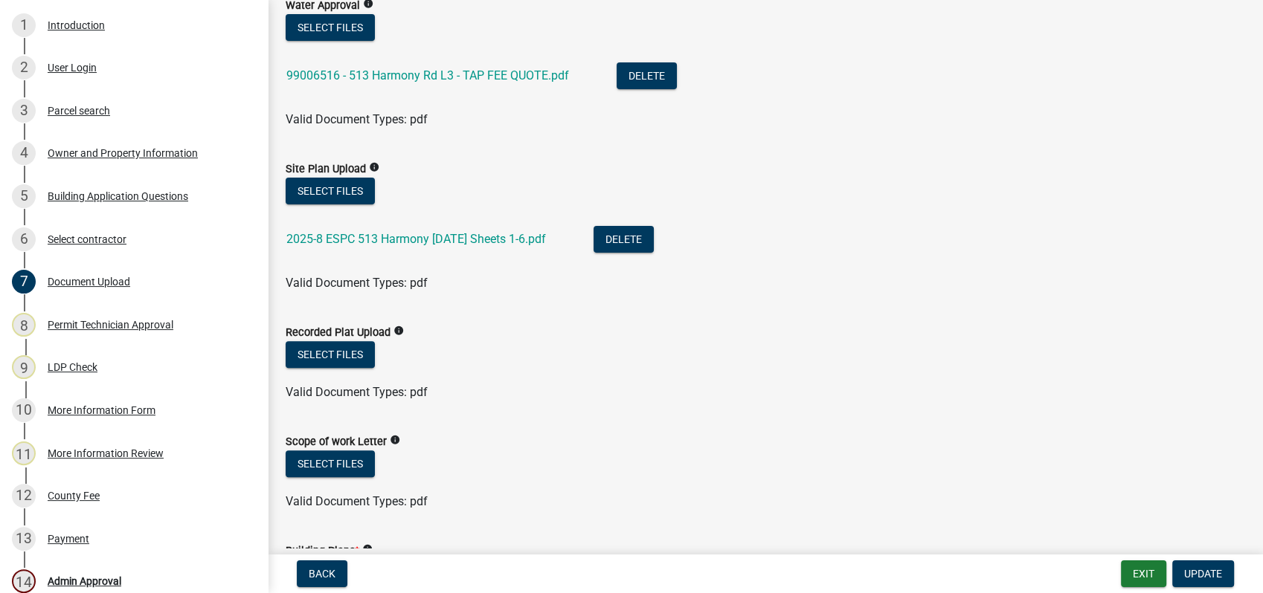
scroll to position [413, 0]
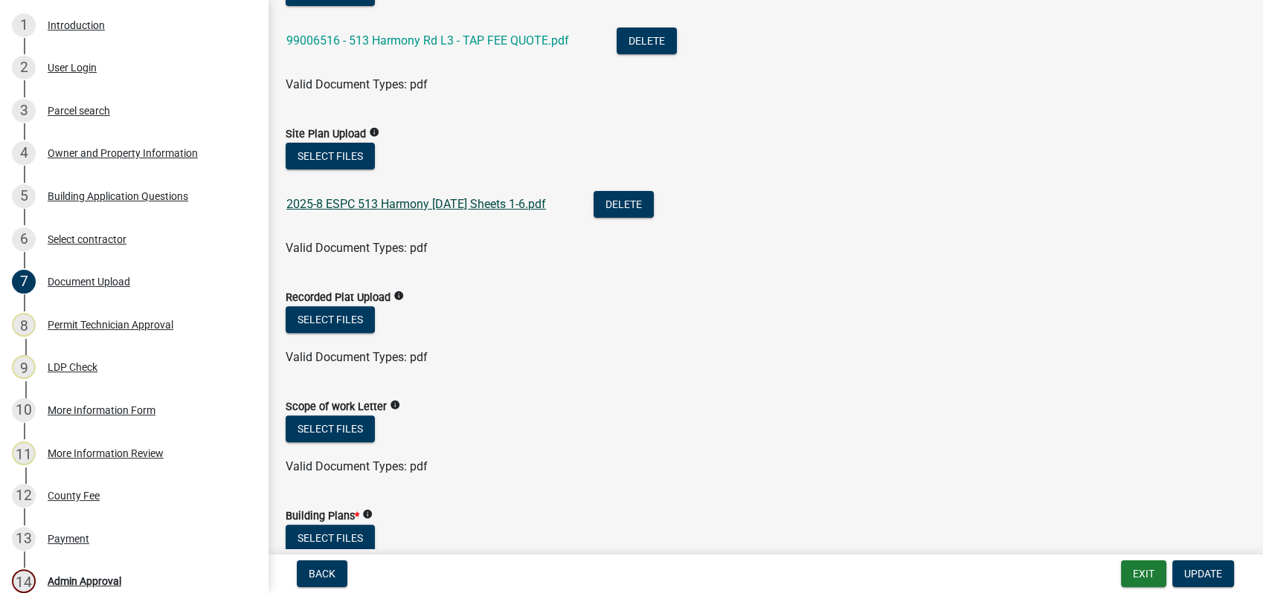
click at [364, 201] on link "2025-8 ESPC 513 Harmony 10-2-2025 Sheets 1-6.pdf" at bounding box center [416, 204] width 260 height 14
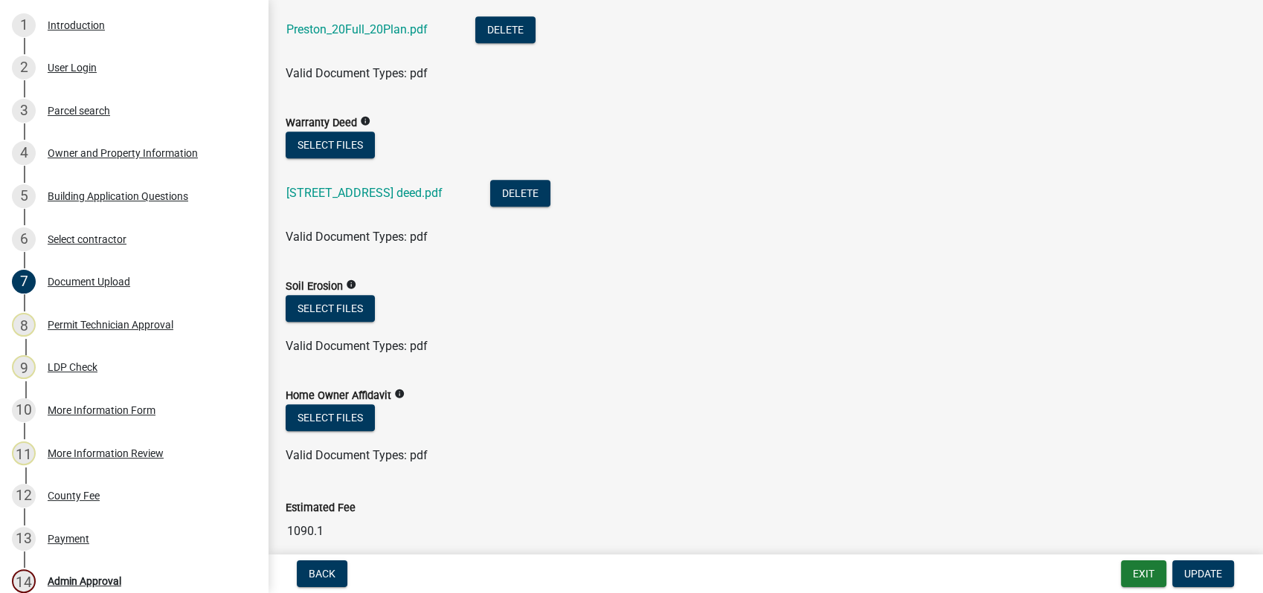
scroll to position [991, 0]
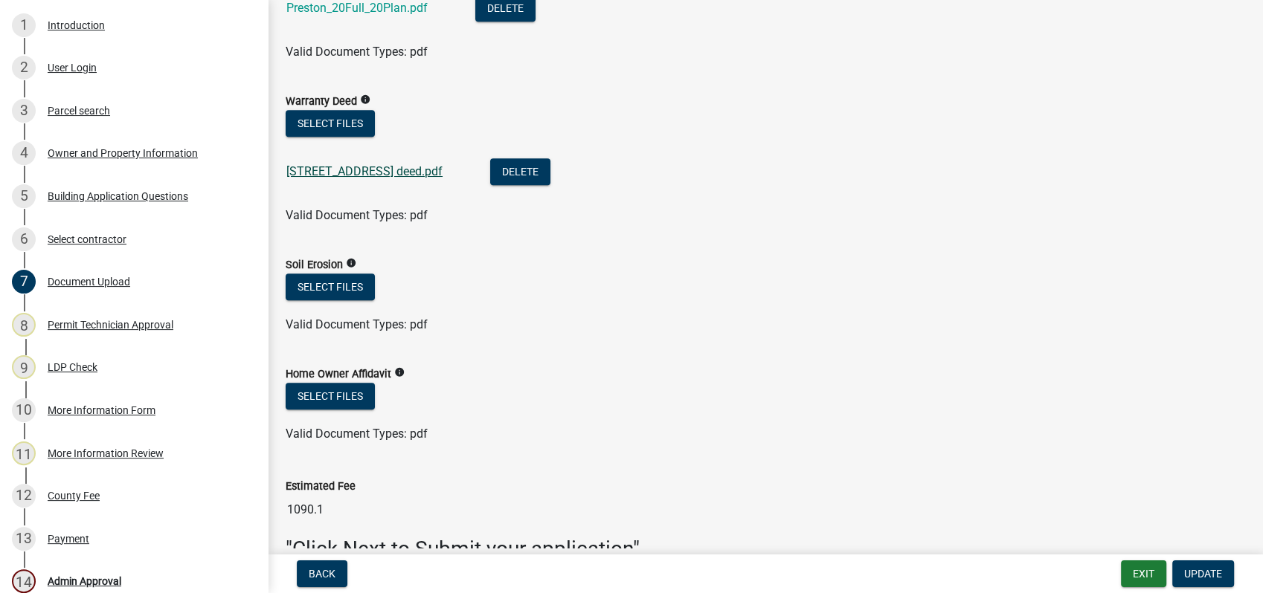
click at [362, 167] on link "[STREET_ADDRESS] deed.pdf" at bounding box center [364, 171] width 156 height 14
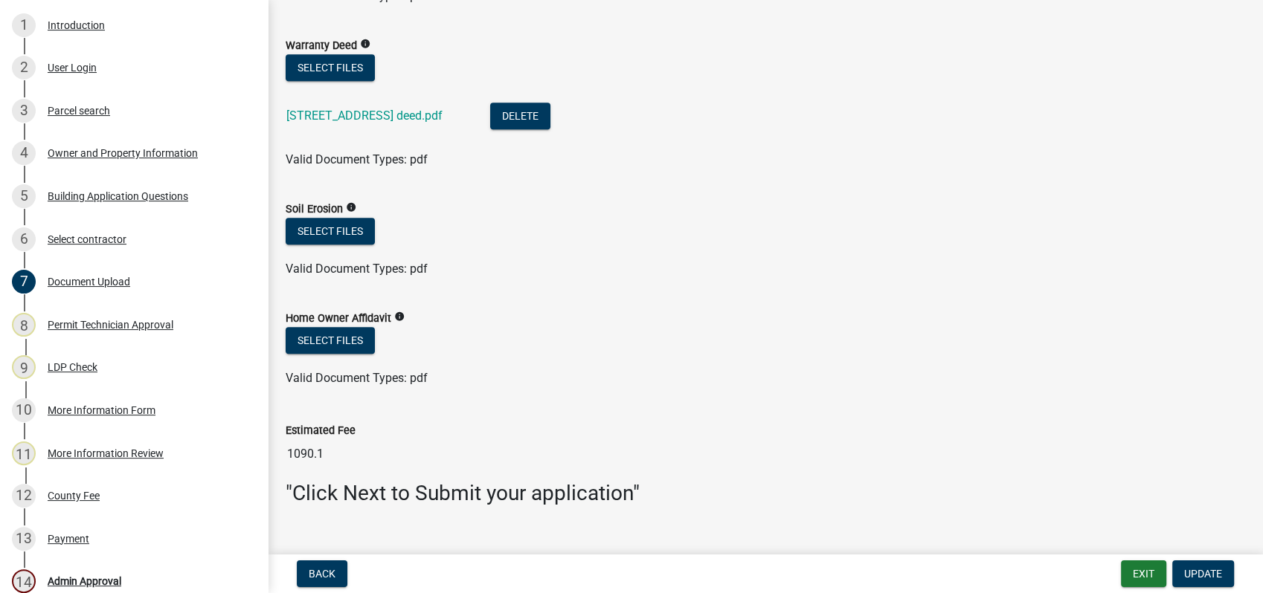
scroll to position [1073, 0]
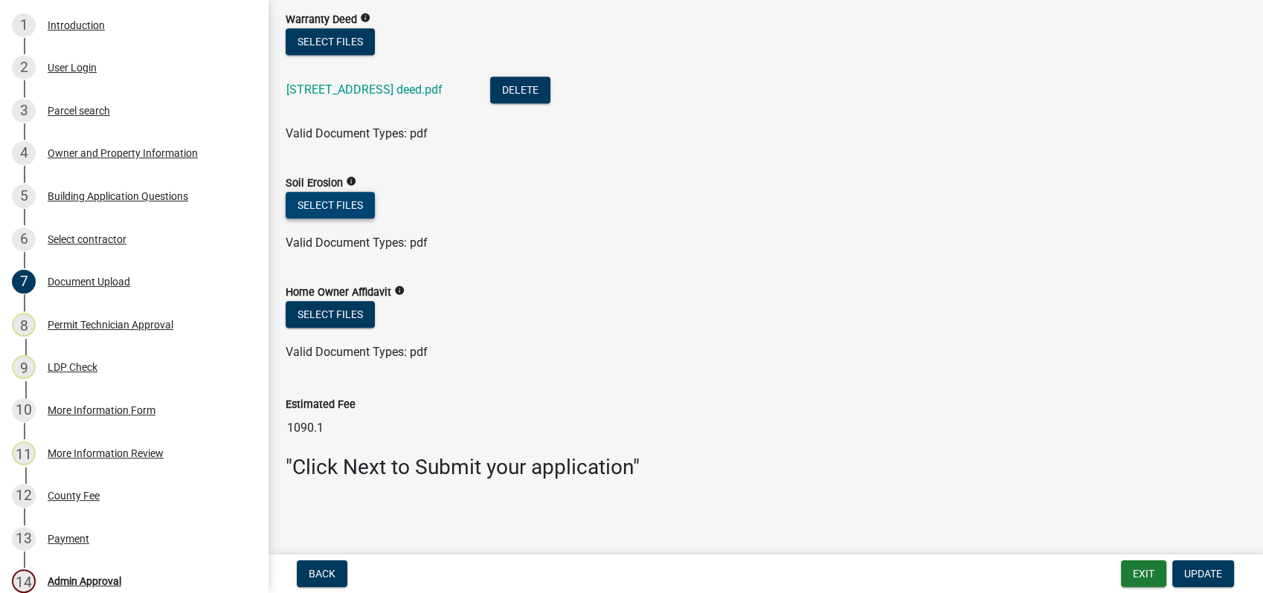
click at [331, 196] on button "Select files" at bounding box center [330, 205] width 89 height 27
click at [91, 115] on div "Parcel search" at bounding box center [79, 111] width 62 height 10
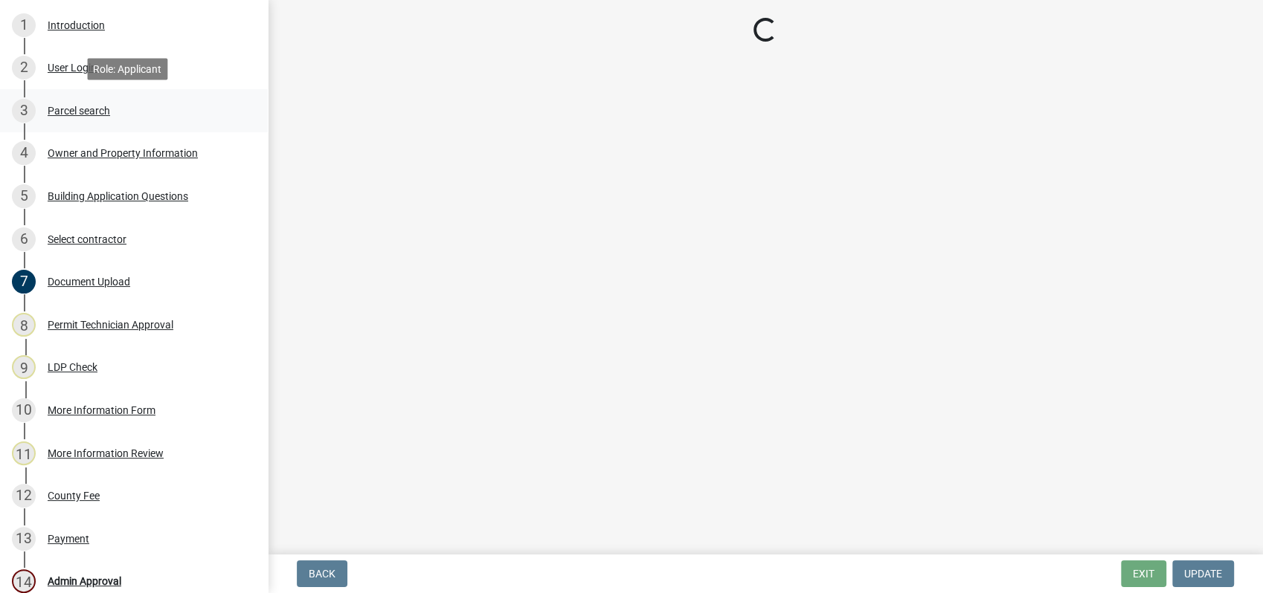
scroll to position [0, 0]
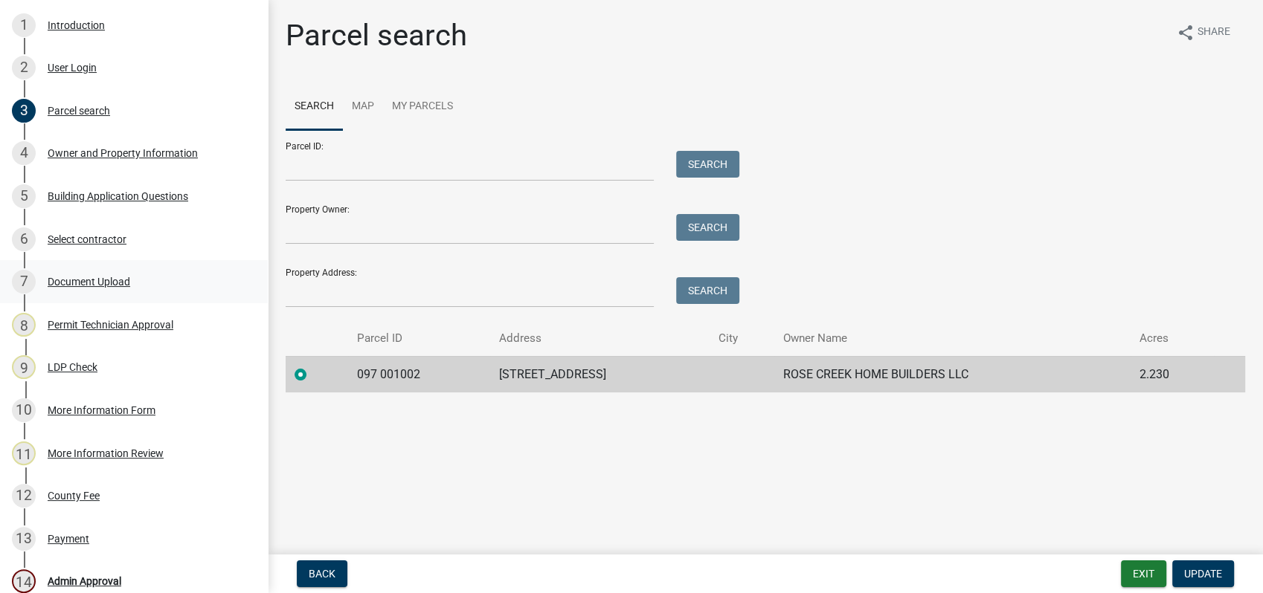
click at [95, 279] on div "Document Upload" at bounding box center [89, 282] width 83 height 10
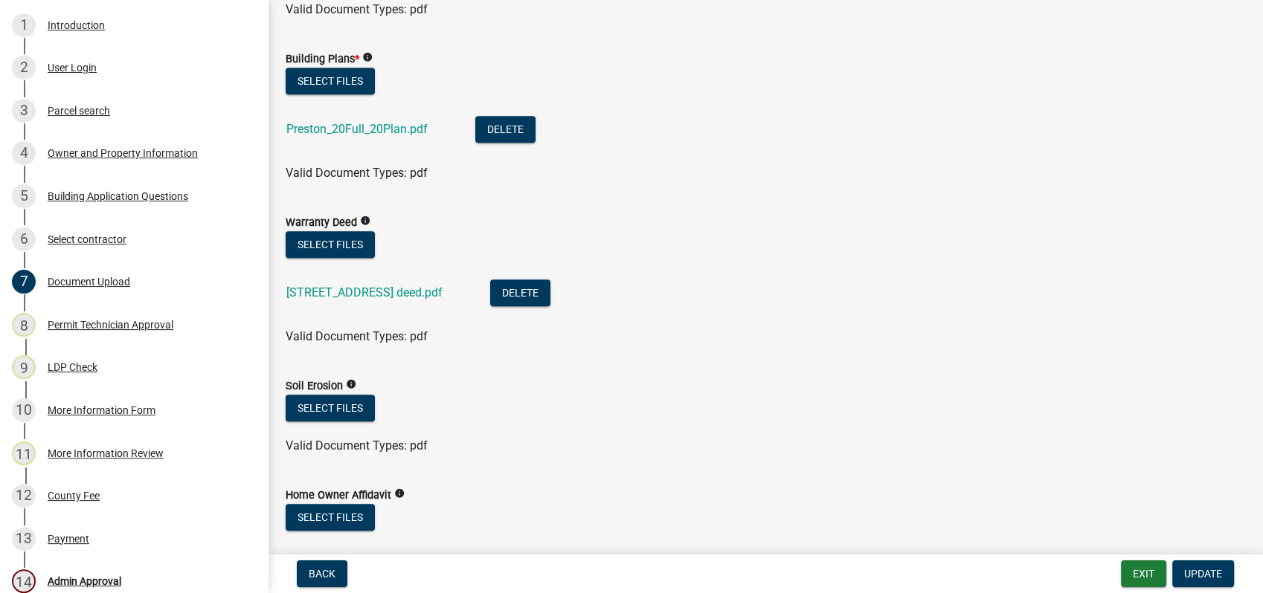
scroll to position [991, 0]
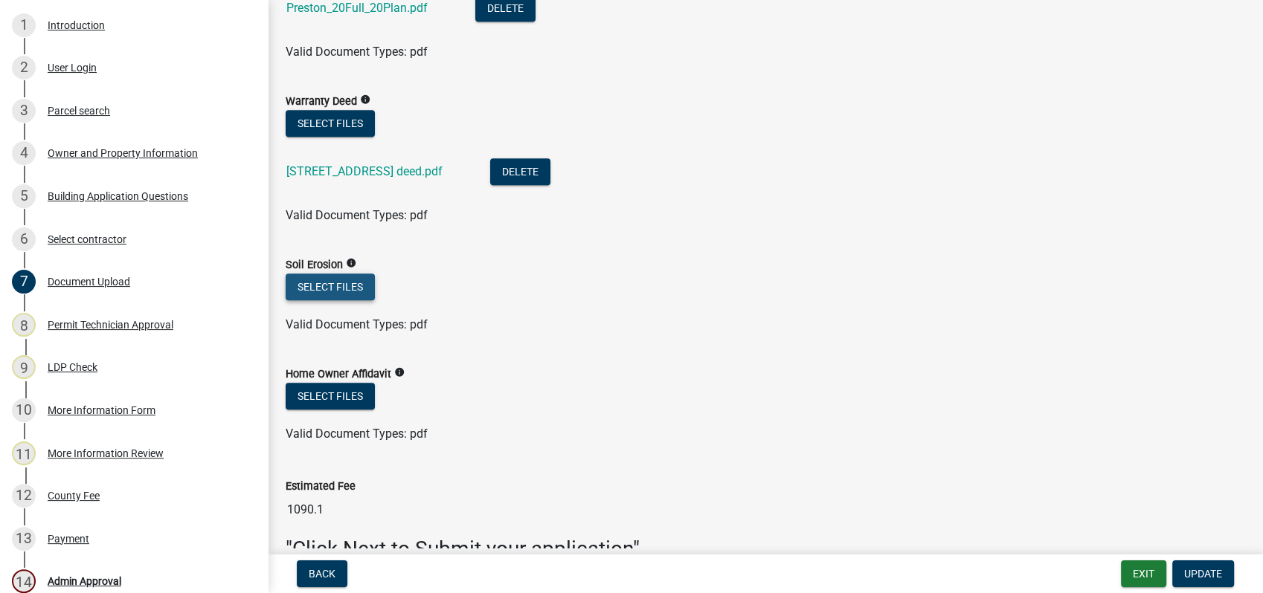
click at [322, 291] on button "Select files" at bounding box center [330, 287] width 89 height 27
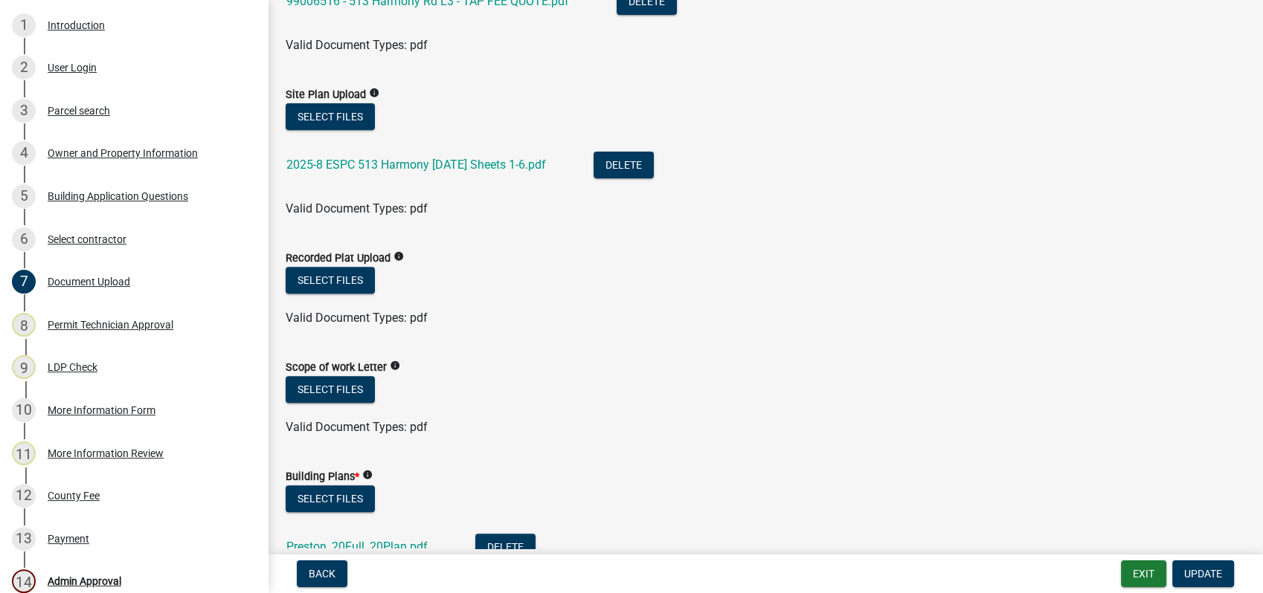
scroll to position [413, 0]
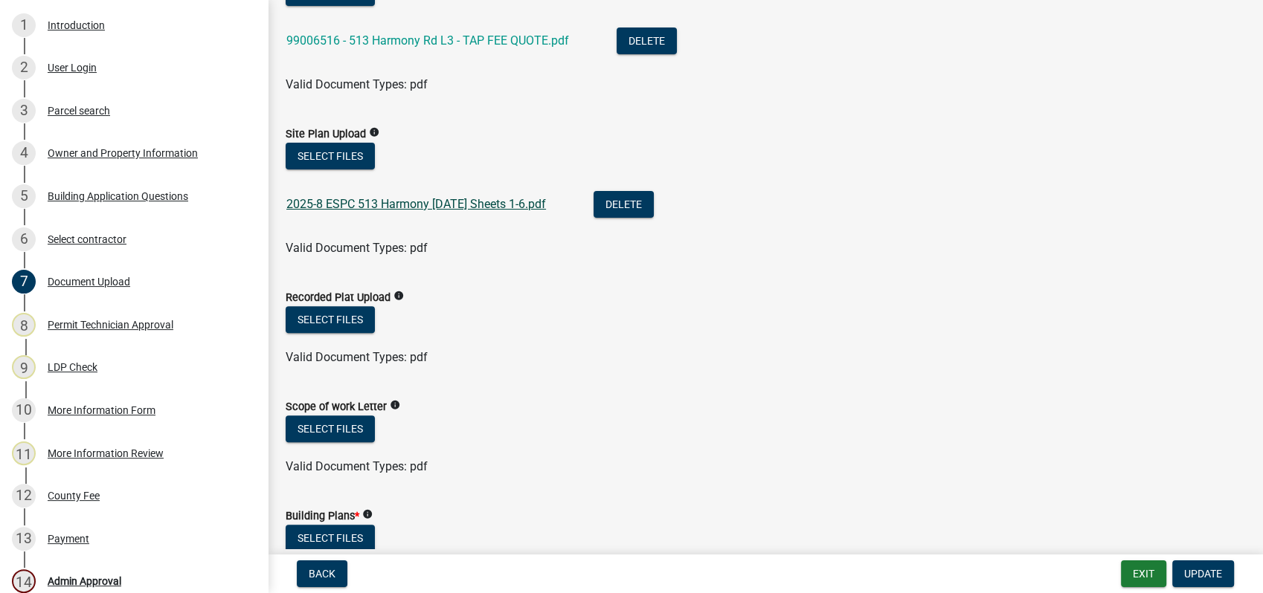
click at [352, 204] on link "2025-8 ESPC 513 Harmony 10-2-2025 Sheets 1-6.pdf" at bounding box center [416, 204] width 260 height 14
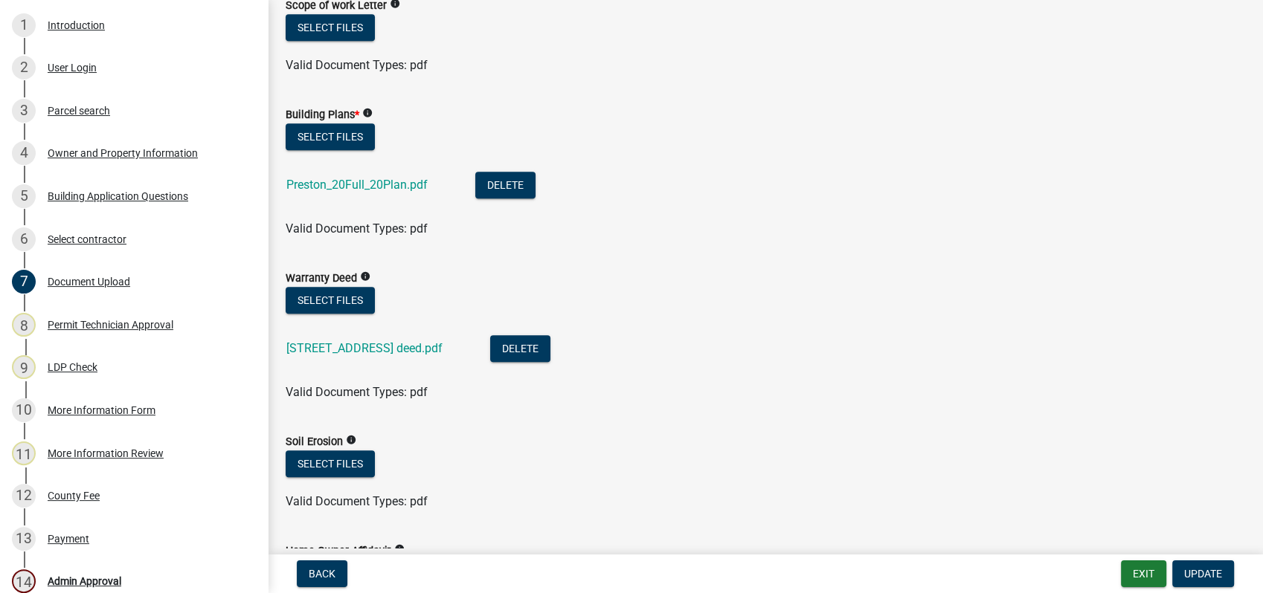
scroll to position [991, 0]
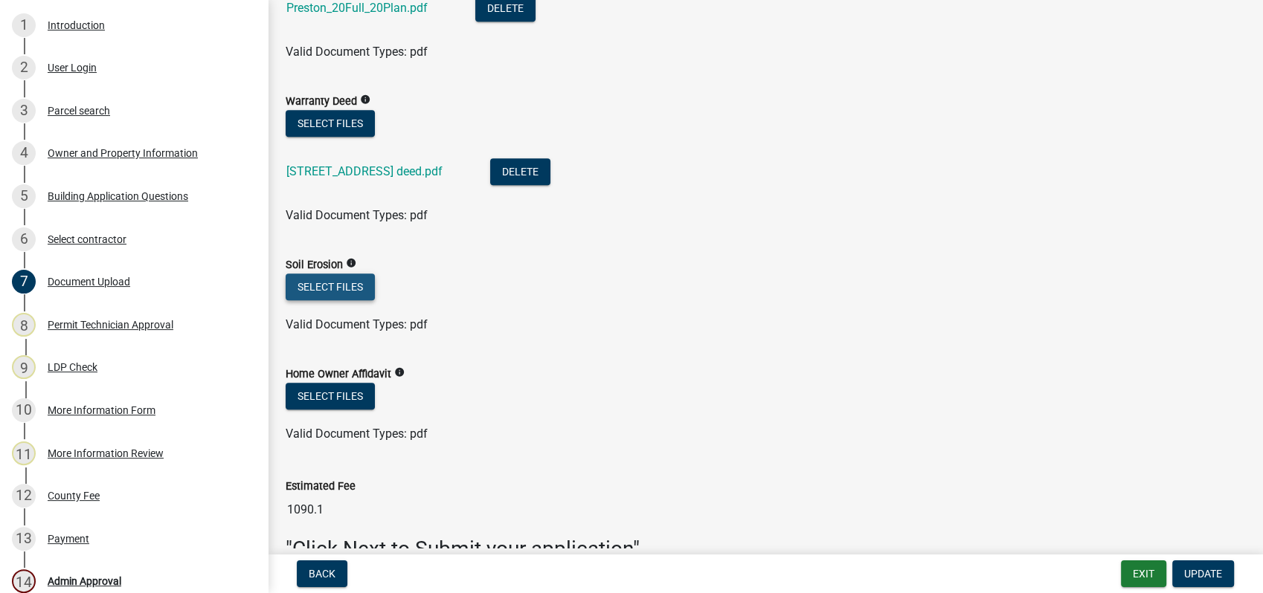
click at [334, 280] on button "Select files" at bounding box center [330, 287] width 89 height 27
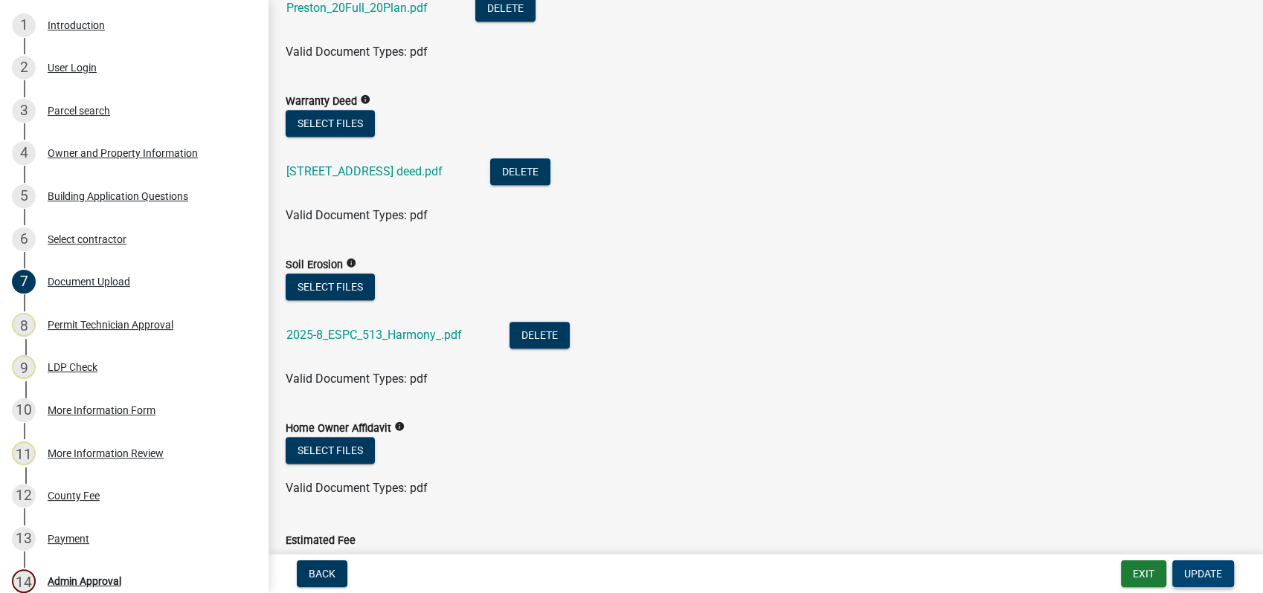
click at [1185, 576] on span "Update" at bounding box center [1203, 574] width 38 height 12
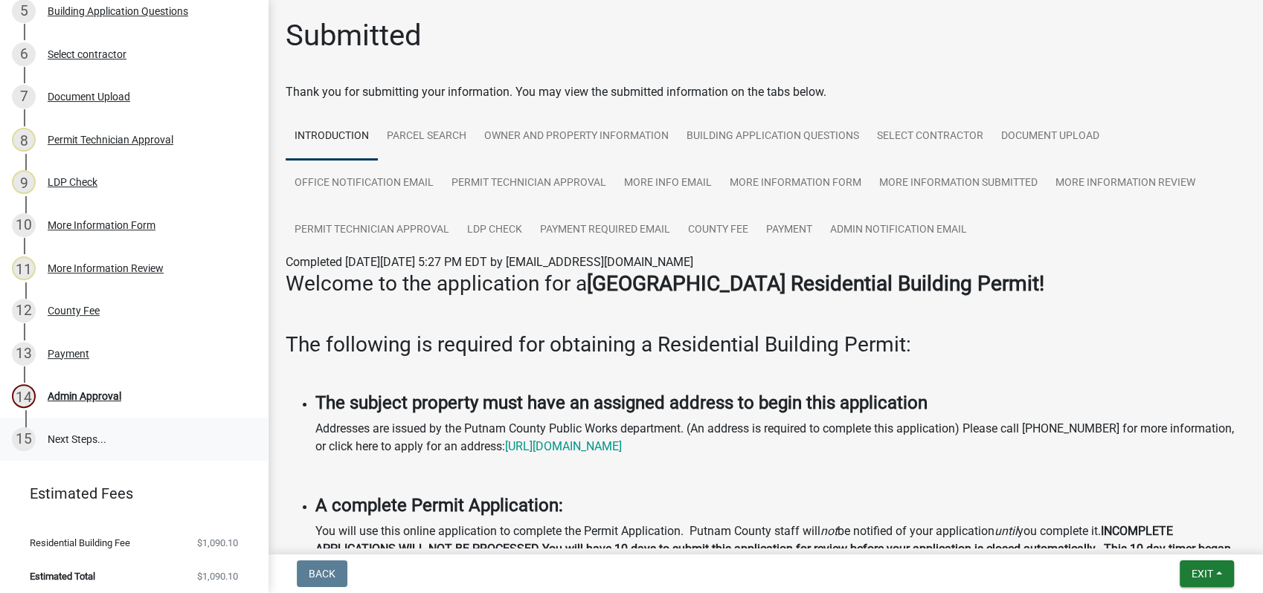
scroll to position [438, 0]
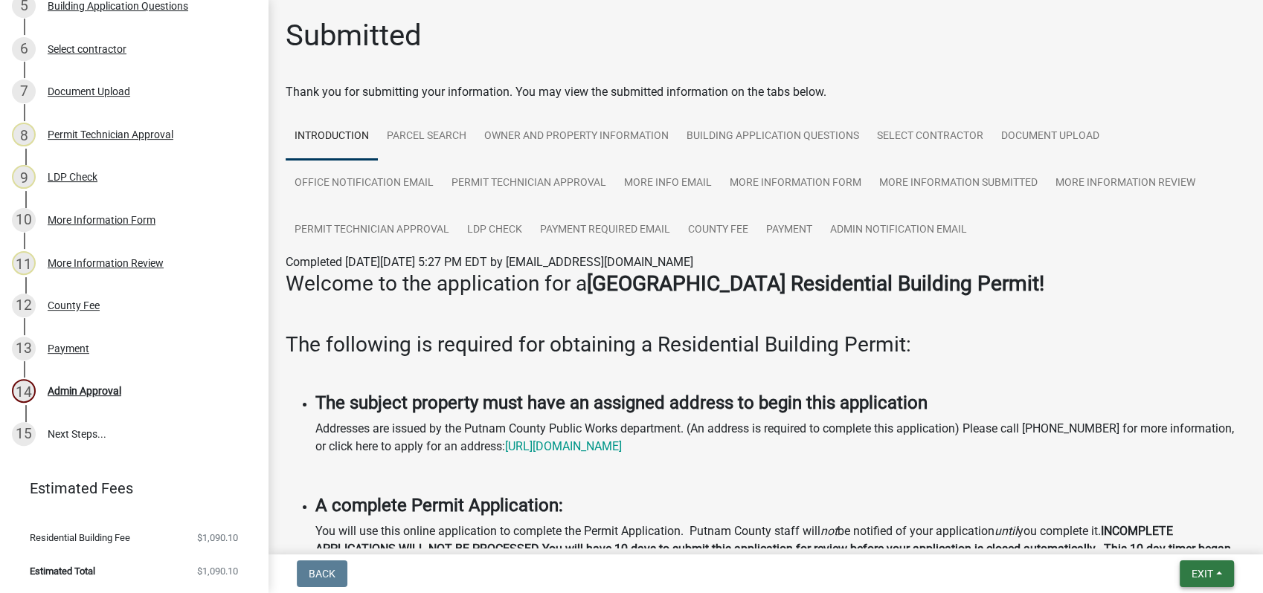
click at [1193, 564] on button "Exit" at bounding box center [1206, 574] width 54 height 27
click at [1176, 531] on button "Save & Exit" at bounding box center [1174, 536] width 119 height 36
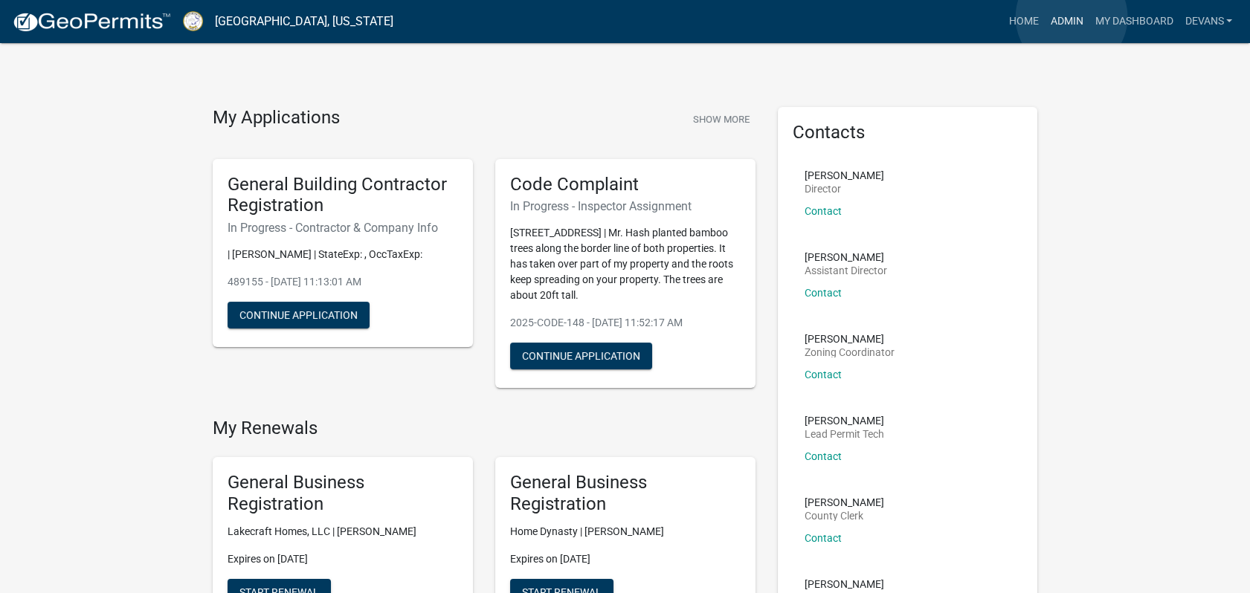
click at [1072, 17] on link "Admin" at bounding box center [1066, 21] width 45 height 28
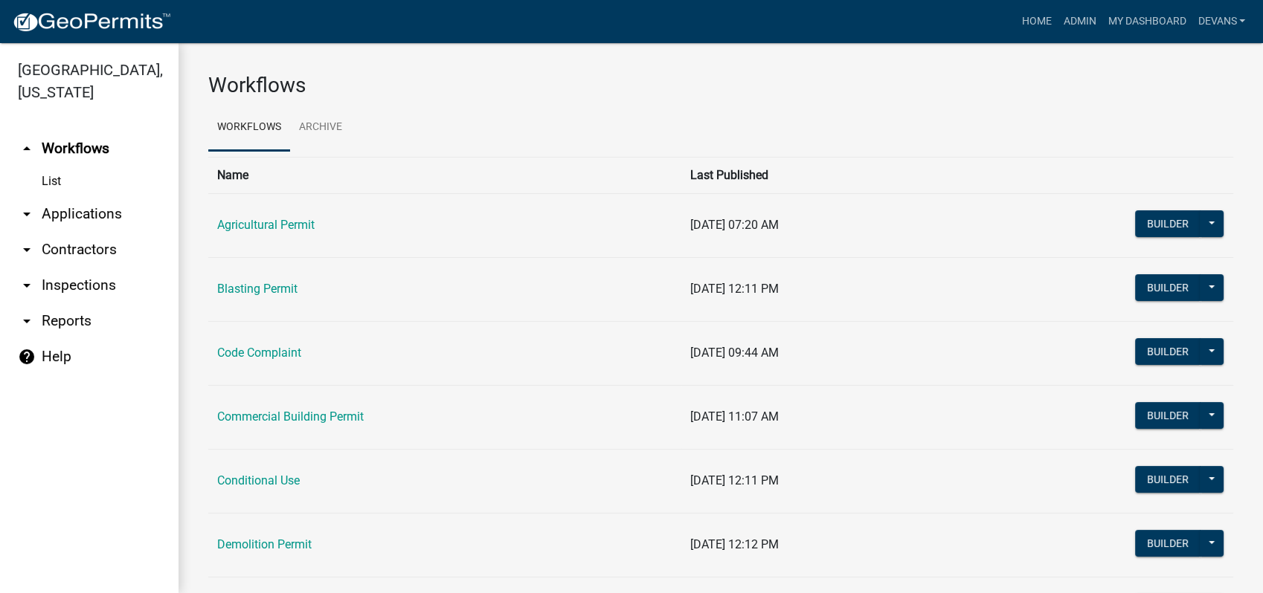
click at [29, 208] on icon "arrow_drop_down" at bounding box center [27, 214] width 18 height 18
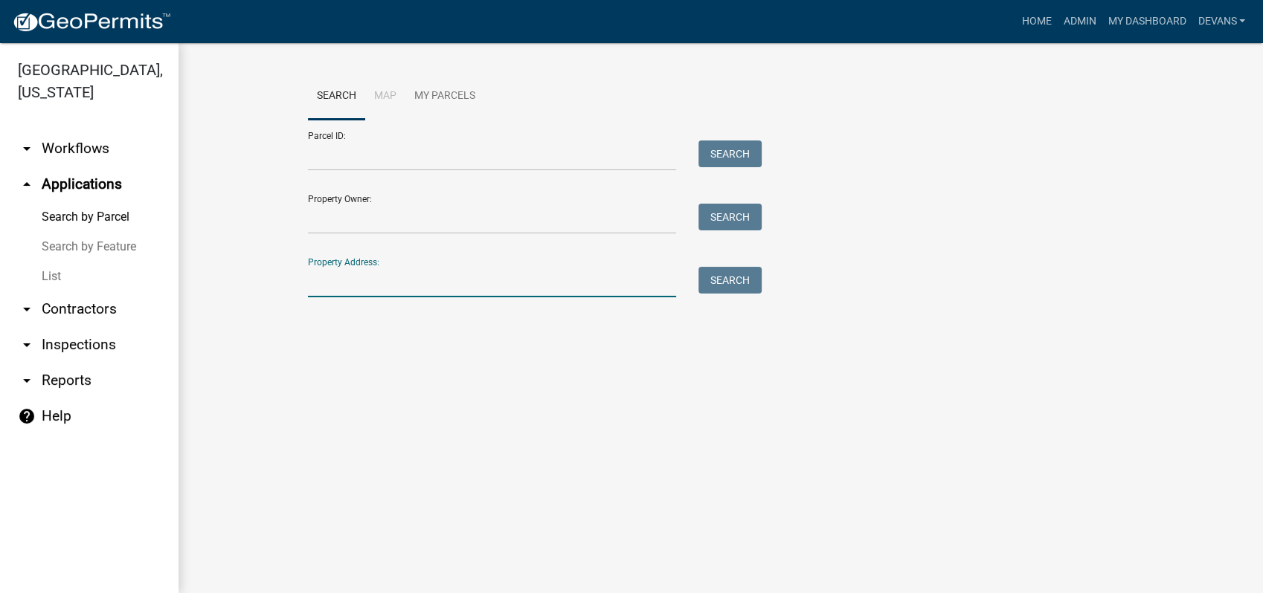
click at [381, 276] on input "Property Address:" at bounding box center [492, 282] width 368 height 30
click at [327, 284] on input "[STREET_ADDRESS]" at bounding box center [492, 282] width 368 height 30
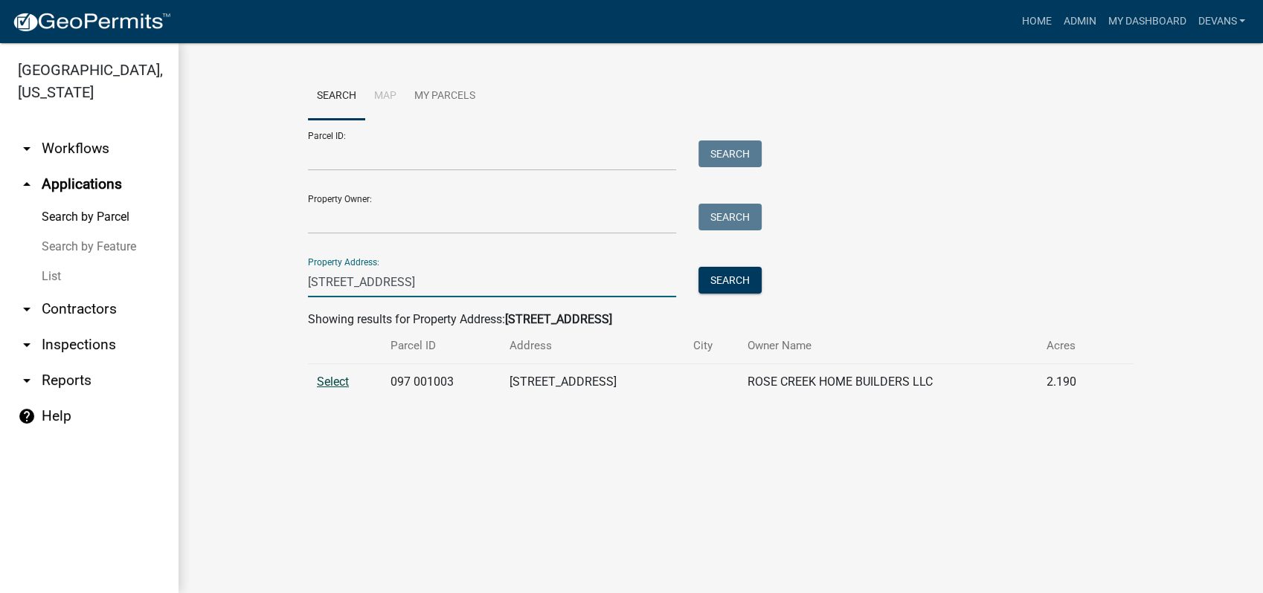
type input "[STREET_ADDRESS]"
click at [327, 376] on span "Select" at bounding box center [333, 382] width 32 height 14
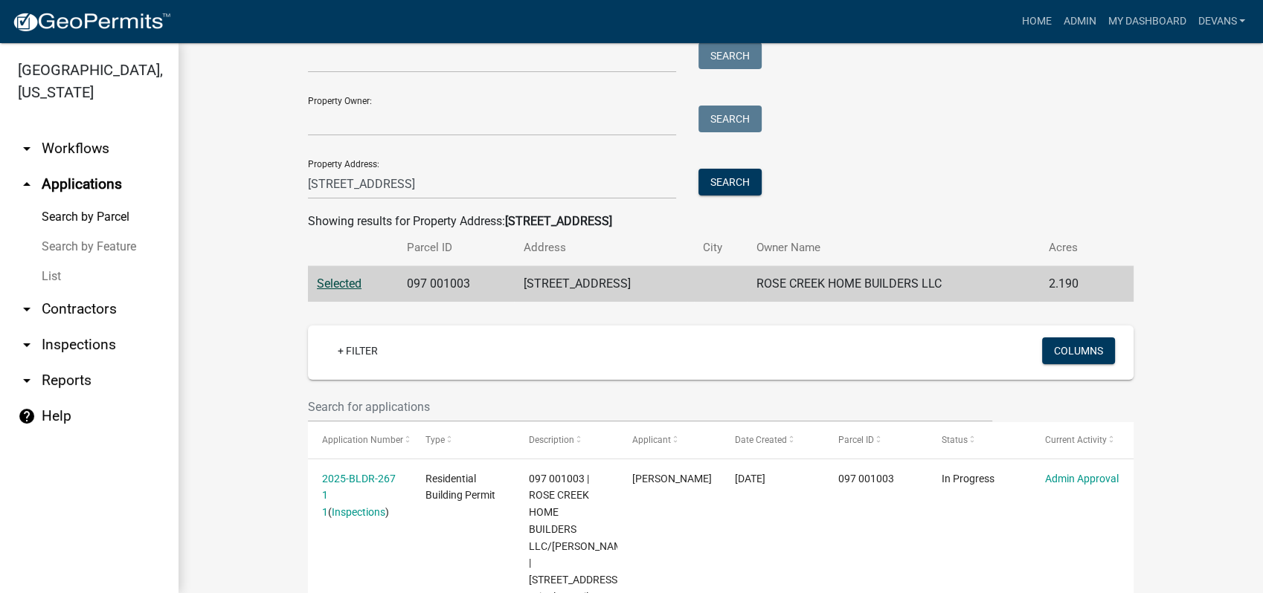
scroll to position [210, 0]
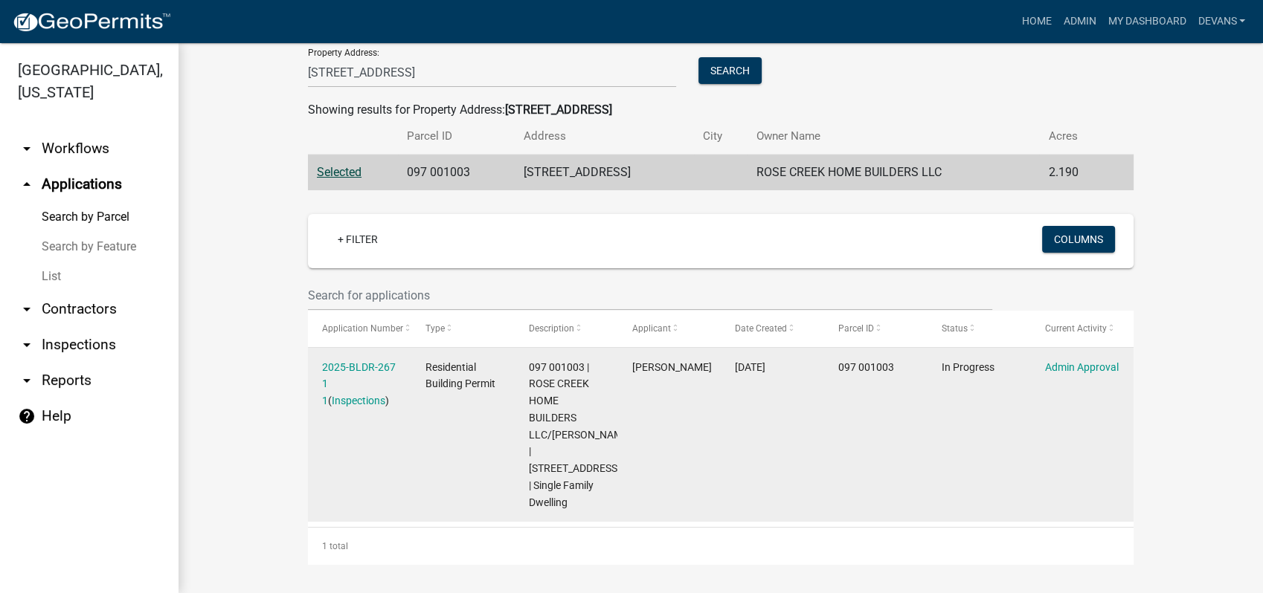
click at [354, 375] on div "2025-BLDR-267 1 1 ( Inspections )" at bounding box center [359, 384] width 74 height 51
click at [355, 369] on link "2025-BLDR-267 1 1" at bounding box center [359, 384] width 74 height 46
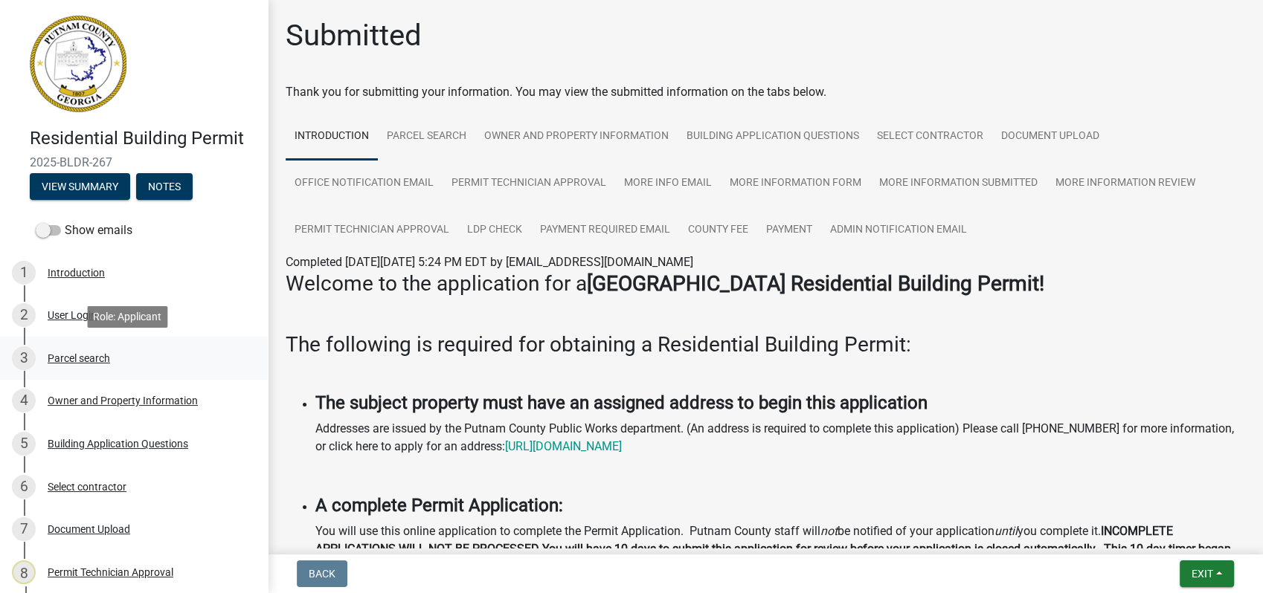
click at [100, 353] on div "Parcel search" at bounding box center [79, 358] width 62 height 10
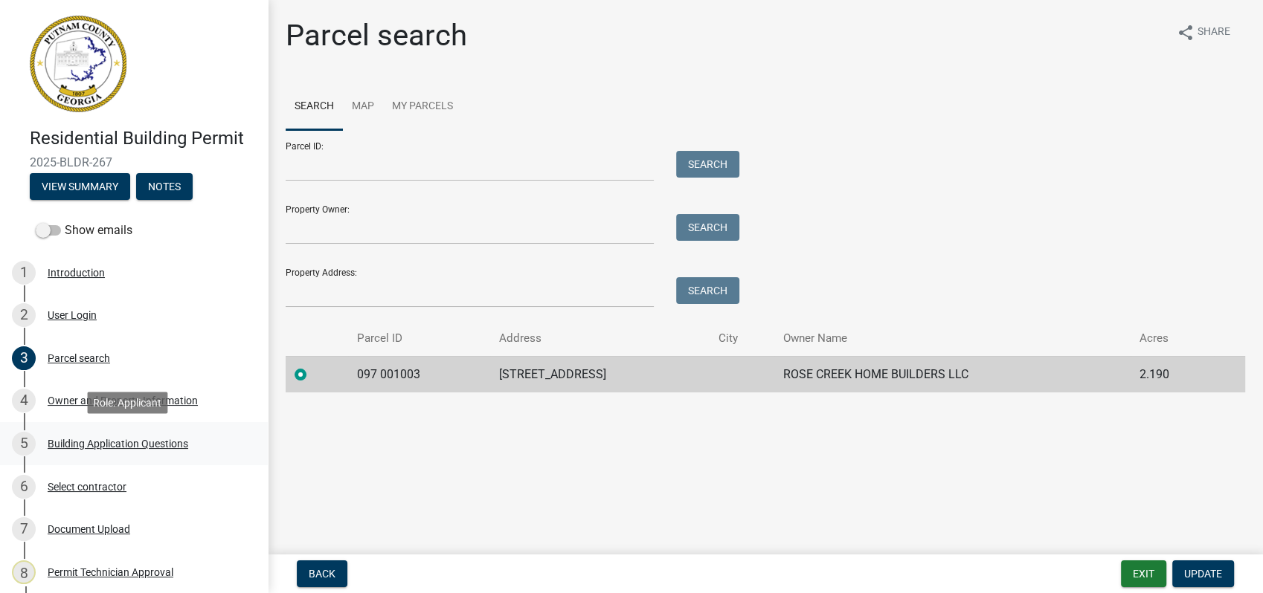
click at [145, 441] on div "Building Application Questions" at bounding box center [118, 444] width 141 height 10
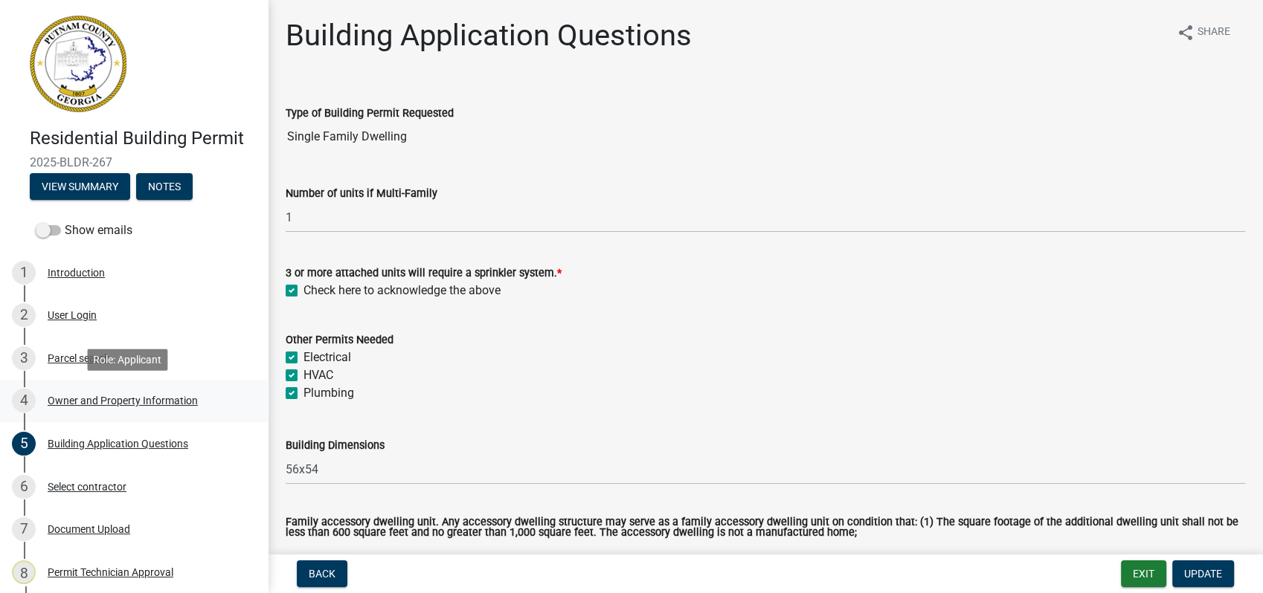
click at [148, 399] on div "Owner and Property Information" at bounding box center [123, 401] width 150 height 10
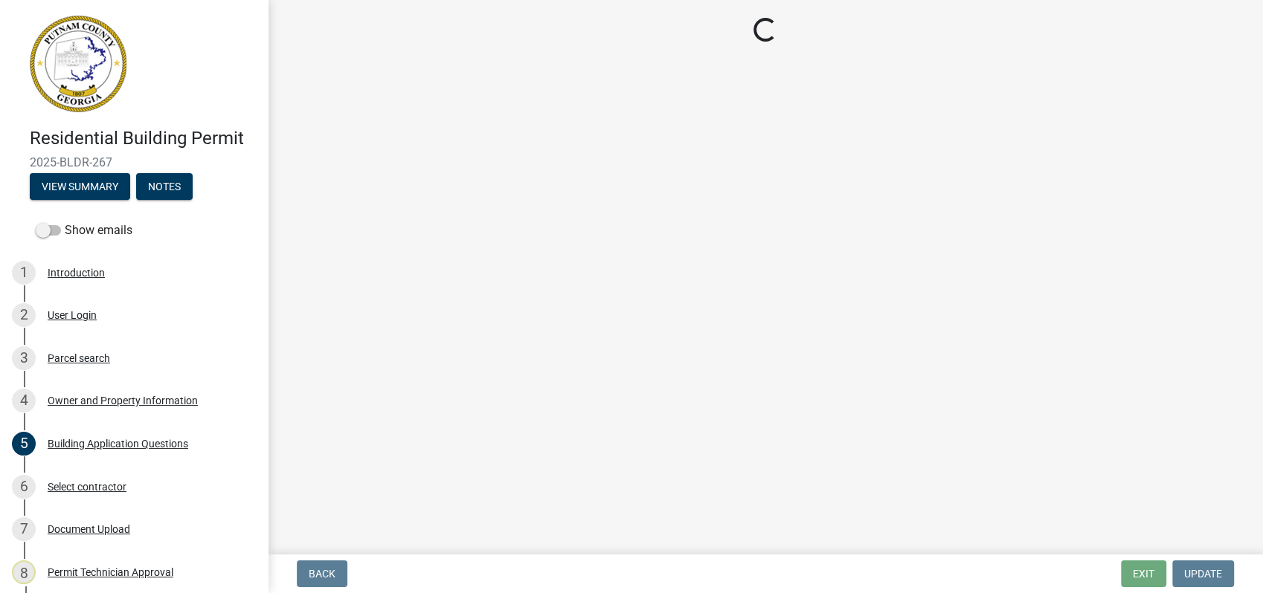
select select "34fe85c2-5f76-4343-b6bb-8ca387e0bed7"
select select "83394b22-4a11-496c-8e5c-75ade2e72faf"
select select "ece5c1a9-df30-4702-9587-5deee23533b7"
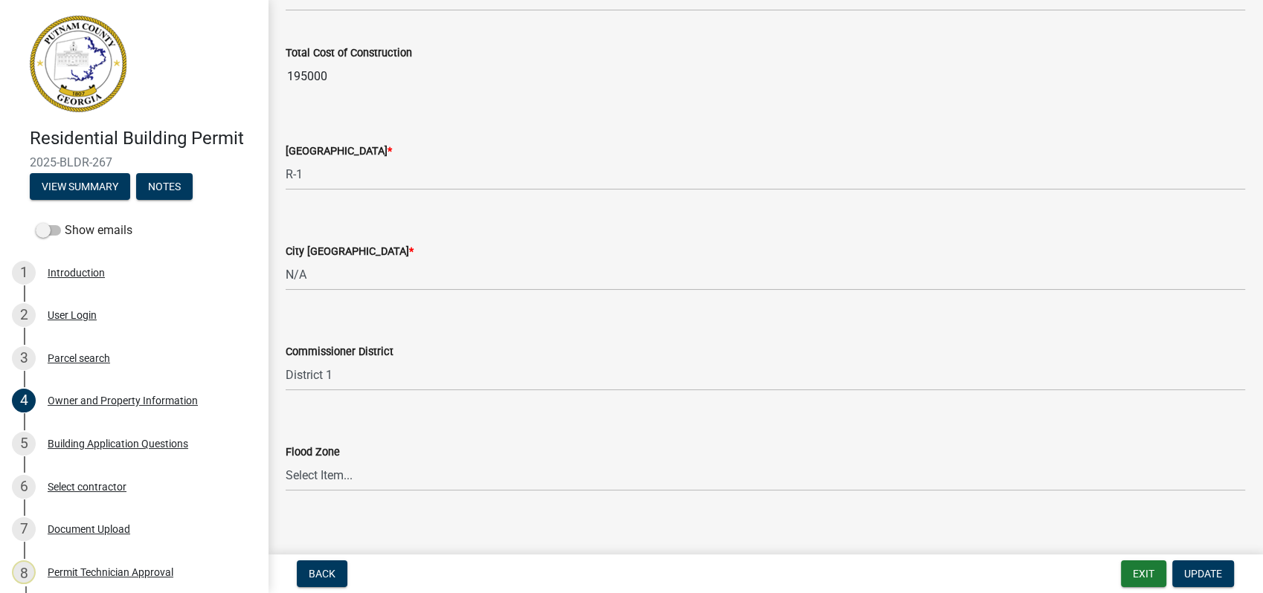
scroll to position [2516, 0]
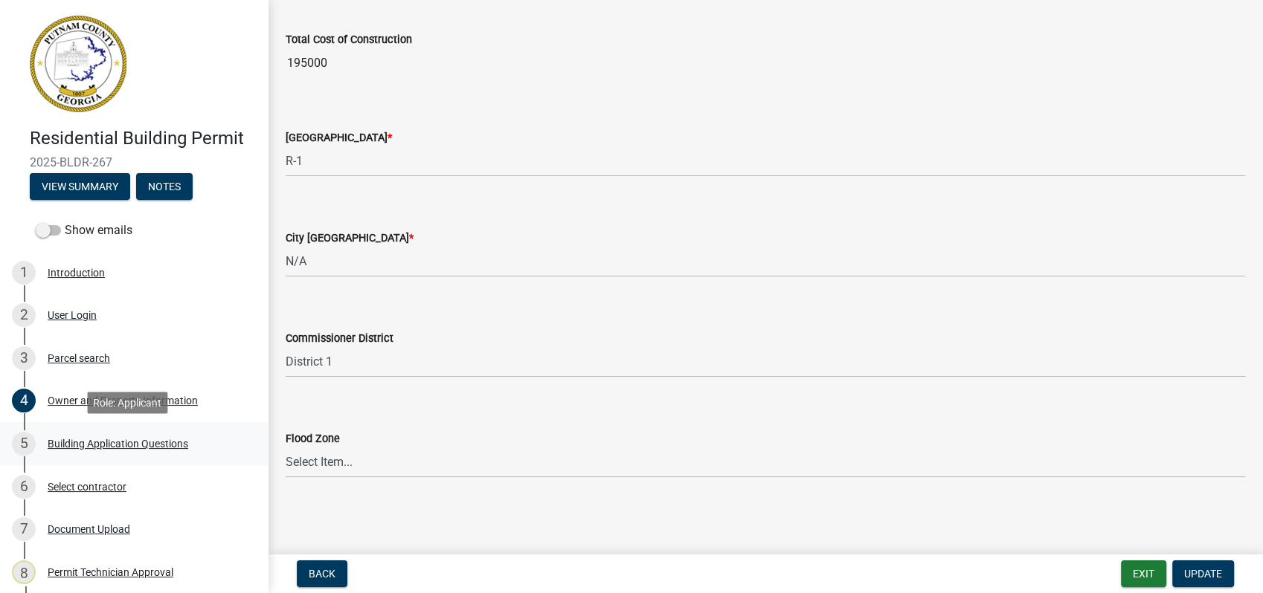
click at [143, 445] on div "Building Application Questions" at bounding box center [118, 444] width 141 height 10
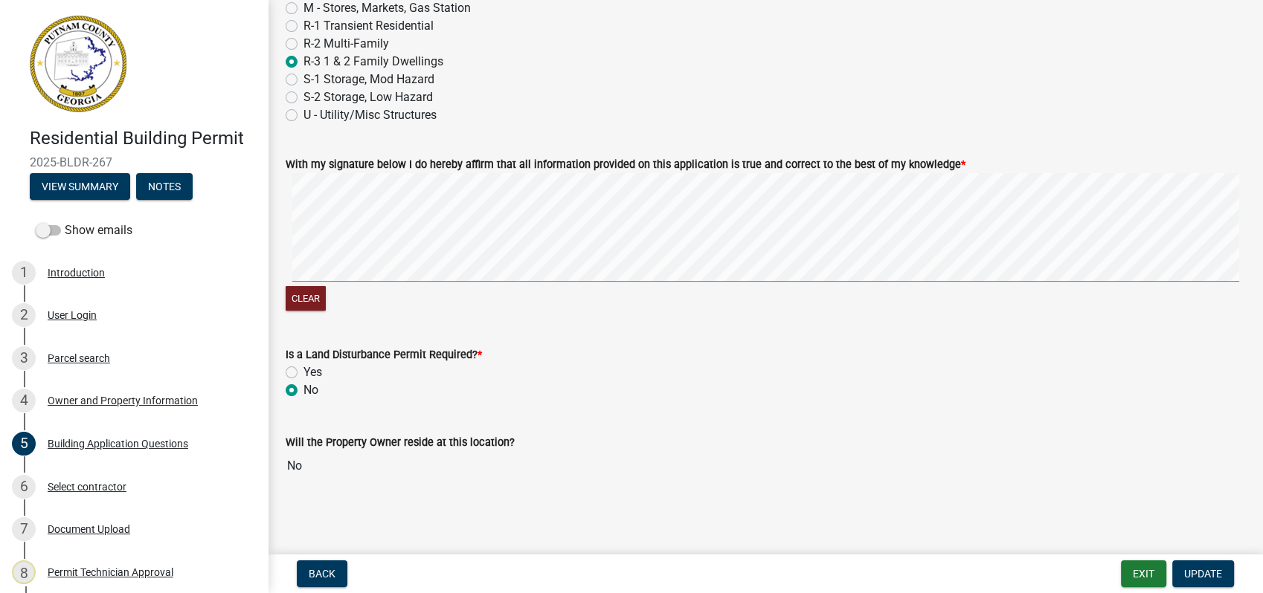
scroll to position [5972, 0]
click at [1191, 573] on span "Update" at bounding box center [1203, 574] width 38 height 12
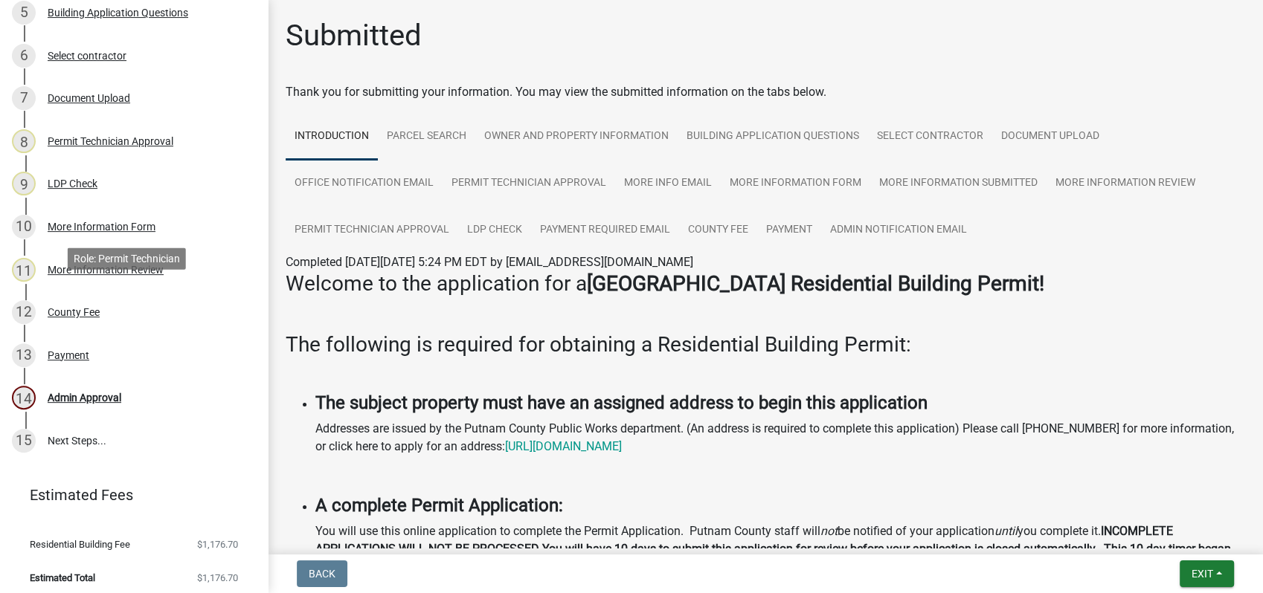
scroll to position [438, 0]
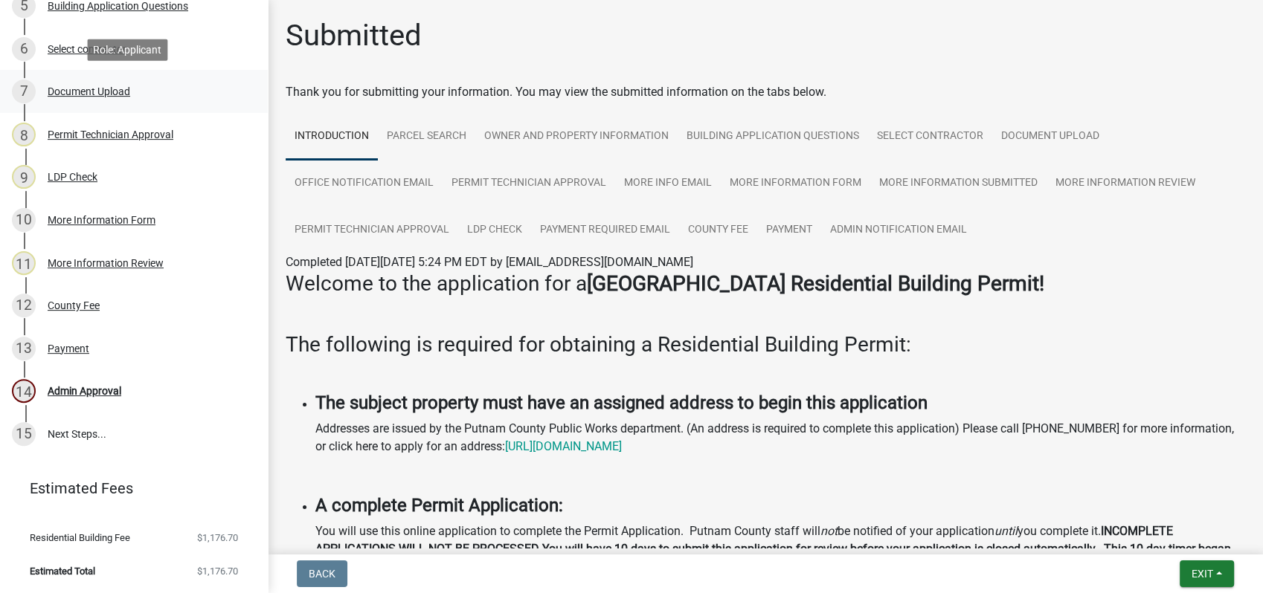
click at [83, 95] on div "Document Upload" at bounding box center [89, 91] width 83 height 10
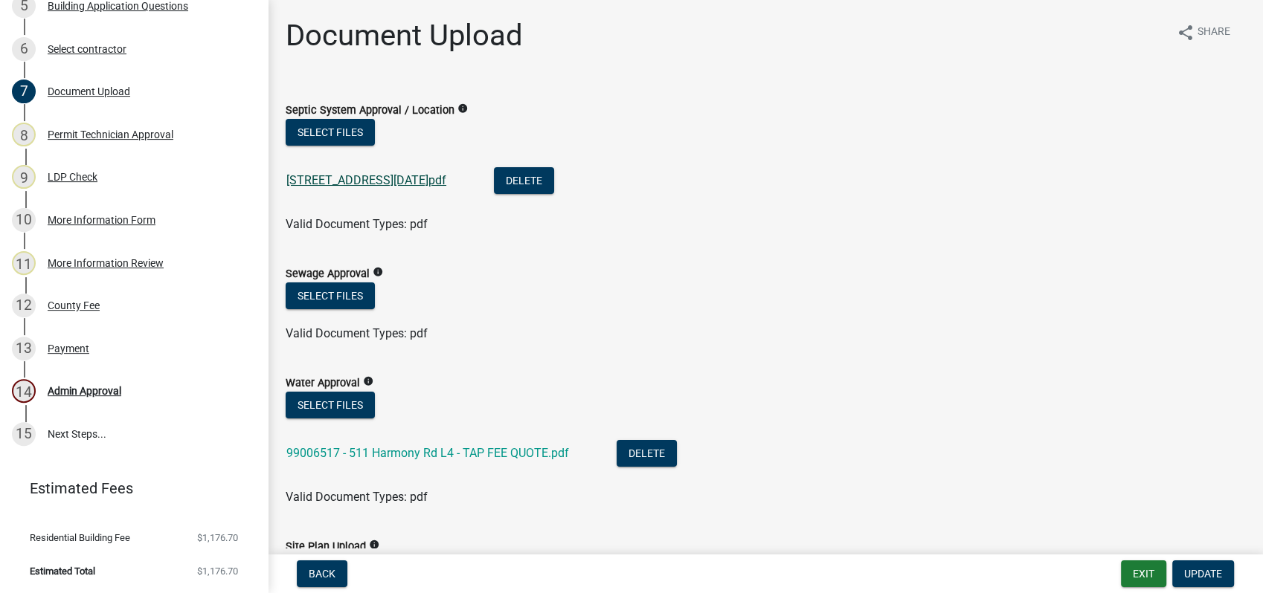
click at [351, 177] on link "[STREET_ADDRESS][DATE]pdf" at bounding box center [366, 180] width 160 height 14
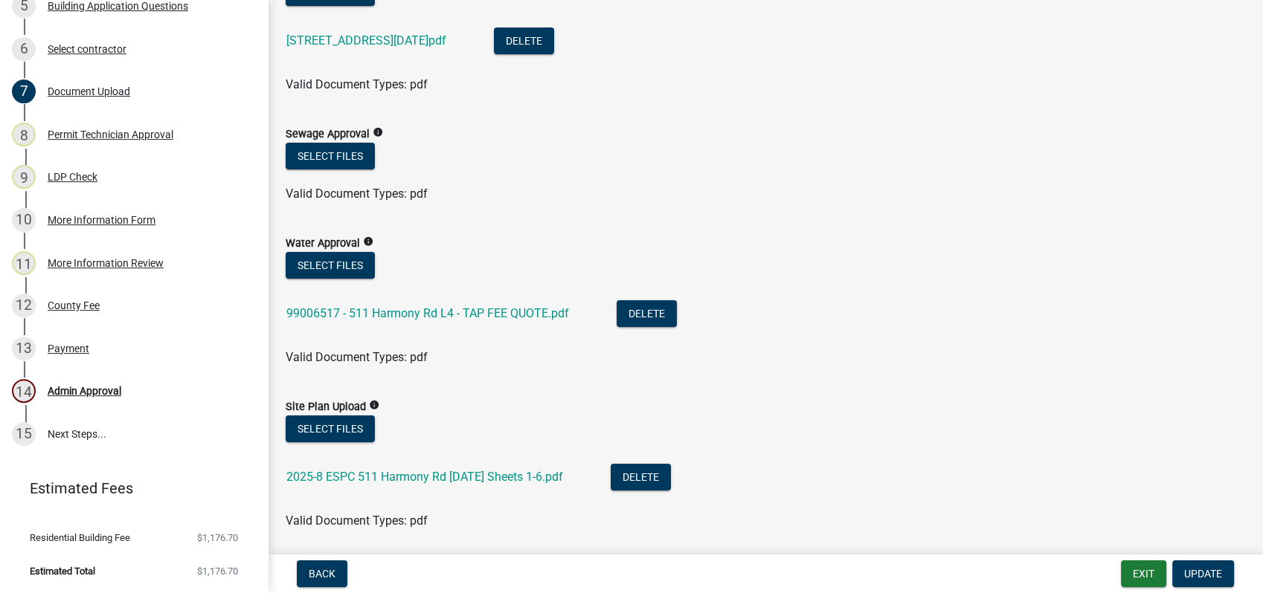
scroll to position [165, 0]
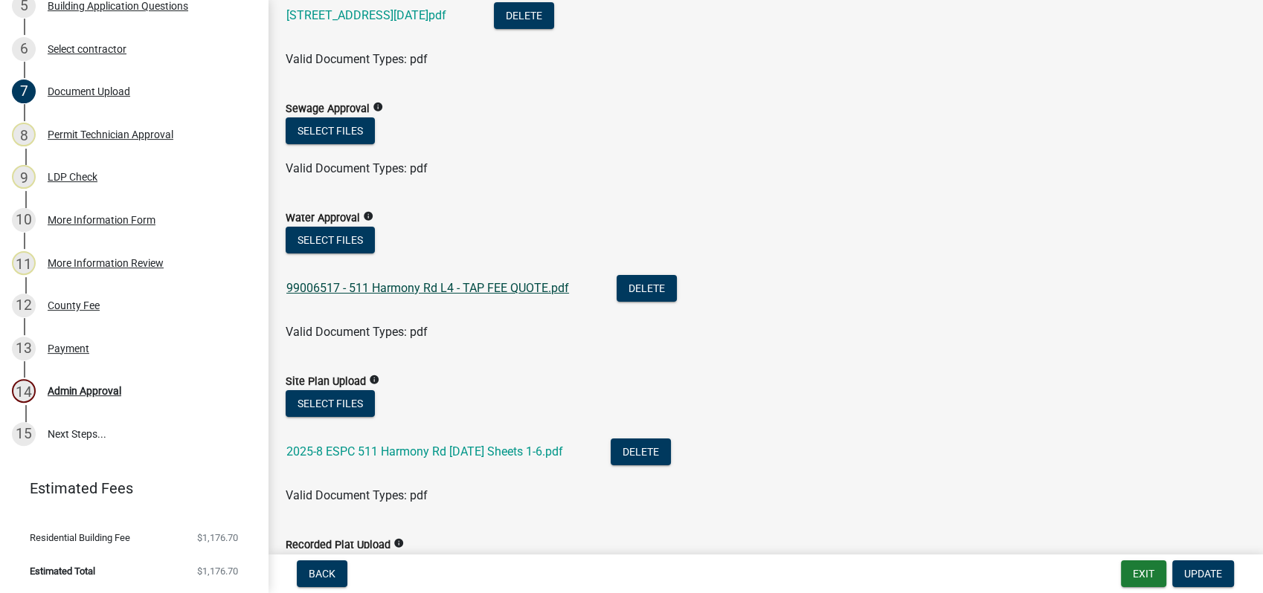
click at [442, 284] on link "99006517 - 511 Harmony Rd L4 - TAP FEE QUOTE.pdf" at bounding box center [427, 288] width 283 height 14
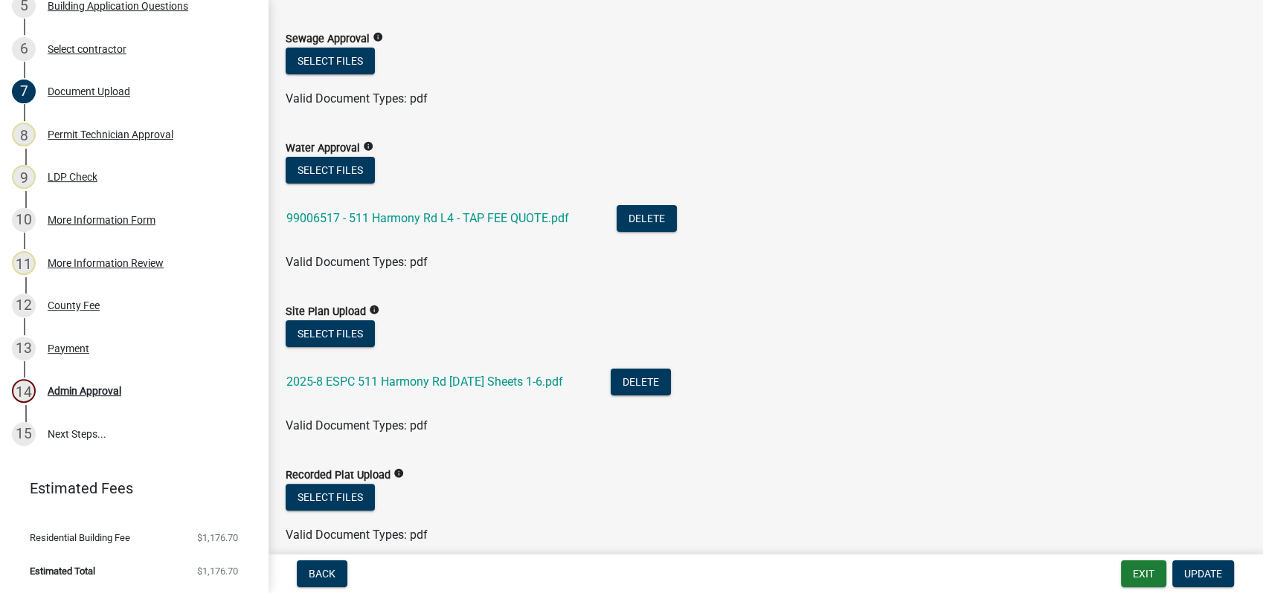
scroll to position [330, 0]
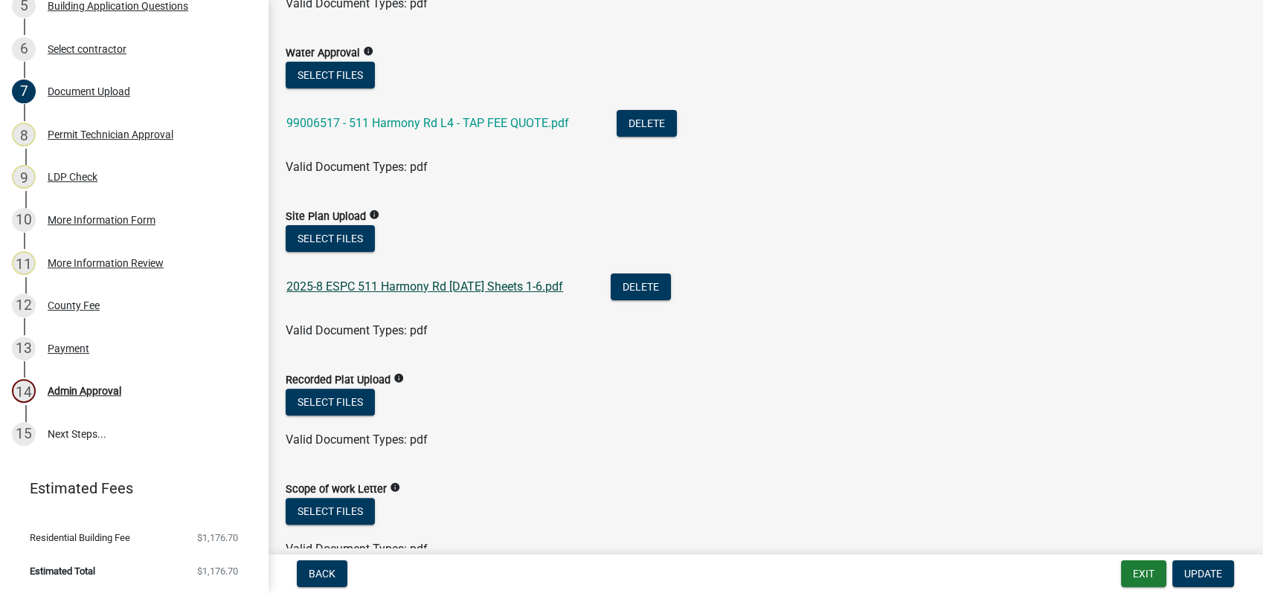
click at [467, 282] on link "2025-8 ESPC 511 Harmony Rd 10-2-2025 Sheets 1-6.pdf" at bounding box center [424, 287] width 277 height 14
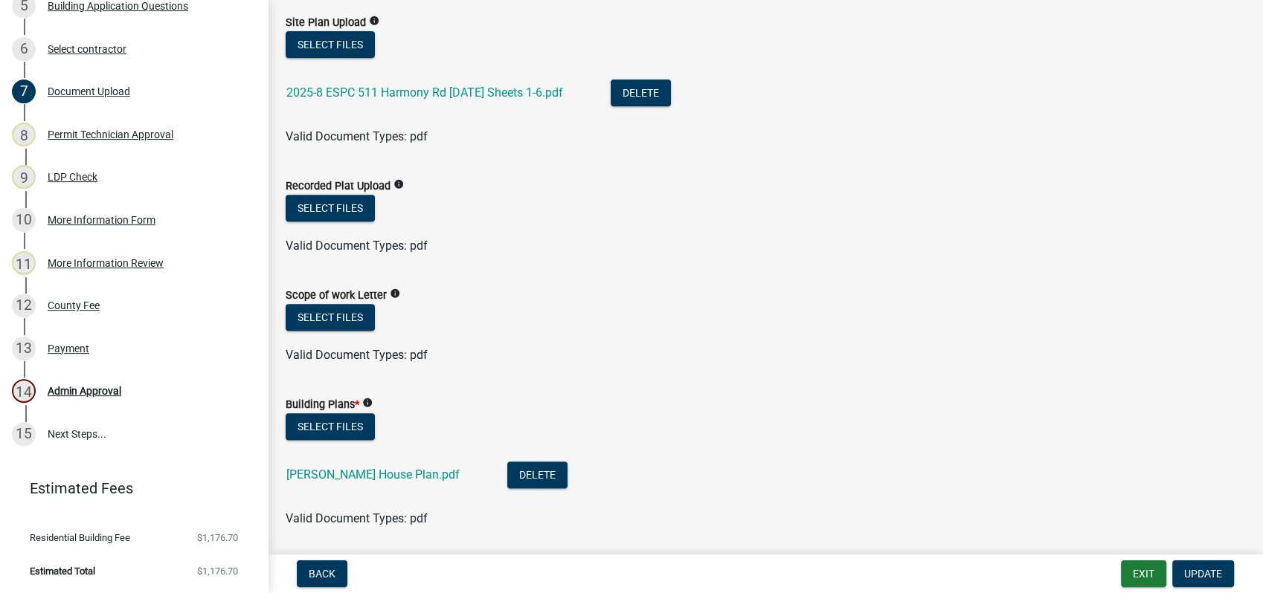
scroll to position [578, 0]
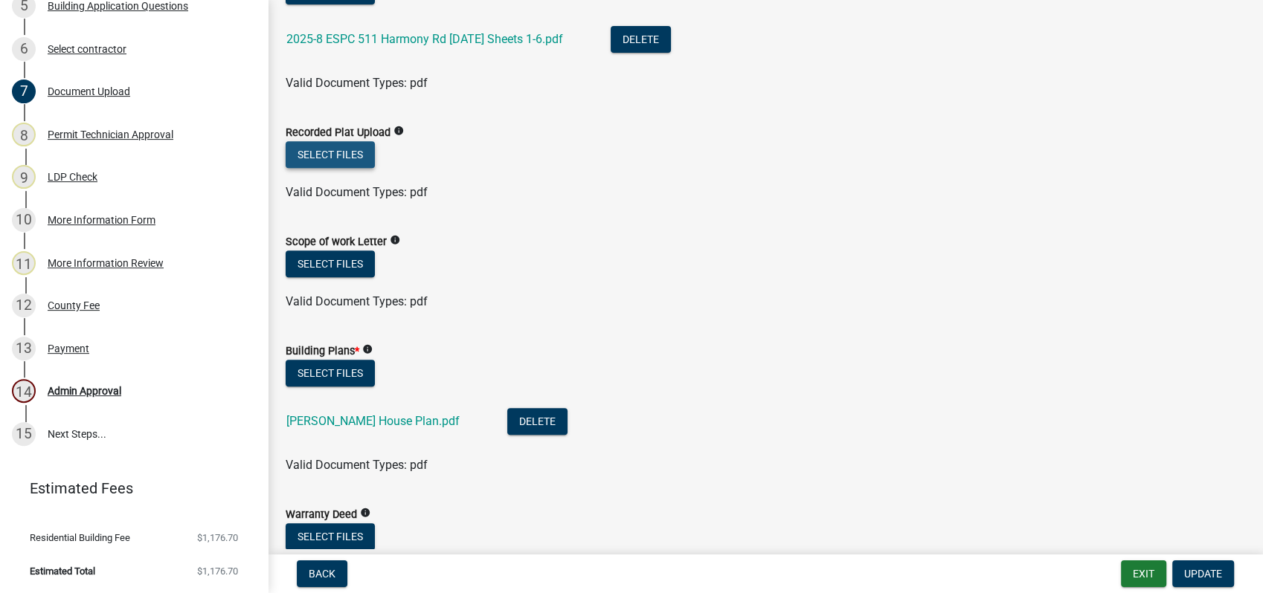
click at [336, 152] on button "Select files" at bounding box center [330, 154] width 89 height 27
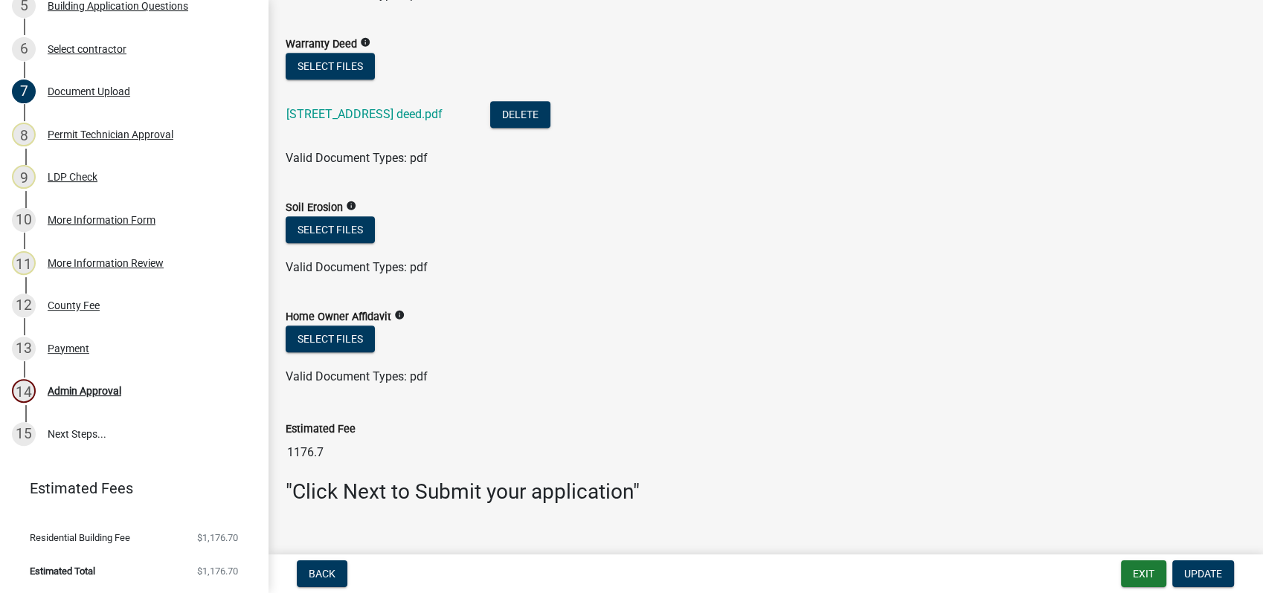
scroll to position [1127, 0]
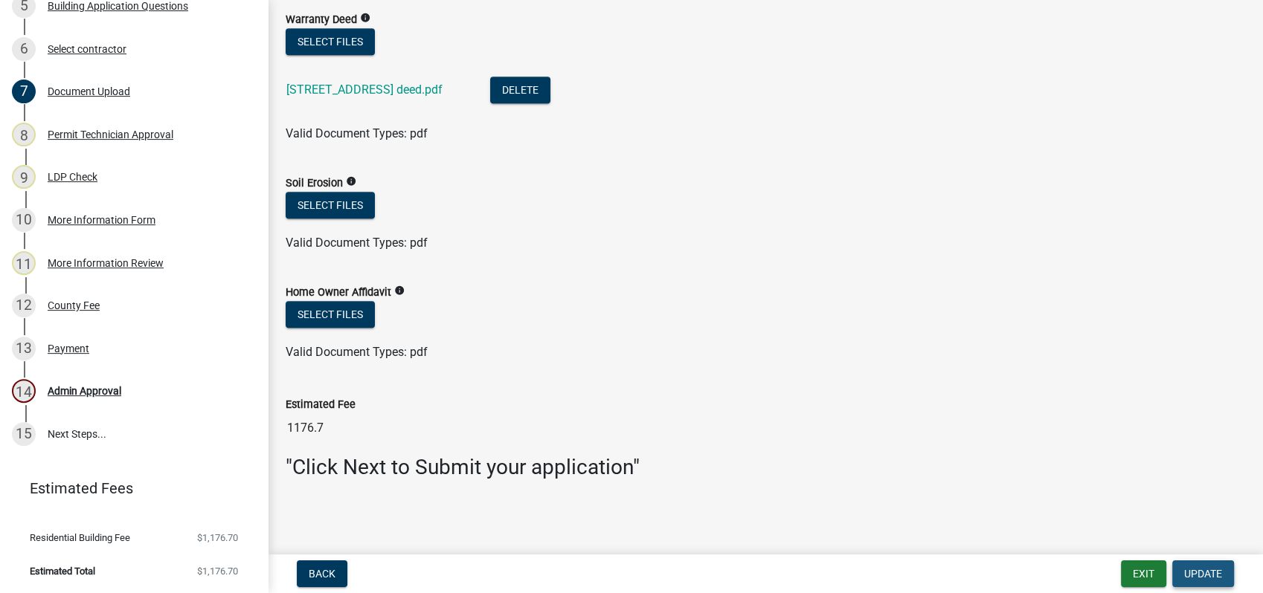
click at [1208, 571] on span "Update" at bounding box center [1203, 574] width 38 height 12
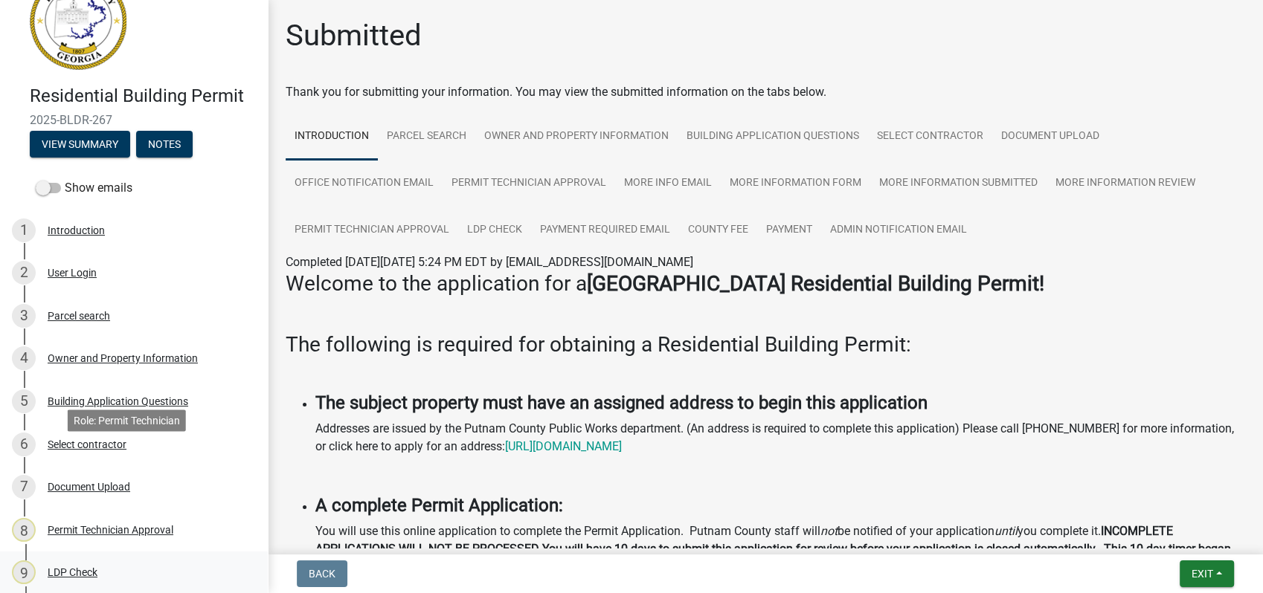
scroll to position [25, 0]
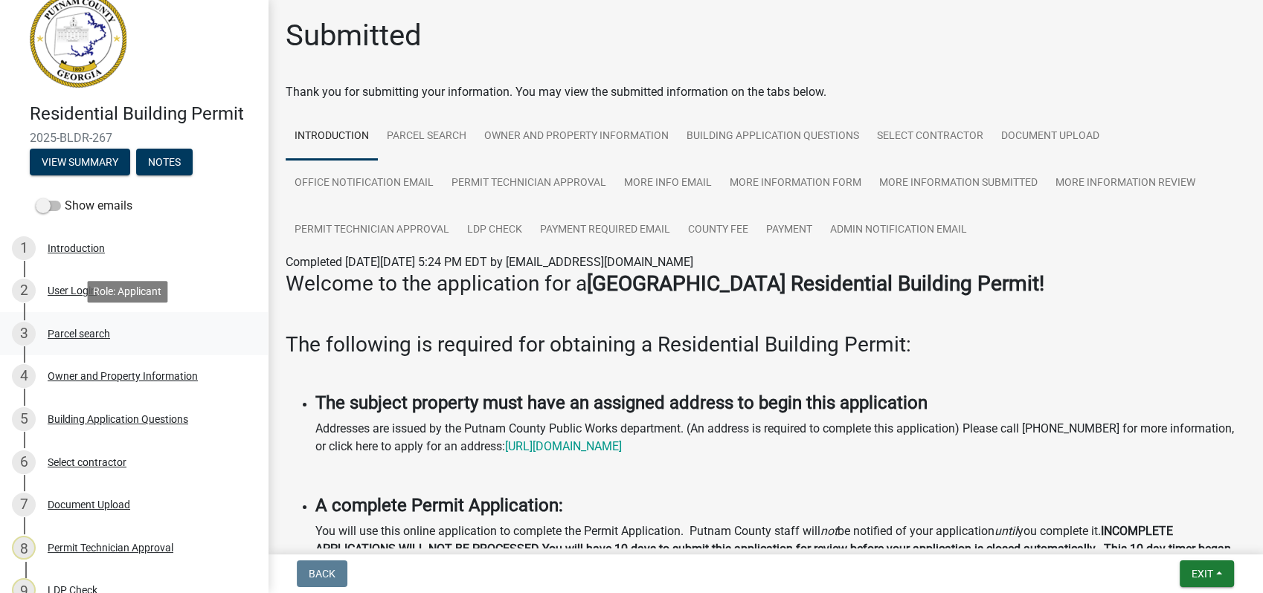
click at [92, 336] on div "Parcel search" at bounding box center [79, 334] width 62 height 10
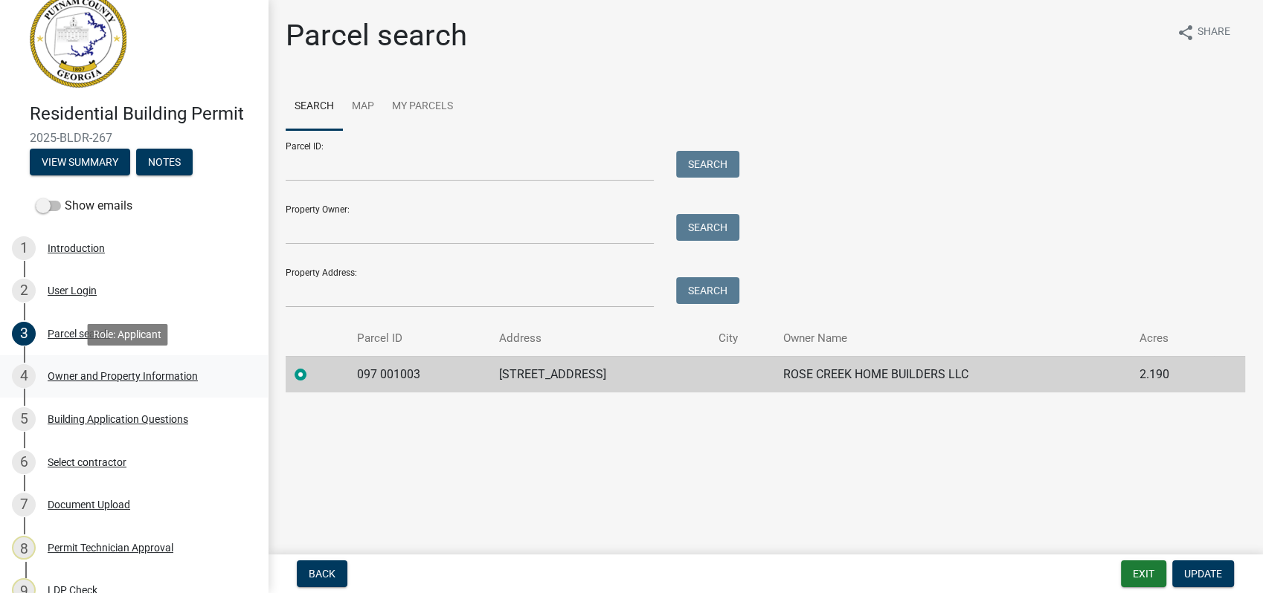
click at [89, 381] on div "Owner and Property Information" at bounding box center [123, 376] width 150 height 10
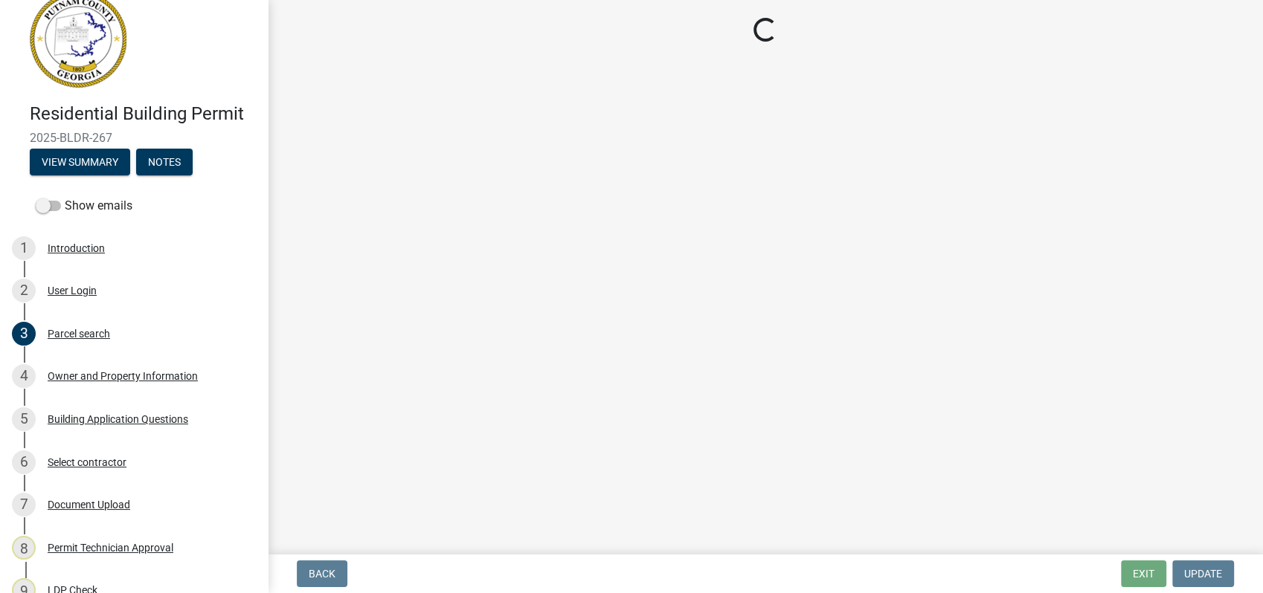
select select "34fe85c2-5f76-4343-b6bb-8ca387e0bed7"
select select "83394b22-4a11-496c-8e5c-75ade2e72faf"
select select "ece5c1a9-df30-4702-9587-5deee23533b7"
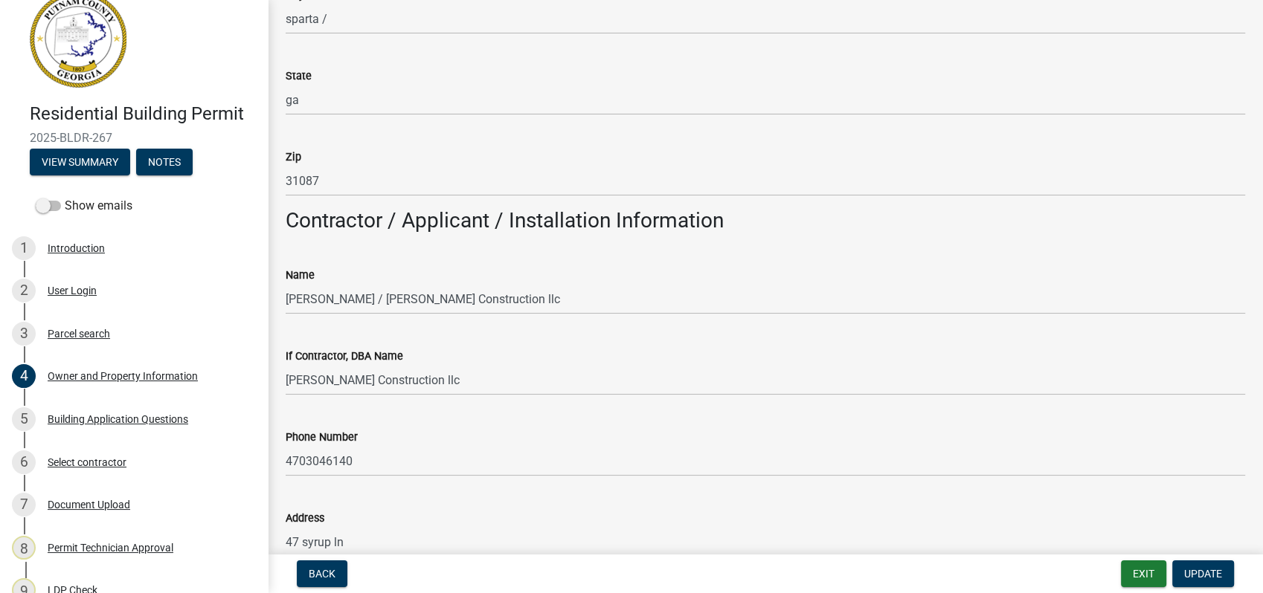
scroll to position [1156, 0]
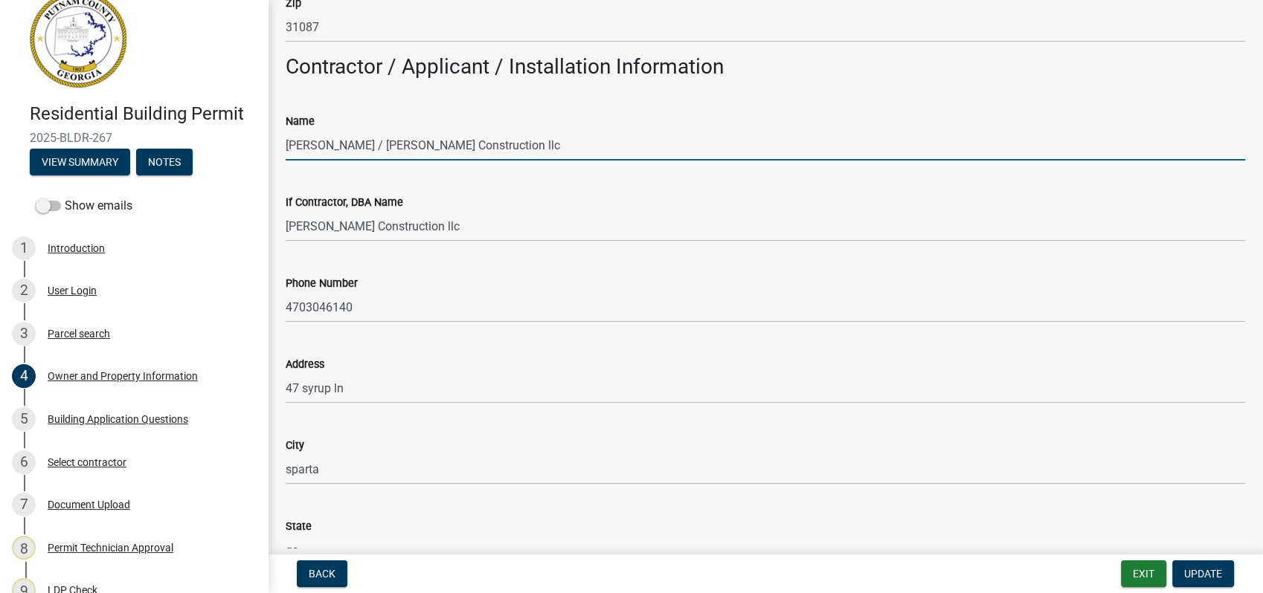
drag, startPoint x: 463, startPoint y: 141, endPoint x: 345, endPoint y: 137, distance: 118.3
click at [345, 137] on input "scott clack / Clack Construction llc" at bounding box center [765, 145] width 959 height 30
type input "scott clack"
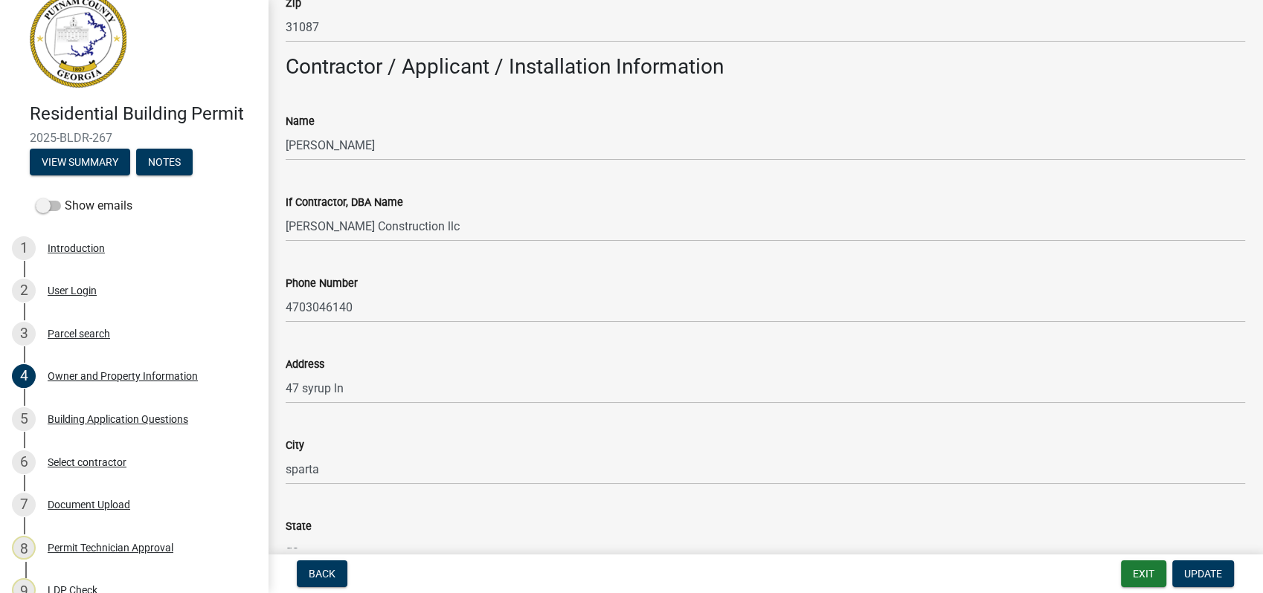
click at [660, 258] on div "Phone Number 4703046140" at bounding box center [765, 288] width 959 height 69
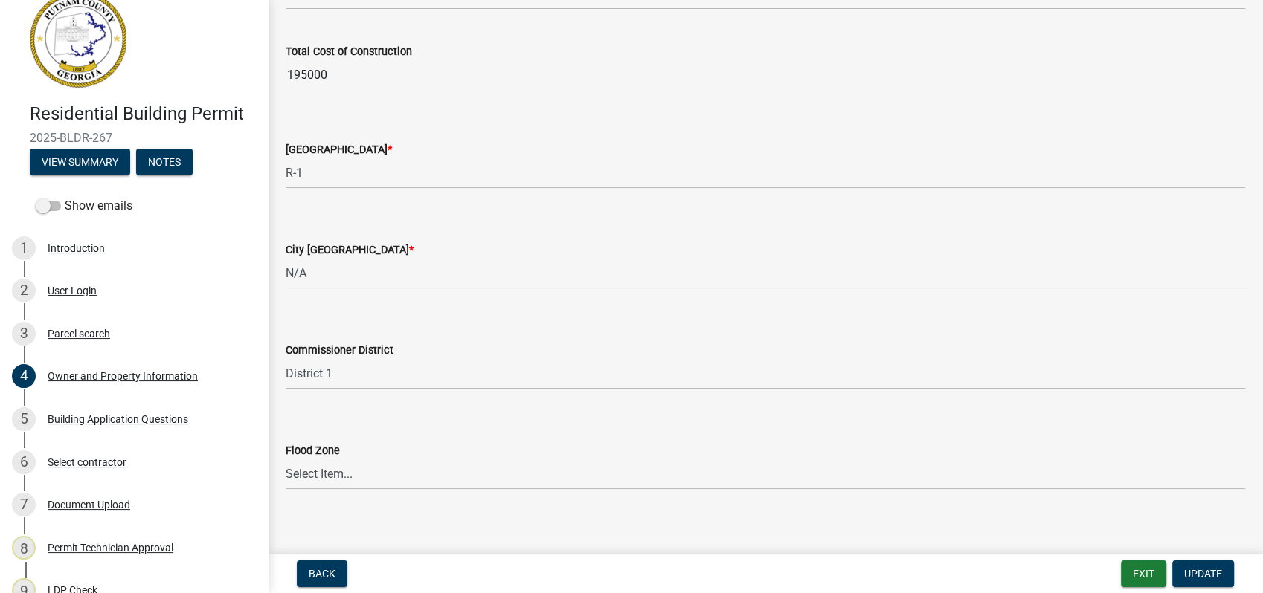
scroll to position [2516, 0]
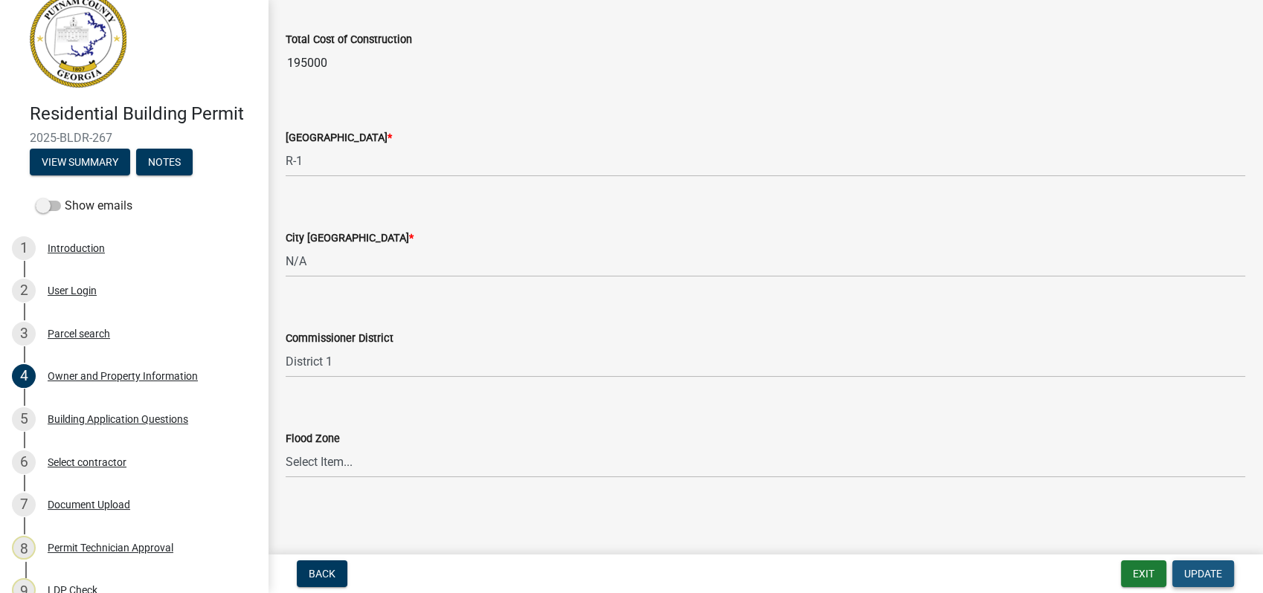
click at [1205, 578] on span "Update" at bounding box center [1203, 574] width 38 height 12
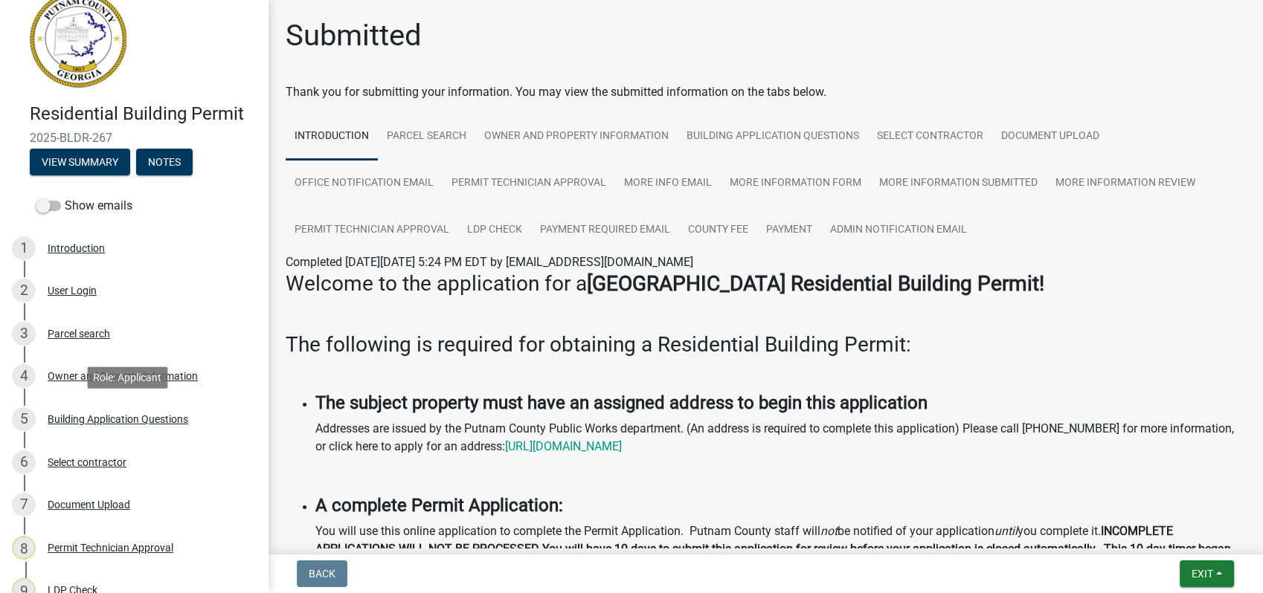
click at [183, 418] on div "Building Application Questions" at bounding box center [118, 419] width 141 height 10
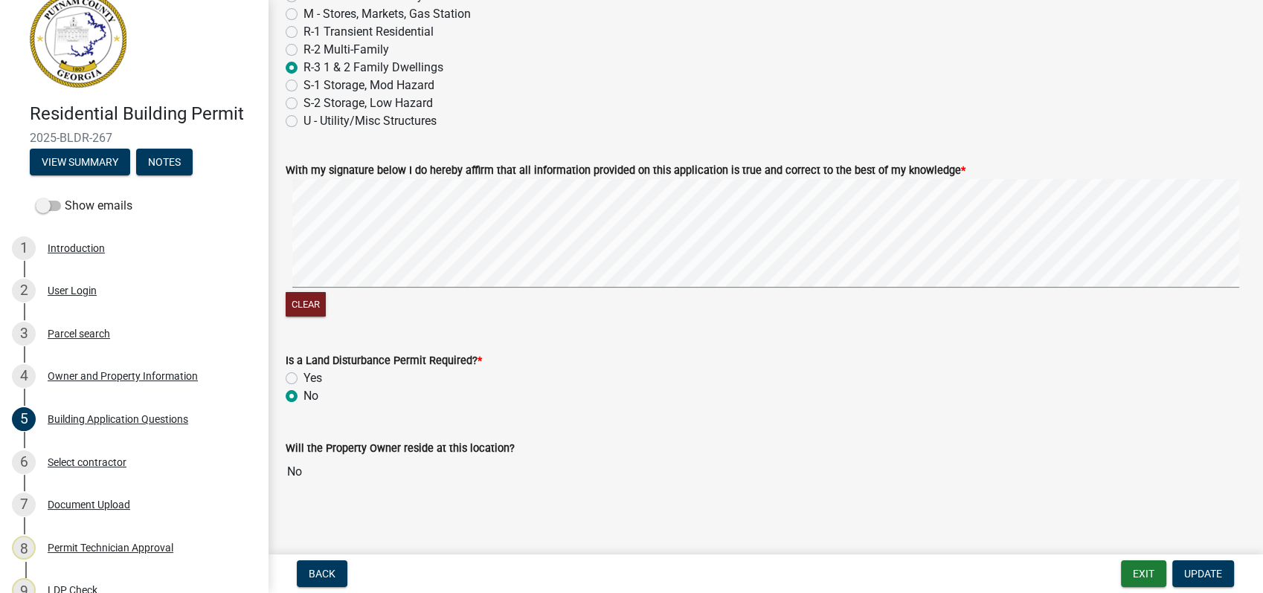
scroll to position [5972, 0]
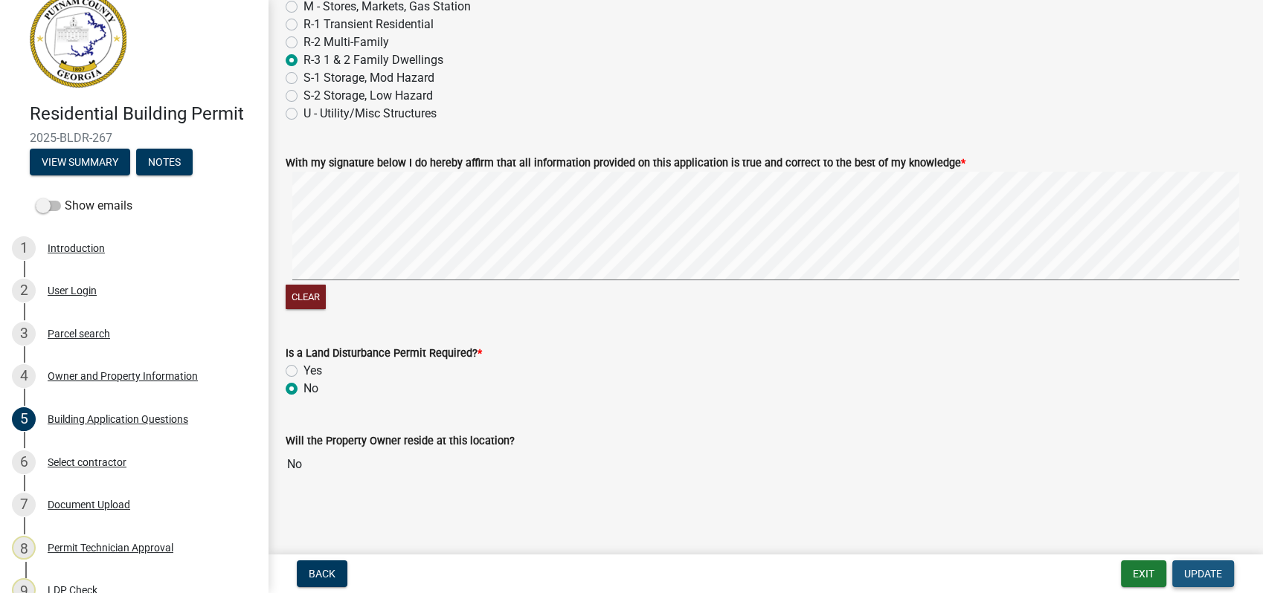
click at [1208, 580] on span "Update" at bounding box center [1203, 574] width 38 height 12
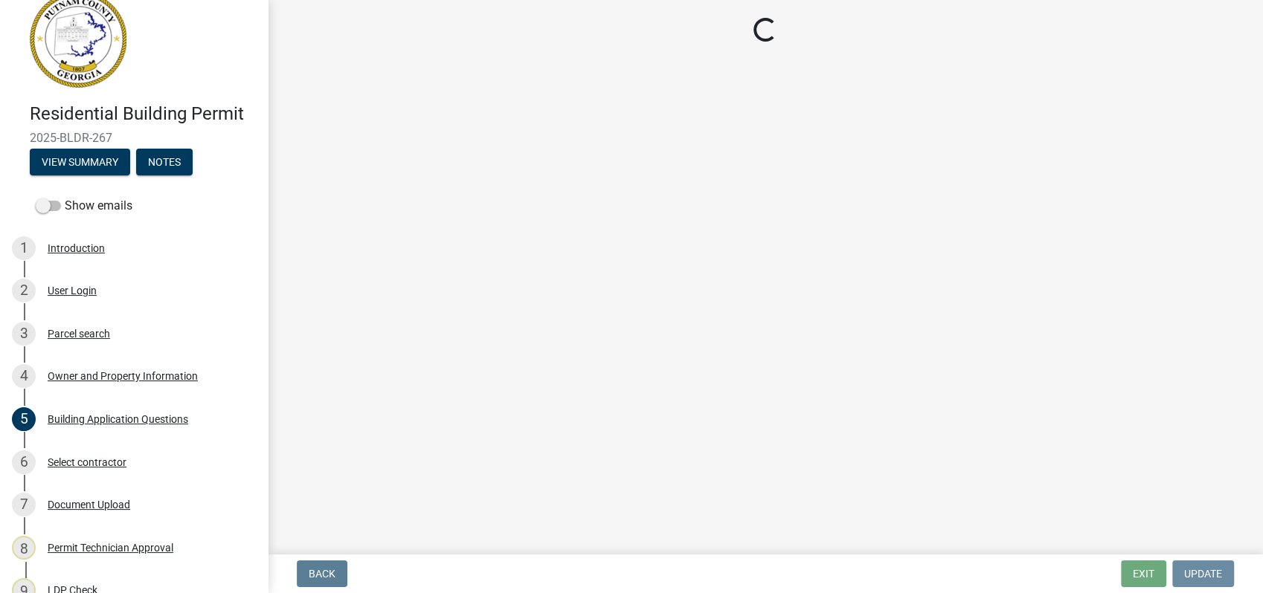
scroll to position [0, 0]
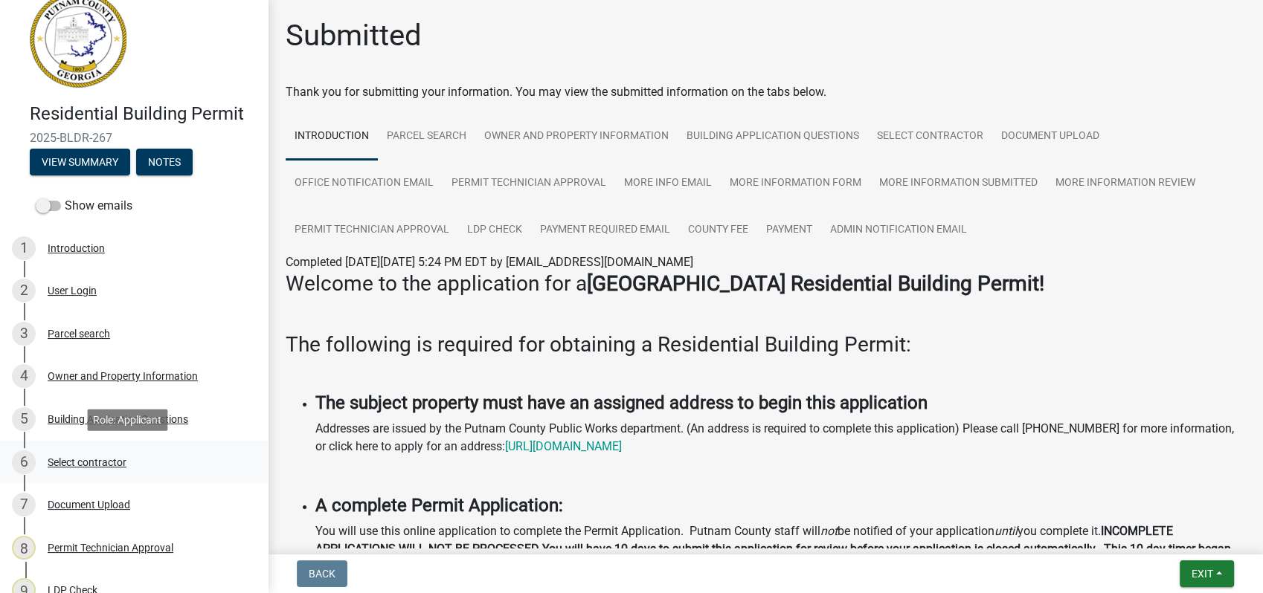
click at [199, 462] on div "6 Select contractor" at bounding box center [128, 463] width 232 height 24
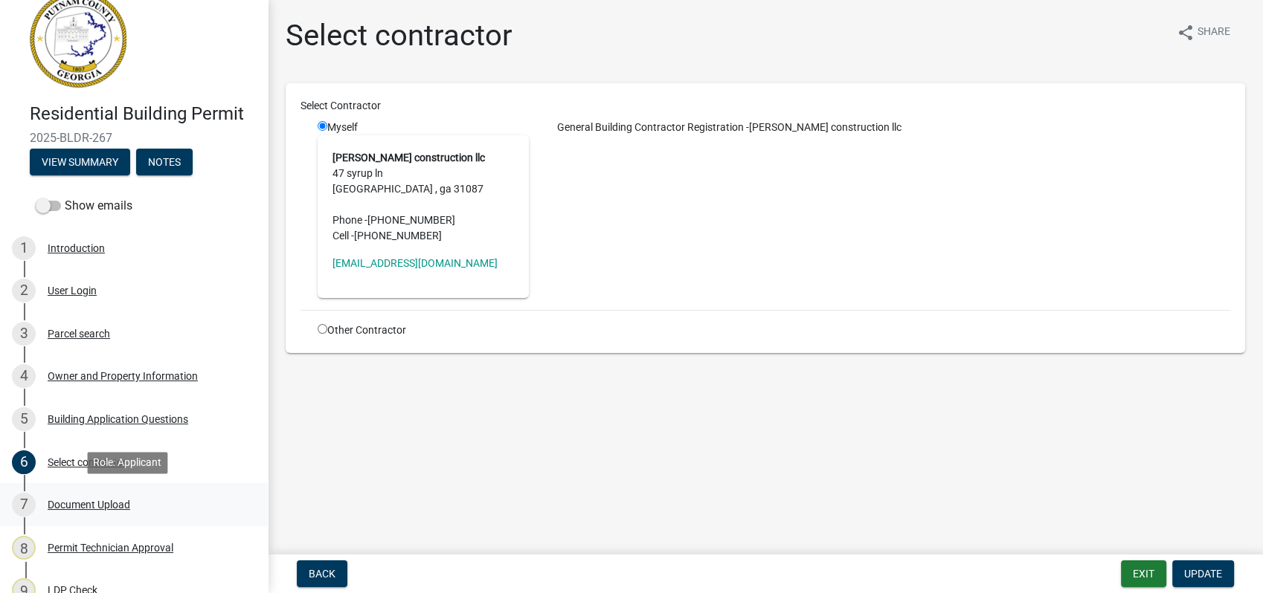
click at [165, 495] on div "7 Document Upload" at bounding box center [128, 505] width 232 height 24
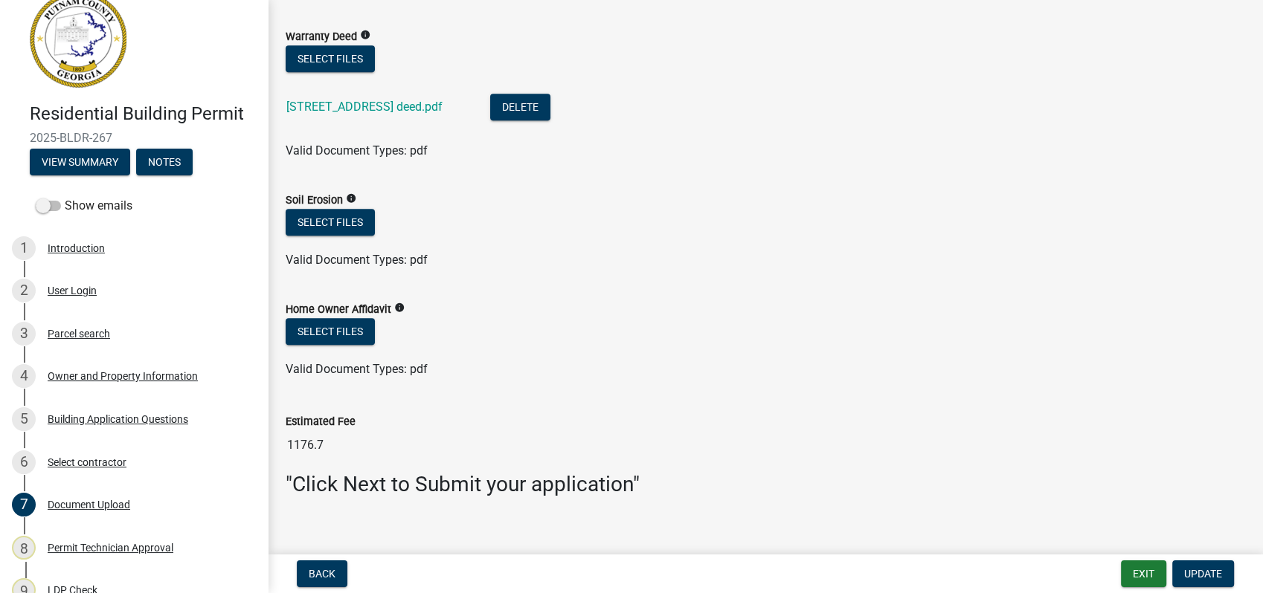
scroll to position [1127, 0]
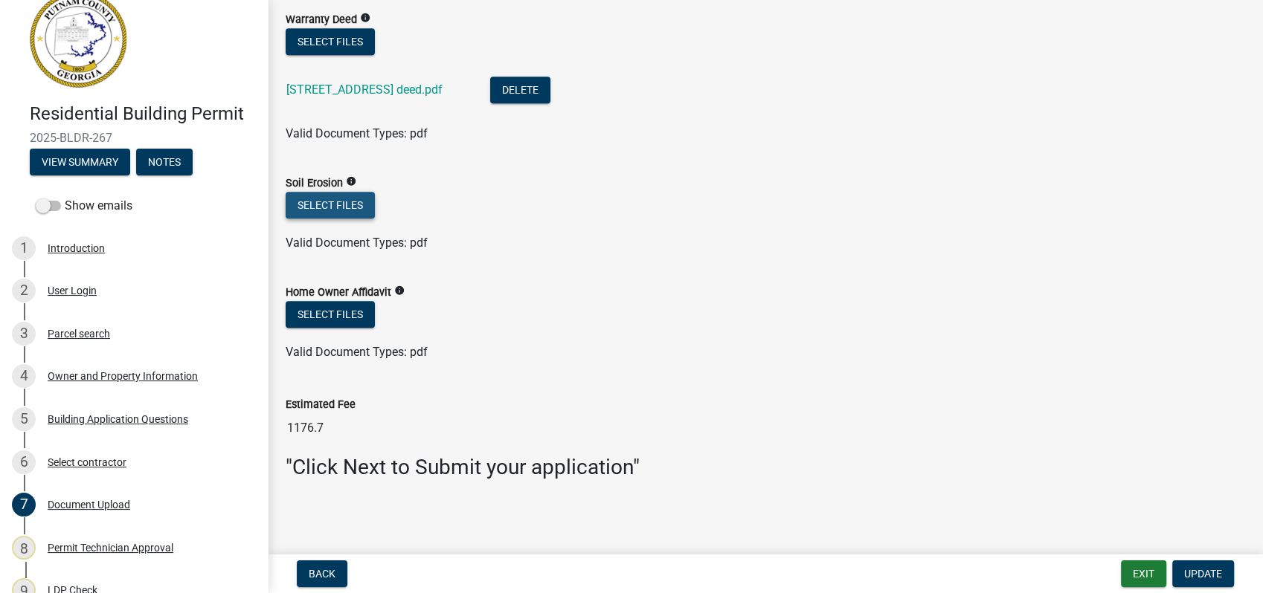
click at [327, 204] on button "Select files" at bounding box center [330, 205] width 89 height 27
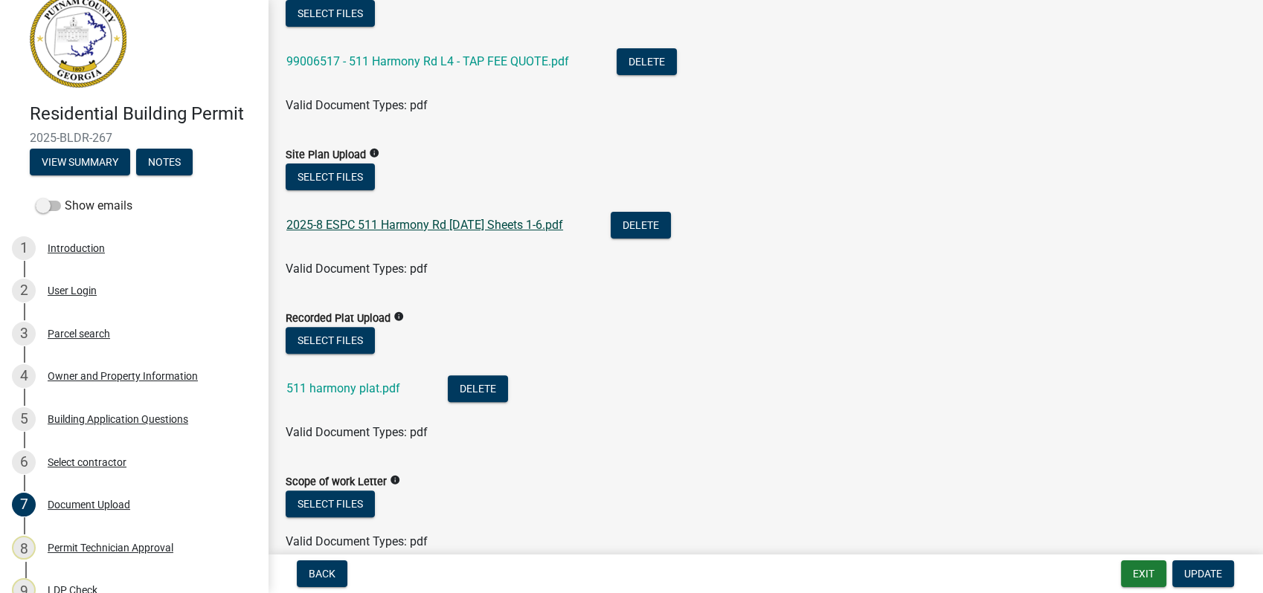
scroll to position [384, 0]
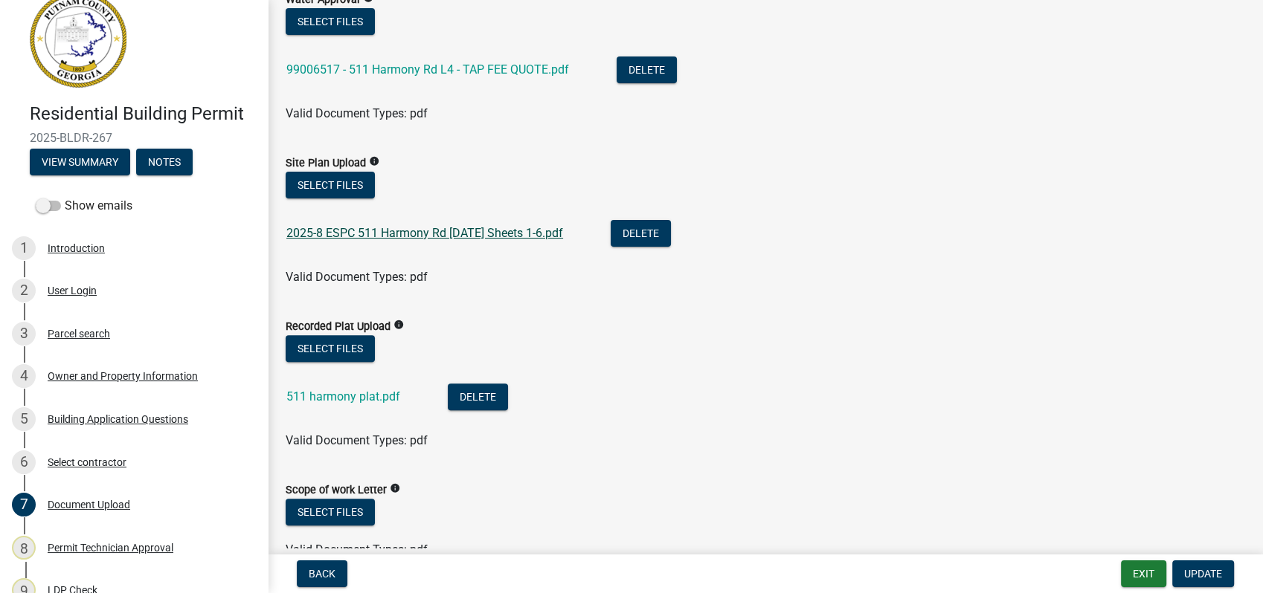
click at [367, 230] on link "2025-8 ESPC 511 Harmony Rd 10-2-2025 Sheets 1-6.pdf" at bounding box center [424, 233] width 277 height 14
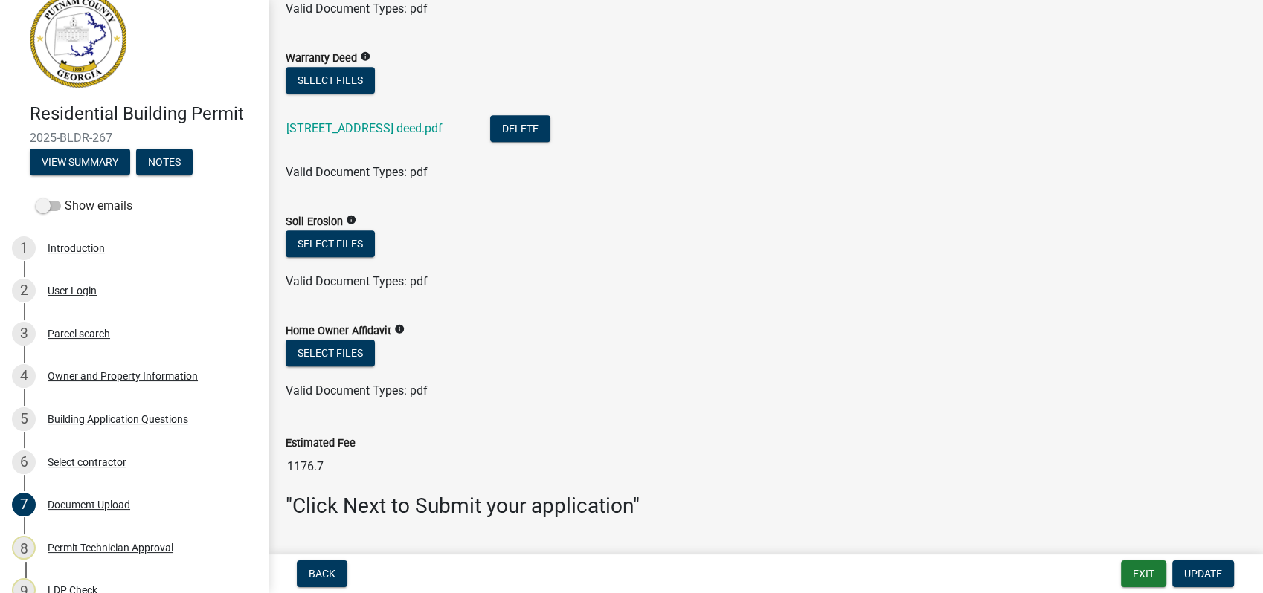
scroll to position [1127, 0]
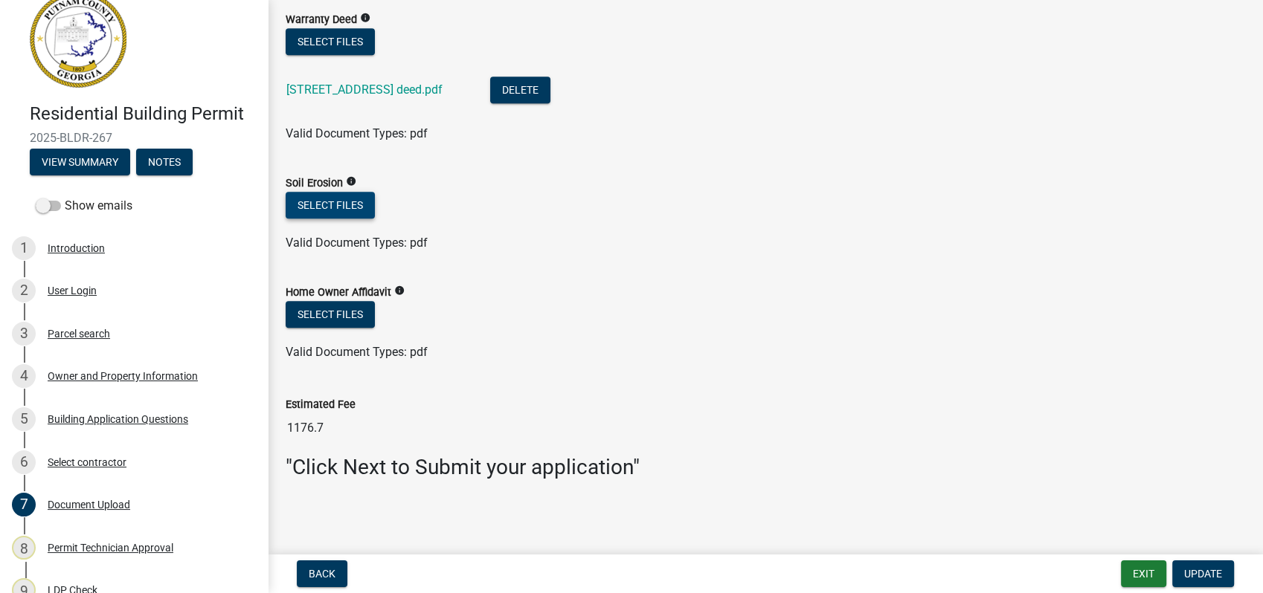
click at [331, 205] on button "Select files" at bounding box center [330, 205] width 89 height 27
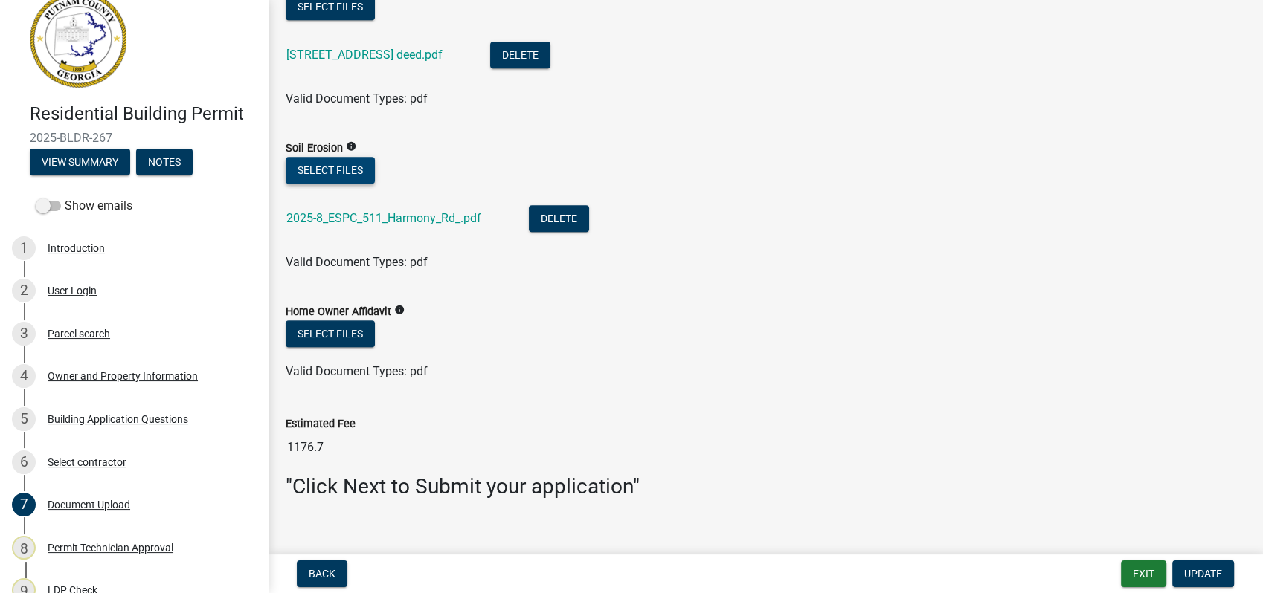
scroll to position [1182, 0]
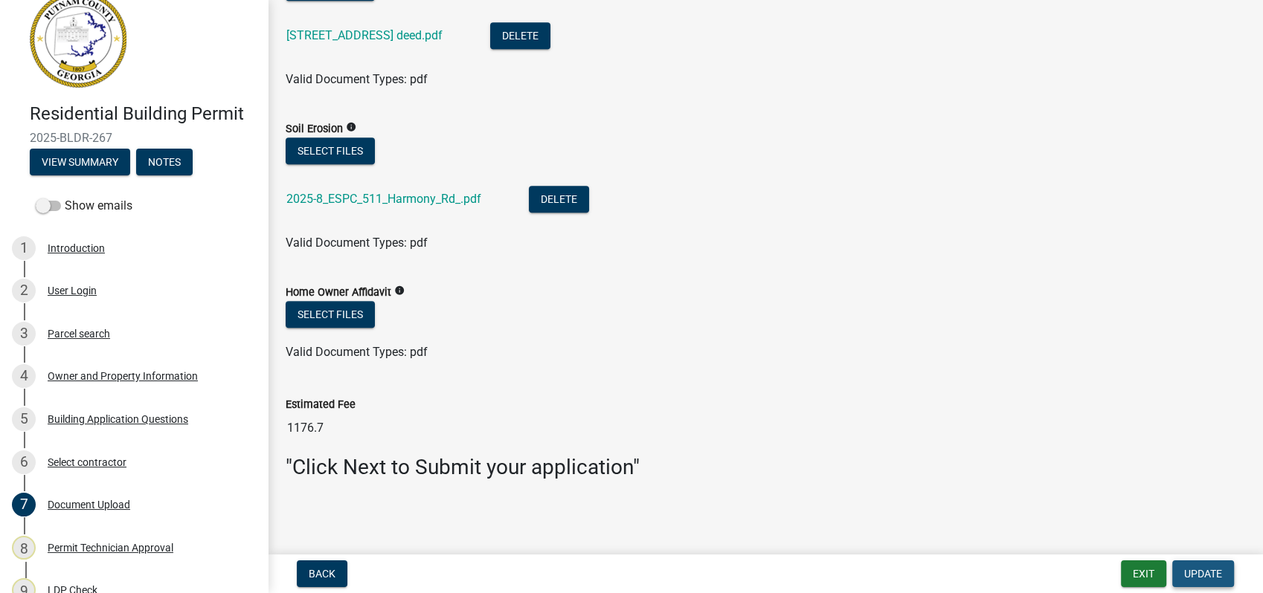
click at [1196, 571] on span "Update" at bounding box center [1203, 574] width 38 height 12
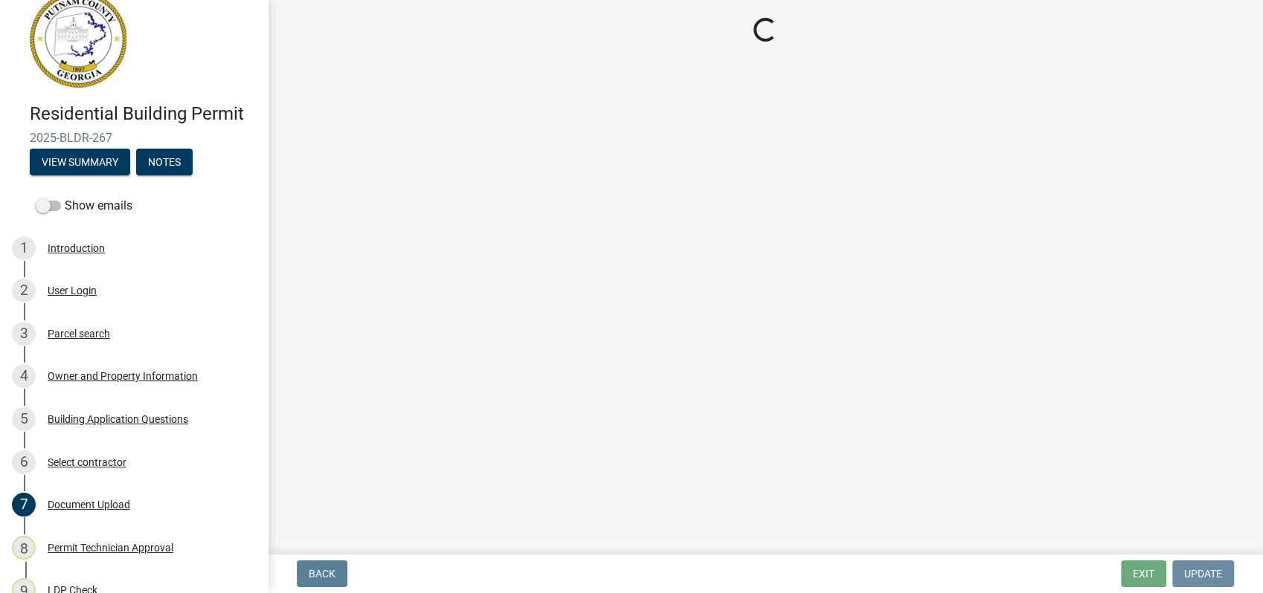
scroll to position [0, 0]
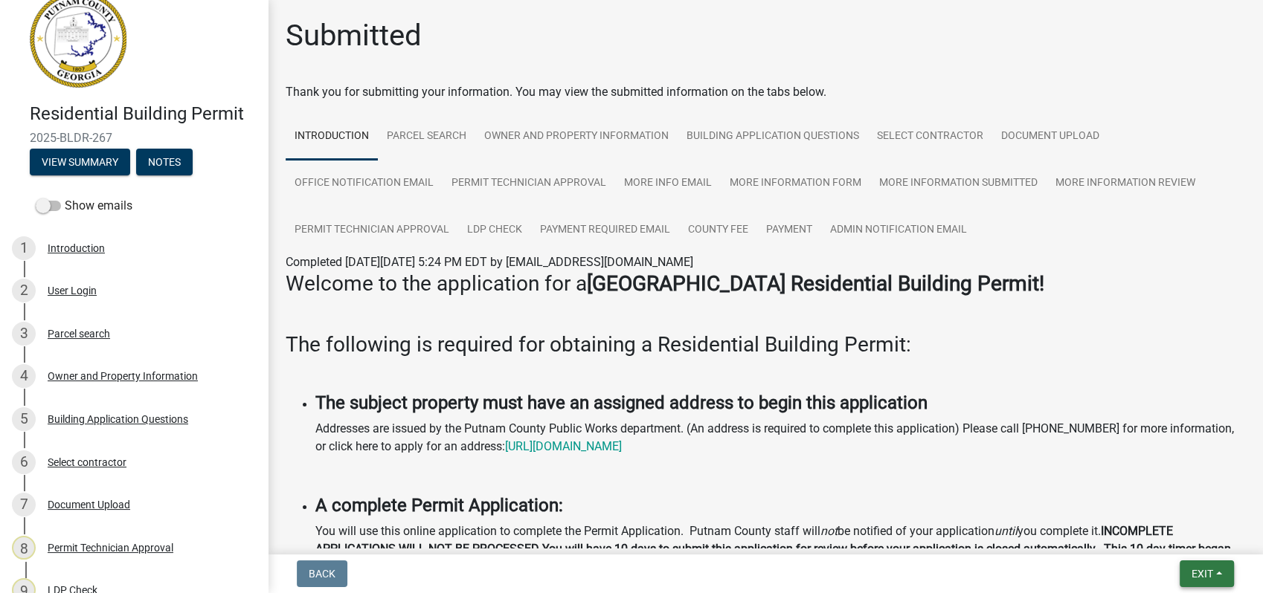
click at [1179, 564] on button "Exit" at bounding box center [1206, 574] width 54 height 27
click at [1188, 540] on button "Save & Exit" at bounding box center [1174, 536] width 119 height 36
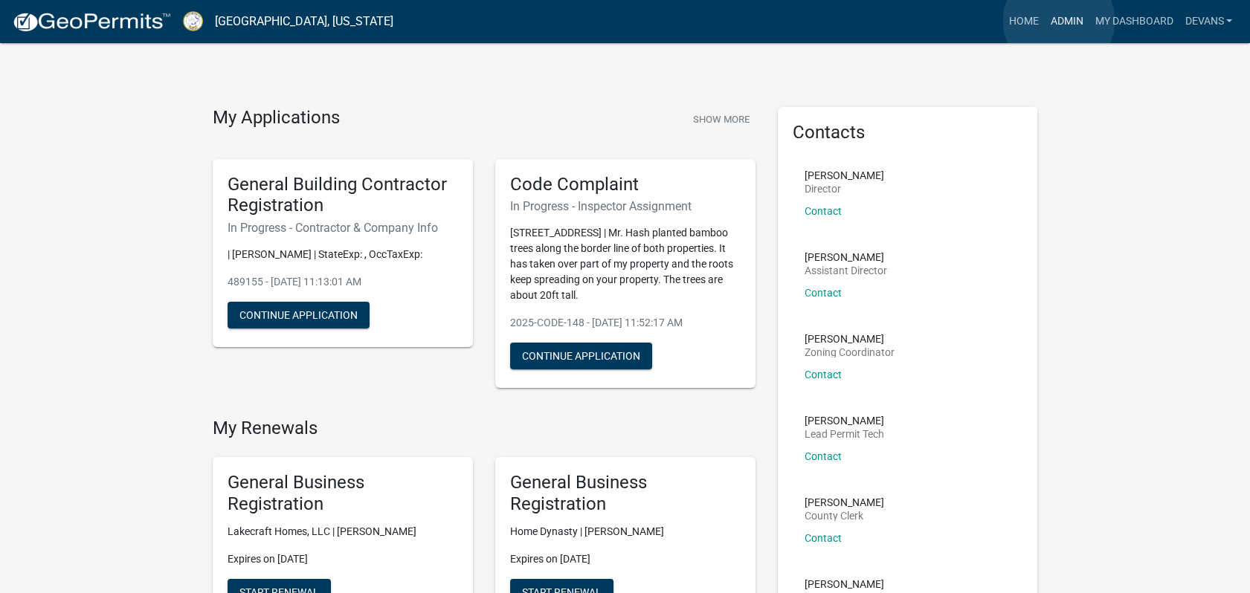
click at [1059, 21] on link "Admin" at bounding box center [1066, 21] width 45 height 28
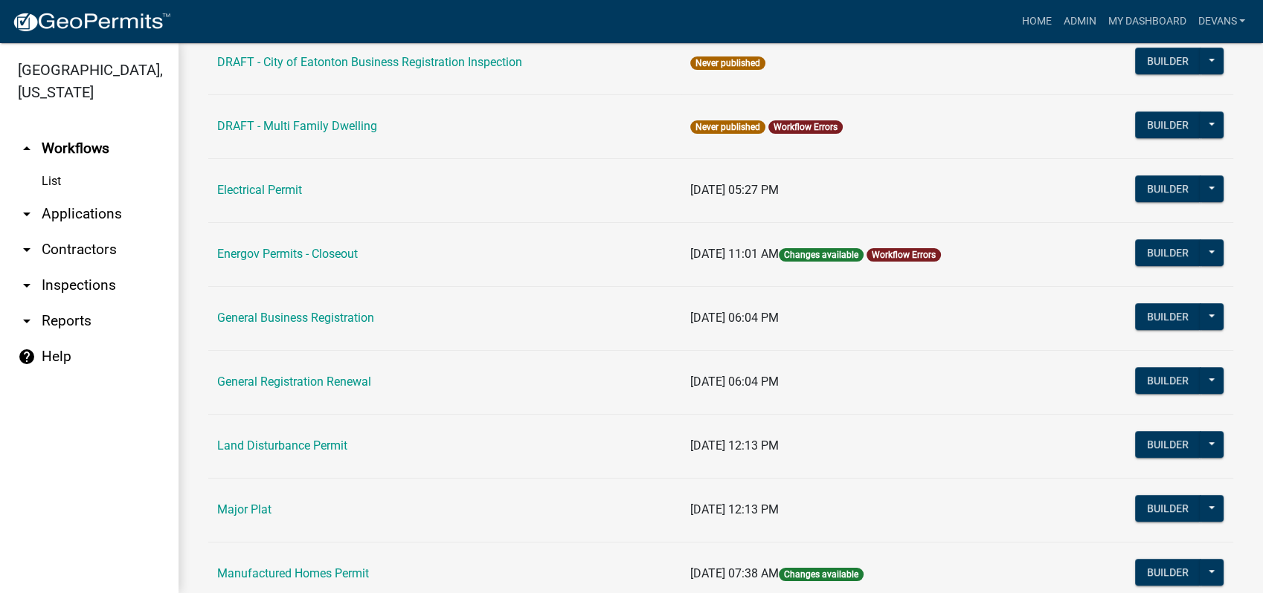
scroll to position [826, 0]
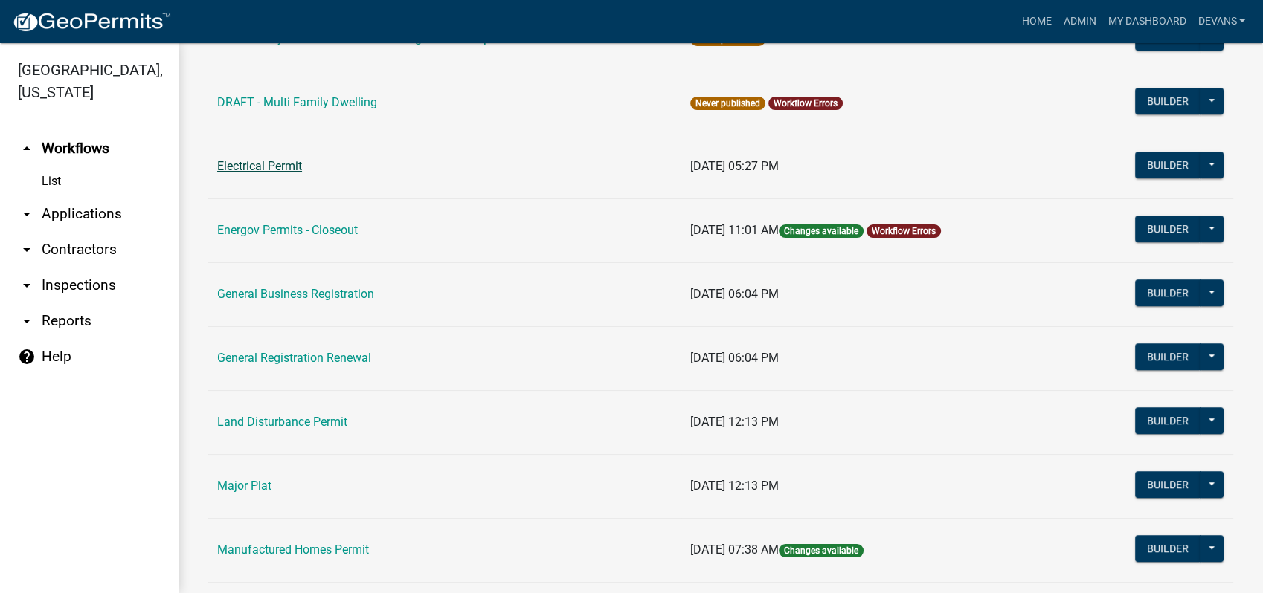
click at [273, 162] on link "Electrical Permit" at bounding box center [259, 166] width 85 height 14
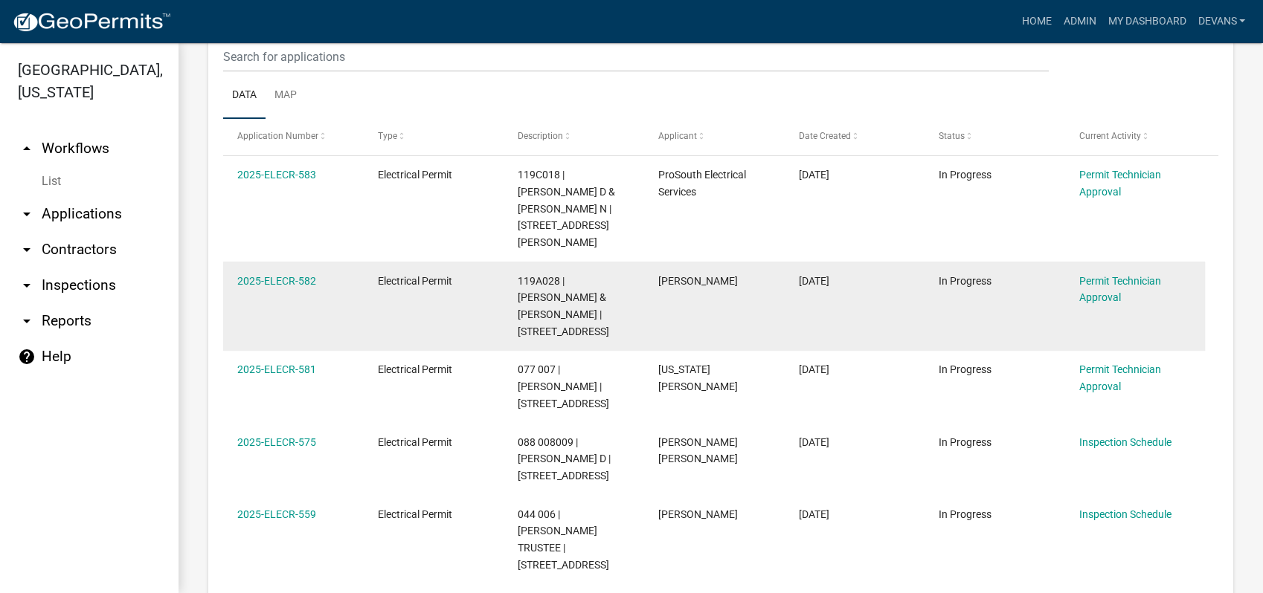
scroll to position [330, 0]
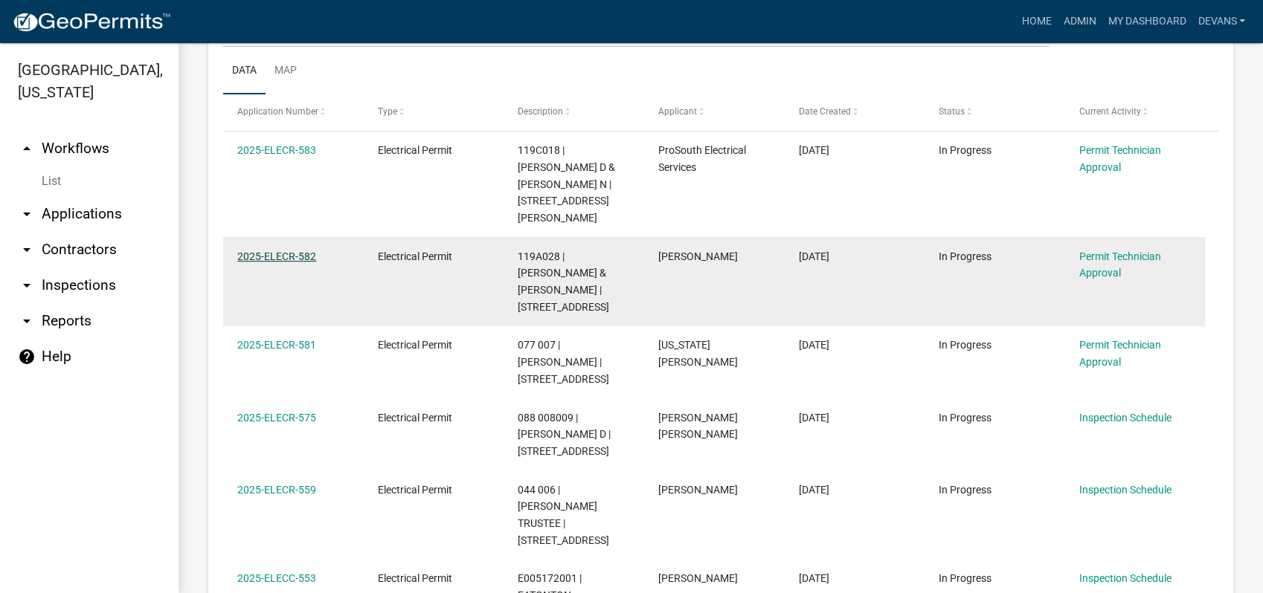
click at [256, 251] on link "2025-ELECR-582" at bounding box center [276, 257] width 79 height 12
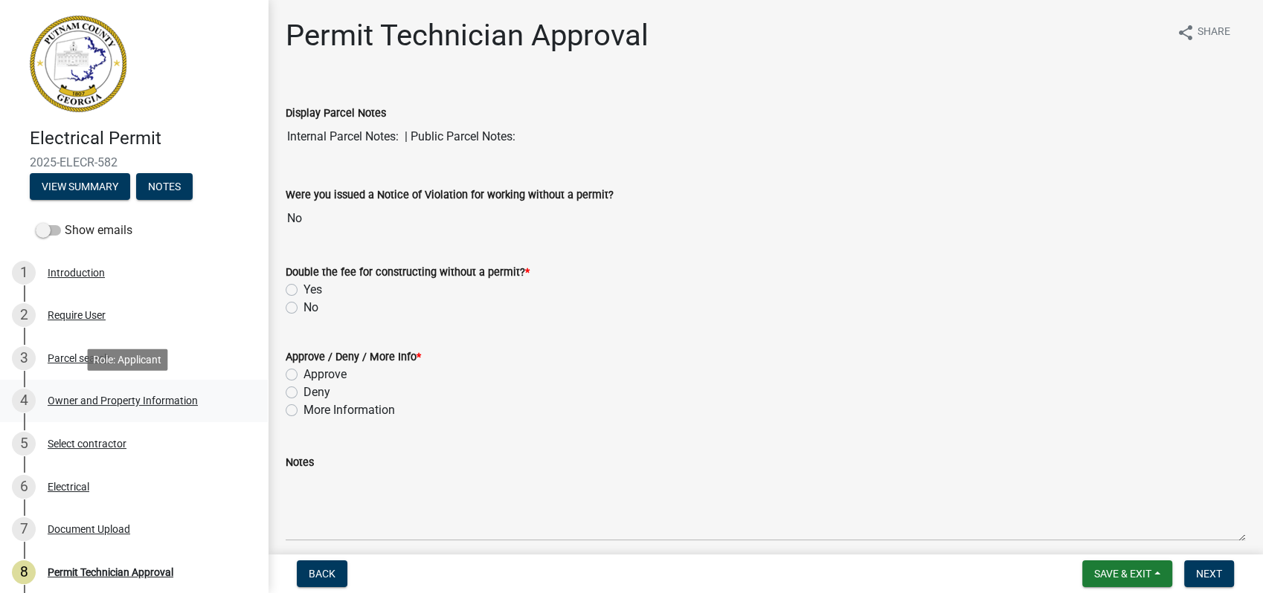
click at [103, 406] on div "Owner and Property Information" at bounding box center [123, 401] width 150 height 10
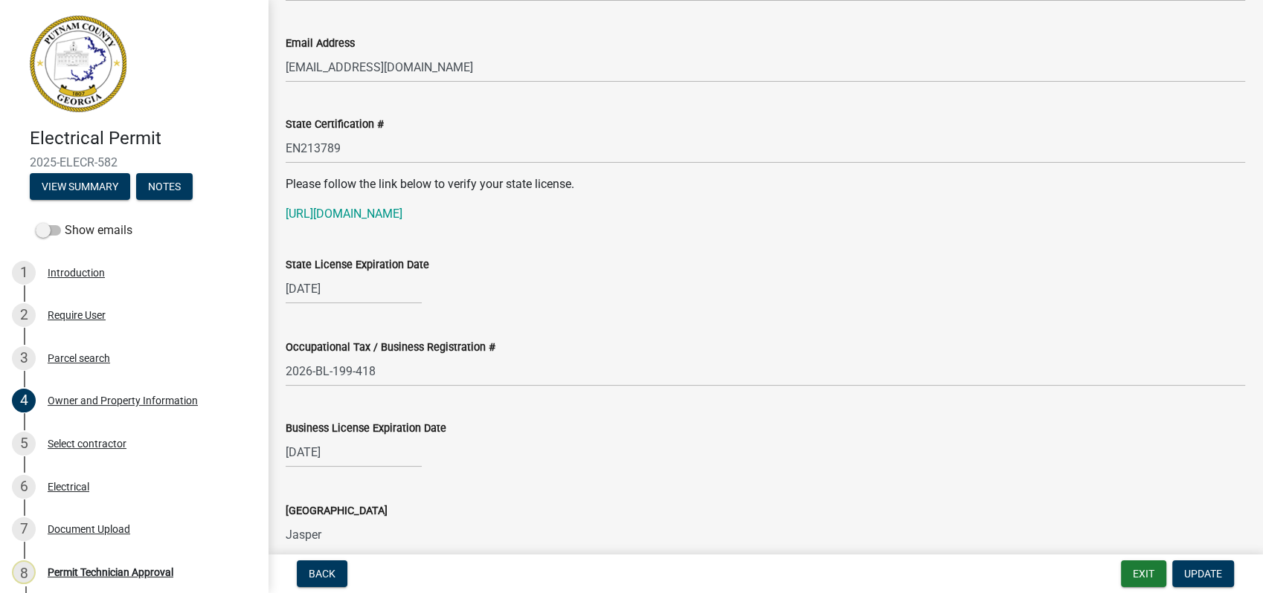
scroll to position [1900, 0]
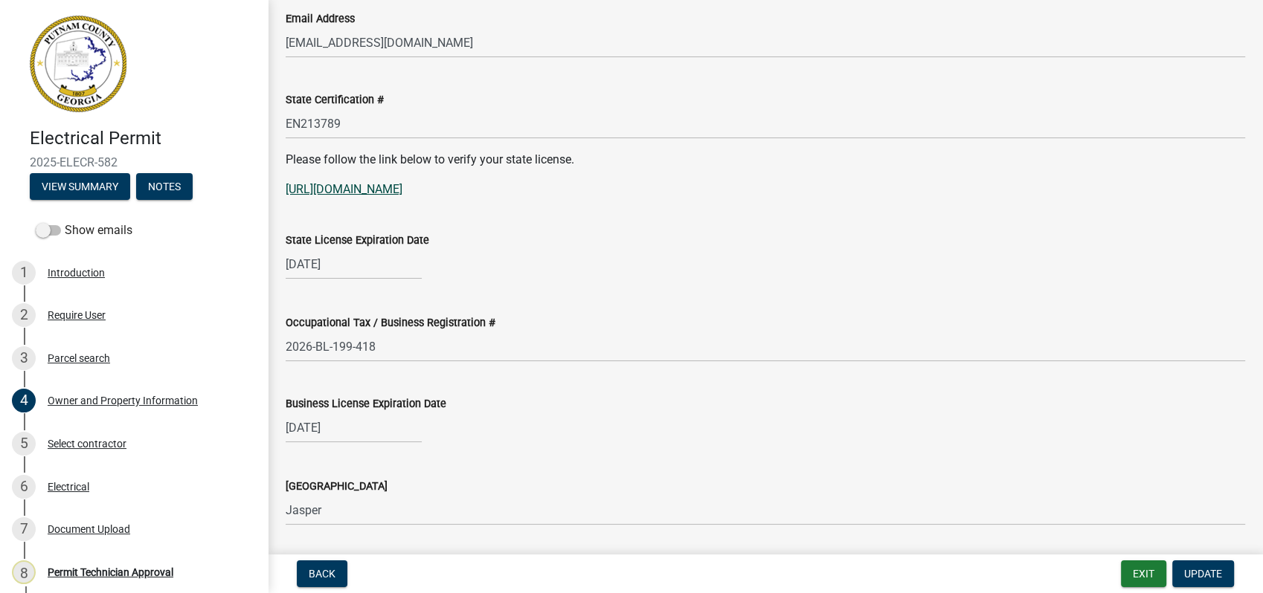
drag, startPoint x: 397, startPoint y: 188, endPoint x: 375, endPoint y: 182, distance: 23.1
click at [375, 182] on link "[URL][DOMAIN_NAME]" at bounding box center [344, 189] width 117 height 14
click at [1209, 570] on span "Update" at bounding box center [1203, 574] width 38 height 12
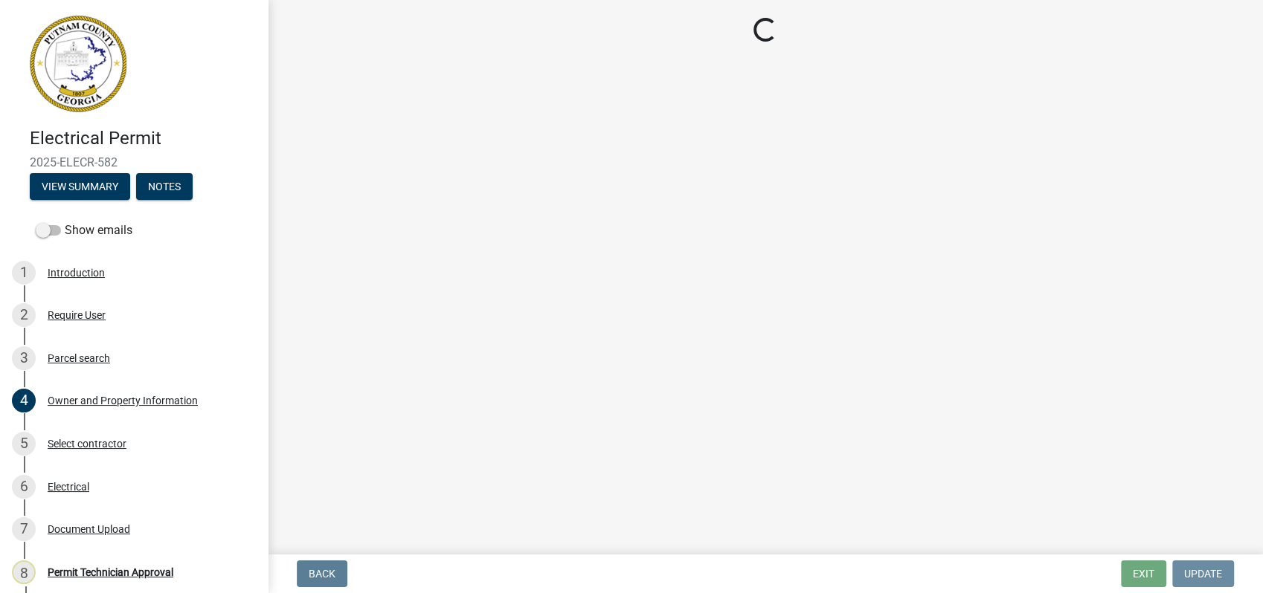
scroll to position [0, 0]
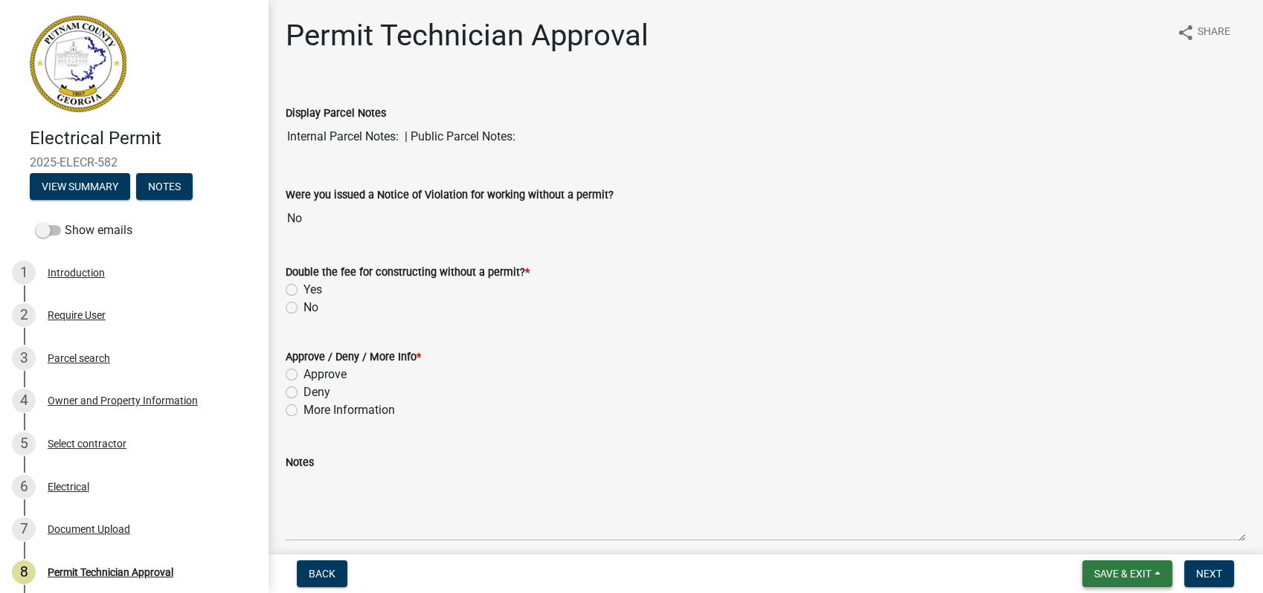
click at [1133, 579] on span "Save & Exit" at bounding box center [1122, 574] width 57 height 12
click at [1101, 521] on button "Save & Exit" at bounding box center [1112, 536] width 119 height 36
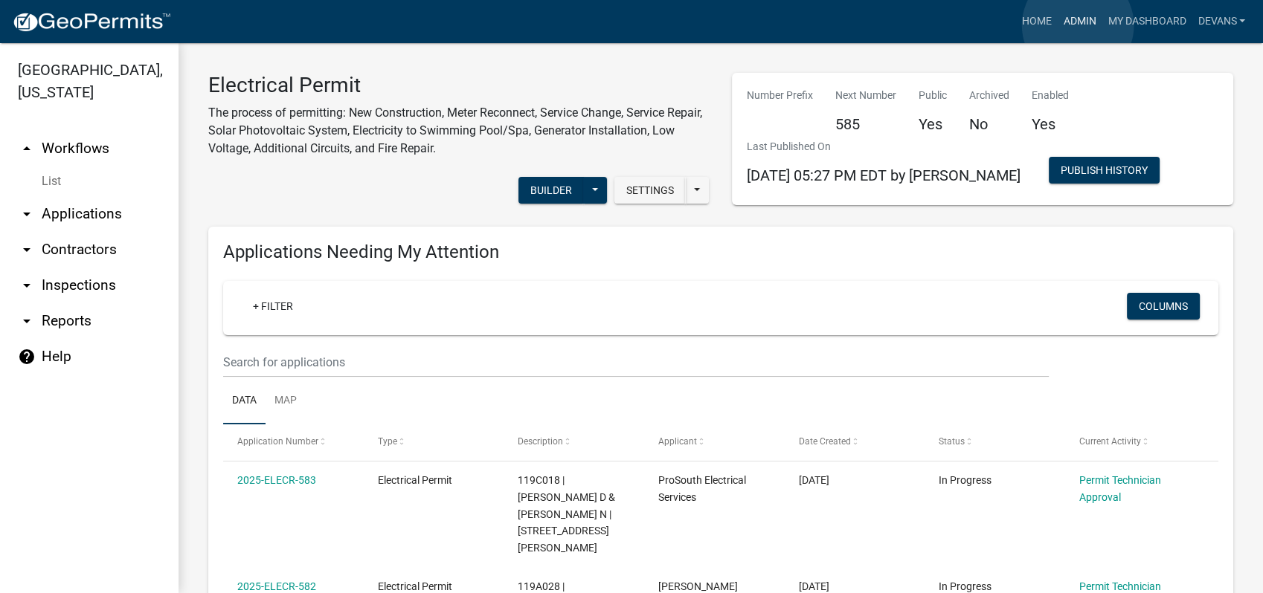
click at [1078, 25] on link "Admin" at bounding box center [1079, 21] width 45 height 28
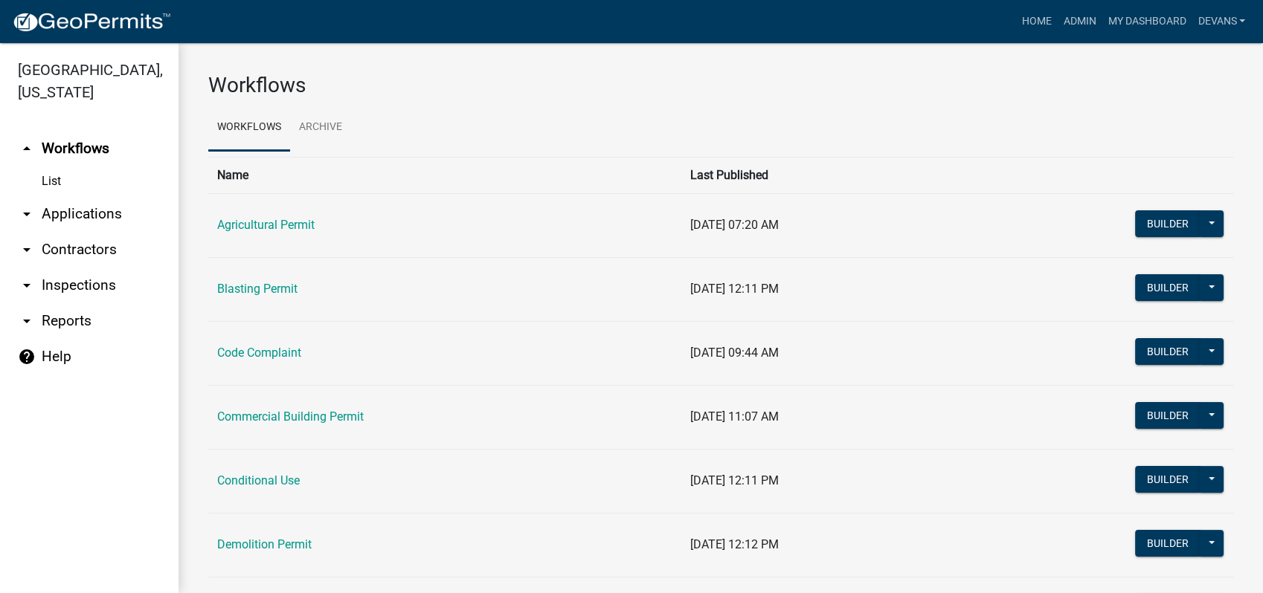
drag, startPoint x: 100, startPoint y: 214, endPoint x: 135, endPoint y: 217, distance: 35.1
click at [98, 215] on link "arrow_drop_down Applications" at bounding box center [89, 214] width 178 height 36
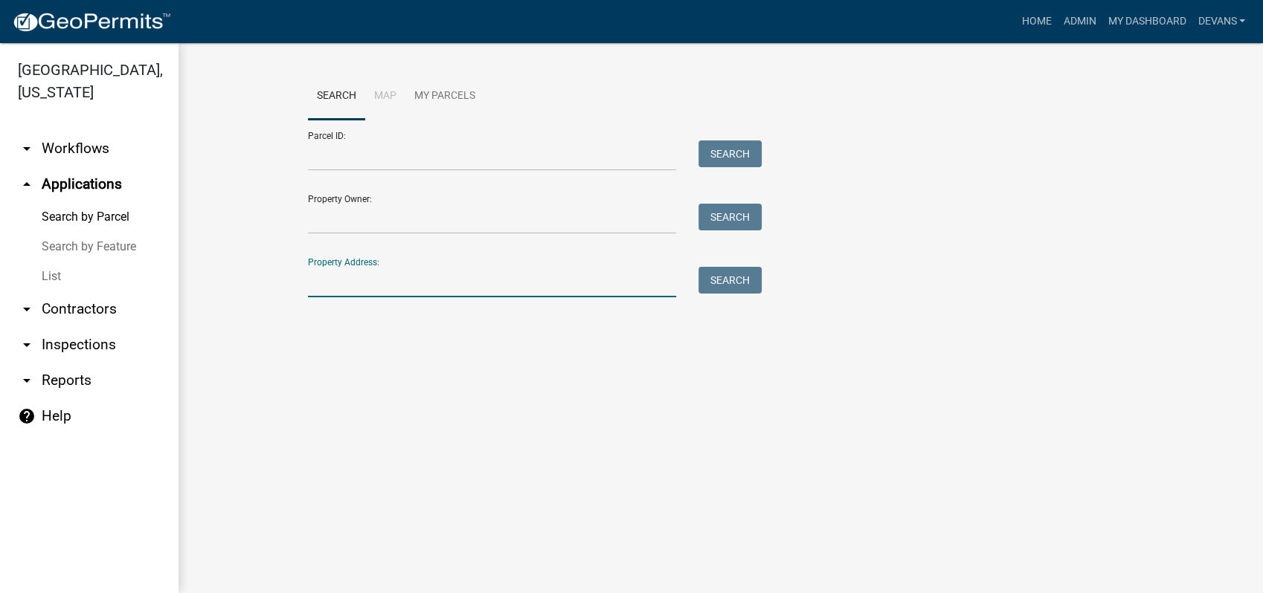
click at [396, 283] on input "Property Address:" at bounding box center [492, 282] width 368 height 30
type input "237 [GEOGRAPHIC_DATA]"
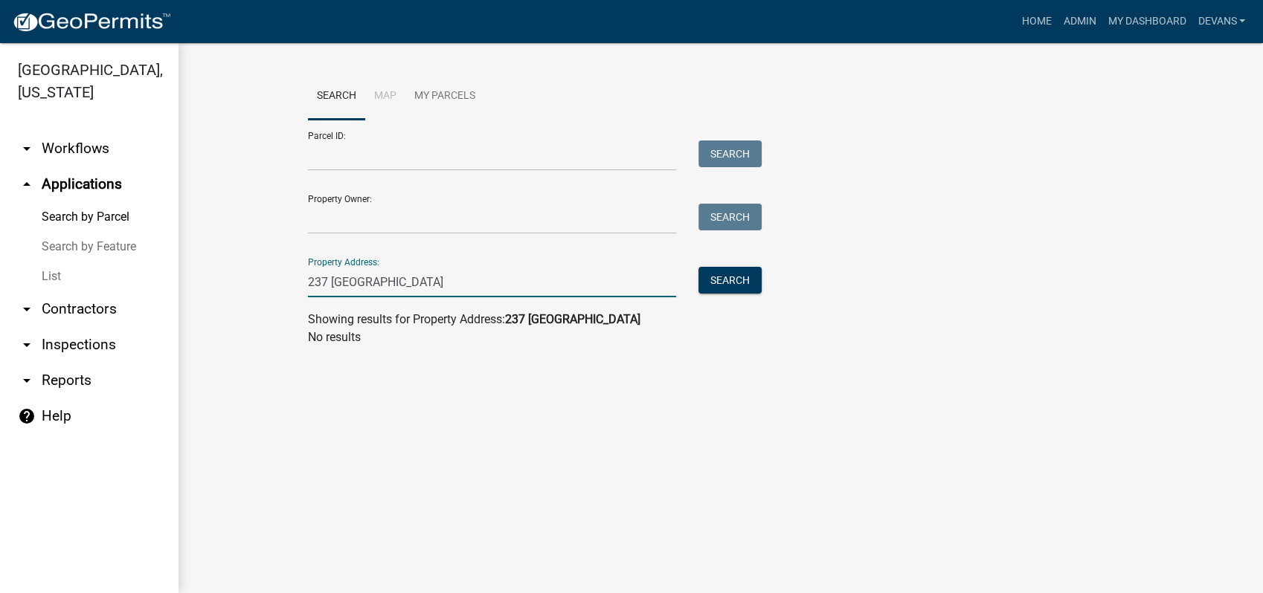
drag, startPoint x: 396, startPoint y: 281, endPoint x: 255, endPoint y: 276, distance: 141.4
click at [255, 276] on wm-workflow-application-search-view "Search Map My Parcels Parcel ID: Search Property Owner: Search Property Address…" at bounding box center [720, 216] width 1025 height 286
drag, startPoint x: 17, startPoint y: 2, endPoint x: 228, endPoint y: 447, distance: 492.3
click at [228, 447] on main "Search Map My Parcels Parcel ID: Search Property Owner: Search Property Address…" at bounding box center [720, 318] width 1084 height 550
click at [81, 308] on link "arrow_drop_down Contractors" at bounding box center [89, 309] width 178 height 36
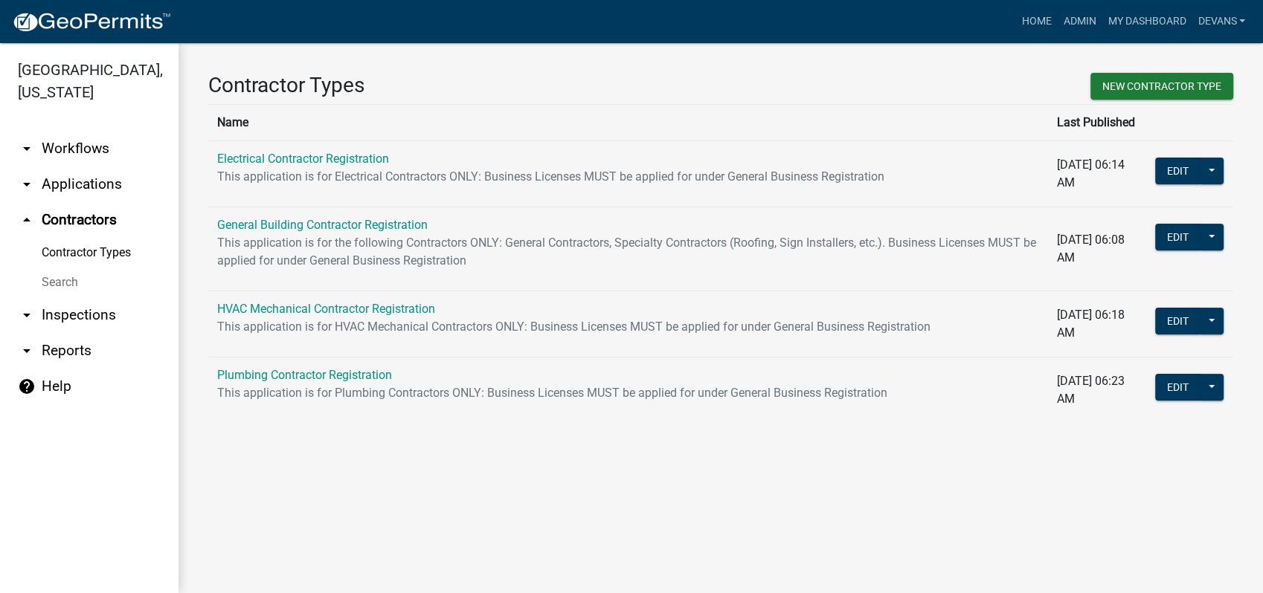
click at [64, 183] on link "arrow_drop_down Applications" at bounding box center [89, 185] width 178 height 36
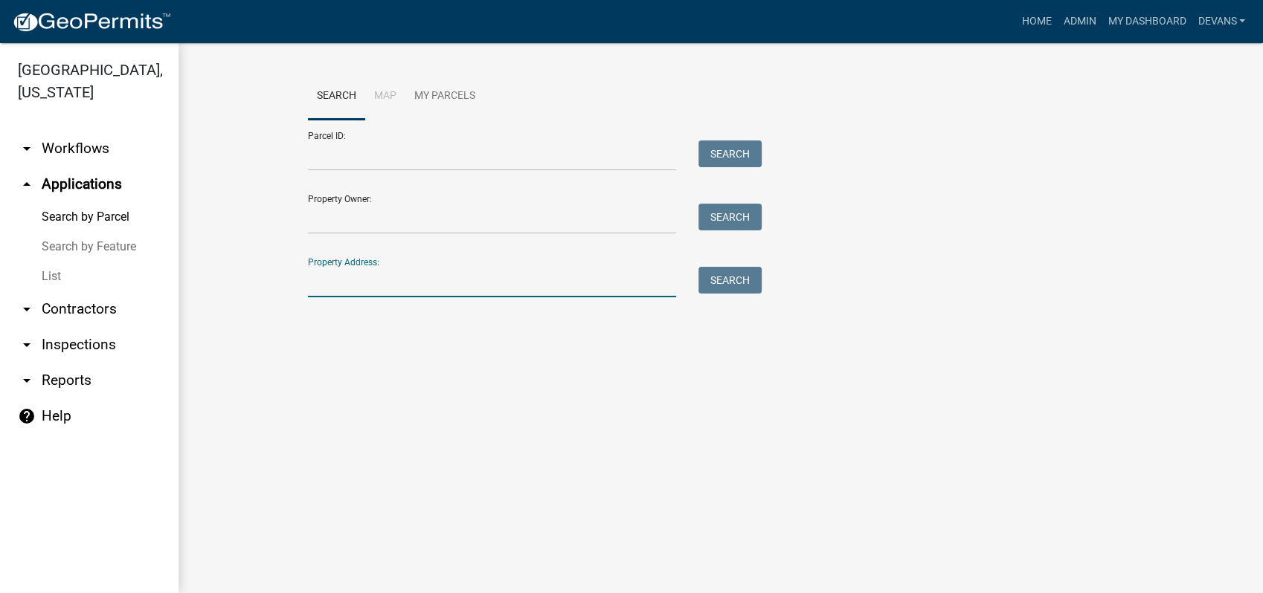
click at [386, 289] on input "Property Address:" at bounding box center [492, 282] width 368 height 30
type input "milledgeville"
click at [715, 274] on button "Search" at bounding box center [729, 280] width 63 height 27
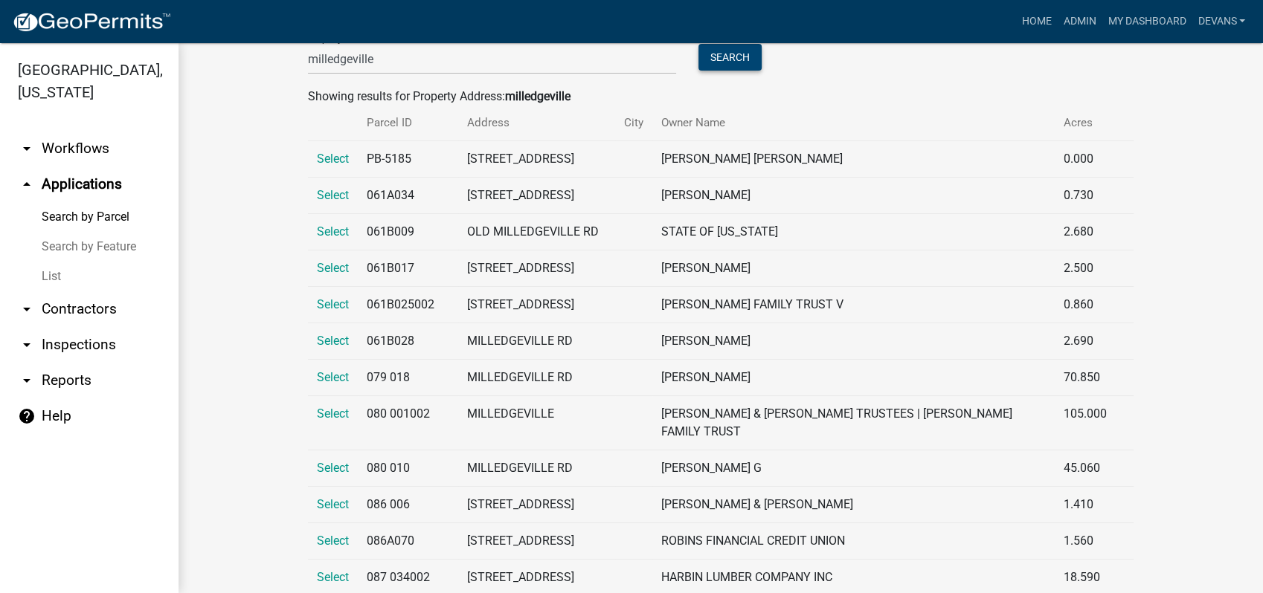
scroll to position [248, 0]
